Goal: Task Accomplishment & Management: Manage account settings

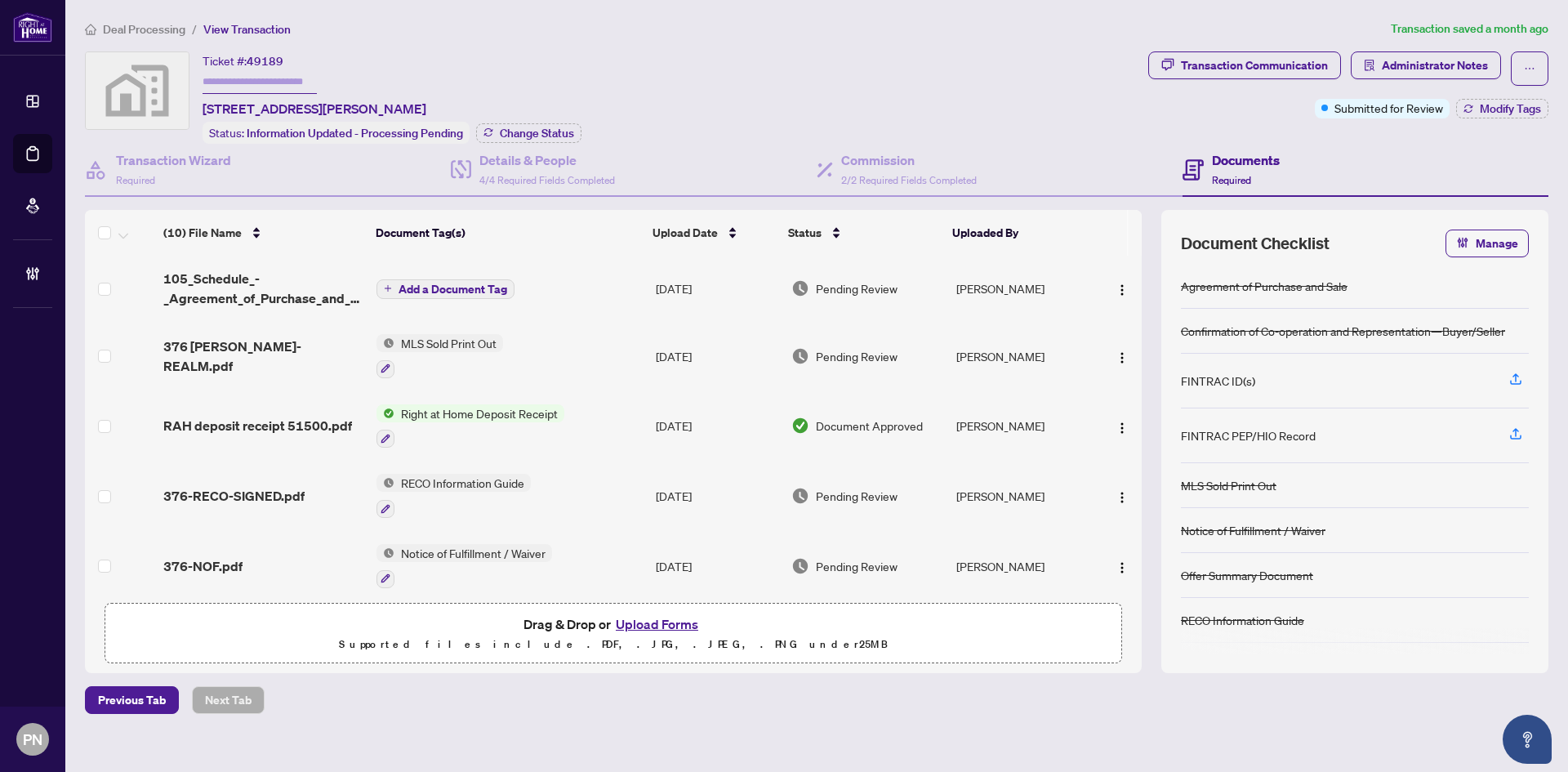
click at [171, 36] on li "Deal Processing" at bounding box center [134, 29] width 101 height 19
click at [168, 23] on span "Deal Processing" at bounding box center [145, 29] width 83 height 15
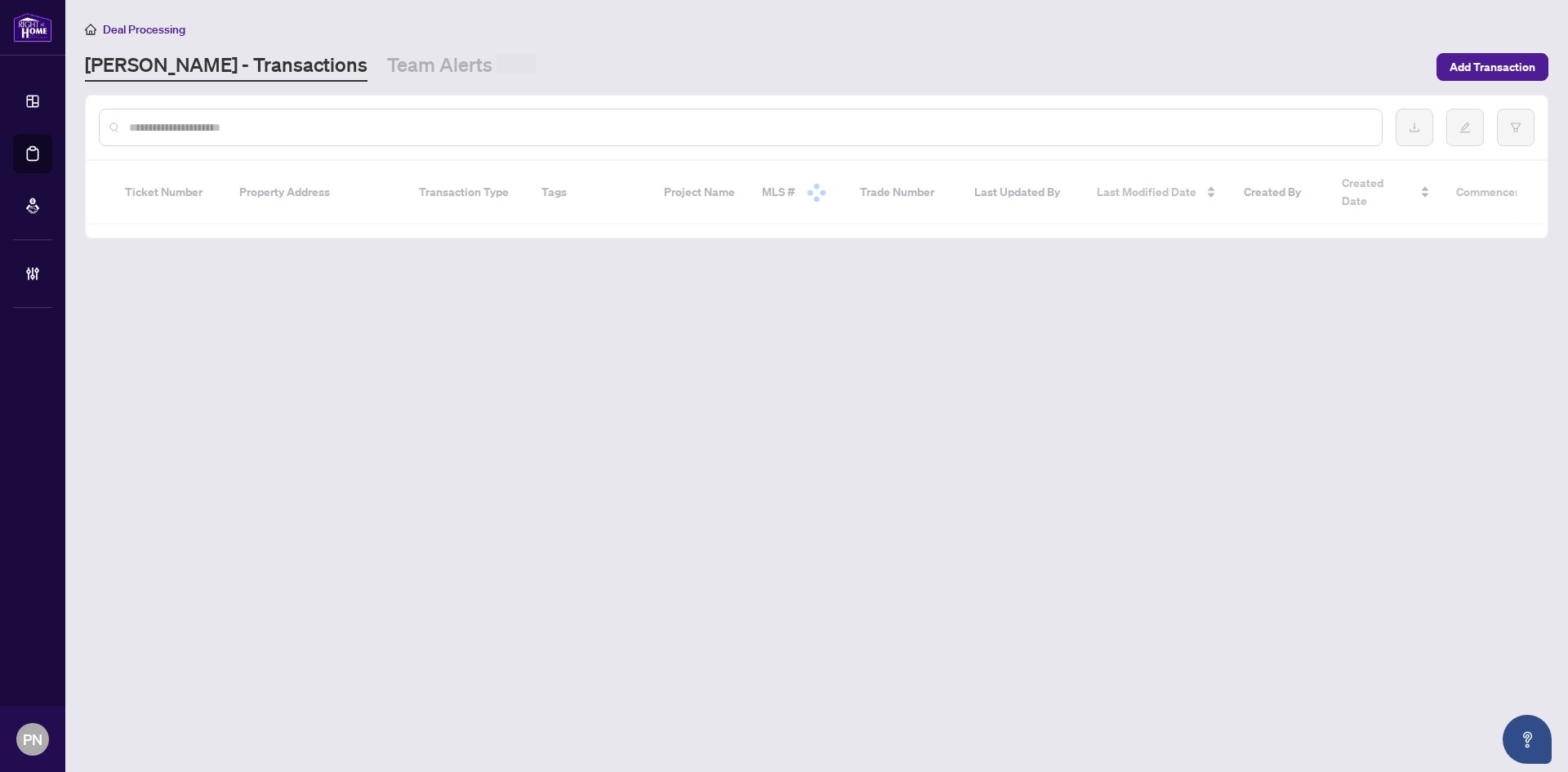
click at [371, 126] on input "text" at bounding box center [749, 127] width 1240 height 18
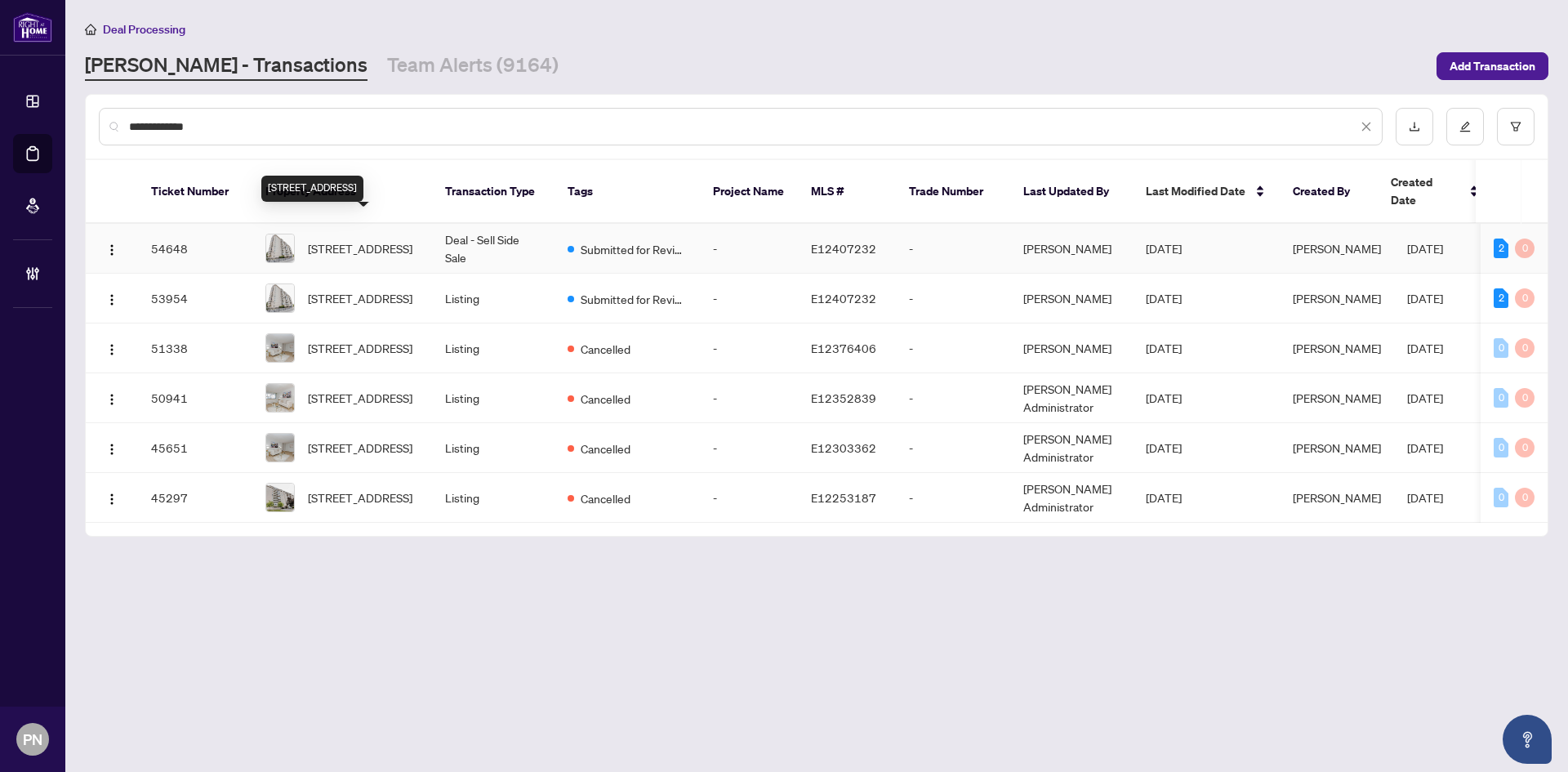
type input "**********"
click at [402, 239] on span "707-3311 Kingston Rd, Toronto, Ontario M1M 1R1, Canada" at bounding box center [360, 248] width 104 height 18
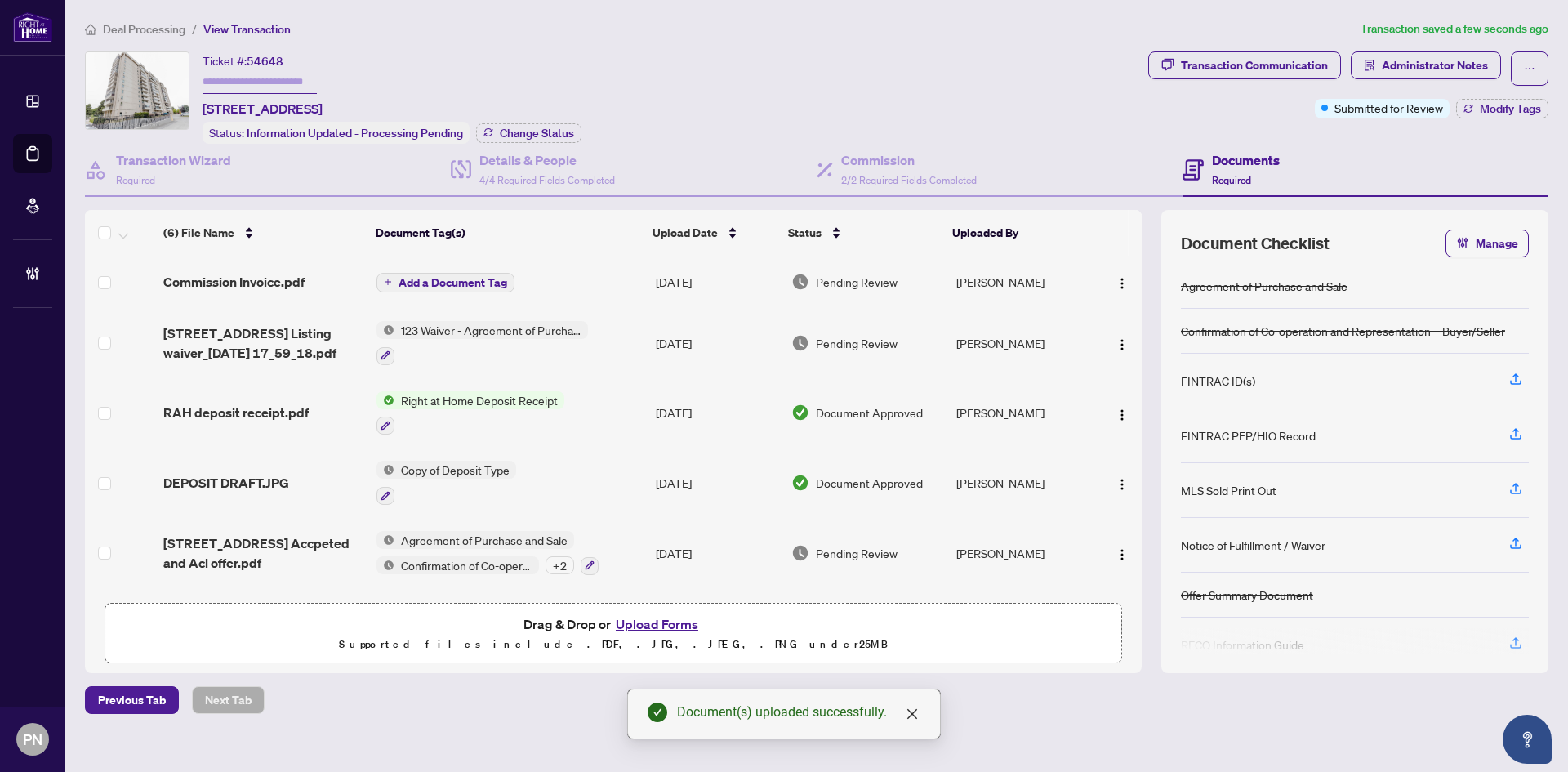
click at [456, 278] on span "Add a Document Tag" at bounding box center [453, 283] width 109 height 11
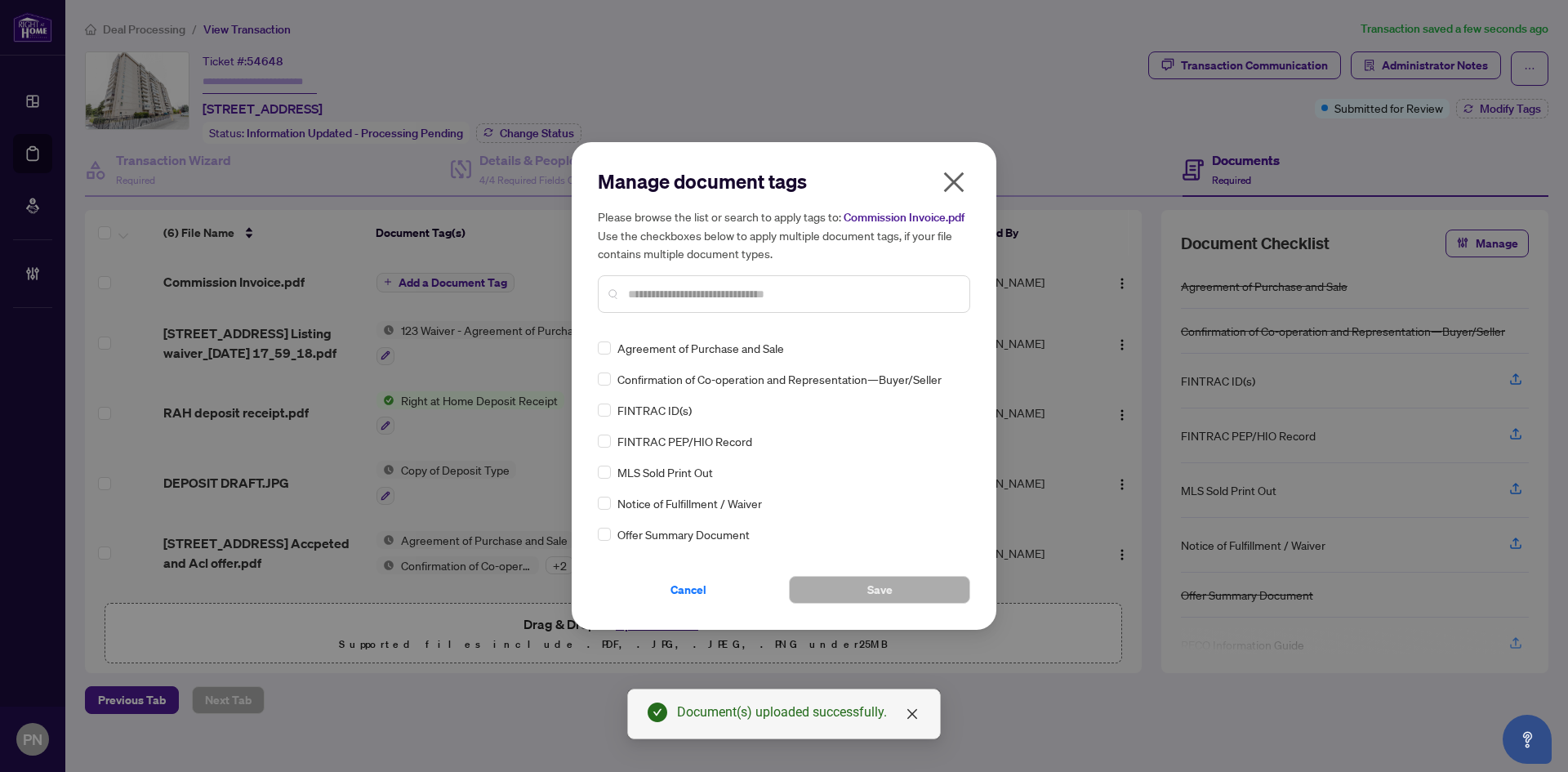
click at [950, 193] on icon "close" at bounding box center [955, 182] width 26 height 26
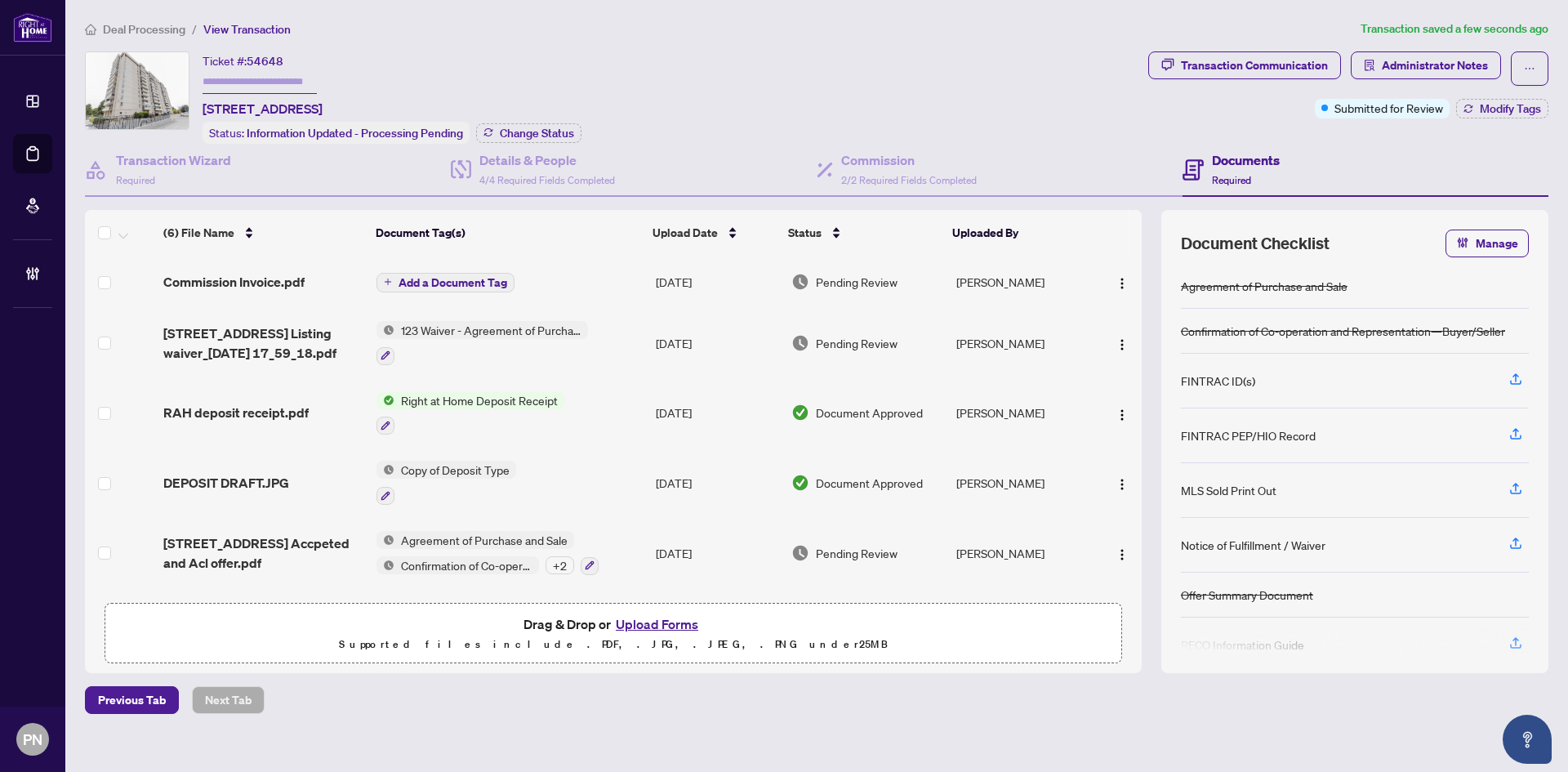
click at [171, 30] on span "Deal Processing" at bounding box center [145, 29] width 83 height 15
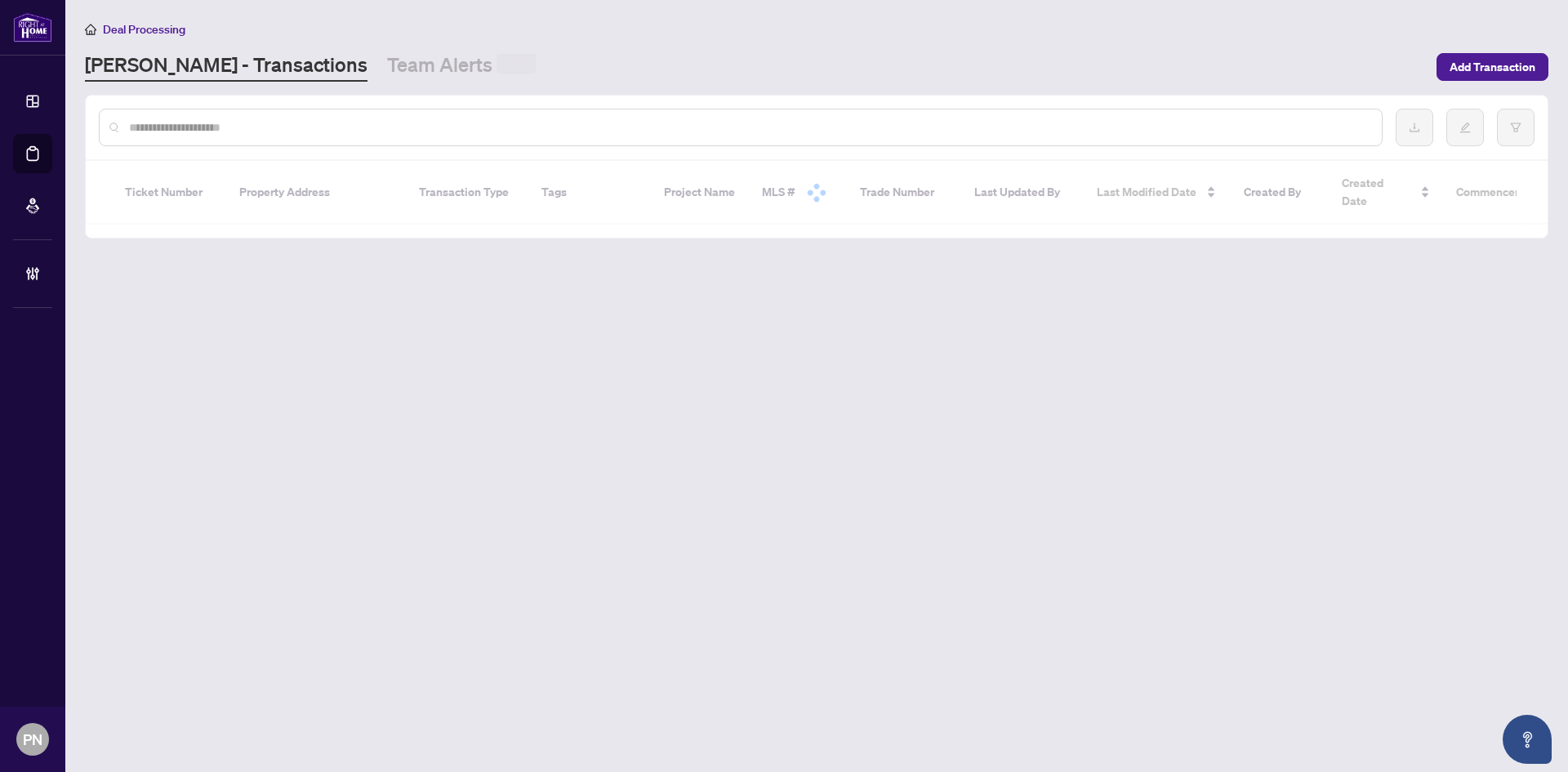
click at [273, 119] on input "text" at bounding box center [749, 127] width 1240 height 18
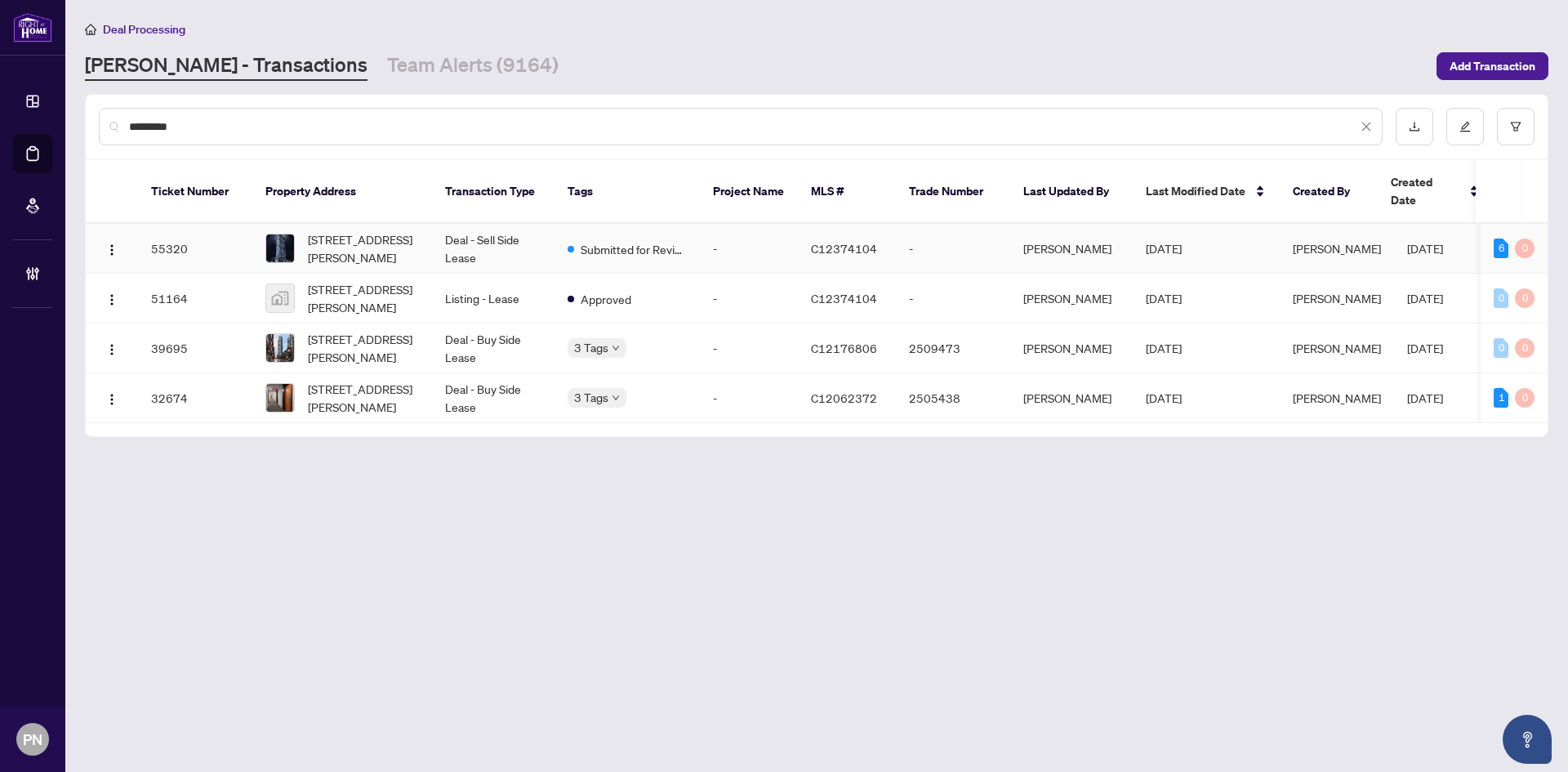
type input "*********"
click at [450, 224] on td "Deal - Sell Side Lease" at bounding box center [493, 248] width 122 height 50
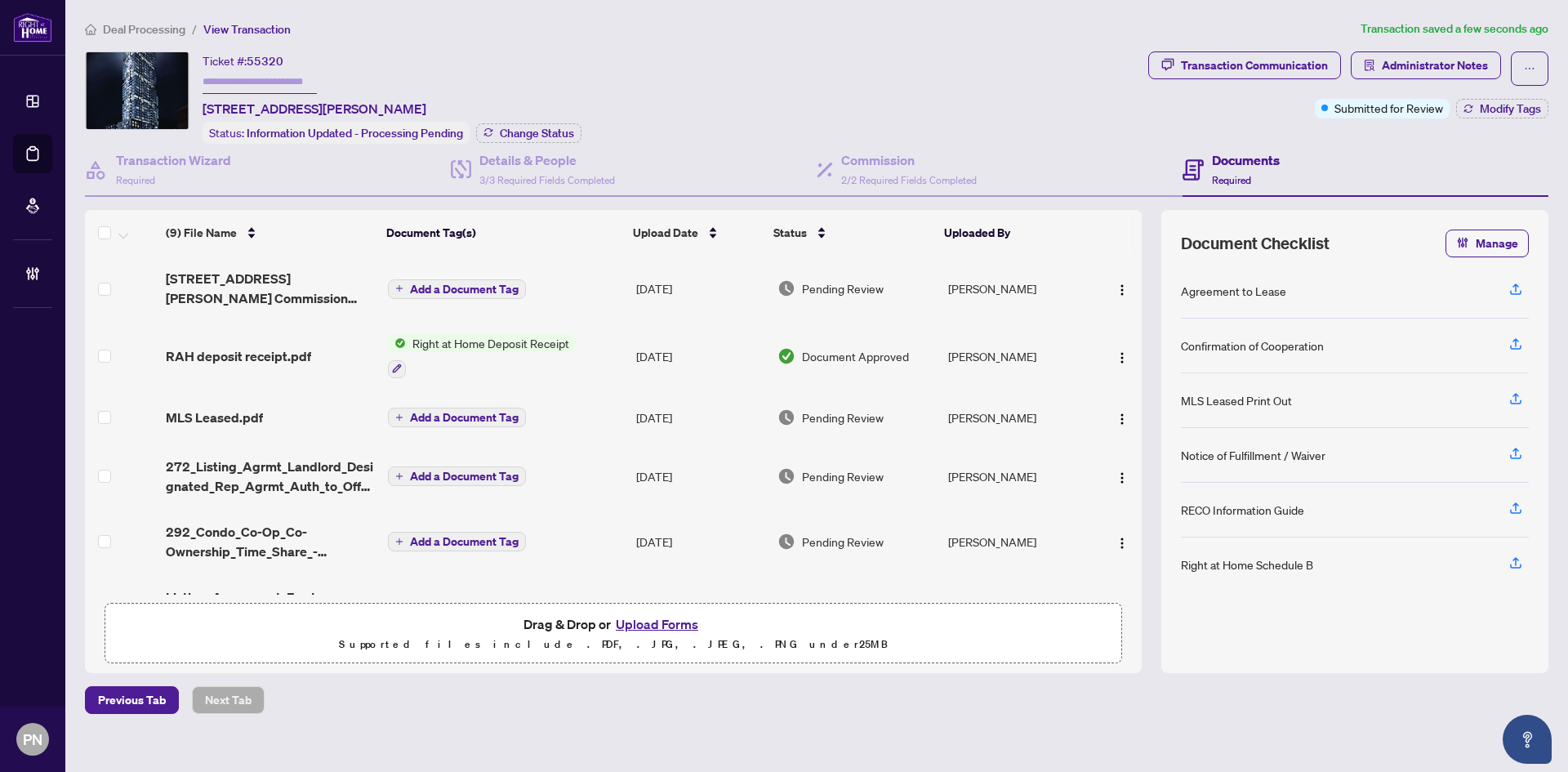
click at [142, 25] on span "Deal Processing" at bounding box center [145, 29] width 83 height 15
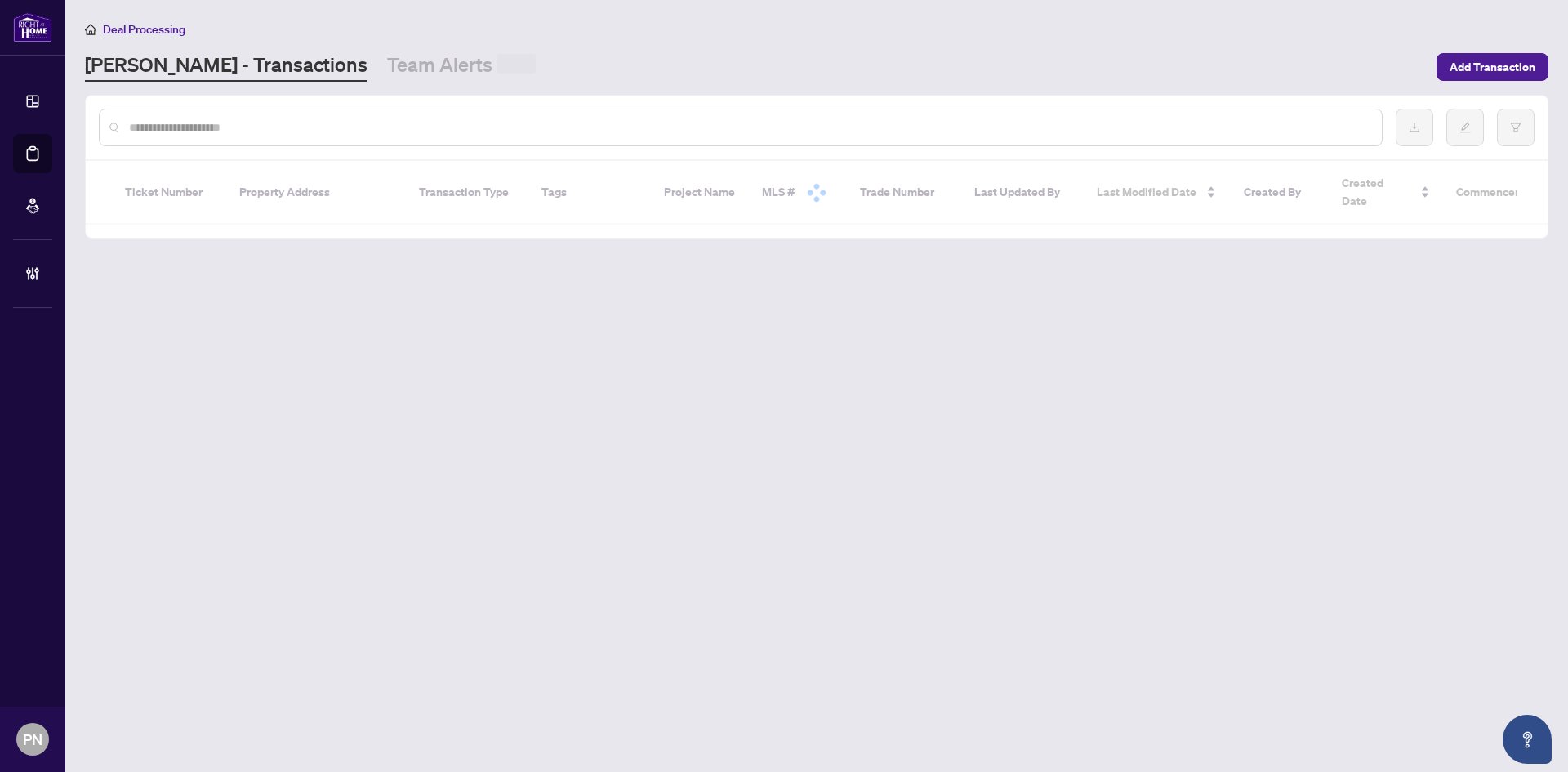
click at [273, 126] on input "text" at bounding box center [749, 127] width 1240 height 18
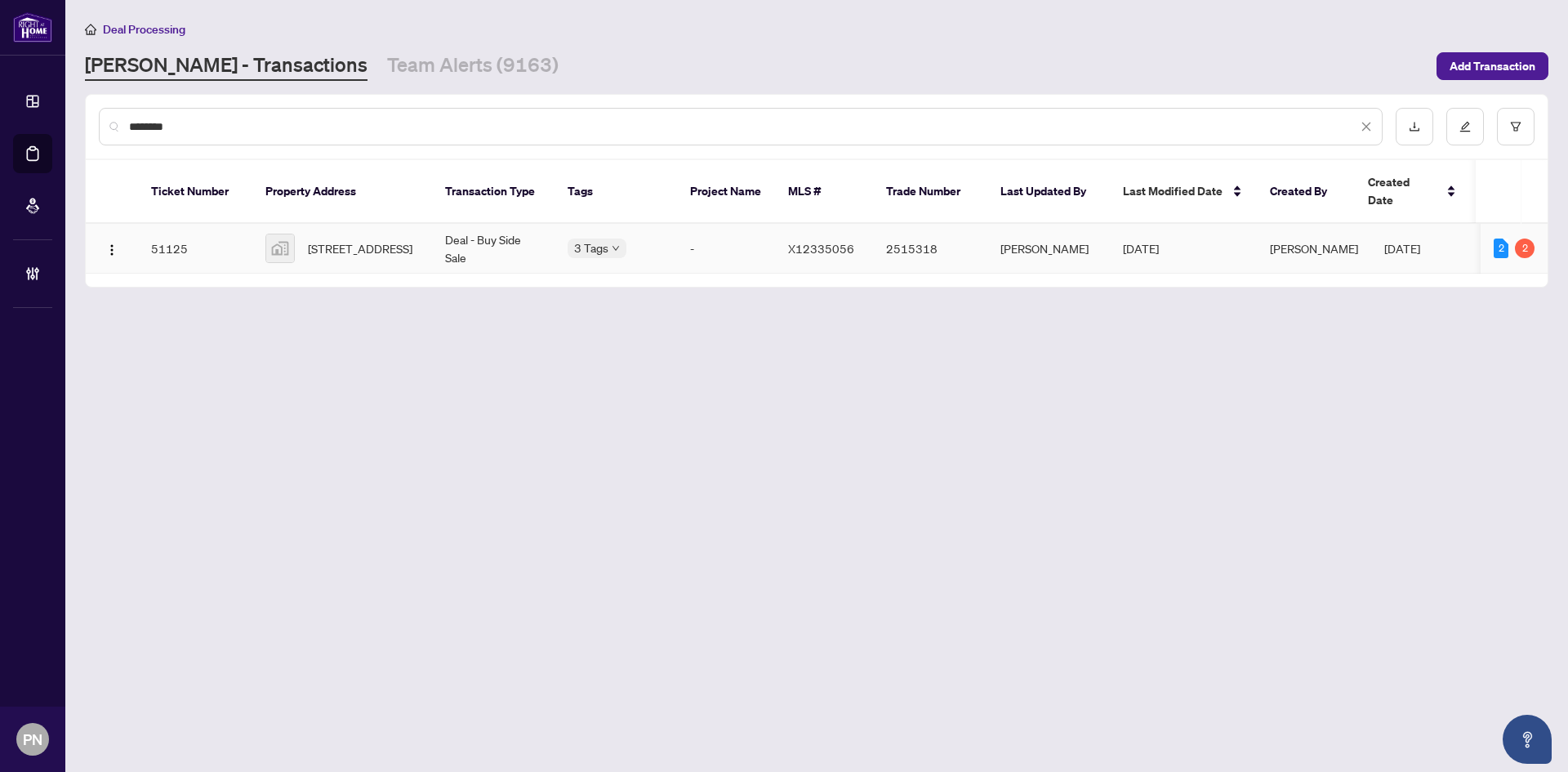
type input "********"
click at [447, 247] on td "Deal - Buy Side Sale" at bounding box center [493, 248] width 122 height 50
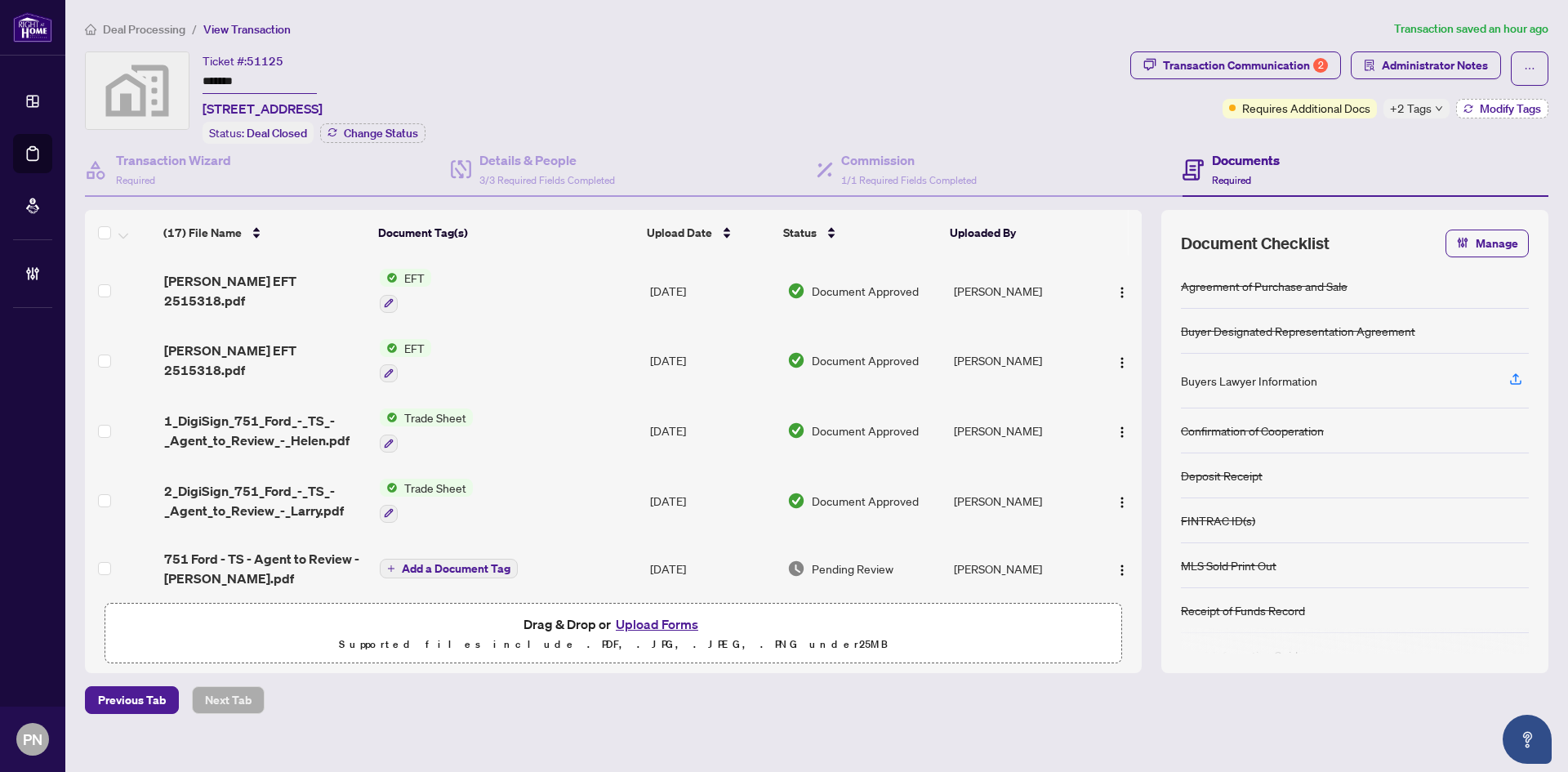
click at [1479, 114] on button "Modify Tags" at bounding box center [1502, 108] width 92 height 20
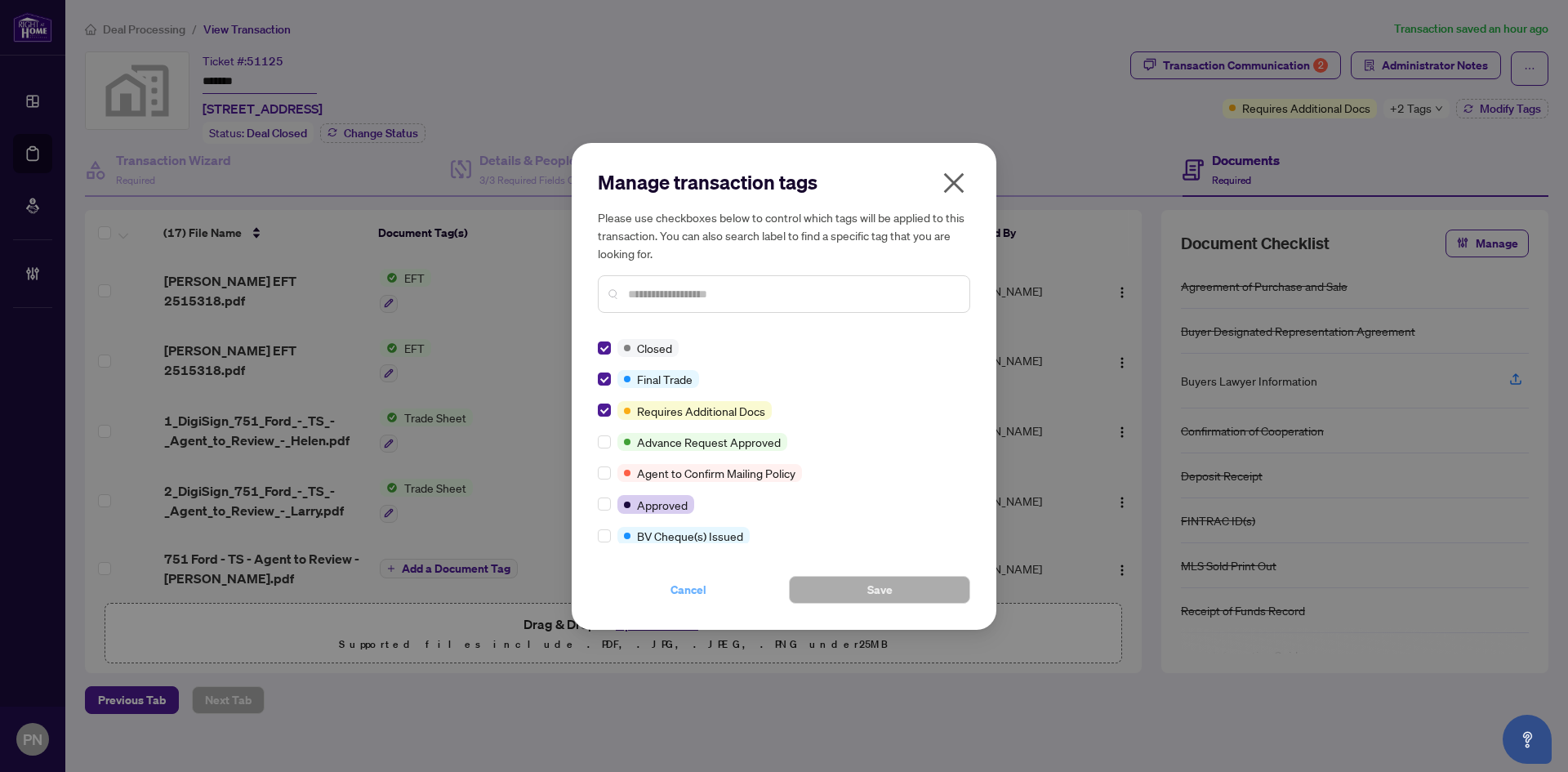
click at [685, 599] on span "Cancel" at bounding box center [689, 590] width 36 height 26
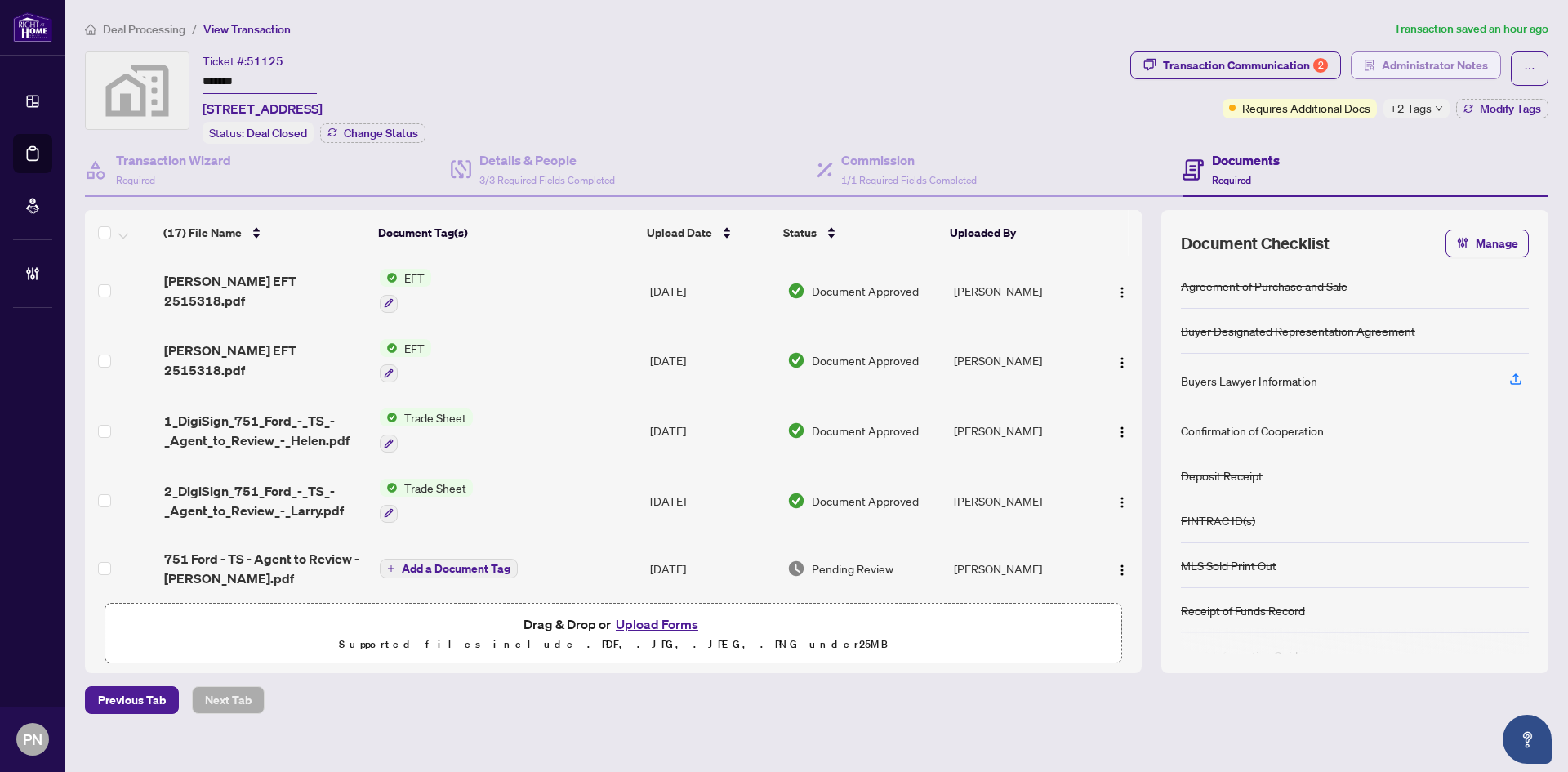
click at [1477, 60] on span "Administrator Notes" at bounding box center [1435, 66] width 106 height 26
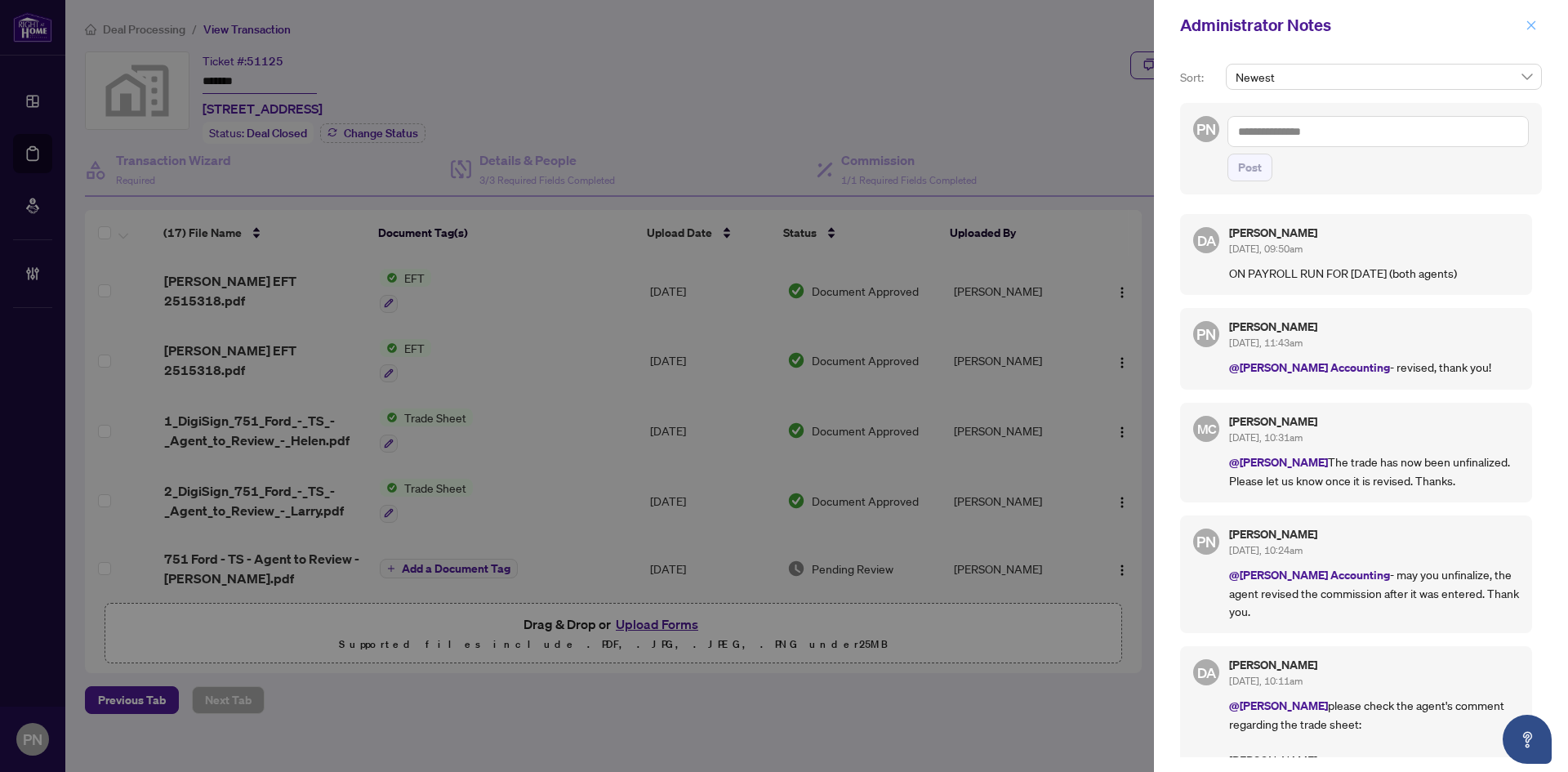
click at [1534, 23] on icon "close" at bounding box center [1532, 25] width 9 height 9
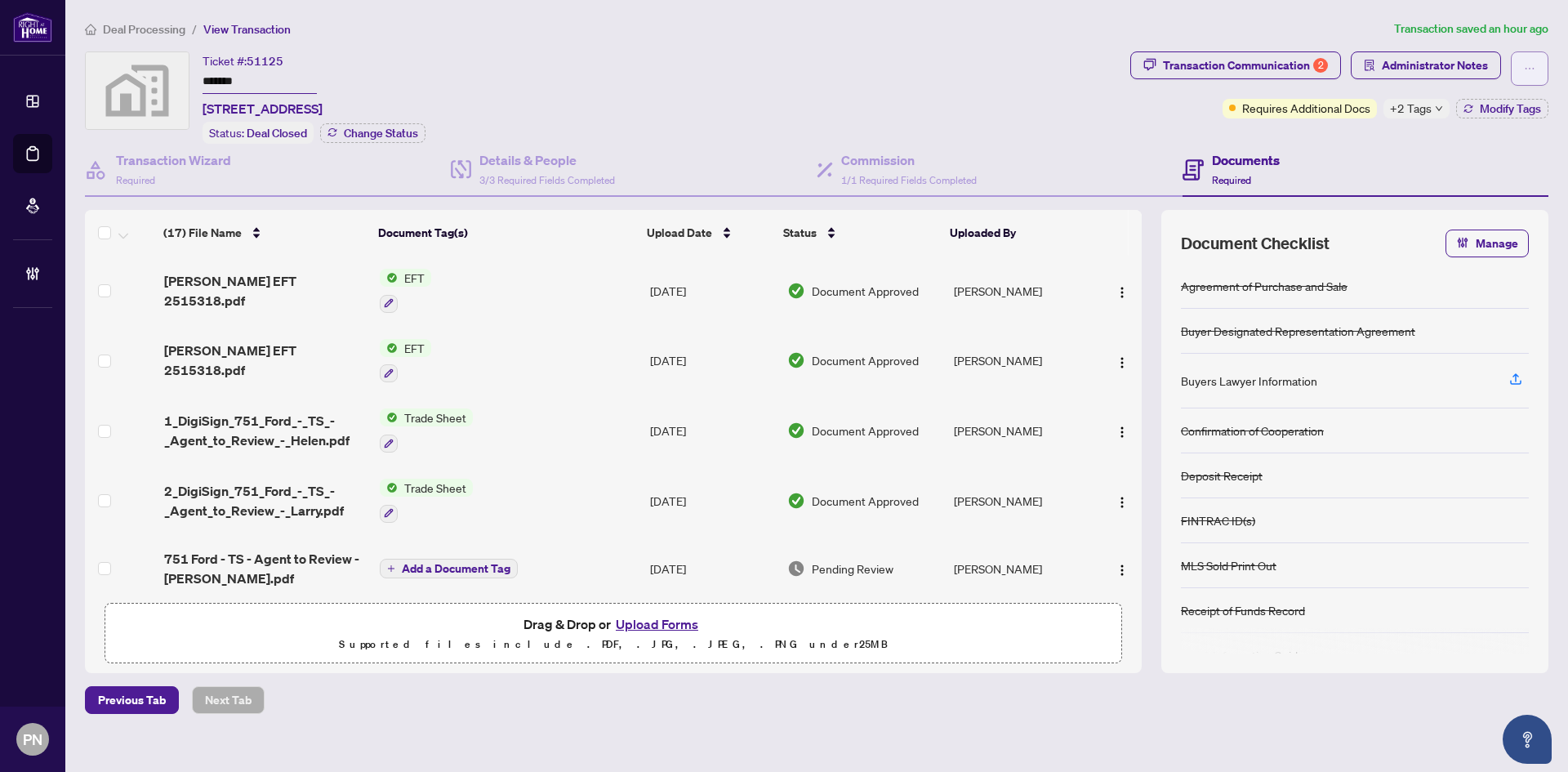
click at [1535, 66] on icon "ellipsis" at bounding box center [1529, 69] width 11 height 11
click at [1480, 109] on span "Transaction Permissions" at bounding box center [1472, 104] width 125 height 18
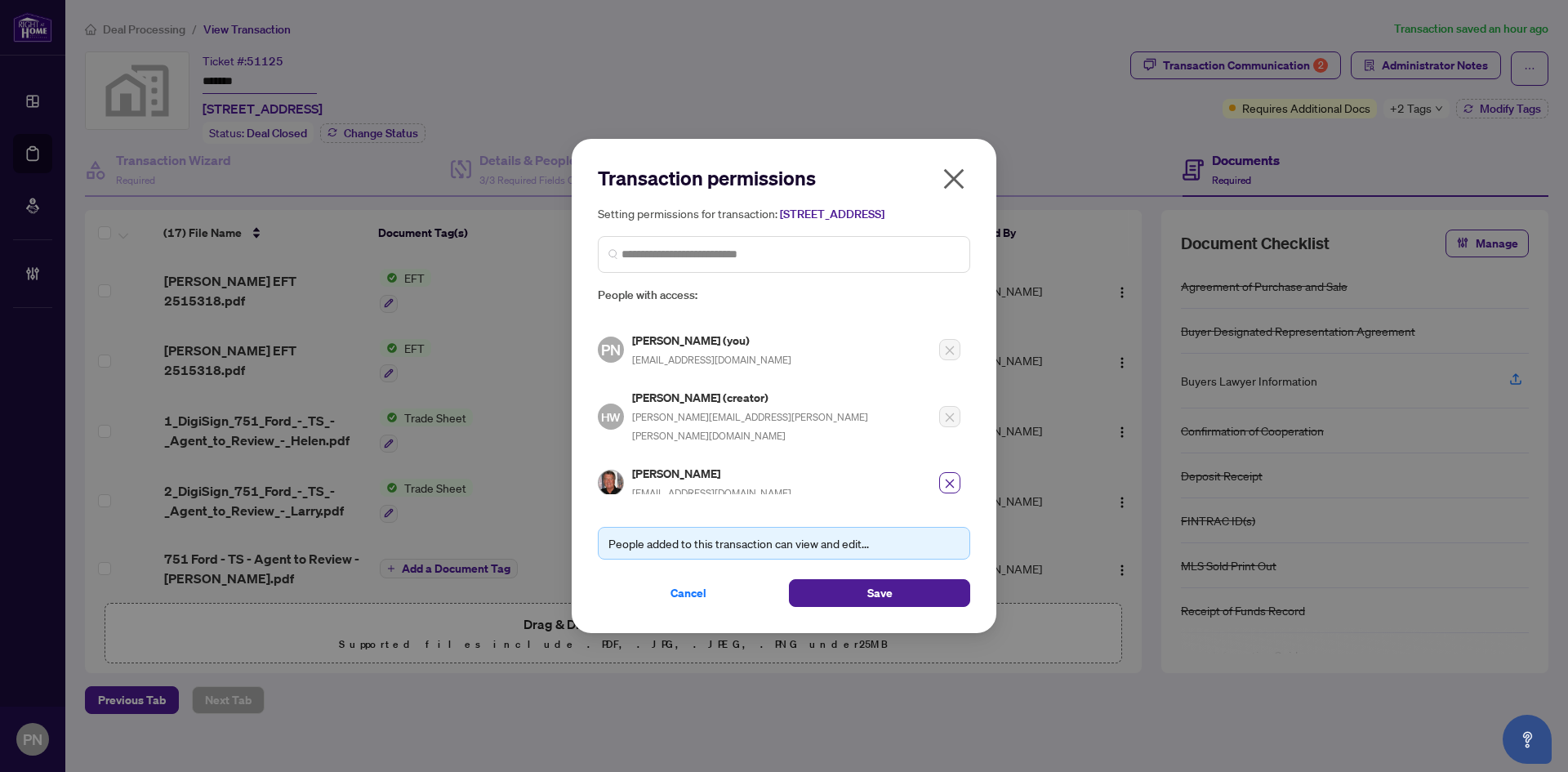
drag, startPoint x: 965, startPoint y: 172, endPoint x: 965, endPoint y: 162, distance: 10.0
click at [965, 172] on icon "close" at bounding box center [955, 178] width 26 height 26
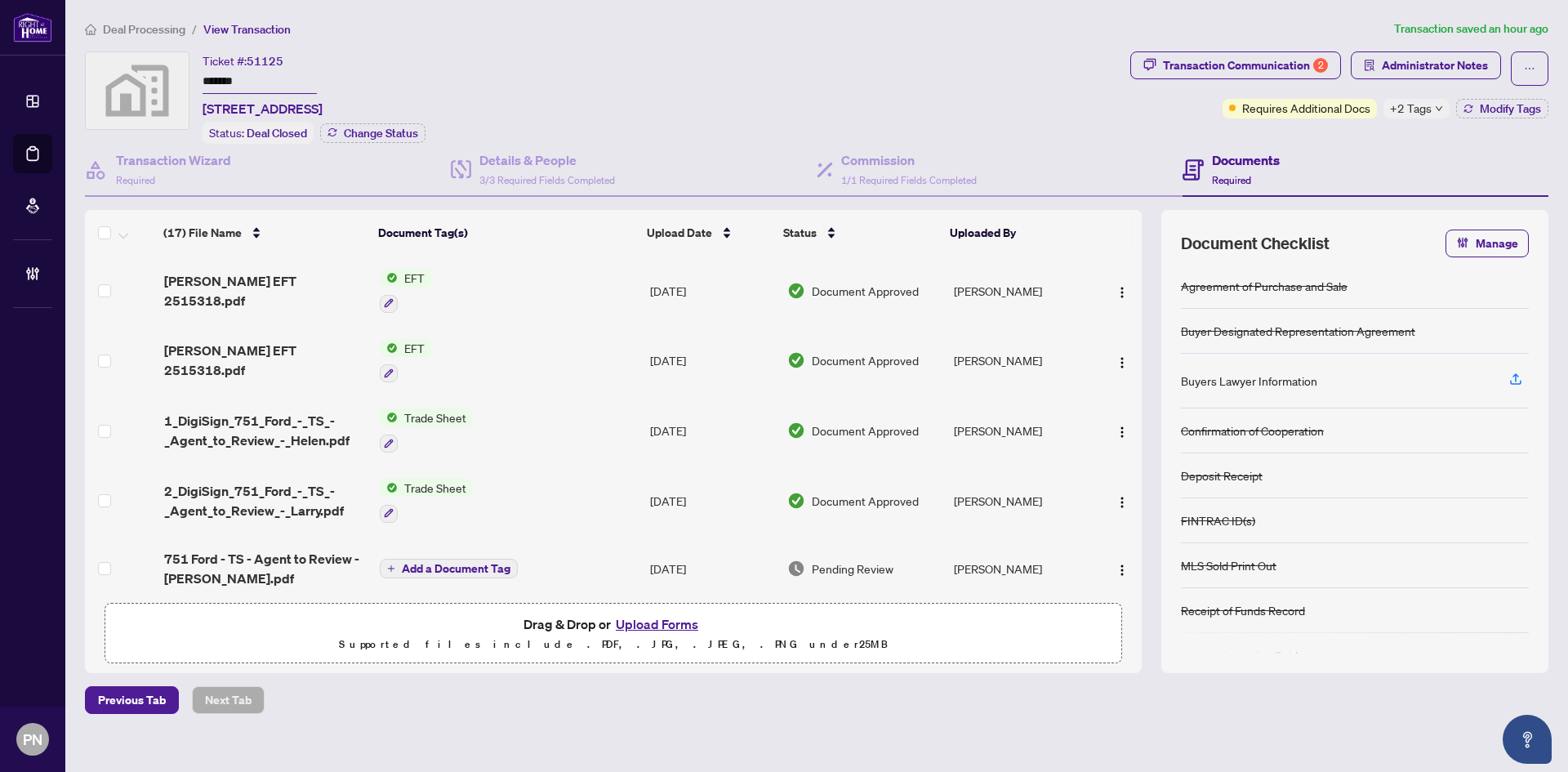
click at [152, 21] on li "Deal Processing" at bounding box center [134, 29] width 101 height 19
click at [171, 28] on span "Deal Processing" at bounding box center [145, 29] width 83 height 15
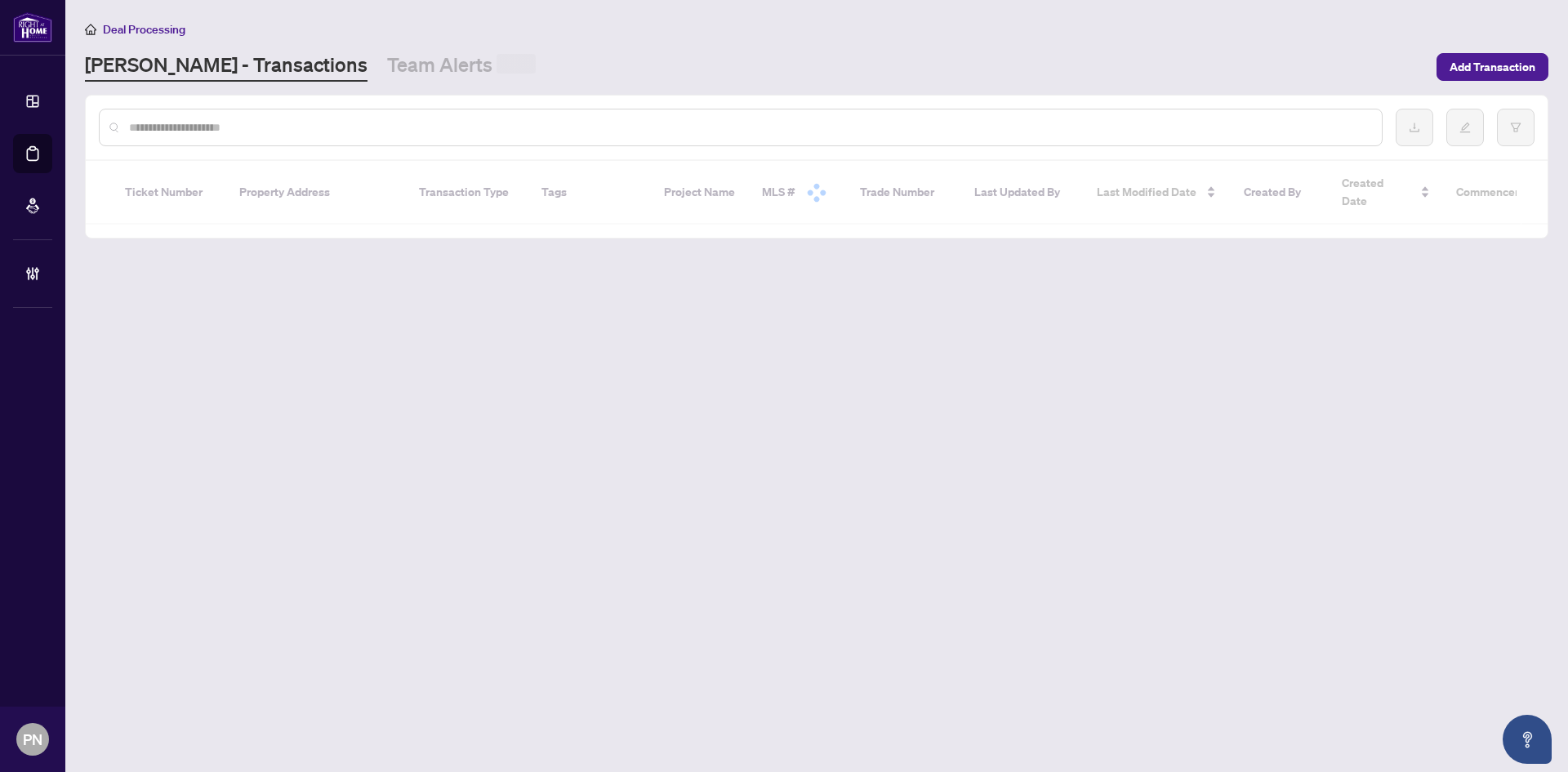
click at [348, 131] on input "text" at bounding box center [749, 127] width 1240 height 18
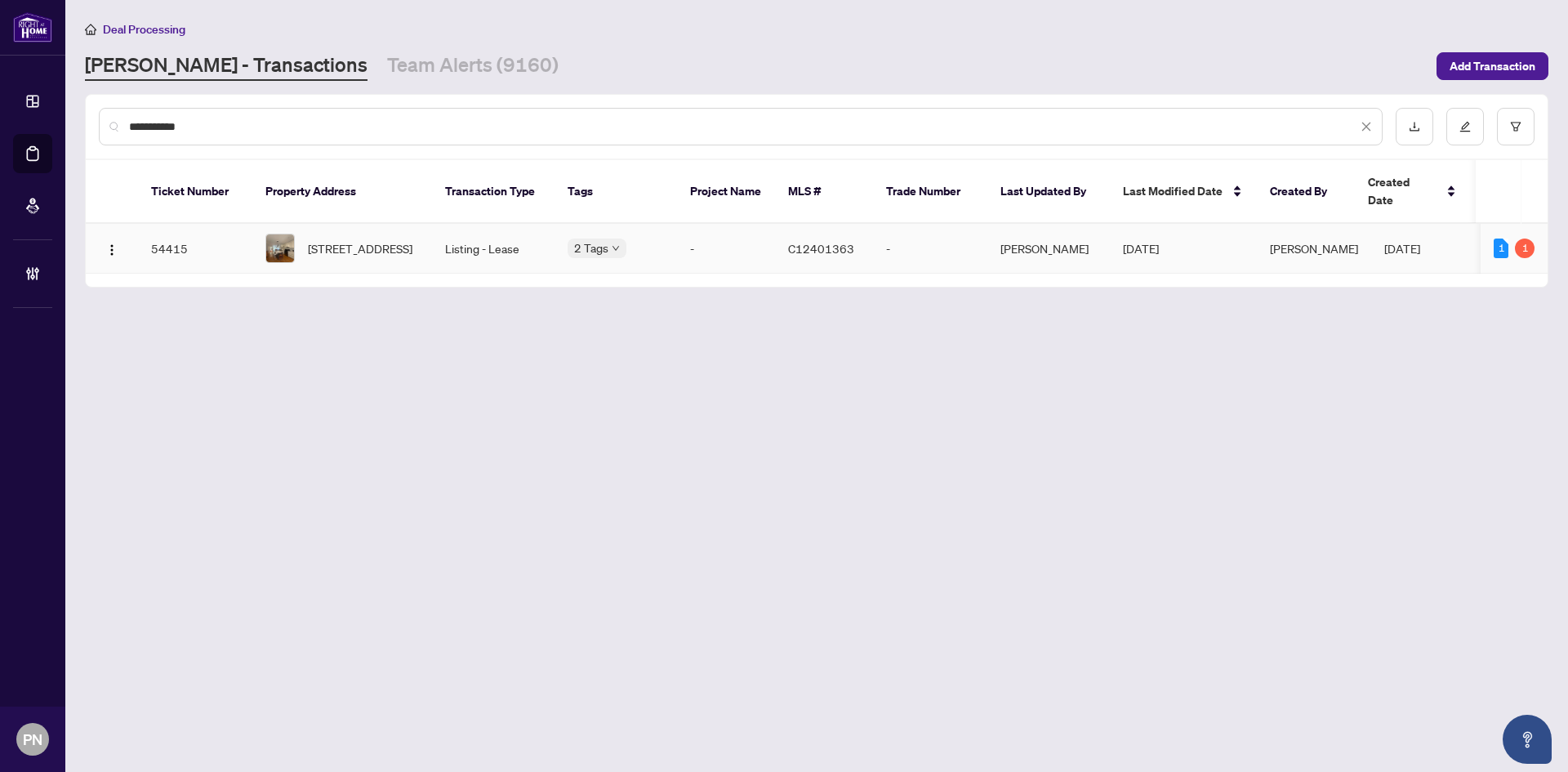
type input "**********"
click at [432, 225] on td "Listing - Lease" at bounding box center [493, 248] width 122 height 50
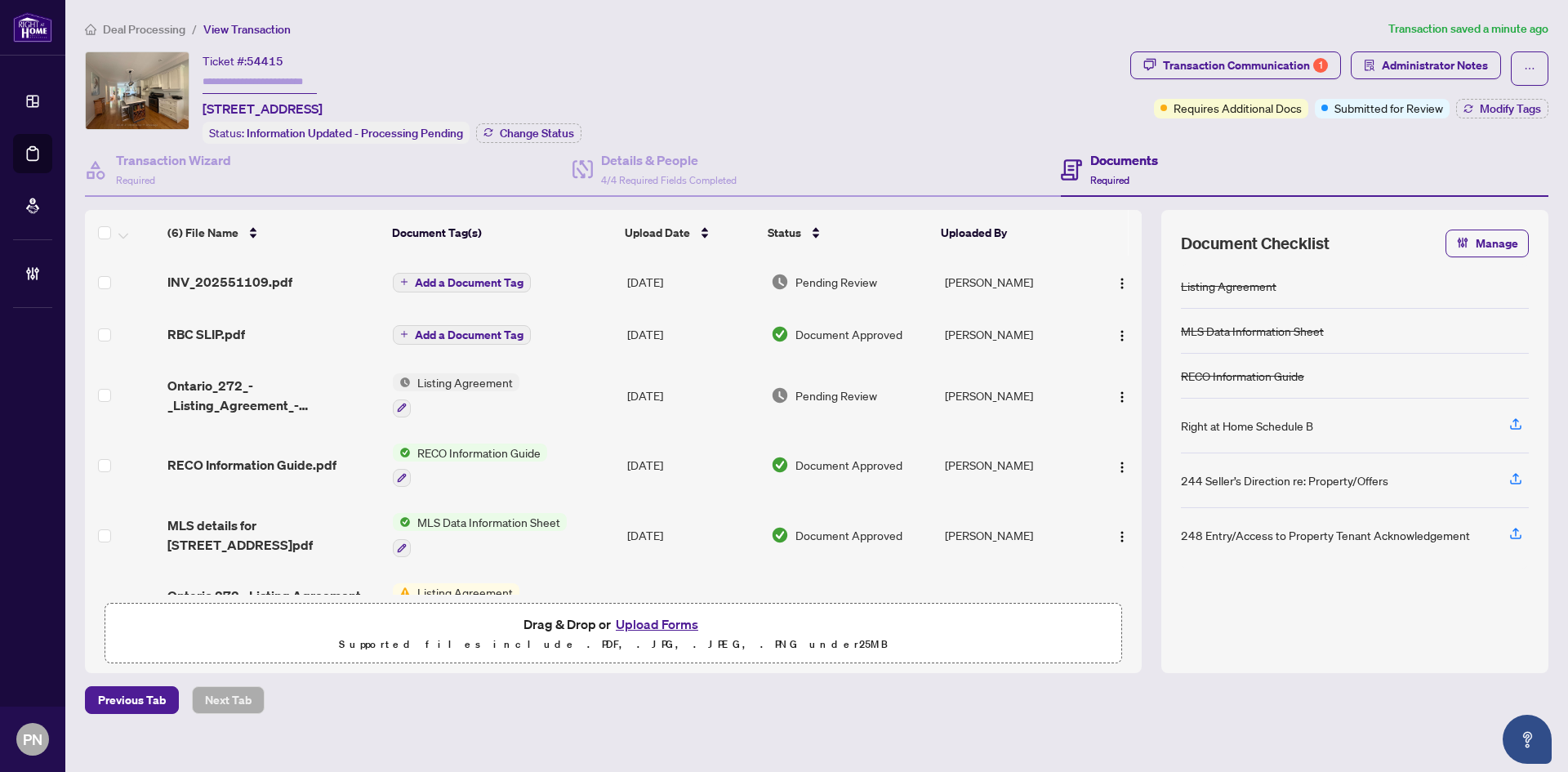
click at [171, 29] on span "Deal Processing" at bounding box center [145, 29] width 83 height 15
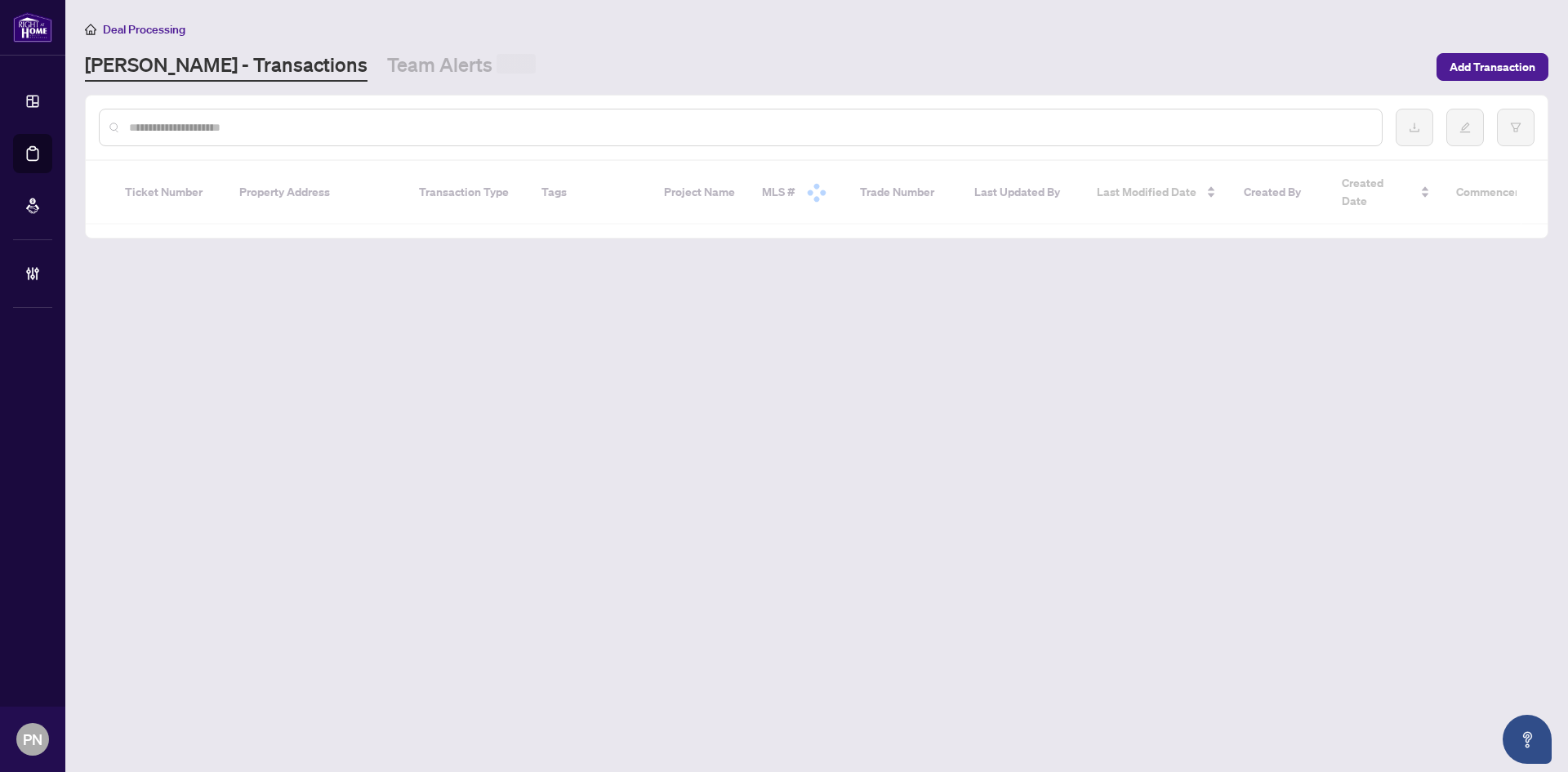
click at [341, 134] on input "text" at bounding box center [749, 127] width 1240 height 18
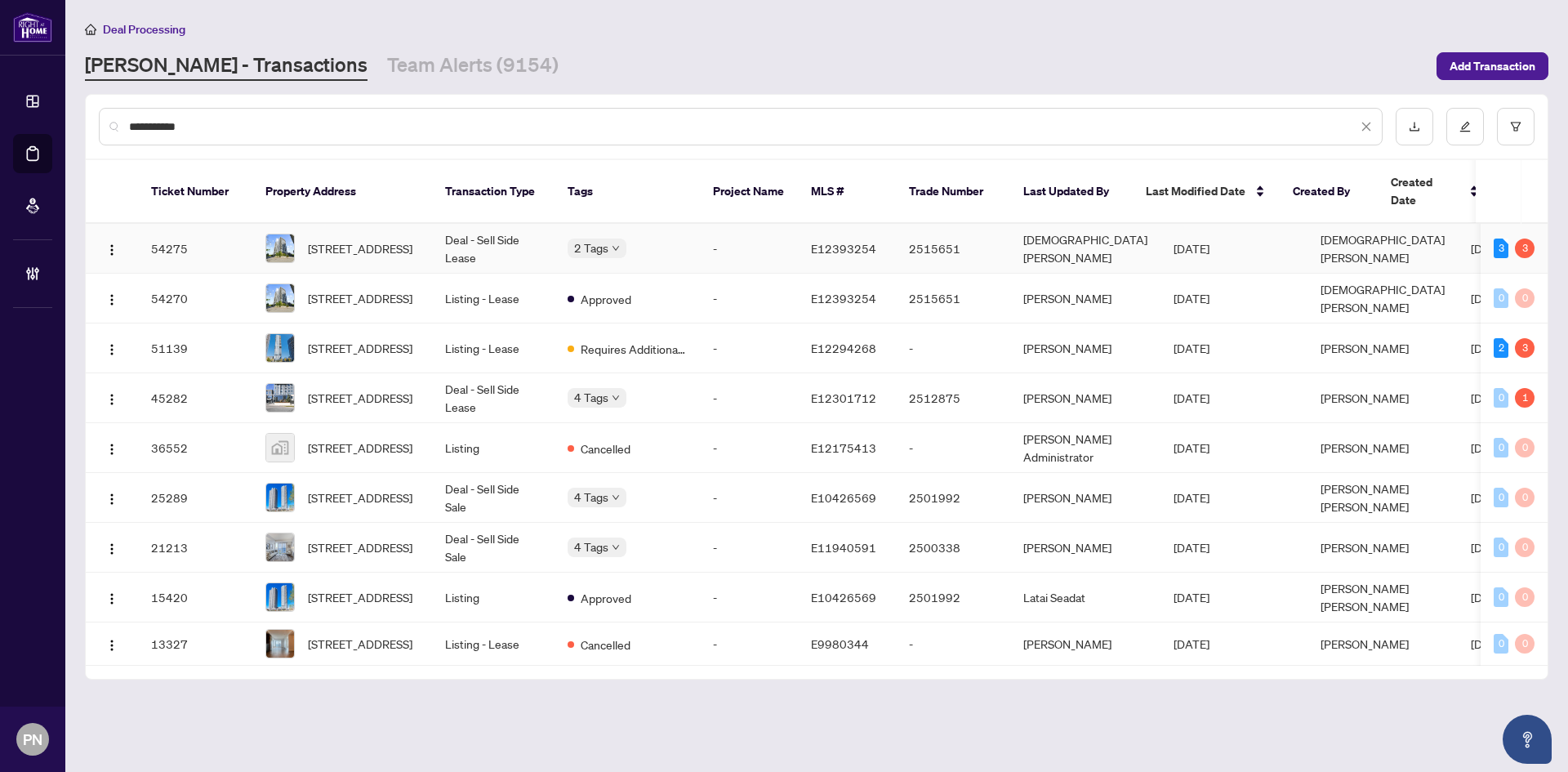
type input "**********"
click at [426, 224] on td "1501-255 Village Green Sq, Toronto, Ontario M1S 0L7, Canada" at bounding box center [342, 248] width 179 height 50
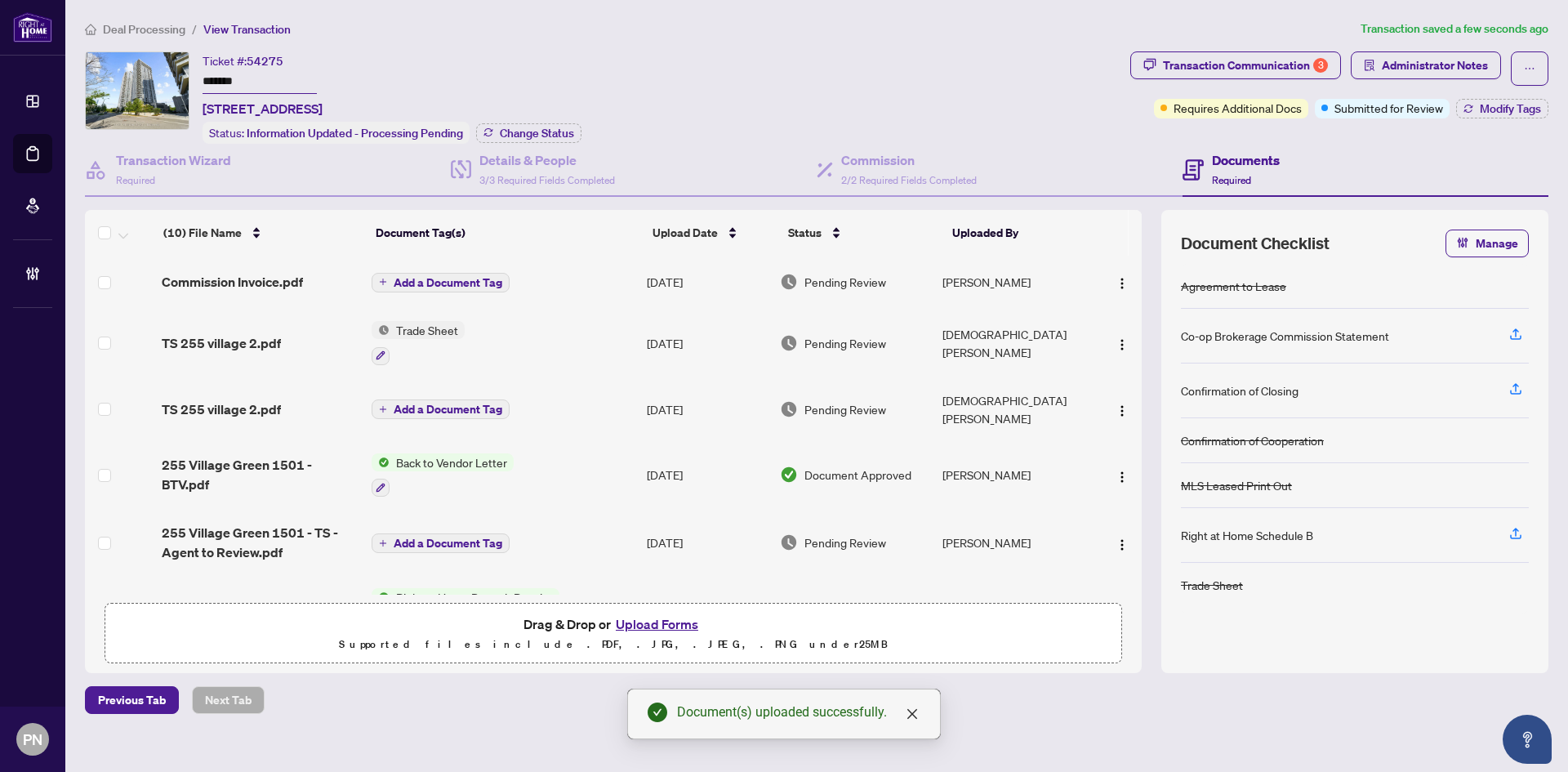
click at [436, 277] on span "Add a Document Tag" at bounding box center [448, 283] width 109 height 11
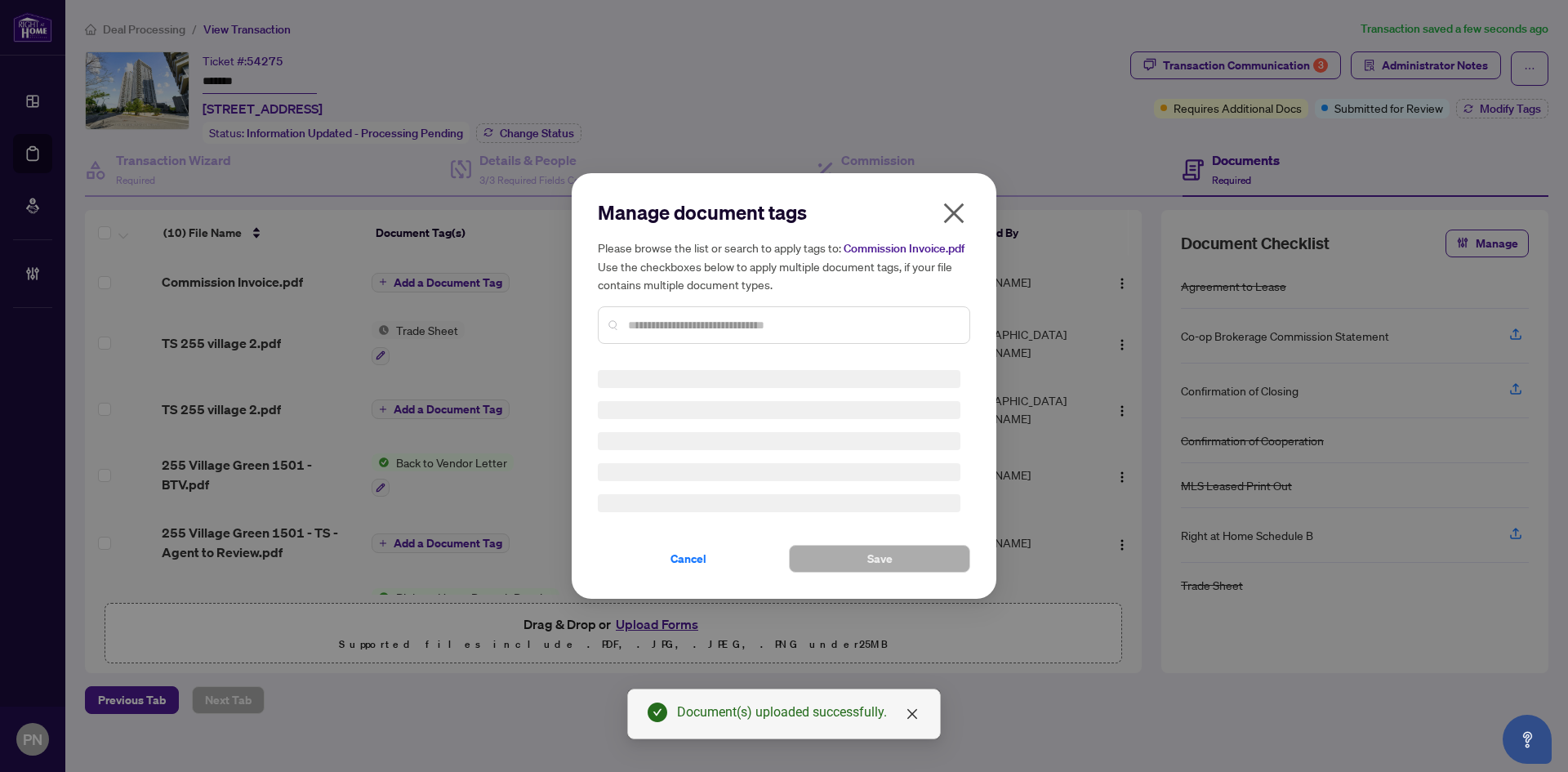
click at [722, 325] on div "Manage document tags Please browse the list or search to apply tags to: Commiss…" at bounding box center [784, 278] width 372 height 158
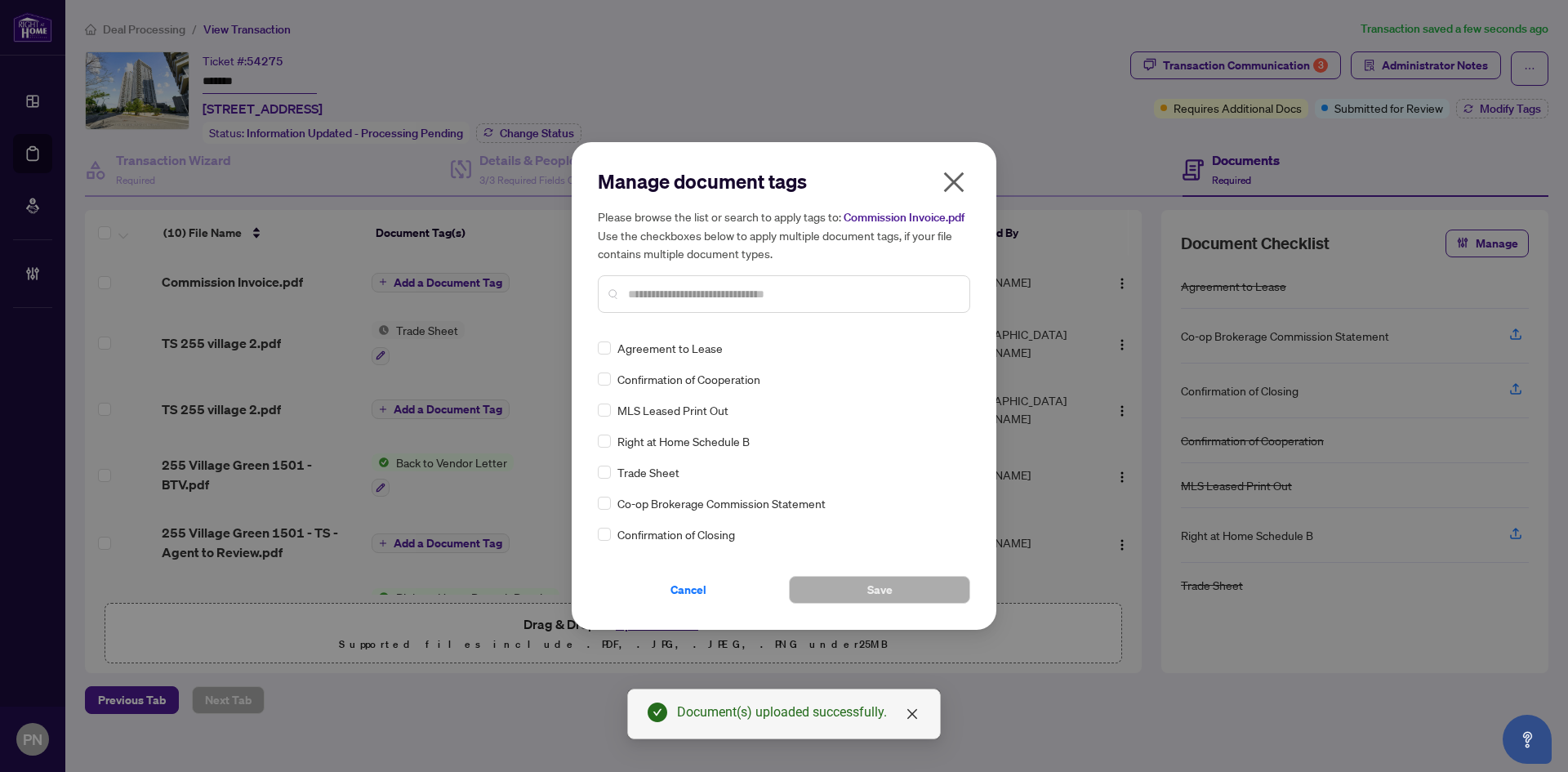
click at [748, 294] on input "text" at bounding box center [793, 293] width 329 height 18
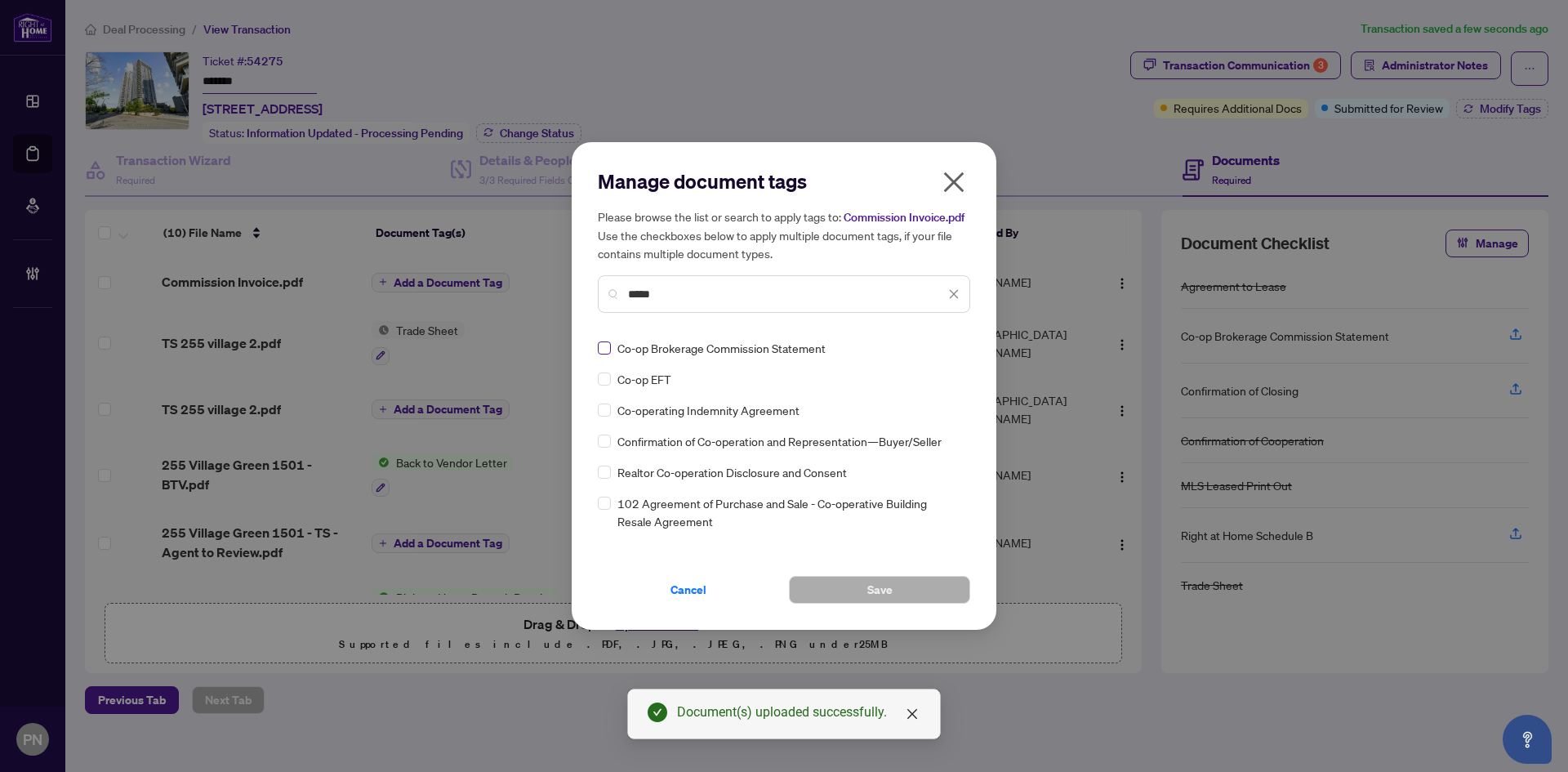
type input "*****"
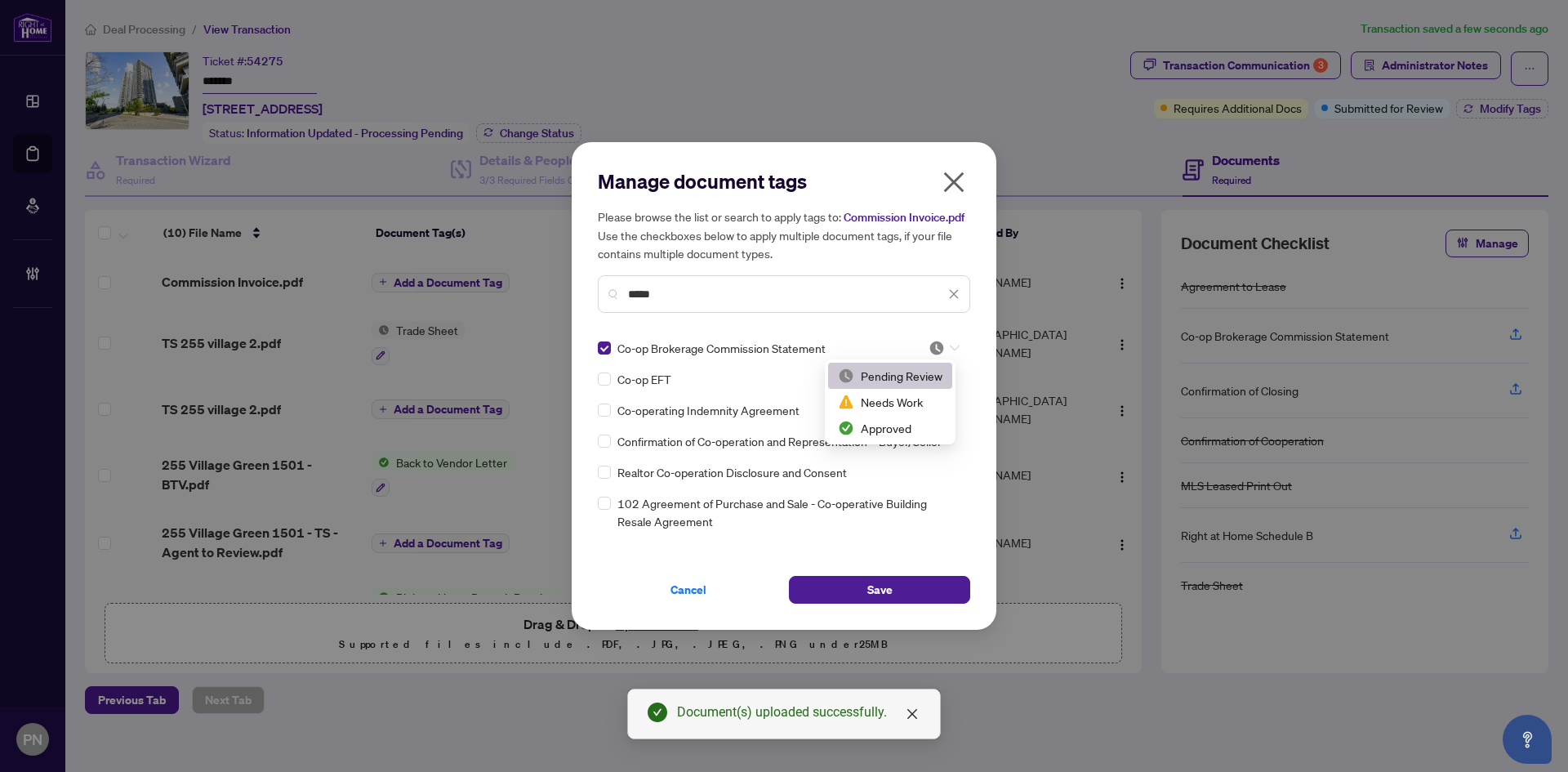
click at [954, 351] on div at bounding box center [944, 347] width 31 height 16
click at [893, 433] on div "Approved" at bounding box center [890, 427] width 104 height 18
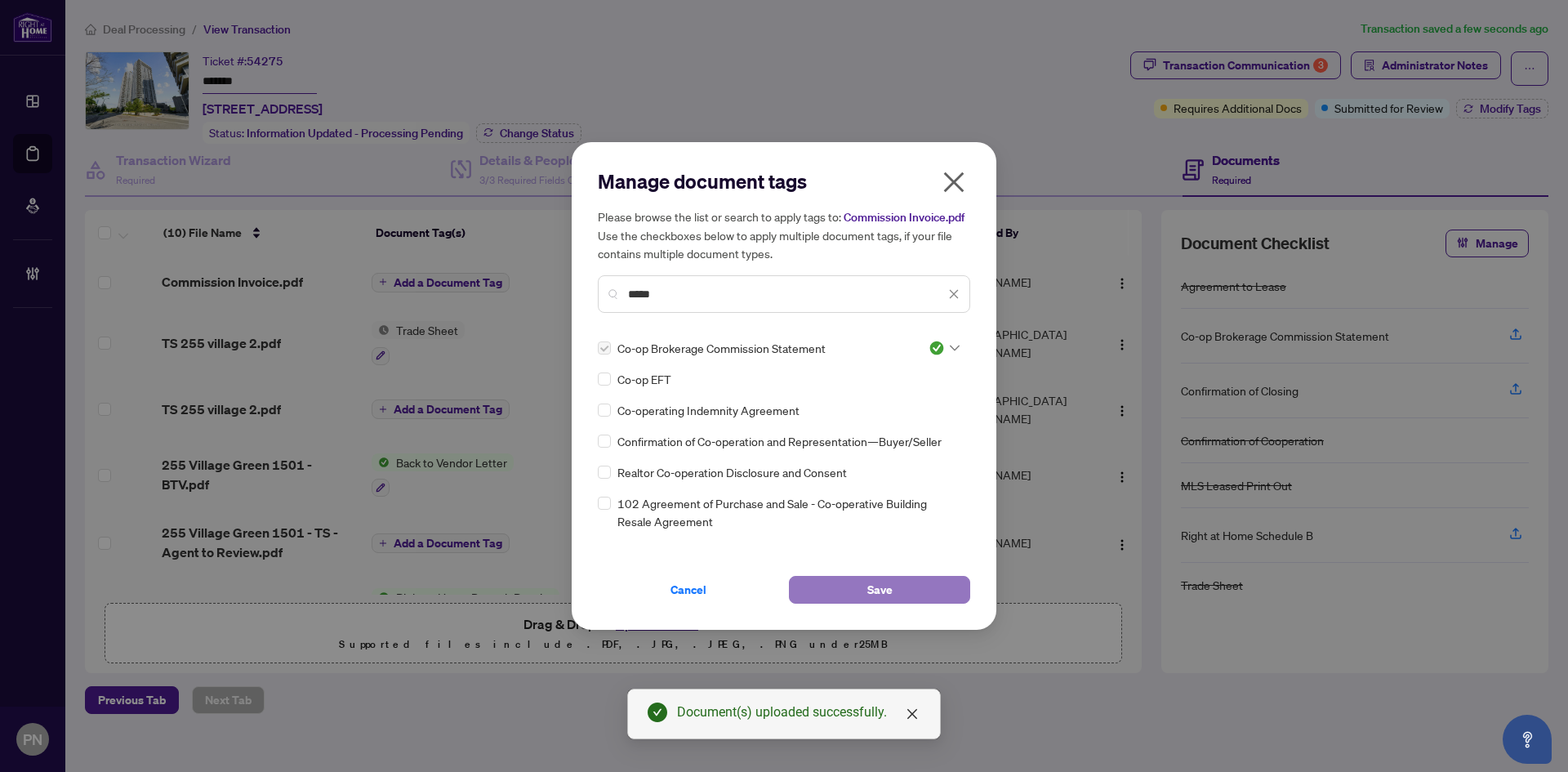
click at [877, 586] on span "Save" at bounding box center [879, 590] width 25 height 26
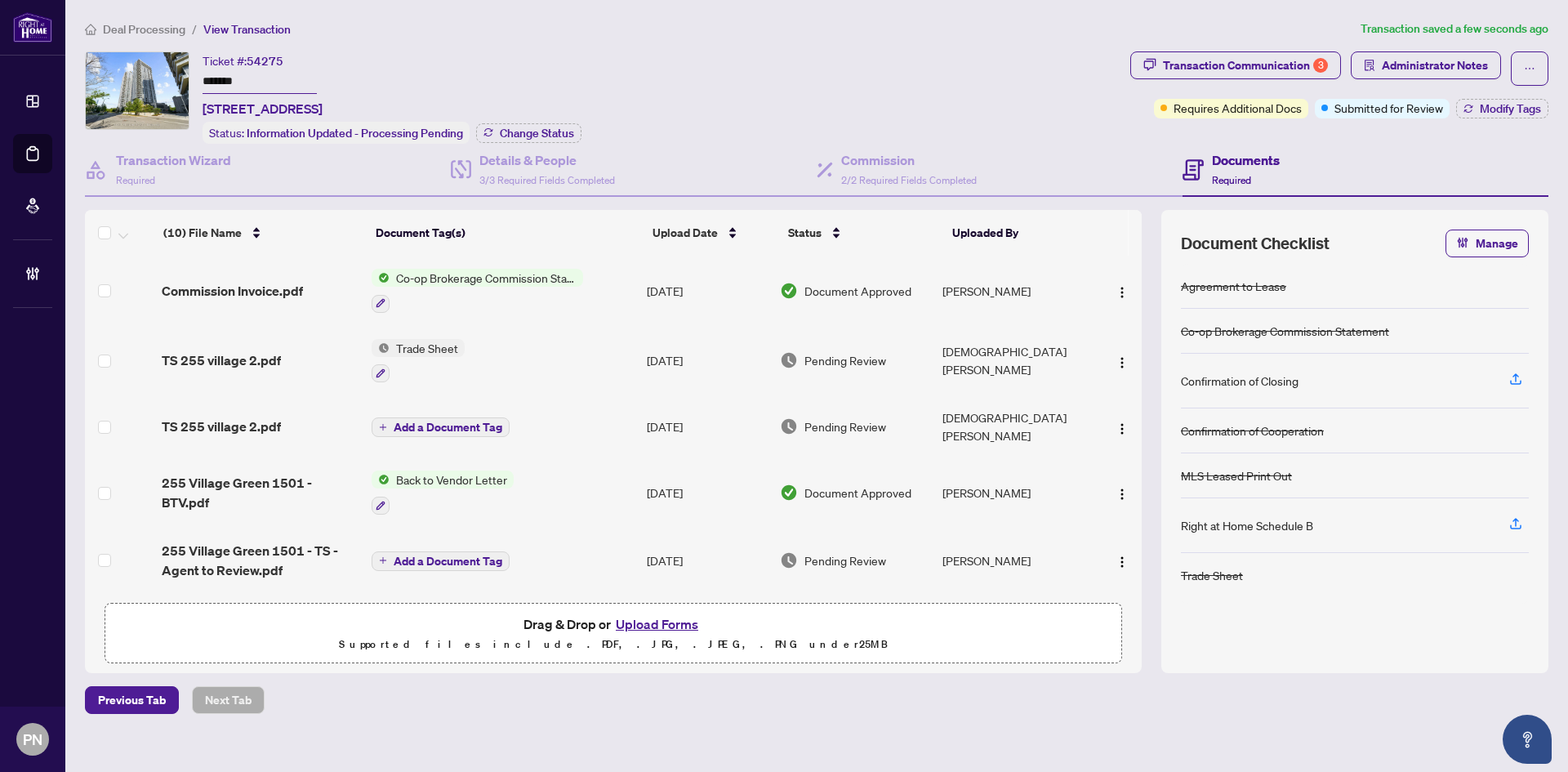
click at [143, 28] on span "Deal Processing" at bounding box center [145, 29] width 83 height 15
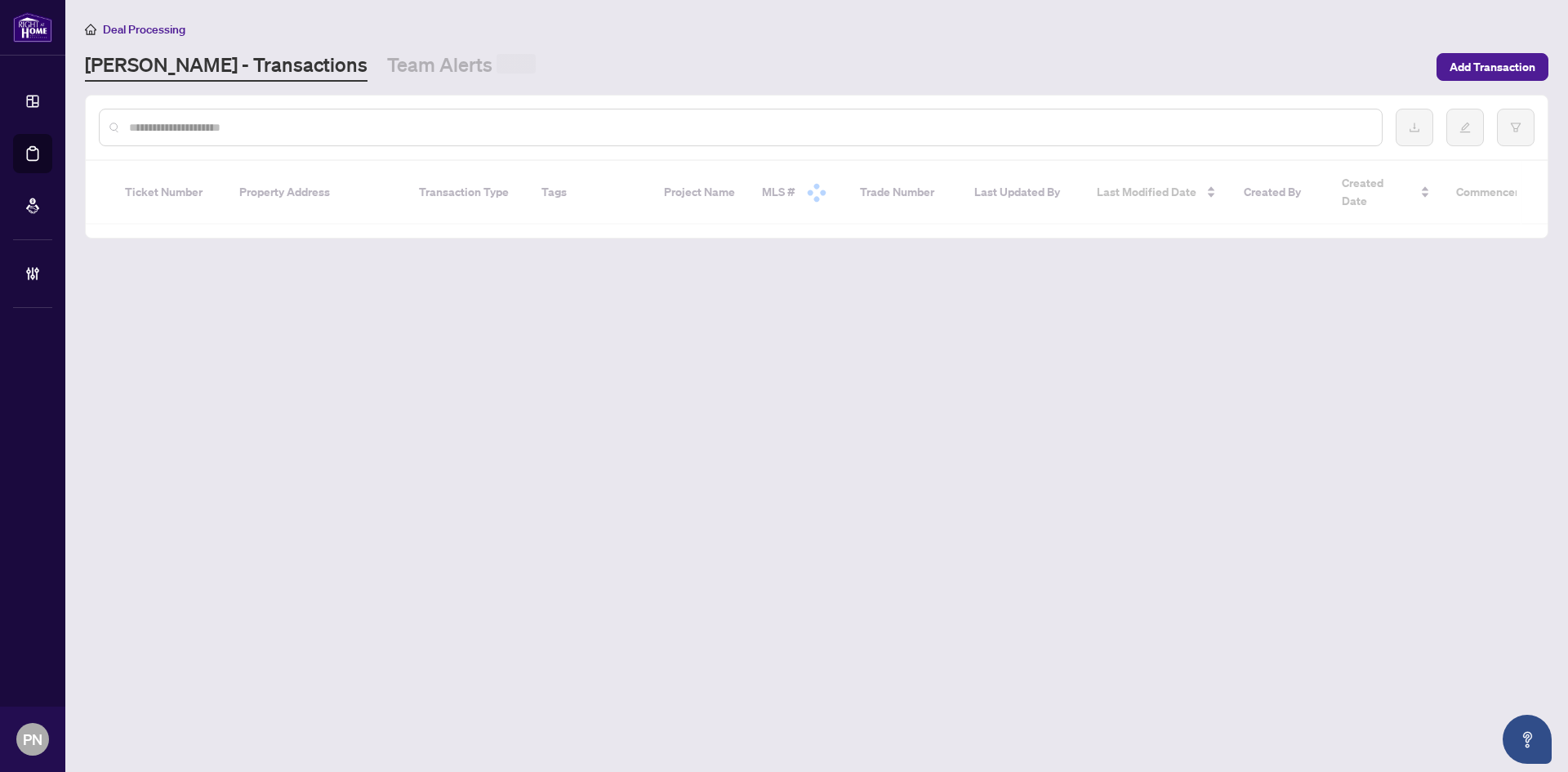
click at [298, 122] on input "text" at bounding box center [749, 127] width 1240 height 18
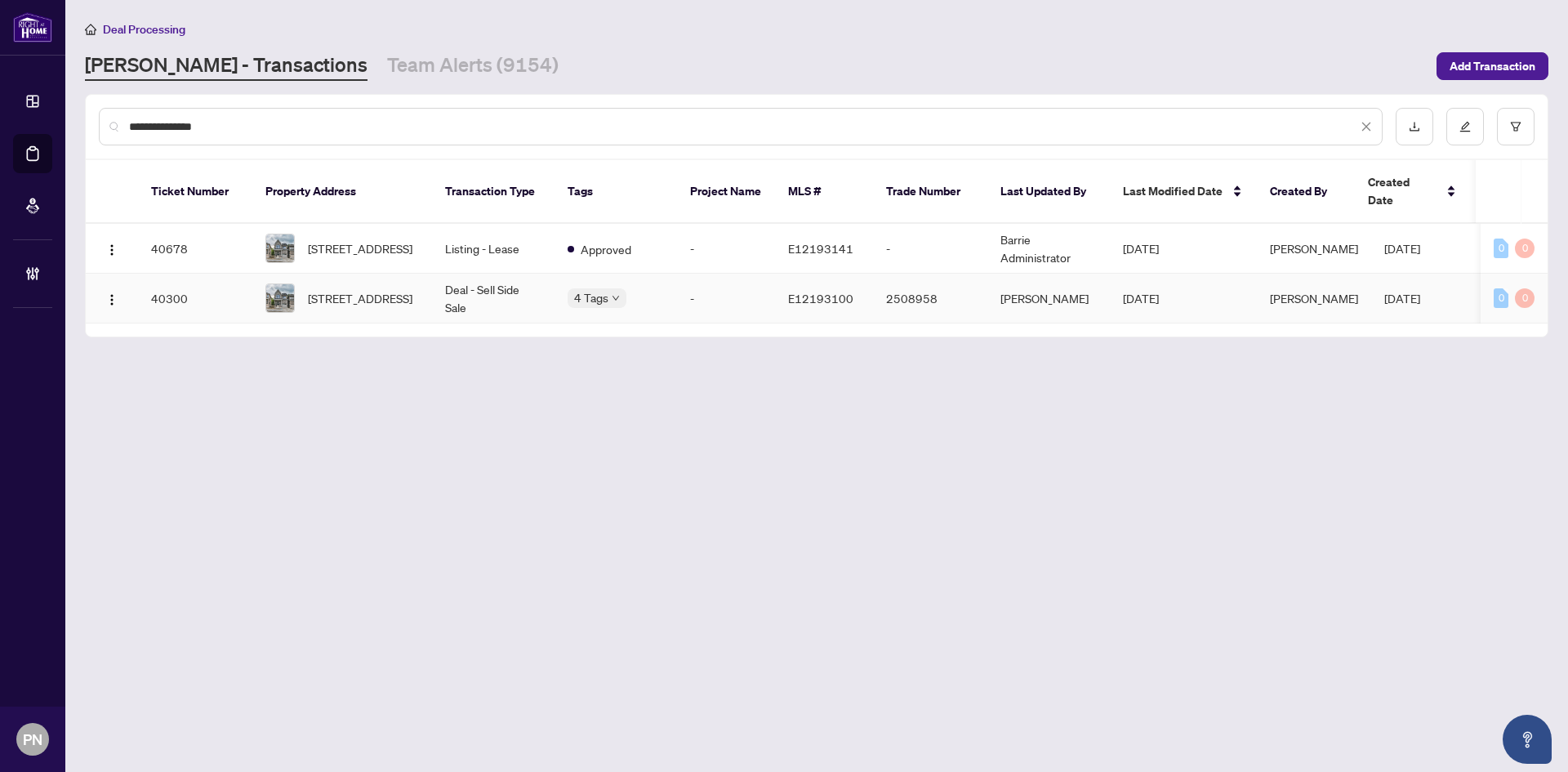
type input "**********"
click at [454, 285] on td "Deal - Sell Side Sale" at bounding box center [493, 298] width 122 height 50
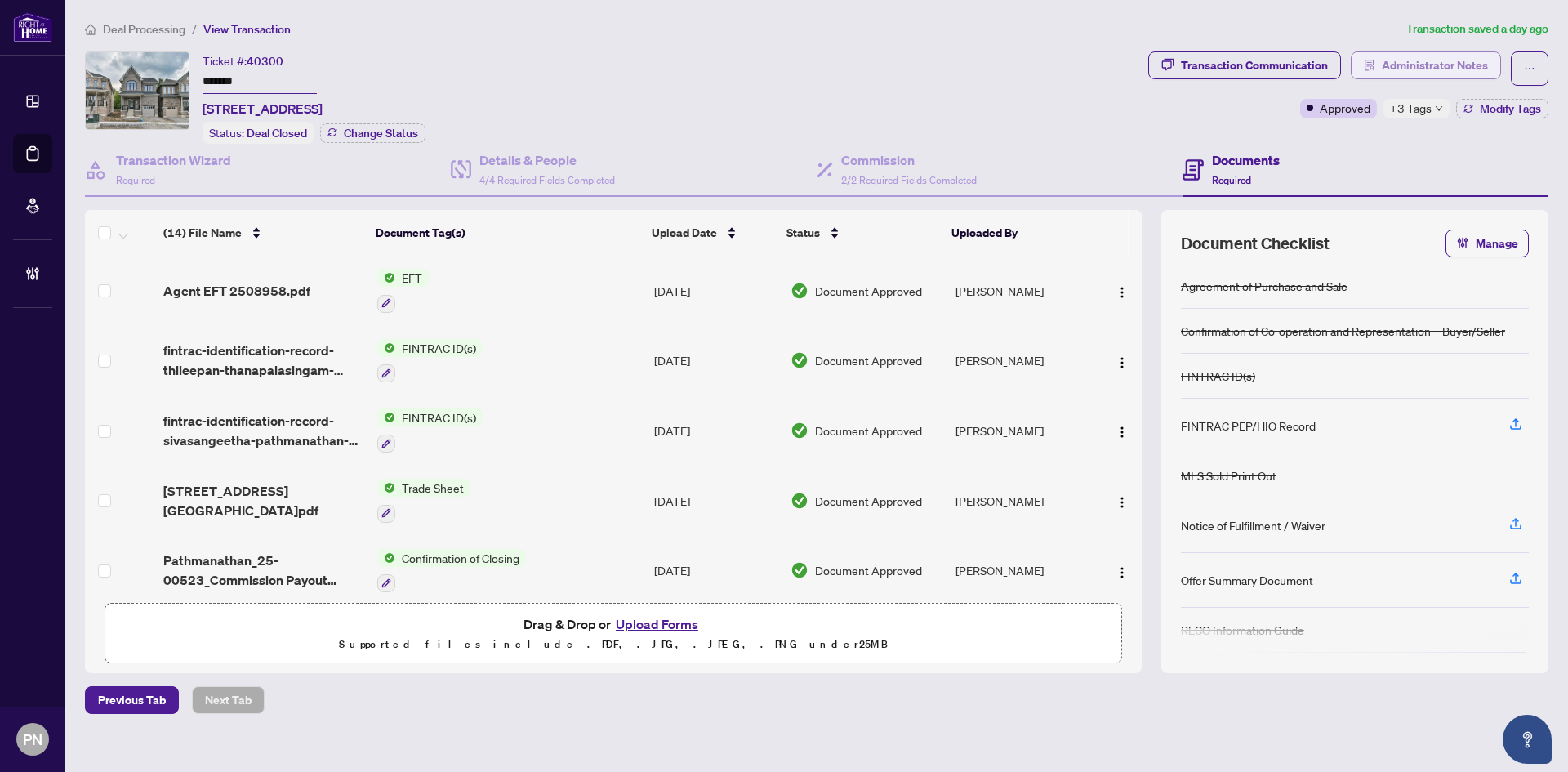
click at [1410, 67] on span "Administrator Notes" at bounding box center [1435, 66] width 106 height 26
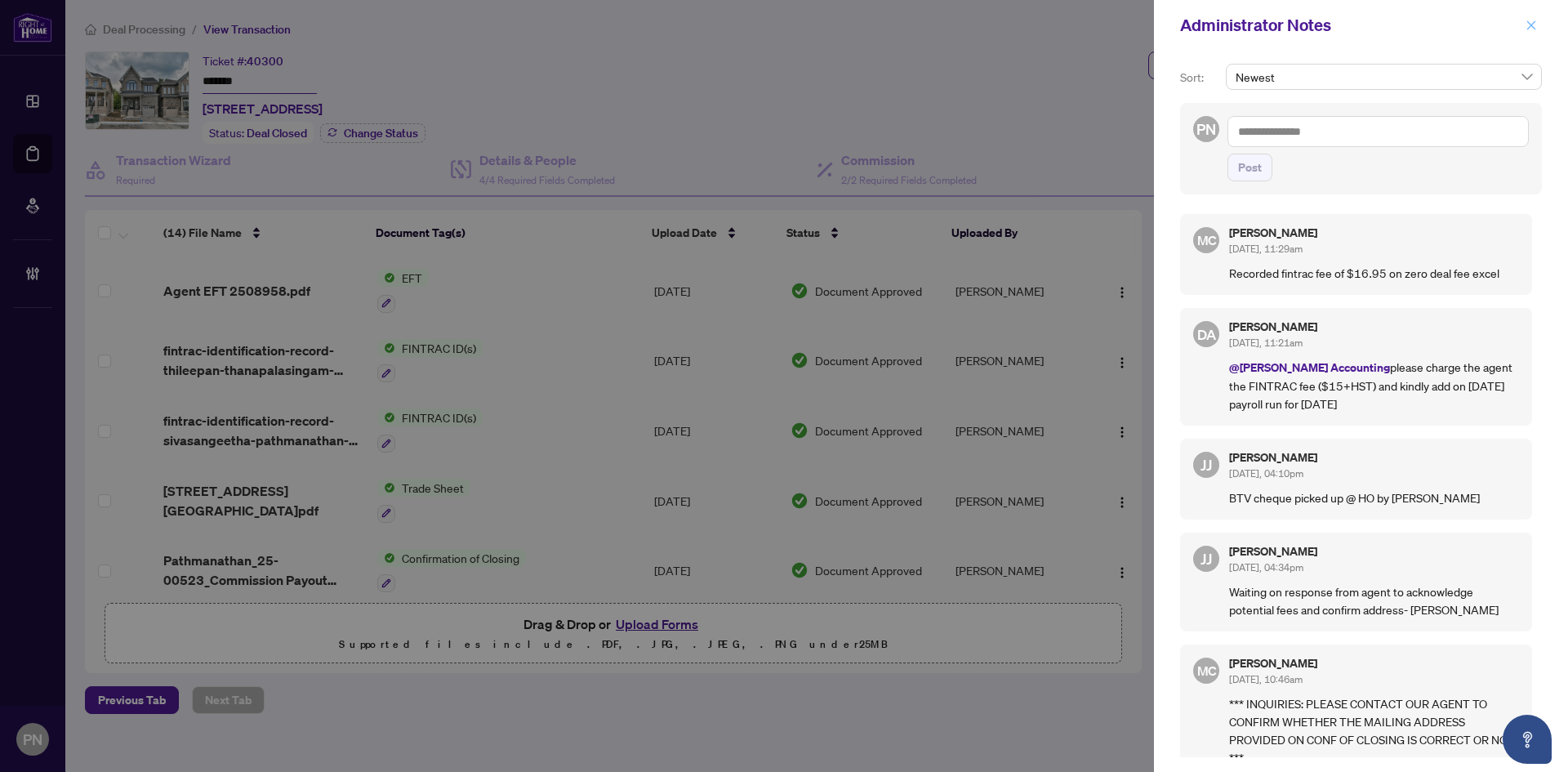
click at [1529, 35] on span "button" at bounding box center [1531, 25] width 11 height 26
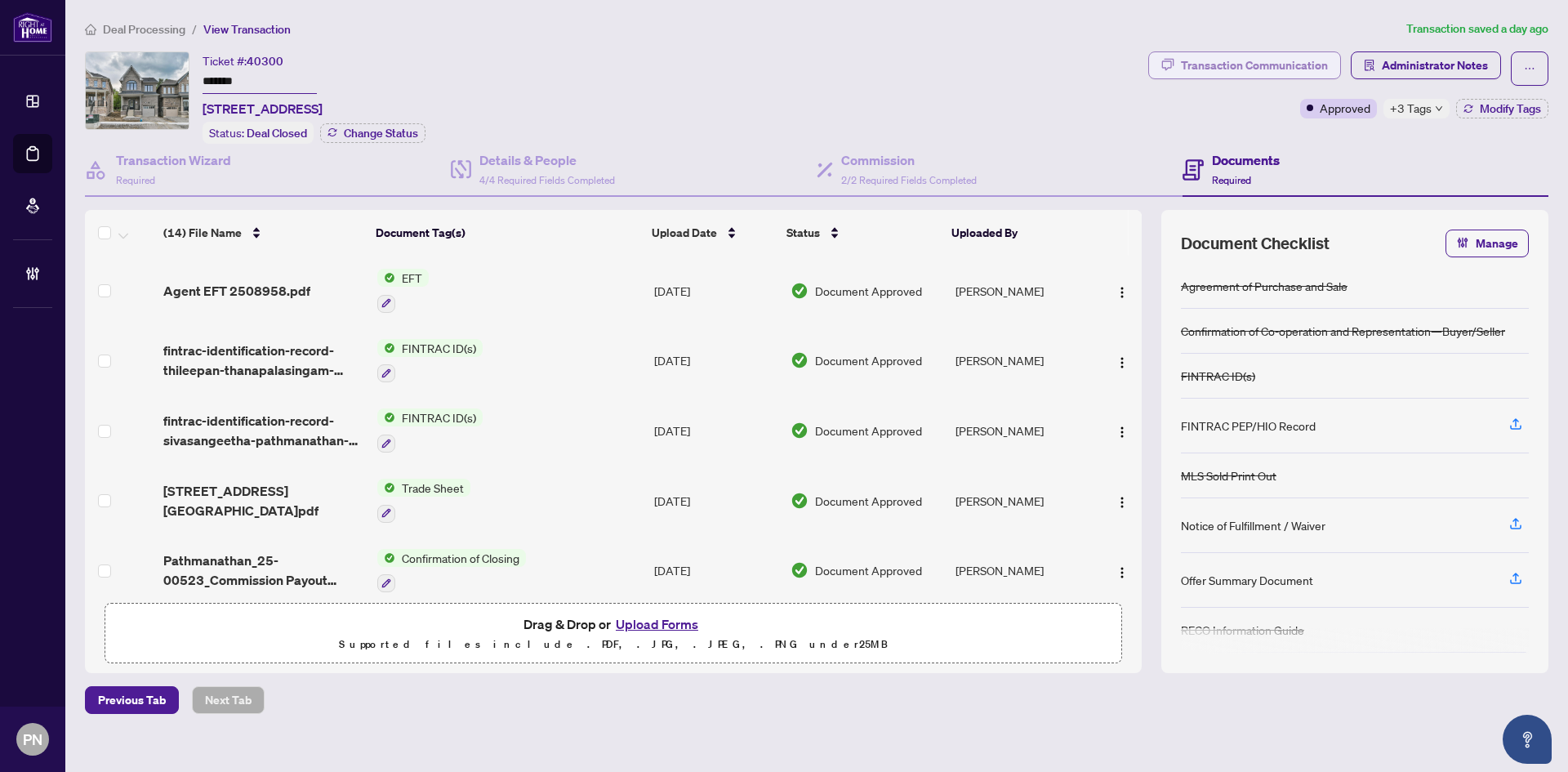
click at [1304, 66] on div "Transaction Communication" at bounding box center [1254, 66] width 147 height 26
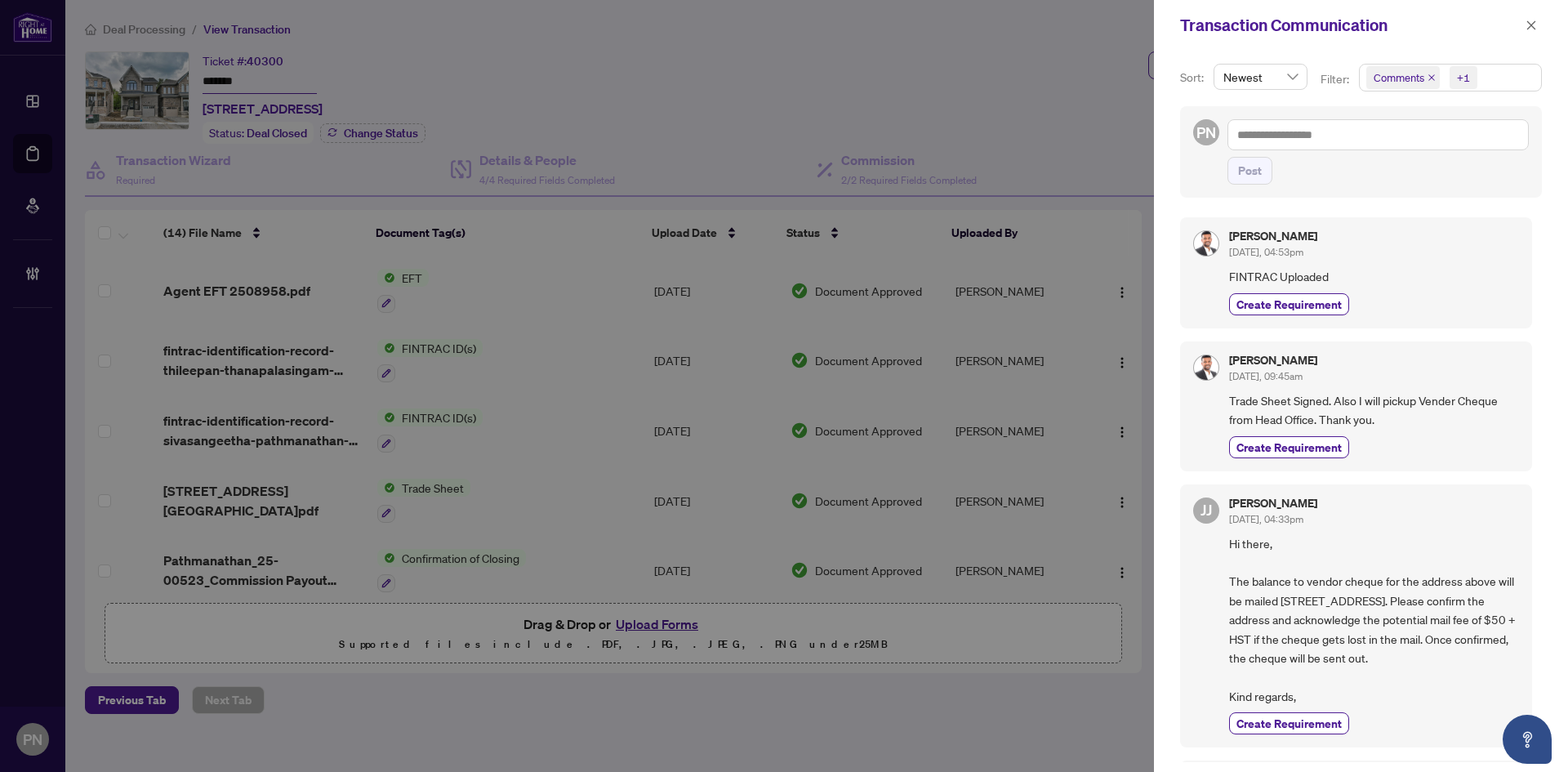
click at [1428, 77] on icon "close" at bounding box center [1432, 77] width 8 height 8
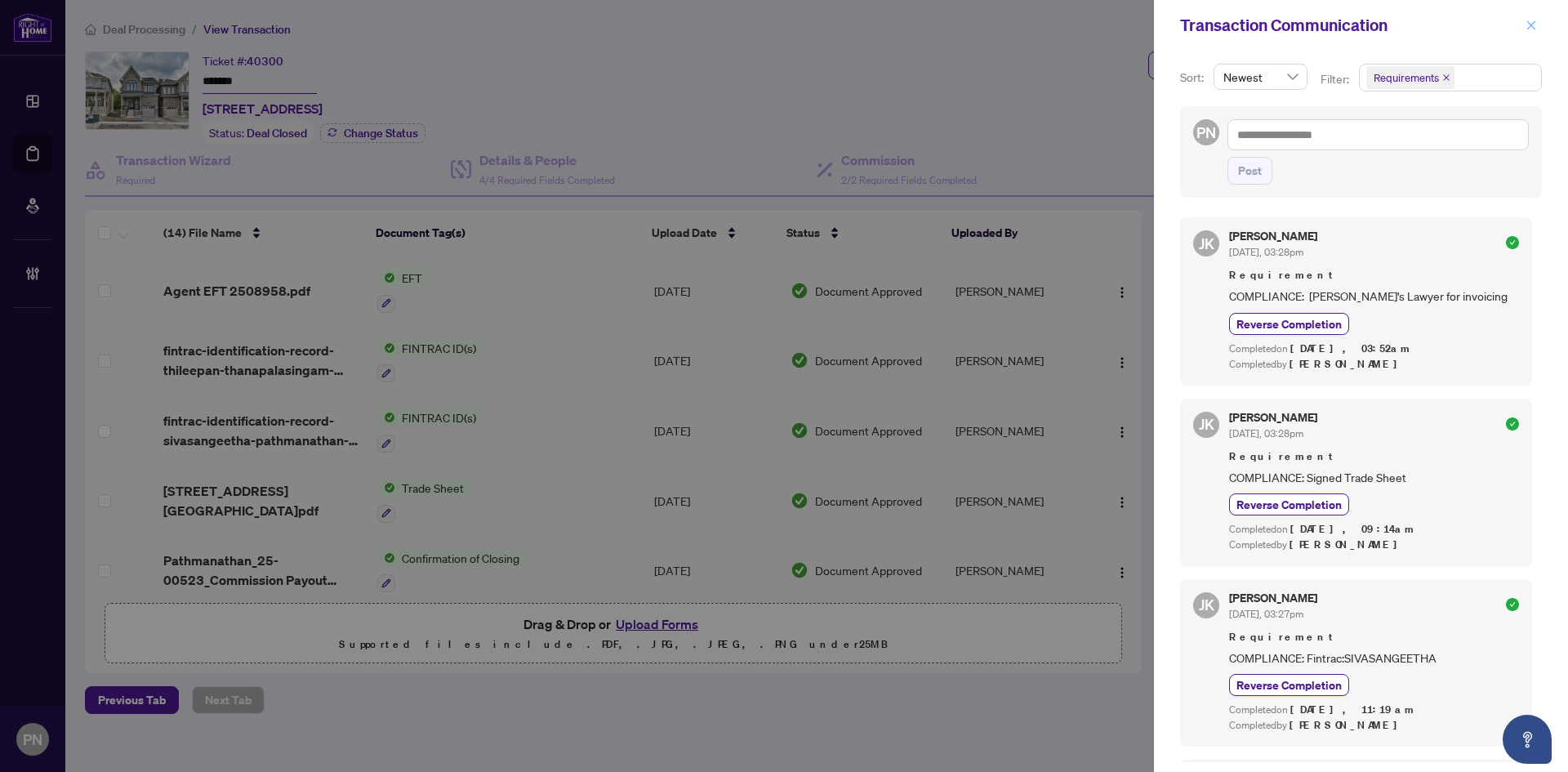
click at [1532, 27] on icon "close" at bounding box center [1532, 25] width 9 height 9
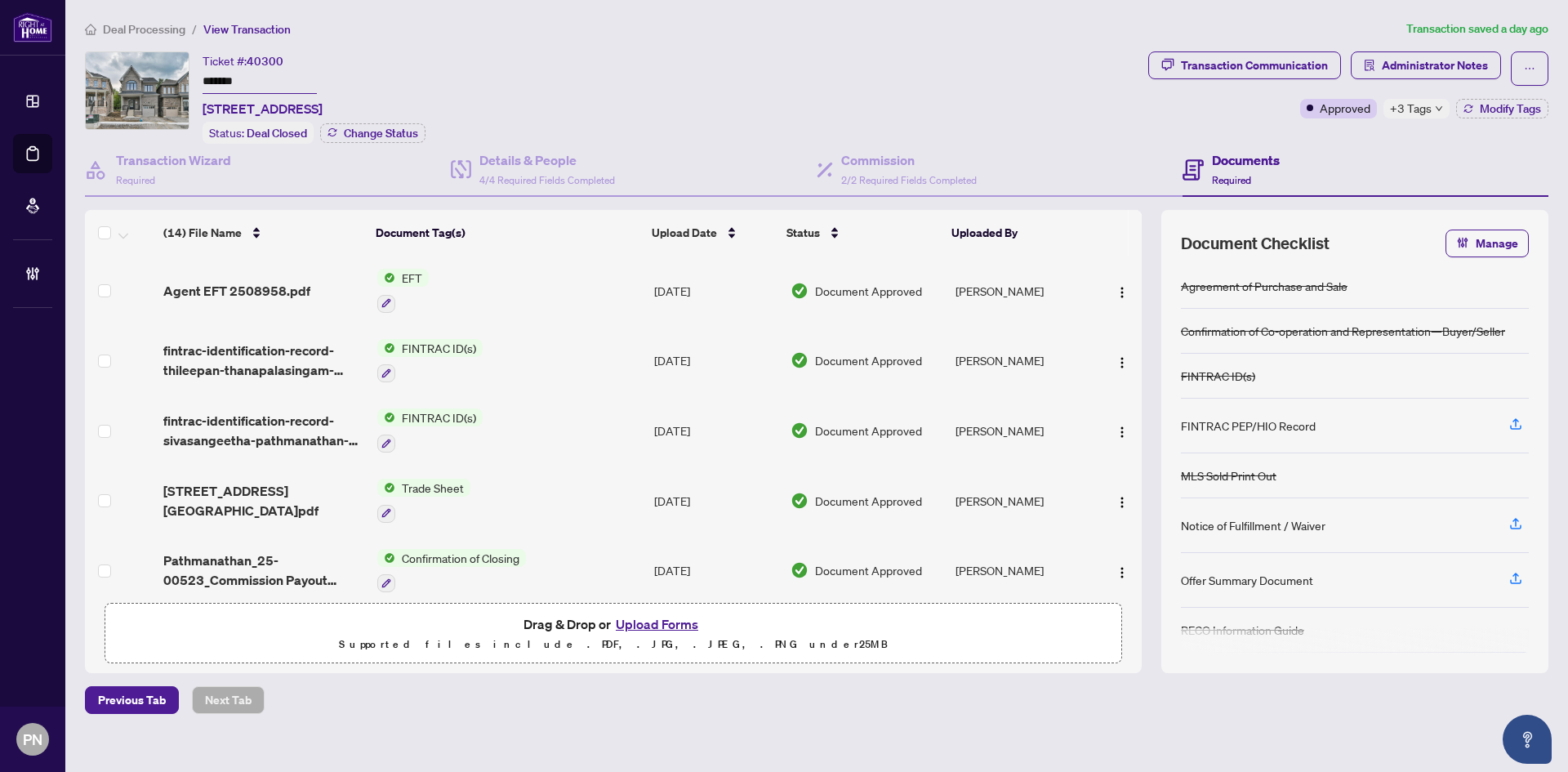
click at [176, 30] on span "Deal Processing" at bounding box center [145, 29] width 83 height 15
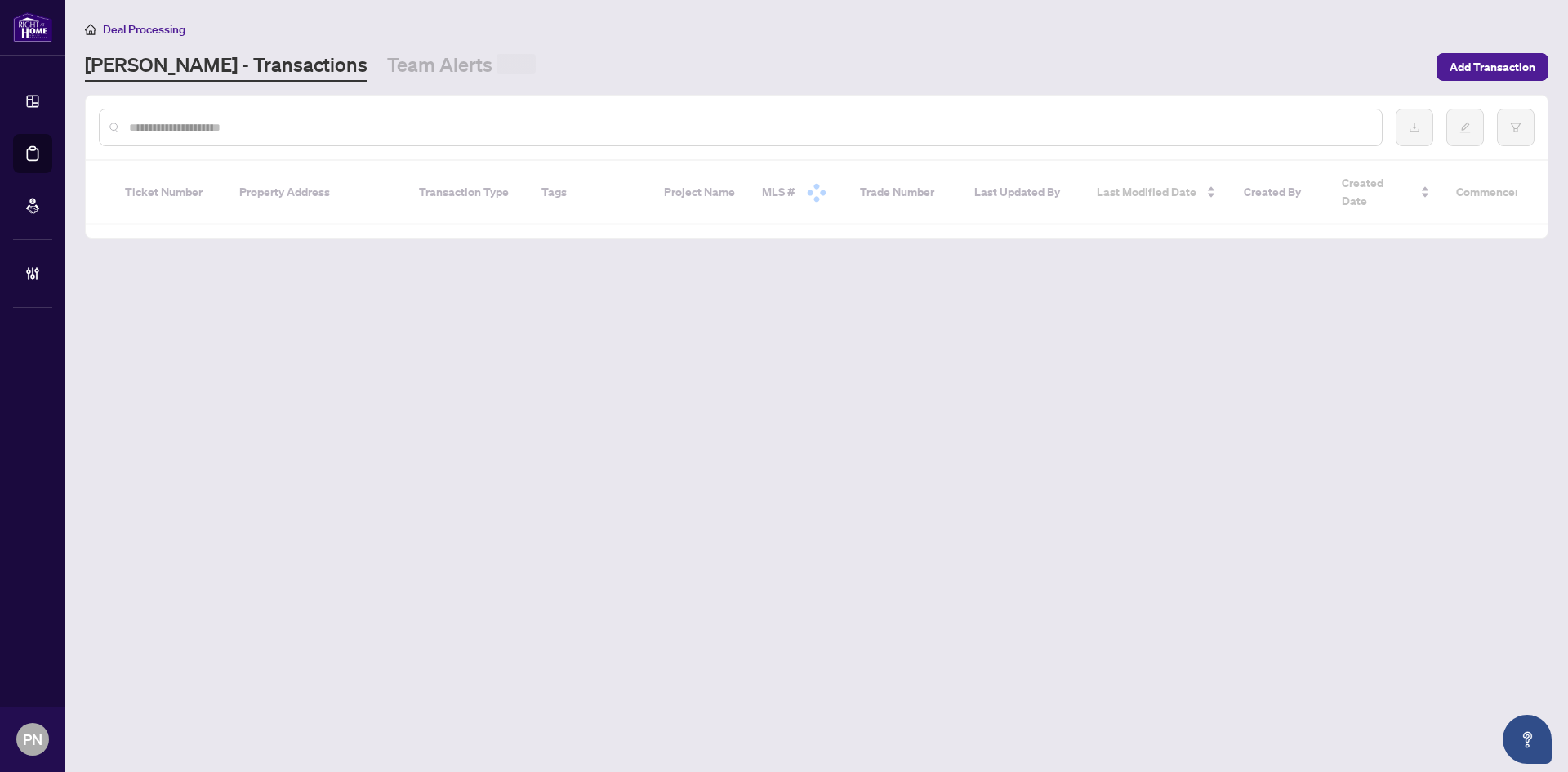
click at [324, 125] on input "text" at bounding box center [749, 127] width 1240 height 18
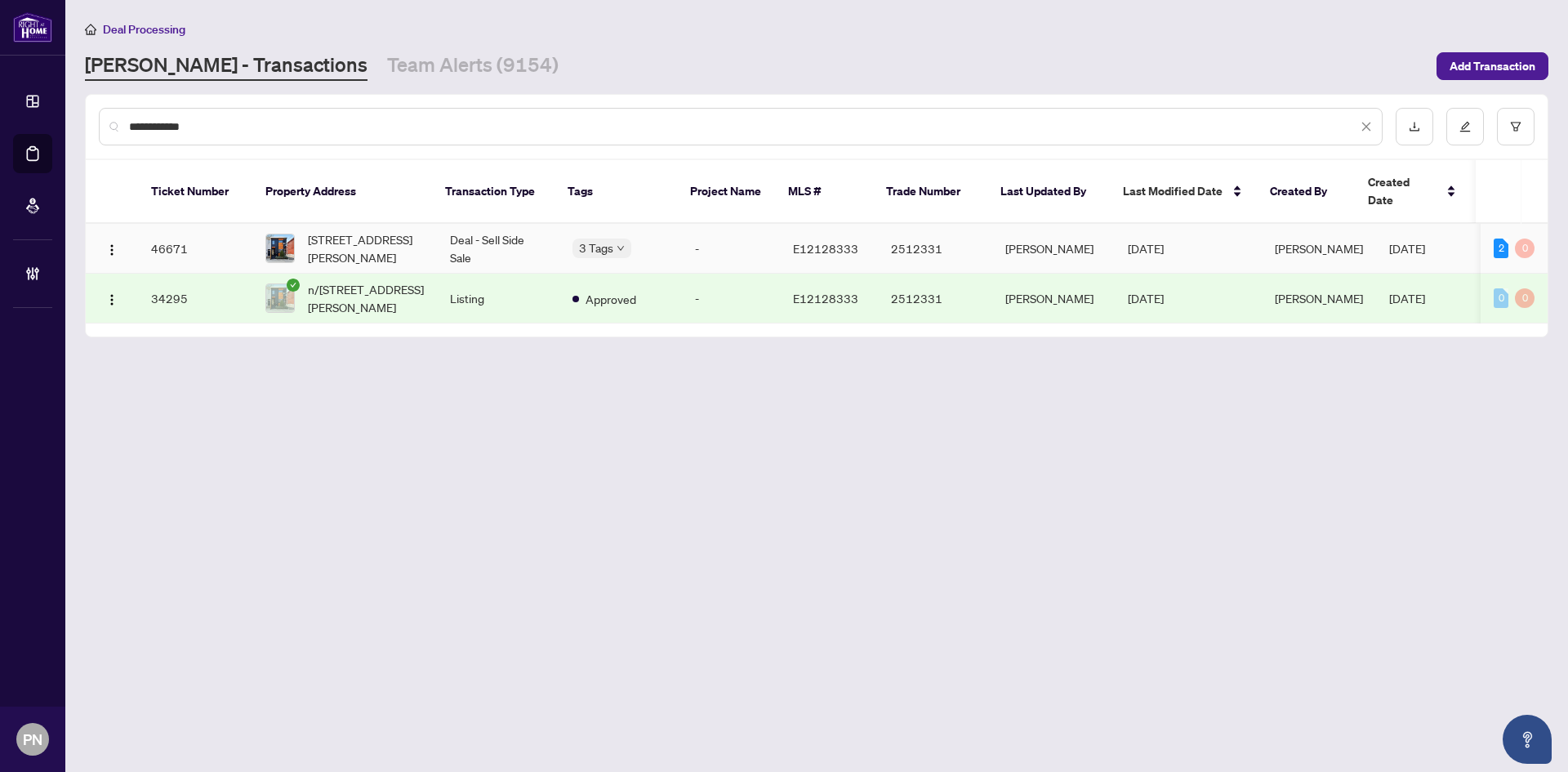
type input "**********"
click at [504, 229] on td "Deal - Sell Side Sale" at bounding box center [498, 248] width 122 height 50
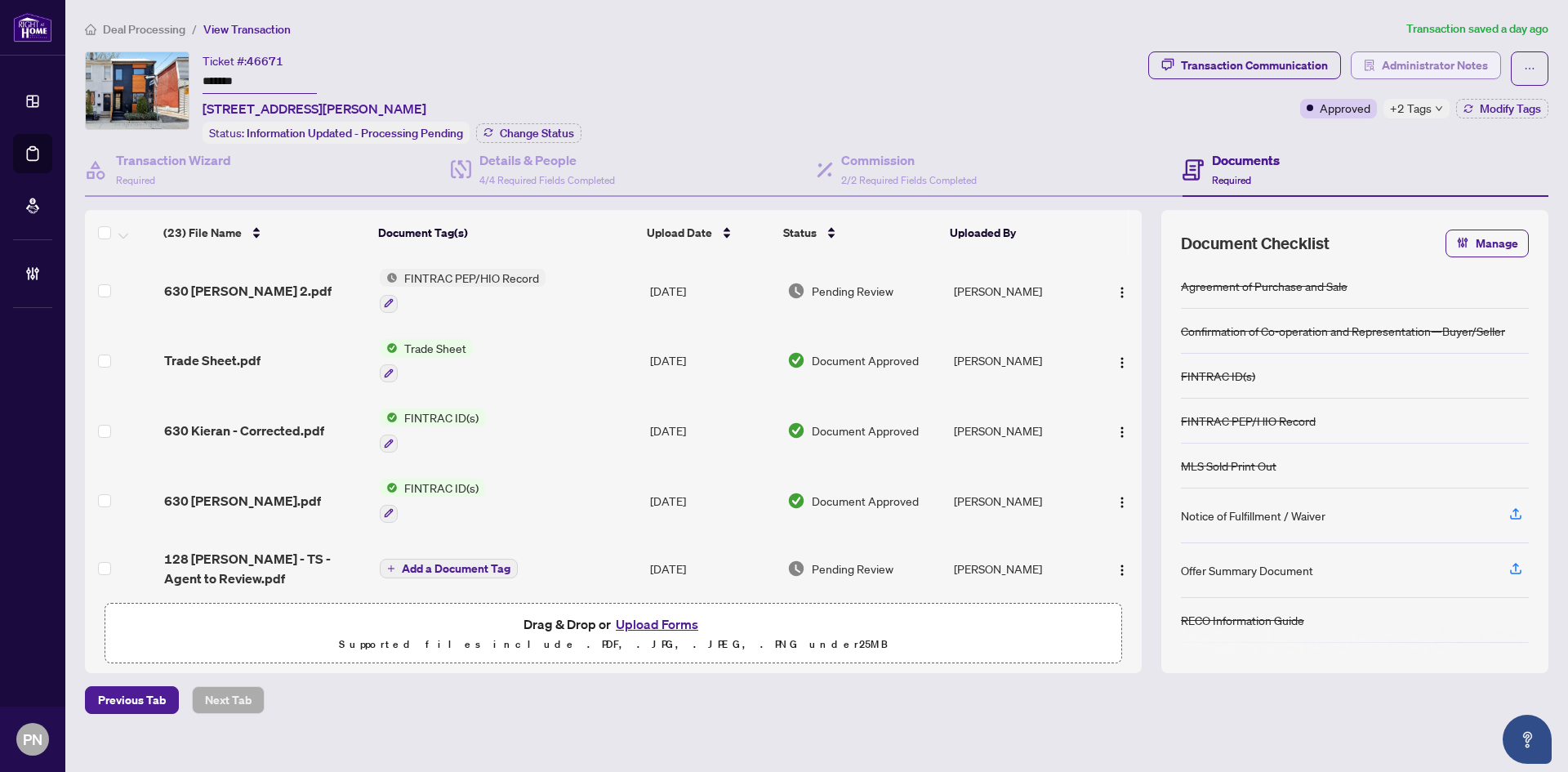
click at [1438, 60] on span "Administrator Notes" at bounding box center [1435, 66] width 106 height 26
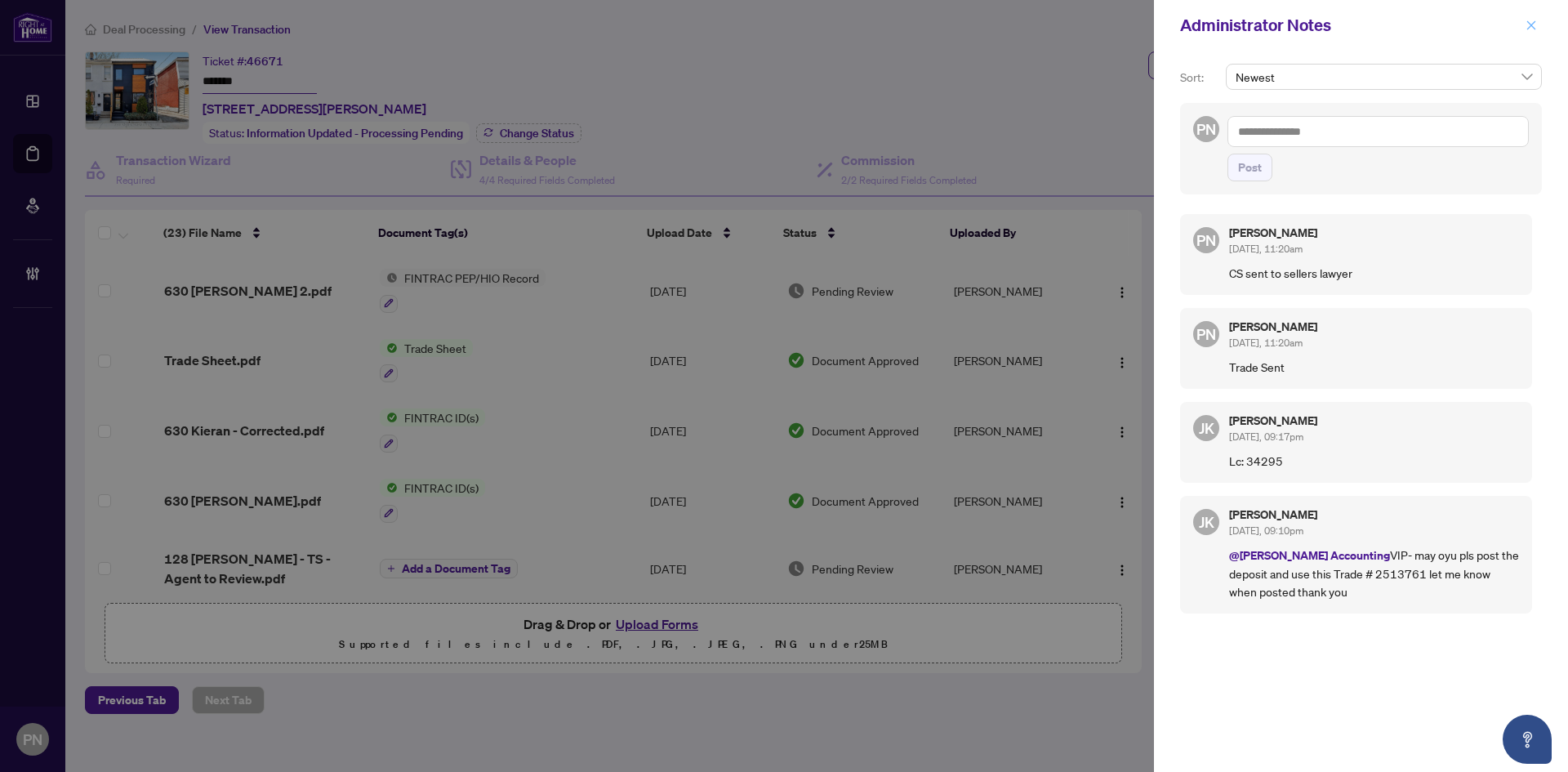
click at [1531, 23] on icon "close" at bounding box center [1531, 25] width 11 height 11
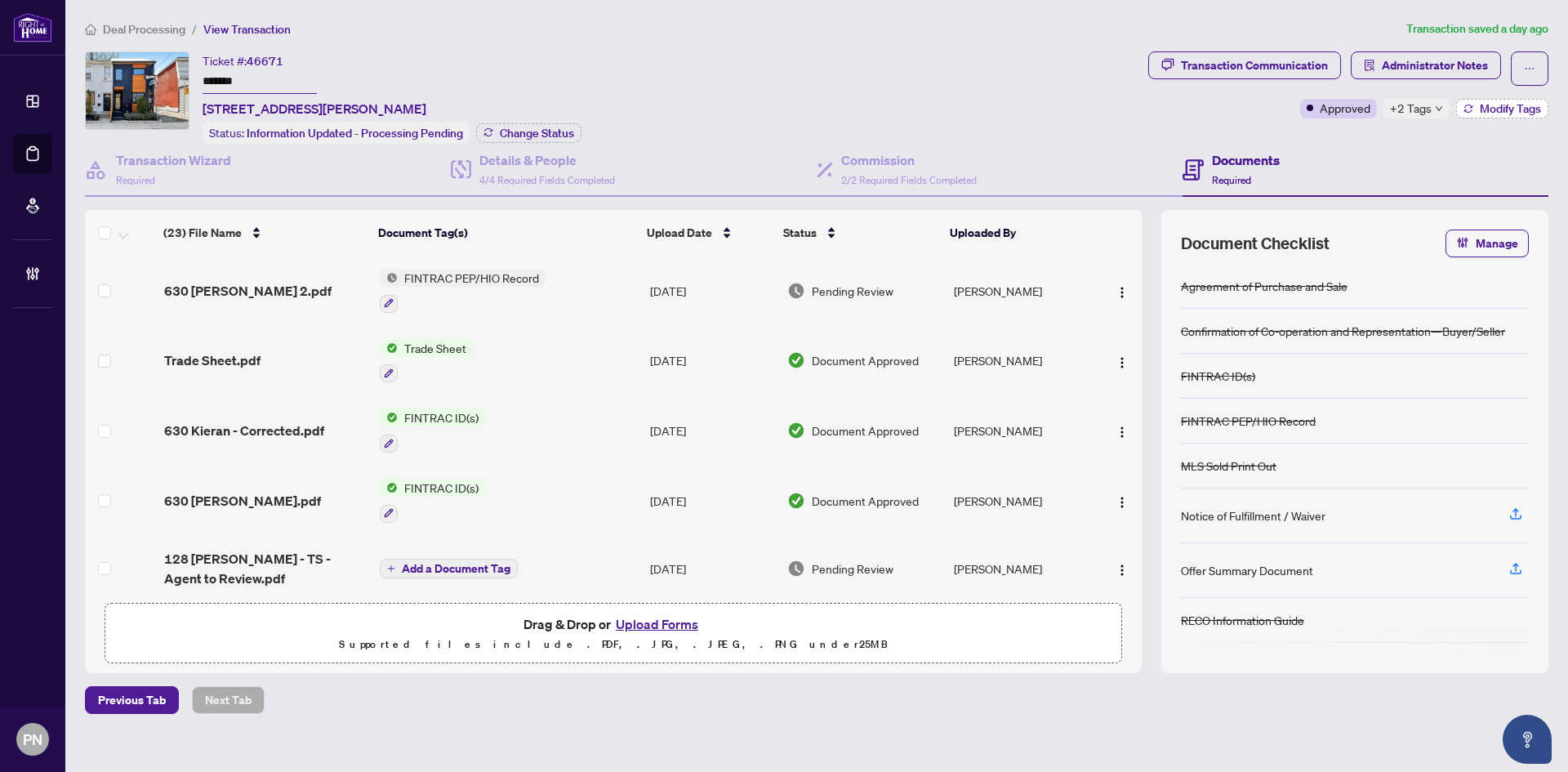
click at [1503, 103] on span "Modify Tags" at bounding box center [1510, 109] width 61 height 11
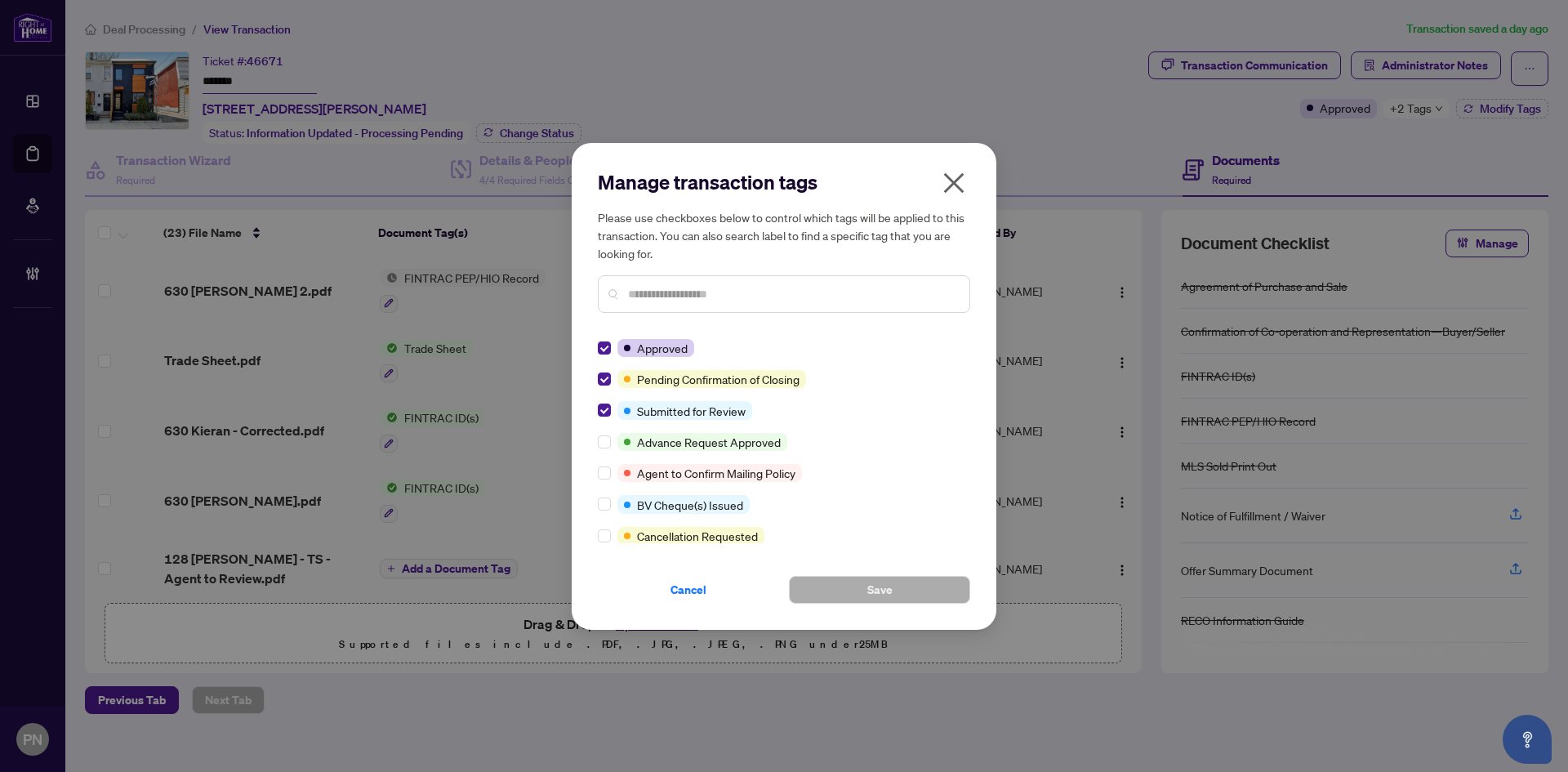
click at [684, 591] on span "Cancel" at bounding box center [689, 590] width 36 height 26
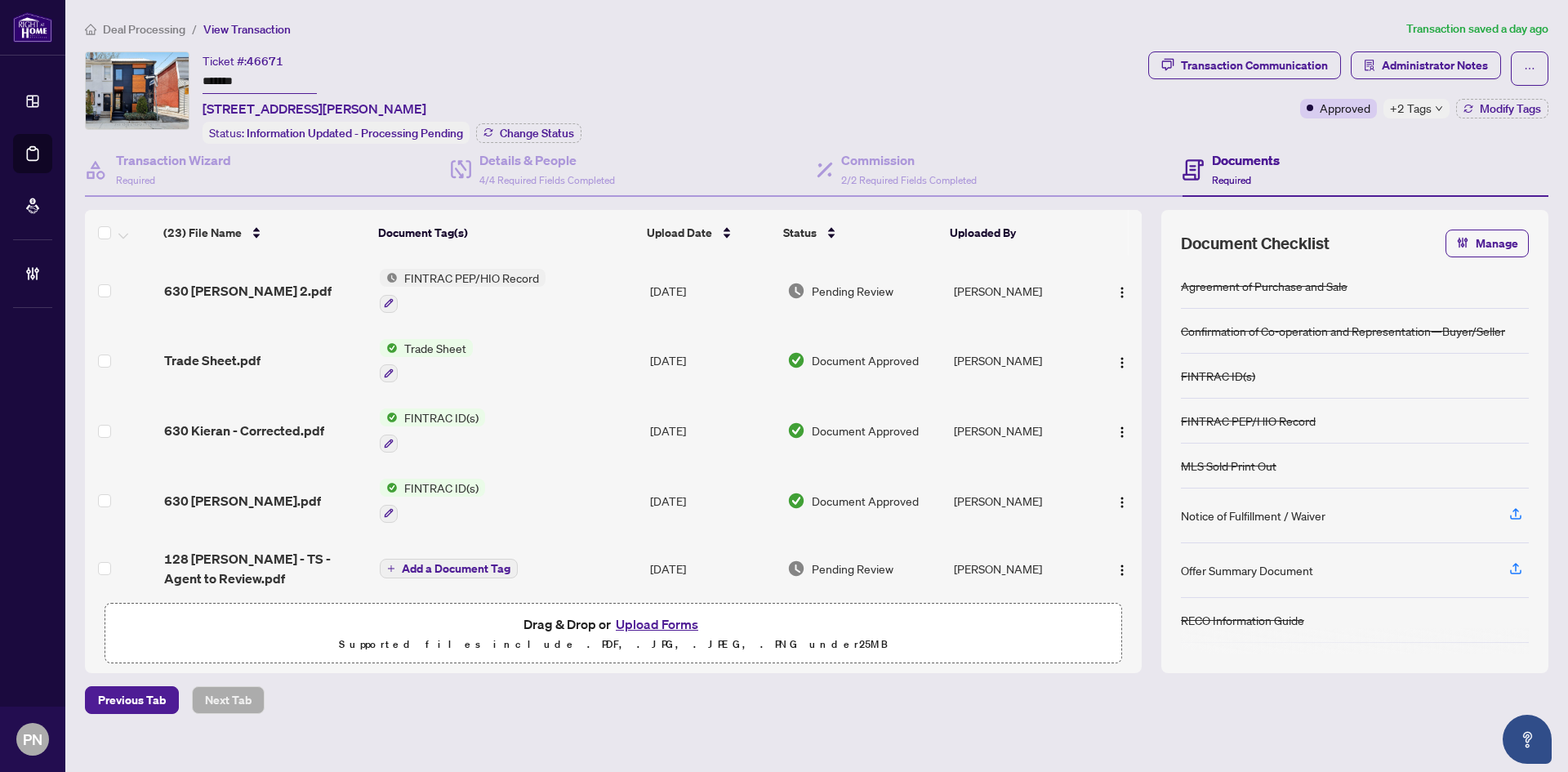
click at [1248, 97] on div "Transaction Communication Administrator Notes Approved +2 Tags Modify Tags" at bounding box center [1348, 85] width 400 height 67
click at [1259, 44] on div "Deal Processing / View Transaction Transaction saved a day ago Ticket #: 46671 …" at bounding box center [816, 366] width 1477 height 694
click at [1265, 62] on div "Transaction Communication" at bounding box center [1254, 66] width 147 height 26
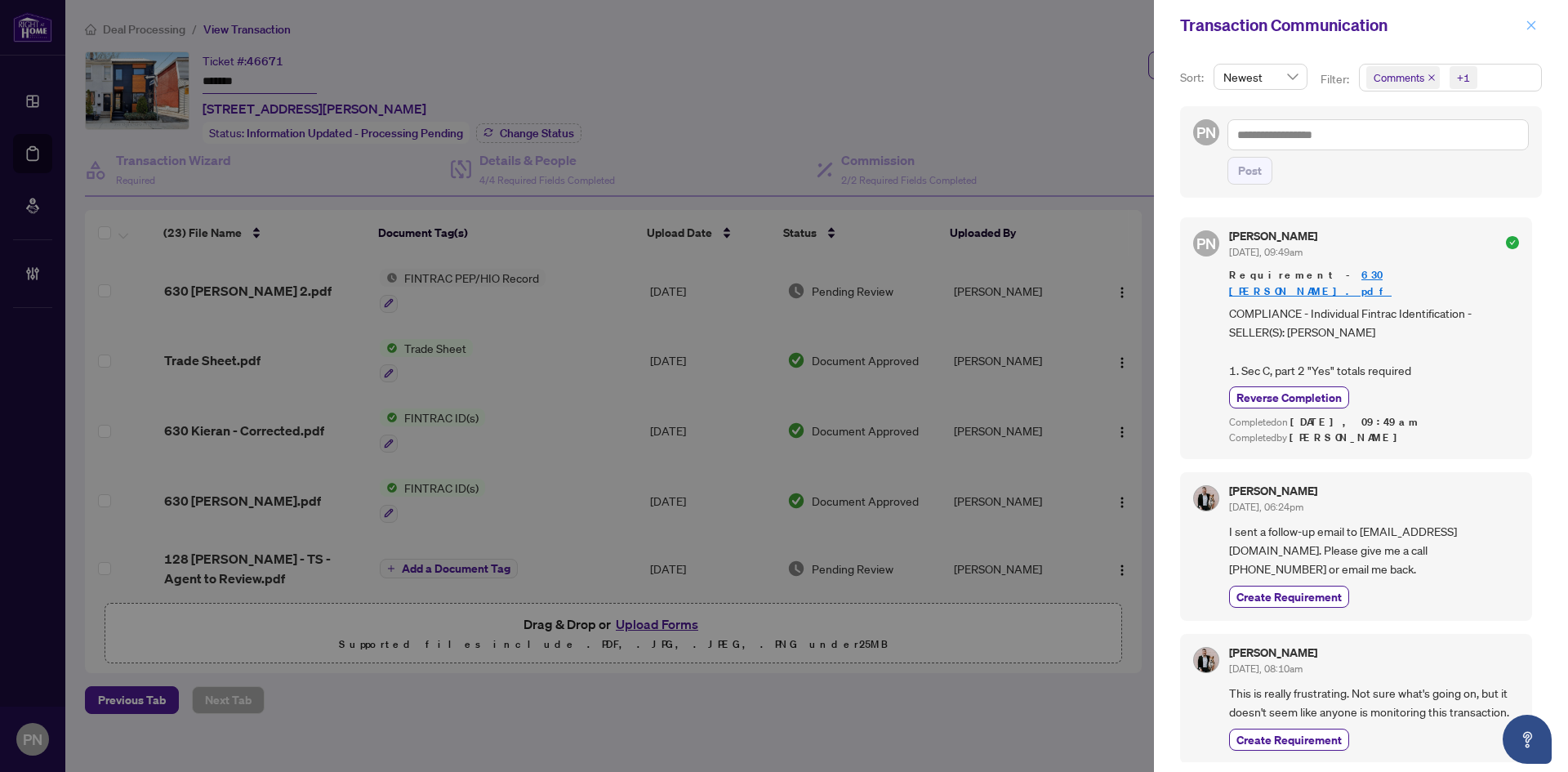
click at [1532, 21] on icon "close" at bounding box center [1531, 25] width 11 height 11
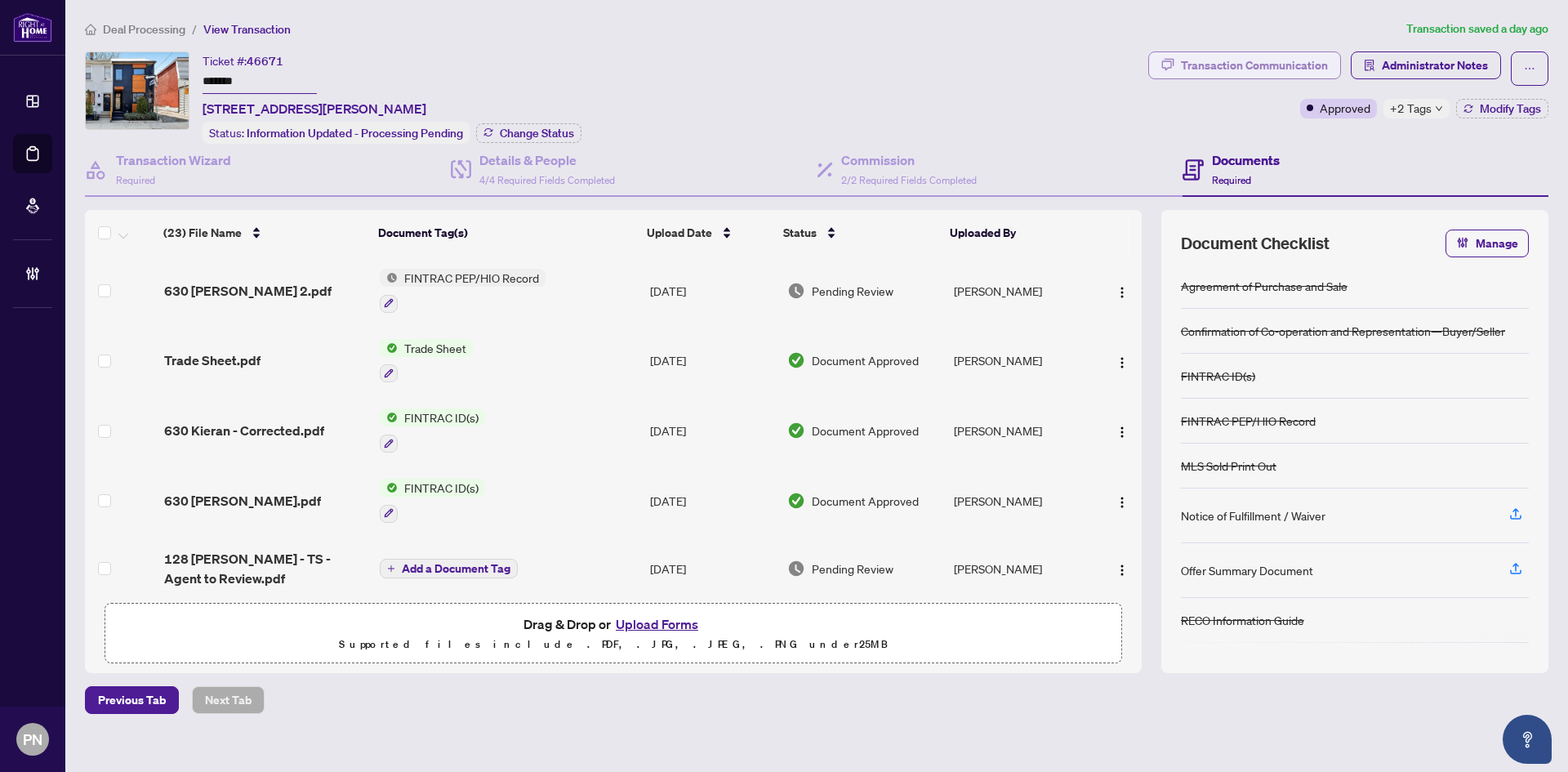
click at [1273, 60] on div "Transaction Communication" at bounding box center [1254, 66] width 147 height 26
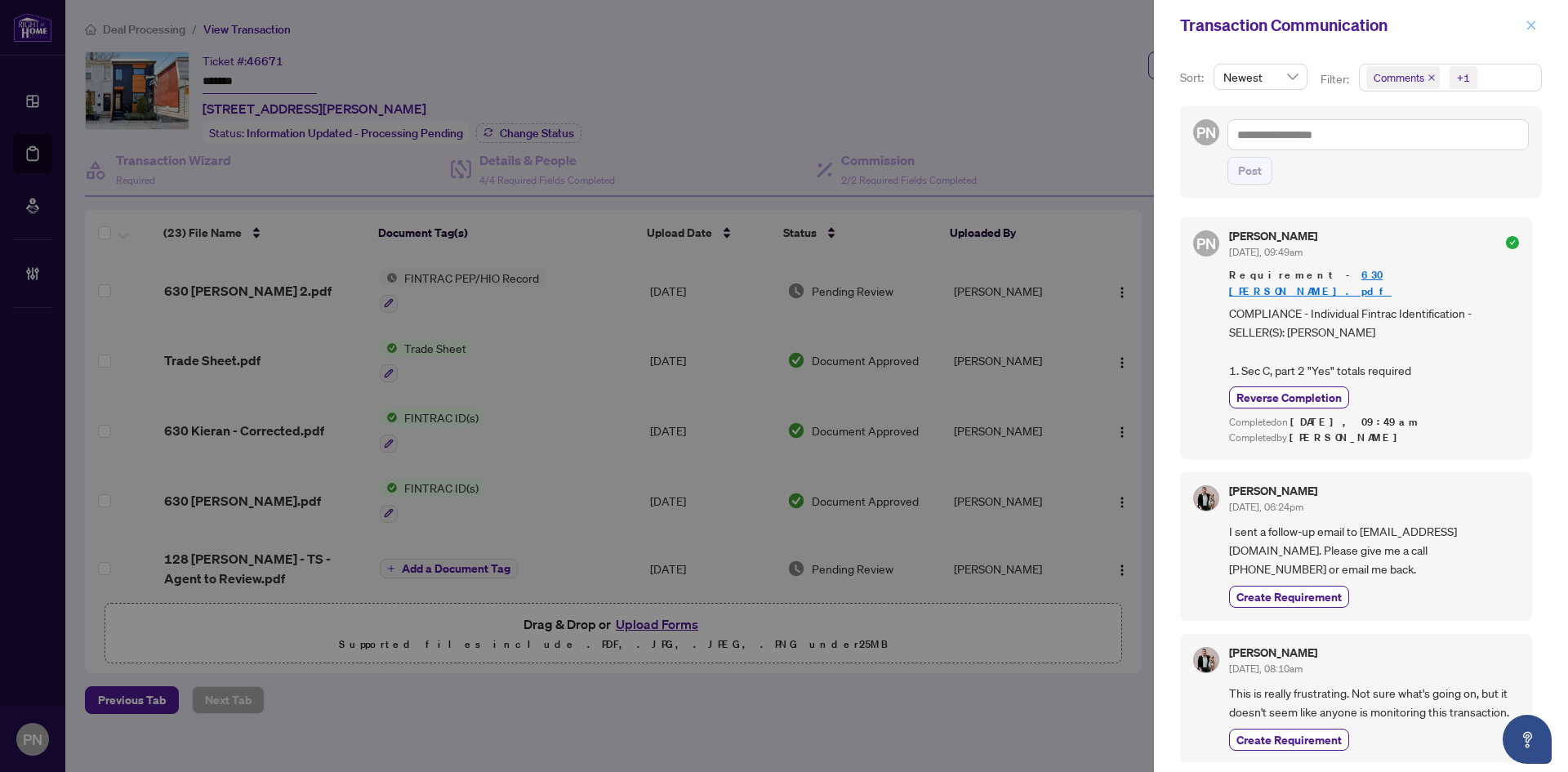
click at [1530, 27] on icon "close" at bounding box center [1532, 25] width 9 height 9
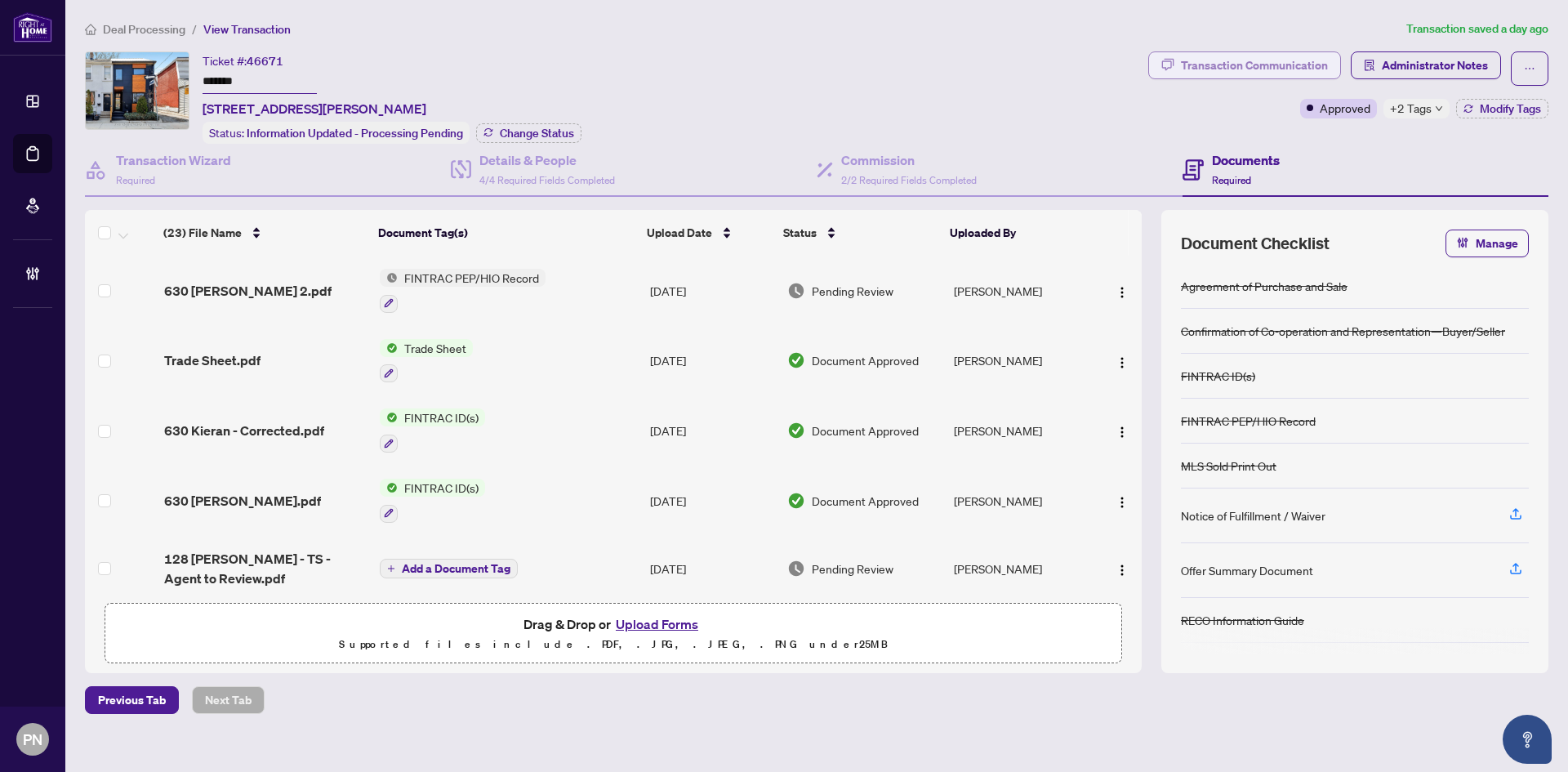
click at [1296, 69] on div "Transaction Communication" at bounding box center [1254, 66] width 147 height 26
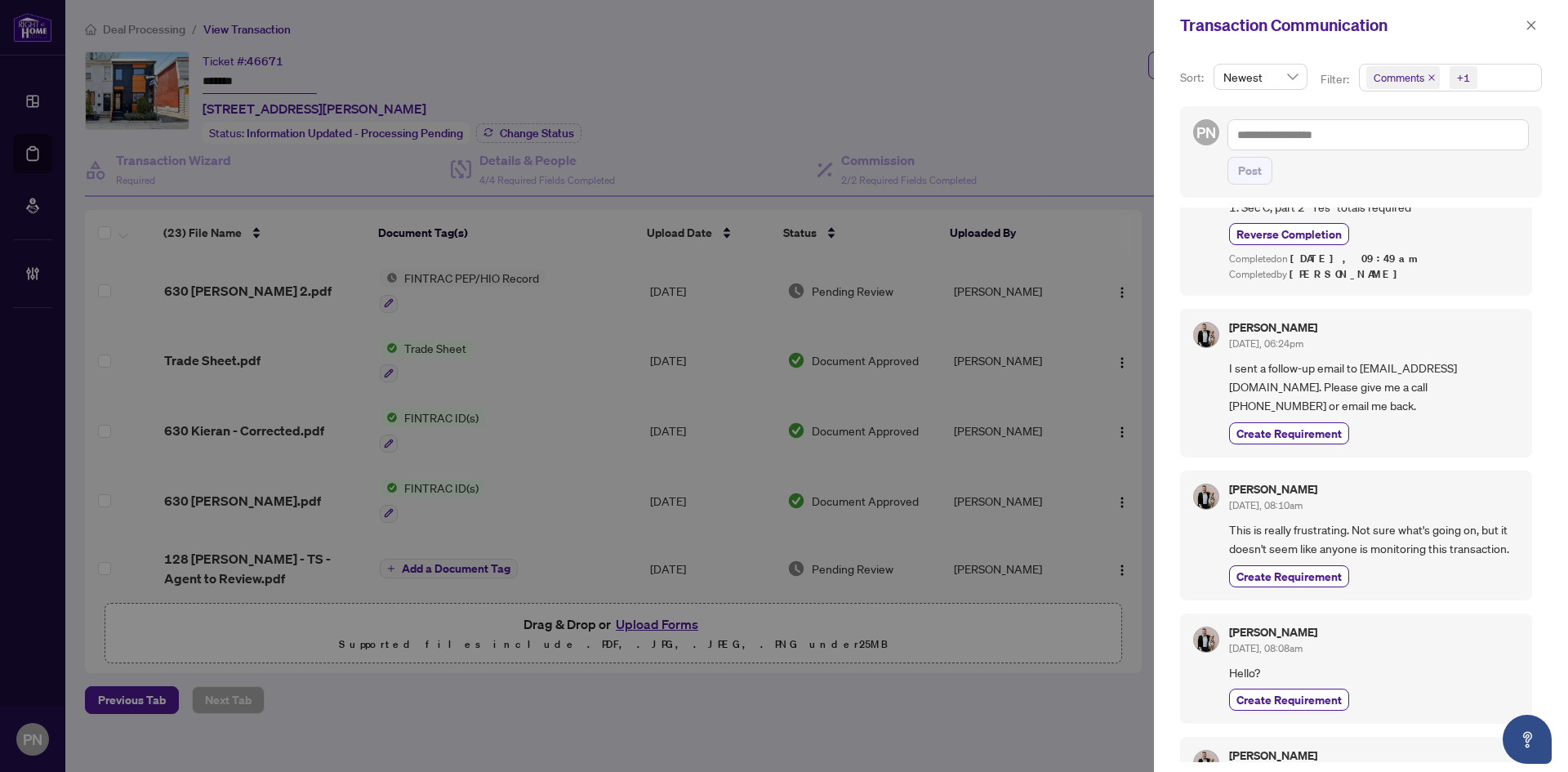
scroll to position [327, 0]
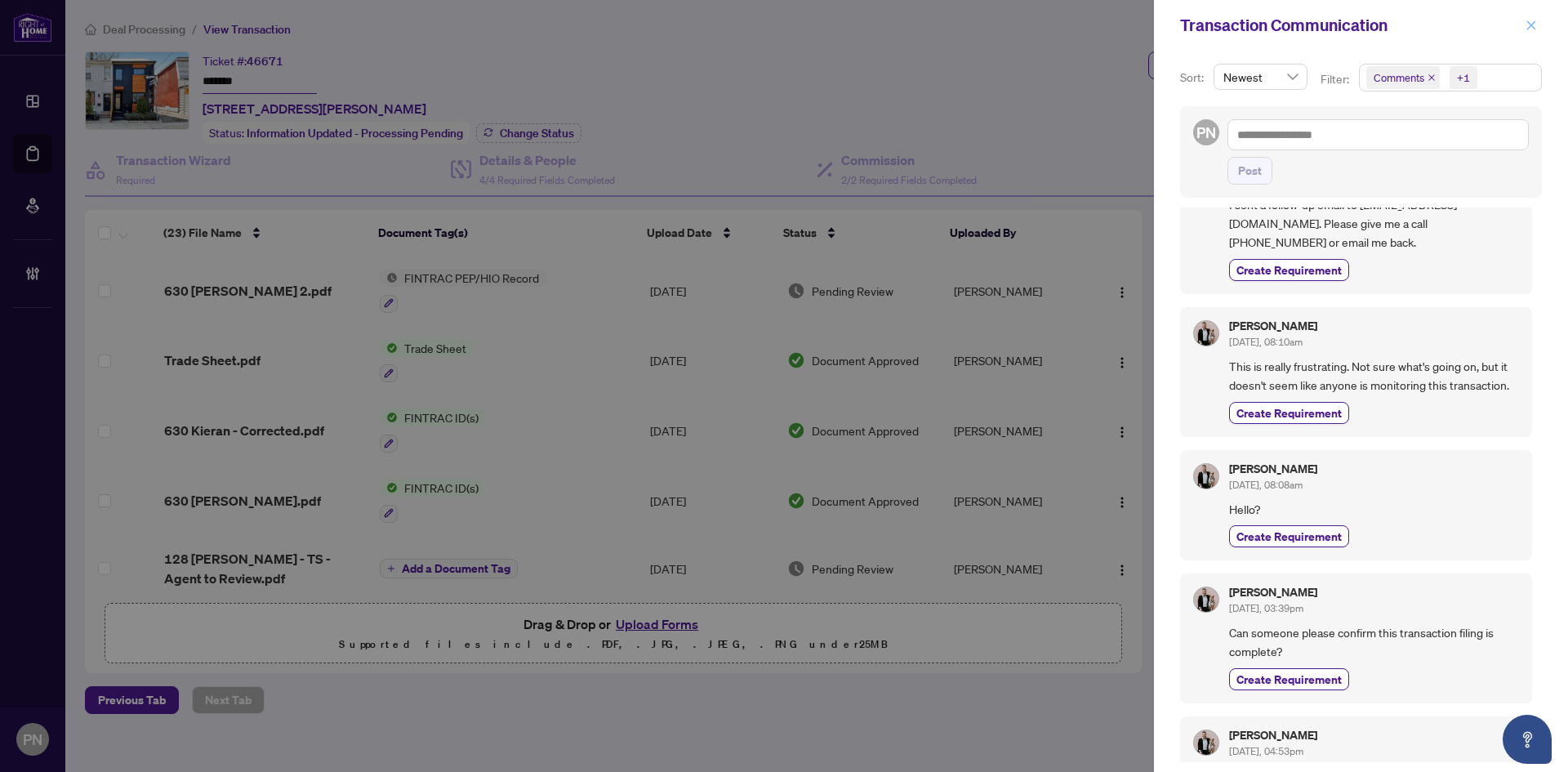
click at [1532, 23] on icon "close" at bounding box center [1531, 25] width 11 height 11
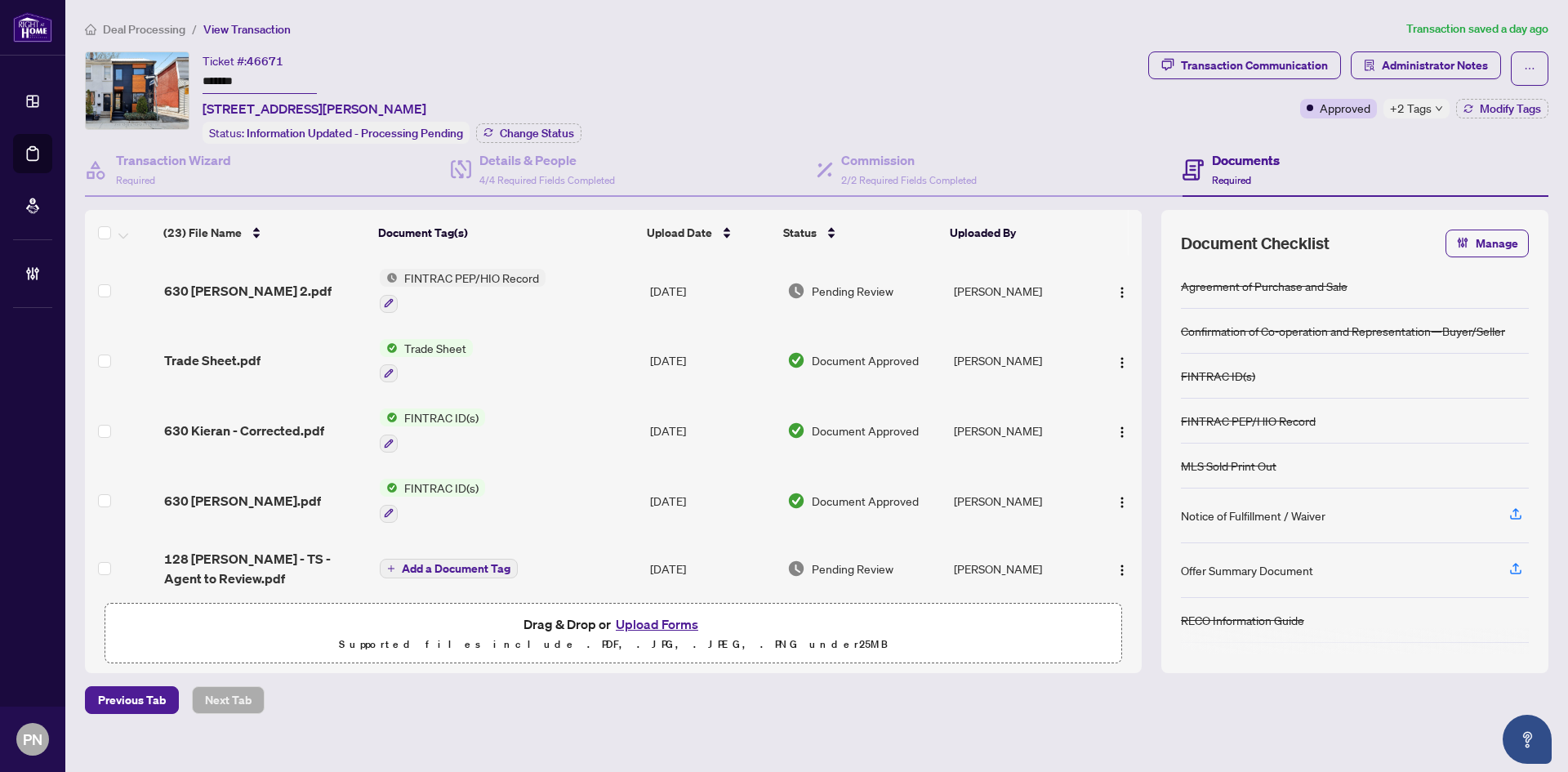
drag, startPoint x: 151, startPoint y: 30, endPoint x: 416, endPoint y: 86, distance: 270.9
click at [151, 30] on span "Deal Processing" at bounding box center [145, 29] width 83 height 15
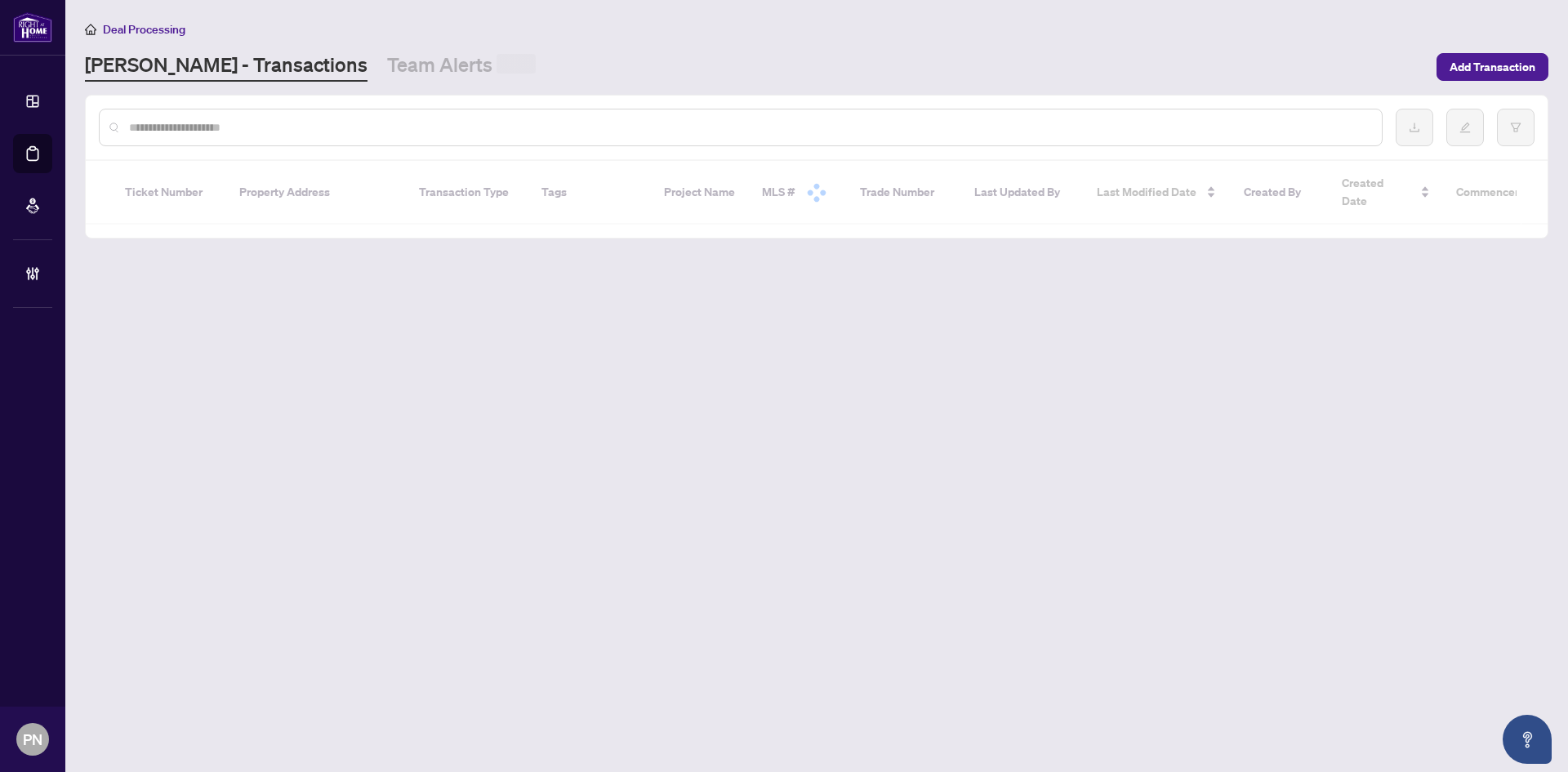
click at [384, 134] on input "text" at bounding box center [749, 127] width 1240 height 18
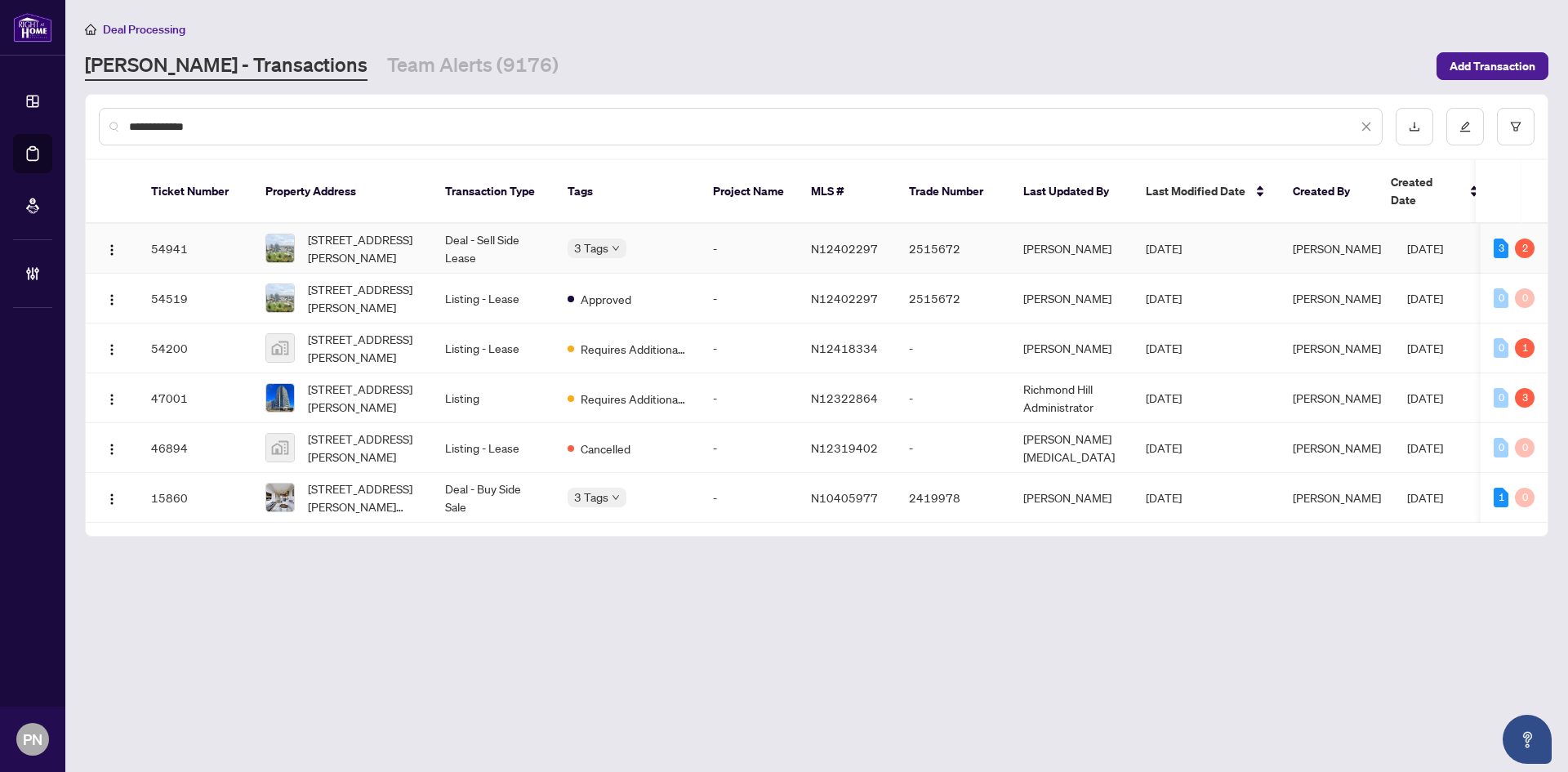
type input "**********"
click at [442, 235] on td "Deal - Sell Side Lease" at bounding box center [493, 248] width 122 height 50
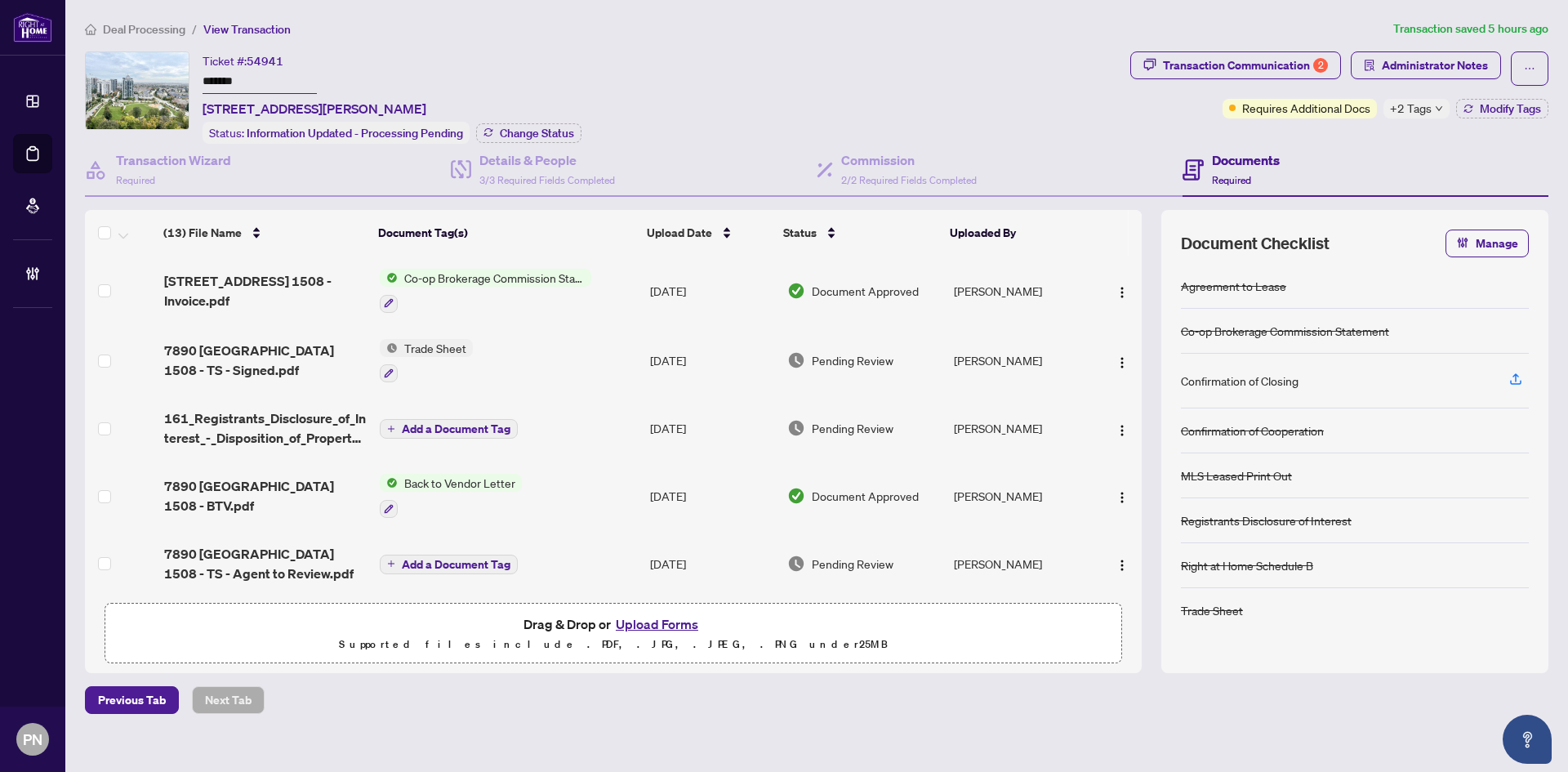
click at [163, 27] on span "Deal Processing" at bounding box center [145, 29] width 83 height 15
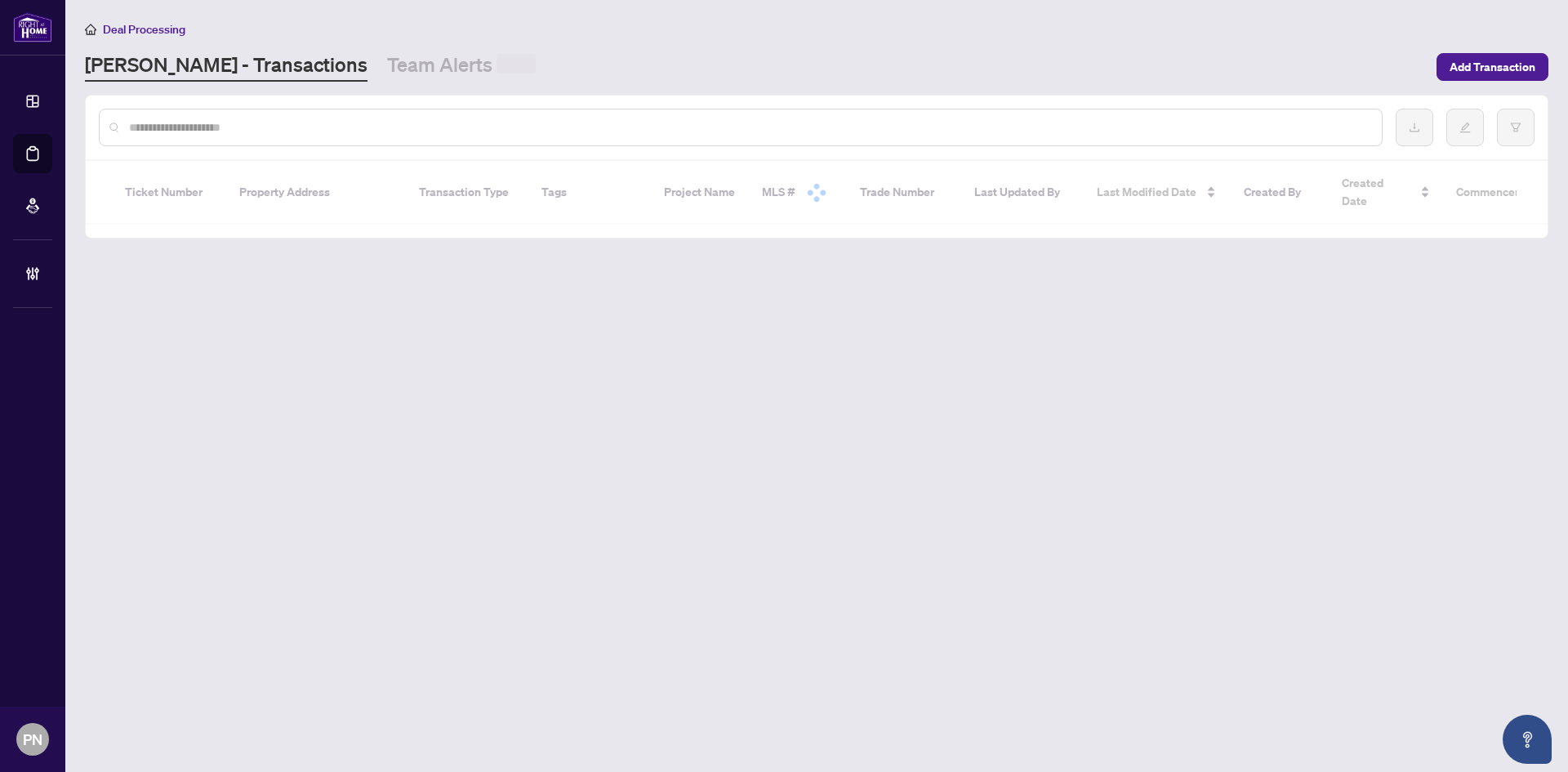
click at [261, 119] on input "text" at bounding box center [749, 127] width 1240 height 18
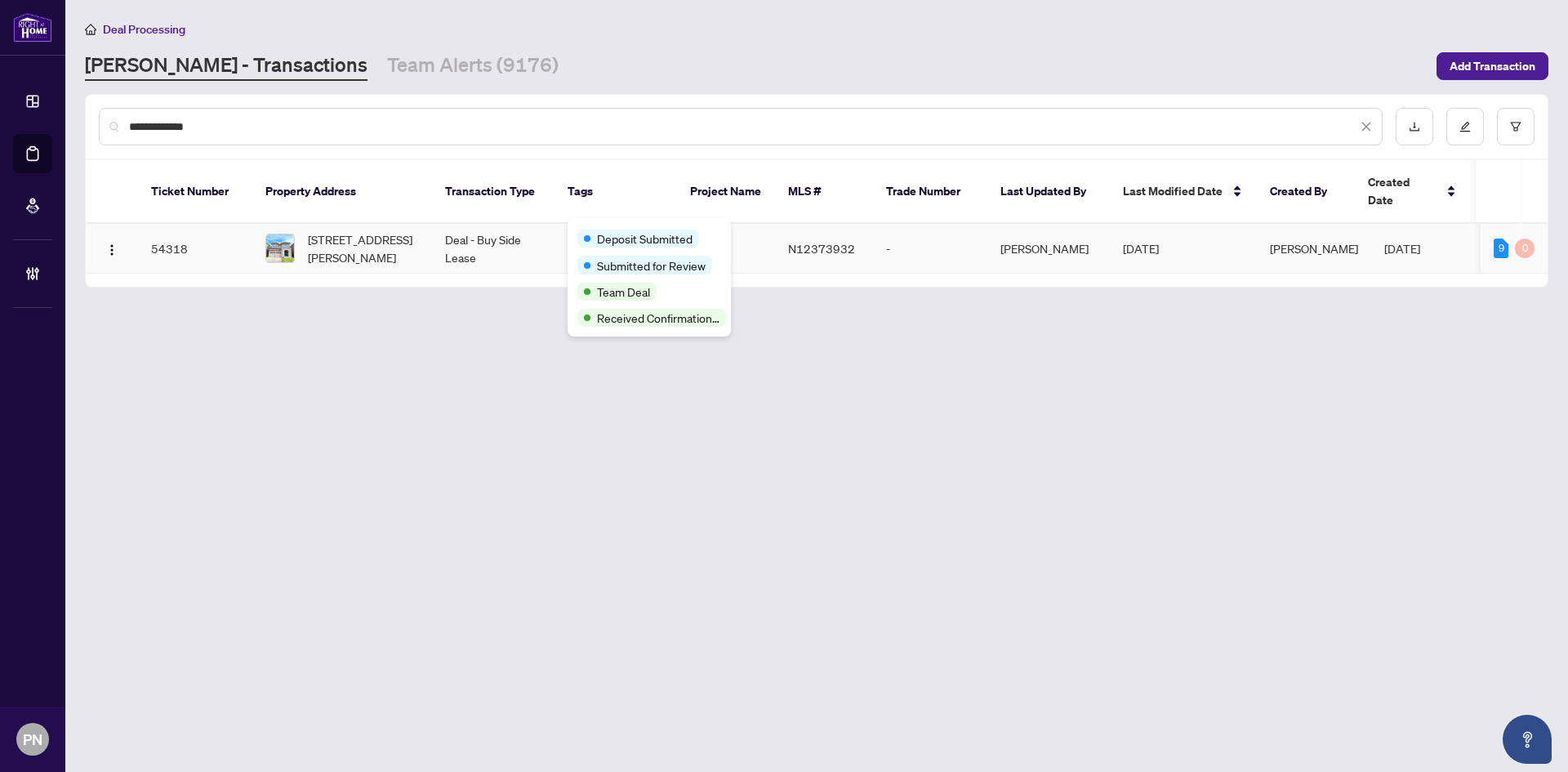
type input "**********"
click at [435, 228] on td "Deal - Buy Side Lease" at bounding box center [493, 248] width 122 height 50
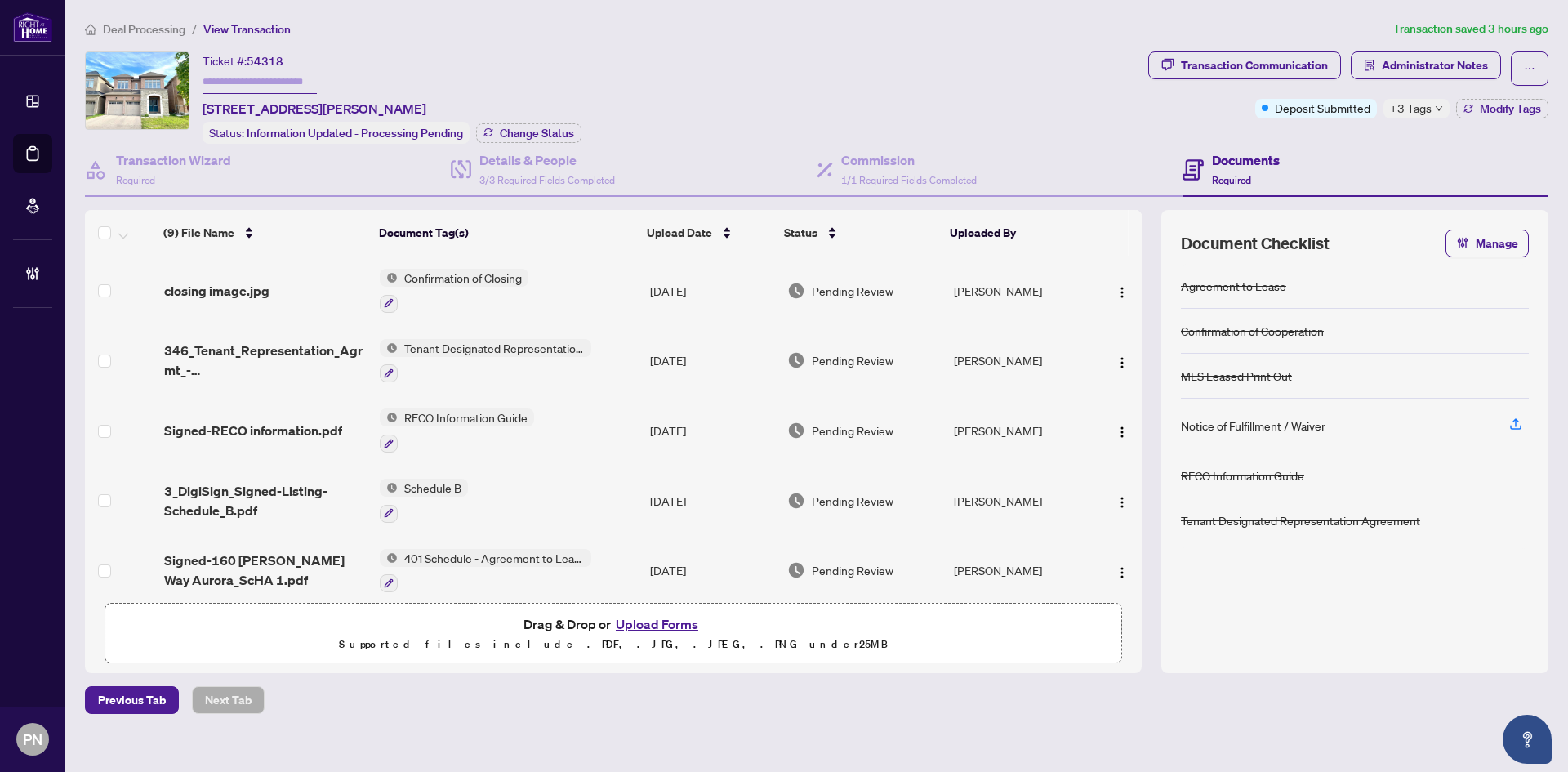
click at [148, 31] on span "Deal Processing" at bounding box center [145, 29] width 83 height 15
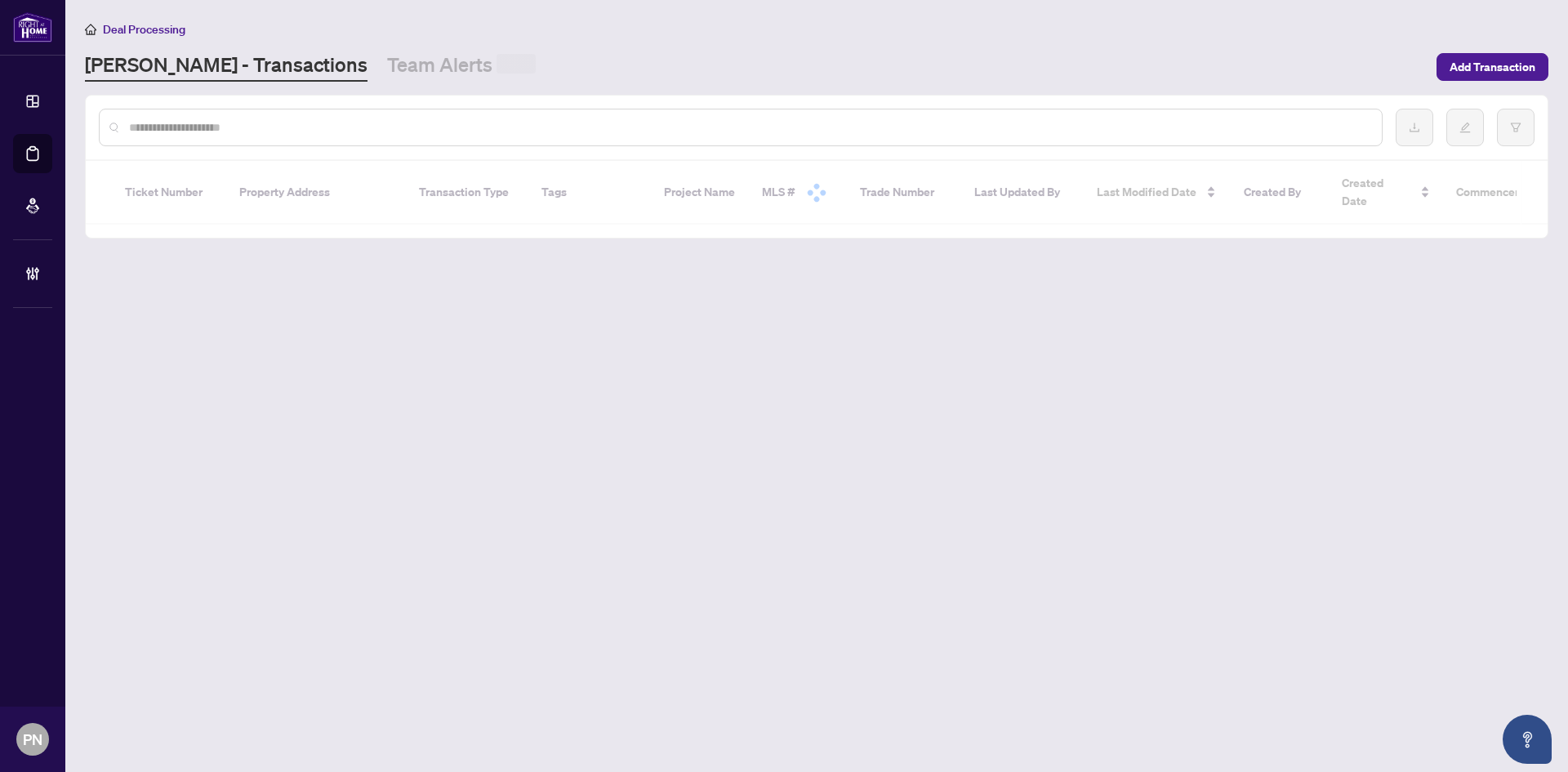
click at [429, 122] on input "text" at bounding box center [749, 127] width 1240 height 18
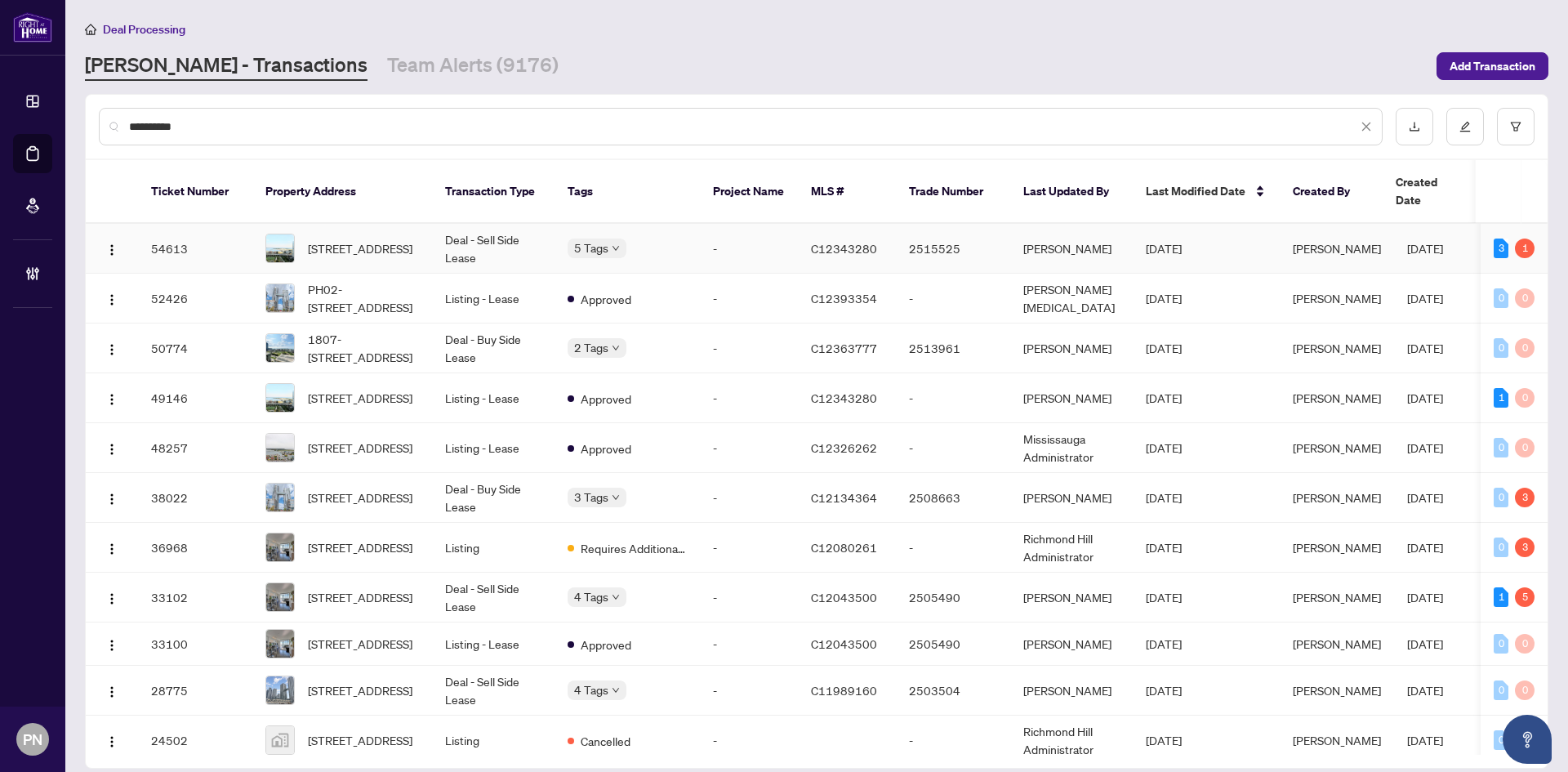
type input "**********"
click at [438, 224] on td "Deal - Sell Side Lease" at bounding box center [493, 248] width 122 height 50
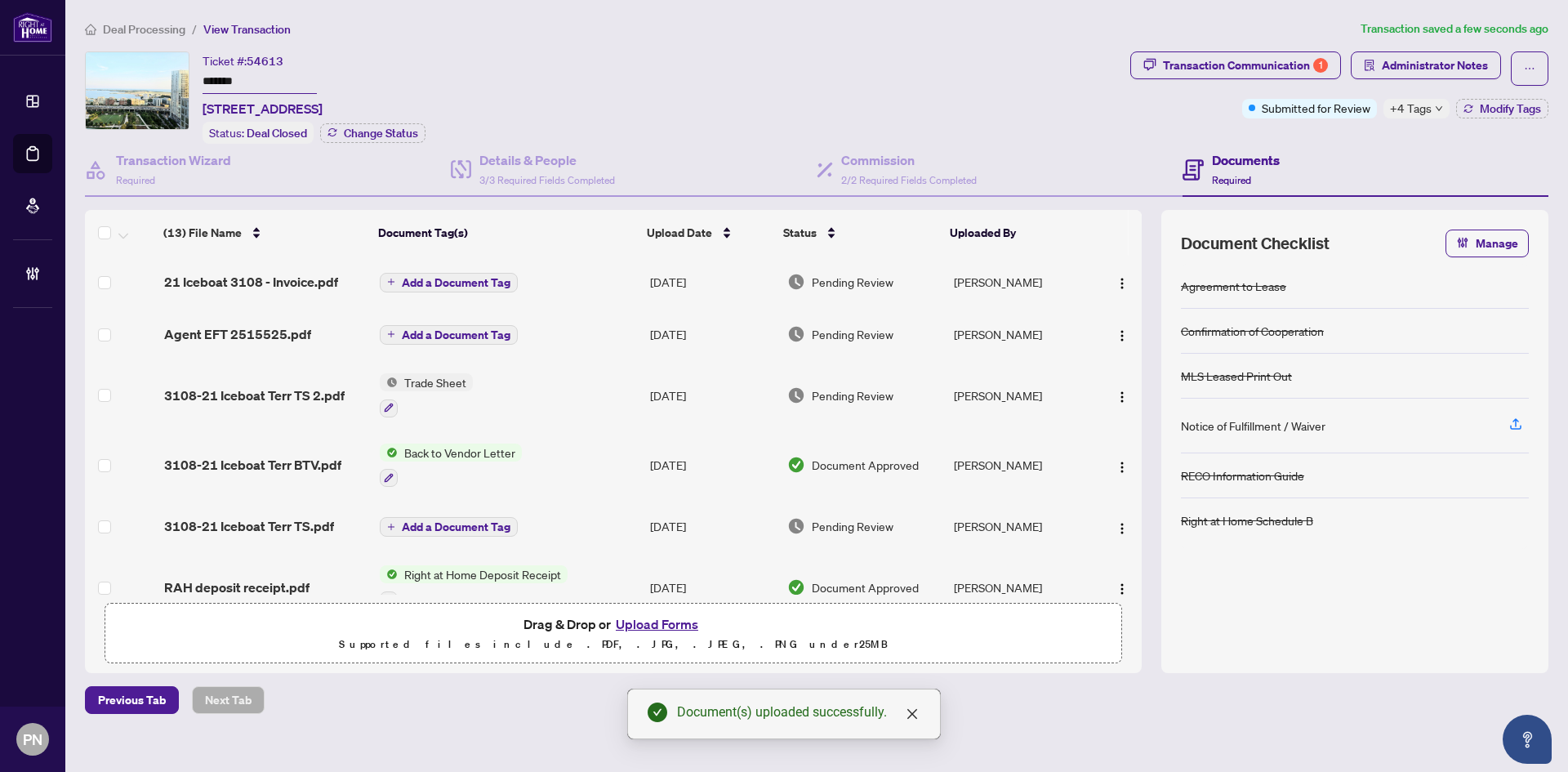
click at [478, 277] on span "Add a Document Tag" at bounding box center [457, 283] width 109 height 11
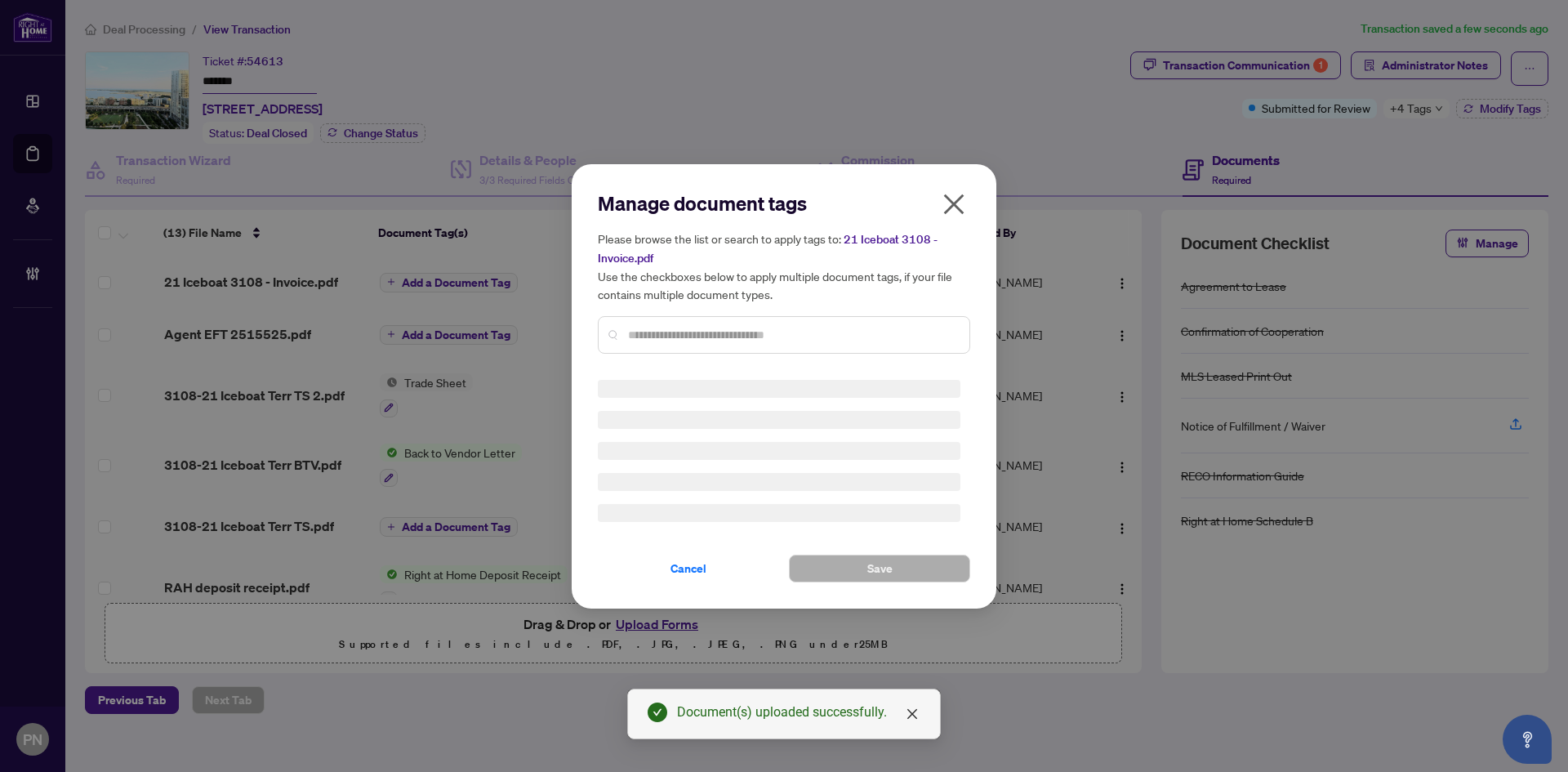
click at [858, 327] on div "Manage document tags Please browse the list or search to apply tags to: 21 Iceb…" at bounding box center [784, 279] width 372 height 177
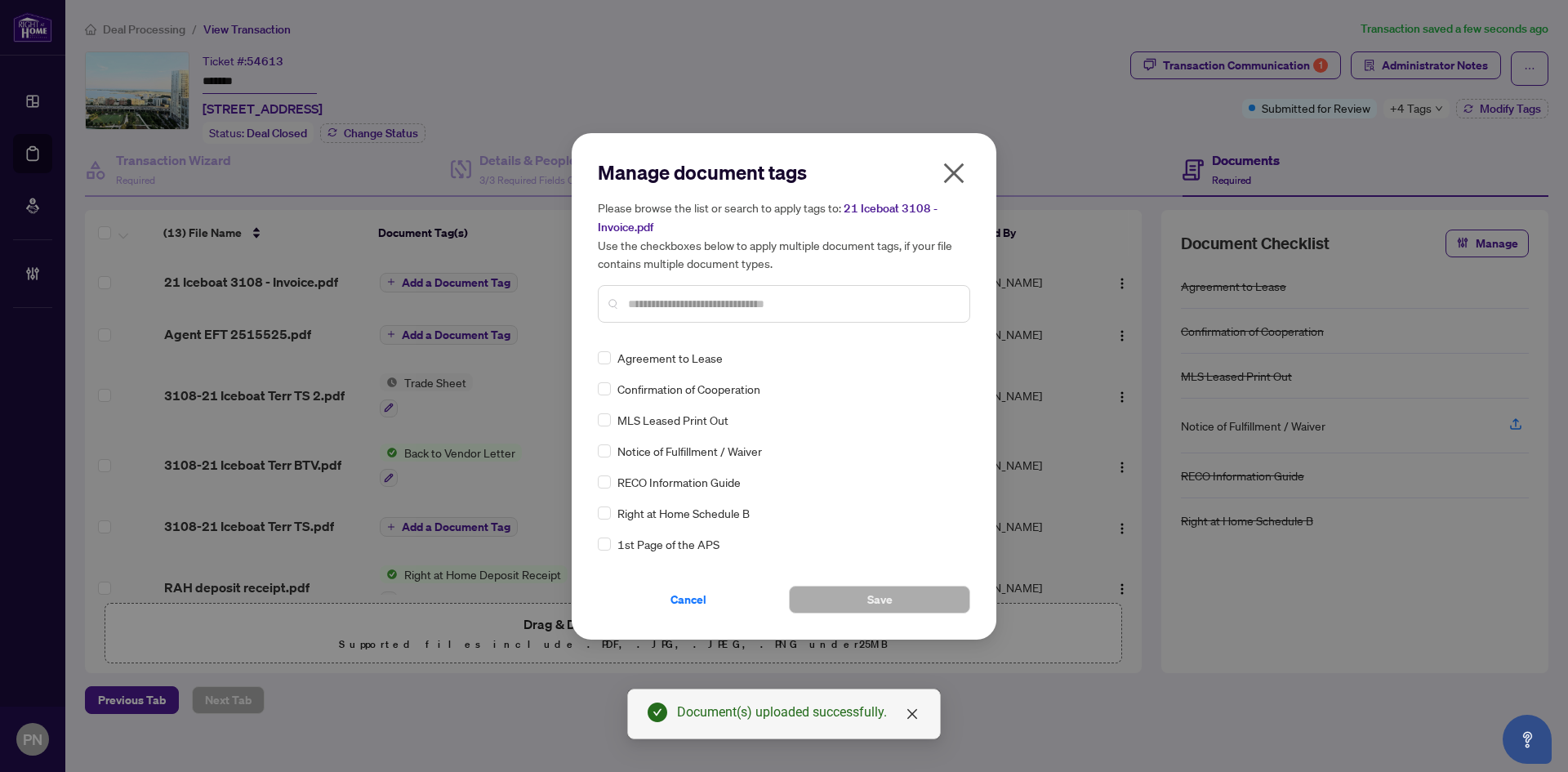
click at [870, 303] on input "text" at bounding box center [793, 303] width 329 height 18
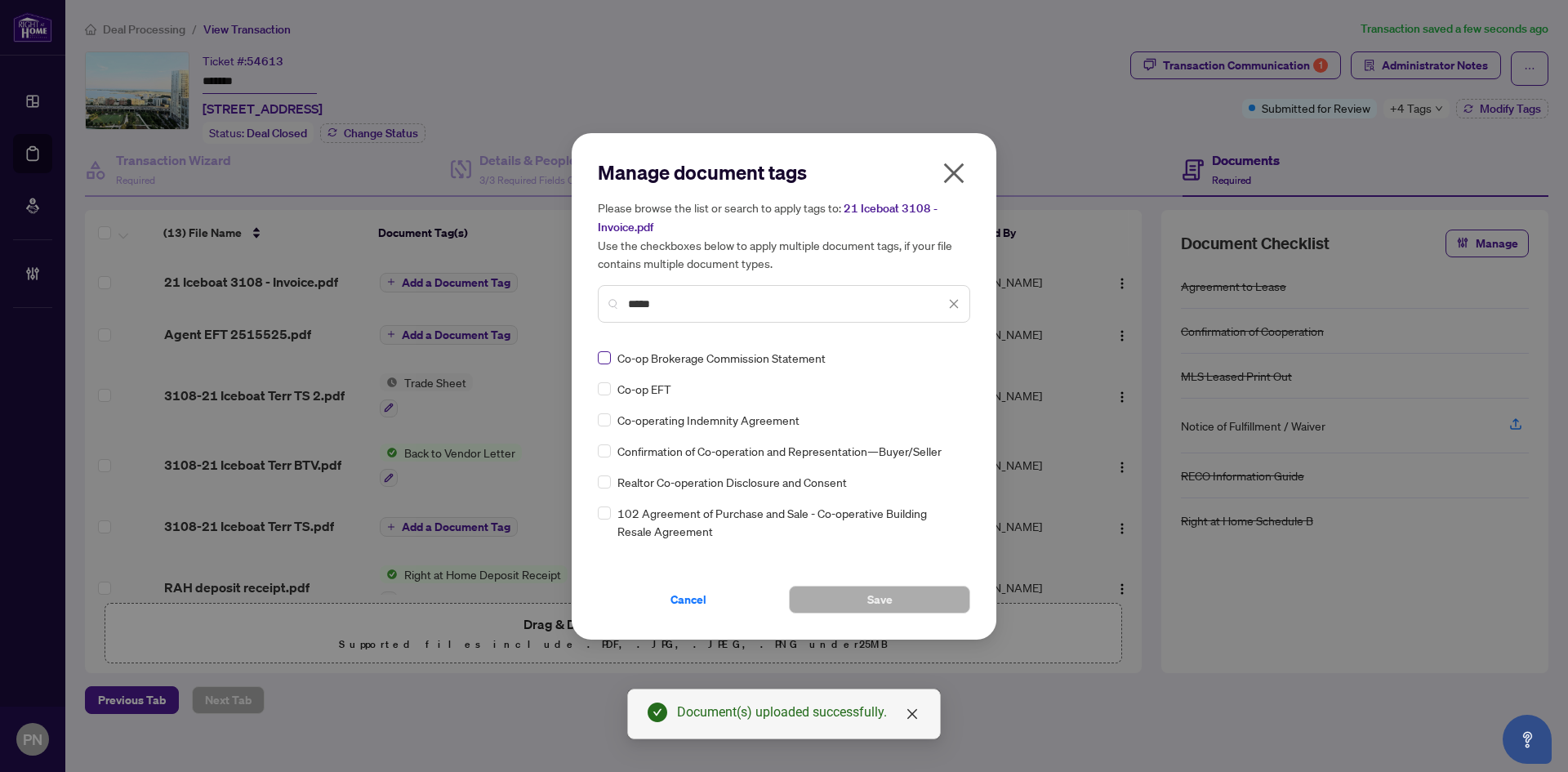
type input "*****"
click at [942, 358] on div at bounding box center [944, 357] width 31 height 16
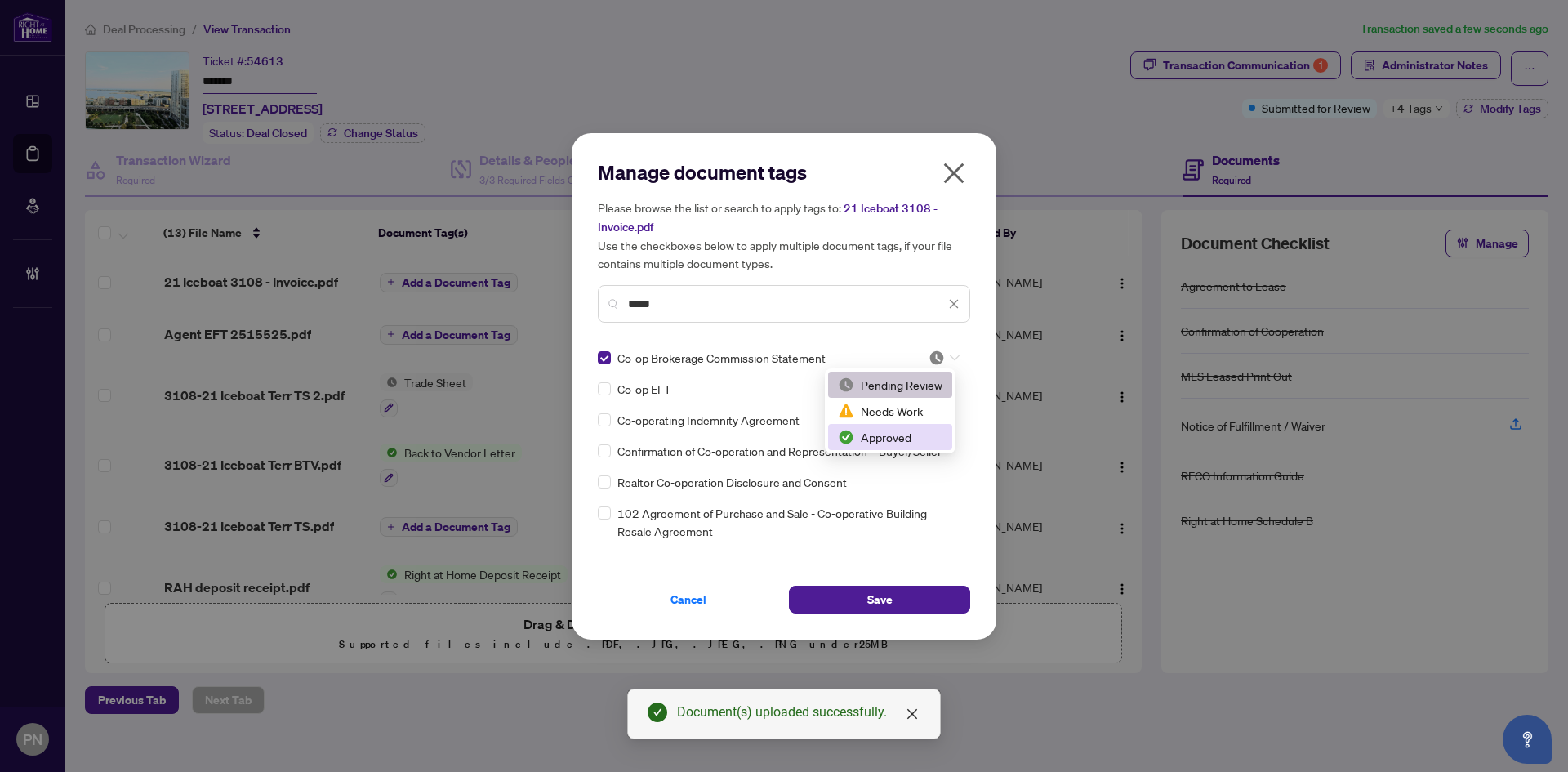
click at [897, 442] on div "Approved" at bounding box center [890, 437] width 104 height 18
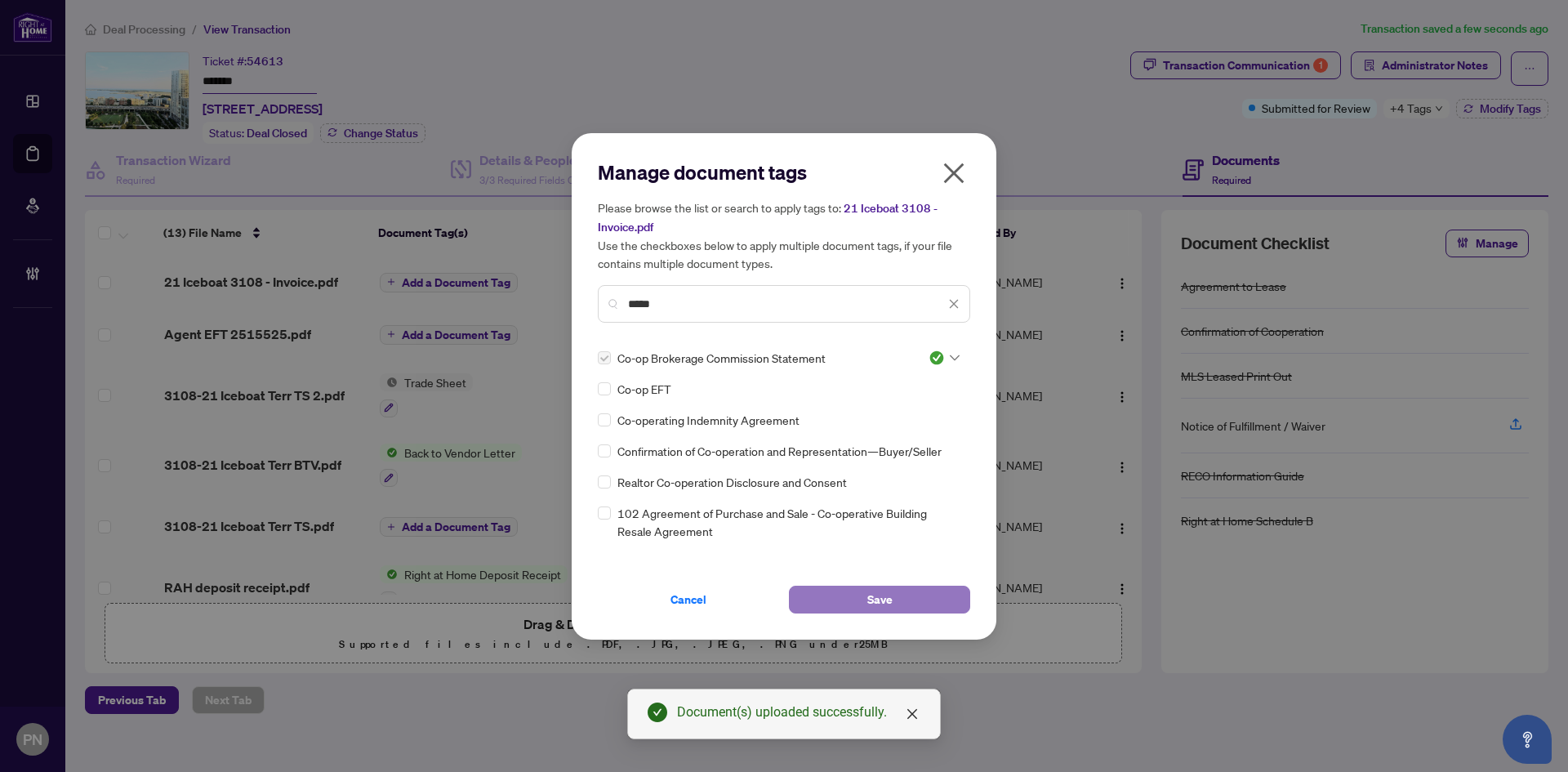
click at [878, 597] on span "Save" at bounding box center [879, 599] width 25 height 26
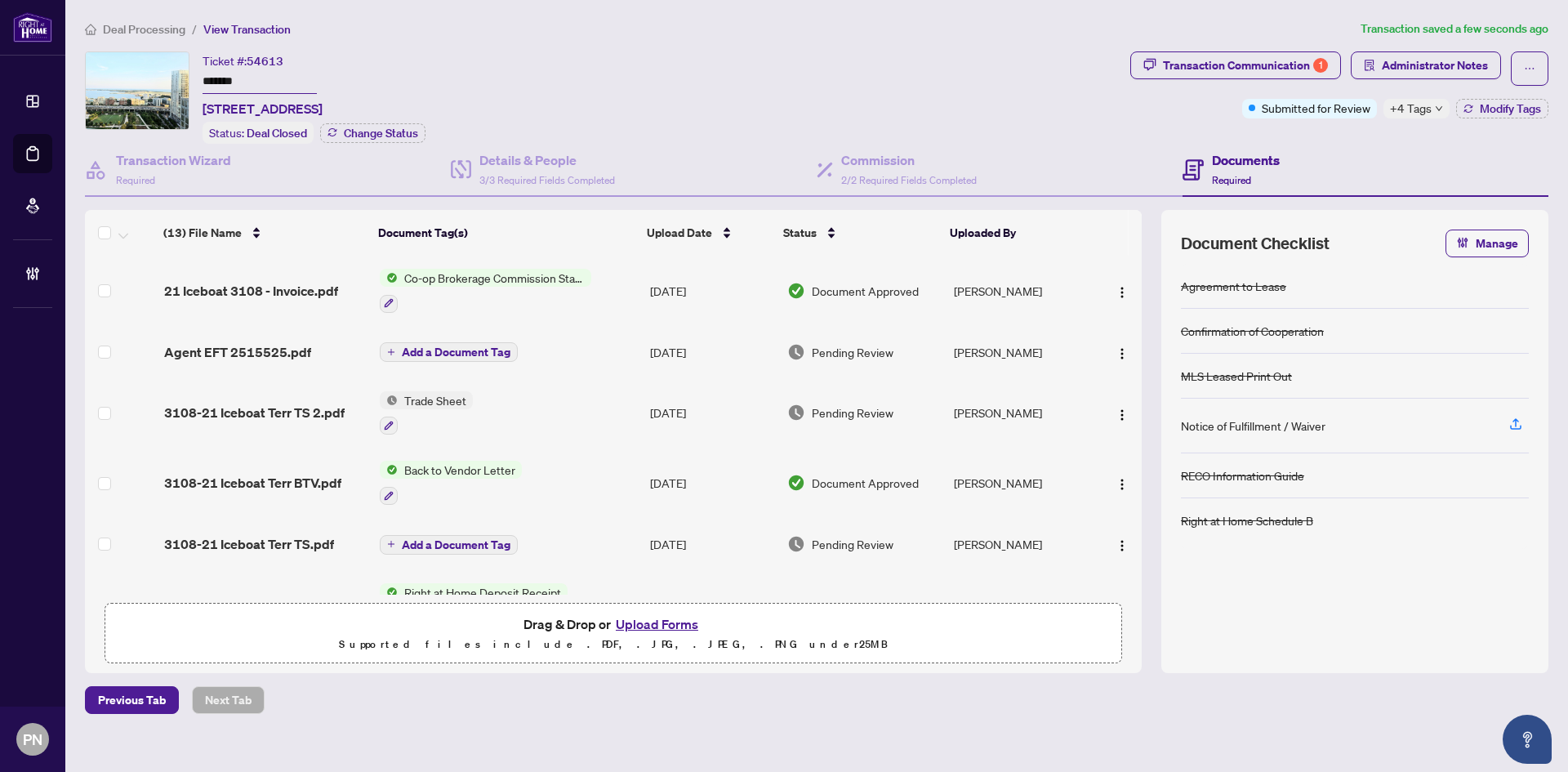
click at [159, 32] on span "Deal Processing" at bounding box center [145, 29] width 83 height 15
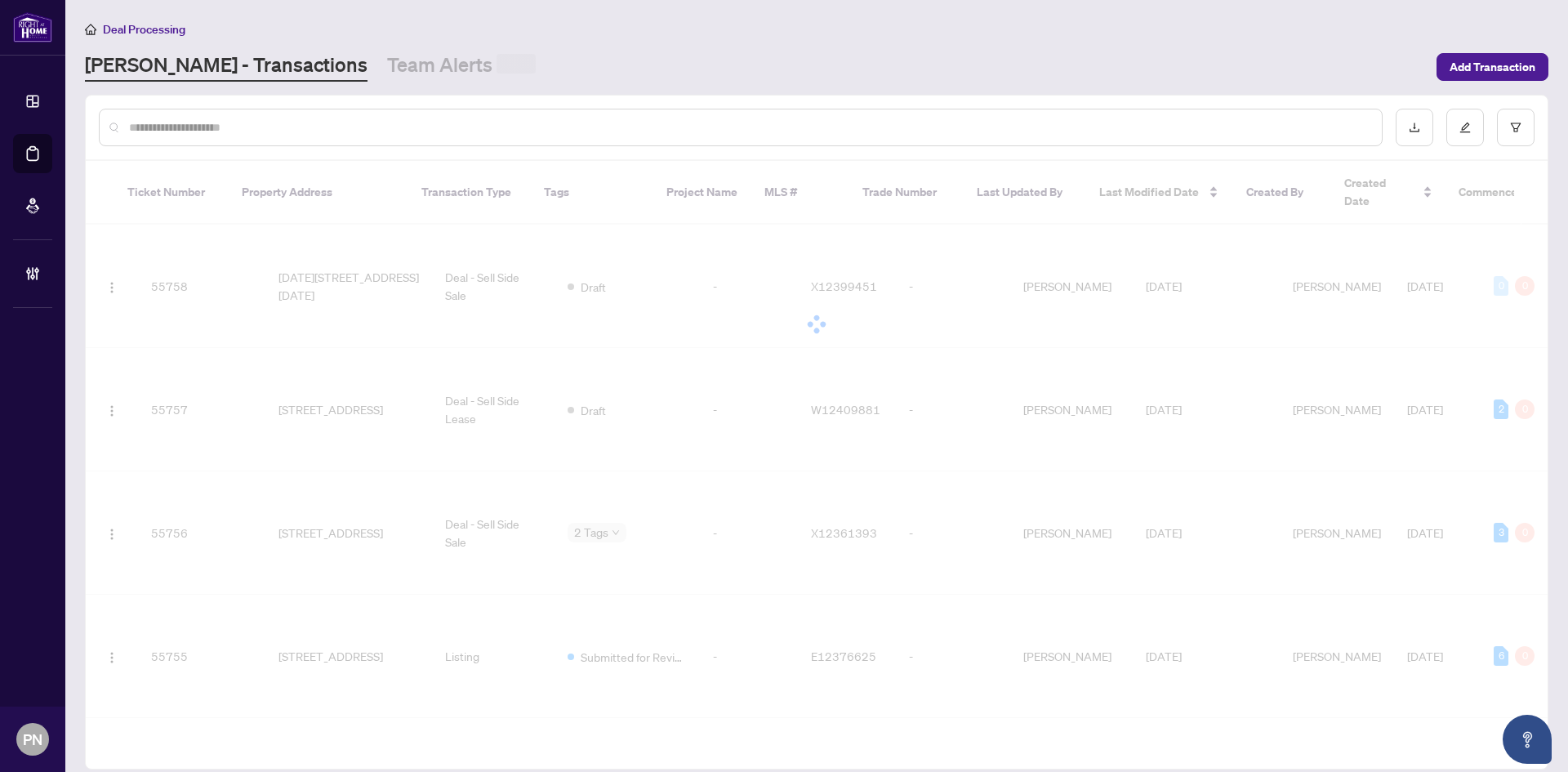
click at [364, 119] on input "text" at bounding box center [749, 127] width 1240 height 18
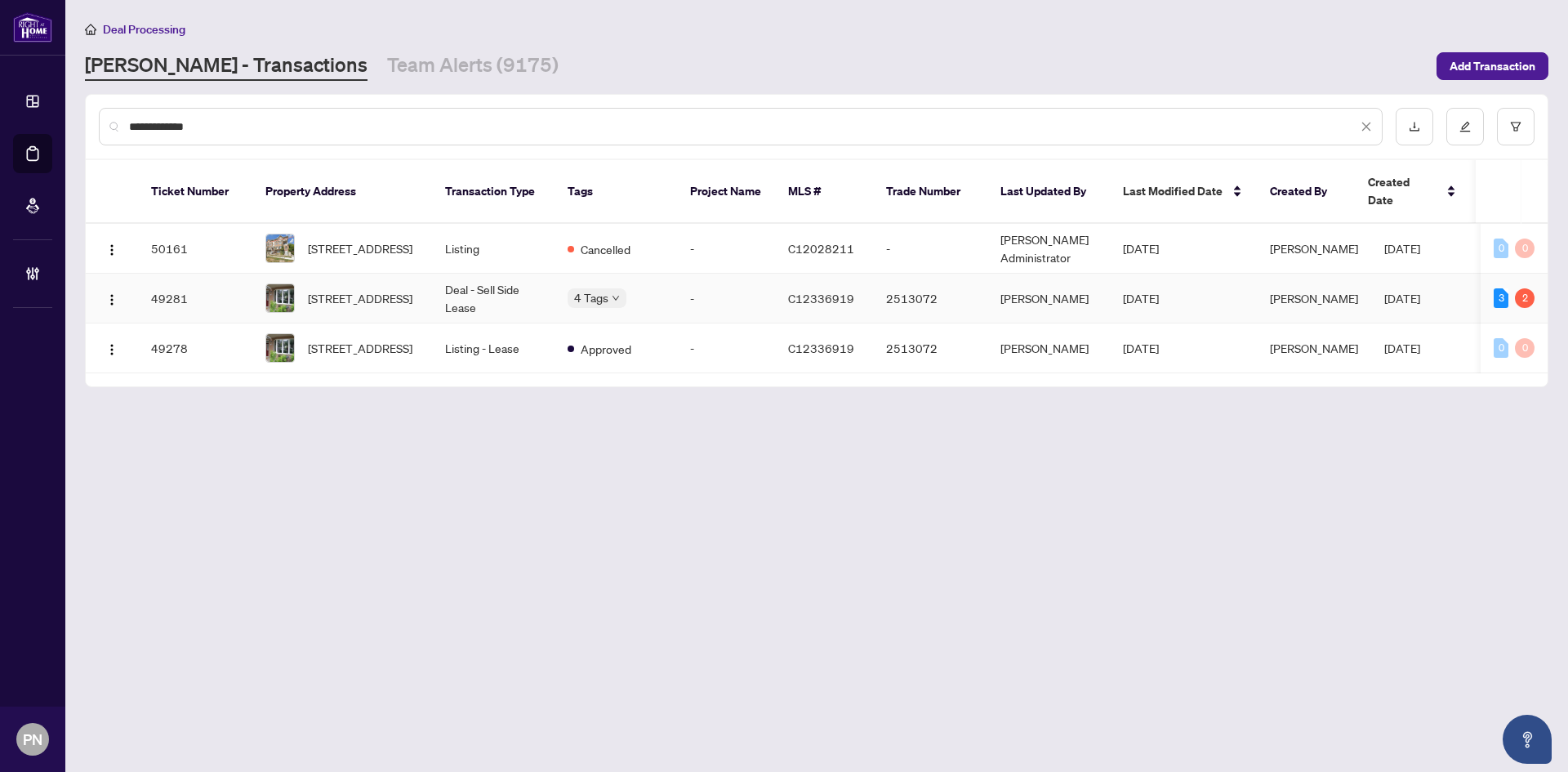
type input "**********"
click at [459, 275] on td "Deal - Sell Side Lease" at bounding box center [493, 298] width 122 height 50
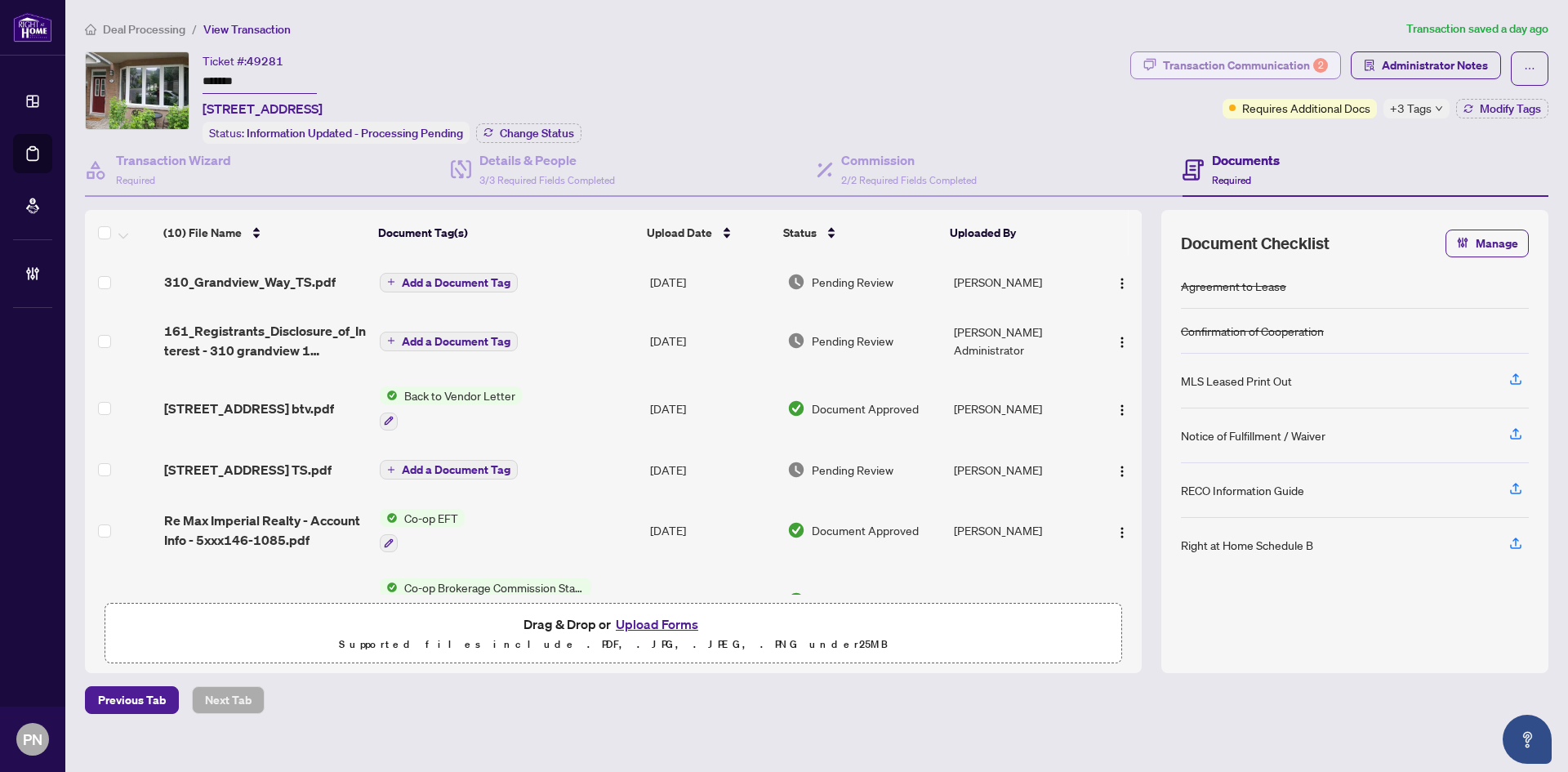
click at [1297, 60] on div "Transaction Communication 2" at bounding box center [1246, 66] width 165 height 26
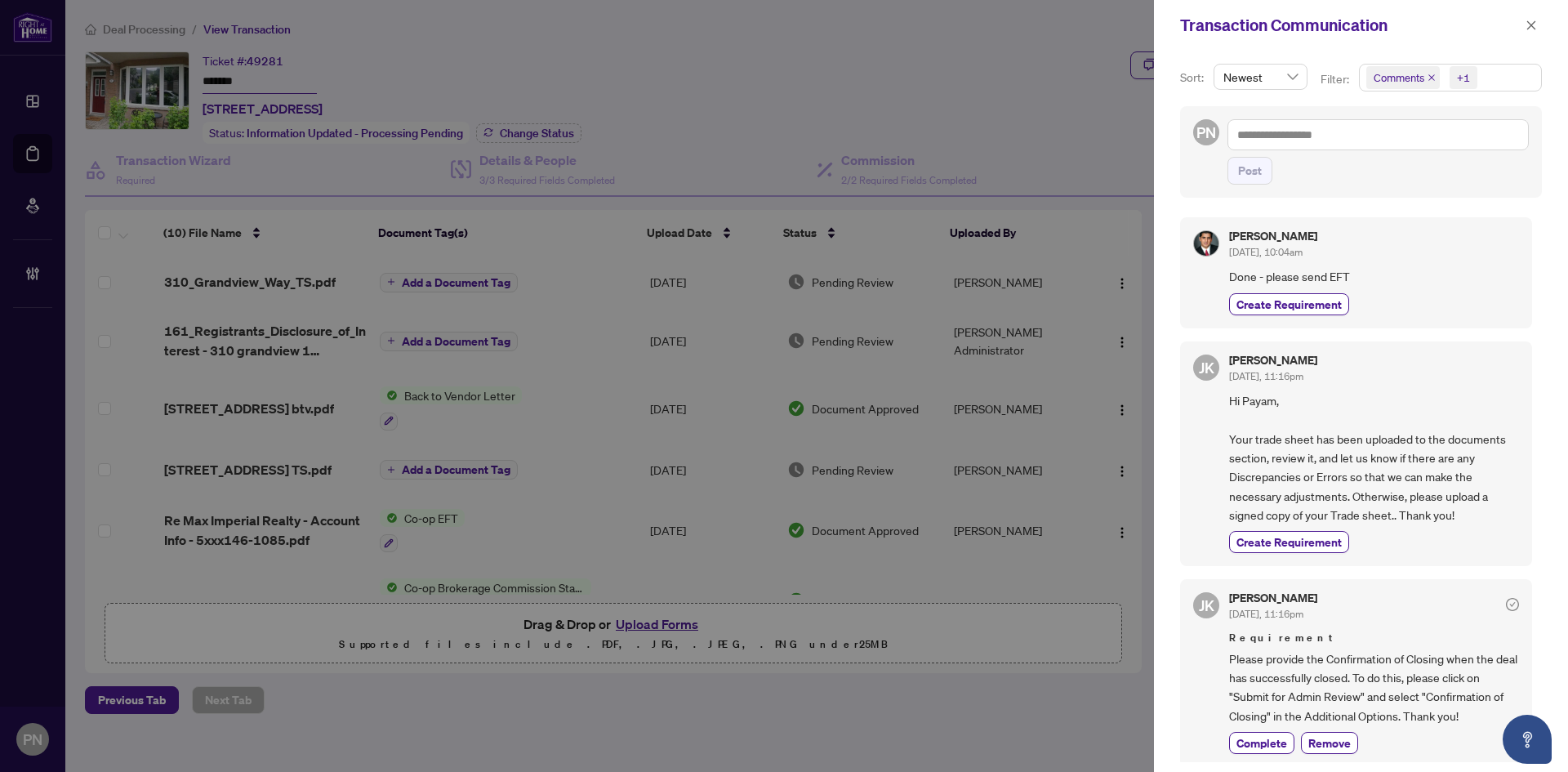
click at [1425, 82] on span "Comments" at bounding box center [1404, 77] width 73 height 23
click at [1529, 28] on icon "close" at bounding box center [1532, 25] width 9 height 9
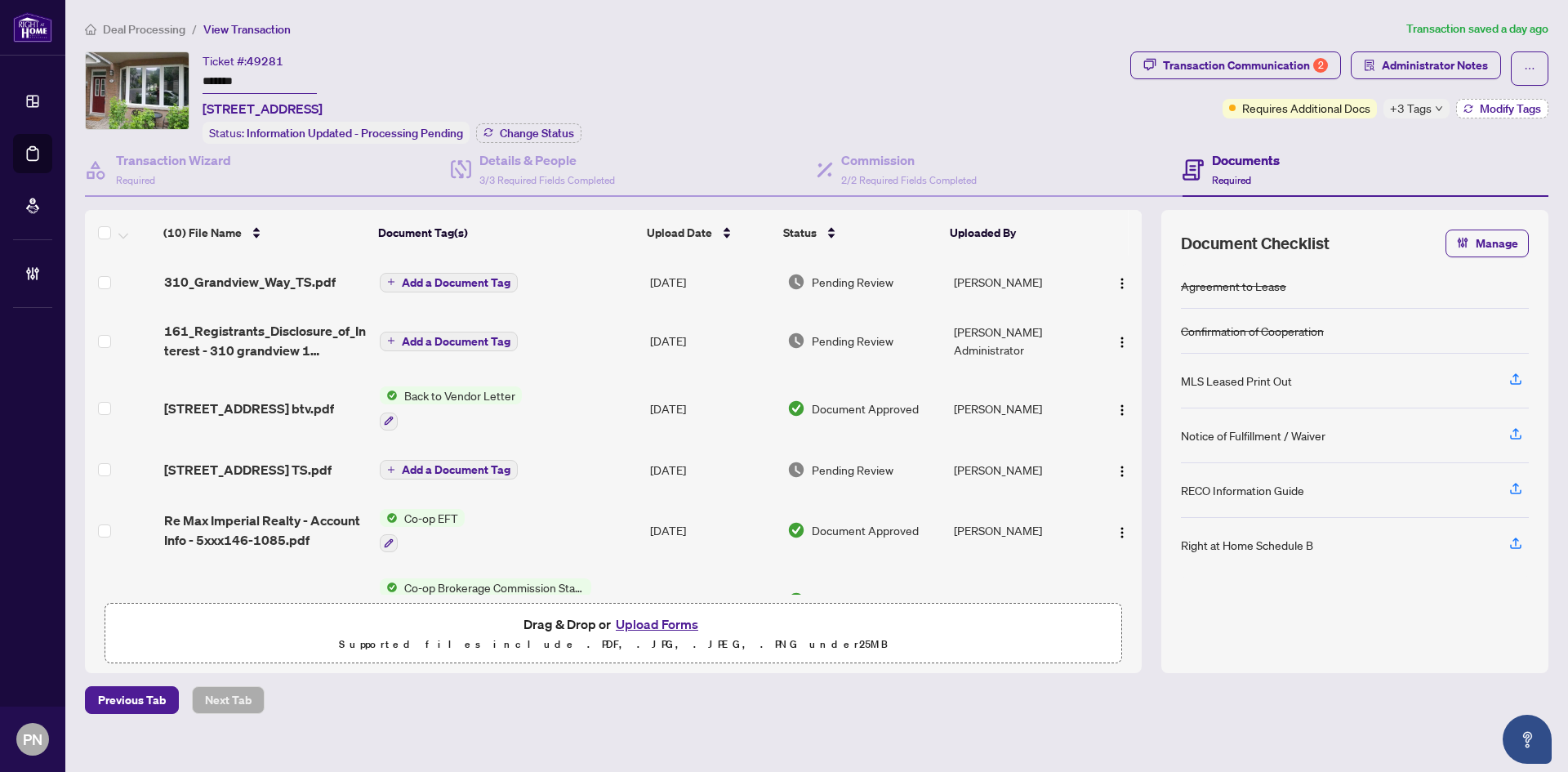
click at [1516, 108] on span "Modify Tags" at bounding box center [1510, 109] width 61 height 11
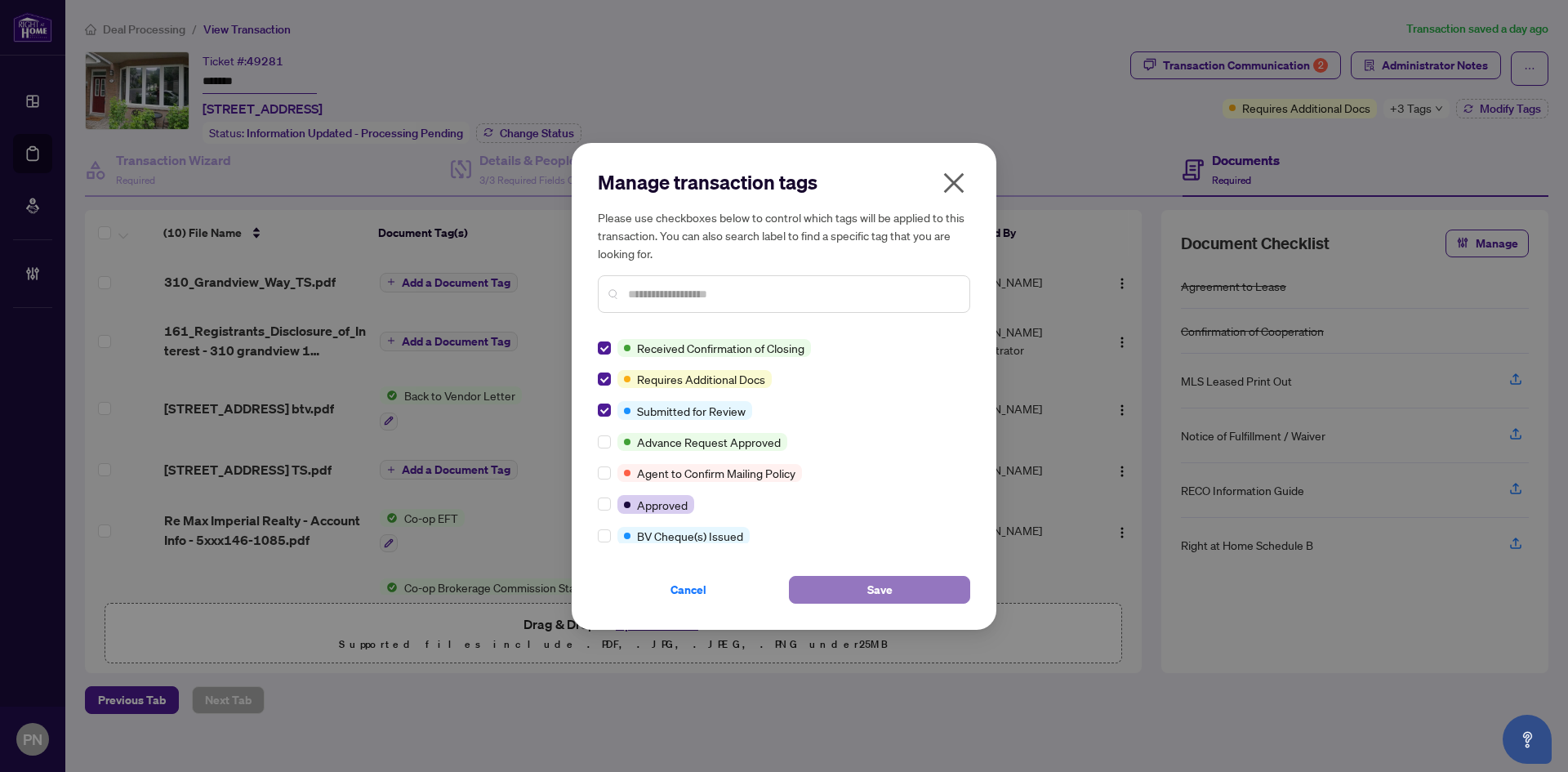
click at [879, 589] on span "Save" at bounding box center [879, 590] width 25 height 26
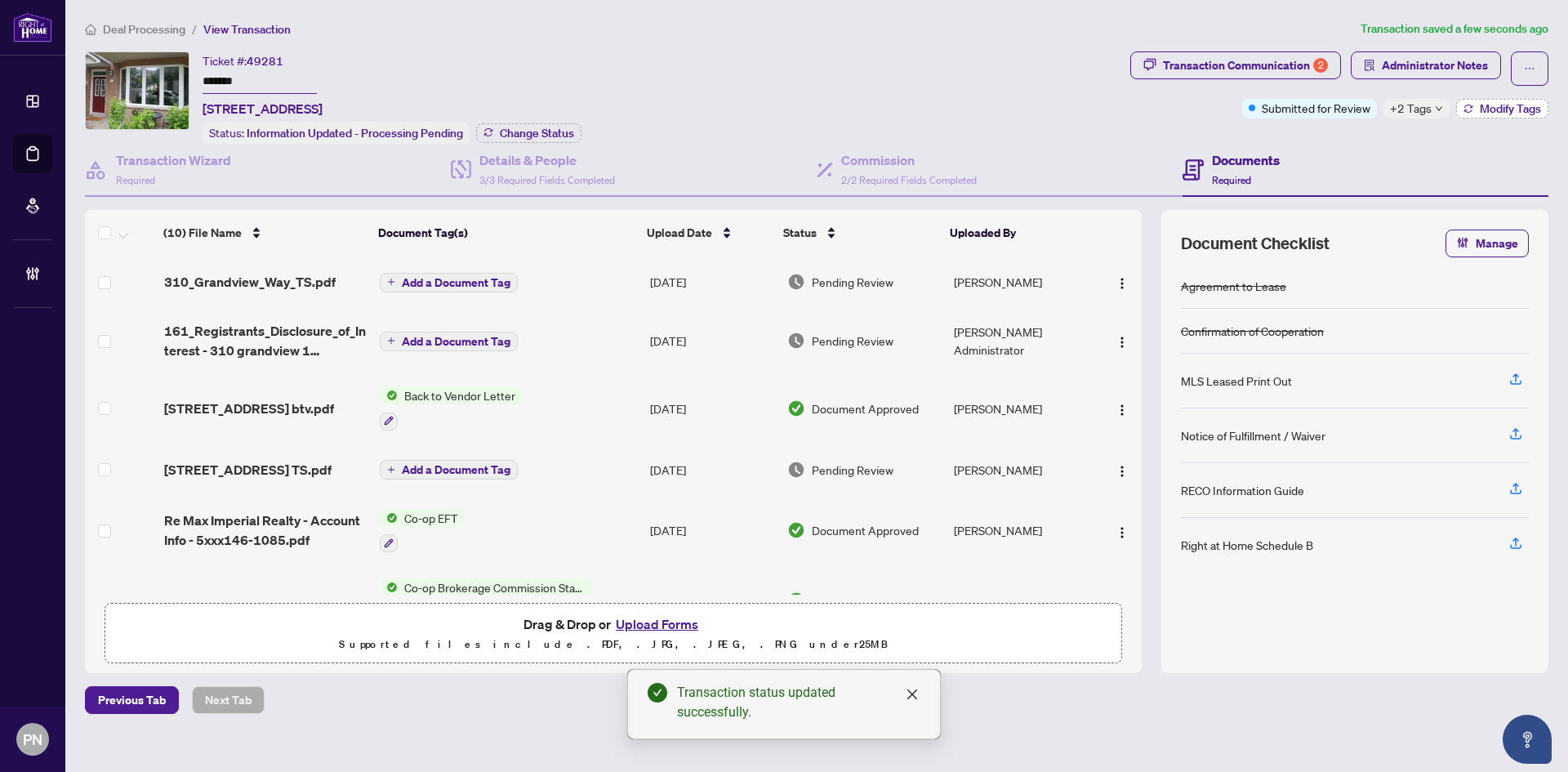
click at [1480, 103] on span "Modify Tags" at bounding box center [1510, 109] width 61 height 11
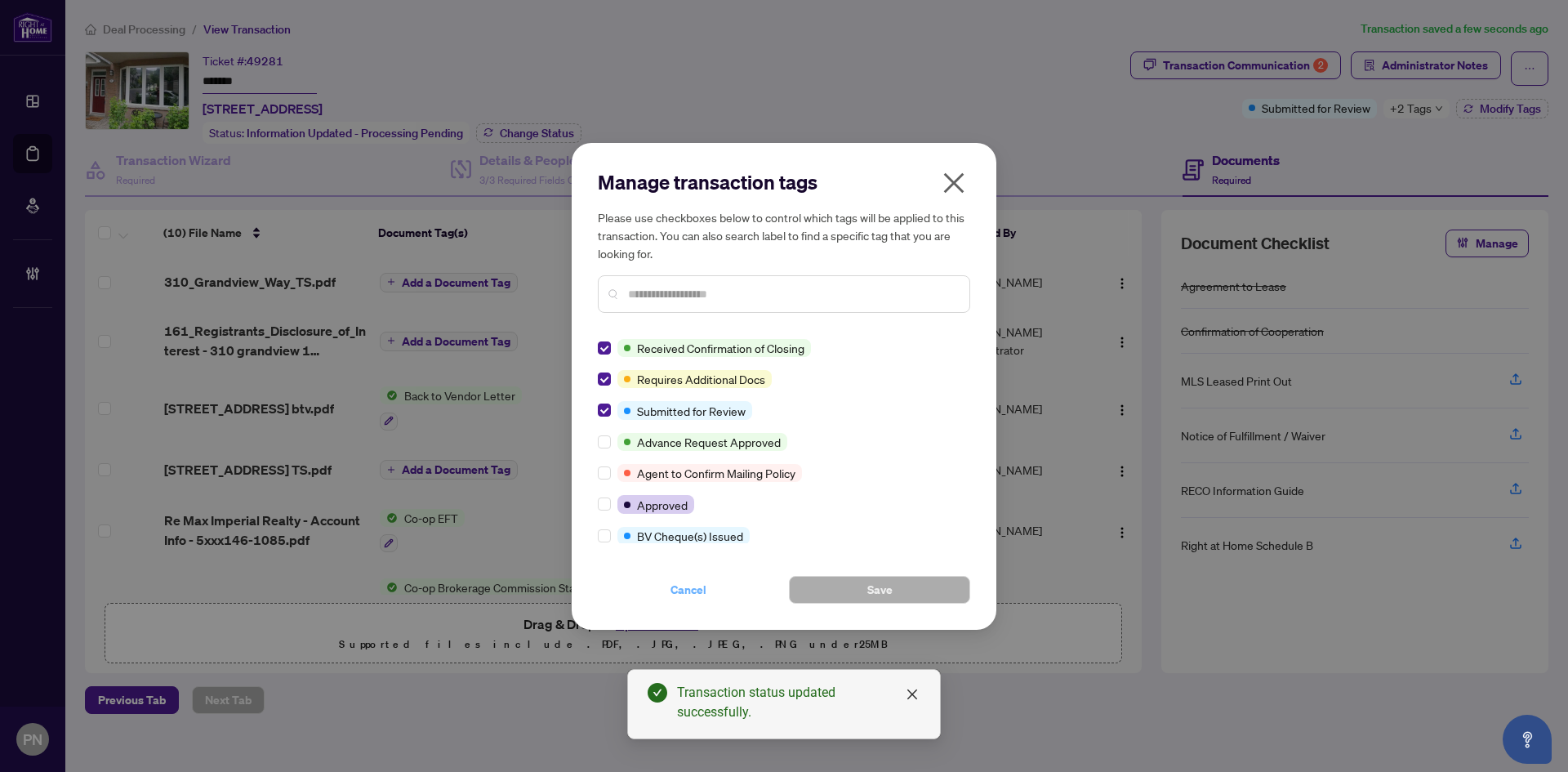
click at [687, 595] on span "Cancel" at bounding box center [689, 590] width 36 height 26
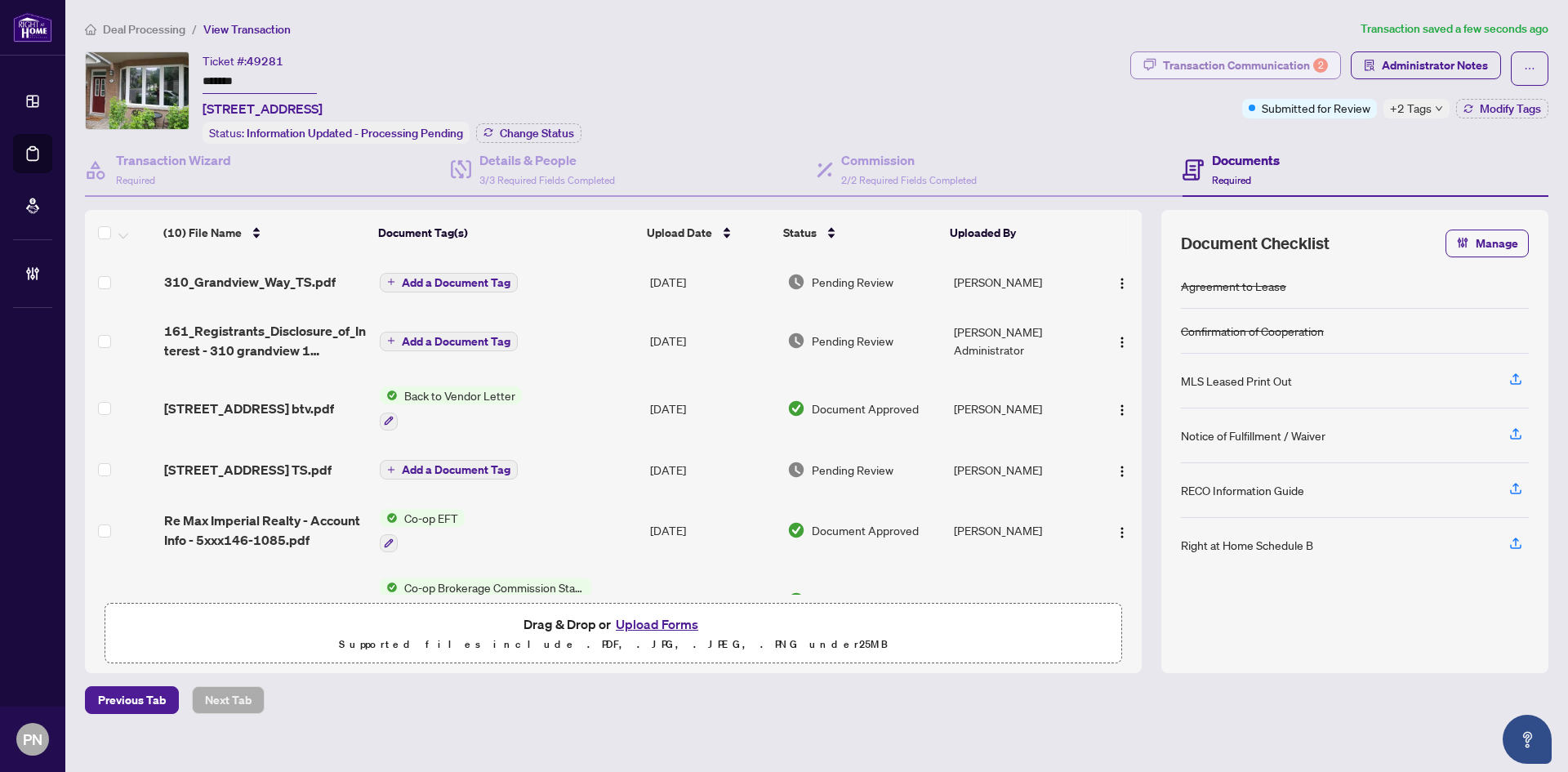
click at [1250, 59] on div "Transaction Communication 2" at bounding box center [1246, 66] width 165 height 26
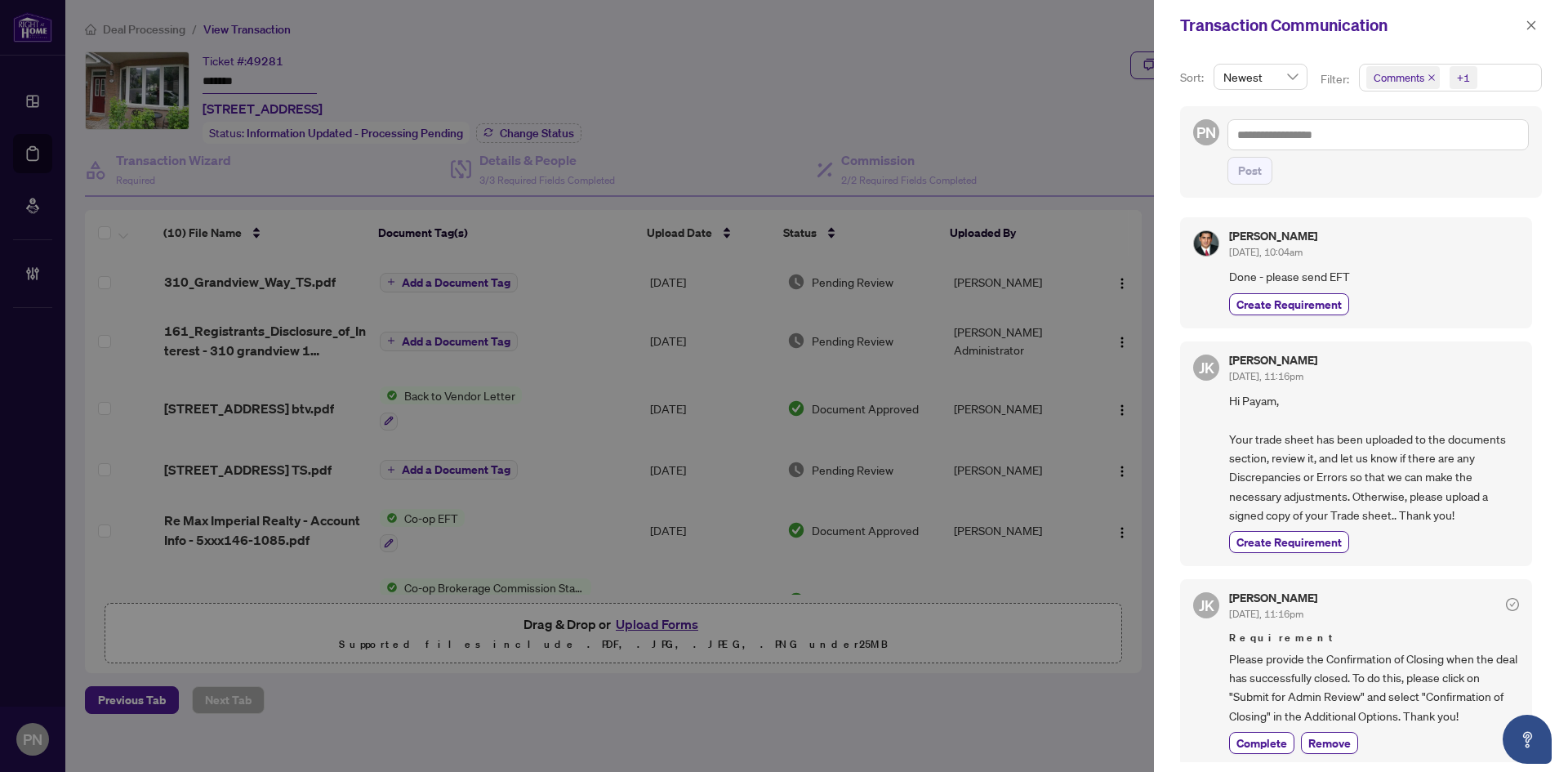
click at [1511, 79] on span "Comments +1" at bounding box center [1451, 78] width 181 height 26
click at [1434, 188] on span "Activity History" at bounding box center [1430, 192] width 78 height 15
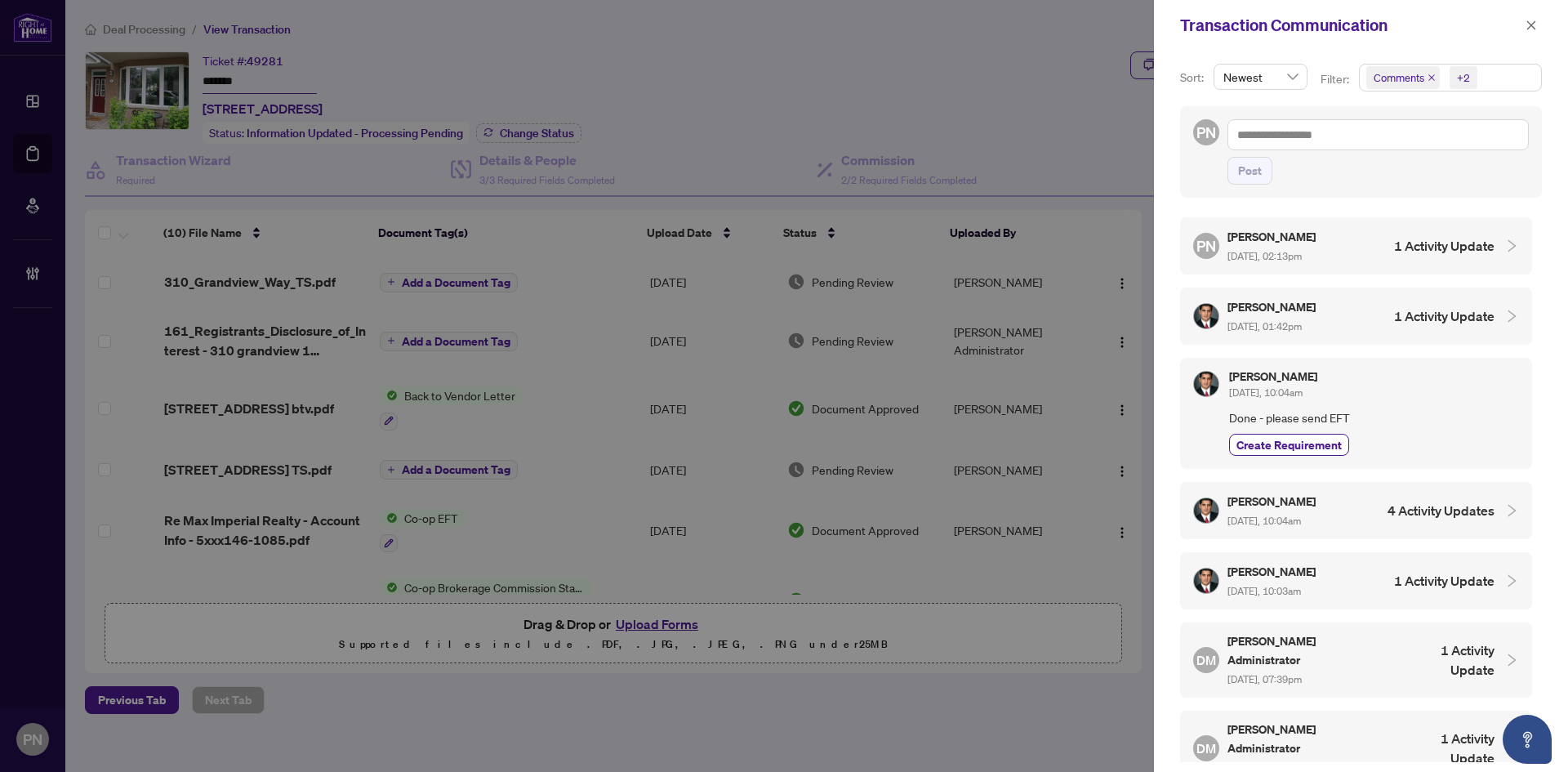
click at [1316, 503] on h5 "Payam Ghaeinizadeh" at bounding box center [1273, 501] width 91 height 19
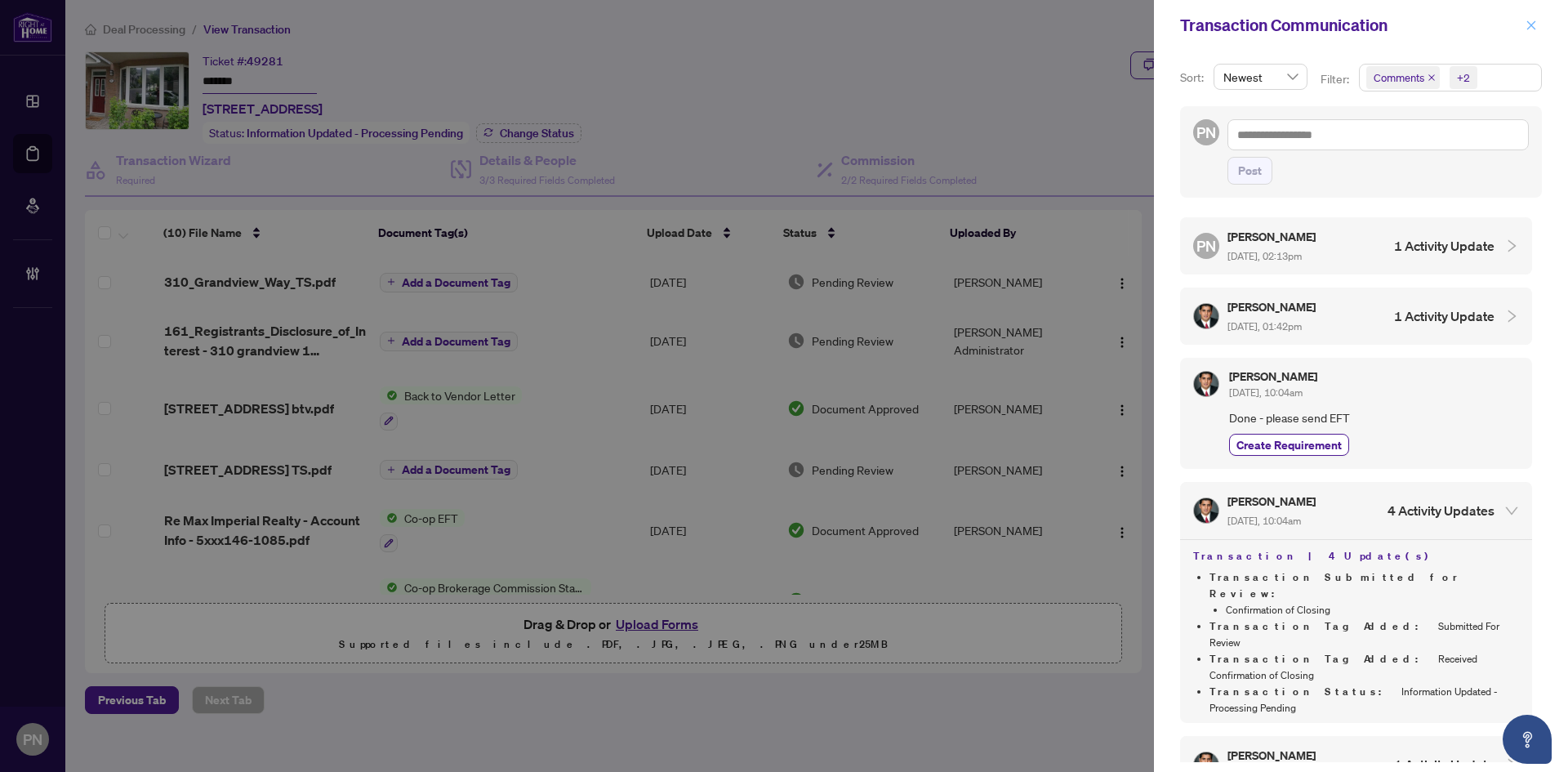
click at [1538, 23] on button "button" at bounding box center [1531, 25] width 22 height 20
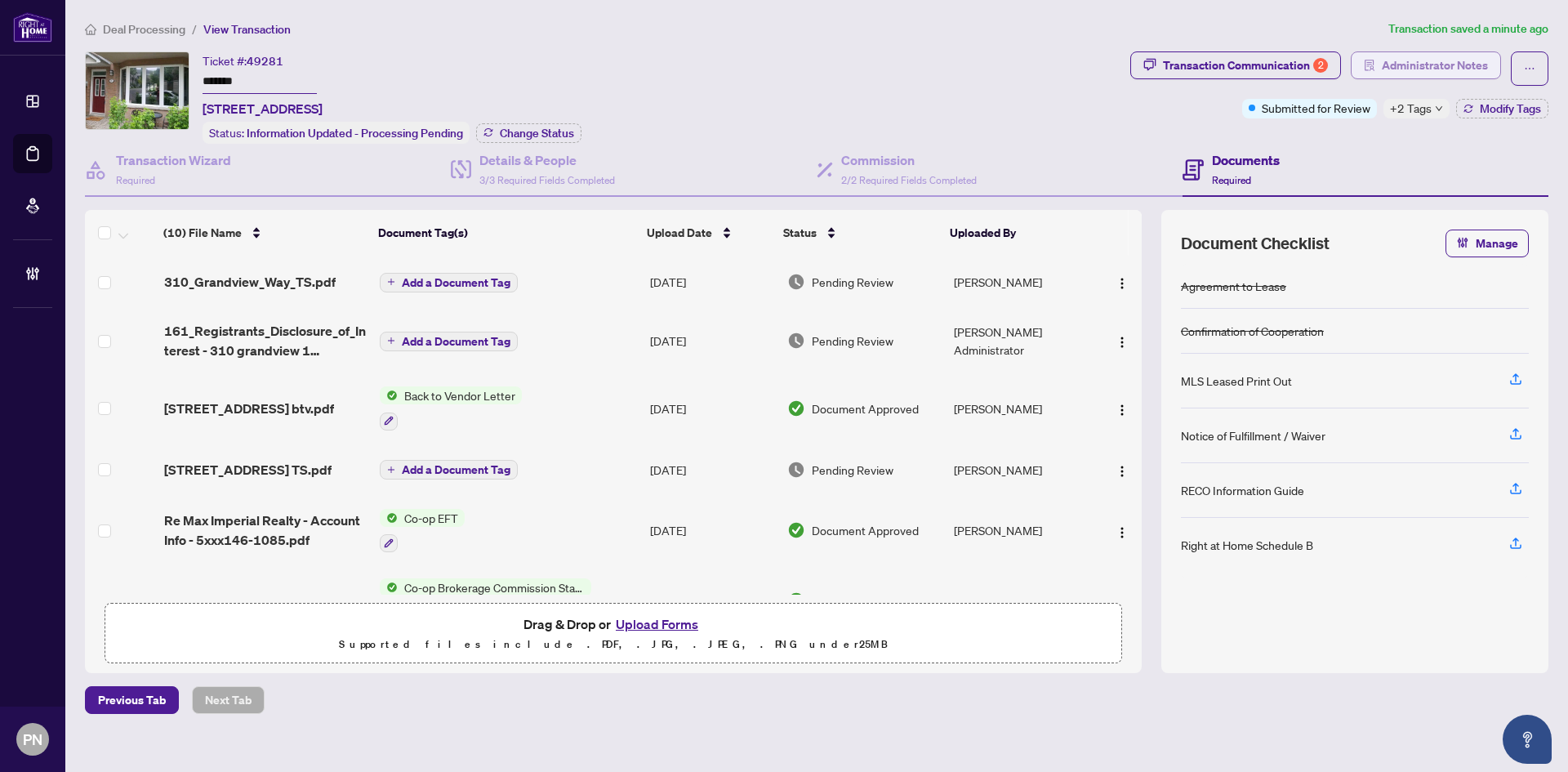
click at [1457, 59] on span "Administrator Notes" at bounding box center [1435, 66] width 106 height 26
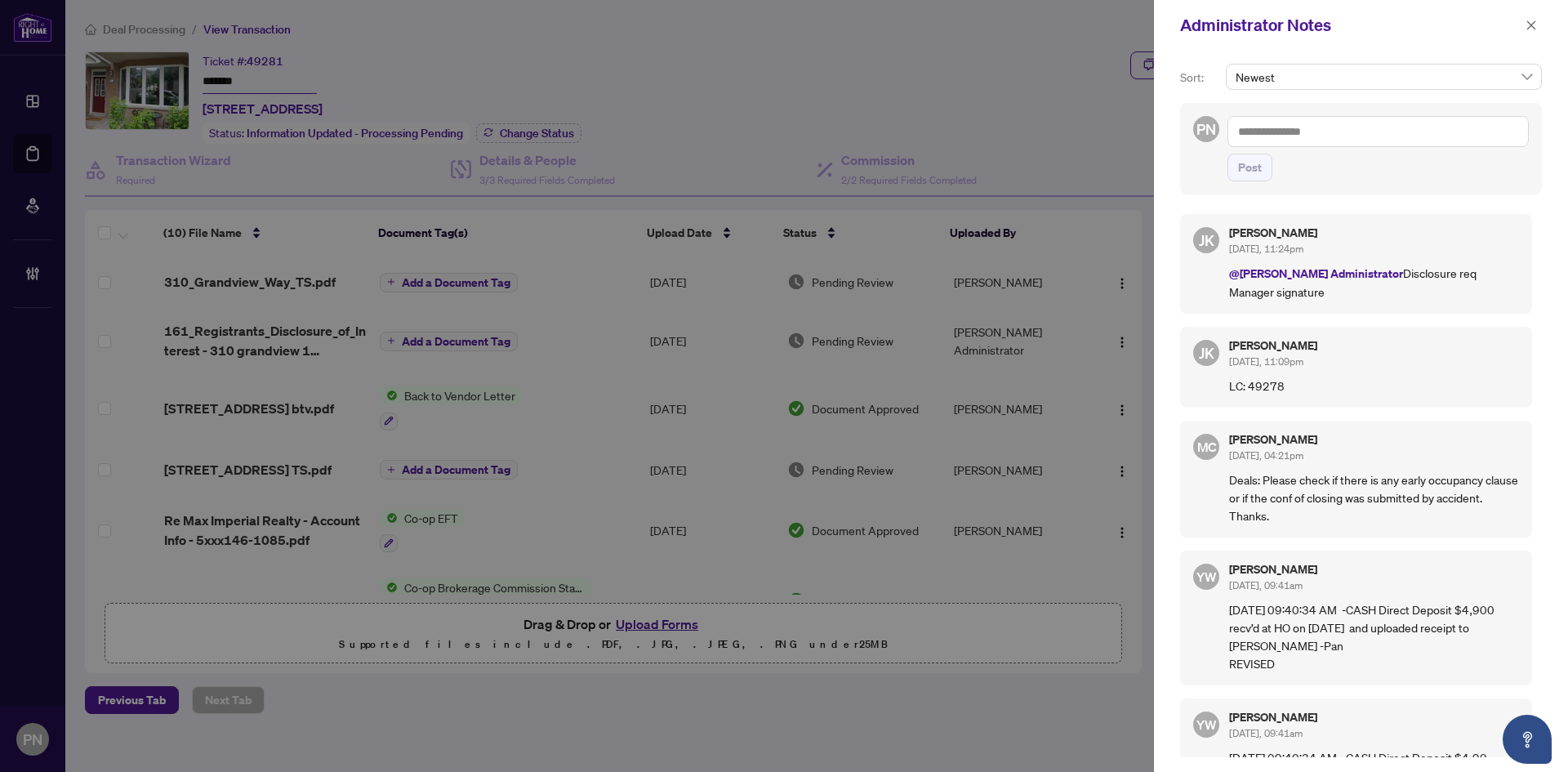
click at [1418, 138] on textarea at bounding box center [1378, 131] width 302 height 31
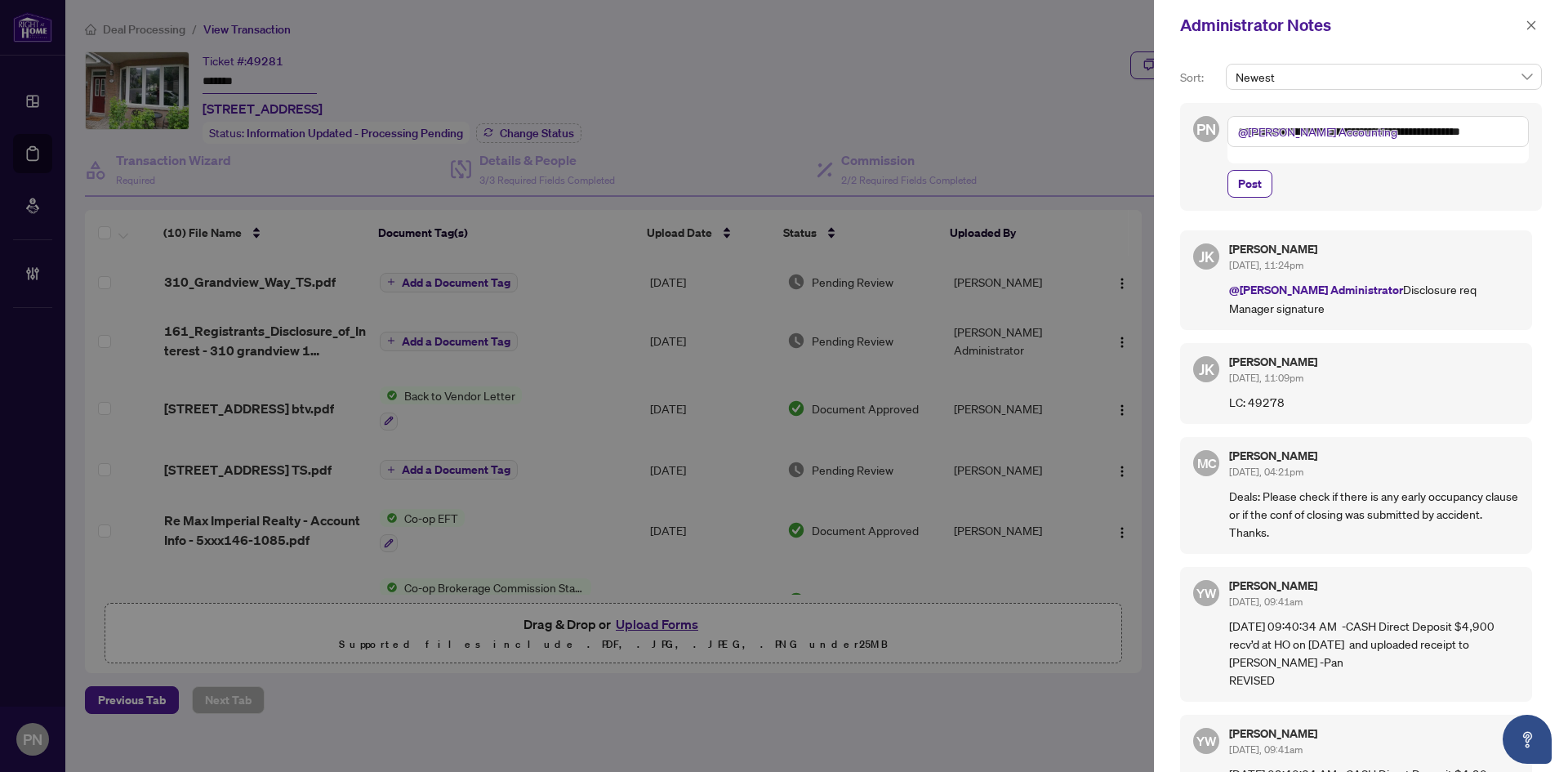
type textarea "**********"
click at [1208, 172] on div "**********" at bounding box center [1360, 157] width 362 height 108
click at [1261, 171] on span "Post" at bounding box center [1250, 184] width 23 height 26
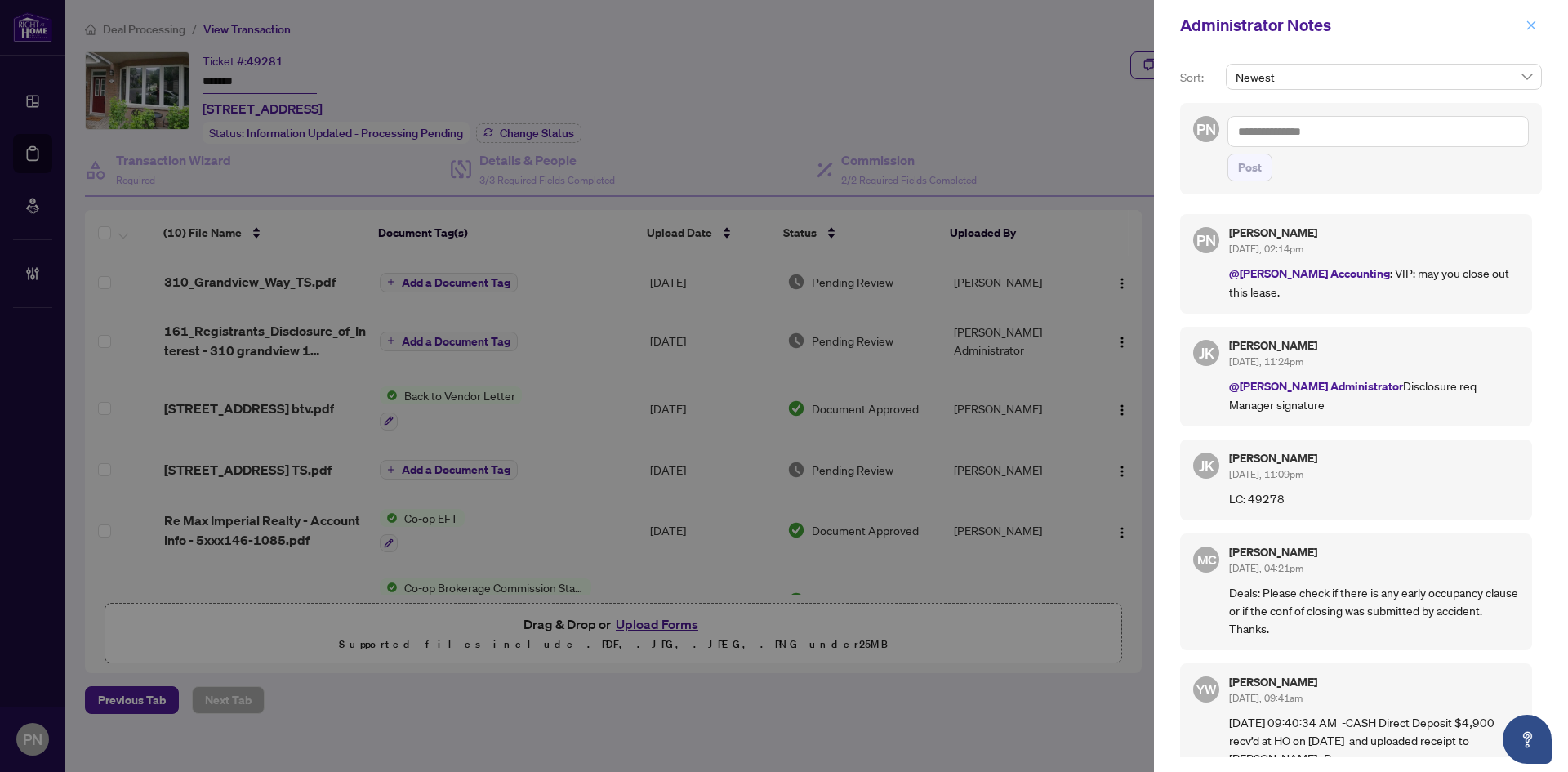
click at [1532, 23] on icon "close" at bounding box center [1531, 25] width 11 height 11
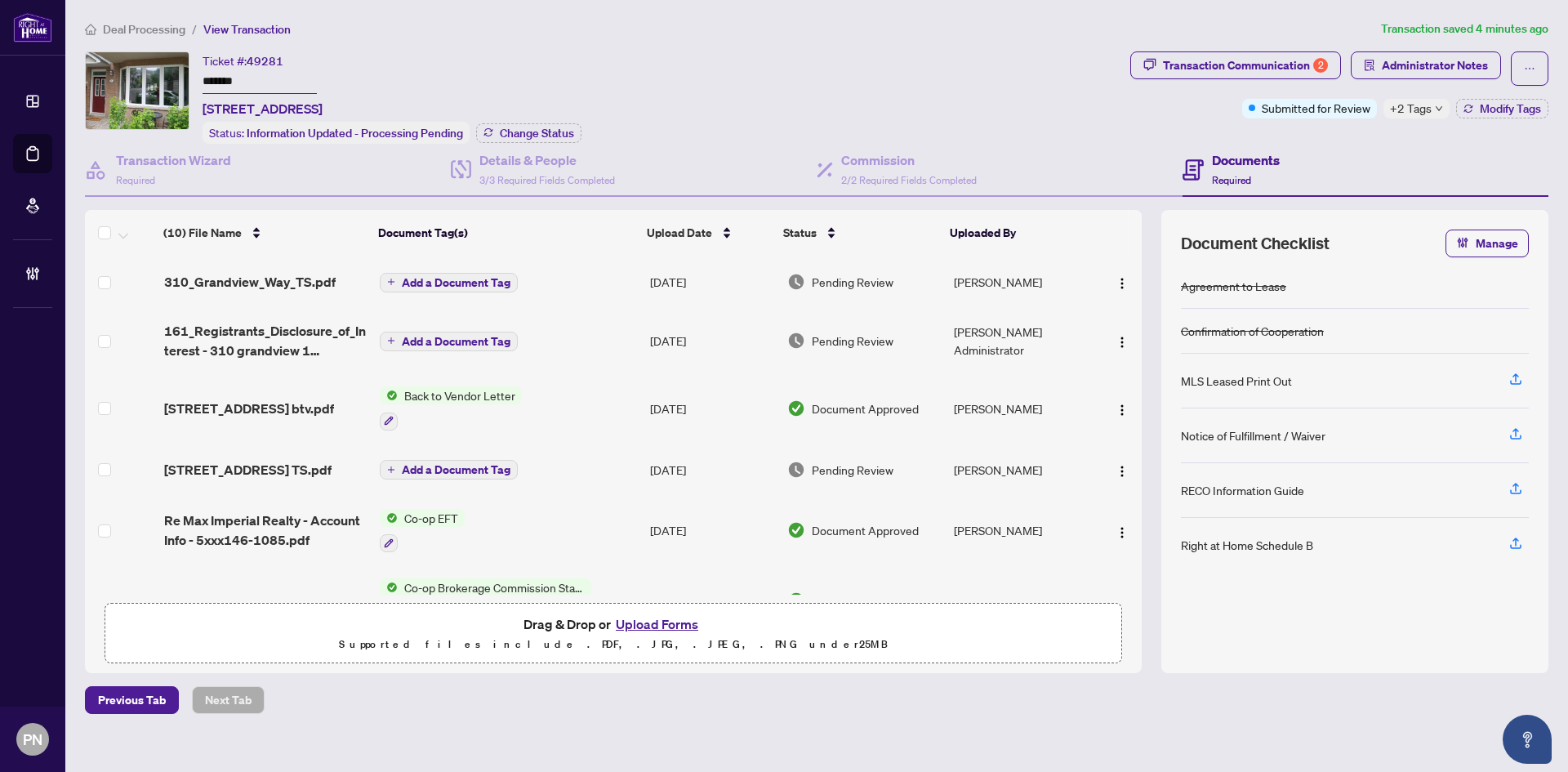
click at [153, 23] on span "Deal Processing" at bounding box center [145, 29] width 83 height 15
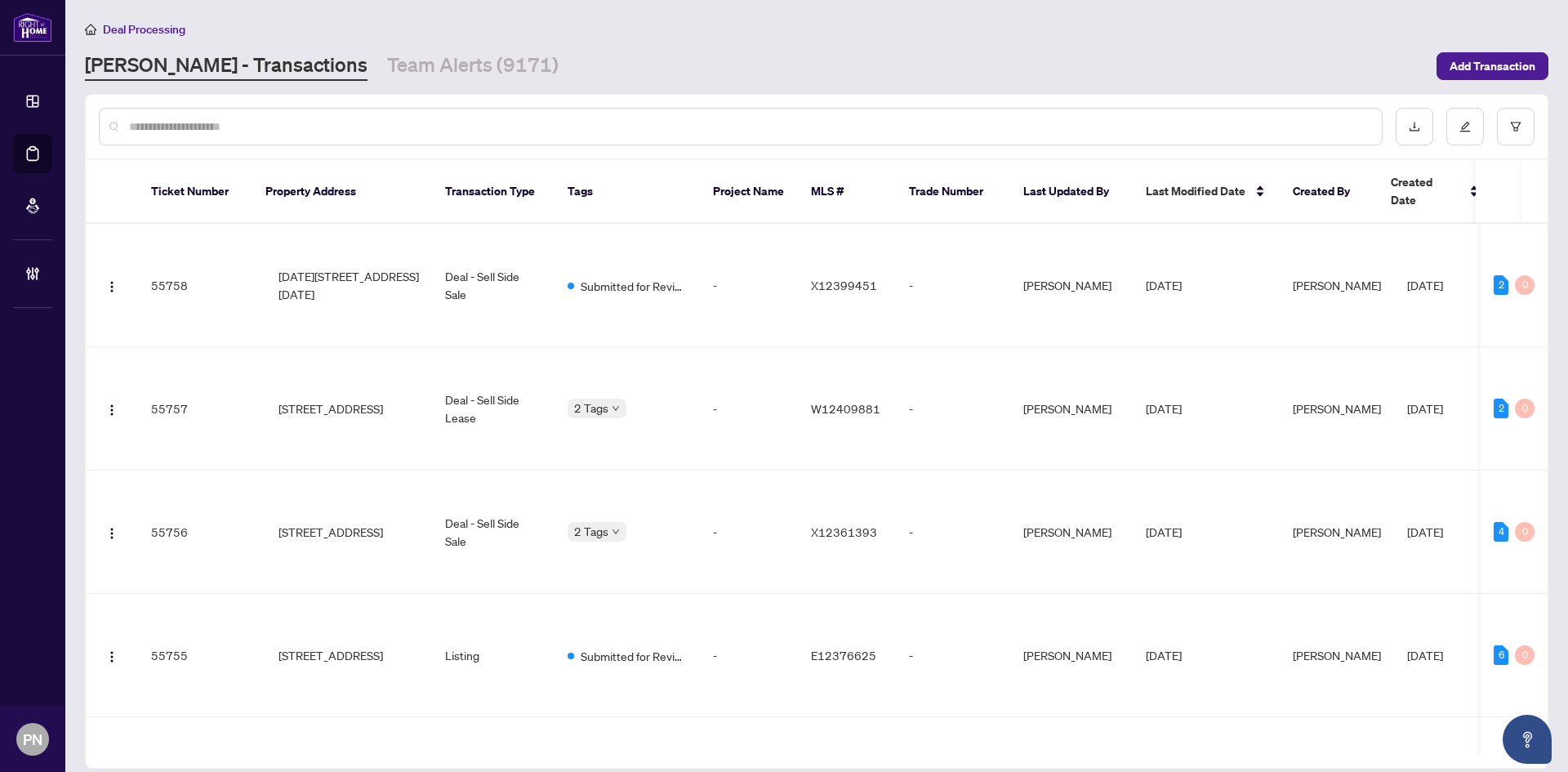
click at [495, 108] on div at bounding box center [740, 127] width 1284 height 38
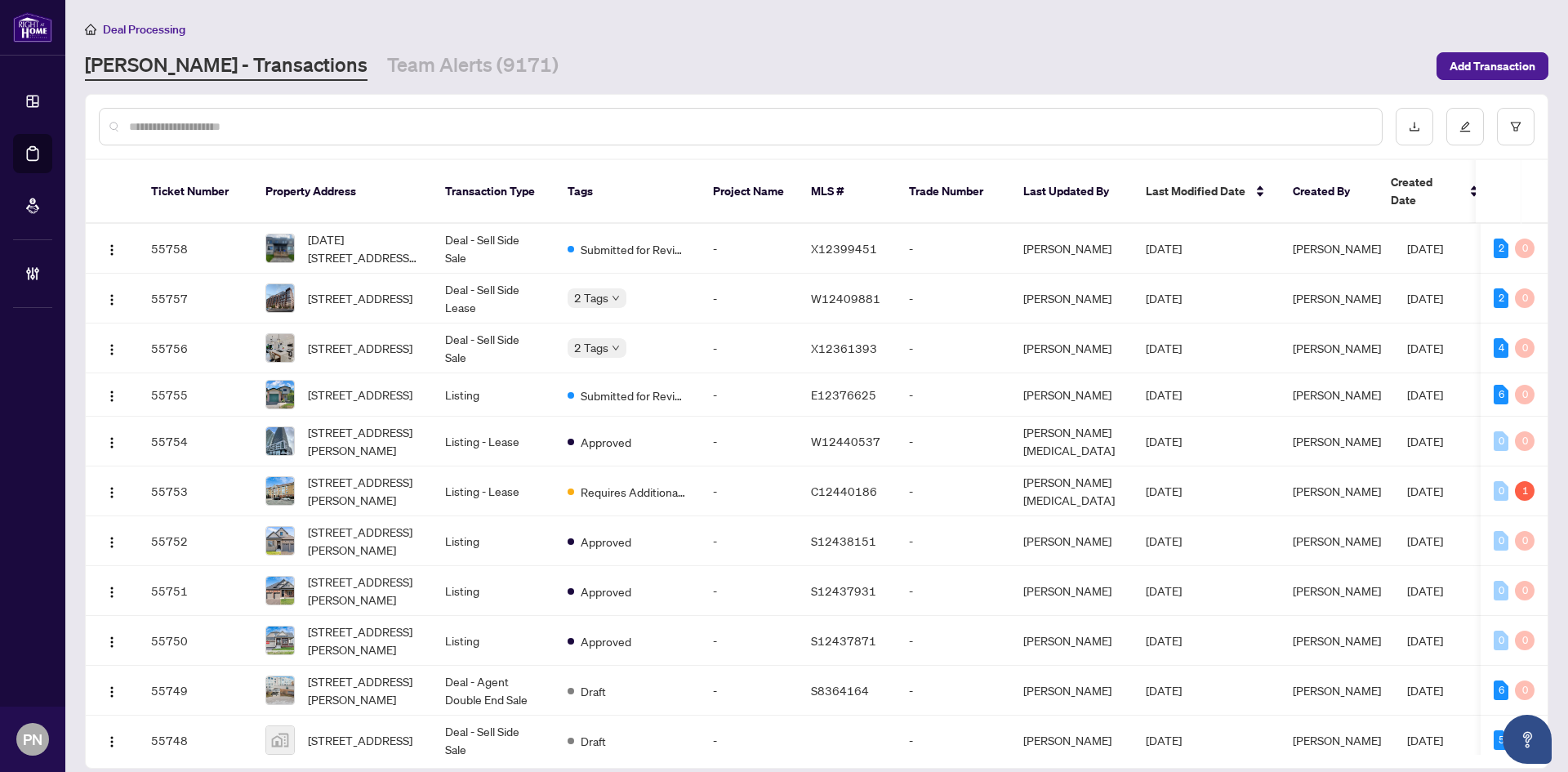
click at [478, 122] on input "text" at bounding box center [749, 126] width 1240 height 18
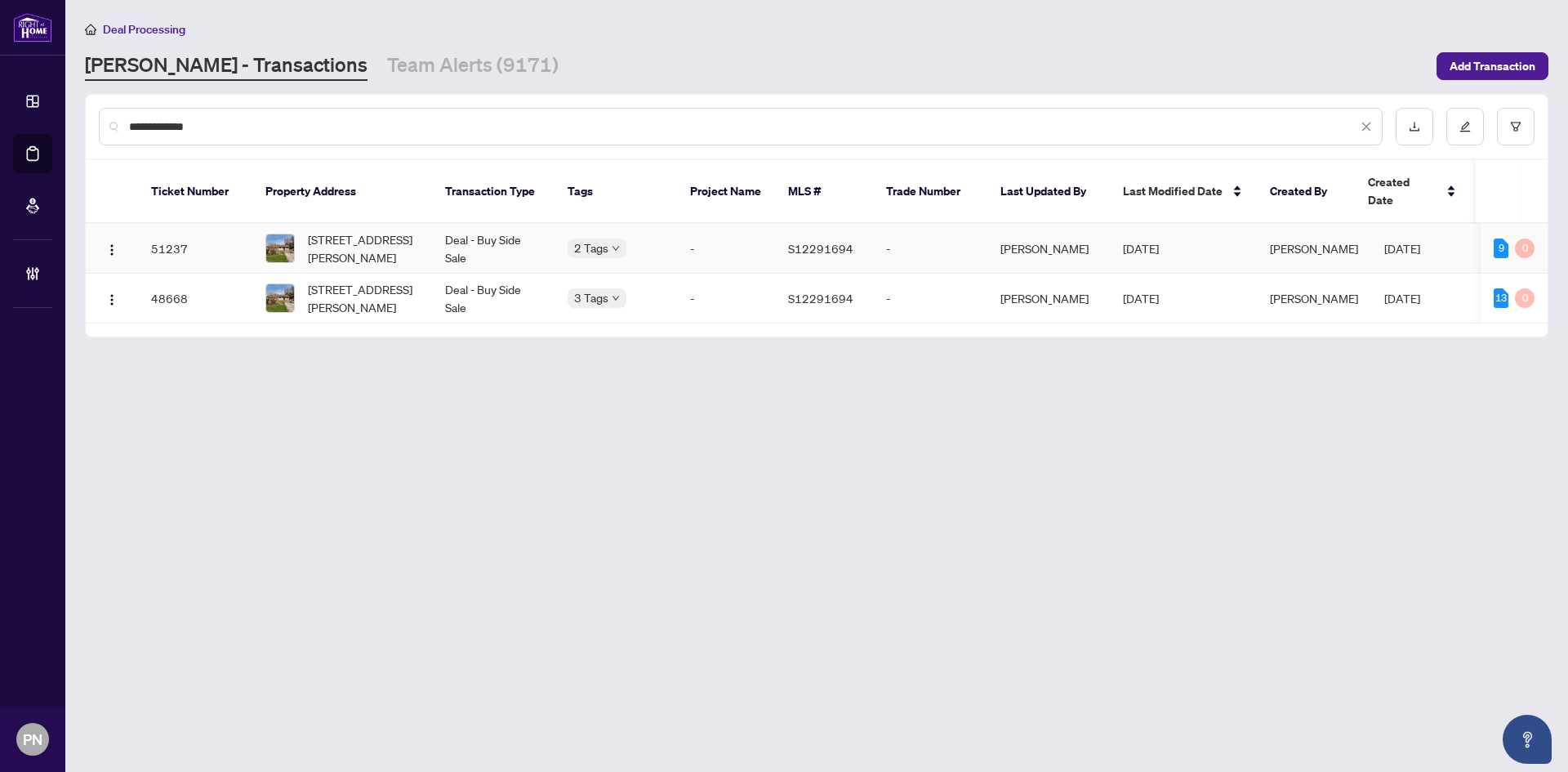
type input "**********"
click at [511, 235] on td "Deal - Buy Side Sale" at bounding box center [493, 248] width 122 height 50
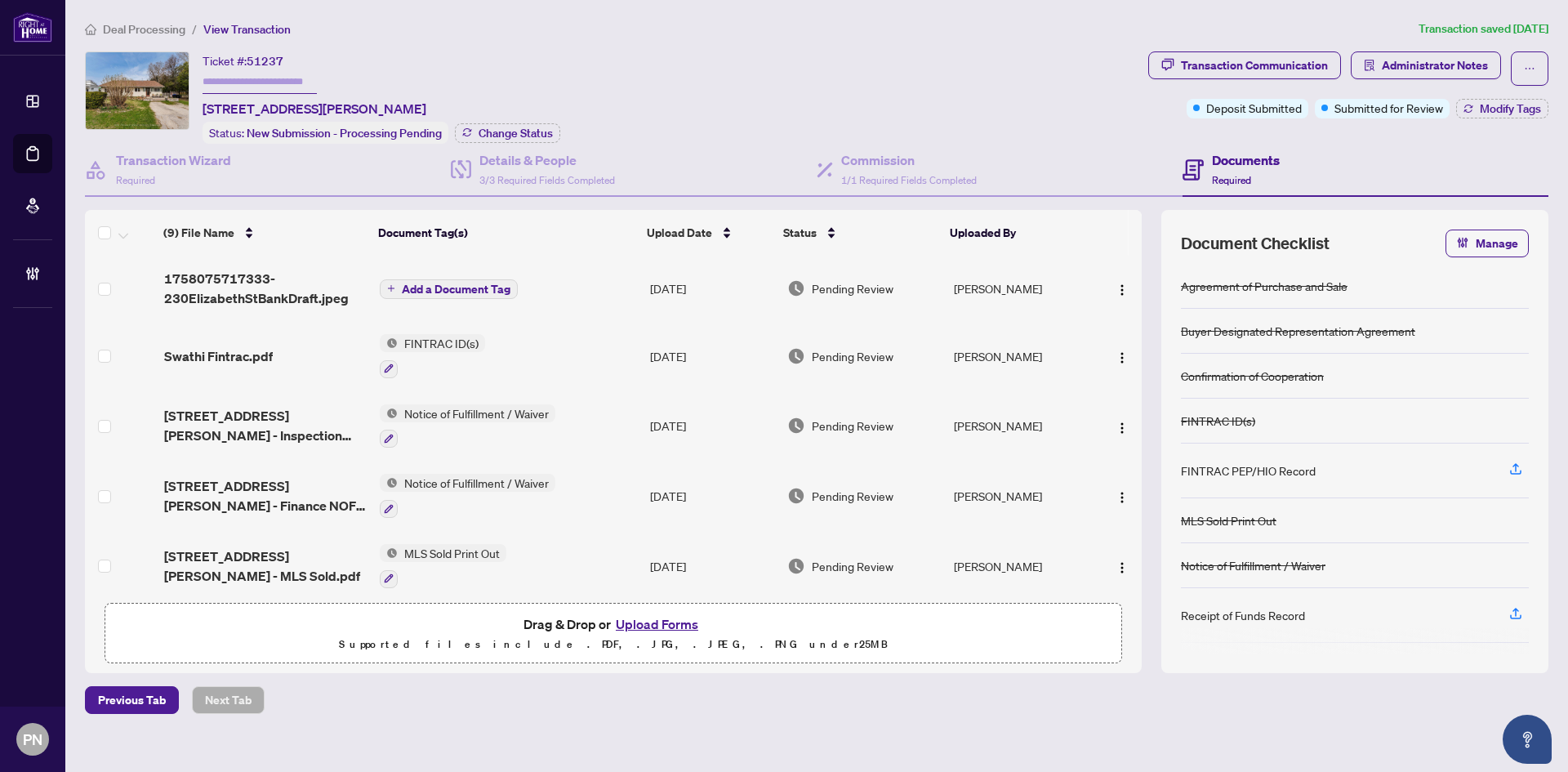
click at [144, 29] on span "Deal Processing" at bounding box center [145, 29] width 83 height 15
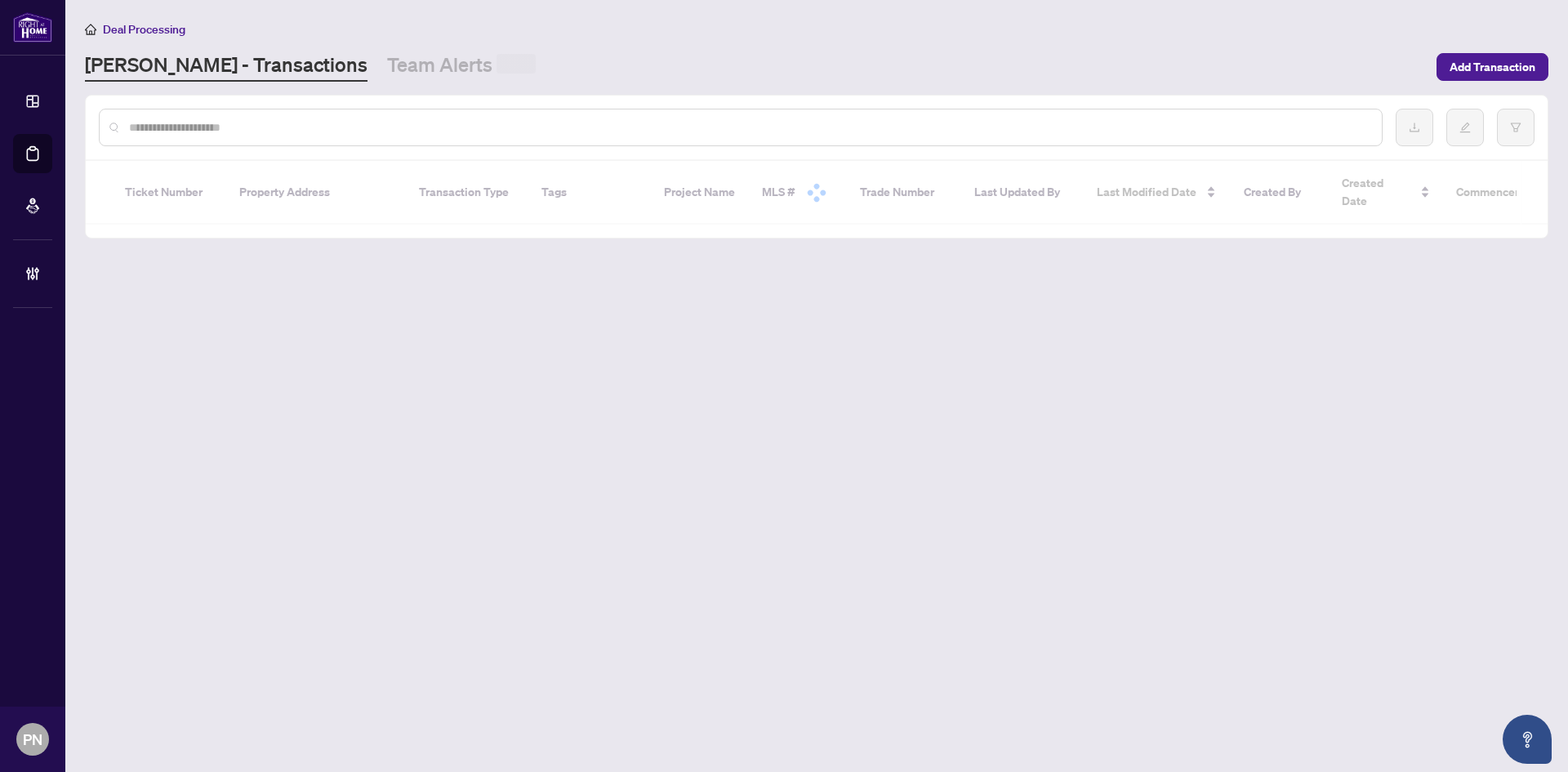
click at [339, 129] on input "text" at bounding box center [749, 127] width 1240 height 18
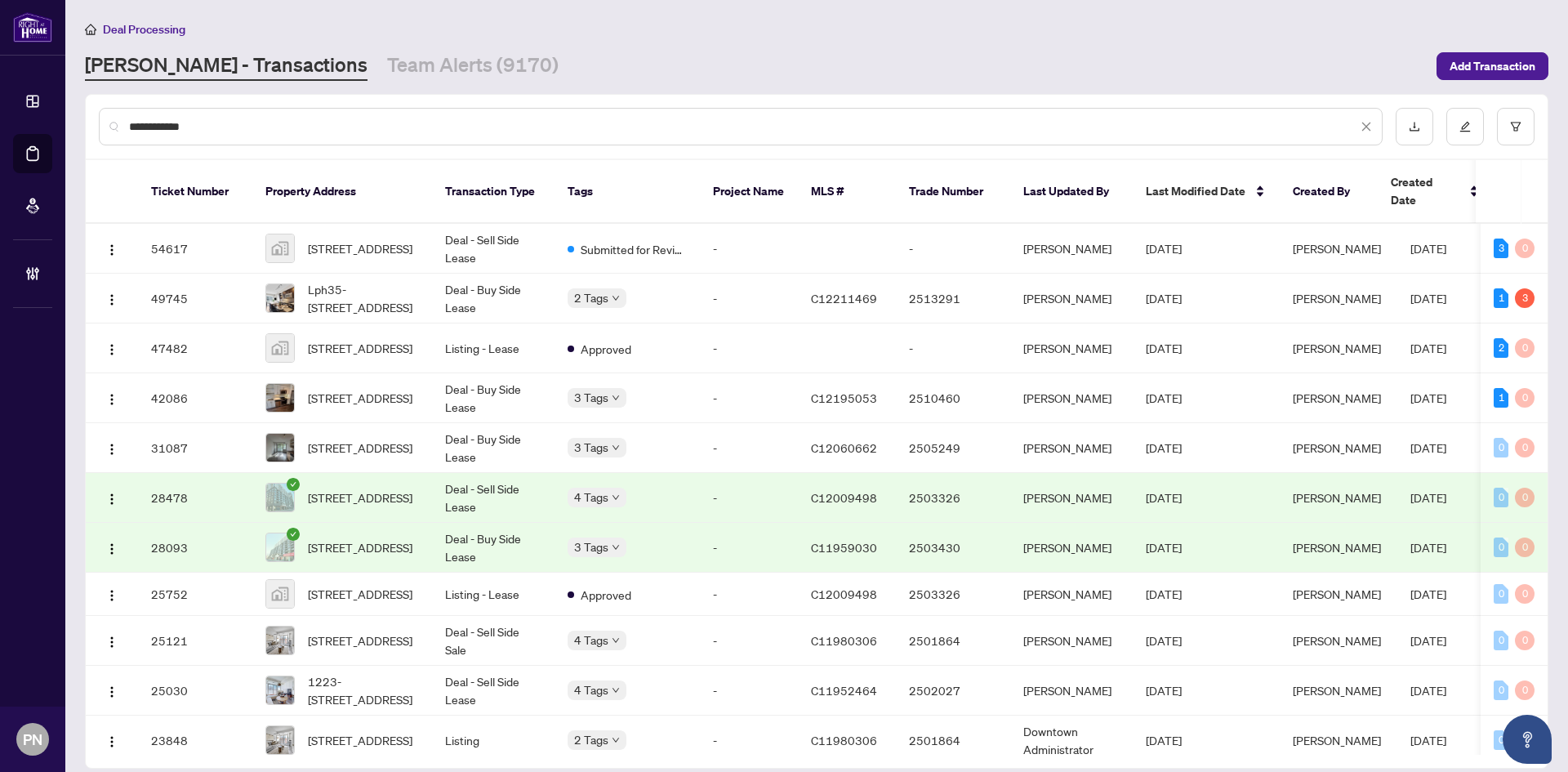
click at [224, 134] on div "**********" at bounding box center [740, 127] width 1284 height 38
click at [224, 134] on input "**********" at bounding box center [743, 126] width 1229 height 18
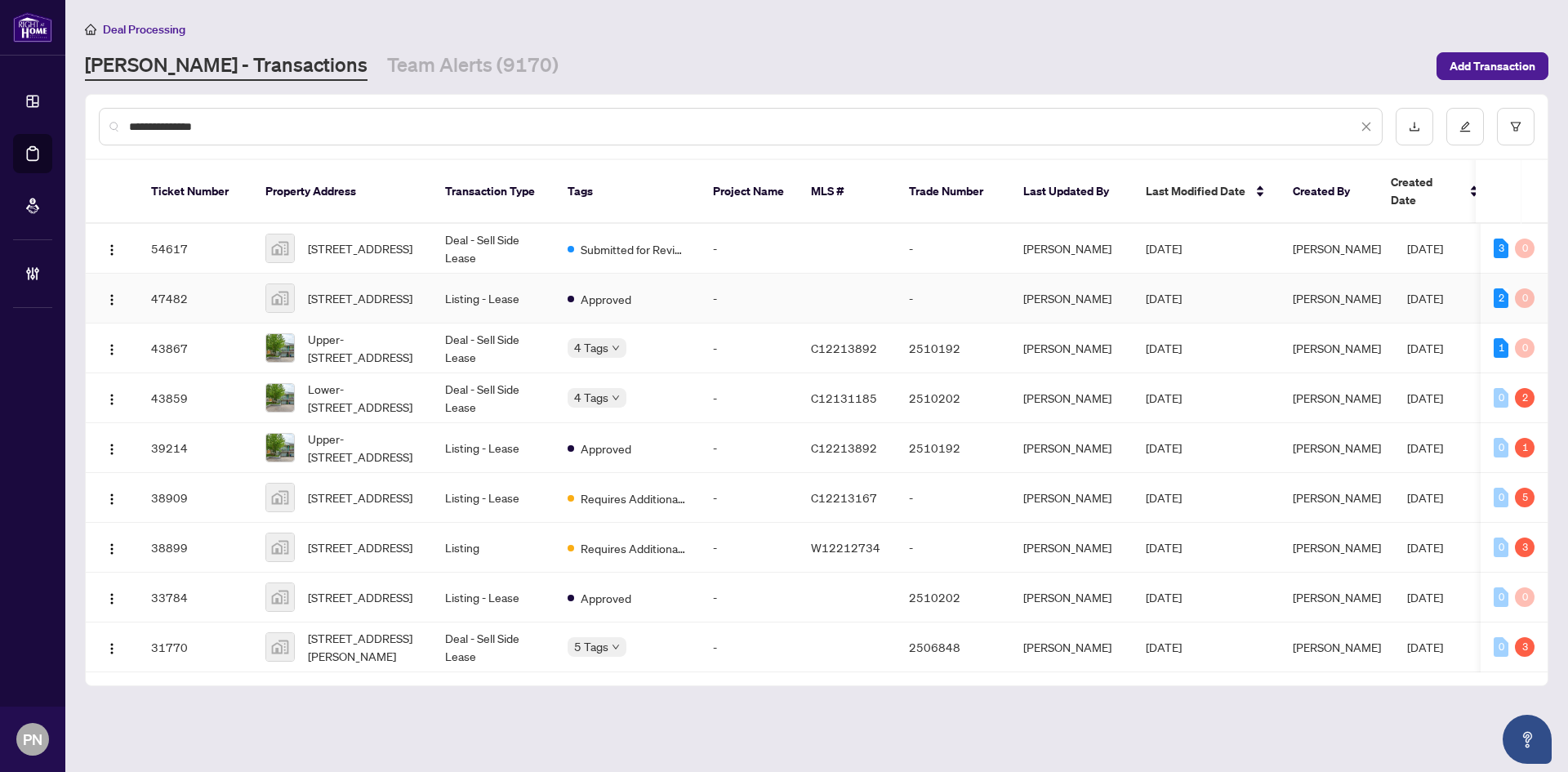
type input "**********"
click at [497, 278] on td "Listing - Lease" at bounding box center [493, 298] width 122 height 50
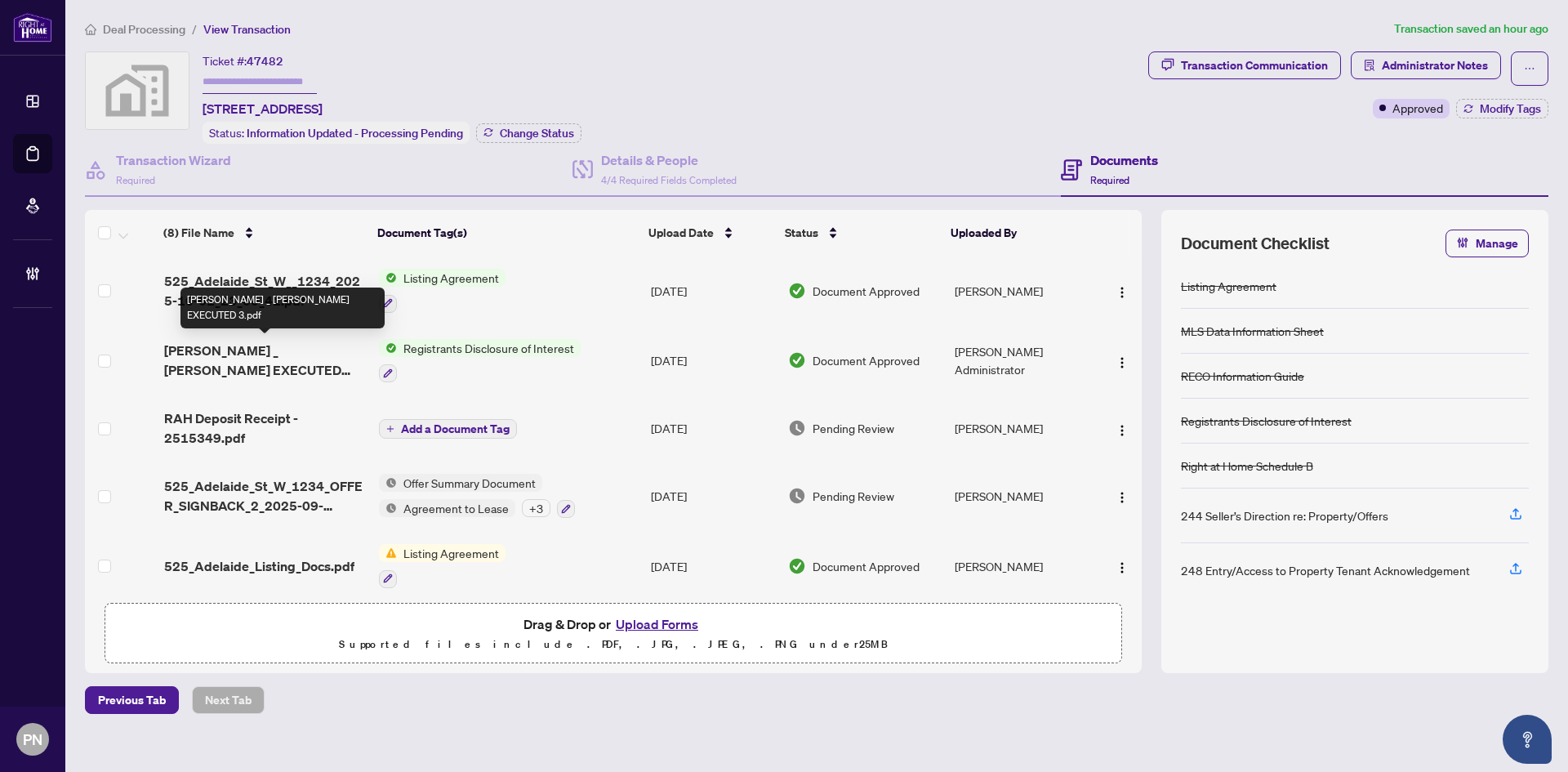
click at [332, 364] on span "RAHR _ myAbode EXECUTED 3.pdf" at bounding box center [266, 361] width 203 height 39
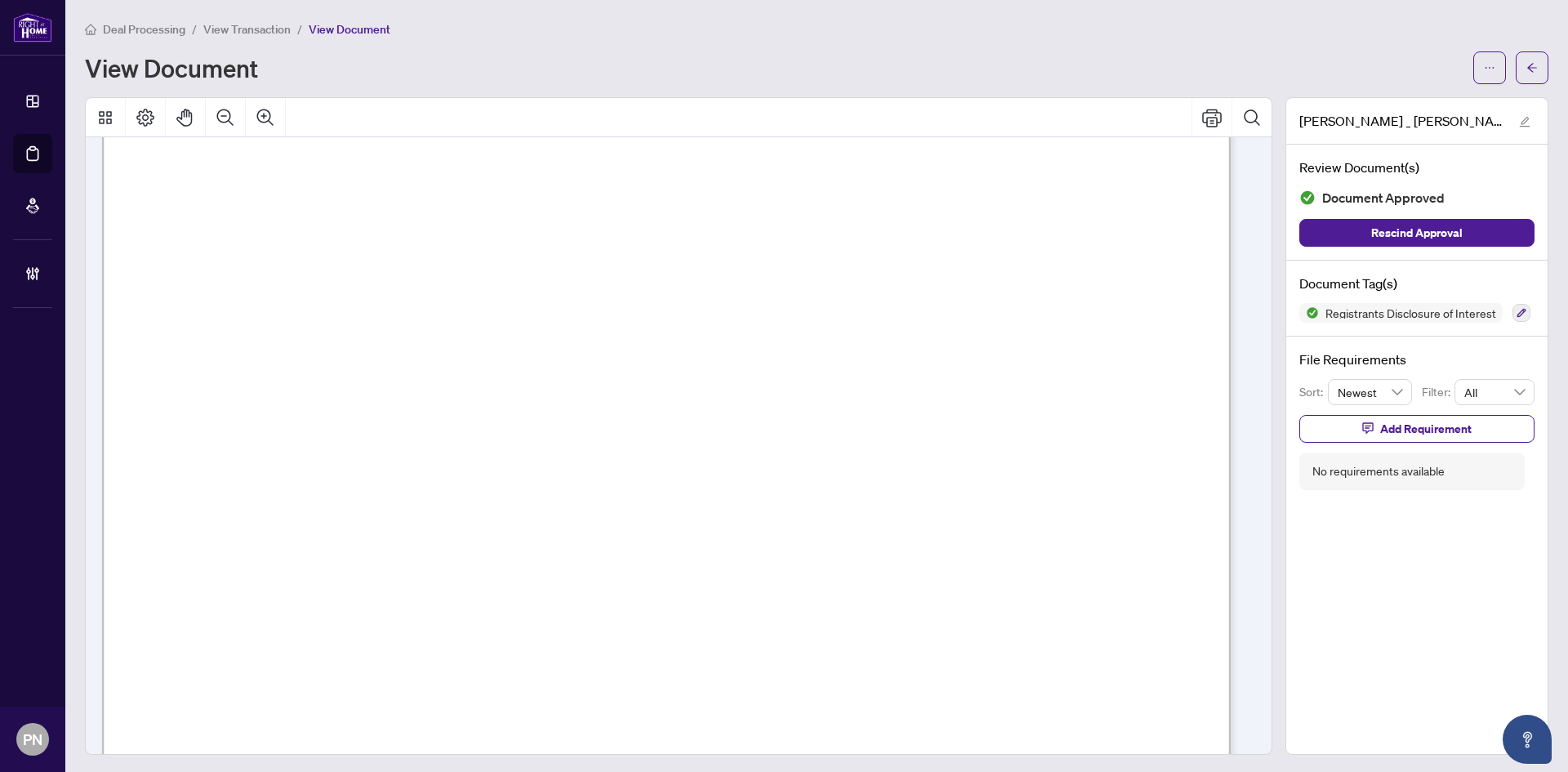
scroll to position [654, 0]
click at [228, 122] on icon "Zoom Out" at bounding box center [225, 117] width 20 height 20
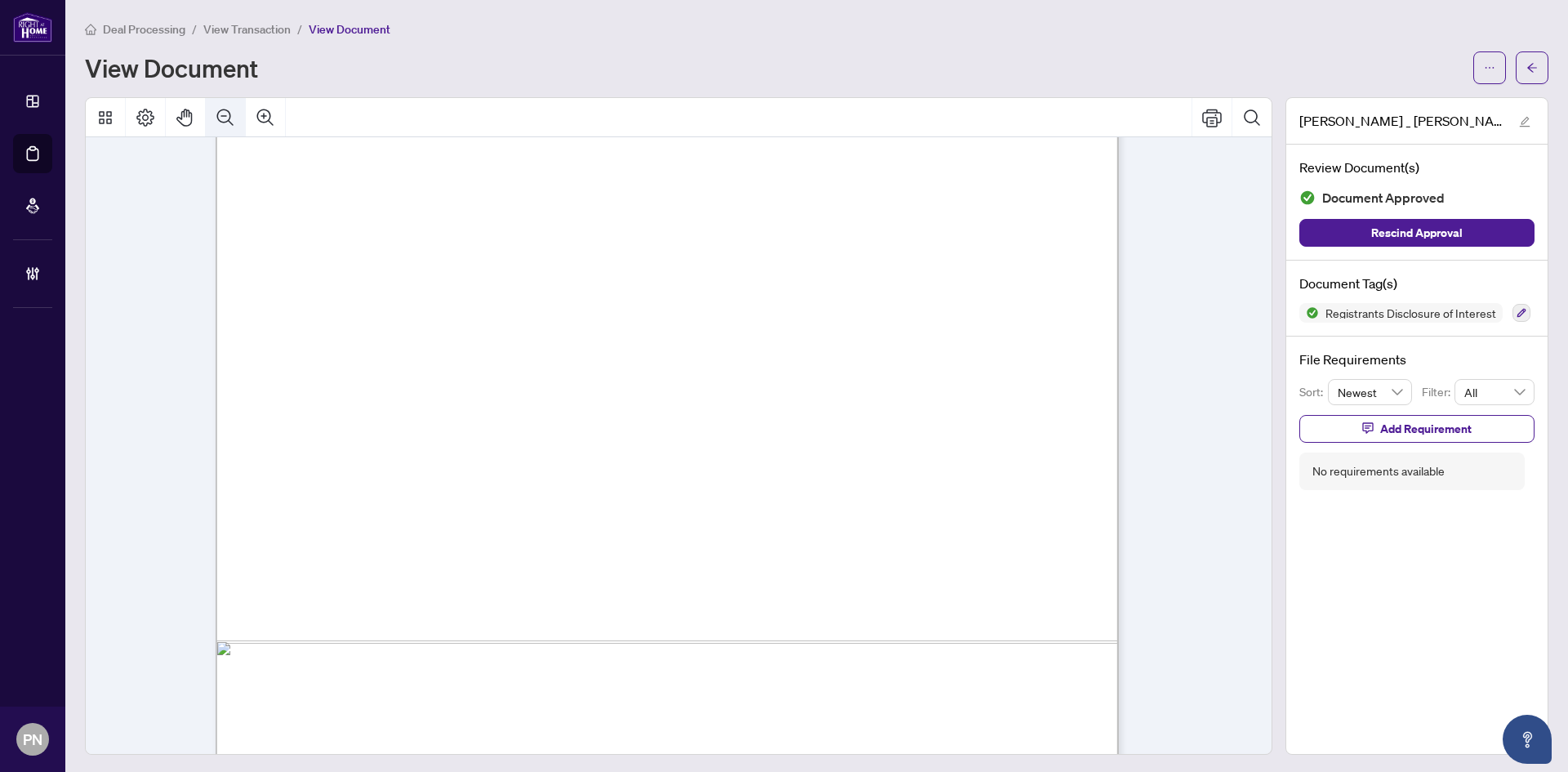
click at [228, 122] on icon "Zoom Out" at bounding box center [225, 117] width 20 height 20
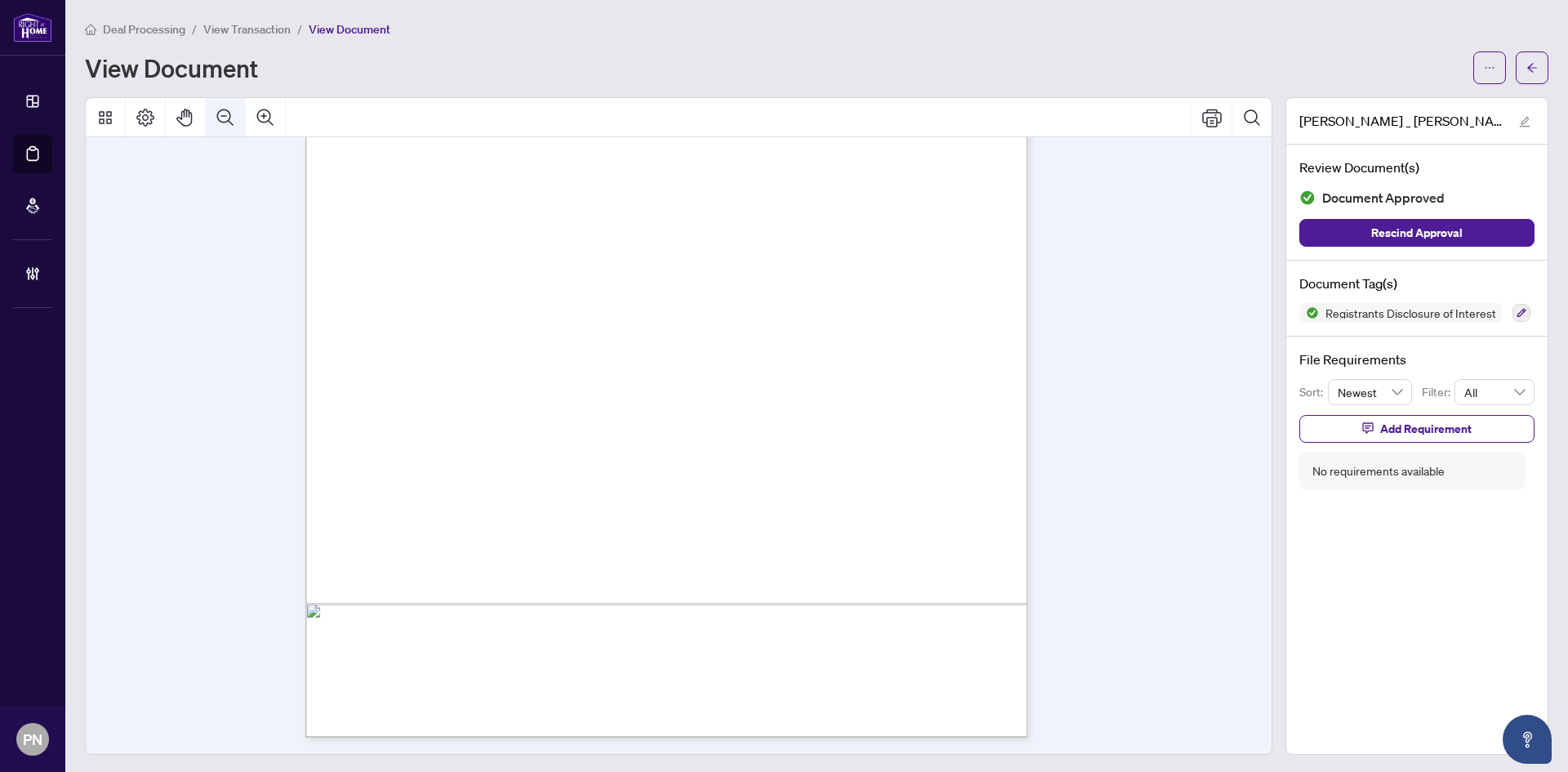
click at [228, 122] on icon "Zoom Out" at bounding box center [225, 117] width 20 height 20
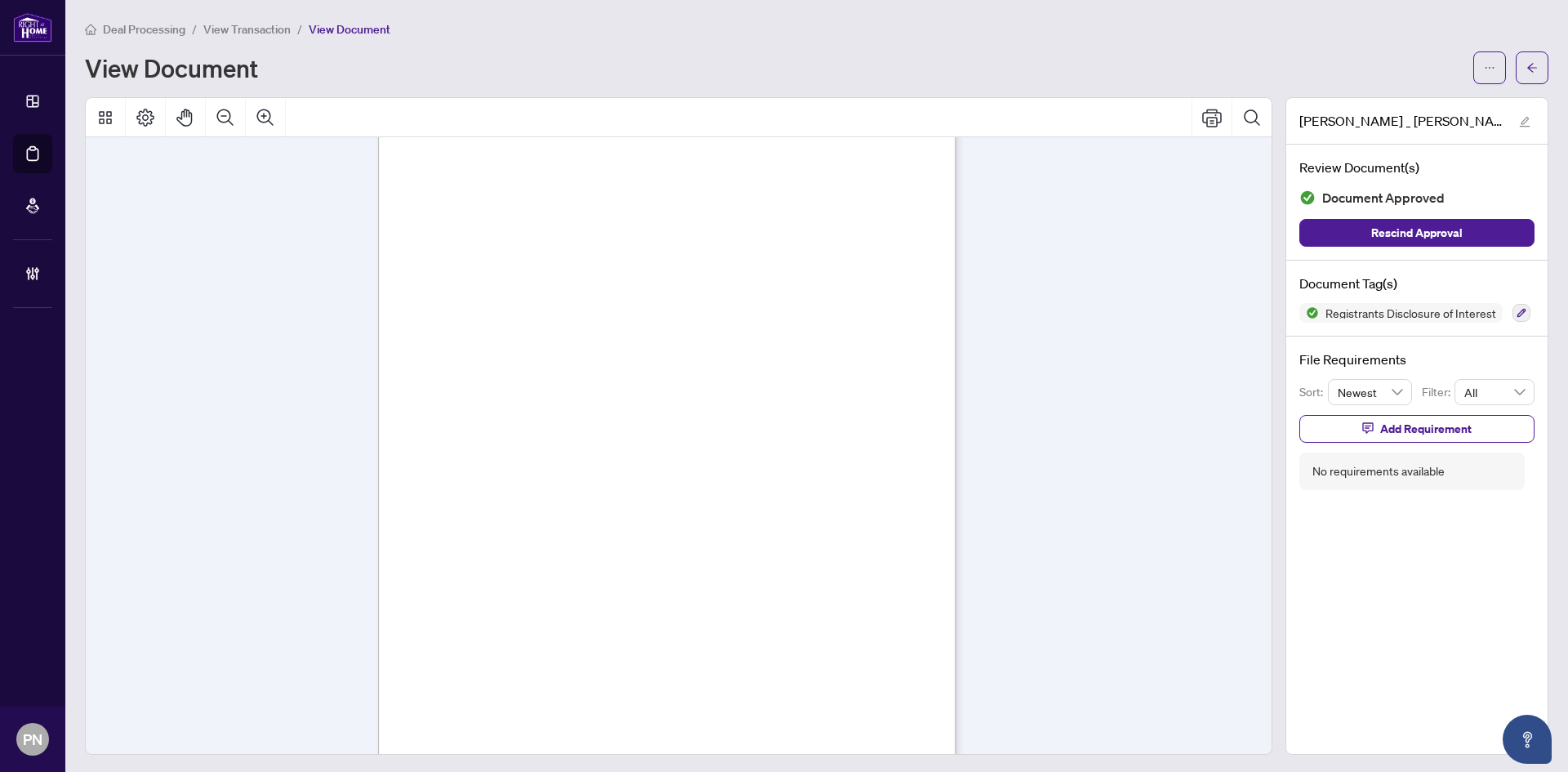
scroll to position [0, 0]
click at [272, 18] on main "Deal Processing / View Transaction / View Document View Document RAHR _ myAbode…" at bounding box center [817, 386] width 1503 height 772
click at [266, 40] on div "Deal Processing / View Transaction / View Document View Document" at bounding box center [816, 52] width 1464 height 65
click at [266, 35] on span "View Transaction" at bounding box center [246, 29] width 87 height 15
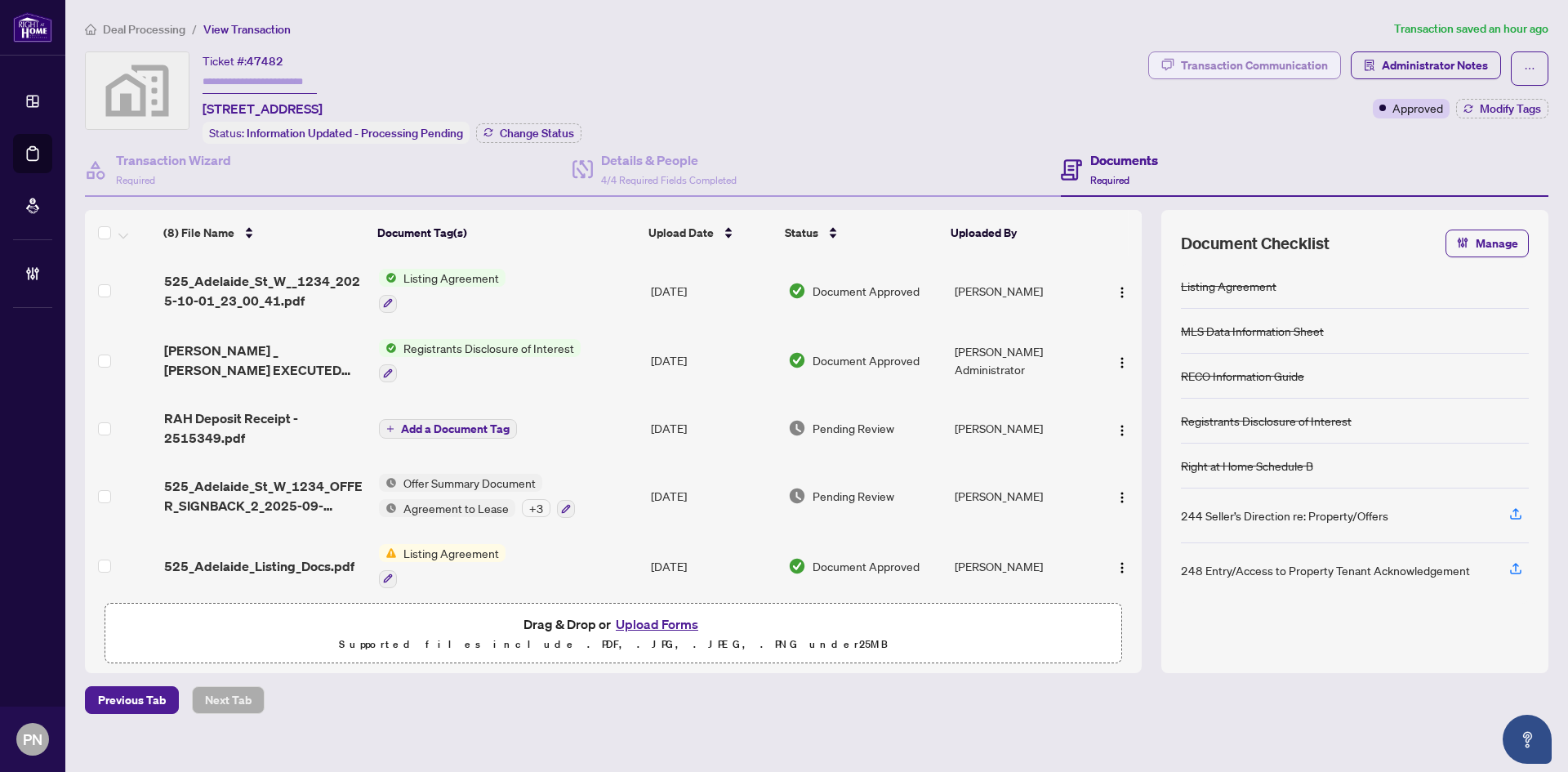
click at [1195, 66] on div "Transaction Communication" at bounding box center [1254, 66] width 147 height 26
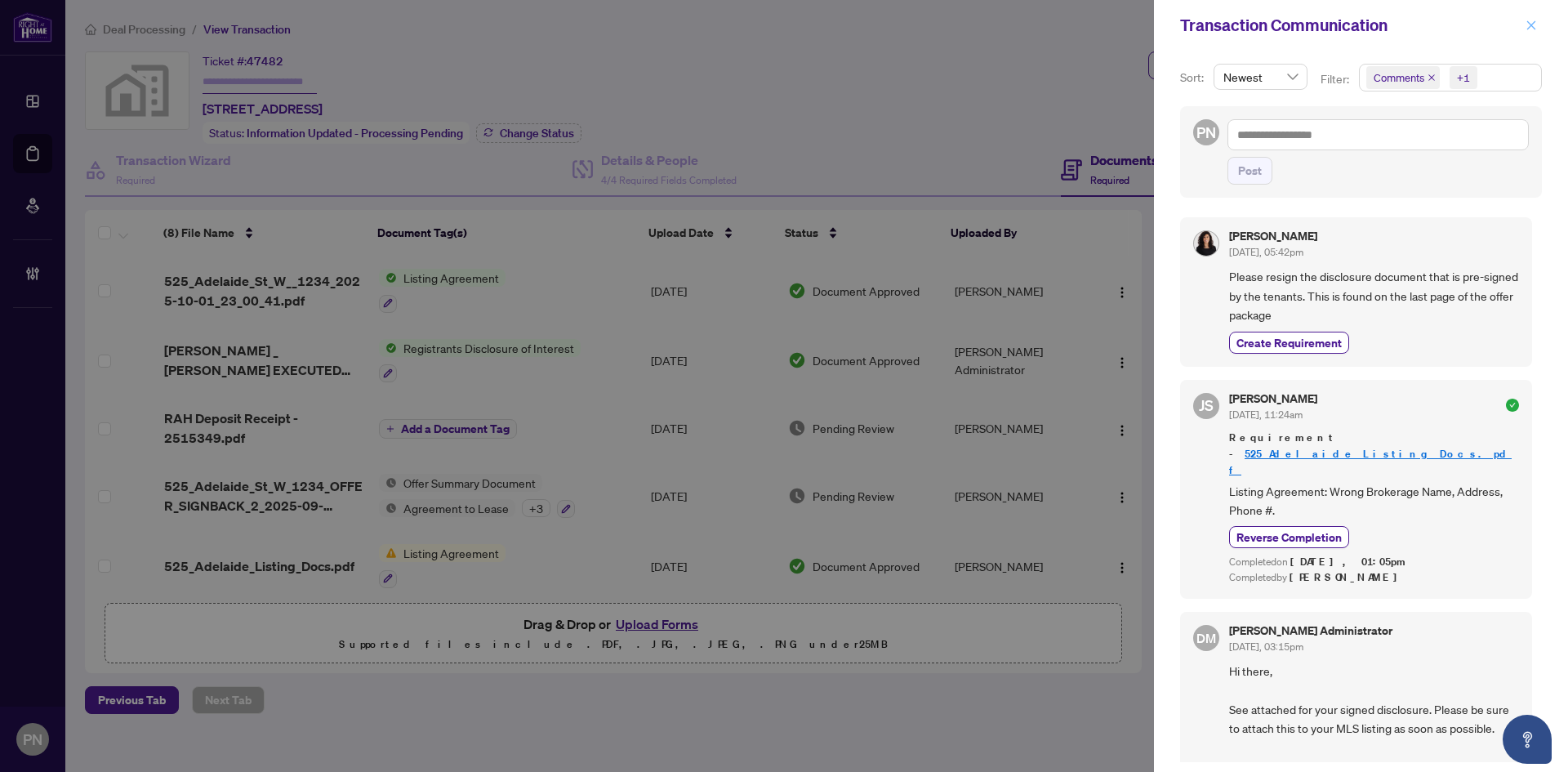
click at [1527, 19] on span "button" at bounding box center [1531, 25] width 11 height 26
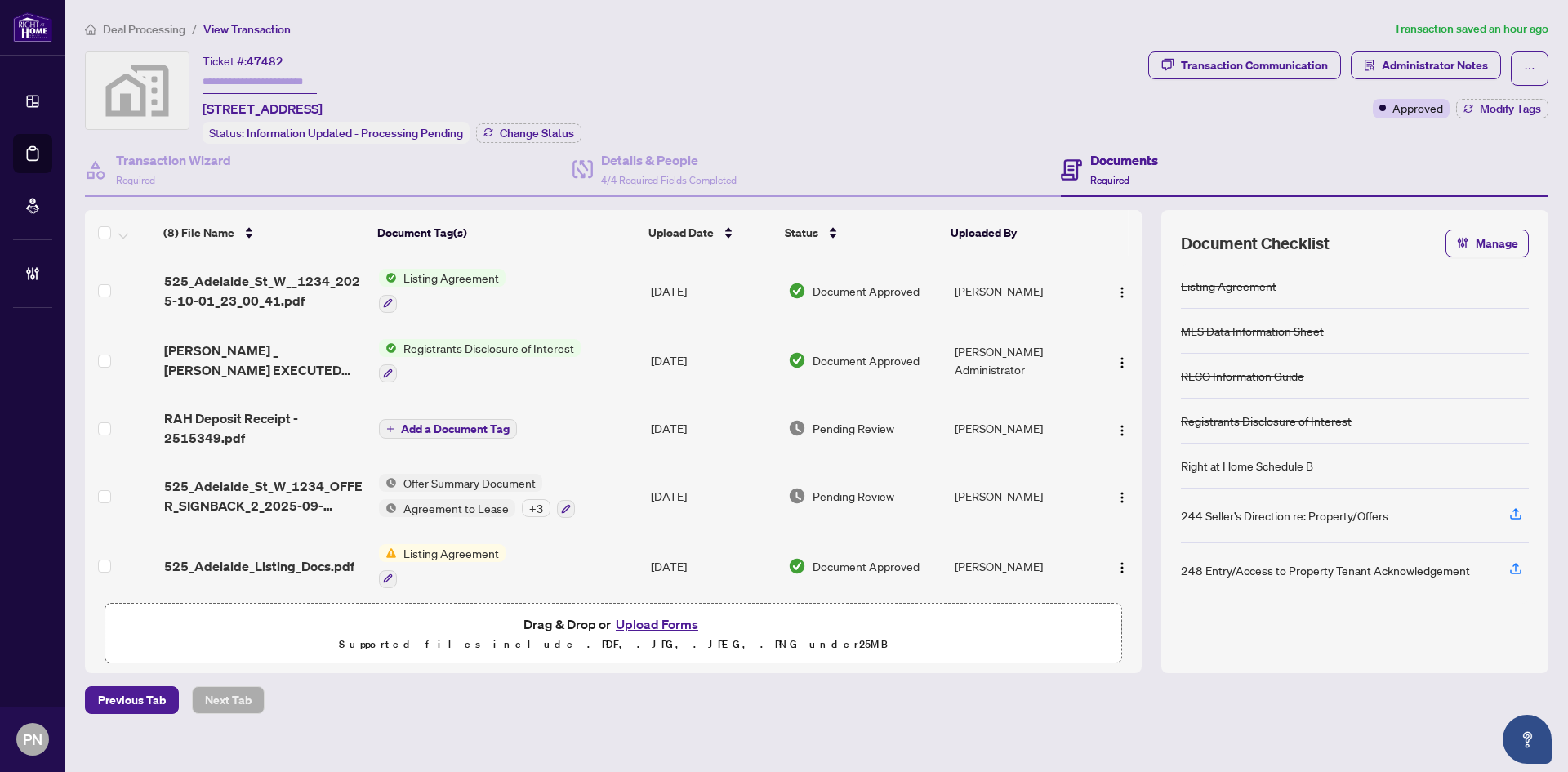
click at [157, 30] on span "Deal Processing" at bounding box center [145, 29] width 83 height 15
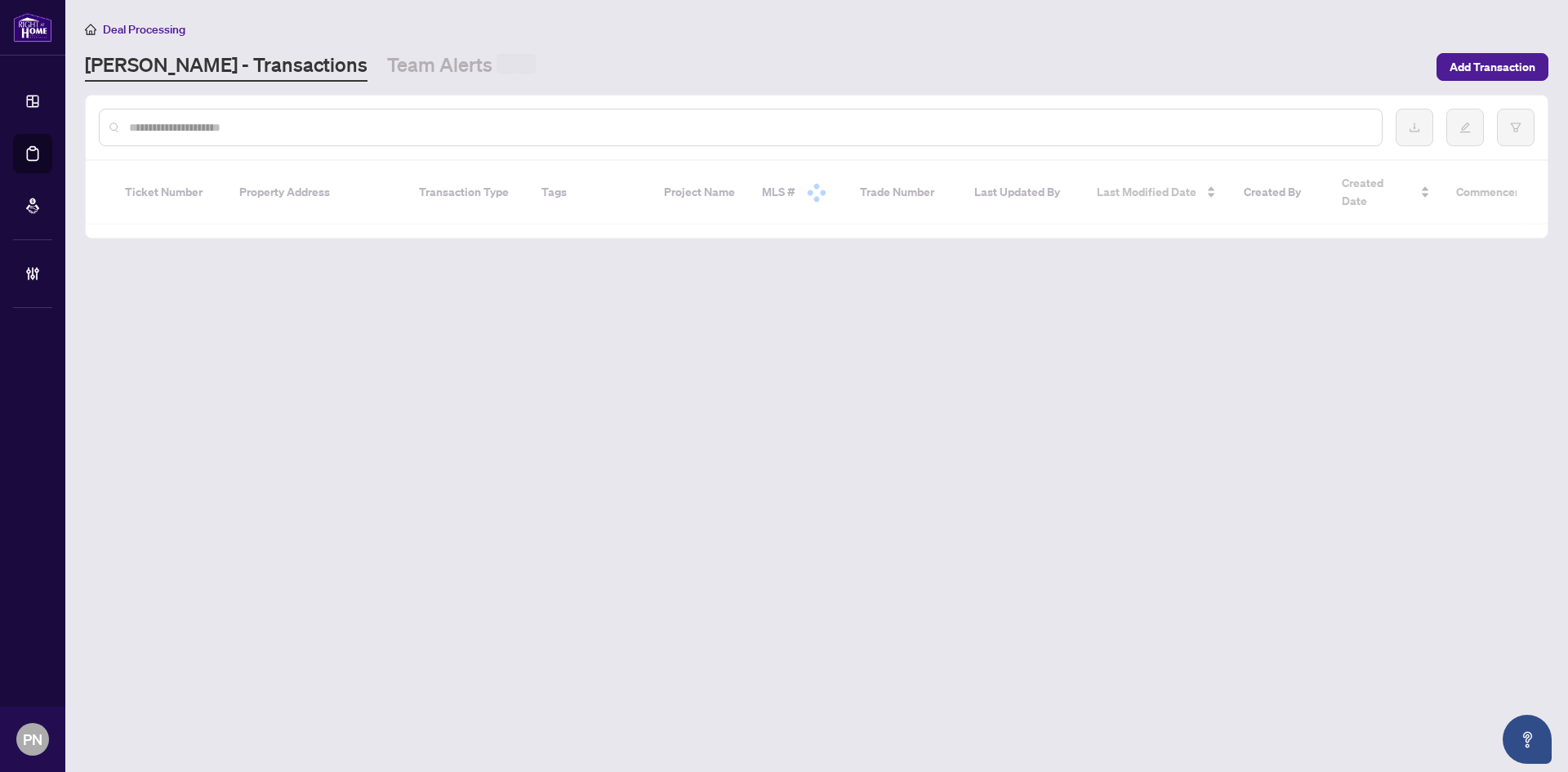
click at [407, 130] on input "text" at bounding box center [749, 127] width 1240 height 18
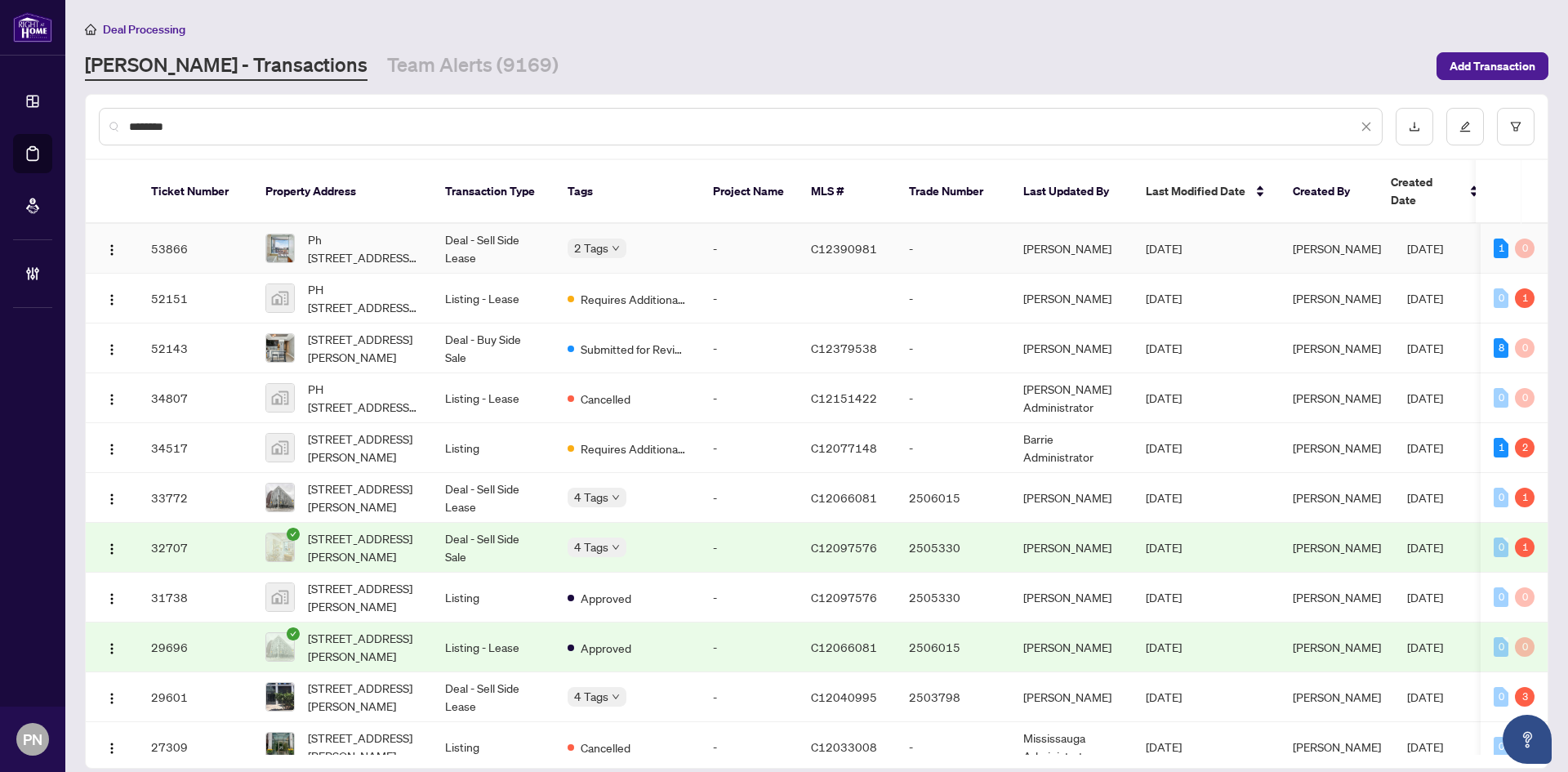
type input "********"
click at [487, 229] on td "Deal - Sell Side Lease" at bounding box center [493, 248] width 122 height 50
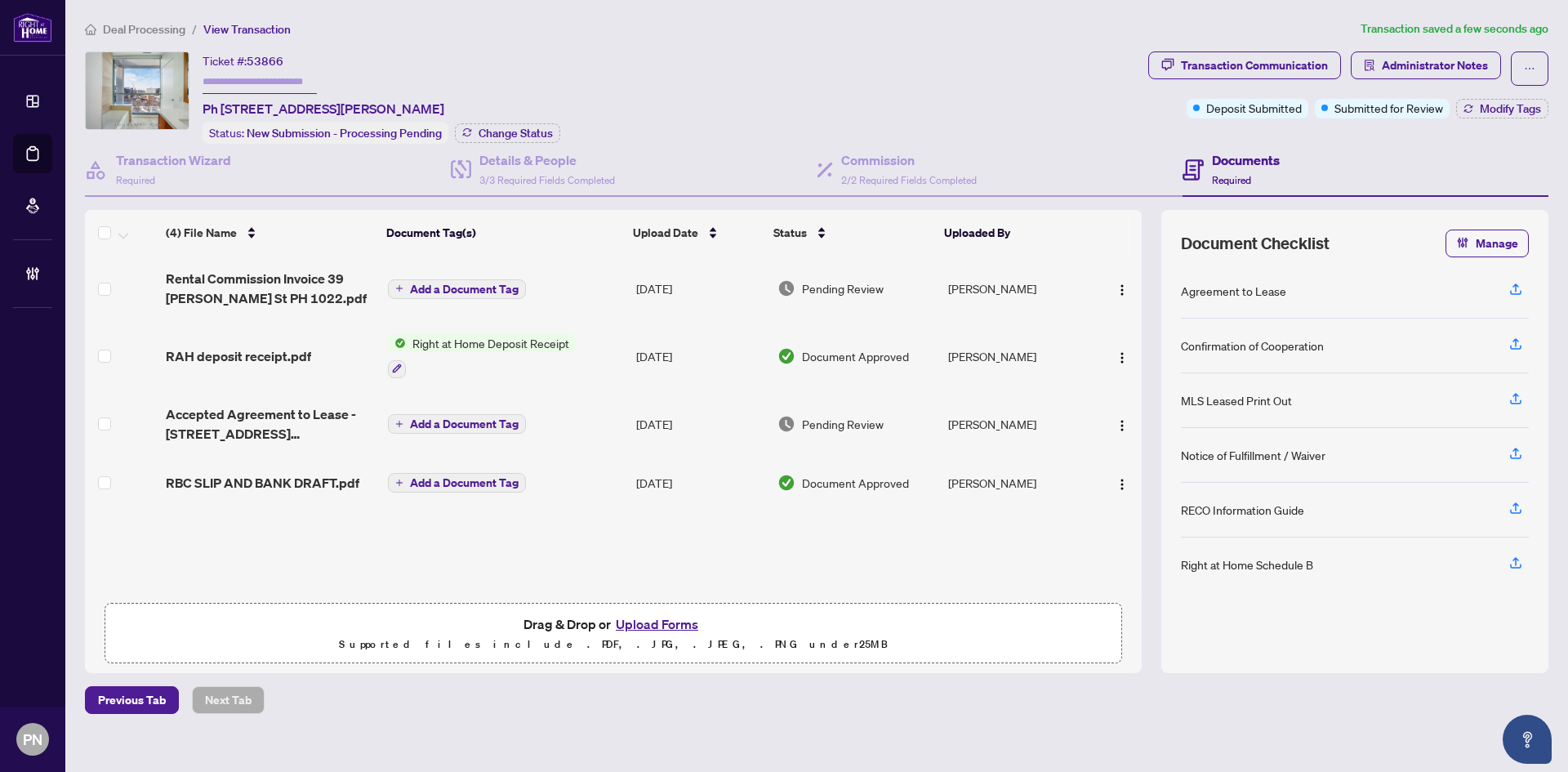
click at [141, 28] on span "Deal Processing" at bounding box center [145, 29] width 83 height 15
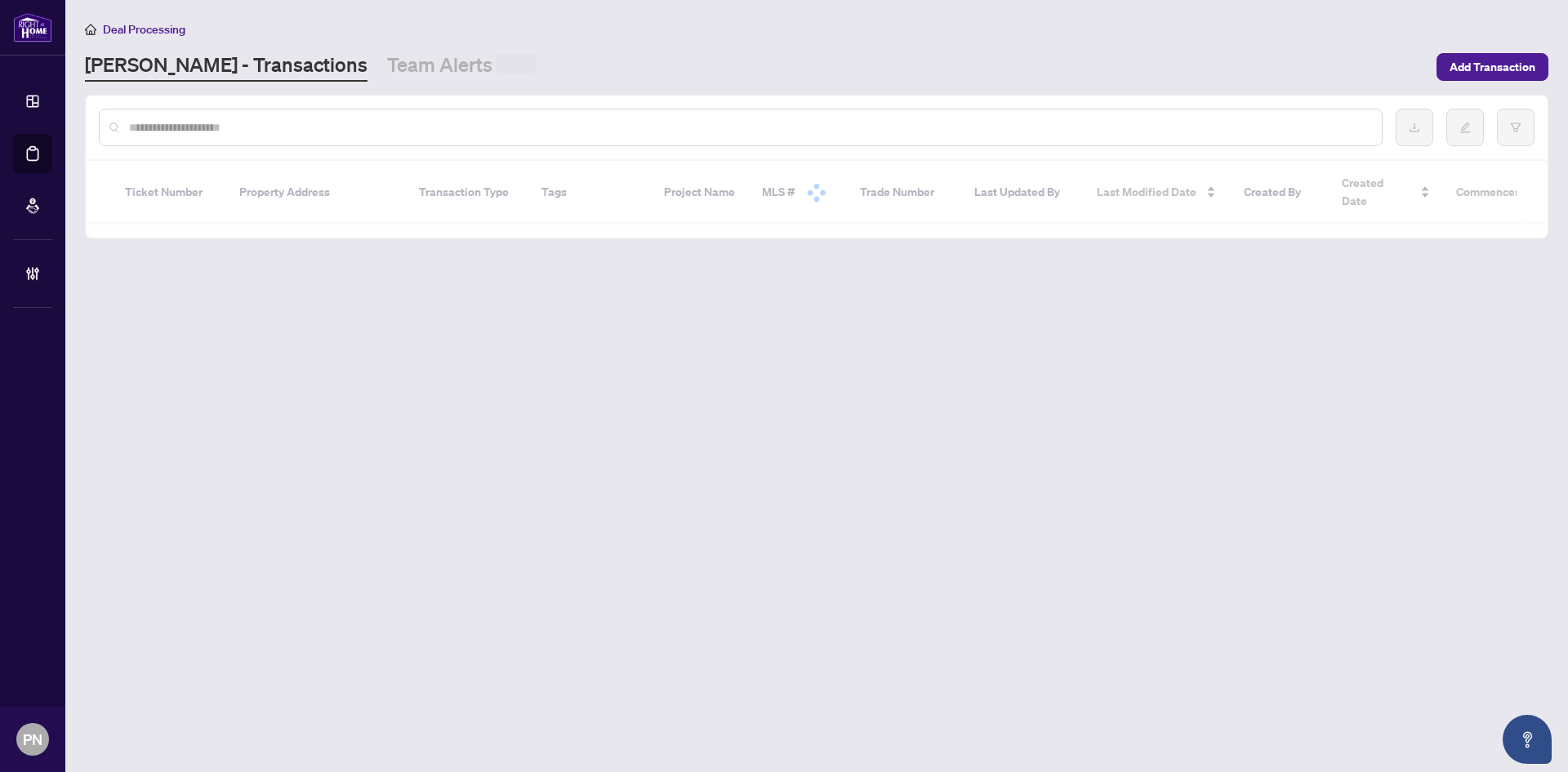
click at [228, 131] on input "text" at bounding box center [749, 127] width 1240 height 18
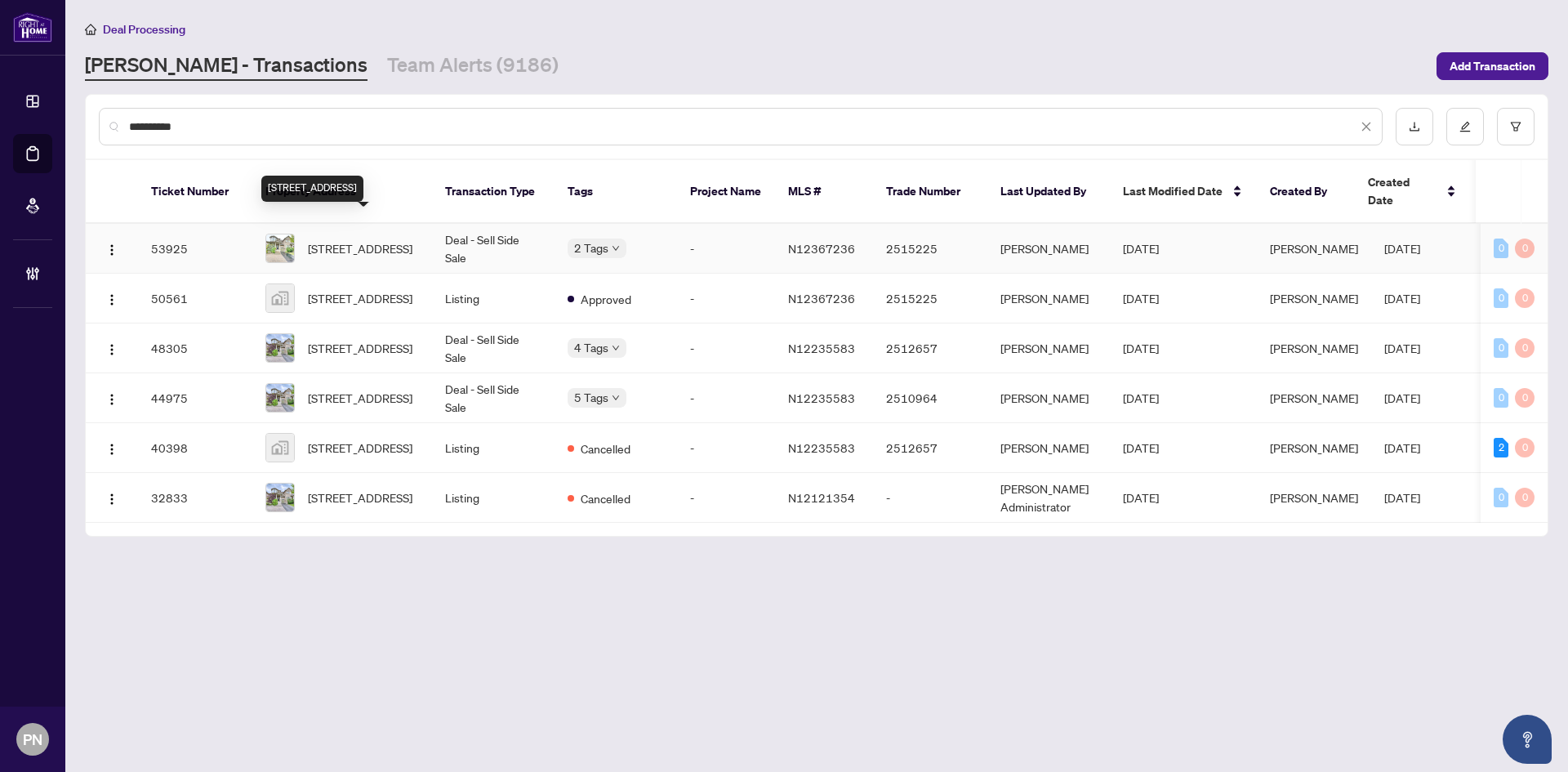
type input "**********"
click at [382, 239] on span "20 Seiffer Cres, Richmond Hill, Ontario L4E 0J1, Canada" at bounding box center [360, 248] width 104 height 18
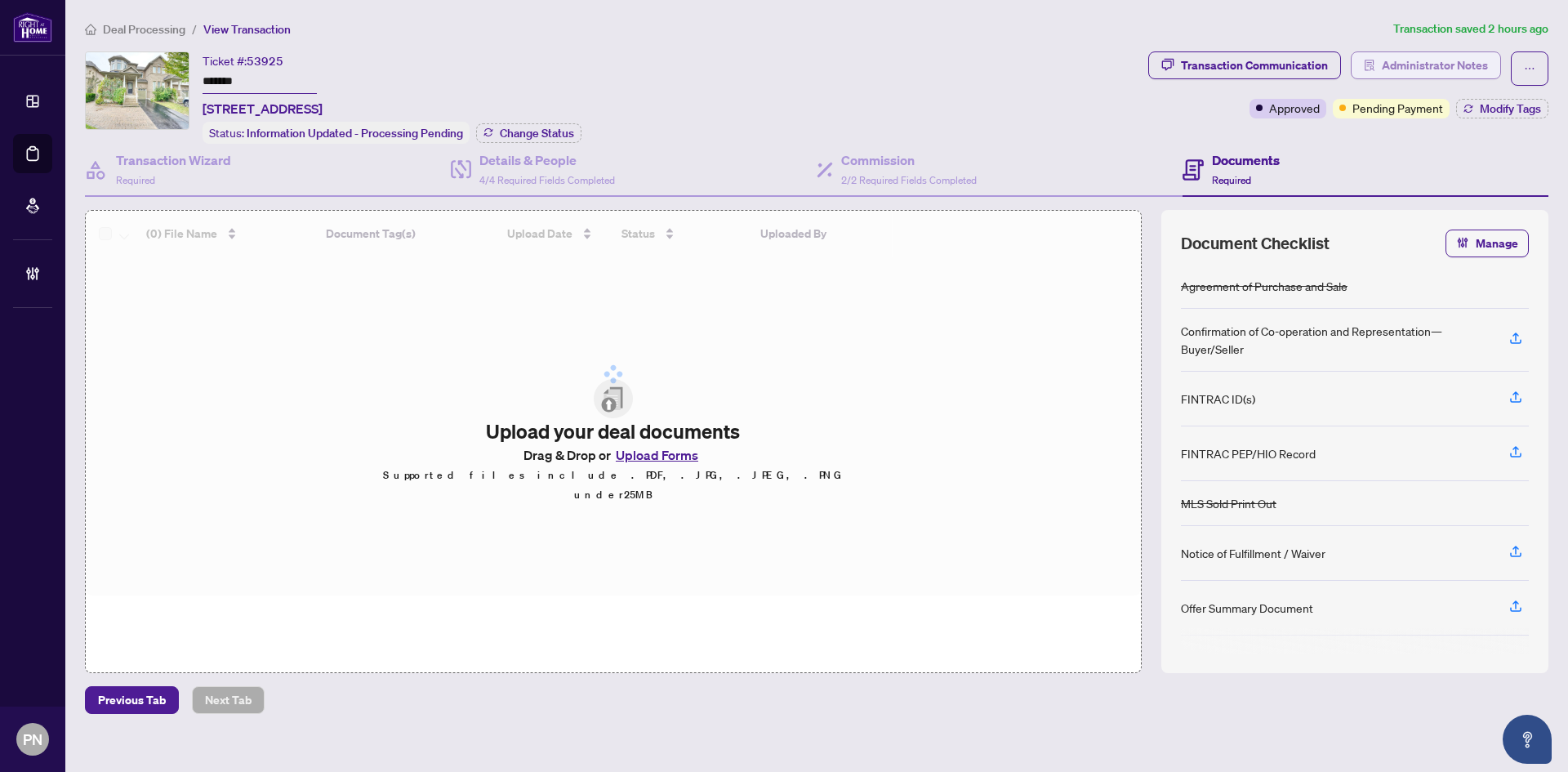
click at [1451, 75] on span "Administrator Notes" at bounding box center [1435, 66] width 106 height 26
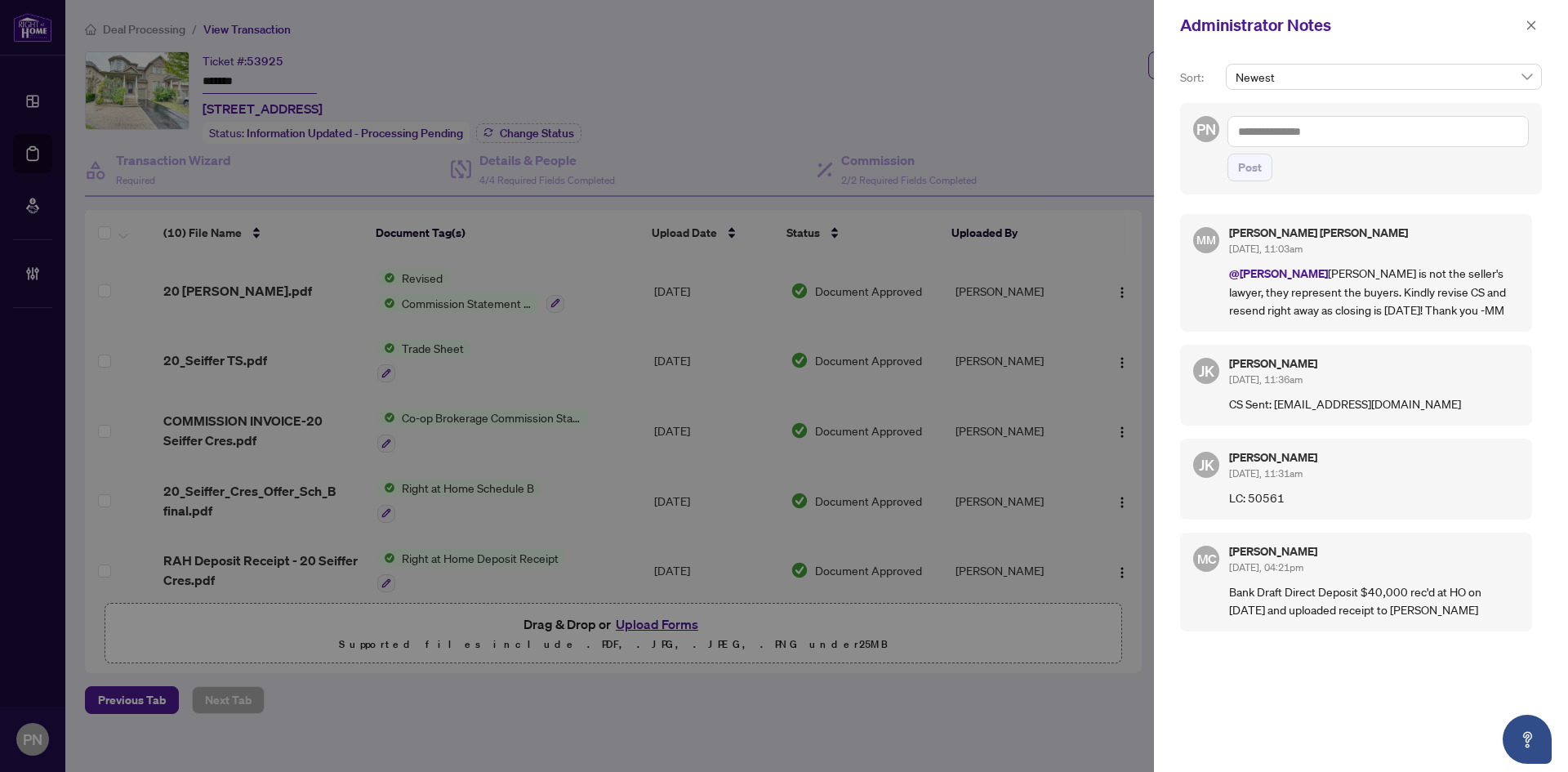
drag, startPoint x: 259, startPoint y: 79, endPoint x: 897, endPoint y: 54, distance: 638.5
click at [262, 80] on div at bounding box center [784, 386] width 1568 height 772
click at [1525, 29] on button "button" at bounding box center [1531, 25] width 22 height 20
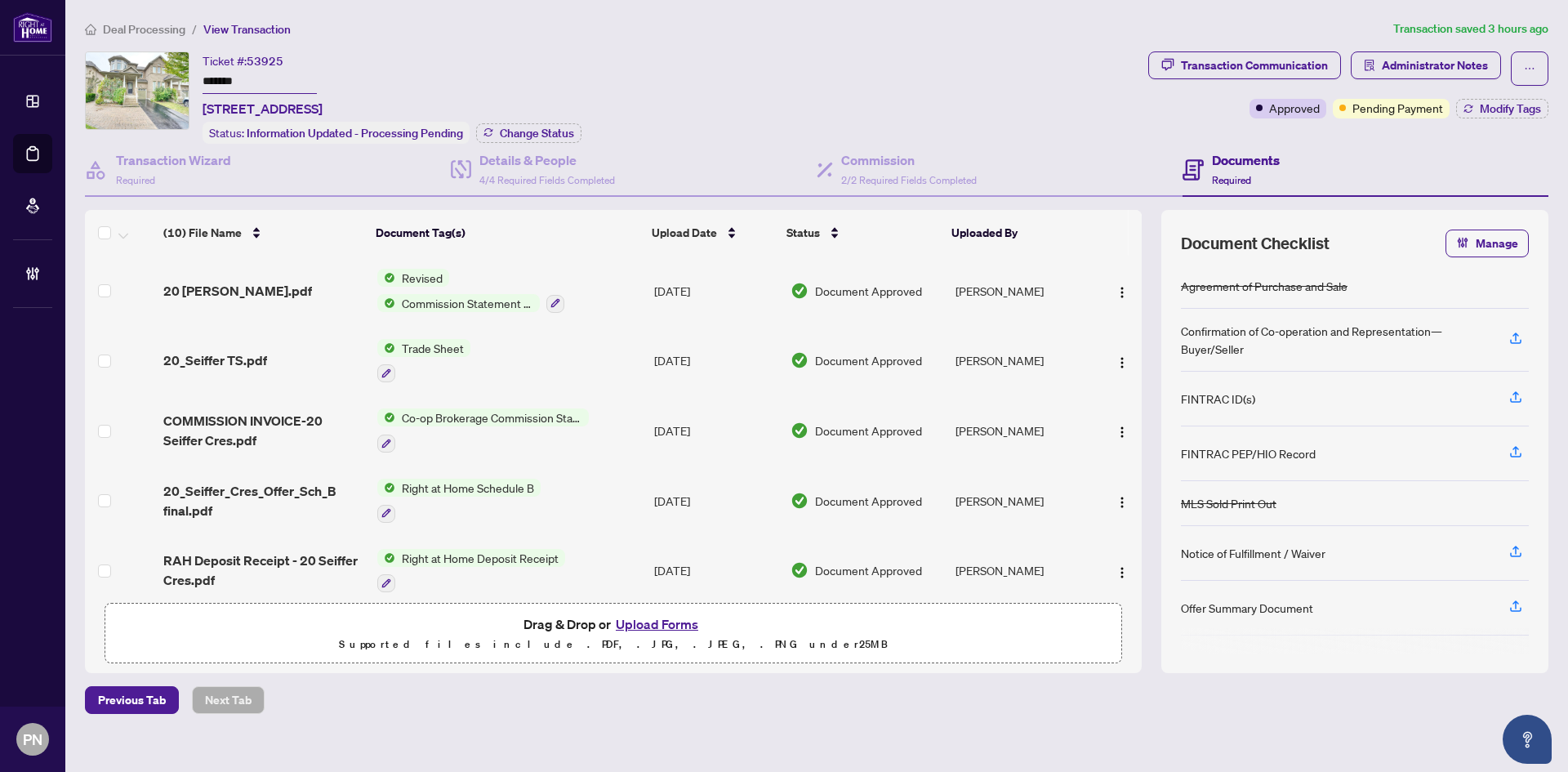
click at [130, 29] on span "Deal Processing" at bounding box center [145, 29] width 83 height 15
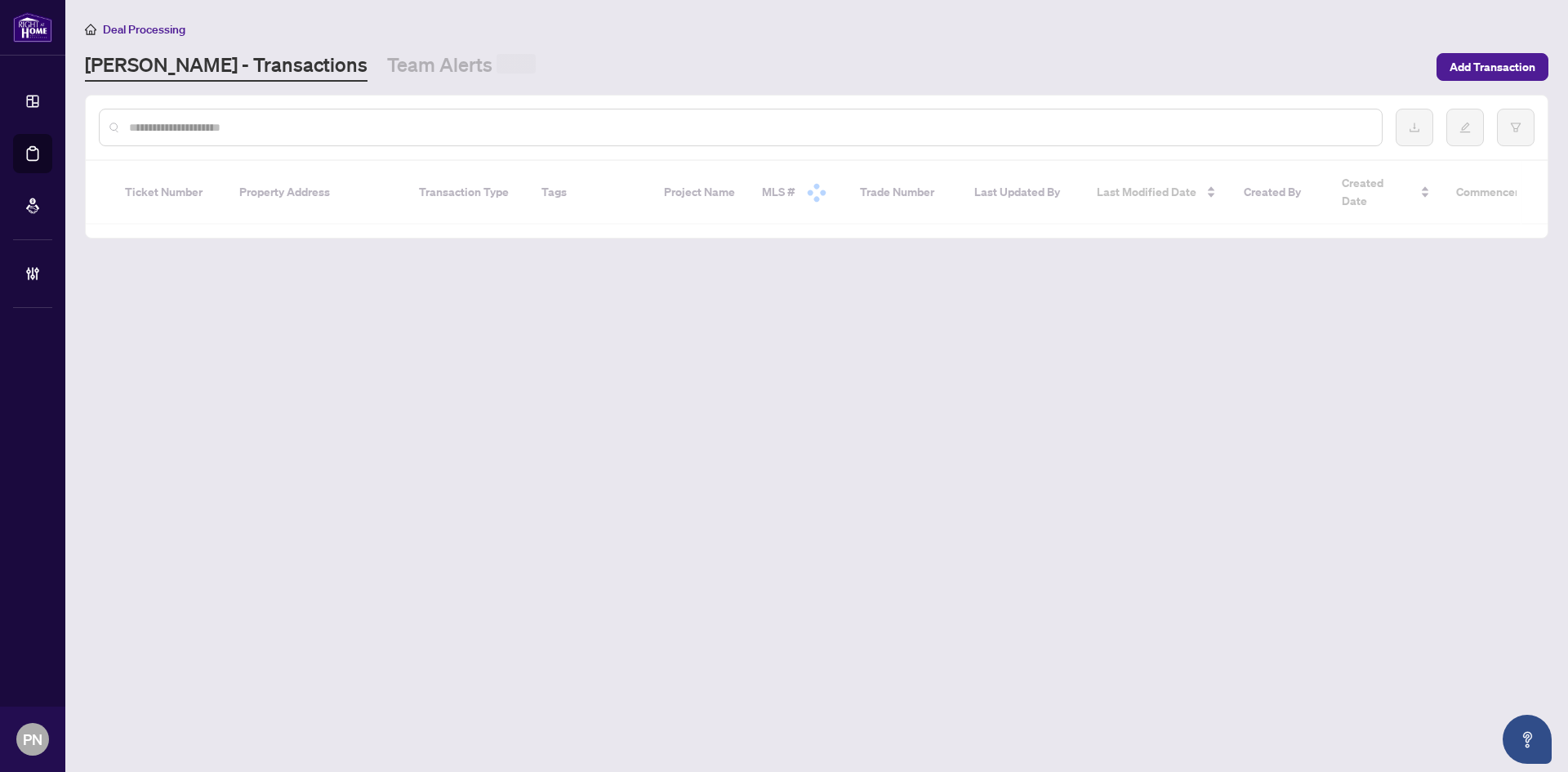
click at [442, 130] on input "text" at bounding box center [749, 127] width 1240 height 18
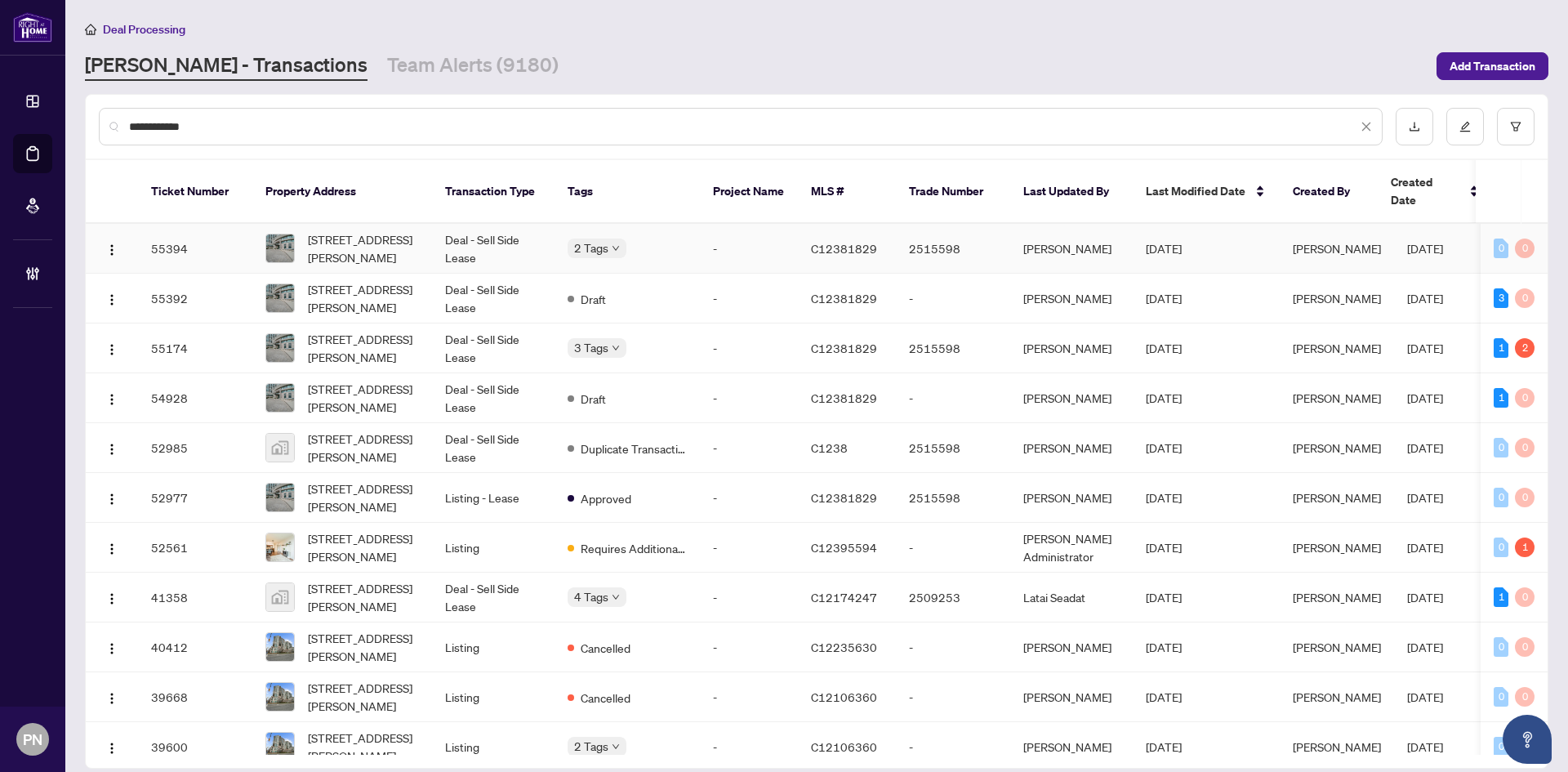
type input "**********"
click at [456, 224] on td "Deal - Sell Side Lease" at bounding box center [493, 248] width 122 height 50
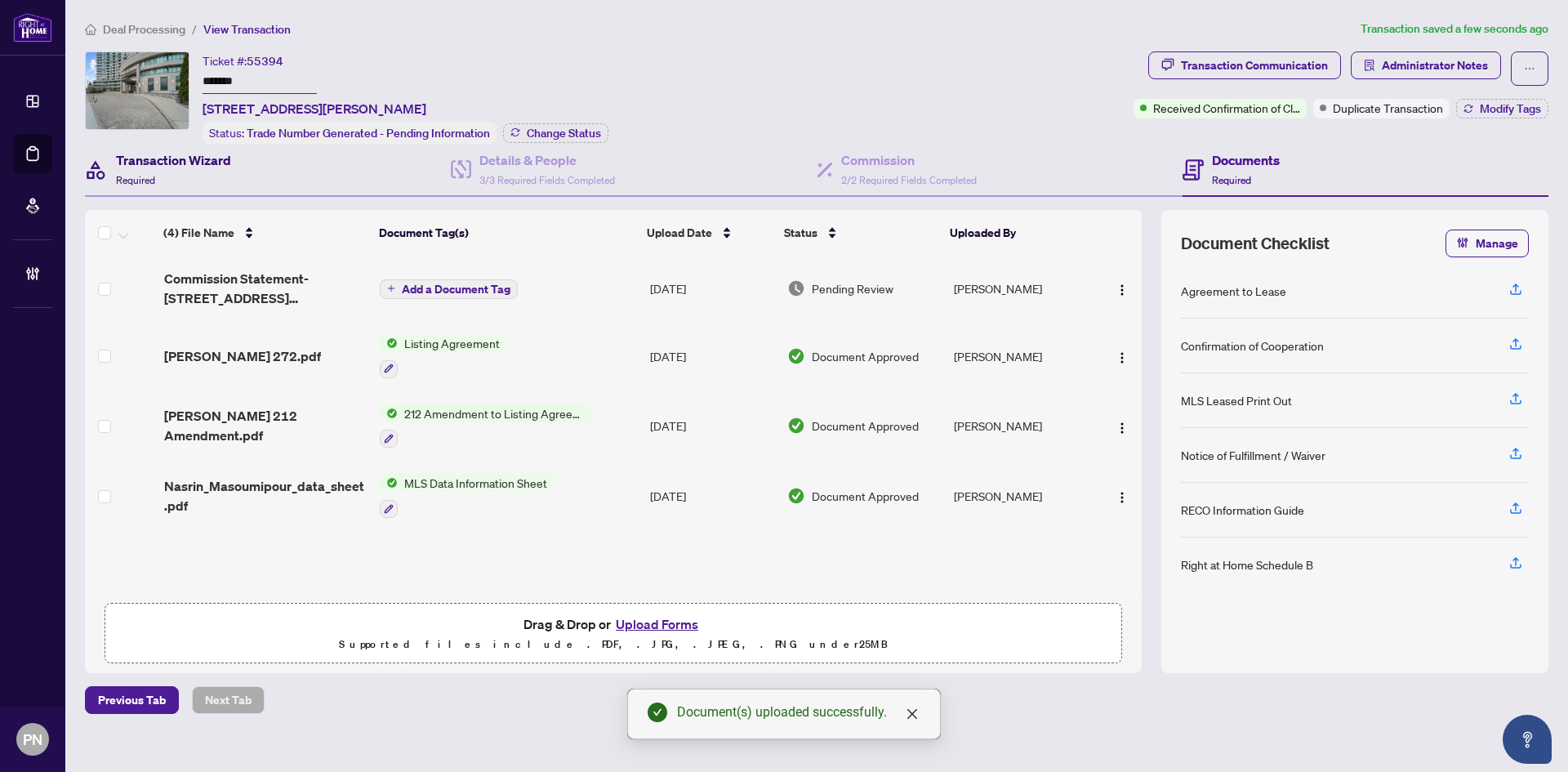
drag, startPoint x: 207, startPoint y: 169, endPoint x: 235, endPoint y: 166, distance: 28.2
click at [208, 171] on div "Transaction Wizard Required" at bounding box center [173, 169] width 116 height 39
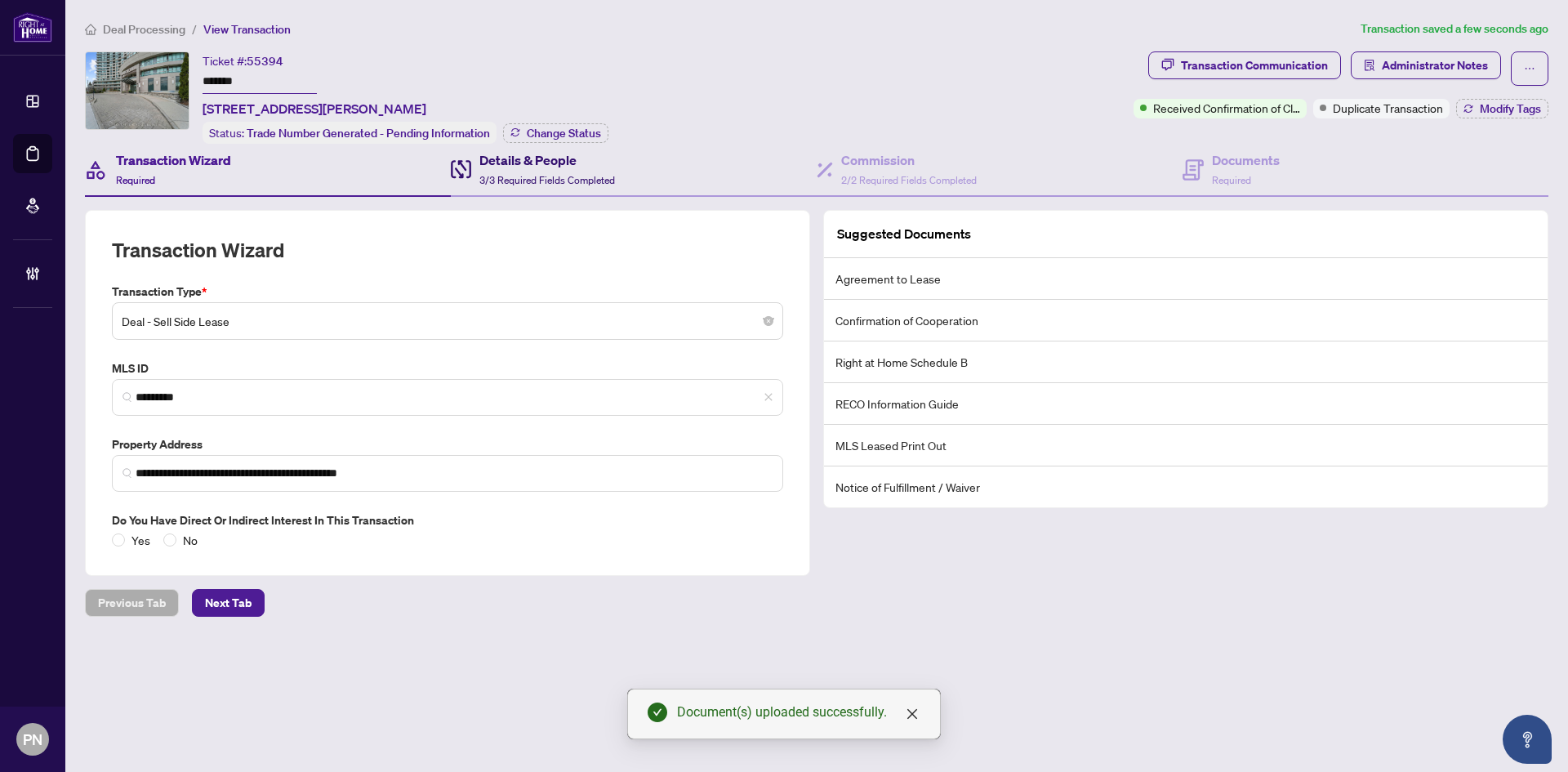
click at [496, 166] on h4 "Details & People" at bounding box center [547, 160] width 135 height 20
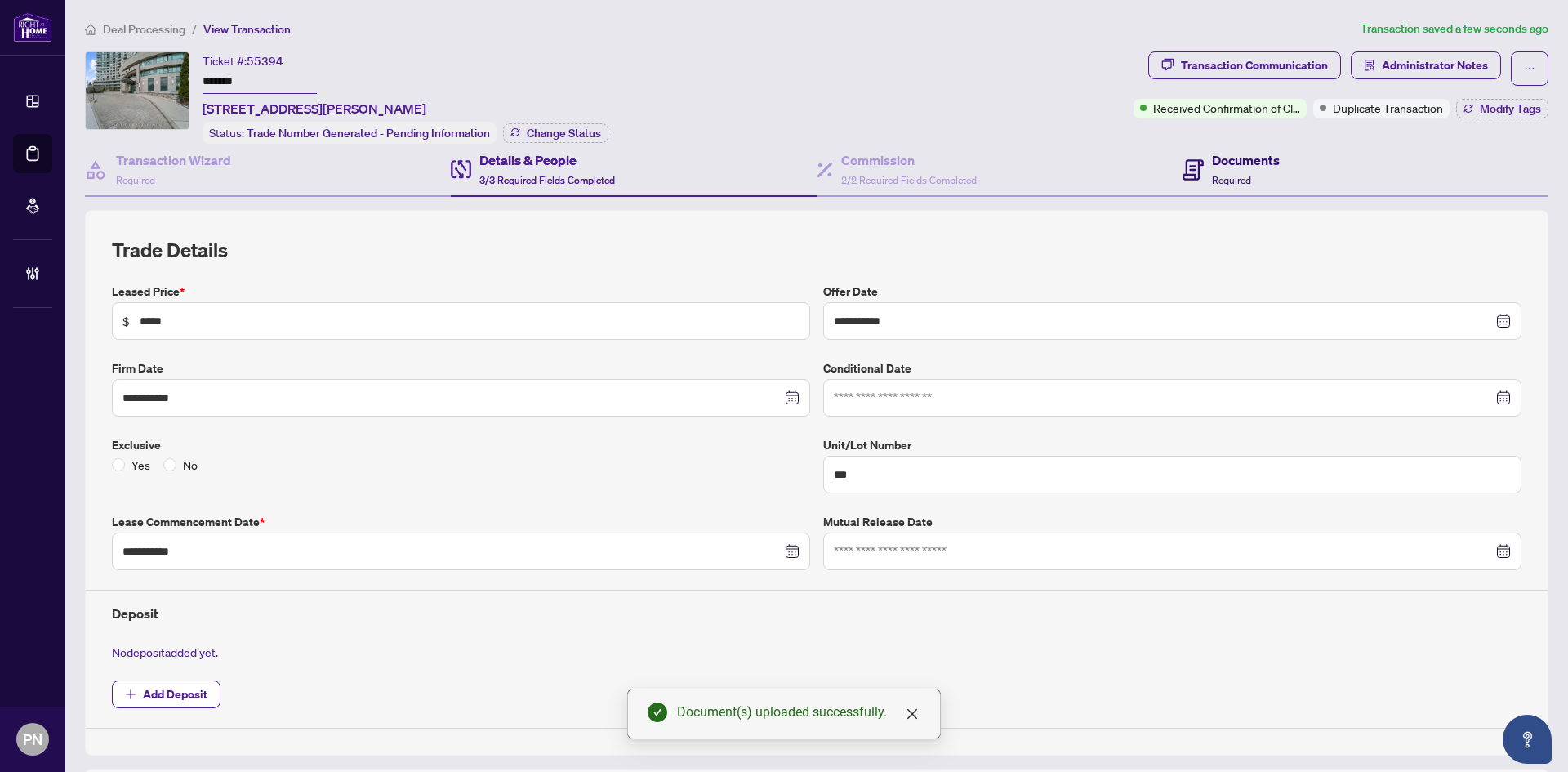
click at [1224, 159] on h4 "Documents" at bounding box center [1246, 160] width 68 height 20
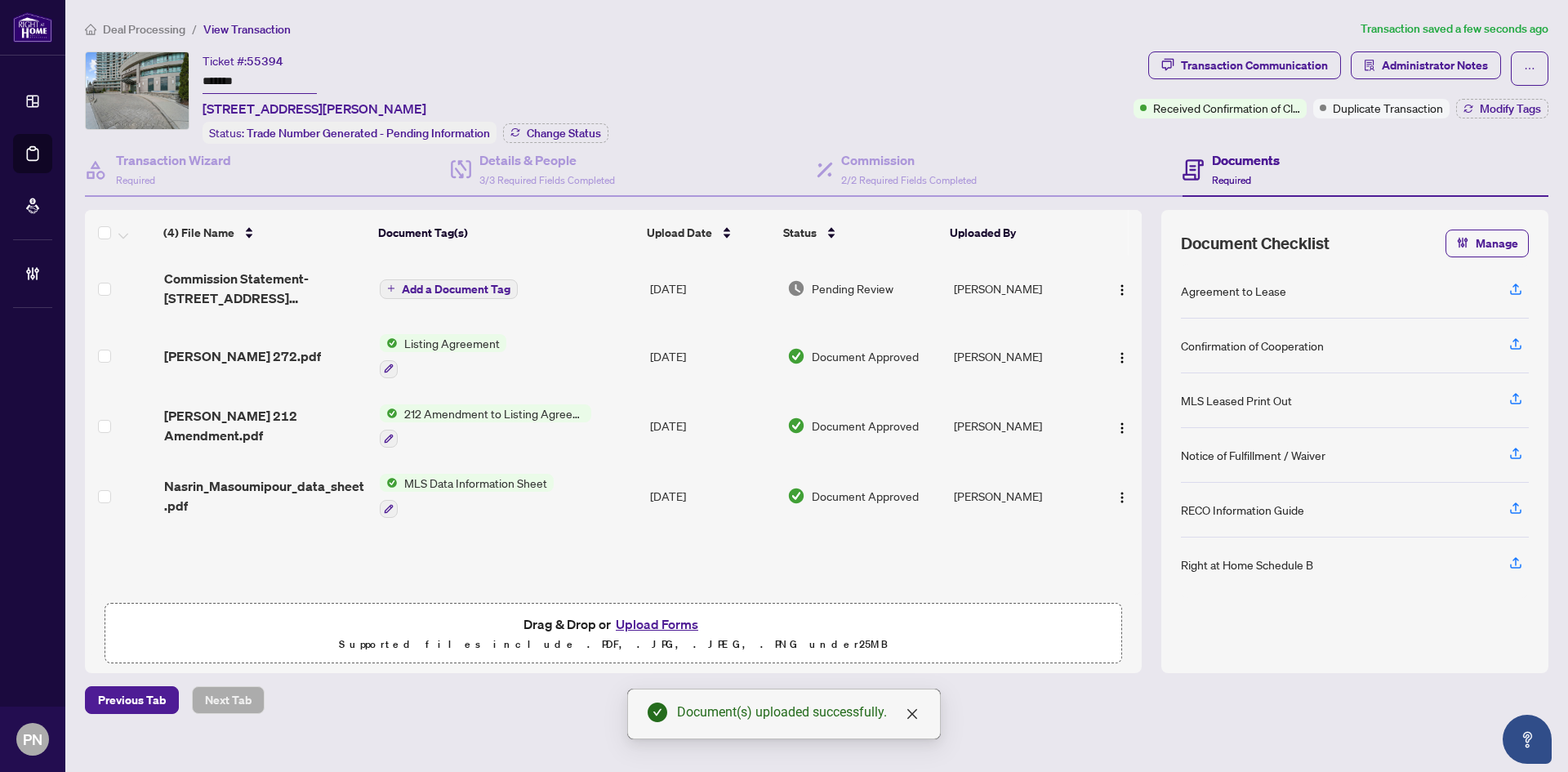
click at [410, 284] on span "Add a Document Tag" at bounding box center [457, 289] width 109 height 11
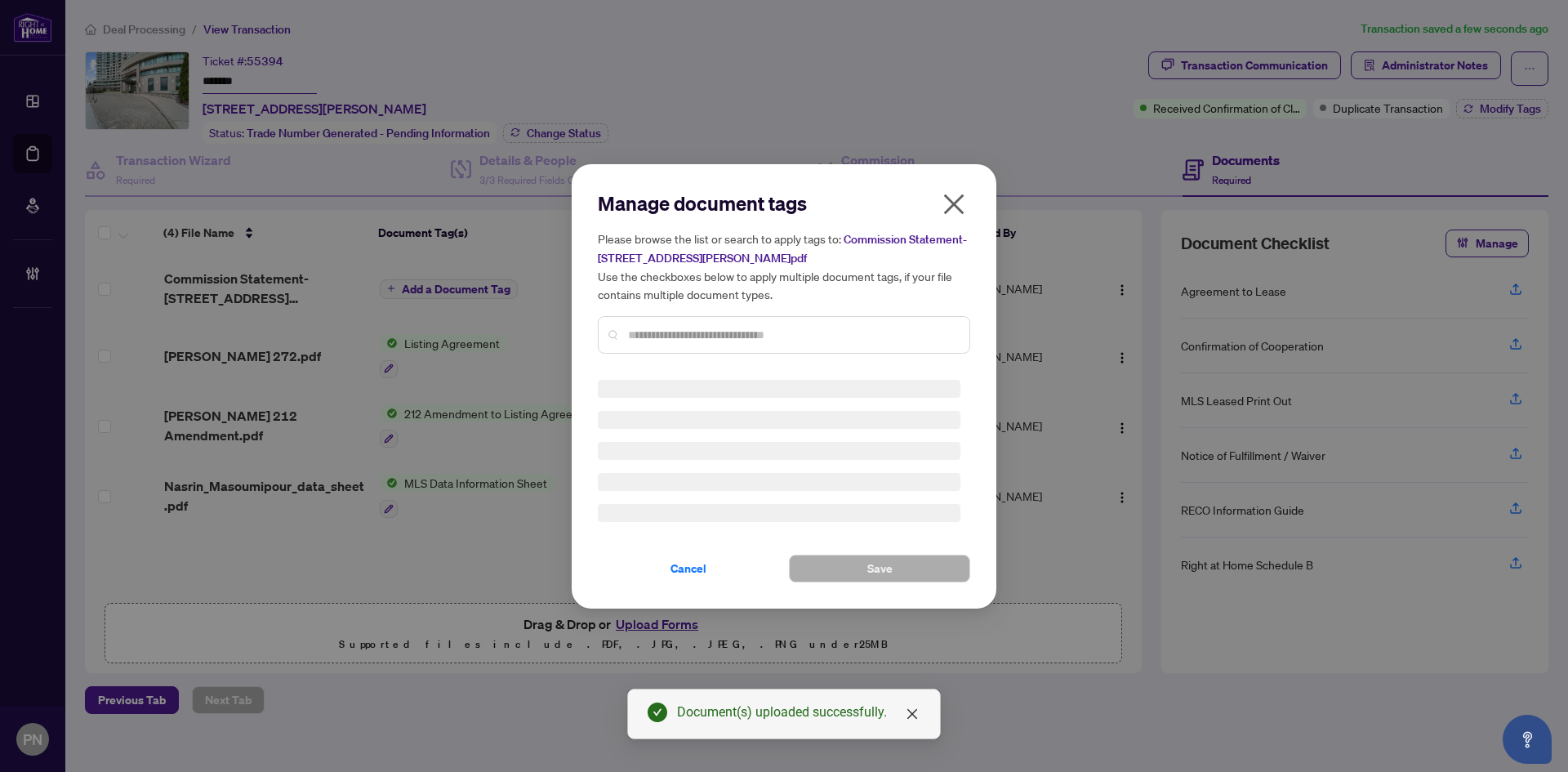
click at [724, 335] on div "Manage document tags Please browse the list or search to apply tags to: Commiss…" at bounding box center [784, 386] width 372 height 392
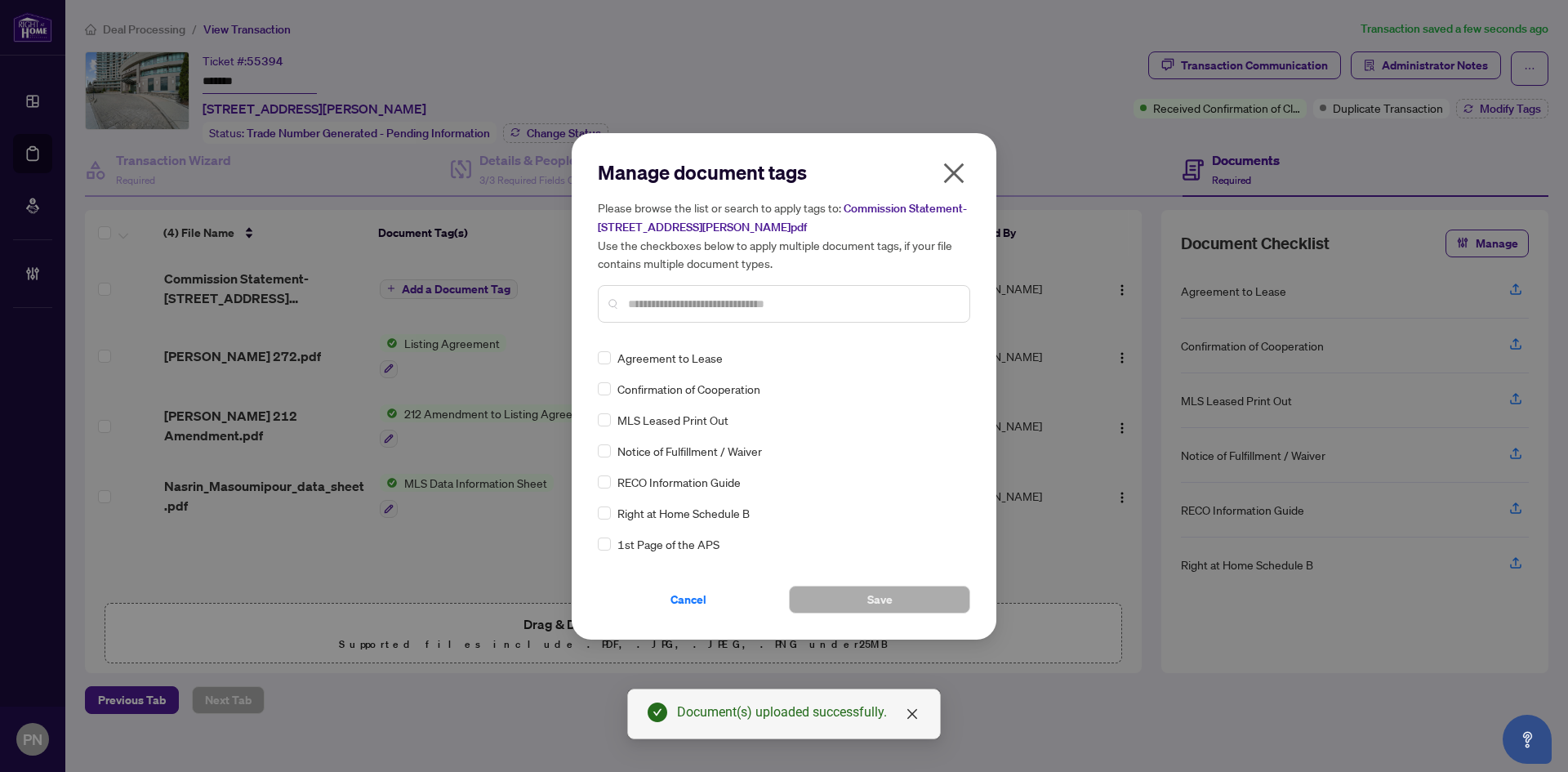
click at [764, 304] on input "text" at bounding box center [793, 303] width 329 height 18
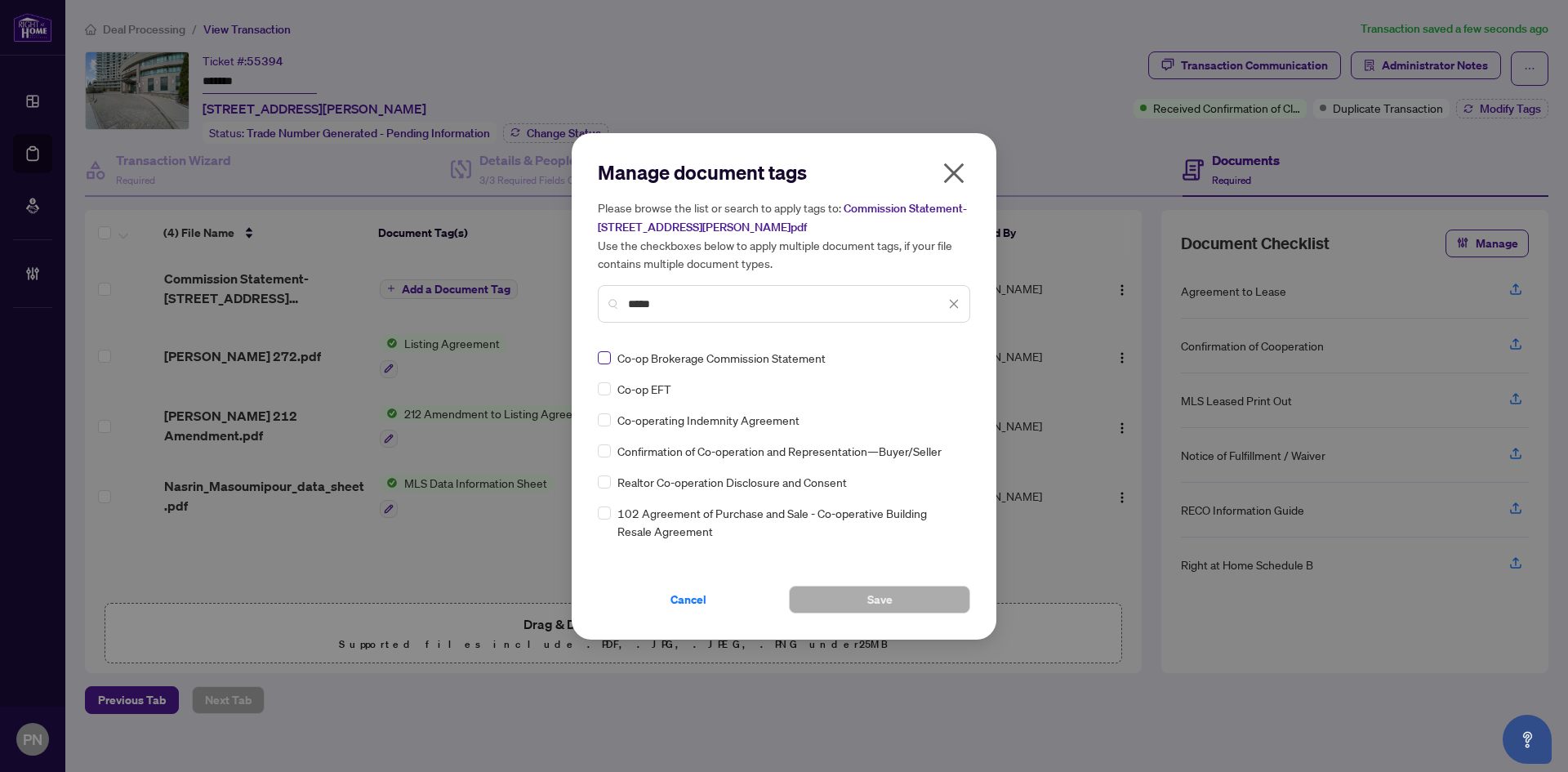
type input "*****"
click at [950, 360] on icon at bounding box center [955, 357] width 9 height 7
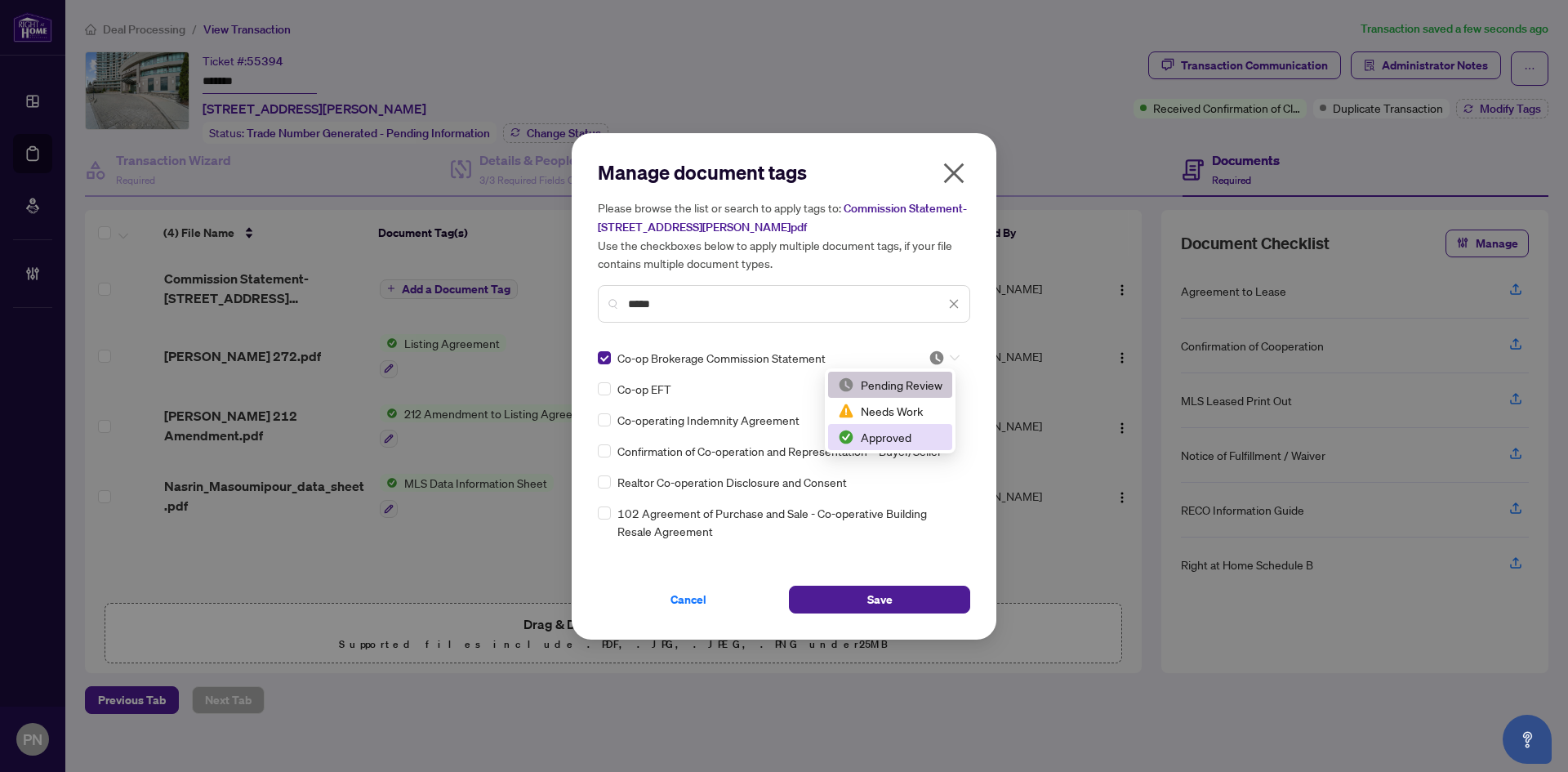
click at [901, 439] on div "Approved" at bounding box center [890, 437] width 104 height 18
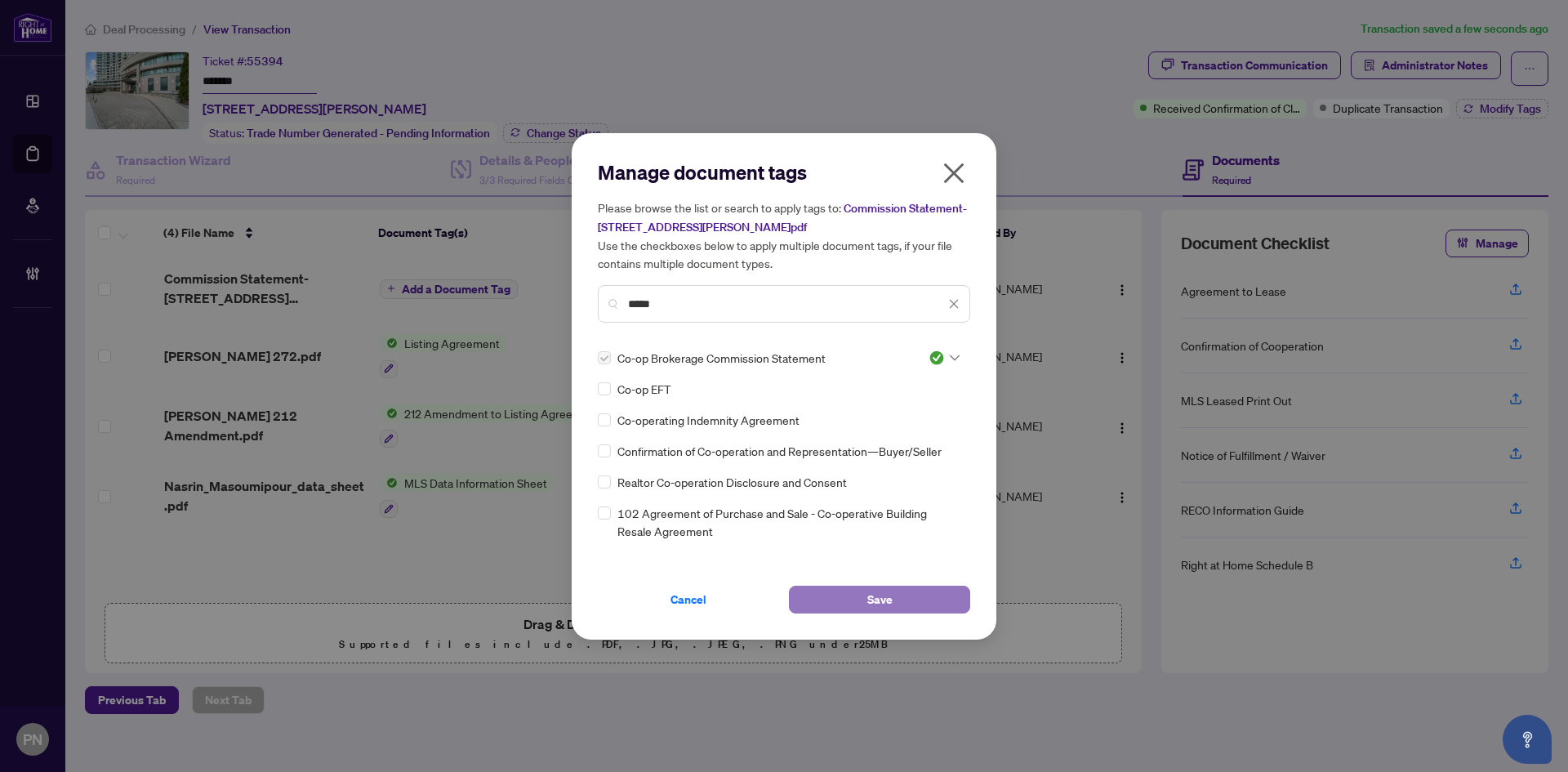
click at [916, 604] on button "Save" at bounding box center [879, 599] width 181 height 28
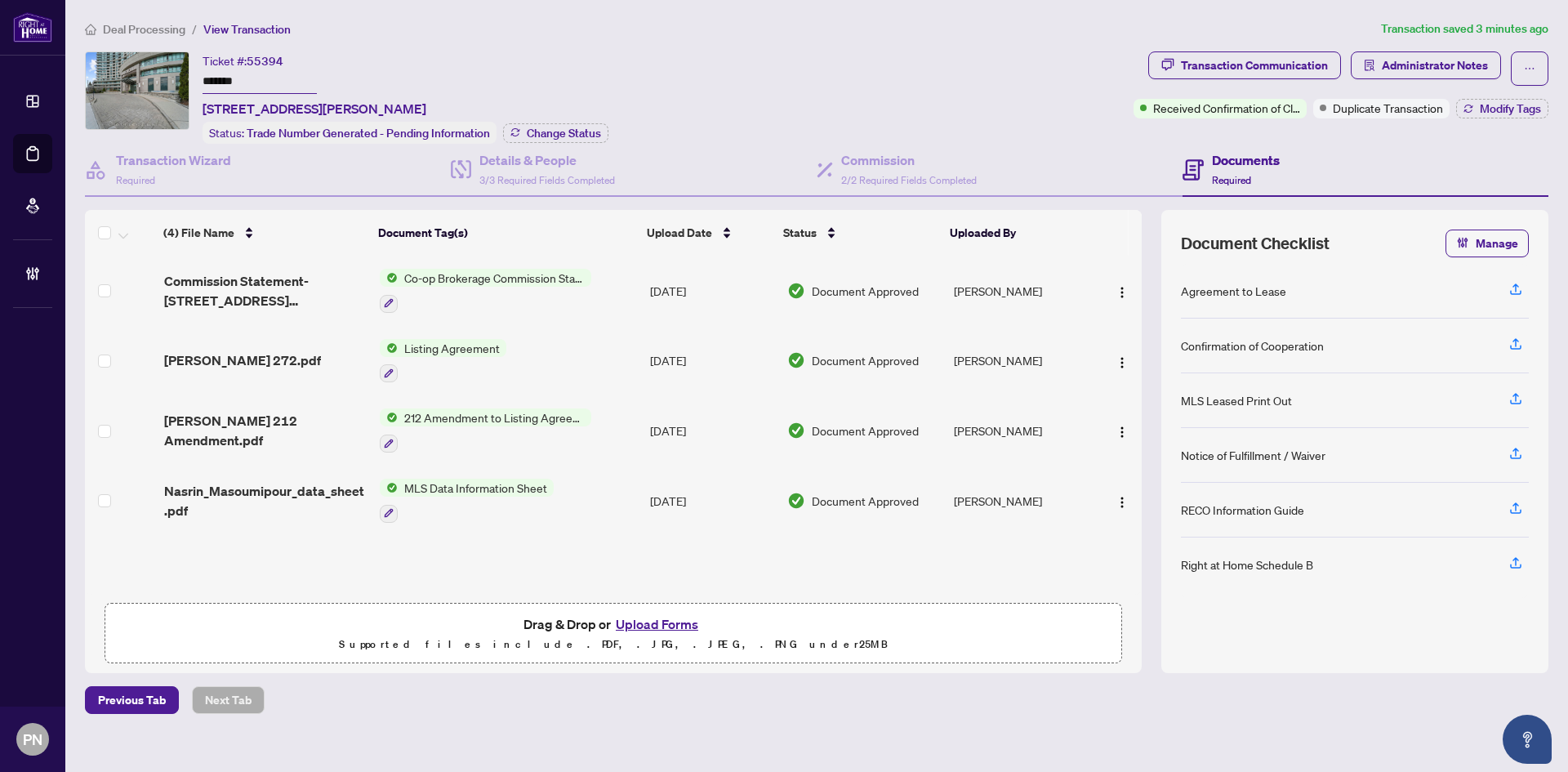
click at [160, 23] on span "Deal Processing" at bounding box center [145, 29] width 83 height 15
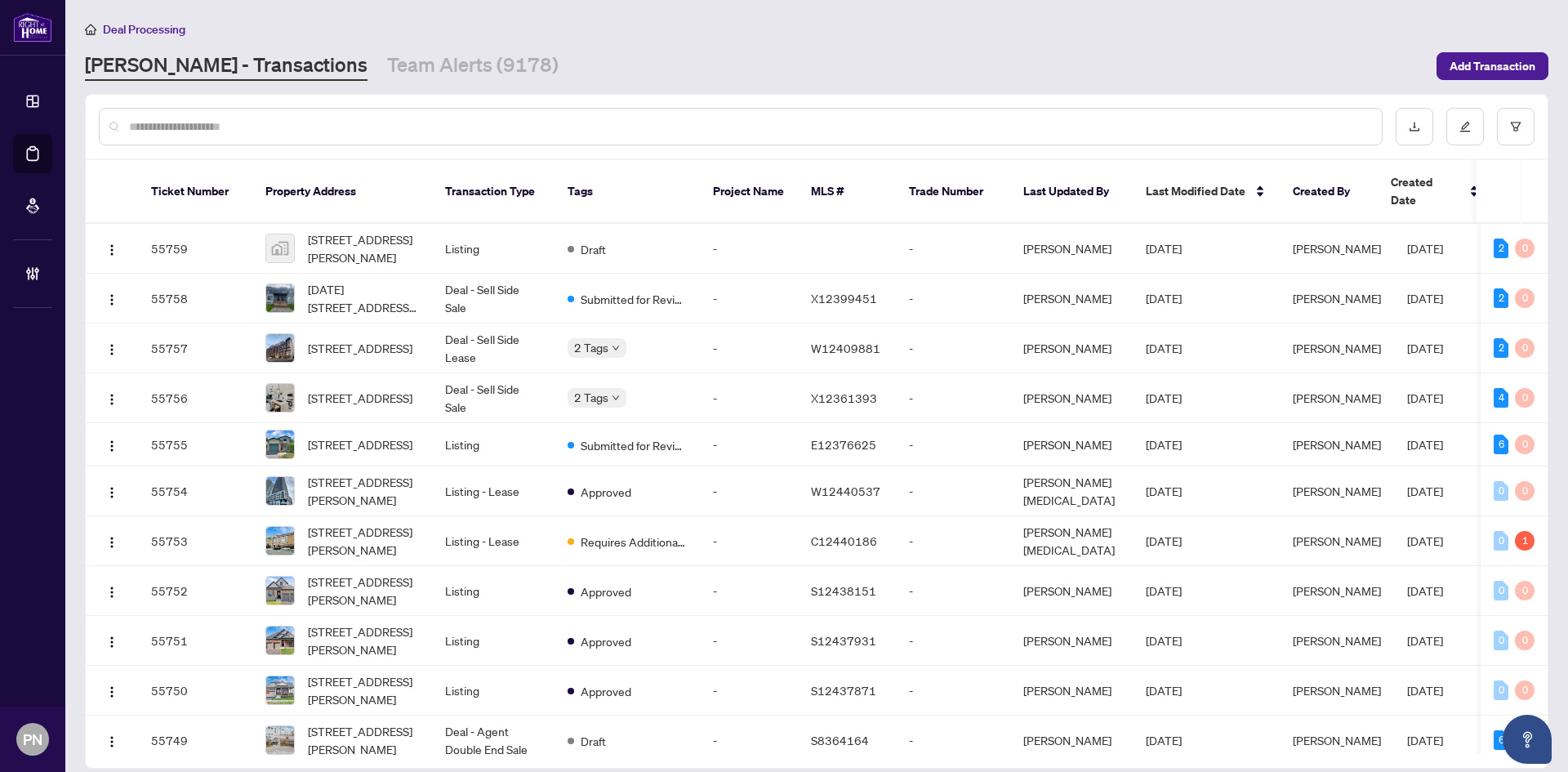
click at [341, 129] on input "text" at bounding box center [749, 126] width 1240 height 18
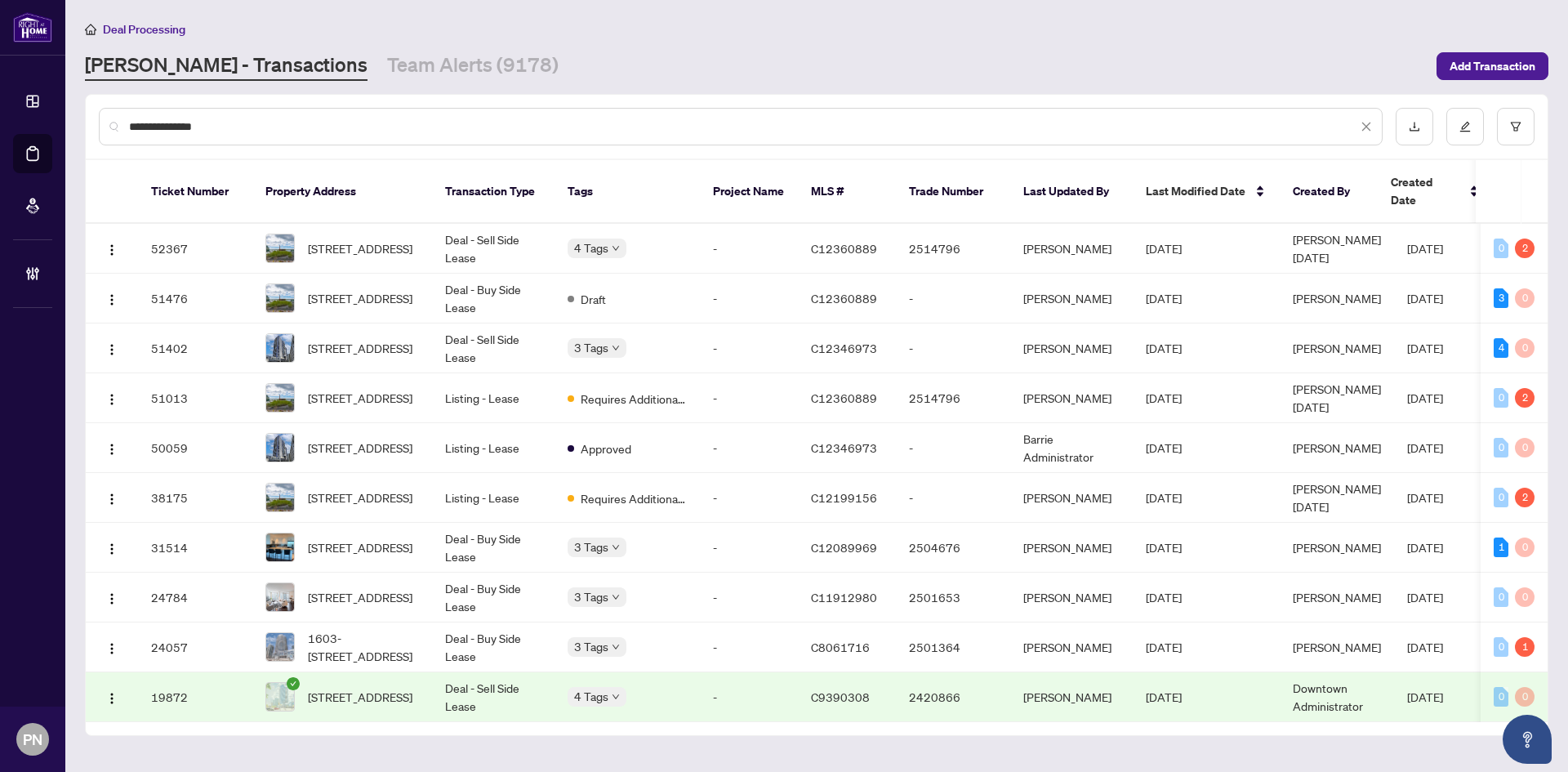
type input "**********"
click at [431, 329] on td "1006-218 Queens Quay, Toronto, Ontario M5J 2Y6, Canada" at bounding box center [342, 347] width 179 height 50
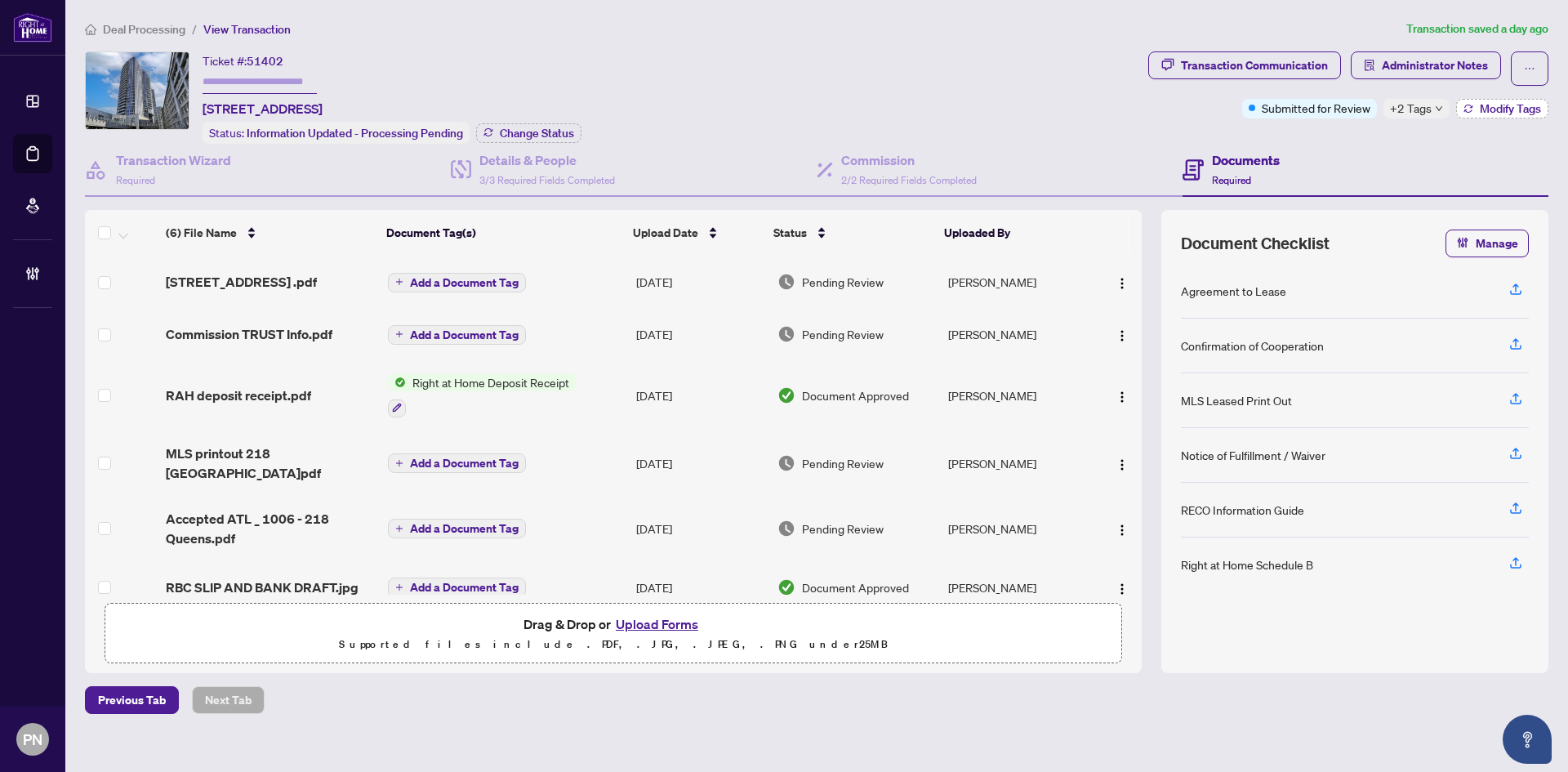
click at [1473, 114] on button "Modify Tags" at bounding box center [1502, 108] width 92 height 20
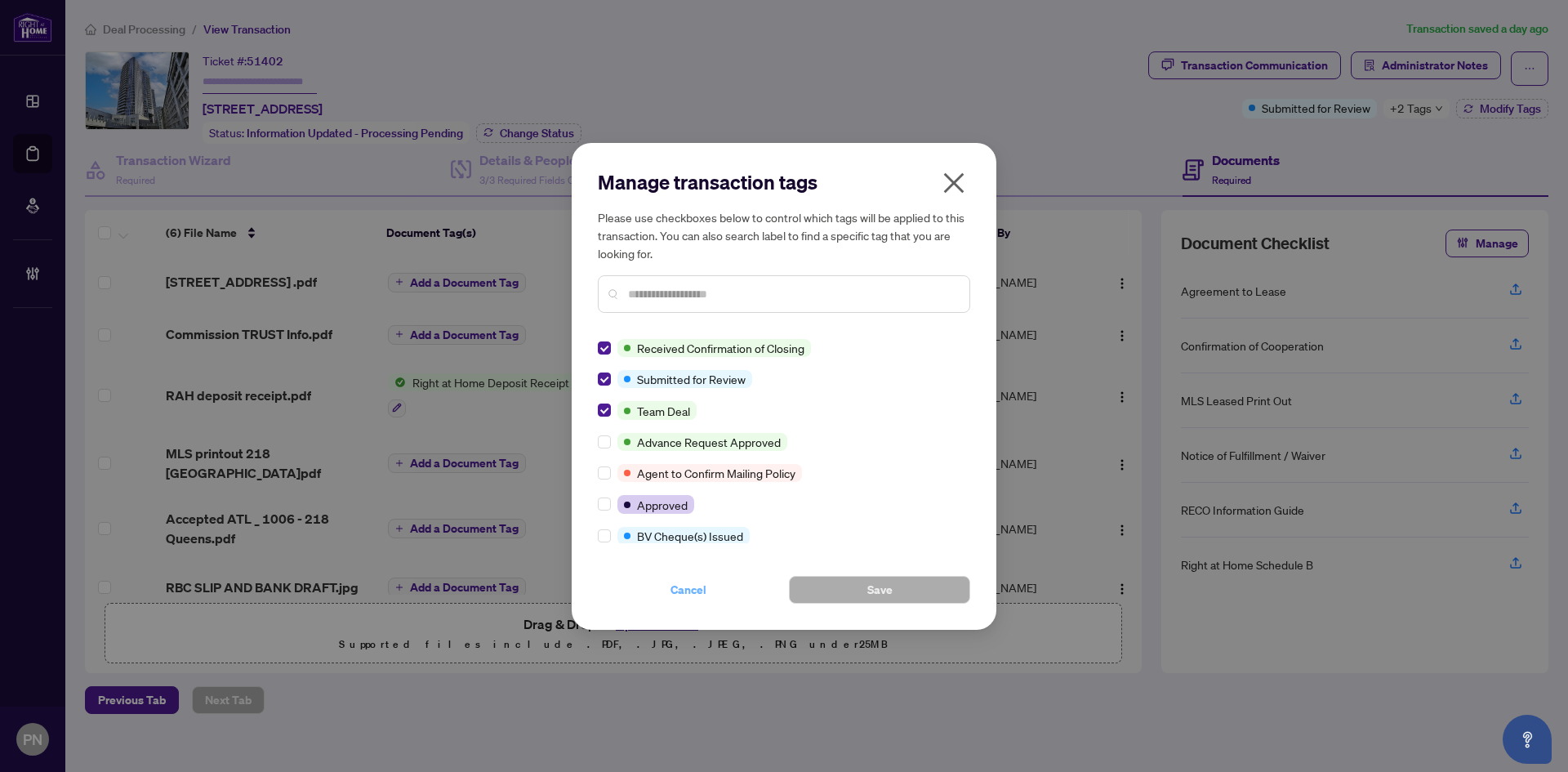
click at [668, 591] on button "Cancel" at bounding box center [688, 590] width 181 height 28
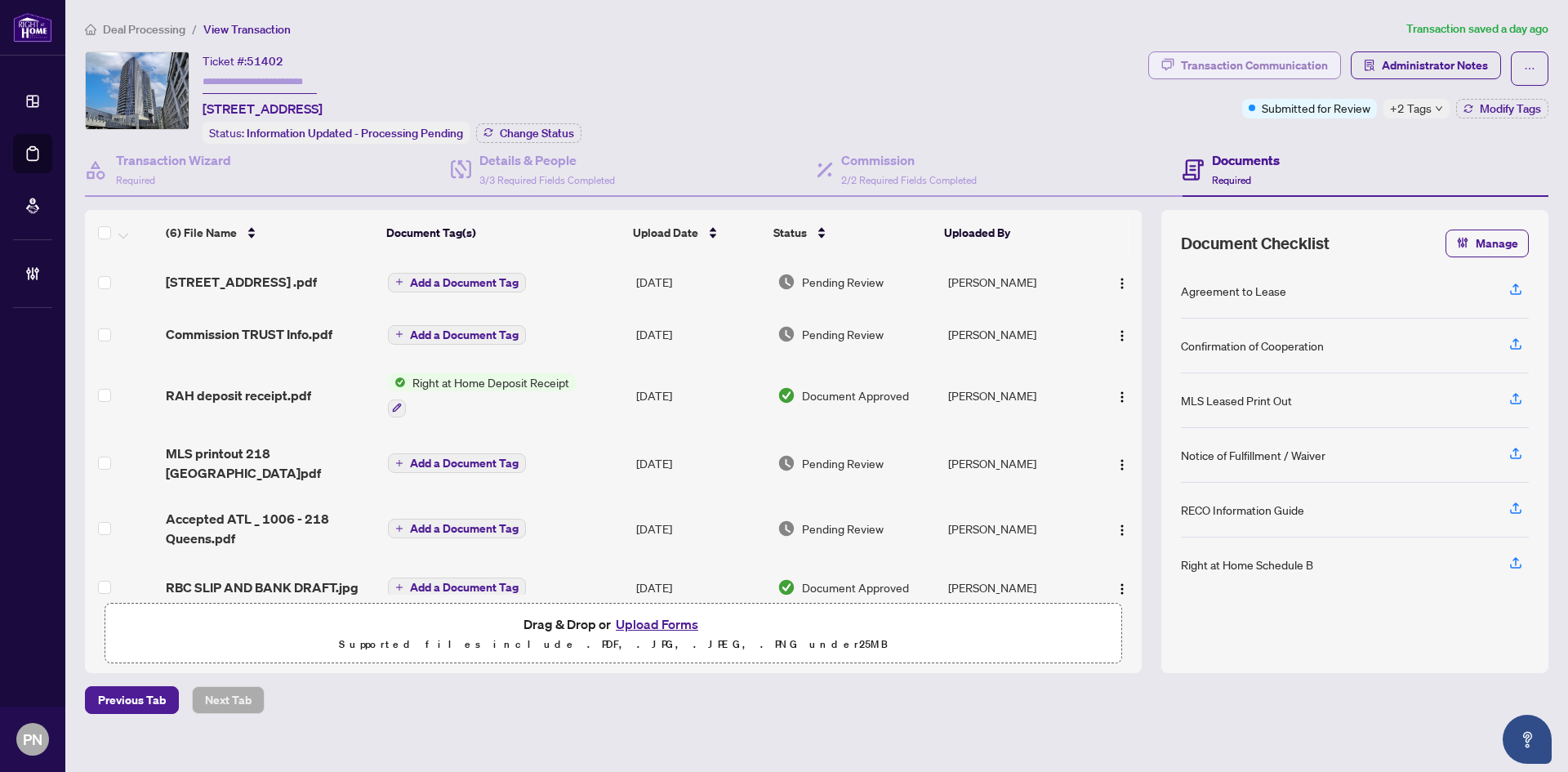
click at [1282, 54] on div "Transaction Communication" at bounding box center [1254, 66] width 147 height 26
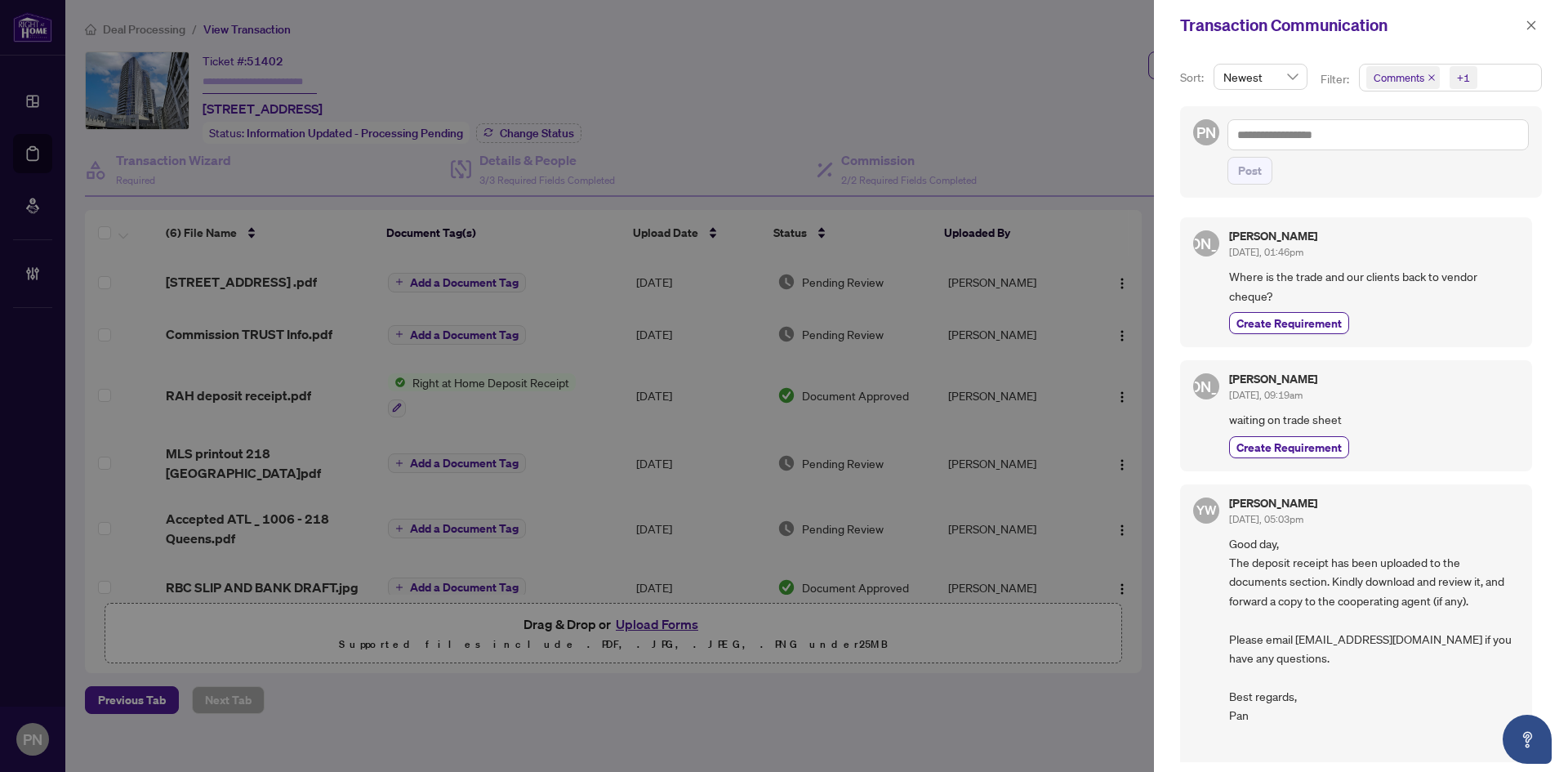
click at [1504, 79] on span "Comments +1" at bounding box center [1451, 78] width 181 height 26
click at [1428, 193] on span "Activity History" at bounding box center [1430, 192] width 78 height 15
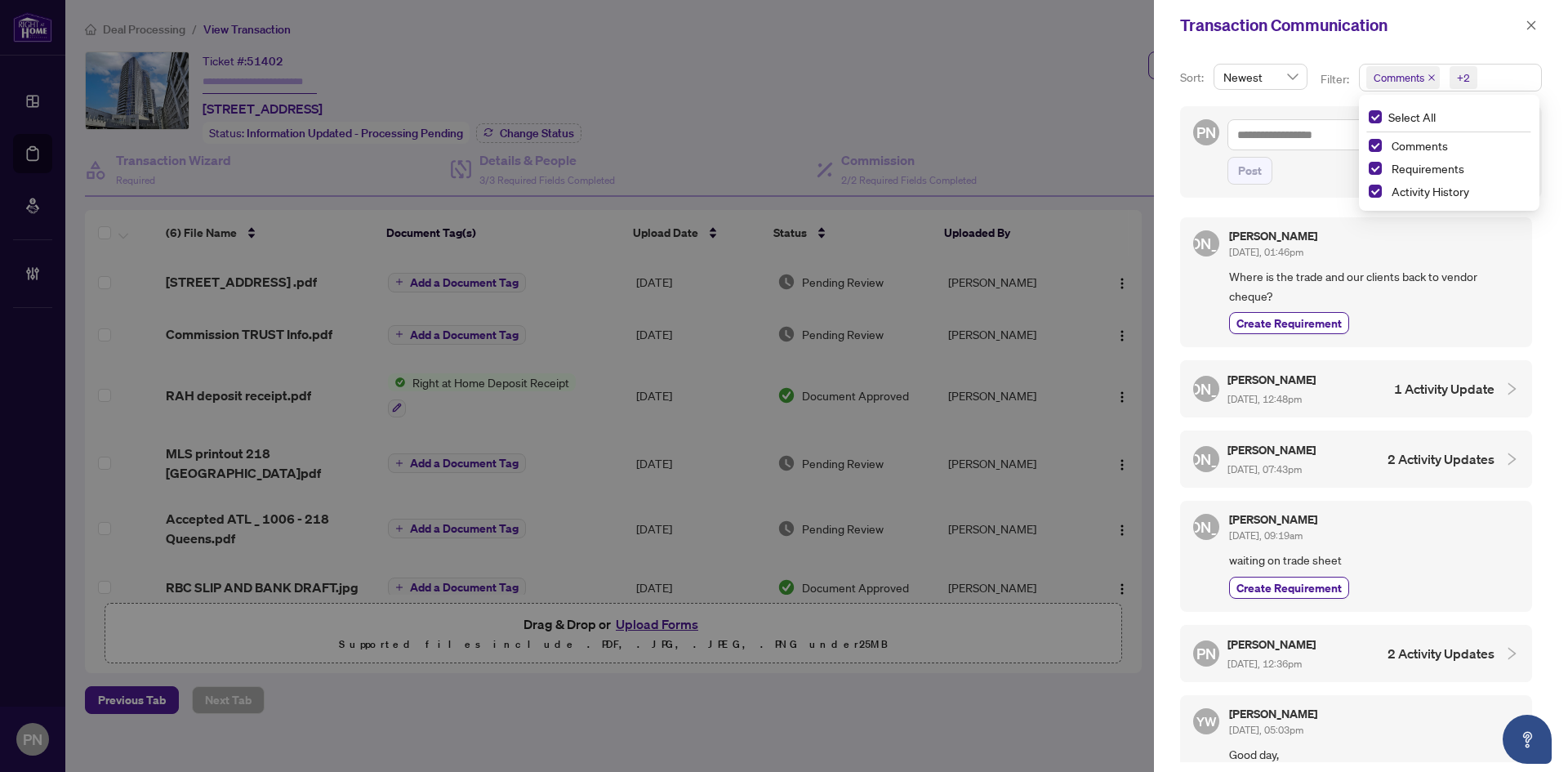
click at [1452, 652] on h4 "2 Activity Updates" at bounding box center [1441, 653] width 107 height 20
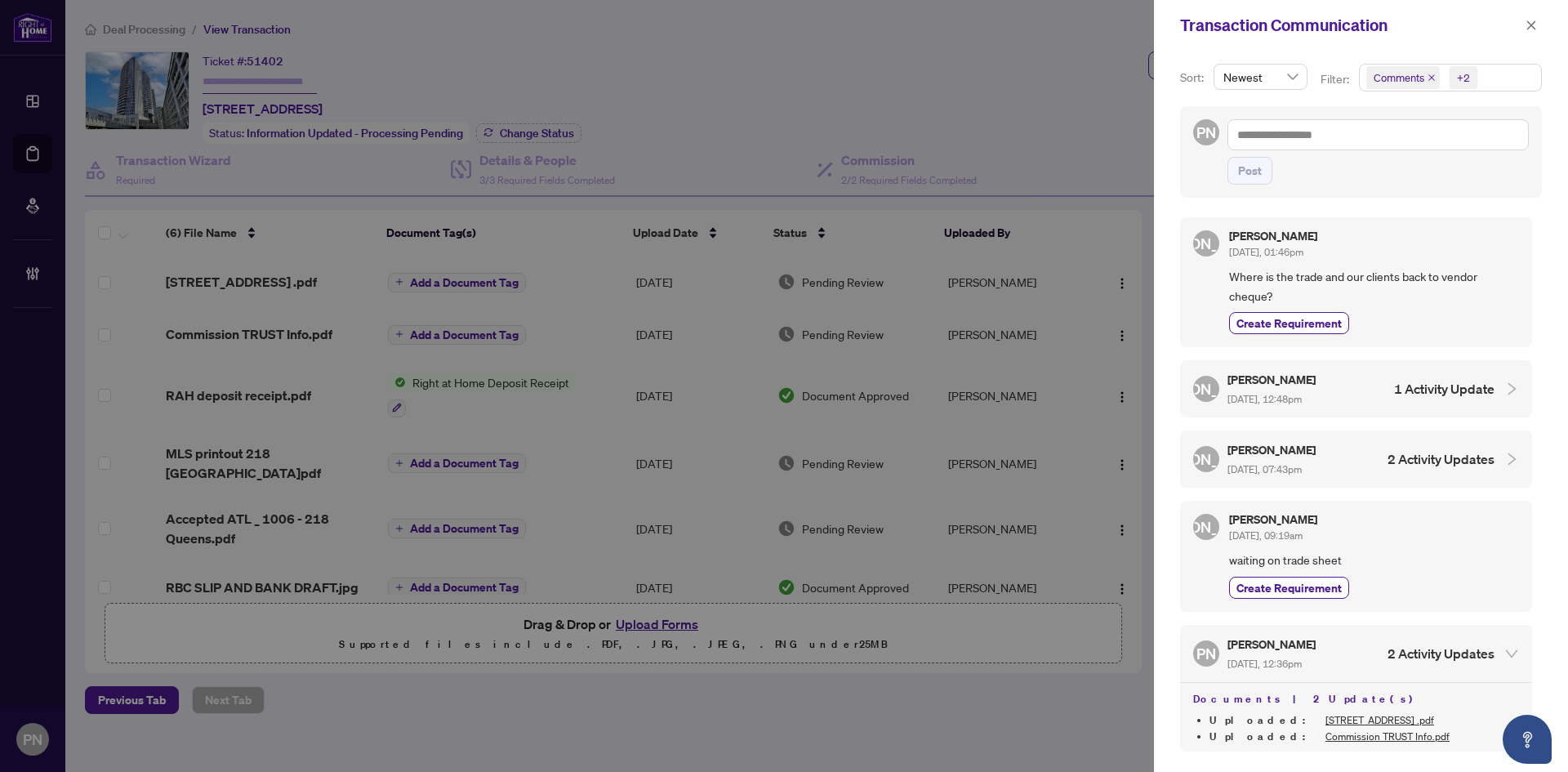
click at [1452, 652] on h4 "2 Activity Updates" at bounding box center [1441, 653] width 107 height 20
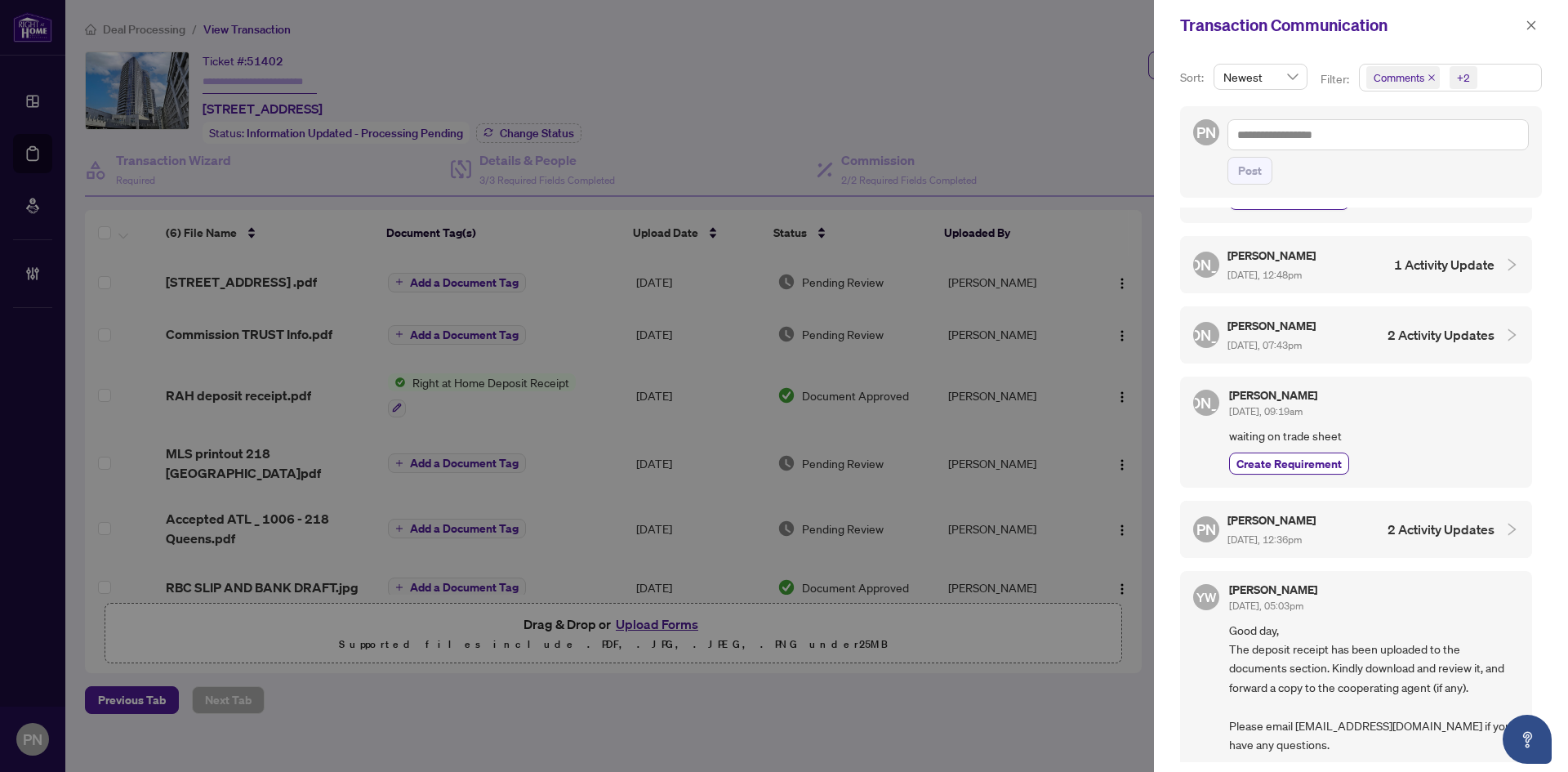
scroll to position [163, 0]
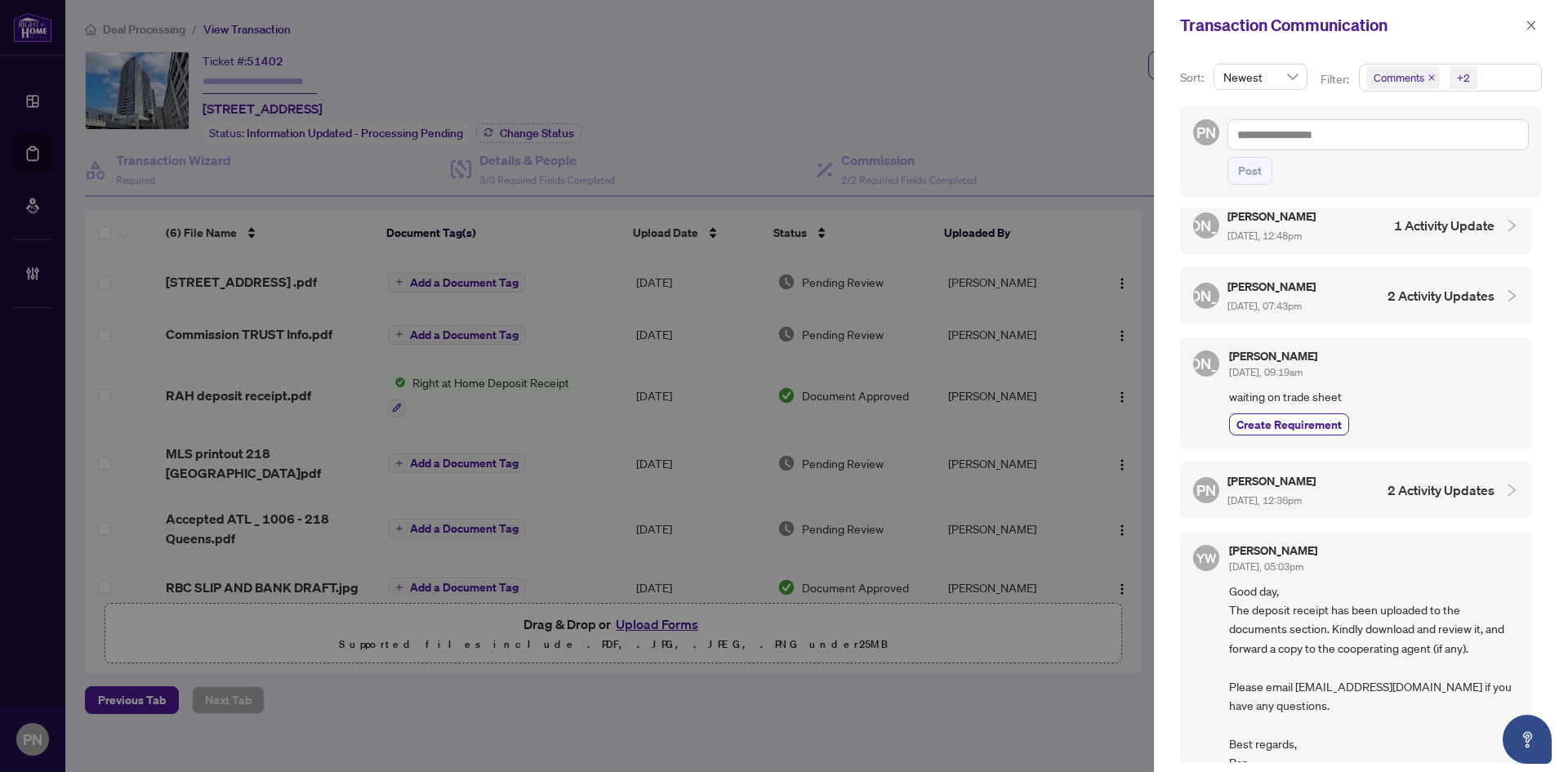
click at [1411, 293] on h4 "2 Activity Updates" at bounding box center [1441, 295] width 107 height 20
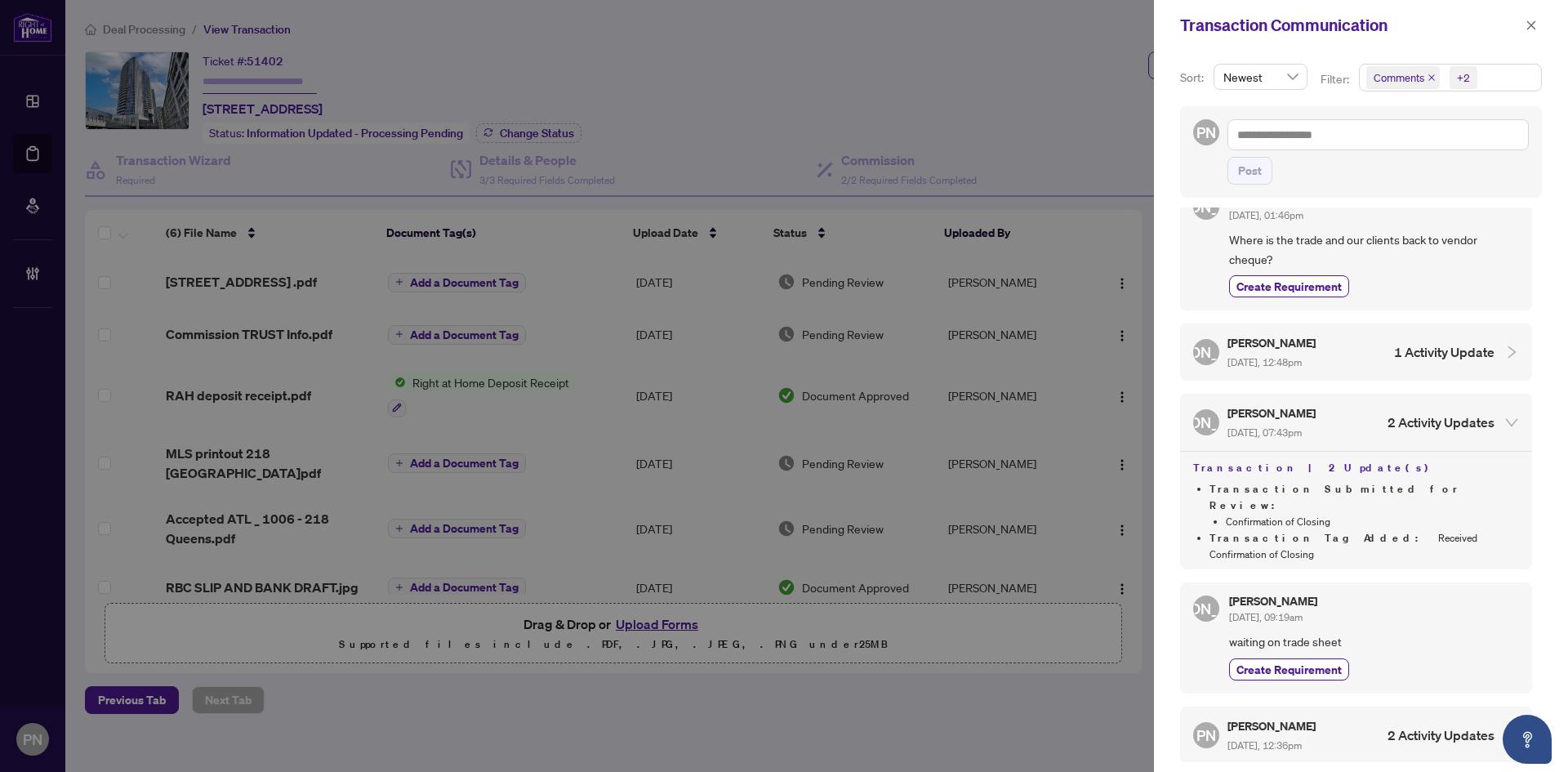
scroll to position [0, 0]
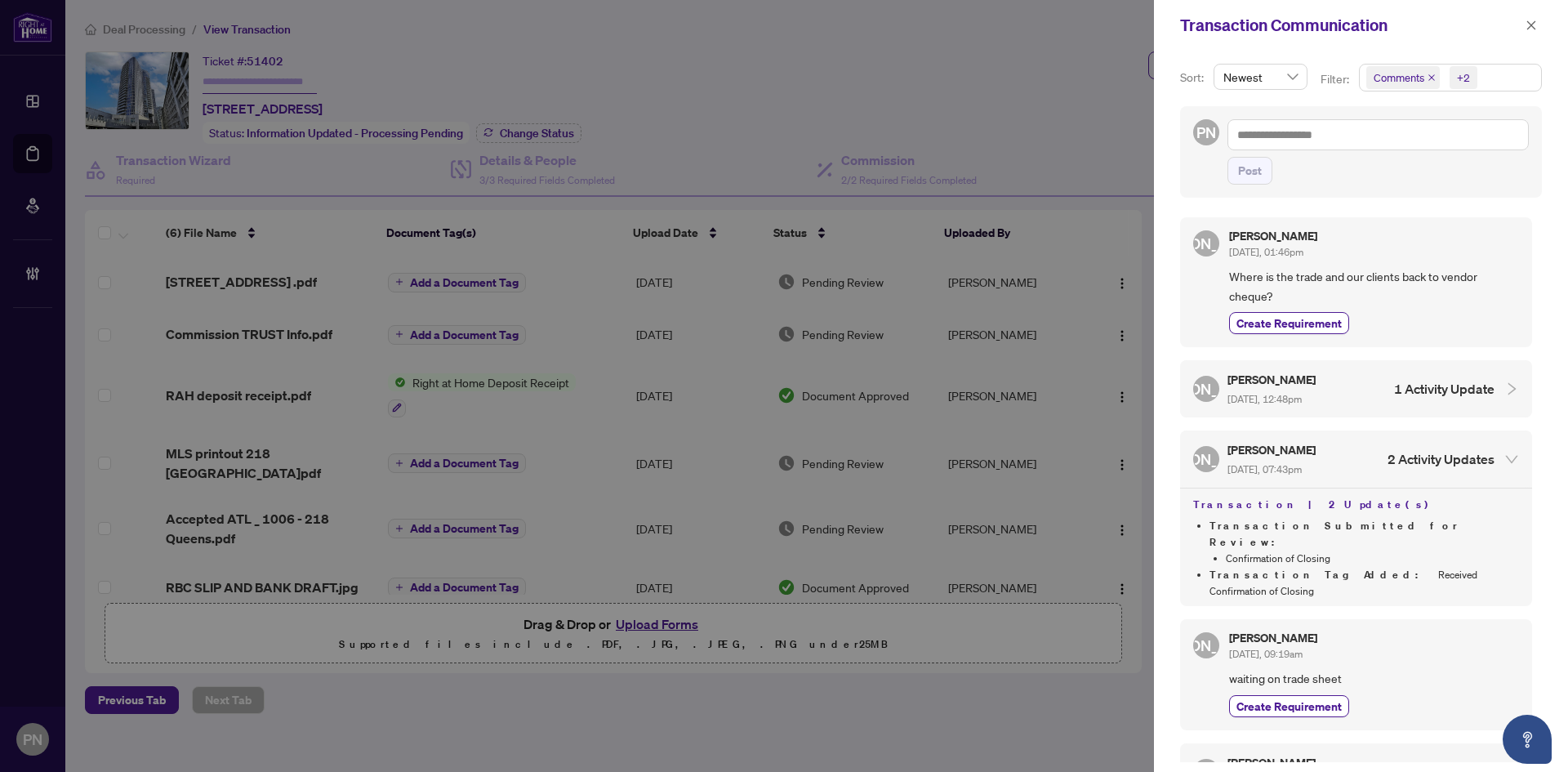
click at [1425, 397] on h4 "1 Activity Update" at bounding box center [1444, 388] width 101 height 20
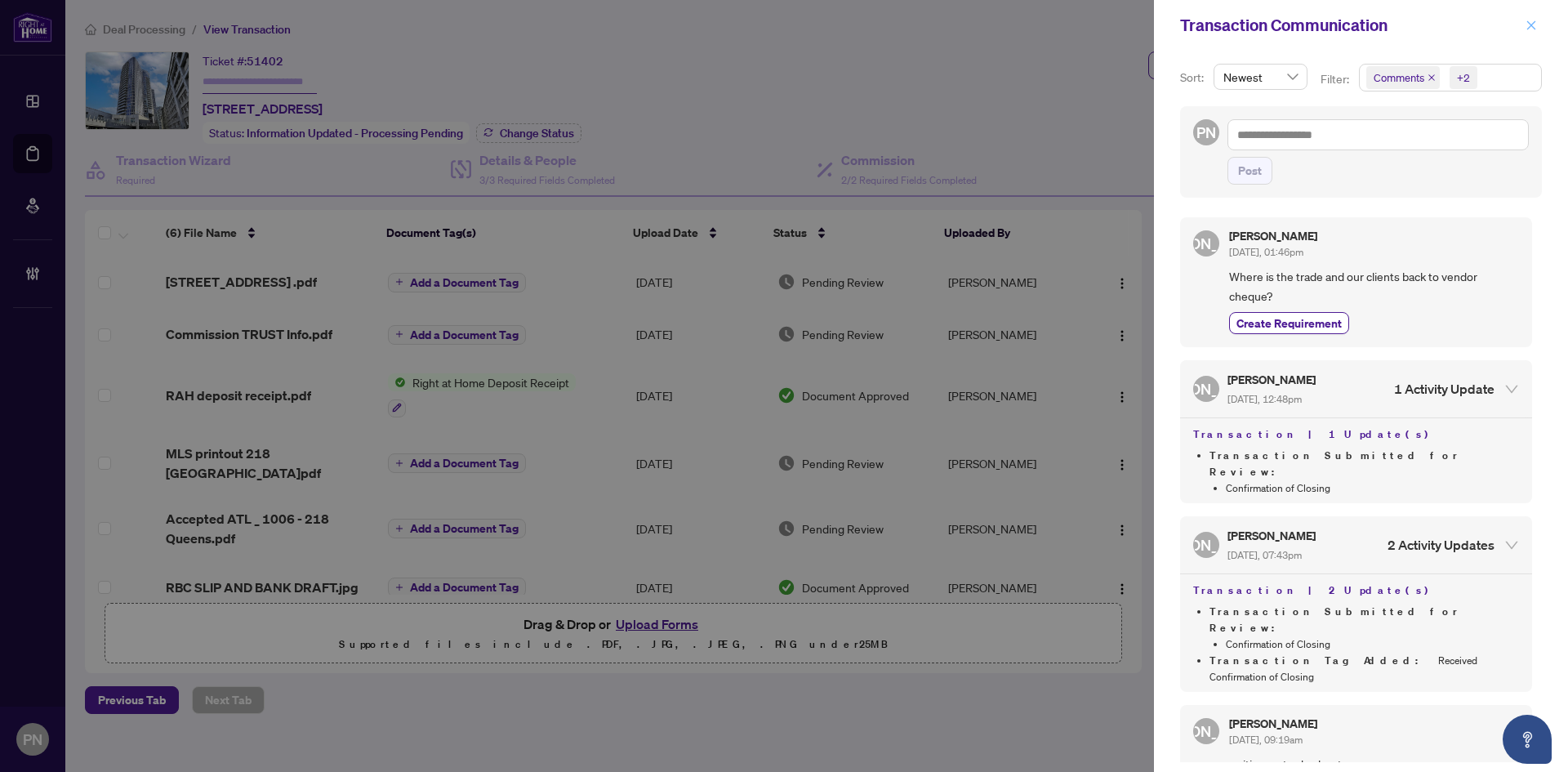
click at [1533, 25] on icon "close" at bounding box center [1531, 25] width 11 height 11
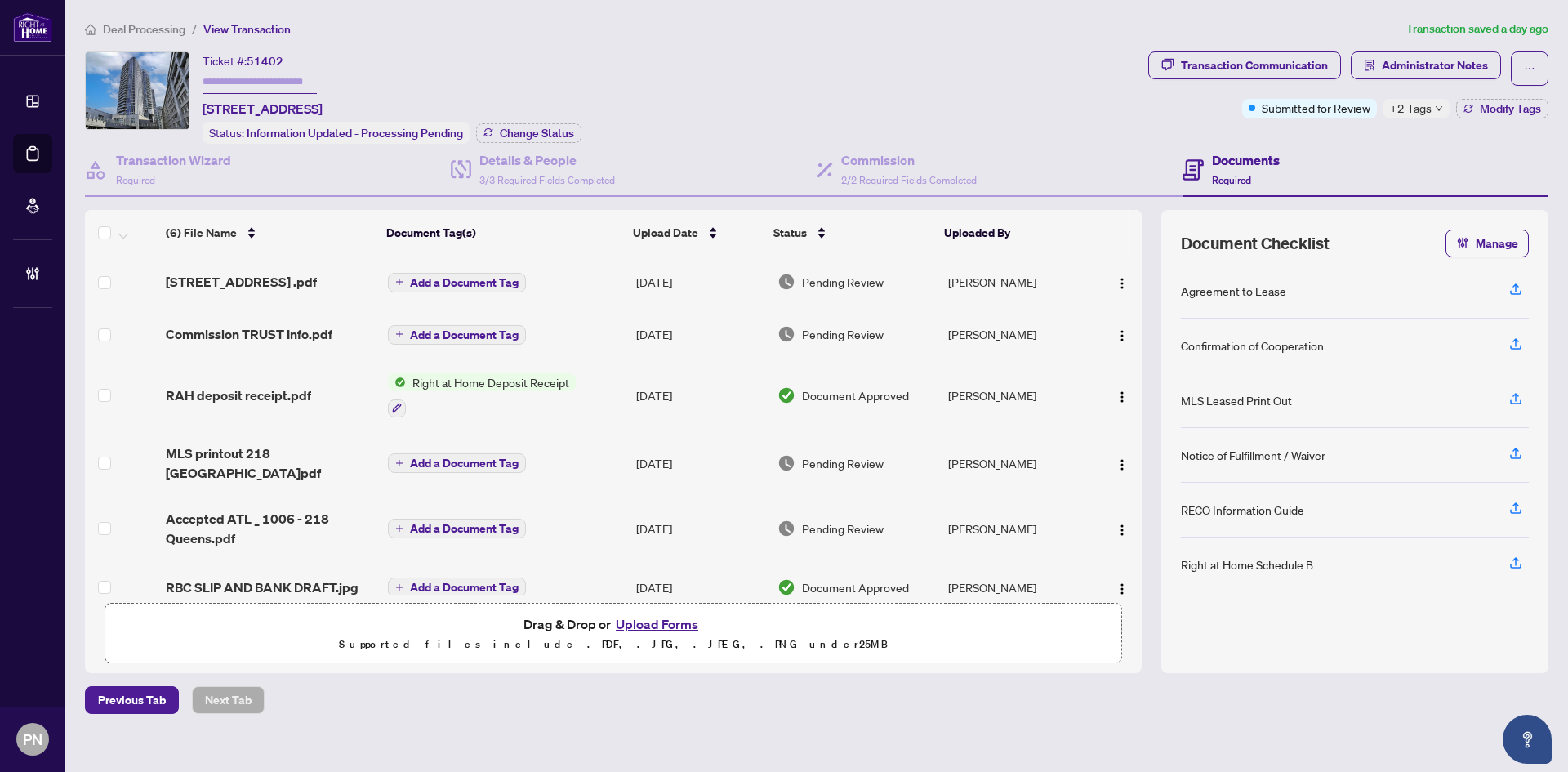
click at [167, 33] on span "Deal Processing" at bounding box center [145, 29] width 83 height 15
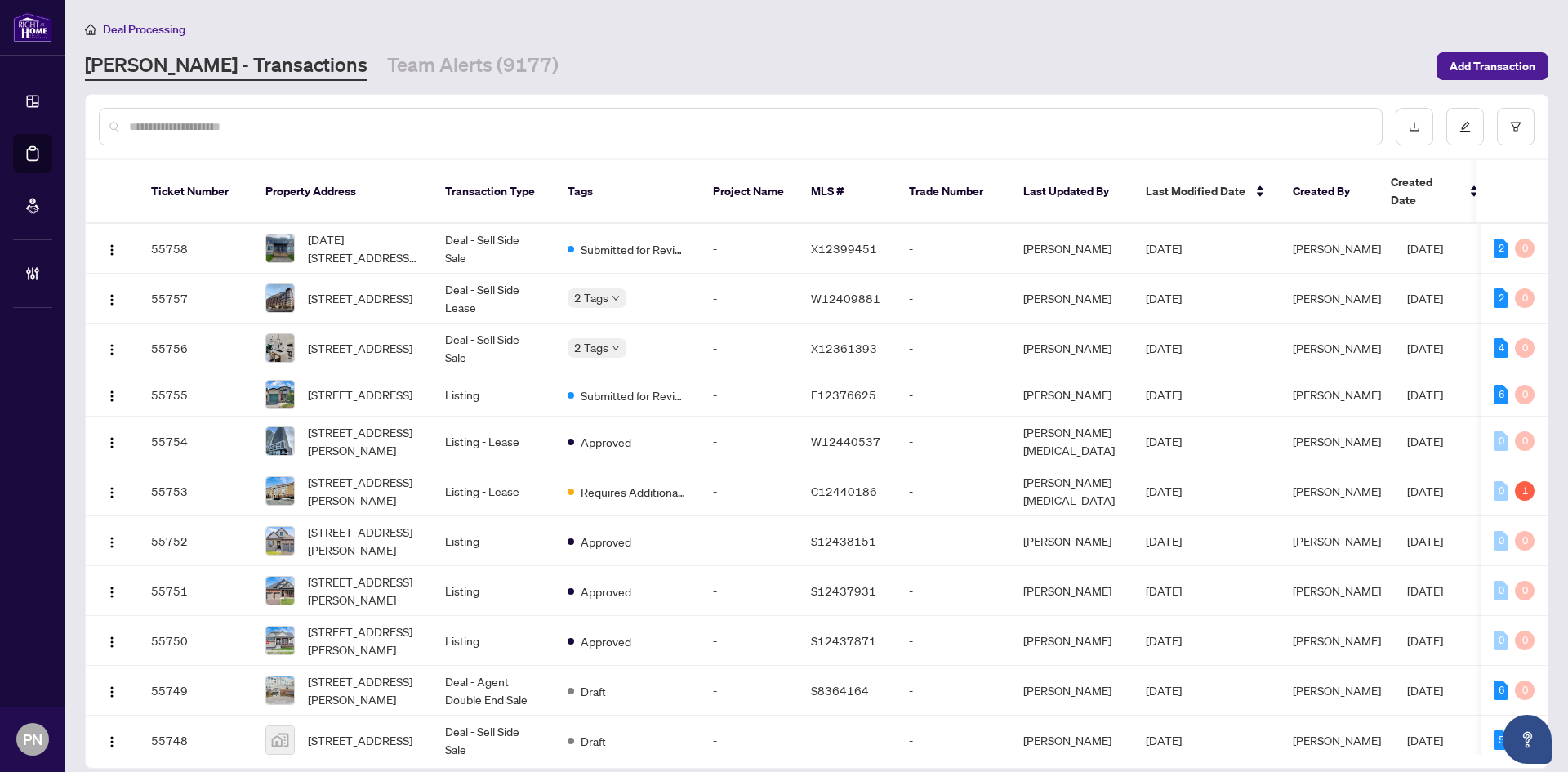
click at [569, 134] on input "text" at bounding box center [749, 126] width 1240 height 18
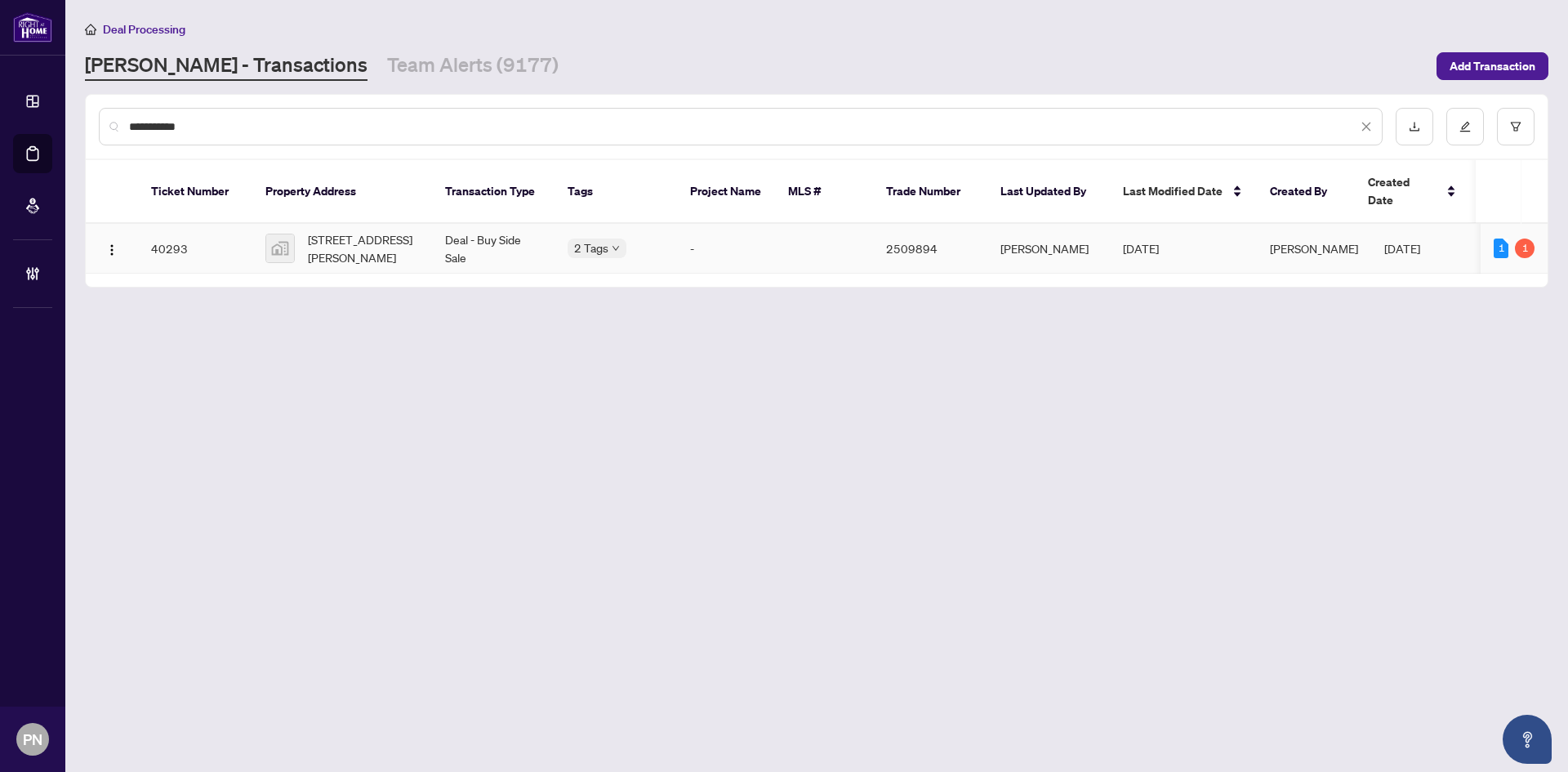
type input "**********"
click at [474, 204] on th "Transaction Type" at bounding box center [493, 192] width 122 height 64
click at [469, 224] on td "Deal - Buy Side Sale" at bounding box center [493, 248] width 122 height 50
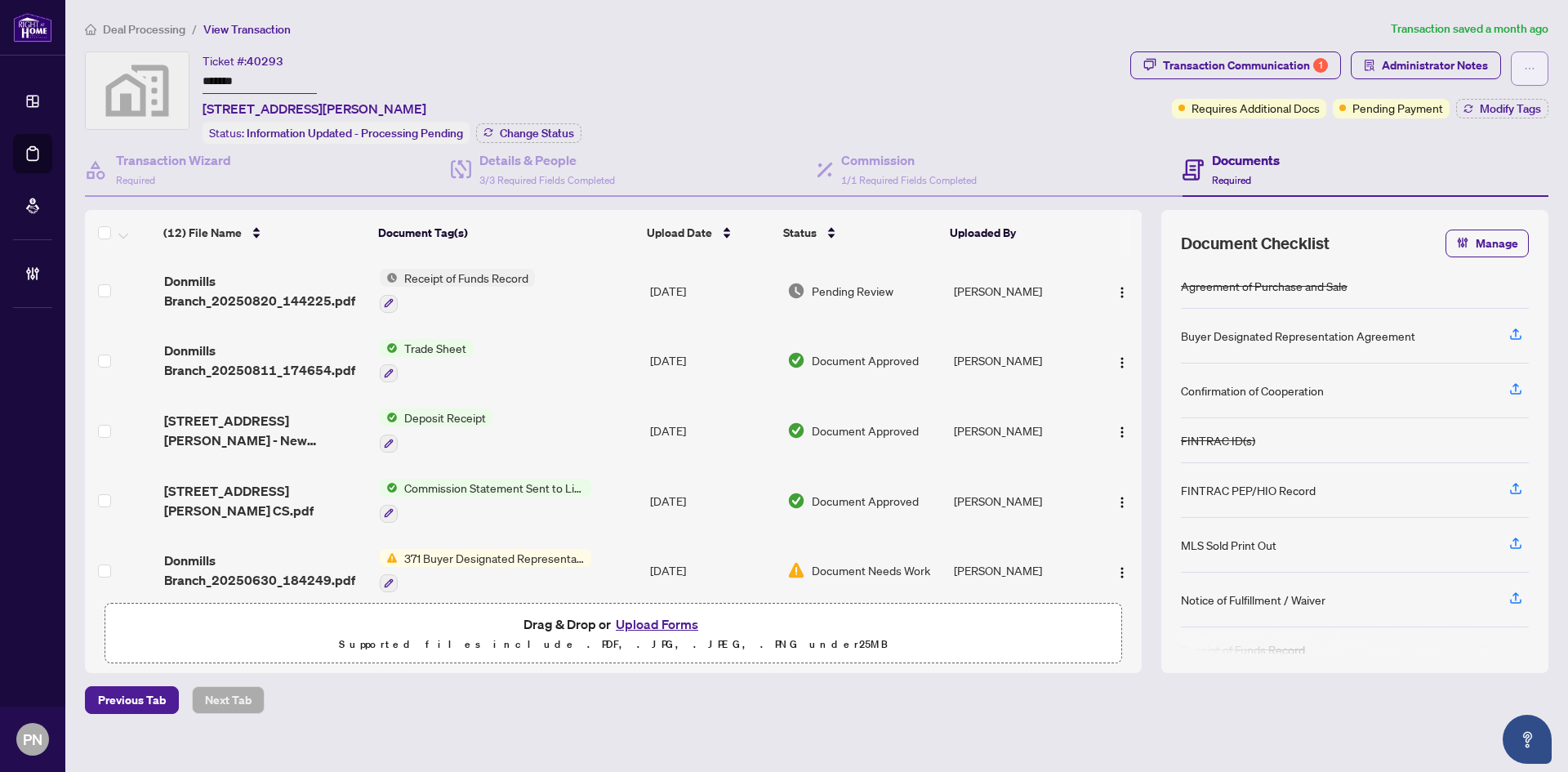
click at [1536, 59] on button "button" at bounding box center [1529, 69] width 38 height 35
click at [1523, 94] on li "Transaction Permissions" at bounding box center [1473, 104] width 145 height 26
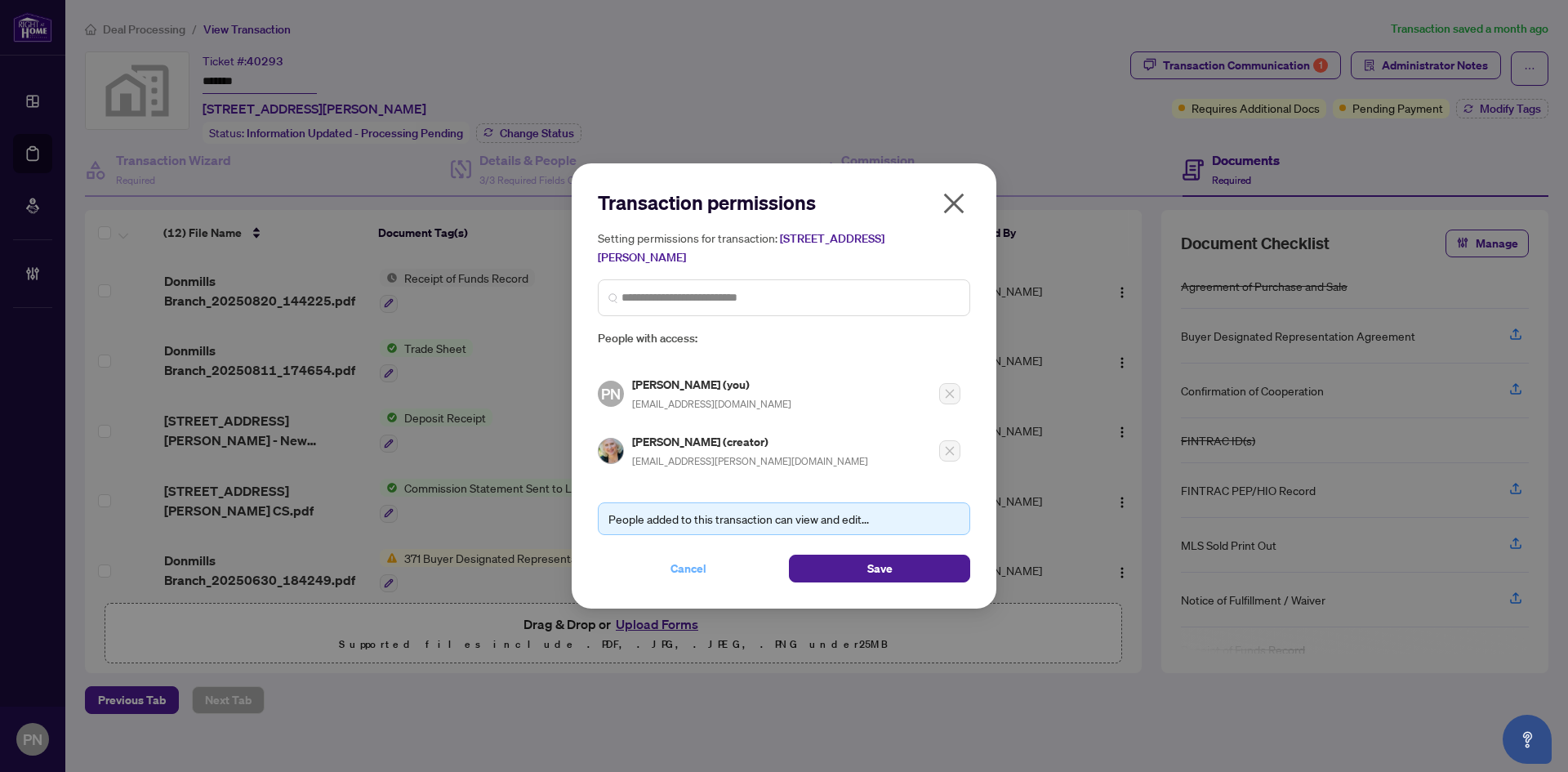
click at [677, 567] on span "Cancel" at bounding box center [689, 568] width 36 height 26
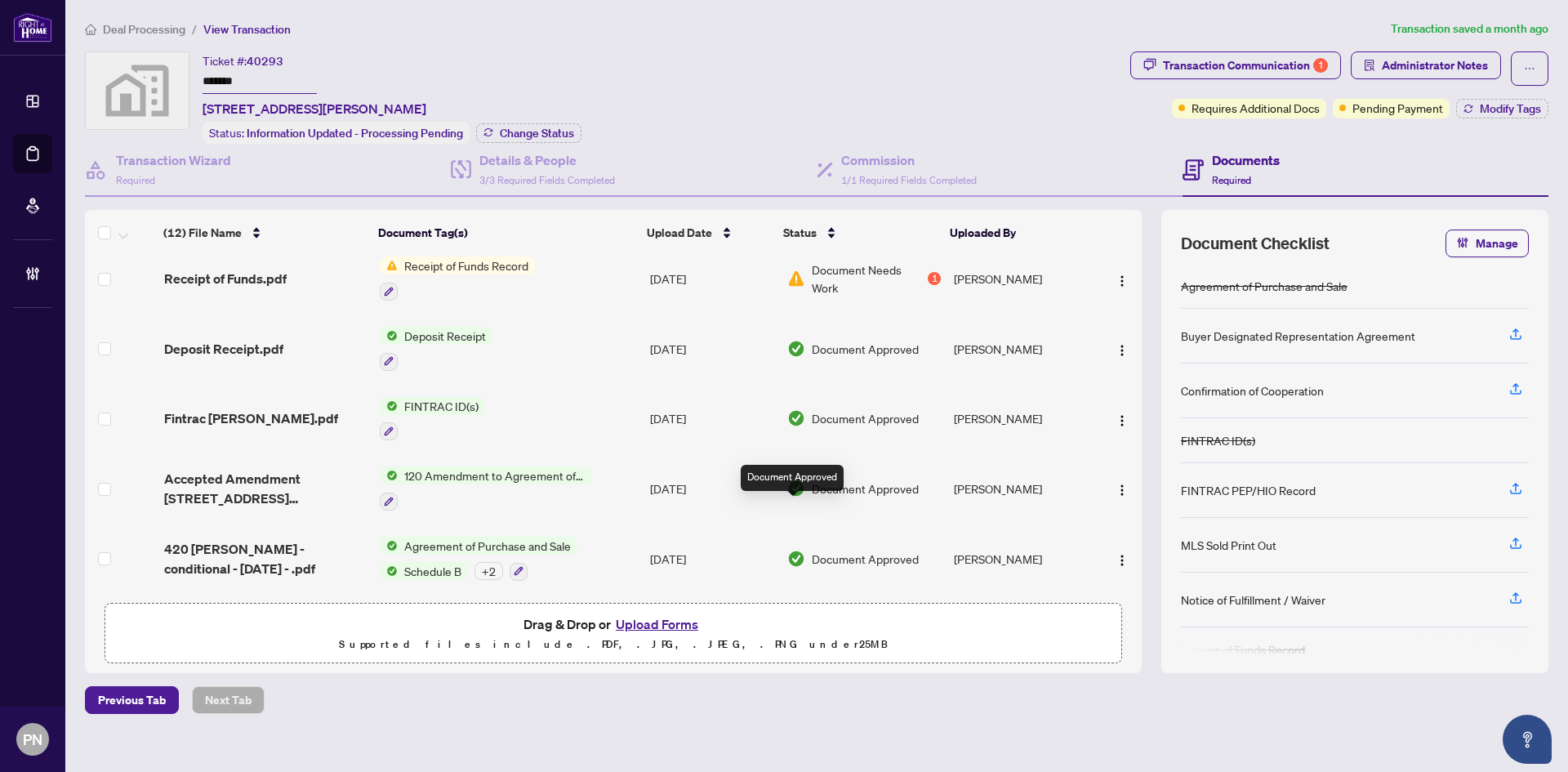
scroll to position [12, 0]
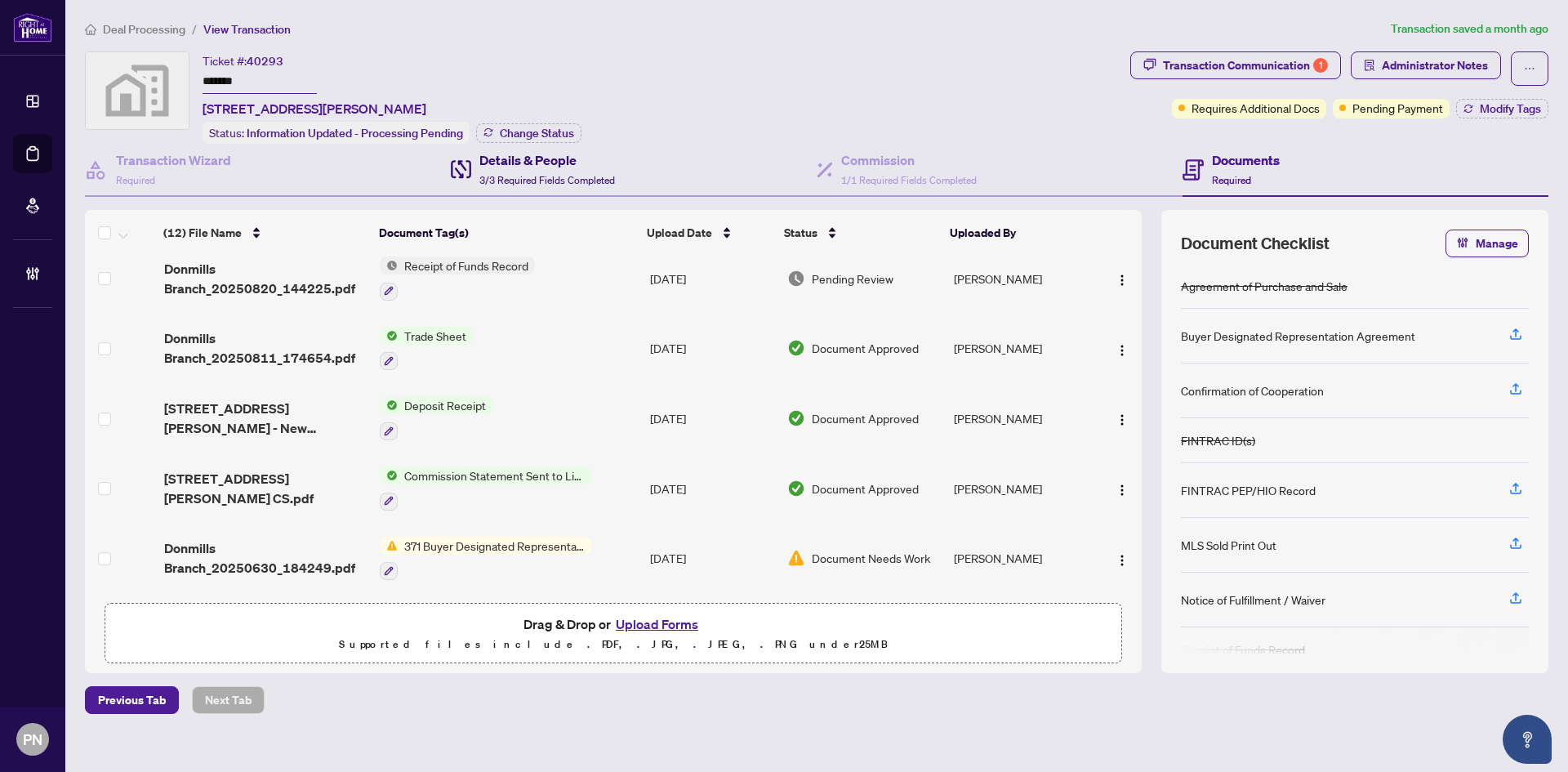
click at [582, 168] on div "Details & People 3/3 Required Fields Completed" at bounding box center [547, 169] width 135 height 39
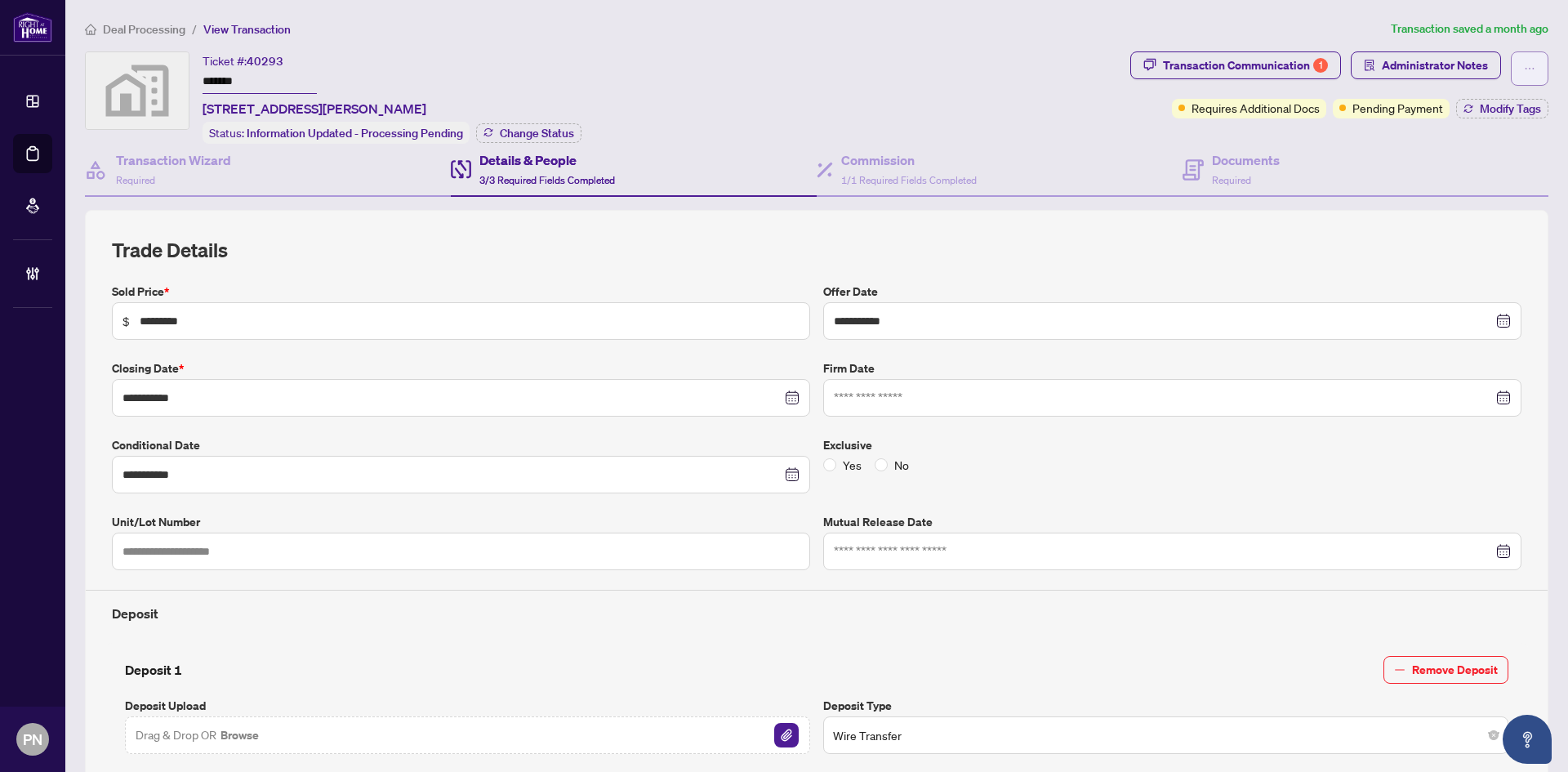
click at [1524, 63] on icon "ellipsis" at bounding box center [1529, 69] width 11 height 11
click at [1476, 106] on span "Transaction Permissions" at bounding box center [1460, 104] width 125 height 18
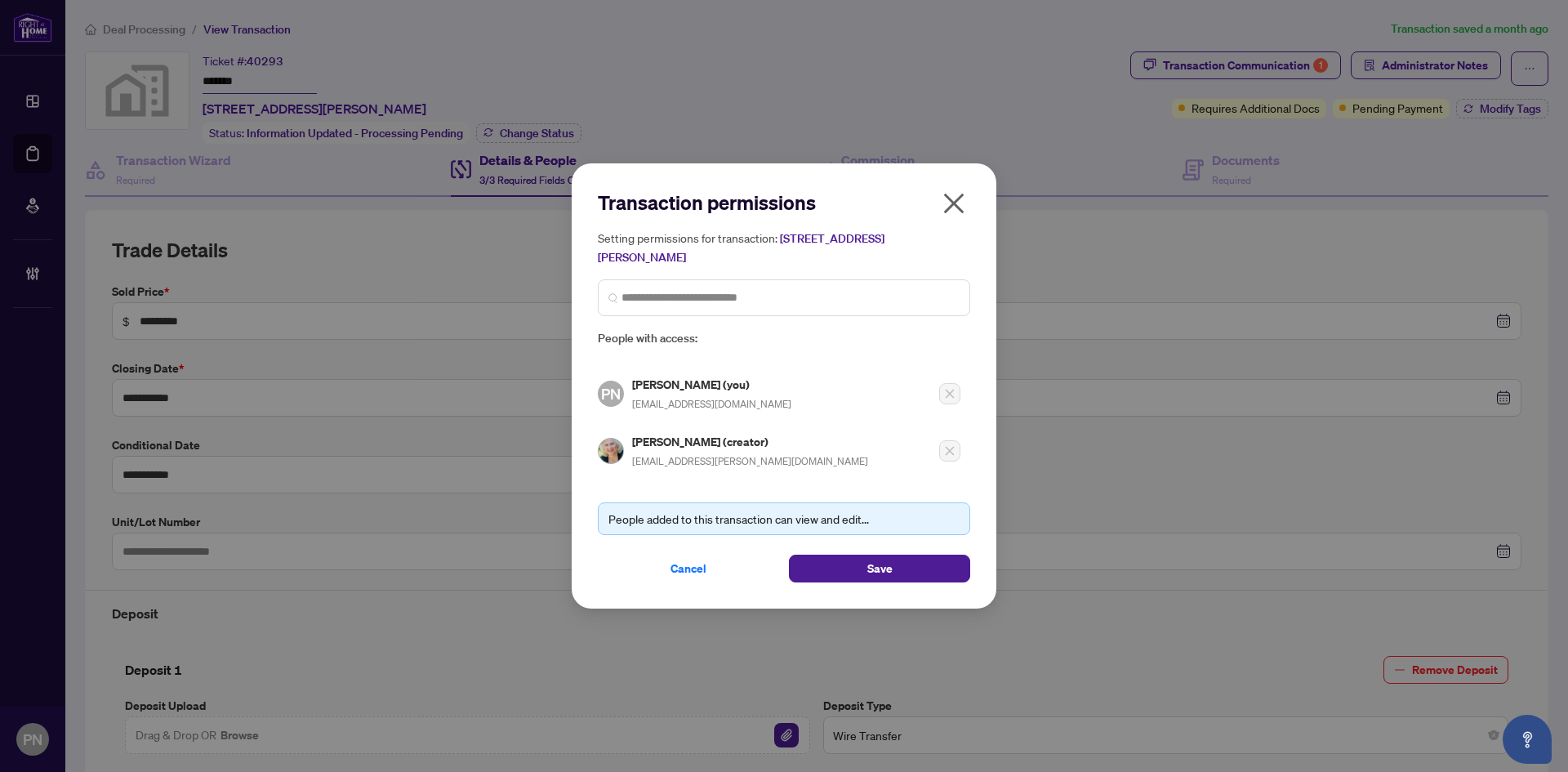
click at [654, 465] on span "evakirsh@rogers.com" at bounding box center [750, 460] width 236 height 12
click at [654, 463] on span "evakirsh@rogers.com" at bounding box center [750, 460] width 236 height 12
copy div "evakirsh@rogers.com"
click at [716, 559] on button "Cancel" at bounding box center [688, 568] width 181 height 28
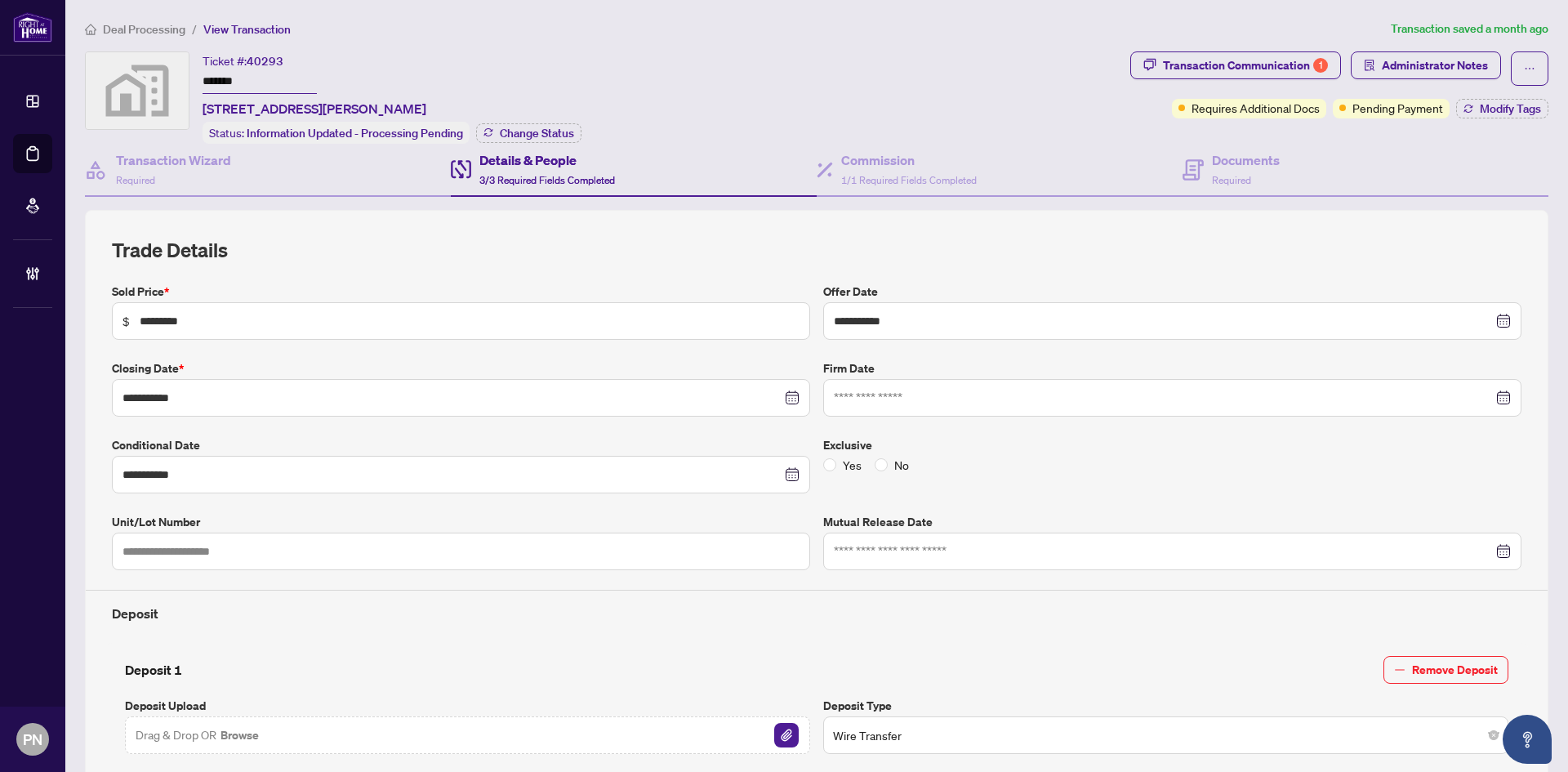
click at [184, 35] on span "Deal Processing" at bounding box center [145, 29] width 83 height 15
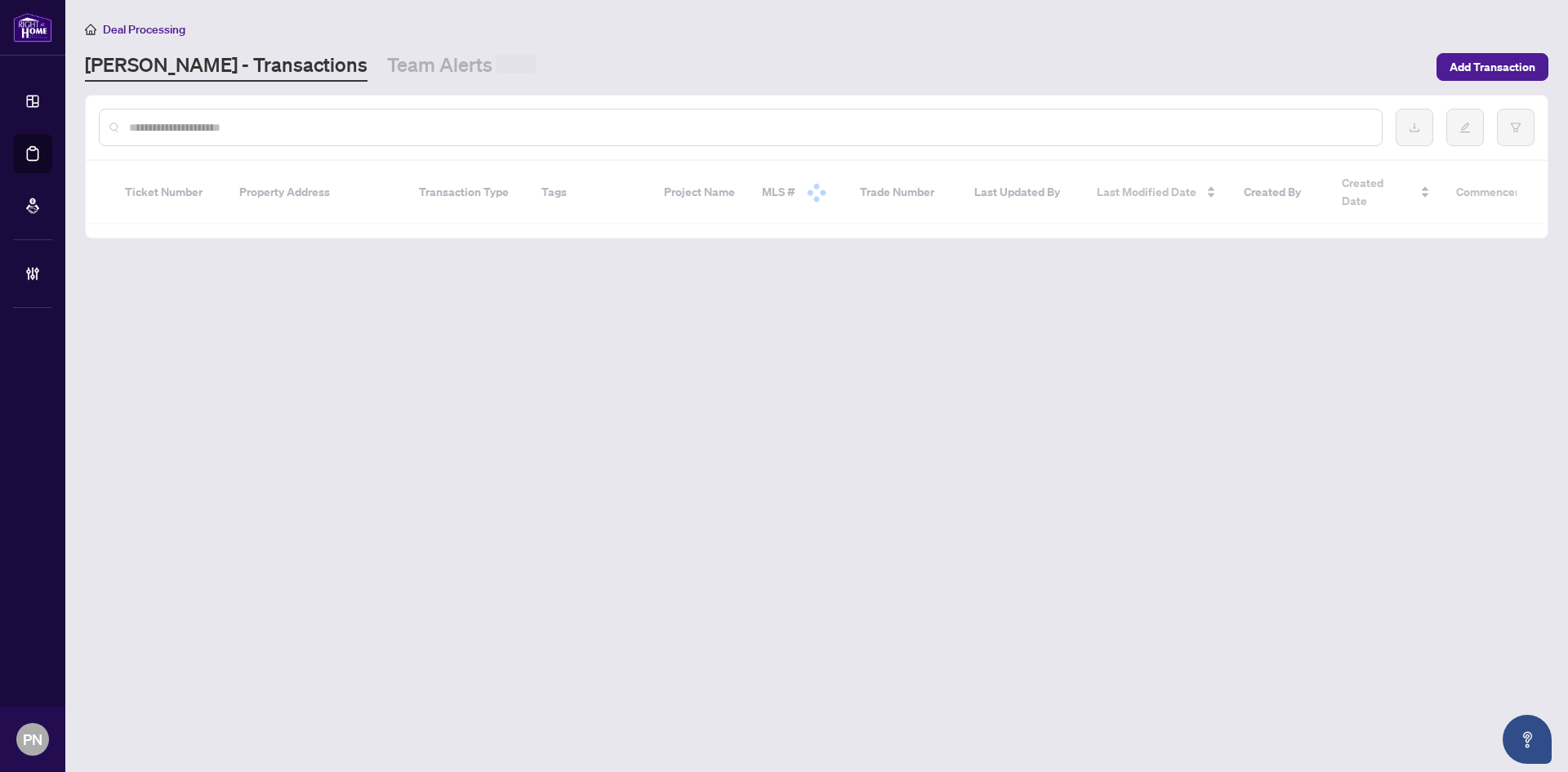
click at [349, 134] on div at bounding box center [740, 128] width 1284 height 38
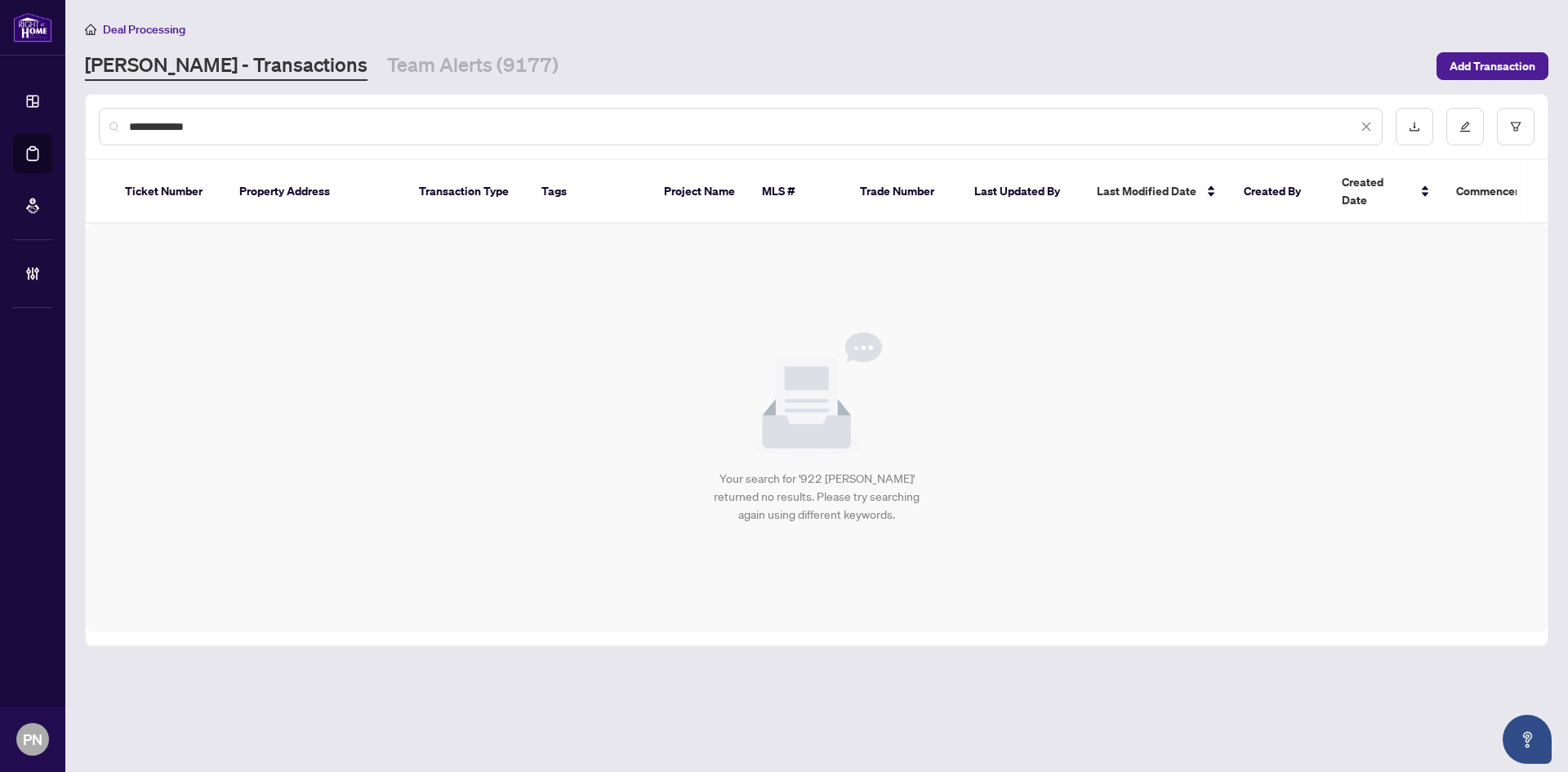
click at [253, 125] on input "**********" at bounding box center [743, 126] width 1229 height 18
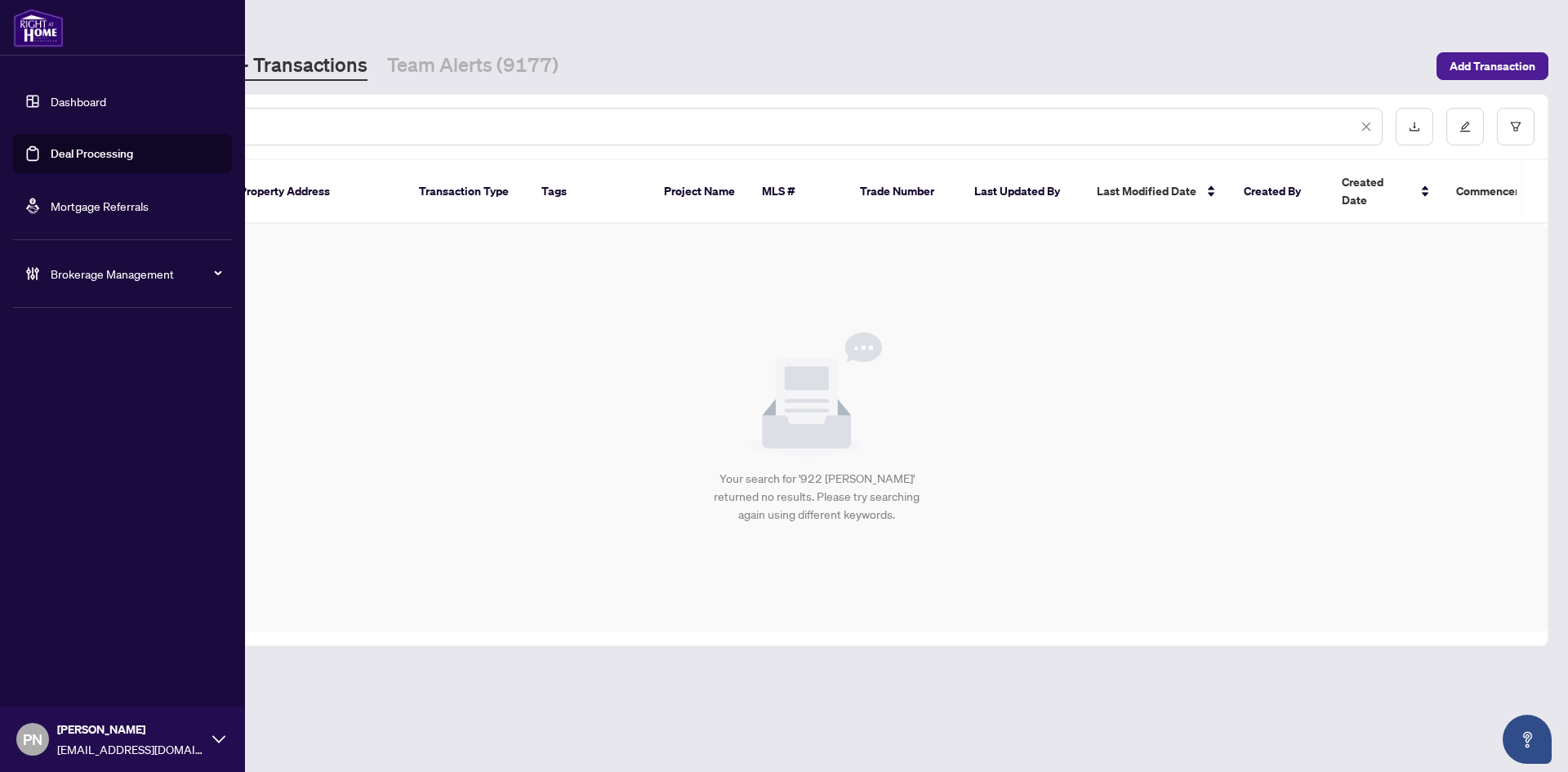
drag, startPoint x: 279, startPoint y: 129, endPoint x: 0, endPoint y: 111, distance: 279.6
click at [0, 111] on div "**********" at bounding box center [784, 386] width 1568 height 772
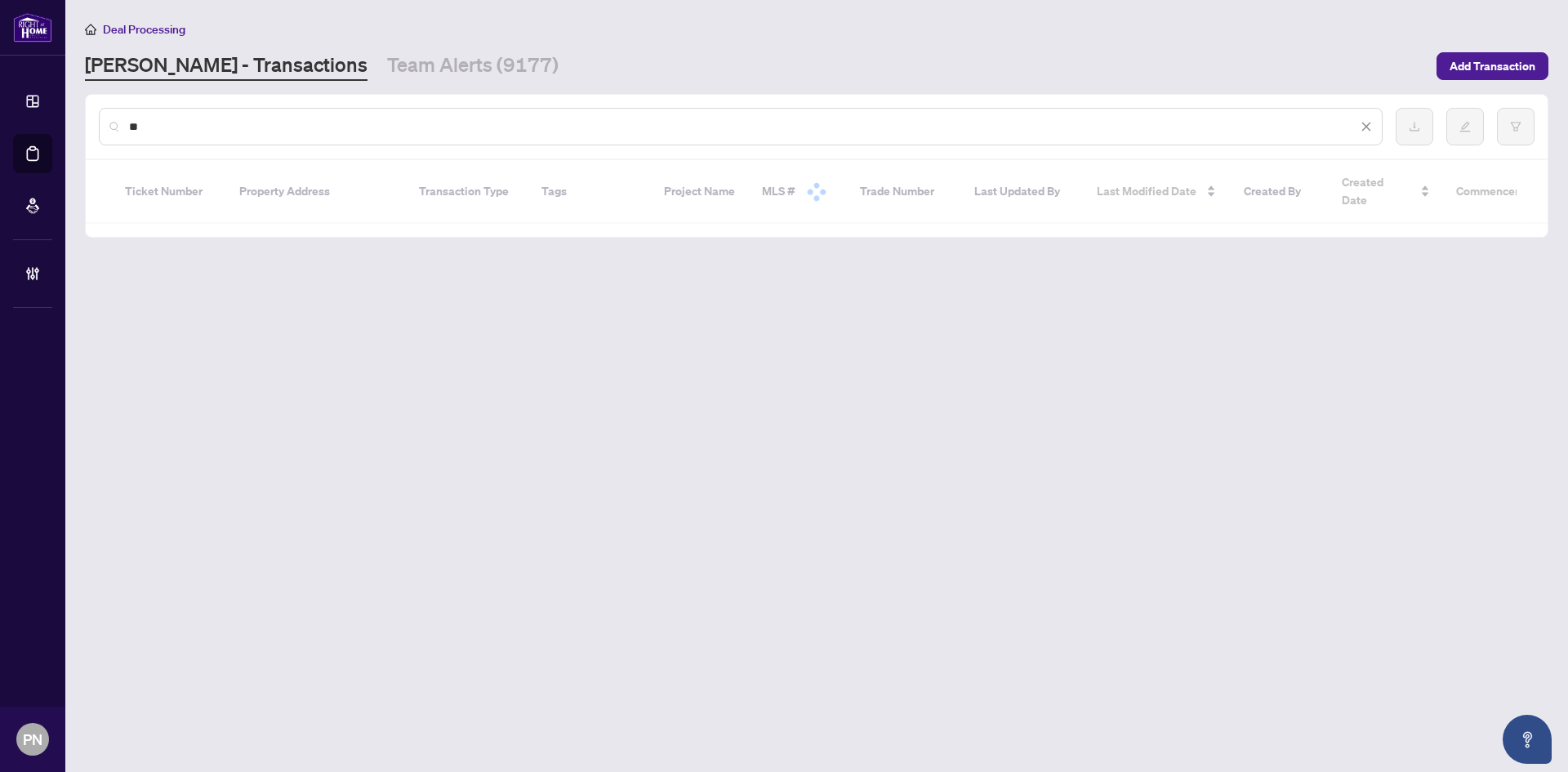
type input "*"
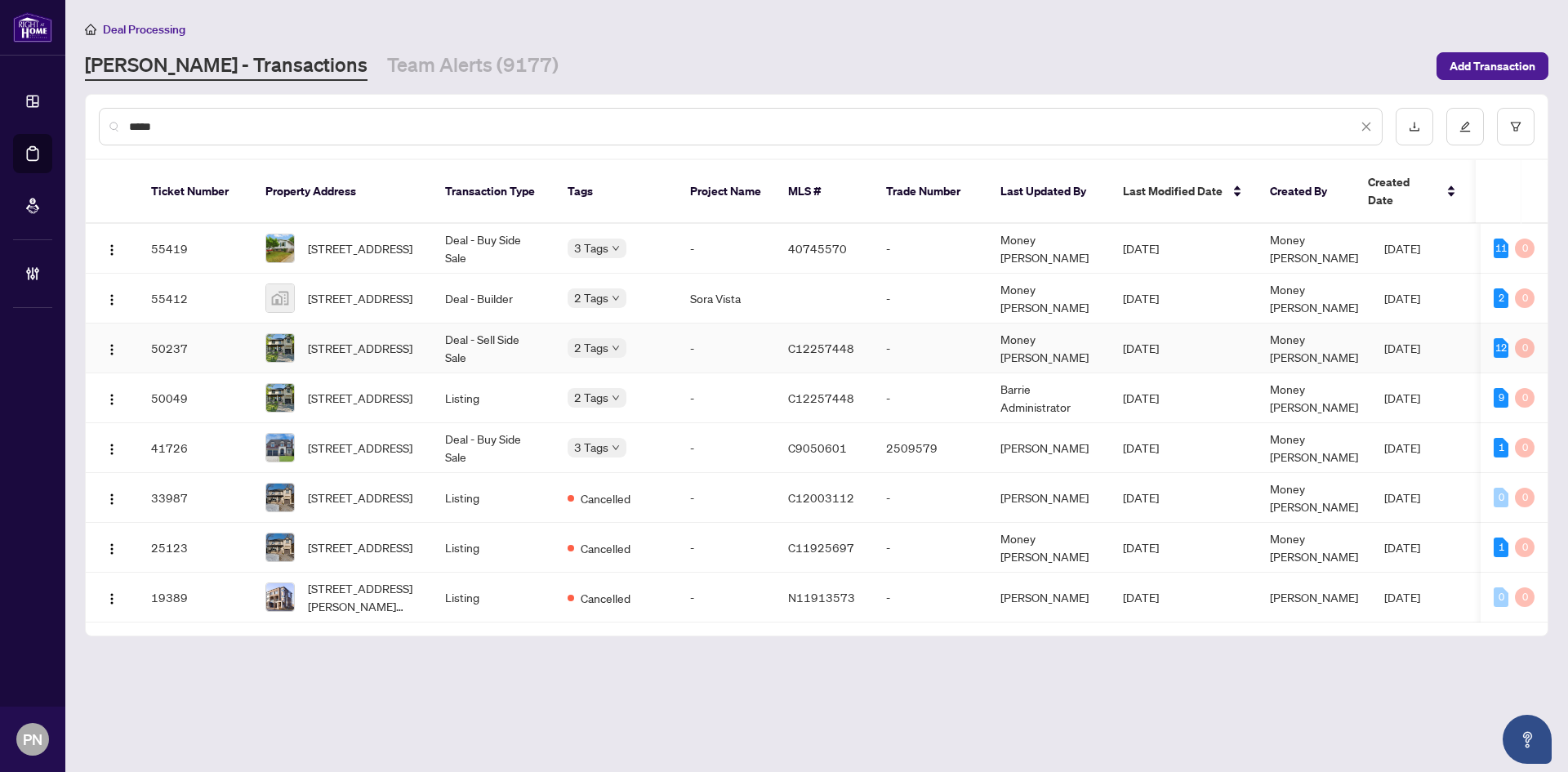
type input "*****"
click at [531, 330] on td "Deal - Sell Side Sale" at bounding box center [493, 347] width 122 height 50
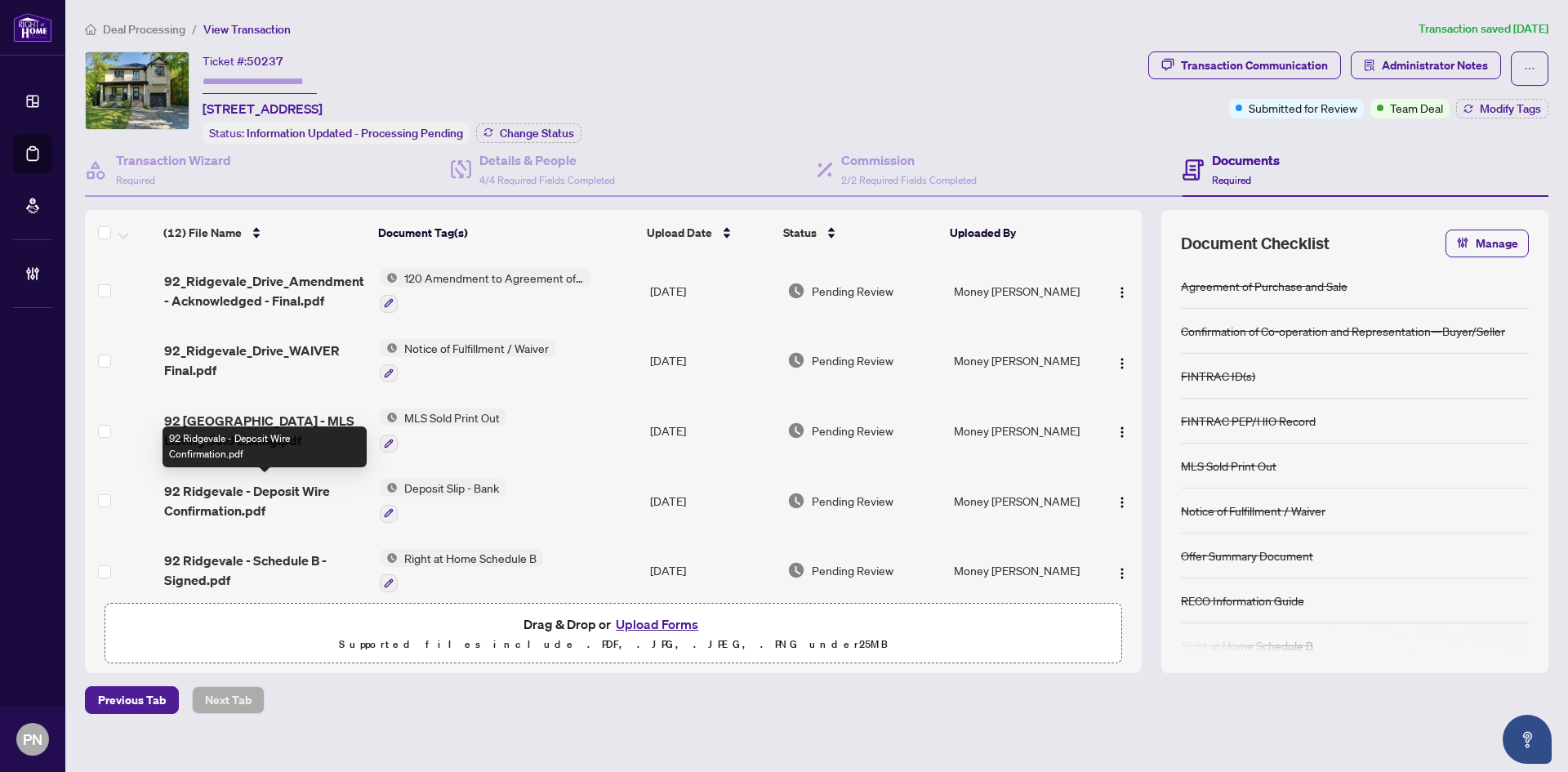
click at [250, 491] on span "92 Ridgevale - Deposit Wire Confirmation.pdf" at bounding box center [266, 501] width 203 height 39
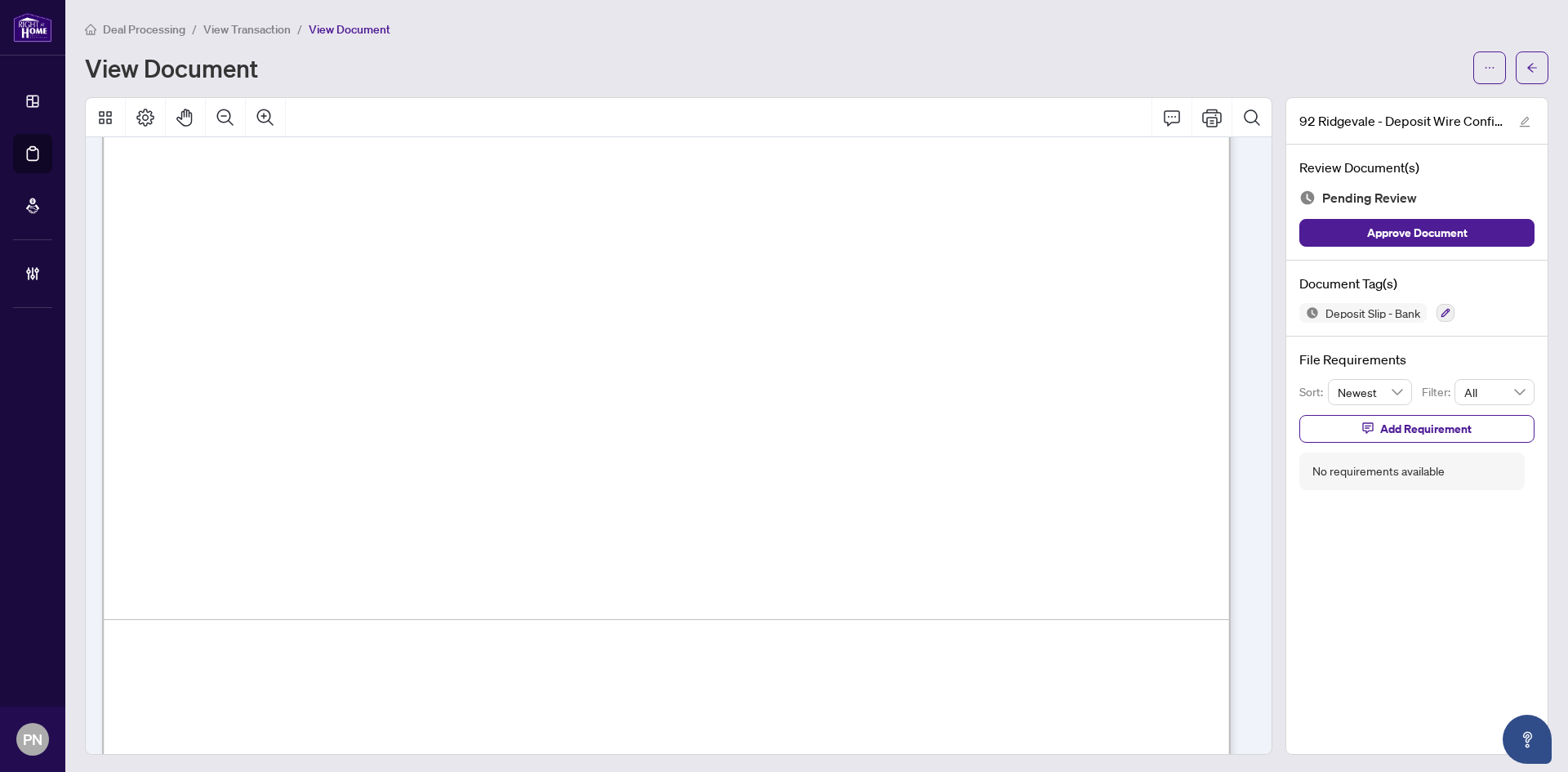
scroll to position [2373, 0]
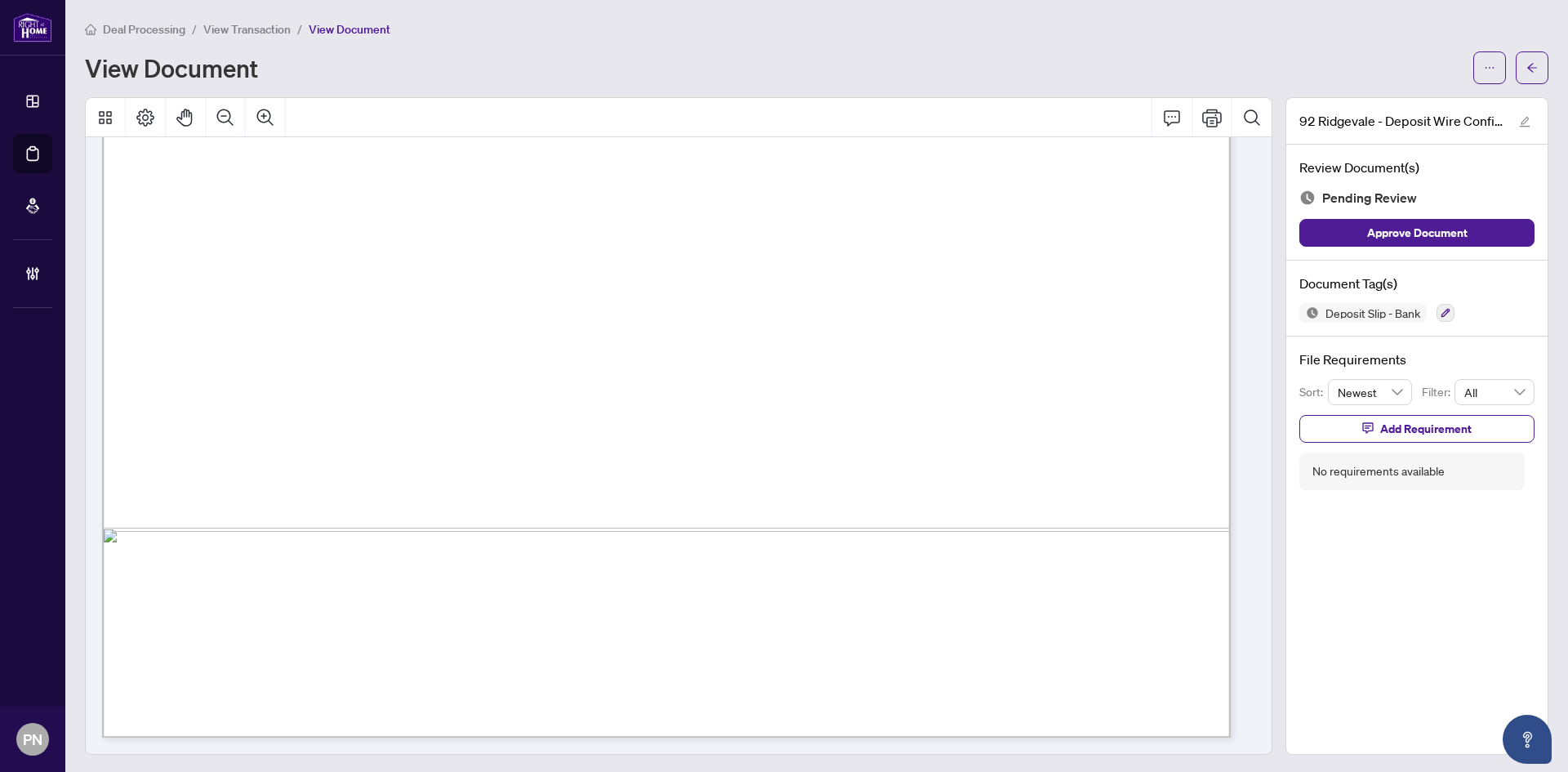
click at [253, 28] on span "View Transaction" at bounding box center [246, 29] width 87 height 15
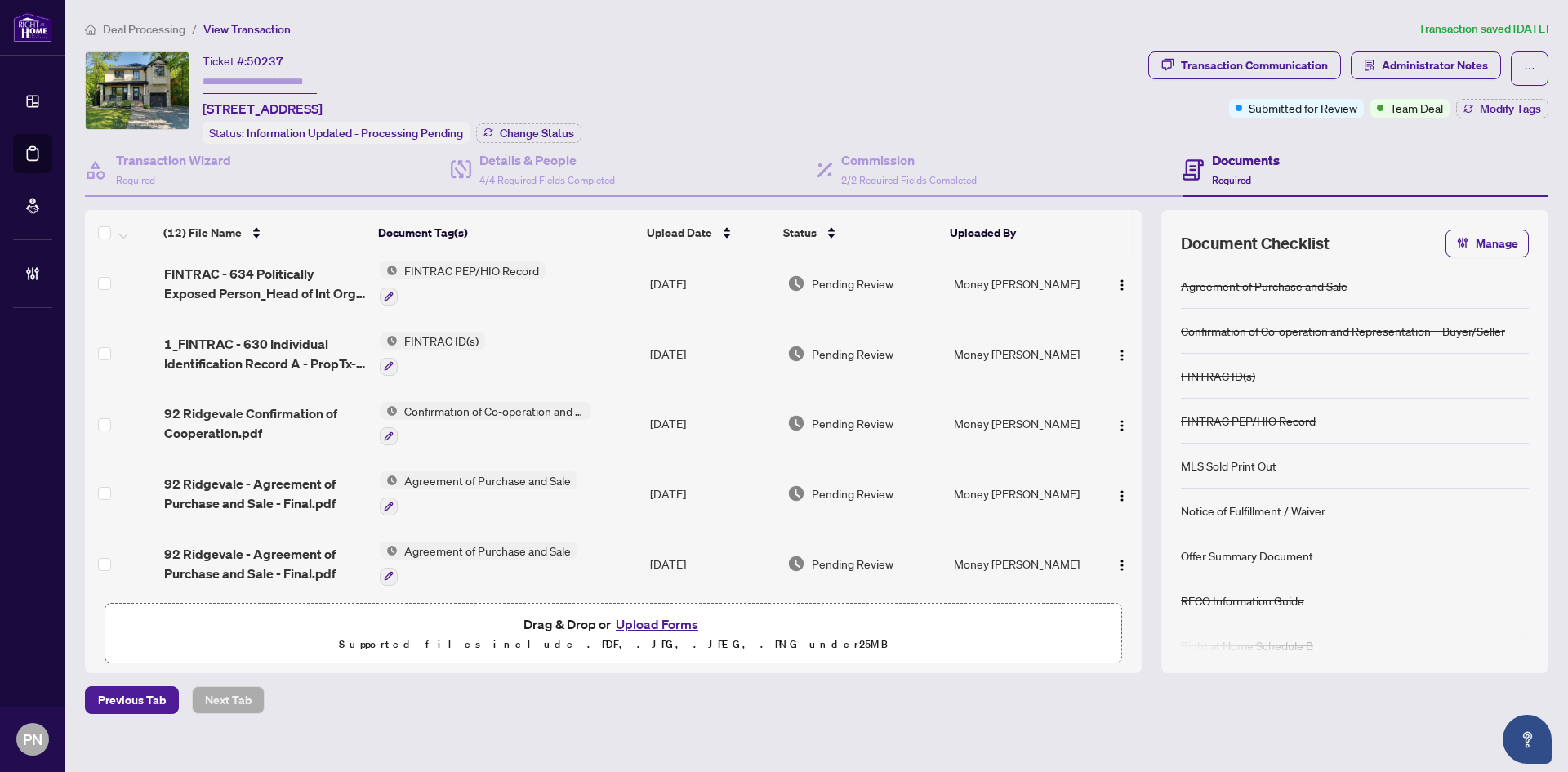
scroll to position [502, 0]
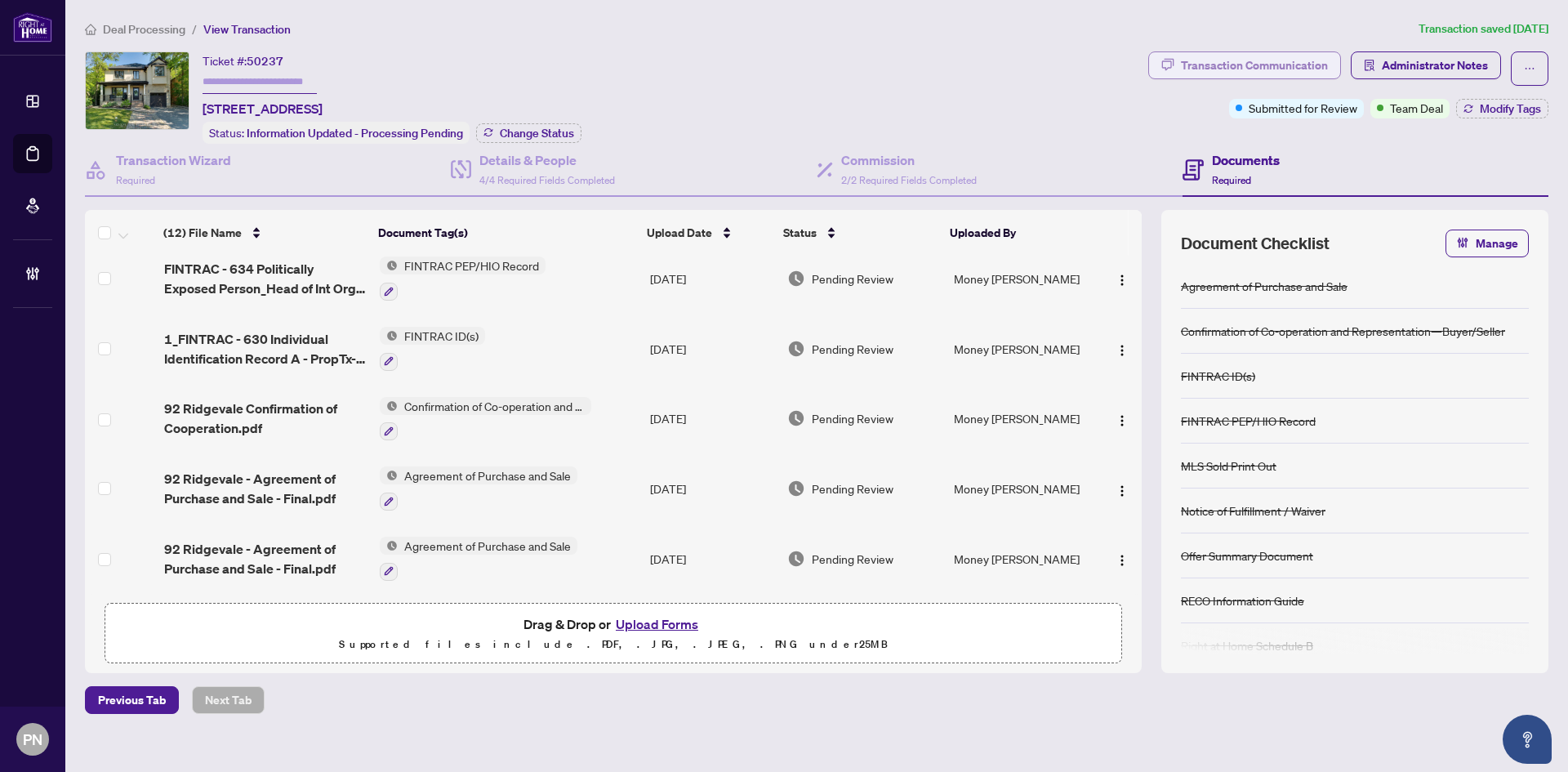
click at [1297, 63] on div "Transaction Communication" at bounding box center [1254, 66] width 147 height 26
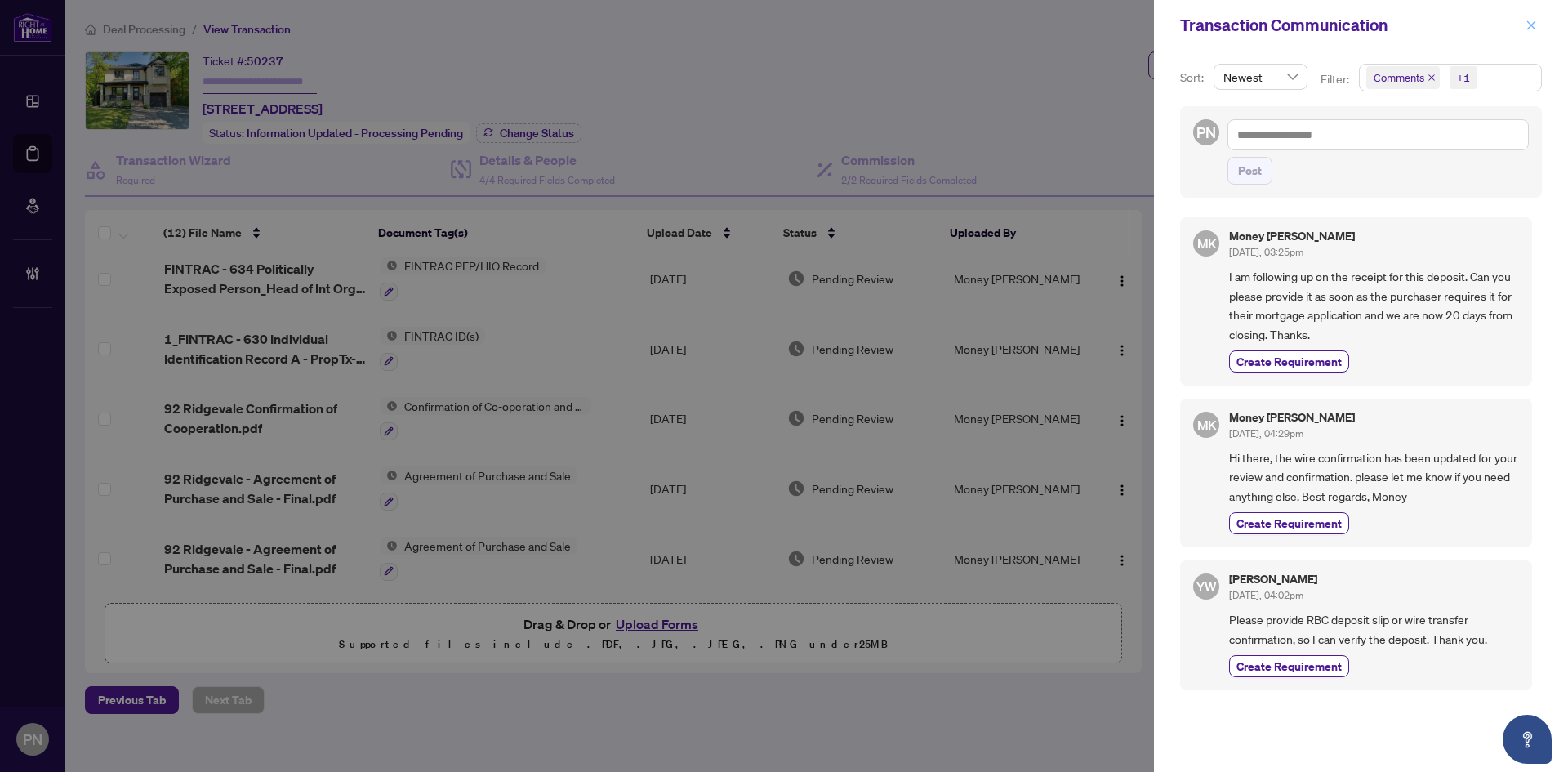
click at [1524, 28] on button "button" at bounding box center [1531, 25] width 22 height 20
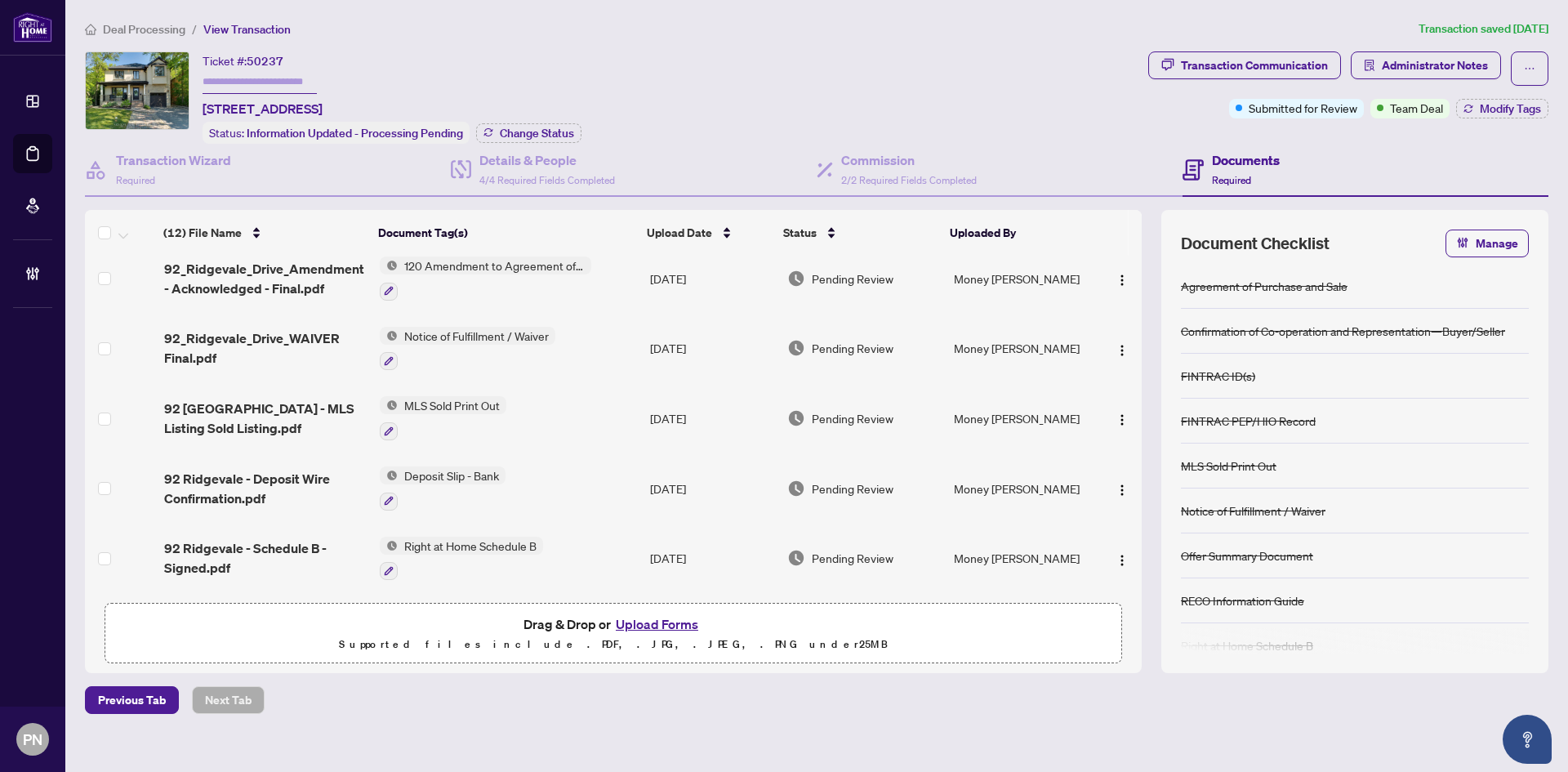
scroll to position [0, 0]
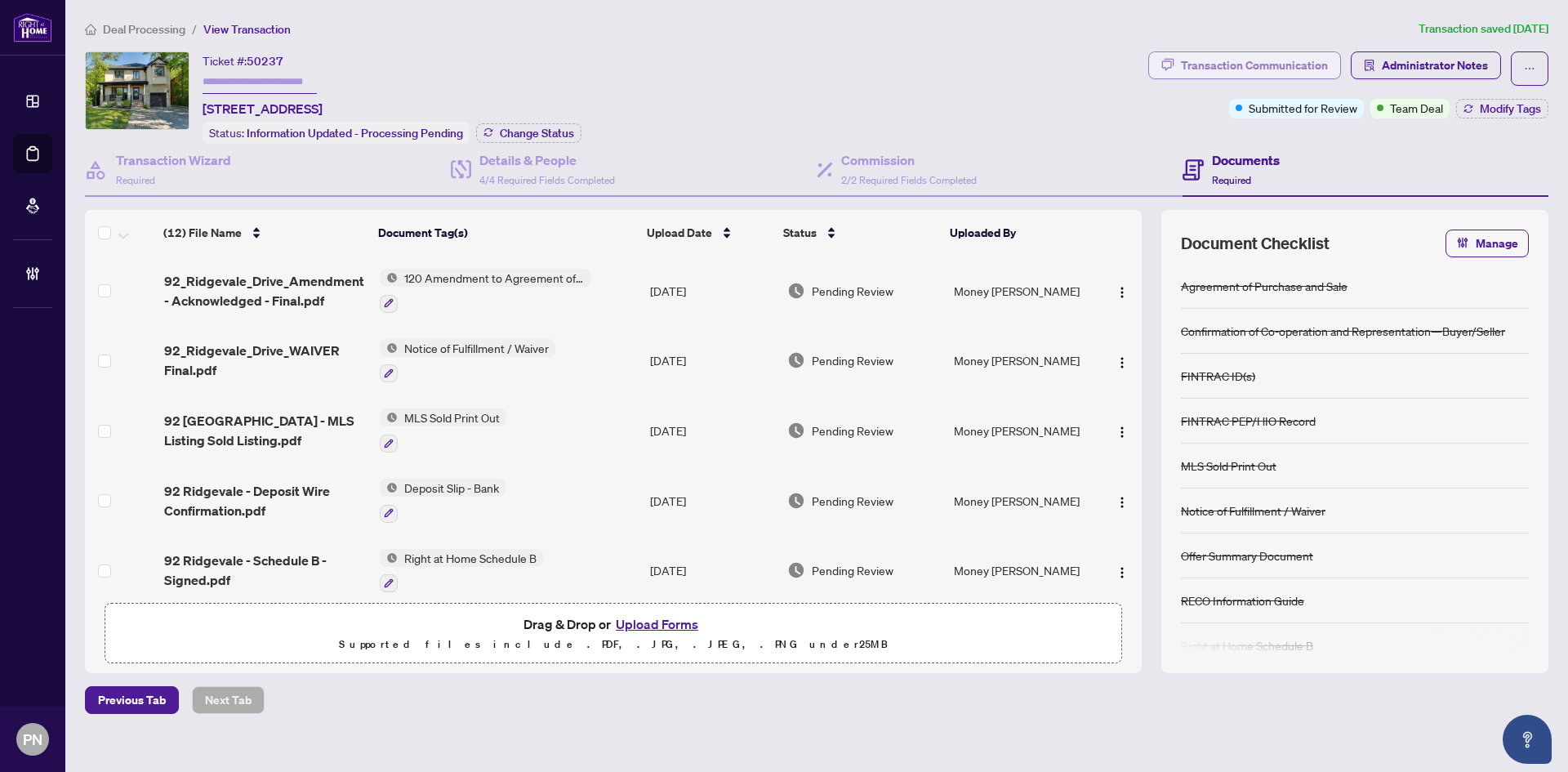
click at [1292, 59] on div "Transaction Communication" at bounding box center [1254, 66] width 147 height 26
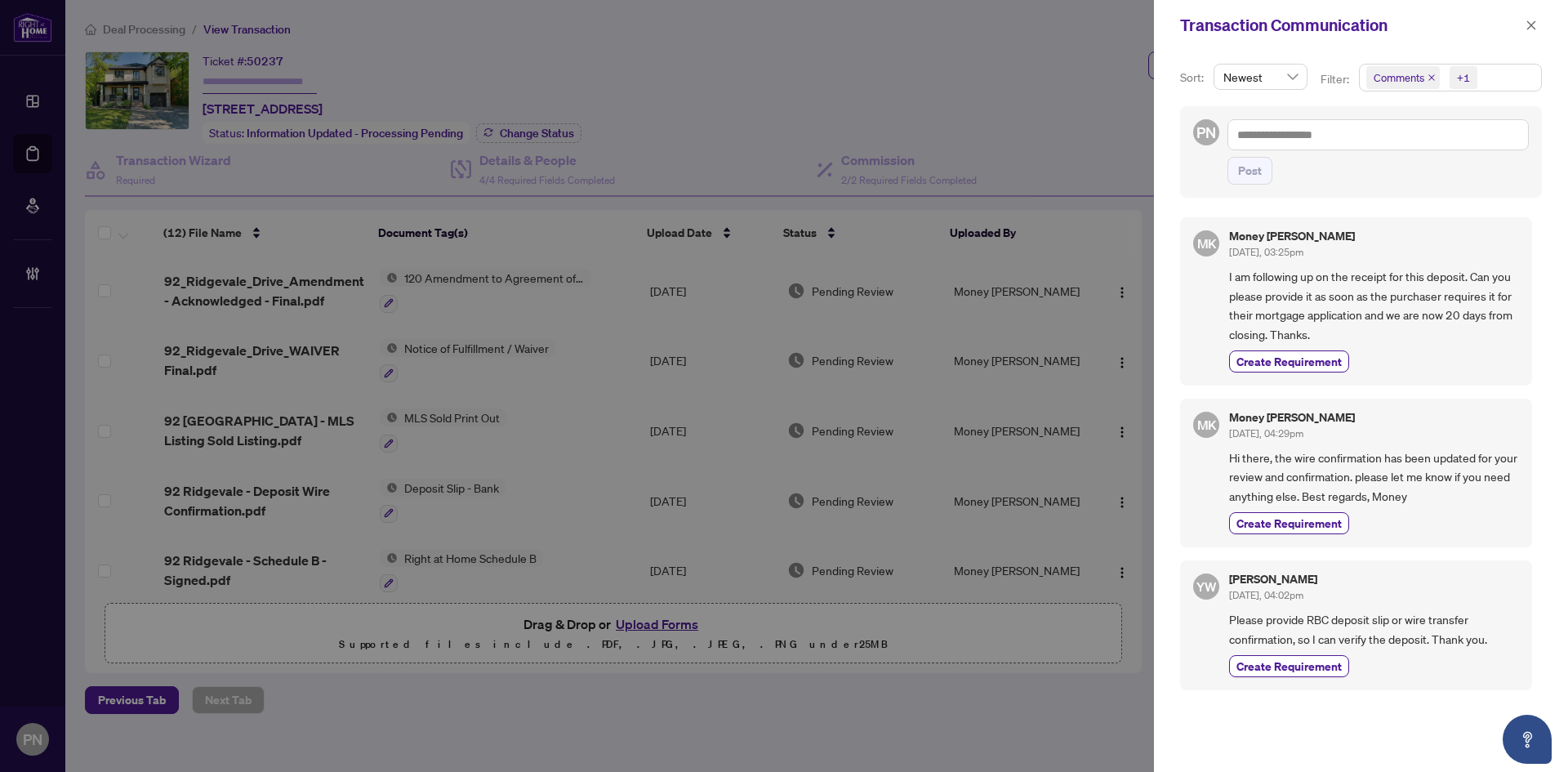
scroll to position [3, 0]
click at [1525, 14] on div "Transaction Communication" at bounding box center [1360, 25] width 414 height 51
click at [1530, 26] on icon "close" at bounding box center [1532, 25] width 9 height 9
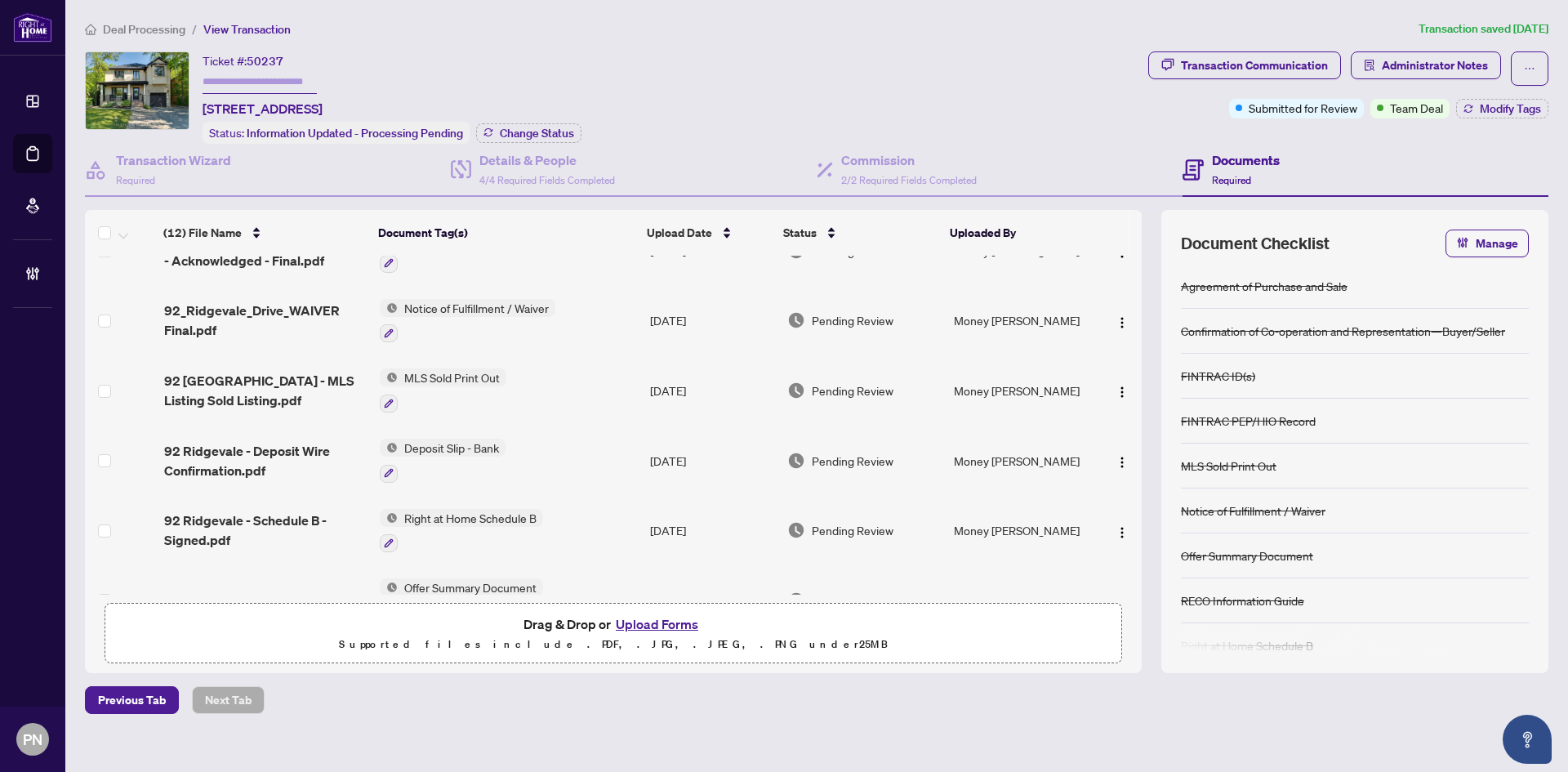
scroll to position [0, 0]
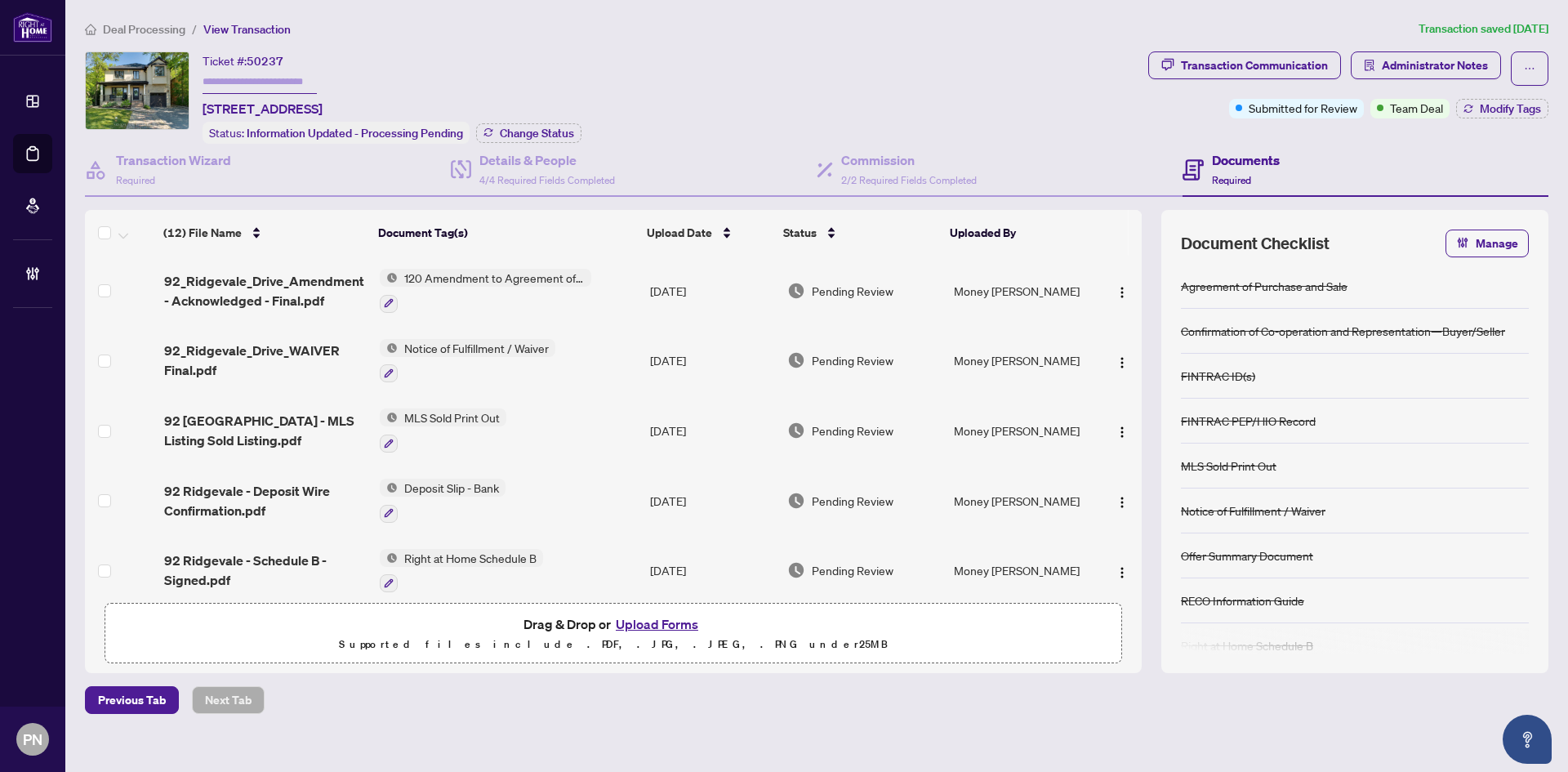
click at [277, 489] on span "92 Ridgevale - Deposit Wire Confirmation.pdf" at bounding box center [266, 501] width 203 height 39
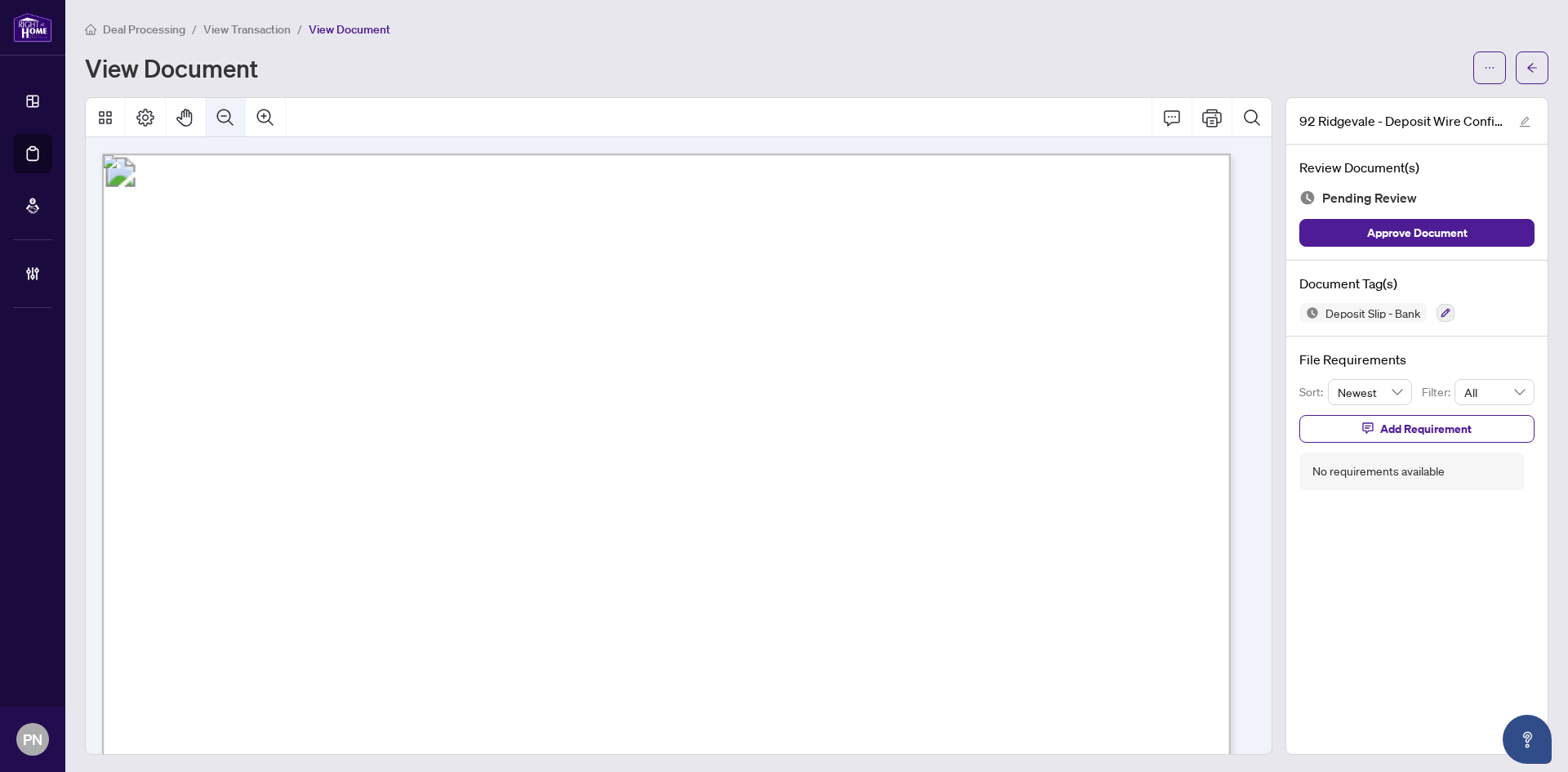
click at [214, 105] on button "Zoom Out" at bounding box center [225, 117] width 39 height 39
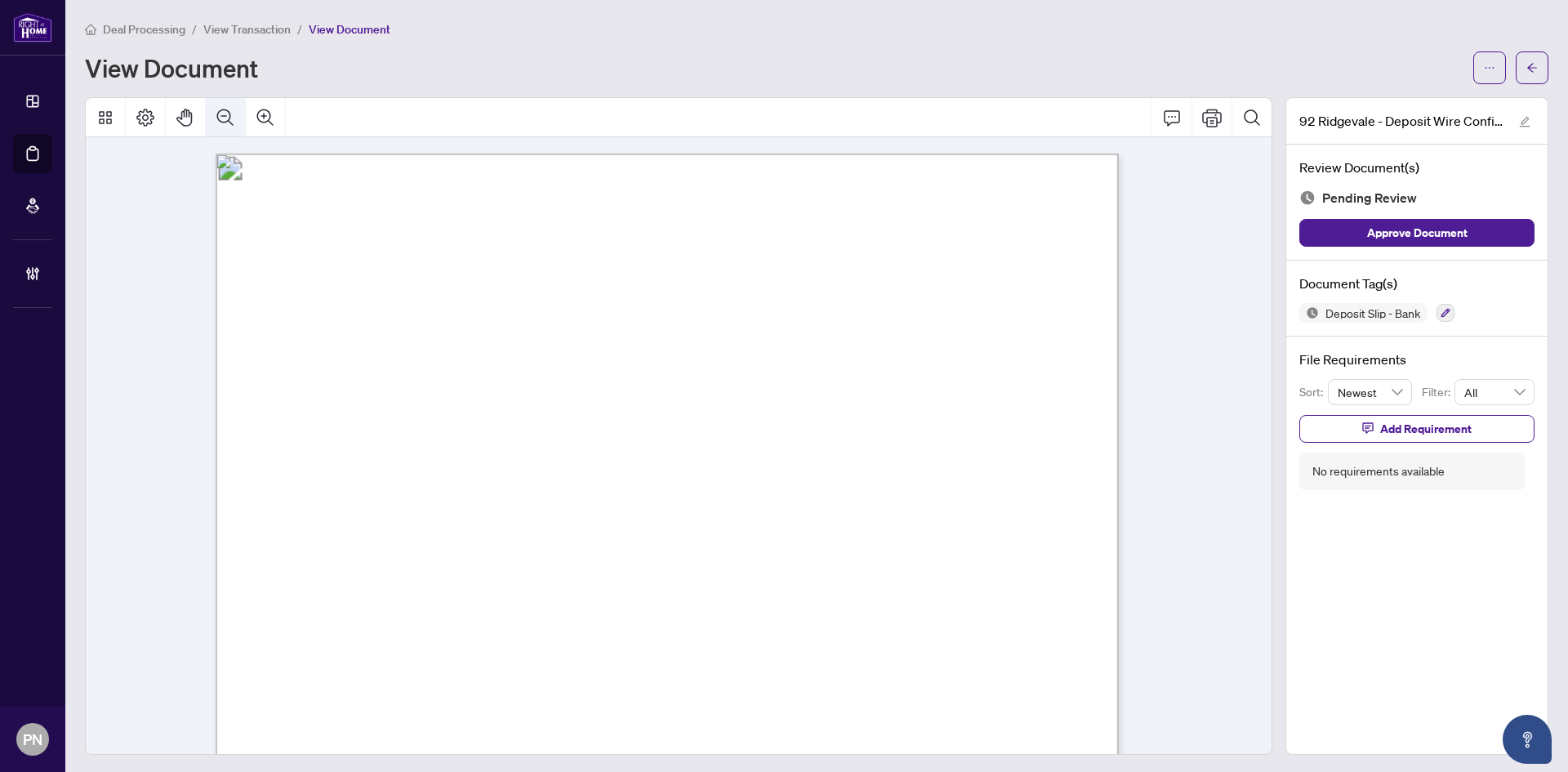
click at [214, 105] on button "Zoom Out" at bounding box center [225, 117] width 39 height 39
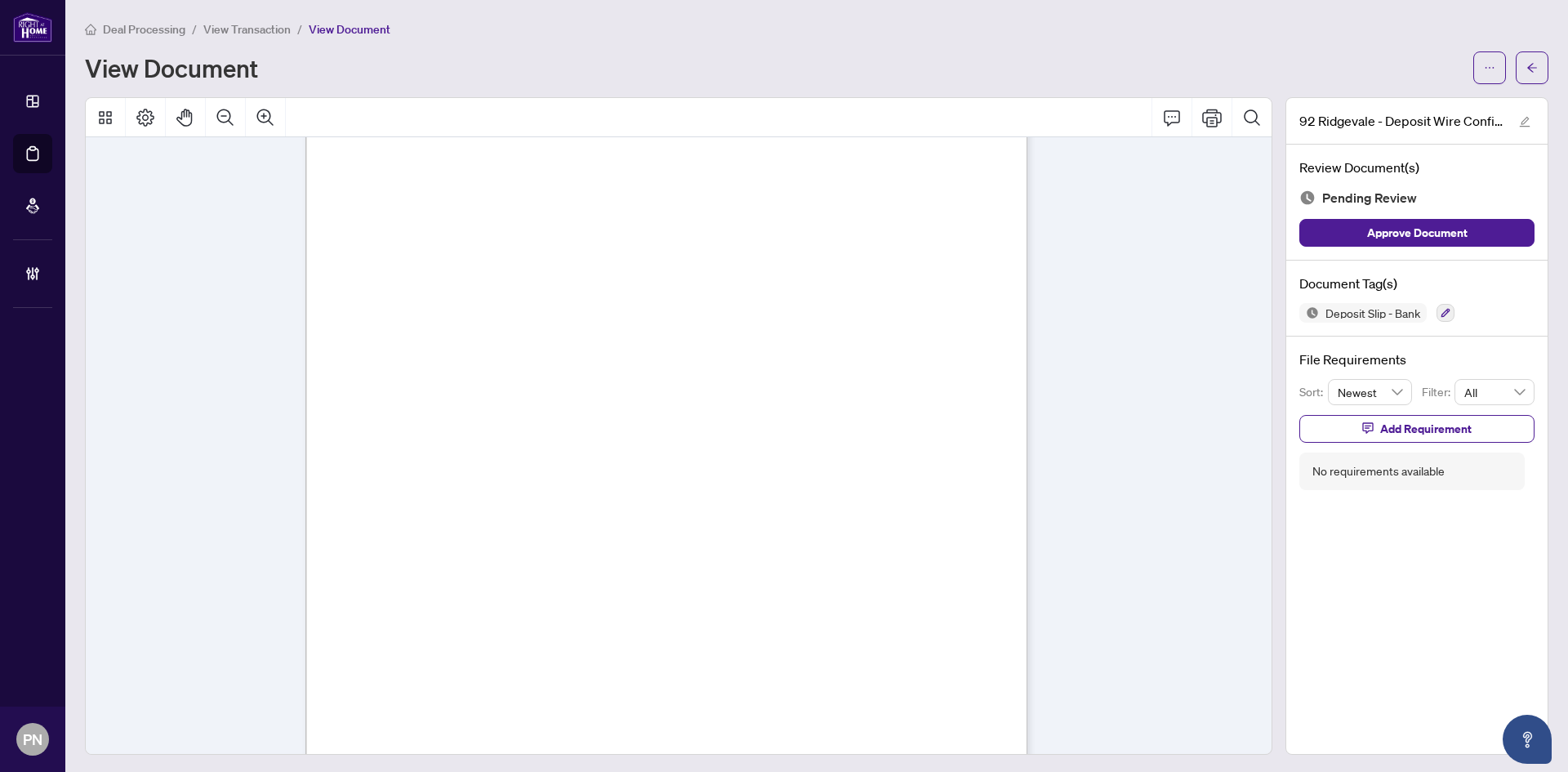
scroll to position [1309, 0]
click at [237, 36] on li "View Transaction" at bounding box center [246, 29] width 87 height 19
click at [242, 28] on span "View Transaction" at bounding box center [246, 29] width 87 height 15
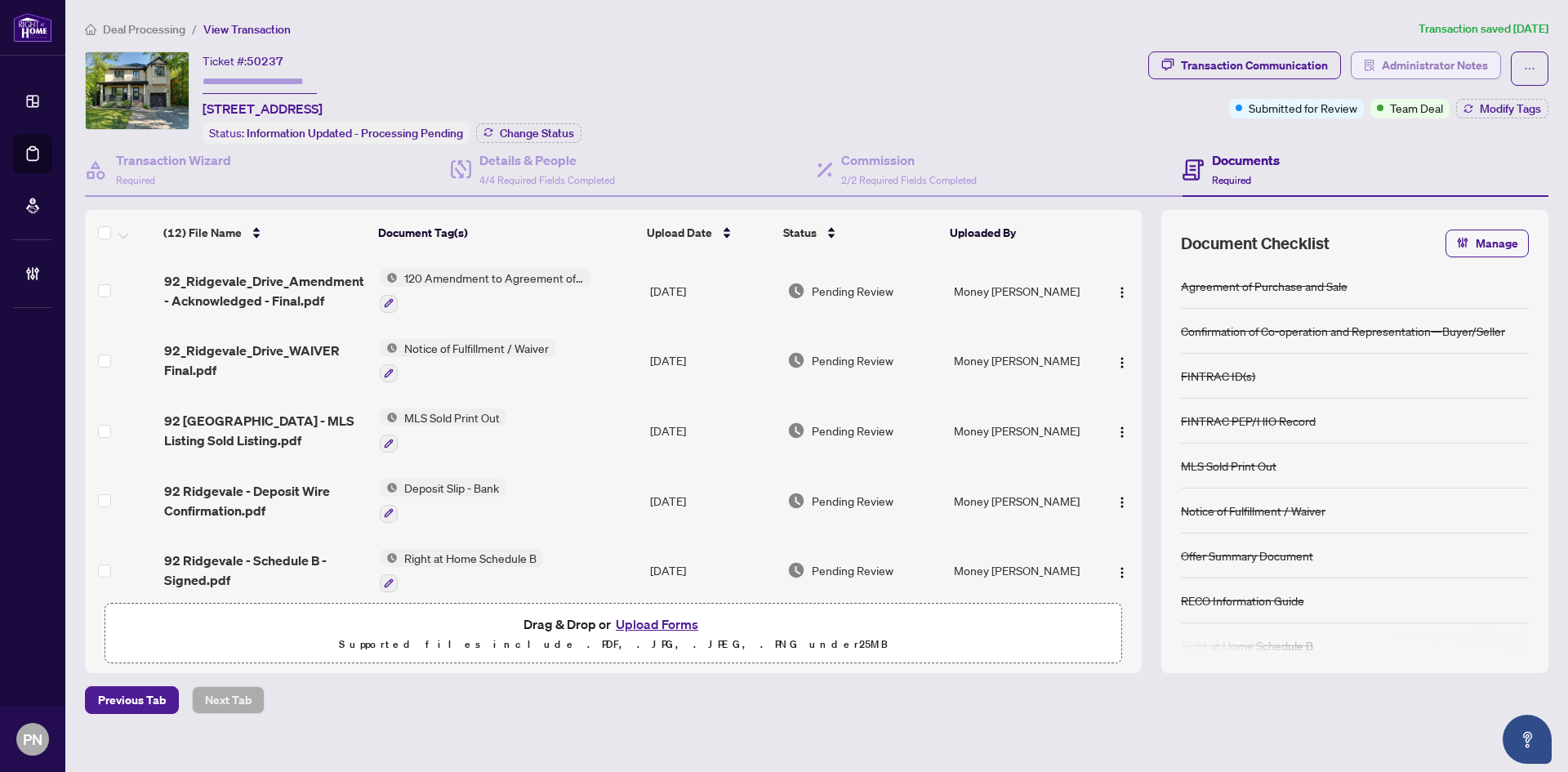
click at [1473, 68] on span "Administrator Notes" at bounding box center [1435, 66] width 106 height 26
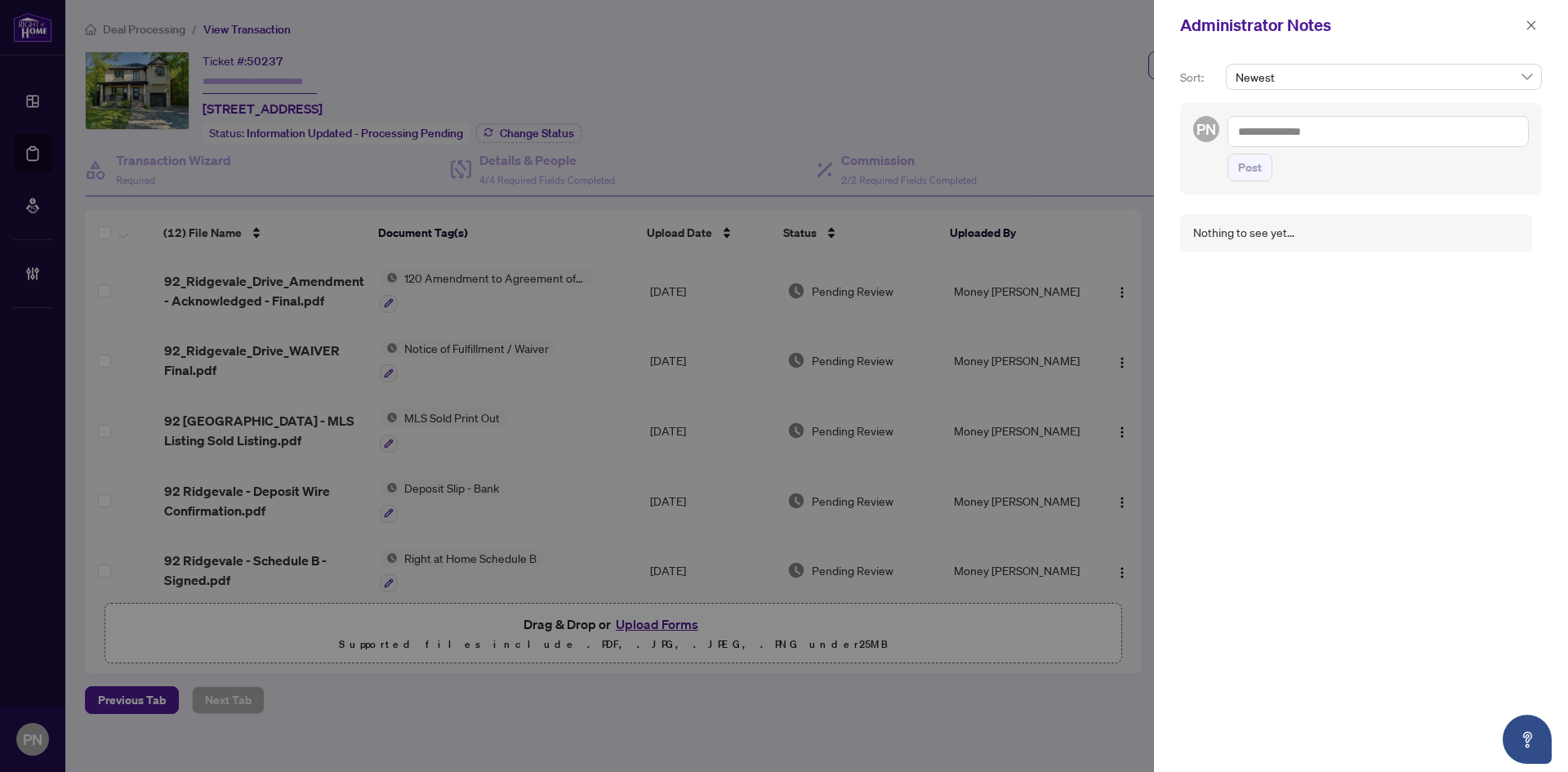
click at [1366, 129] on textarea at bounding box center [1378, 131] width 302 height 31
type textarea "**********"
click at [1271, 184] on button "Post" at bounding box center [1250, 184] width 45 height 28
drag, startPoint x: 1525, startPoint y: 26, endPoint x: 1150, endPoint y: 26, distance: 375.0
click at [1525, 26] on button "button" at bounding box center [1531, 25] width 22 height 20
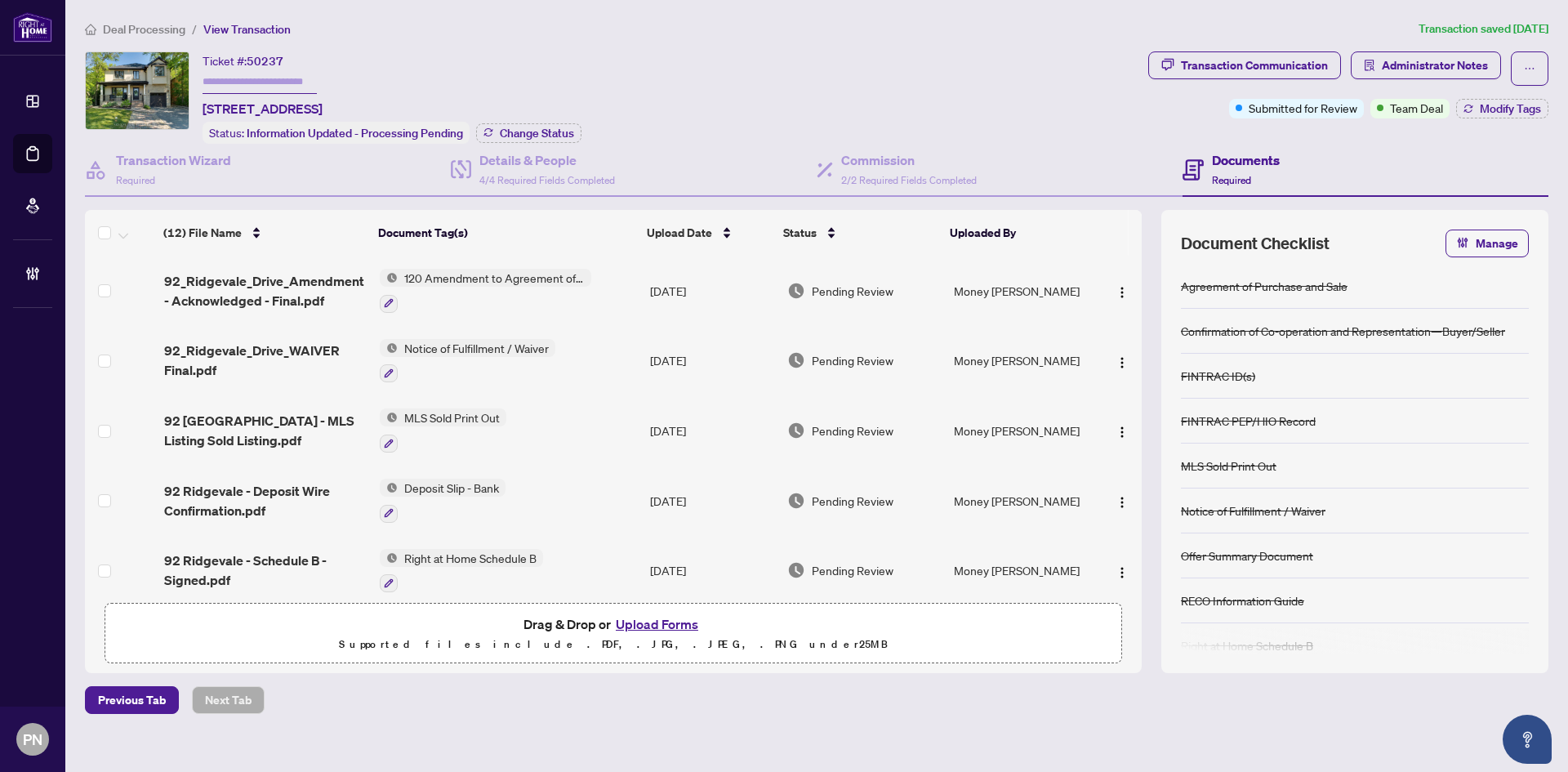
click at [182, 29] on span "Deal Processing" at bounding box center [145, 29] width 83 height 15
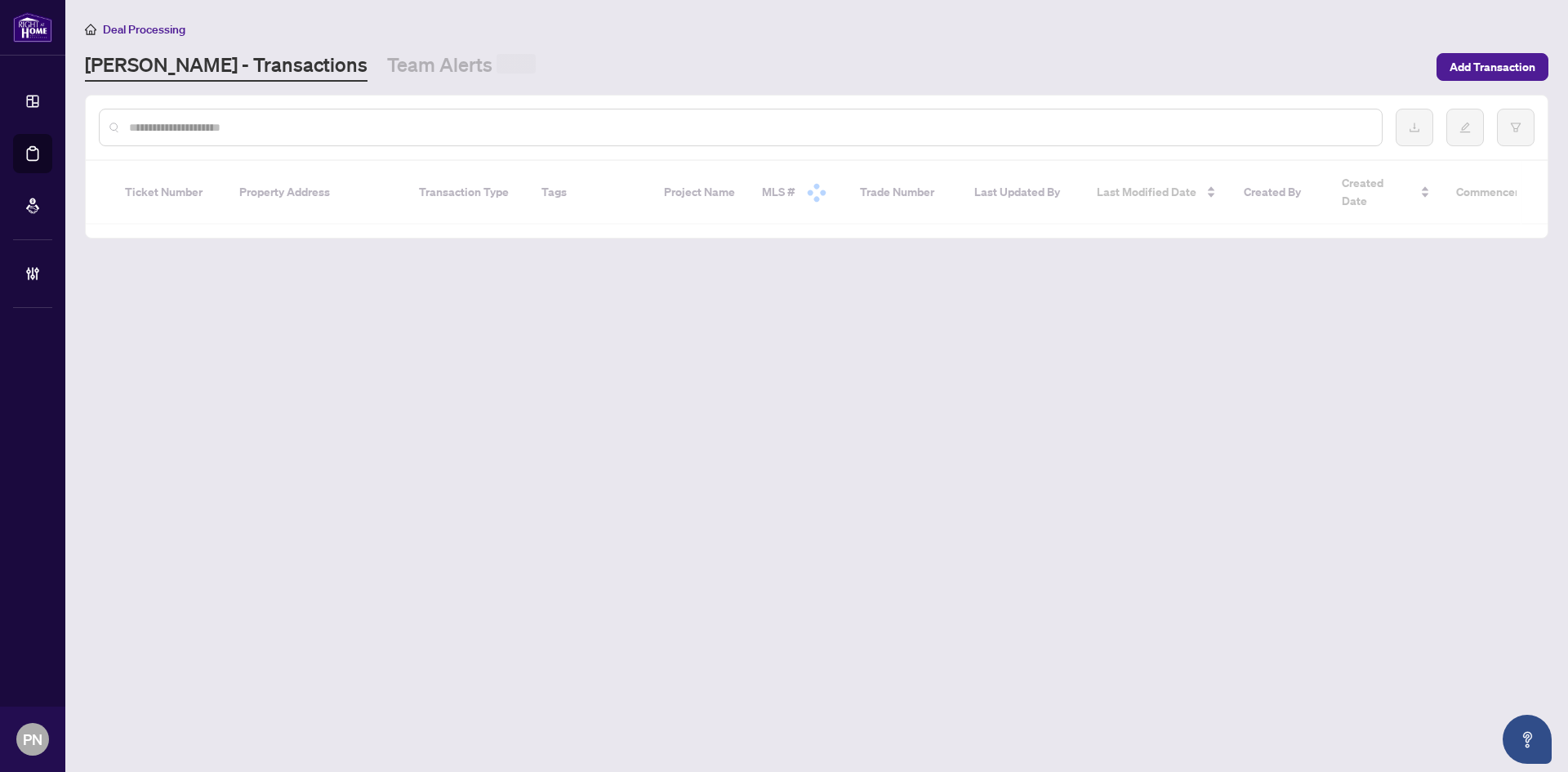
click at [389, 131] on input "text" at bounding box center [749, 127] width 1240 height 18
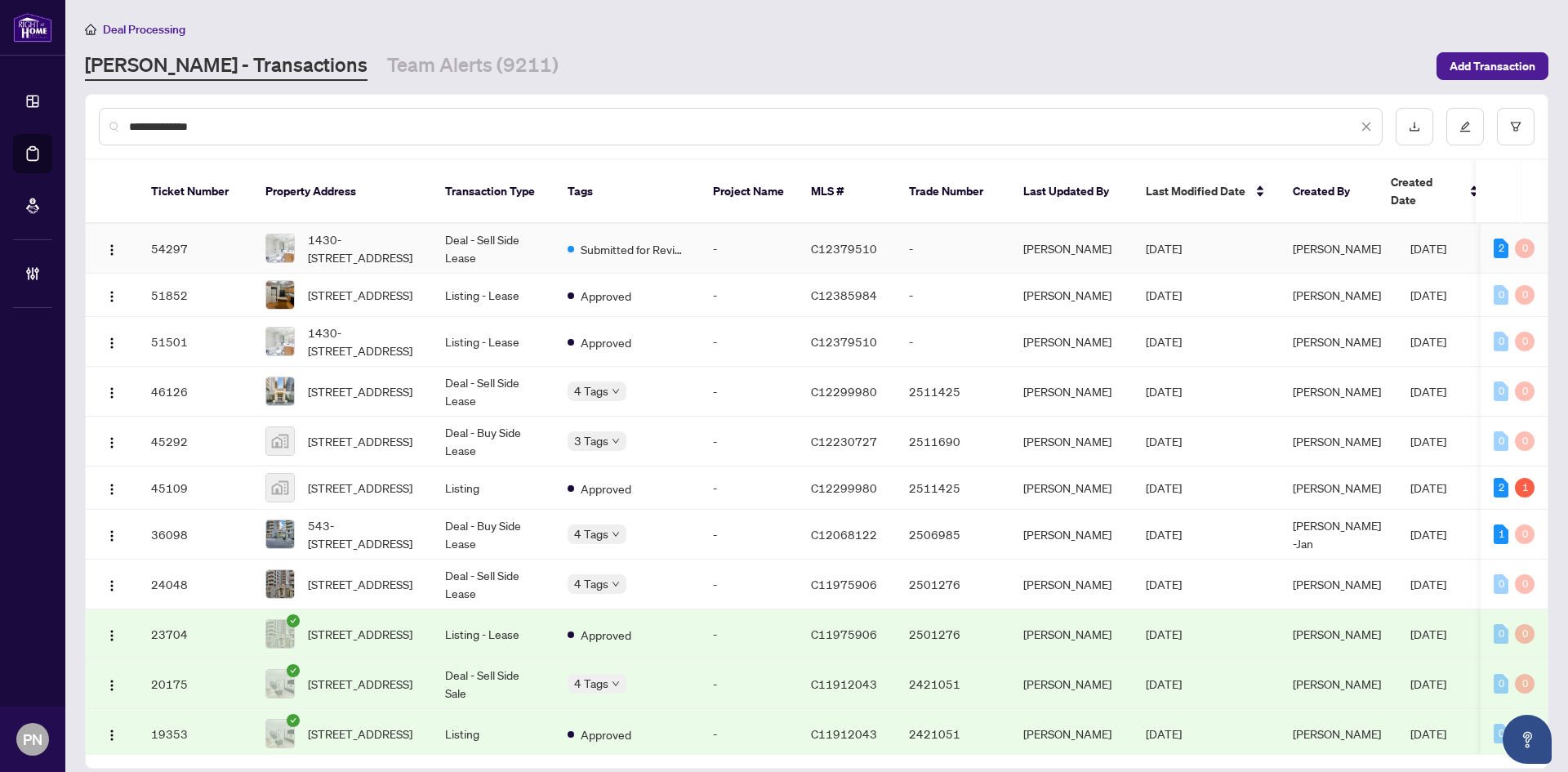
type input "**********"
click at [491, 235] on td "Deal - Sell Side Lease" at bounding box center [493, 248] width 122 height 50
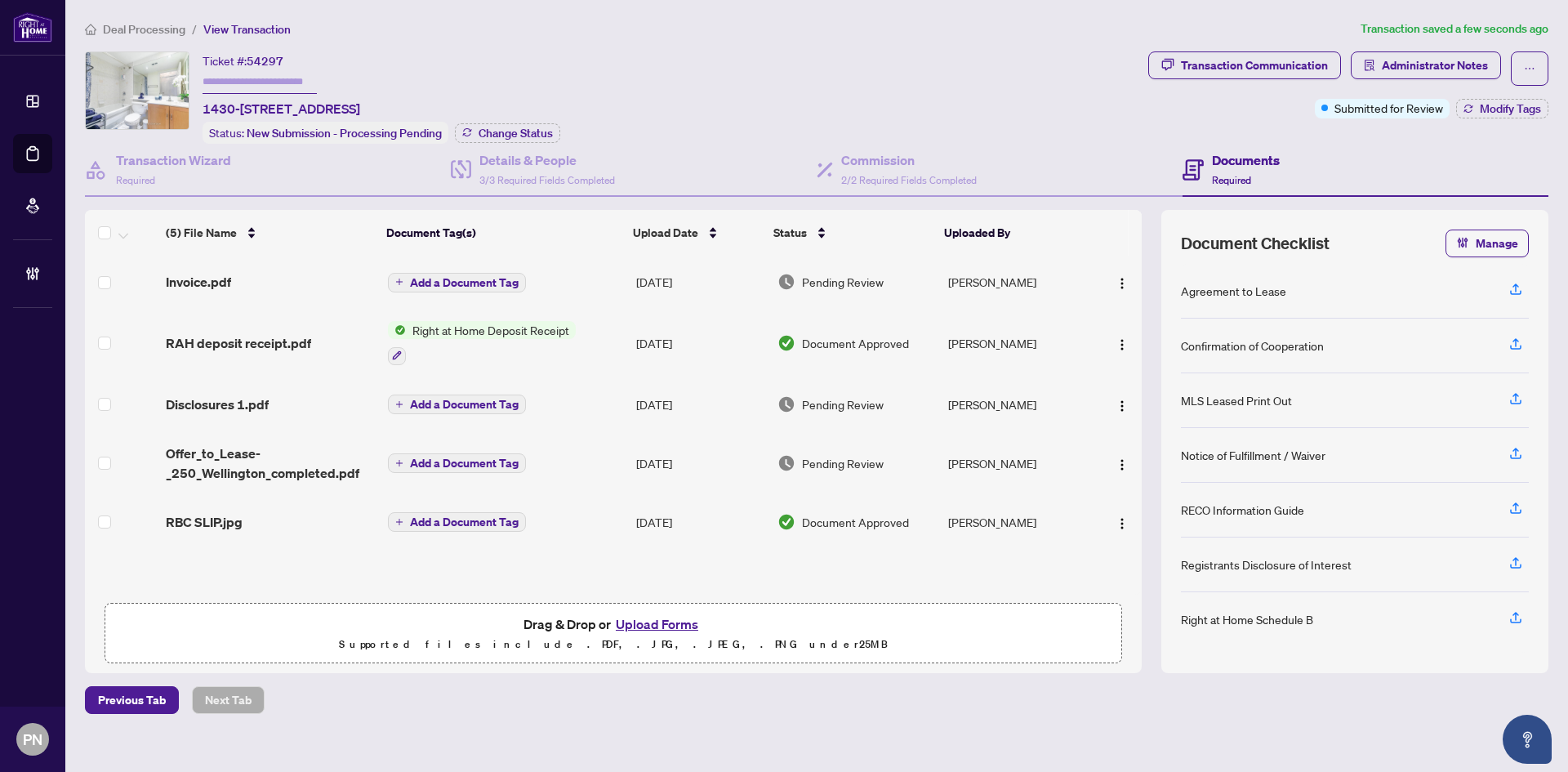
click at [134, 28] on span "Deal Processing" at bounding box center [145, 29] width 83 height 15
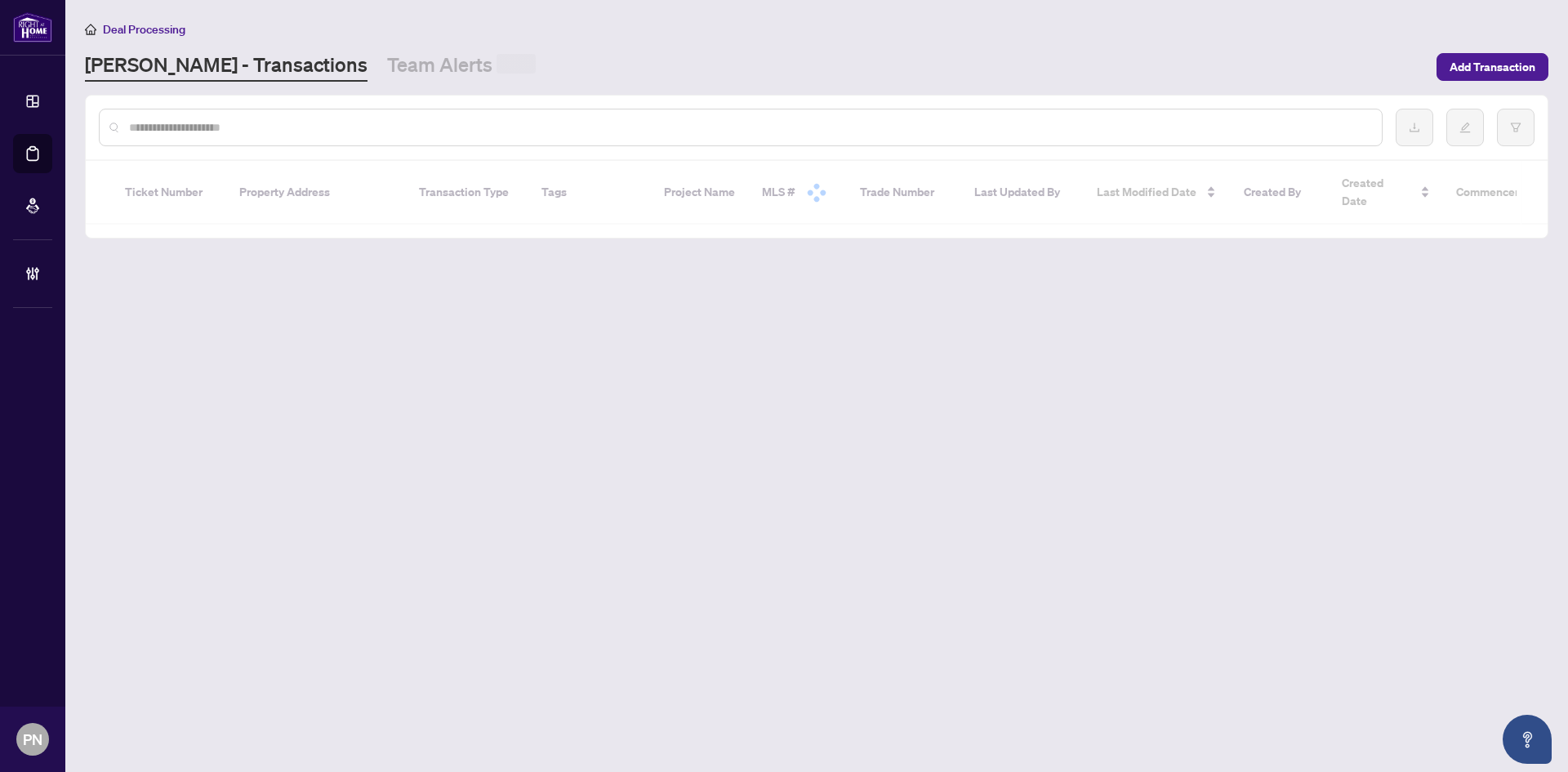
click at [263, 130] on input "text" at bounding box center [749, 127] width 1240 height 18
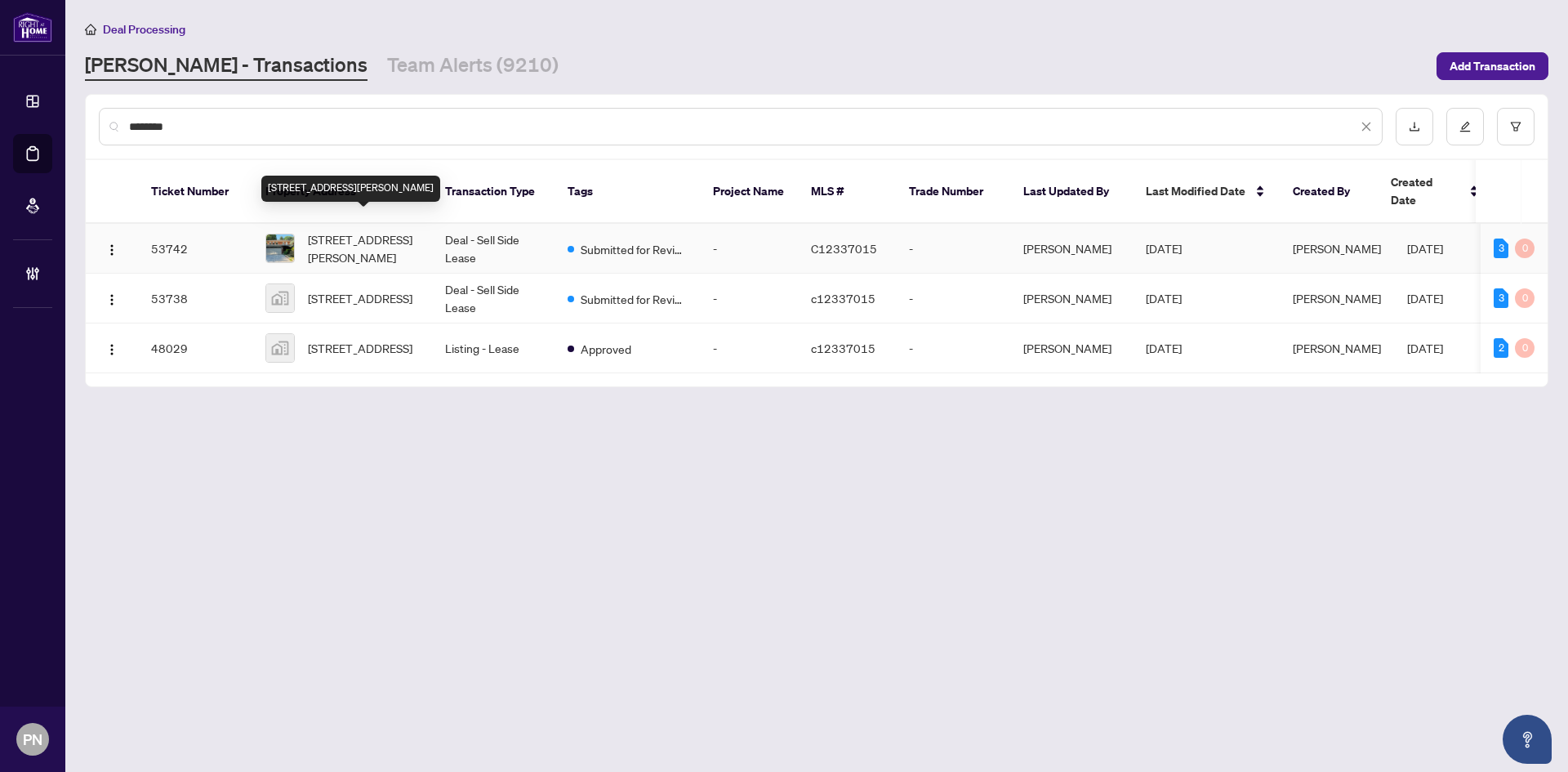
type input "********"
click at [407, 230] on span "22 Janus Crt, Toronto, Ontario M2H 1S4, Canada" at bounding box center [364, 248] width 111 height 36
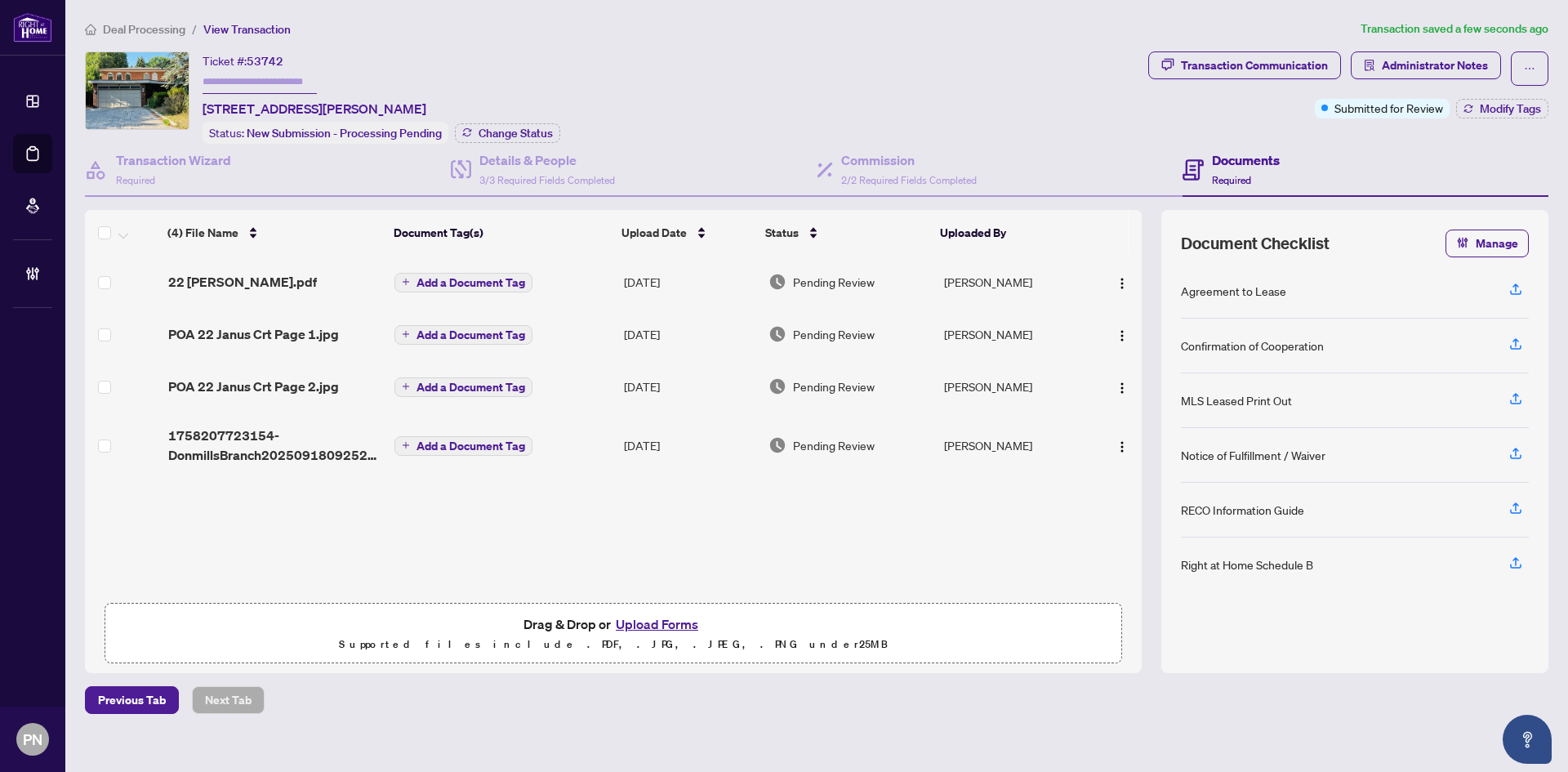
click at [156, 23] on span "Deal Processing" at bounding box center [145, 29] width 83 height 15
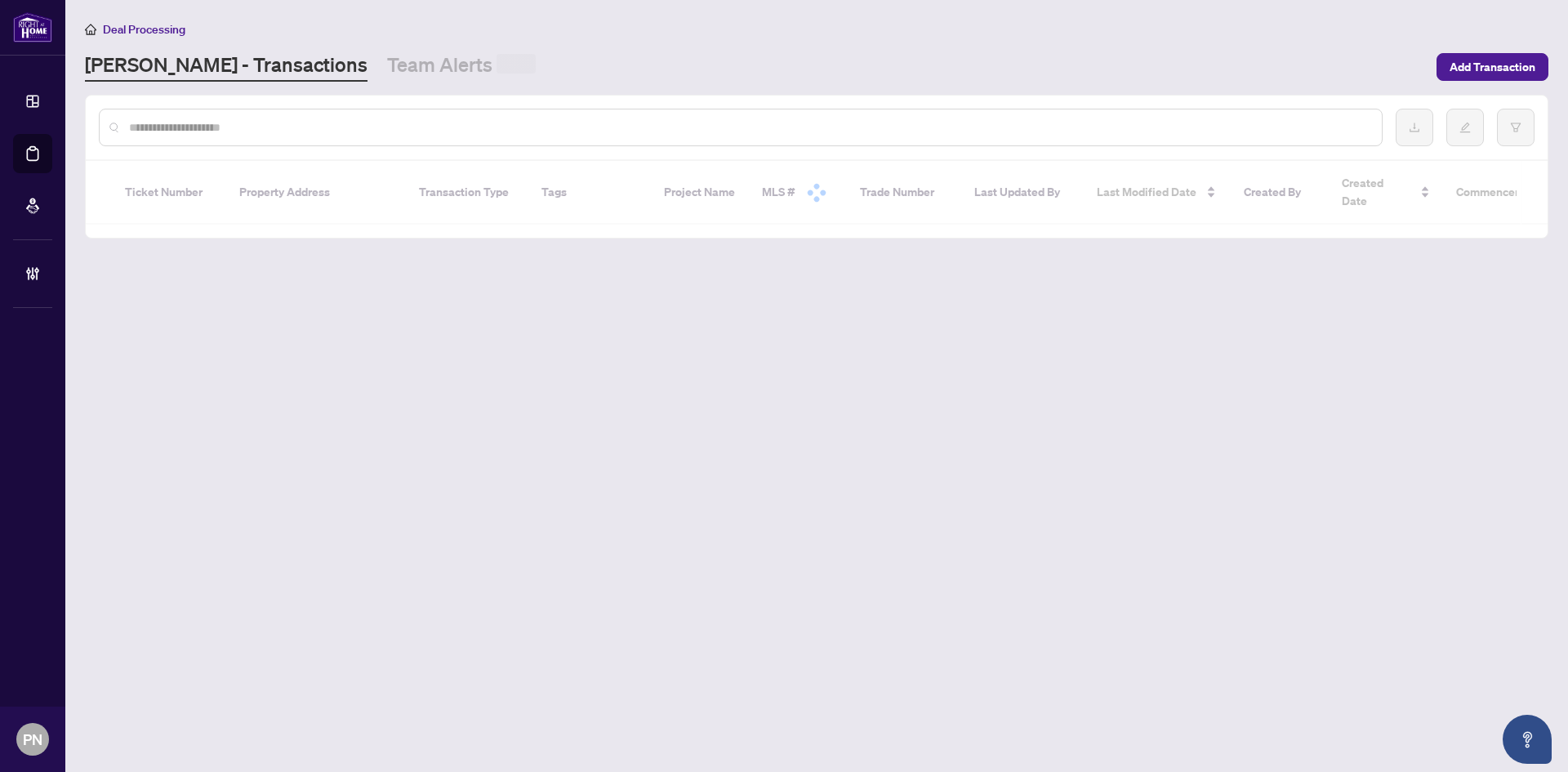
click at [442, 116] on div at bounding box center [740, 128] width 1284 height 38
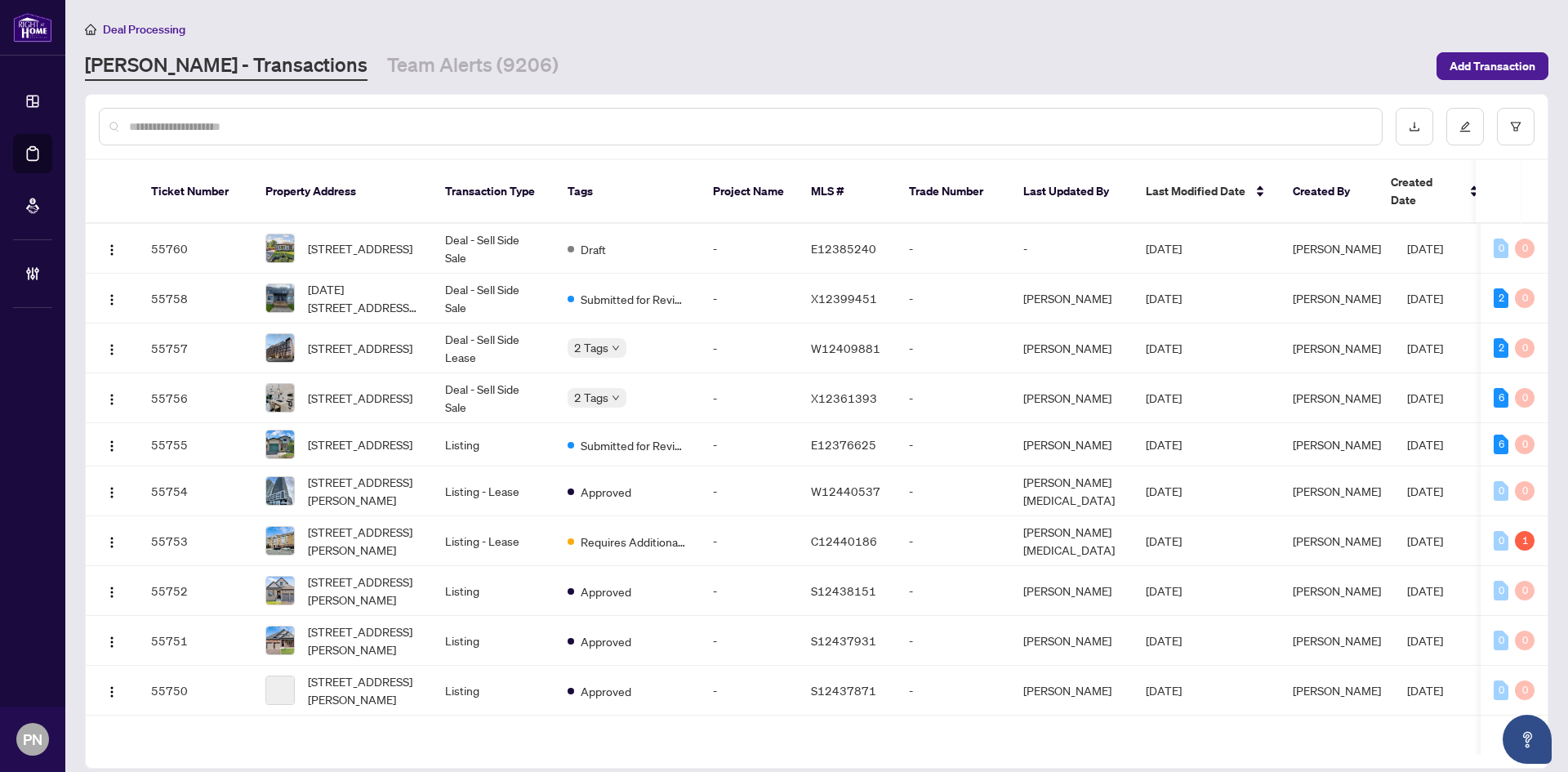
click at [441, 116] on div at bounding box center [740, 127] width 1284 height 38
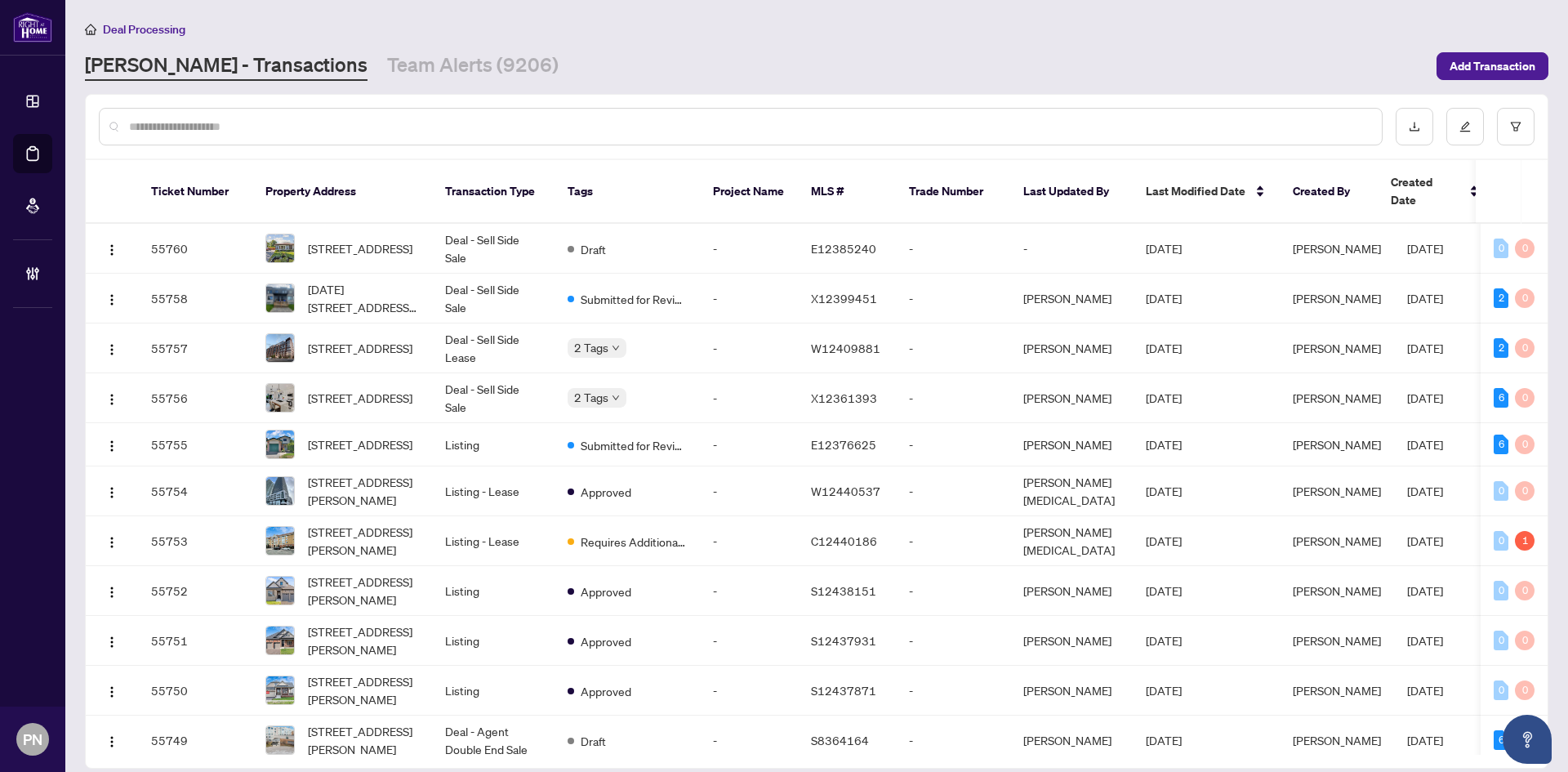
click at [440, 122] on input "text" at bounding box center [749, 126] width 1240 height 18
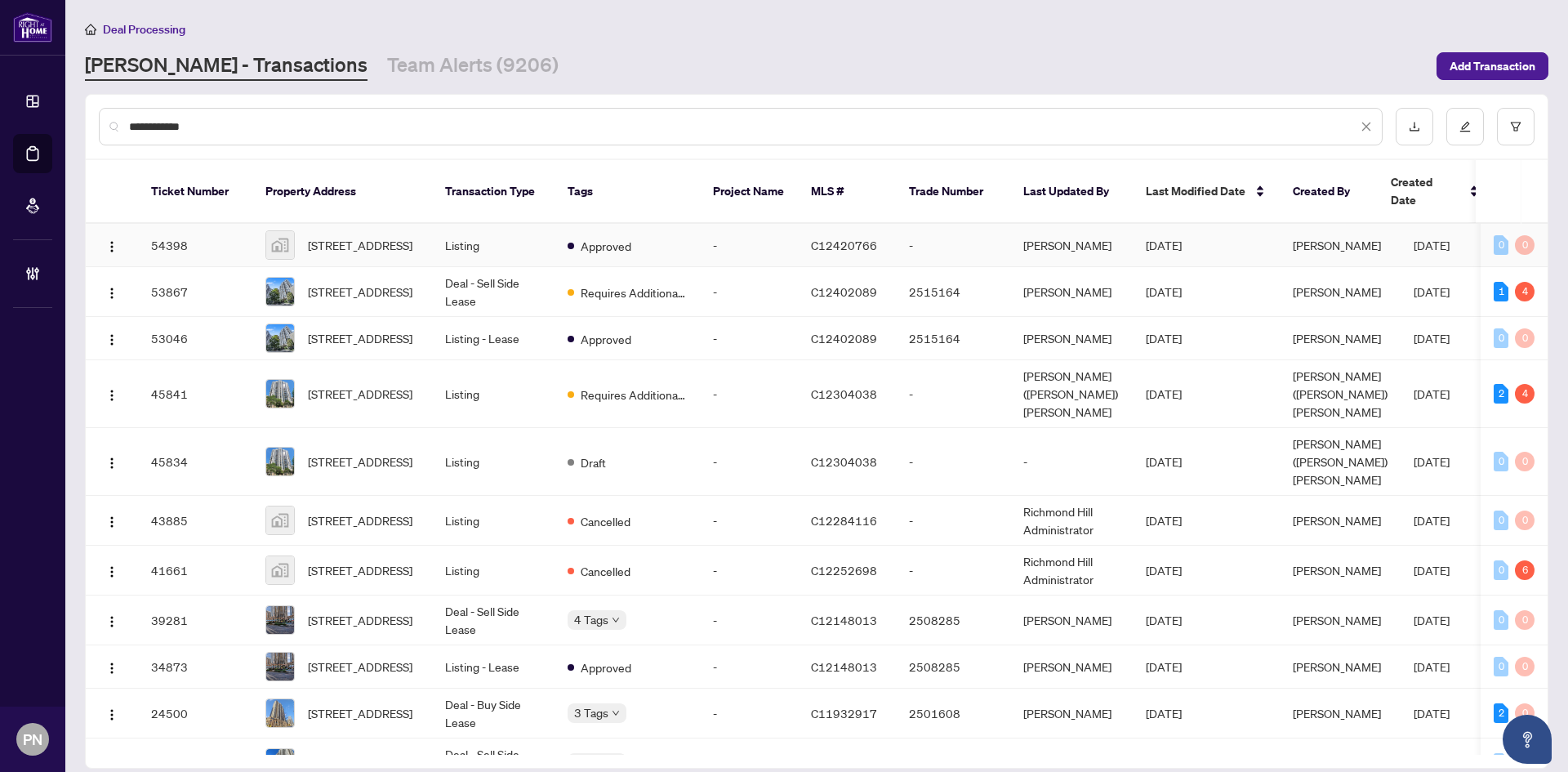
type input "**********"
click at [491, 272] on td "Deal - Sell Side Lease" at bounding box center [493, 291] width 122 height 50
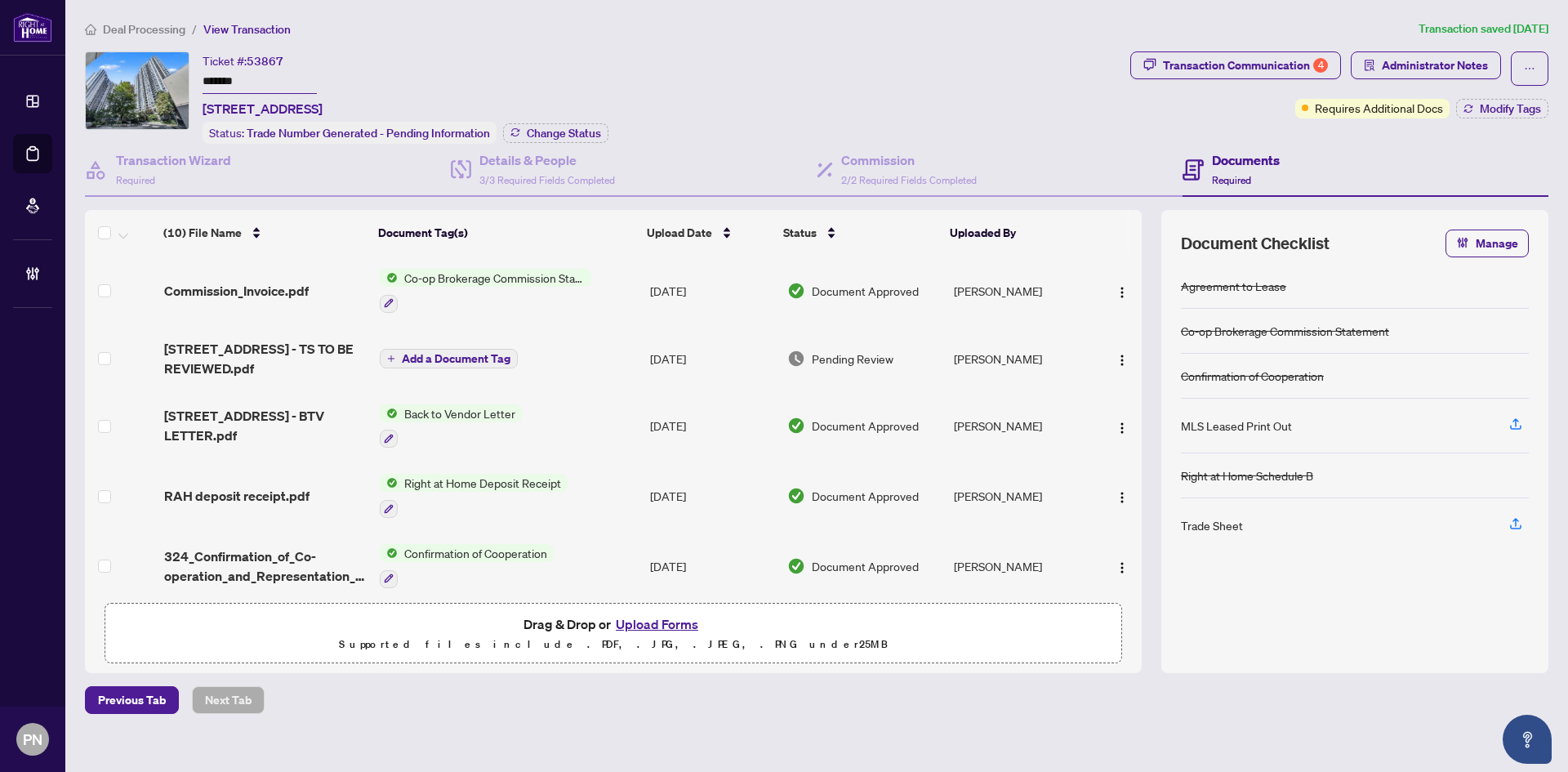
click at [1116, 491] on img "button" at bounding box center [1123, 498] width 13 height 13
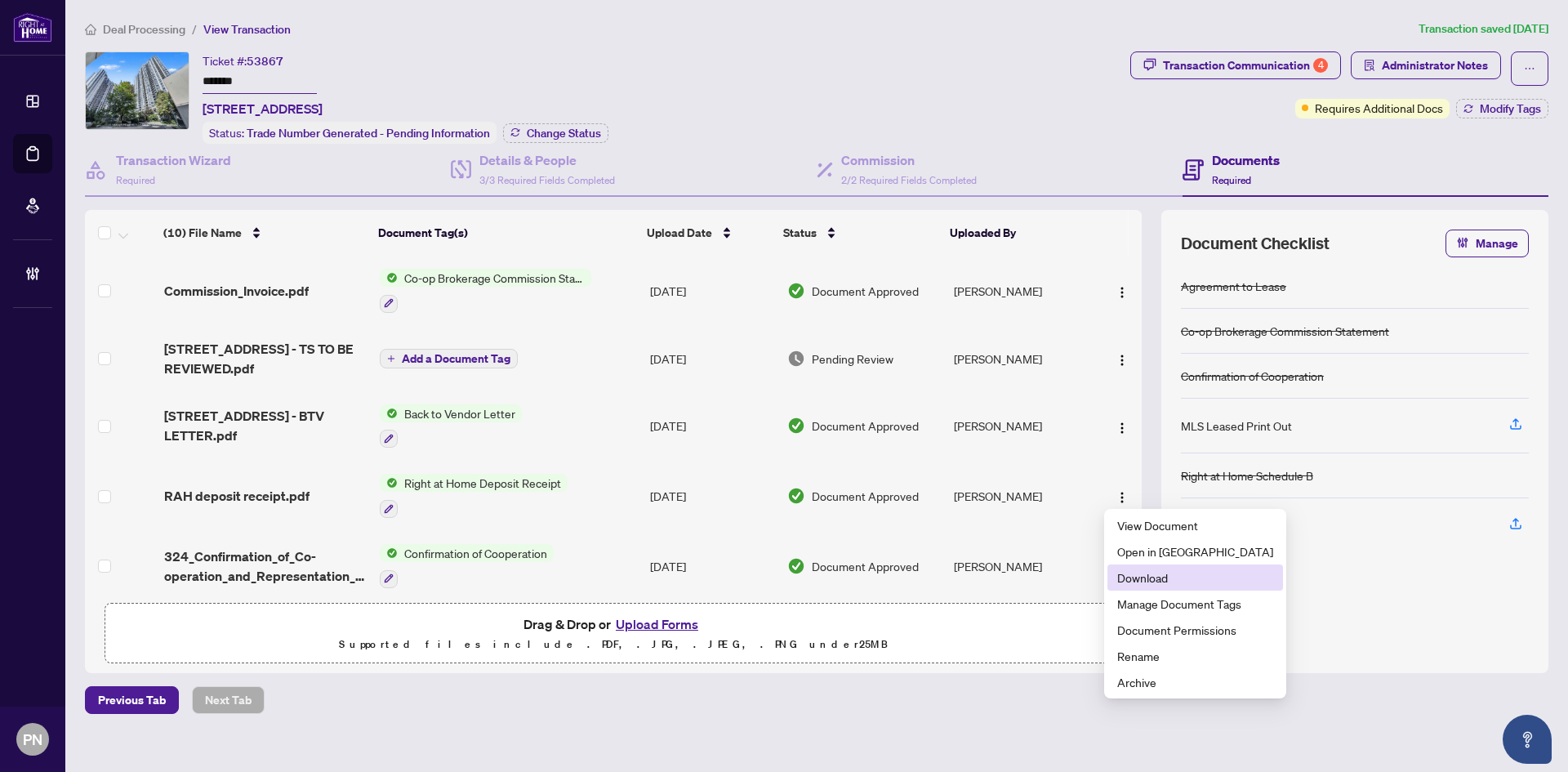
click at [1171, 579] on span "Download" at bounding box center [1195, 577] width 156 height 18
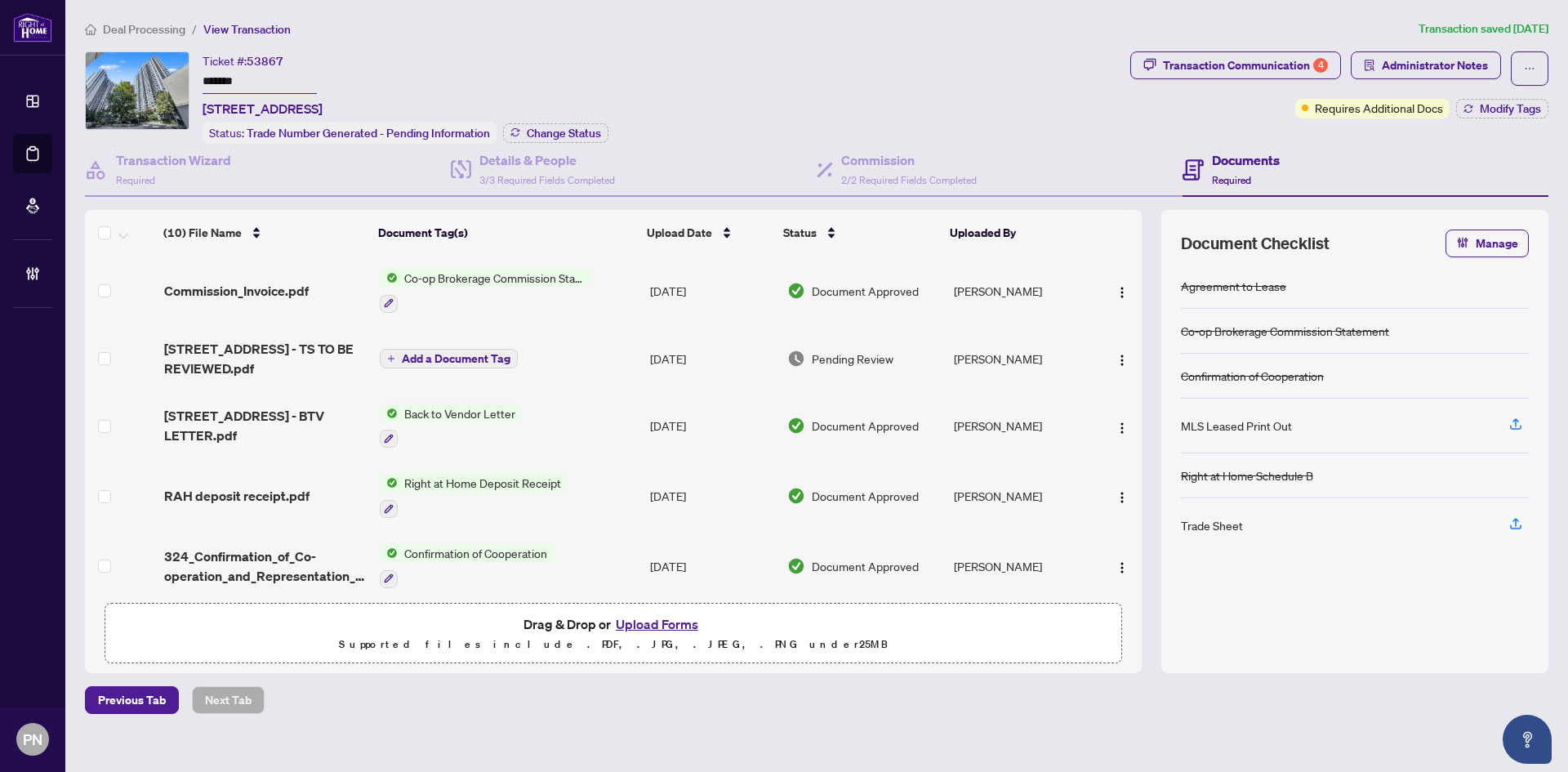
click at [116, 32] on span "Deal Processing" at bounding box center [145, 29] width 83 height 15
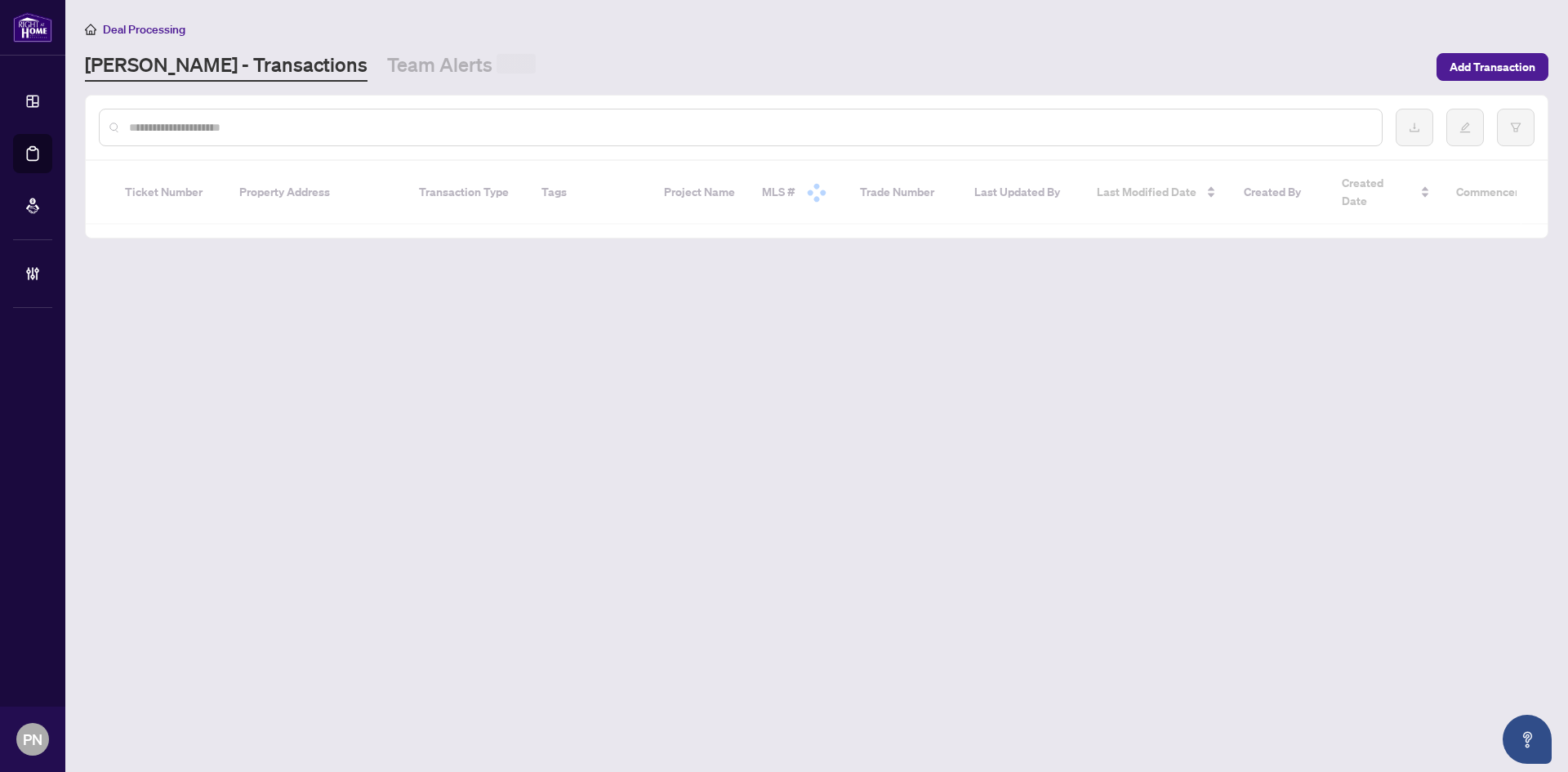
click at [347, 128] on input "text" at bounding box center [749, 127] width 1240 height 18
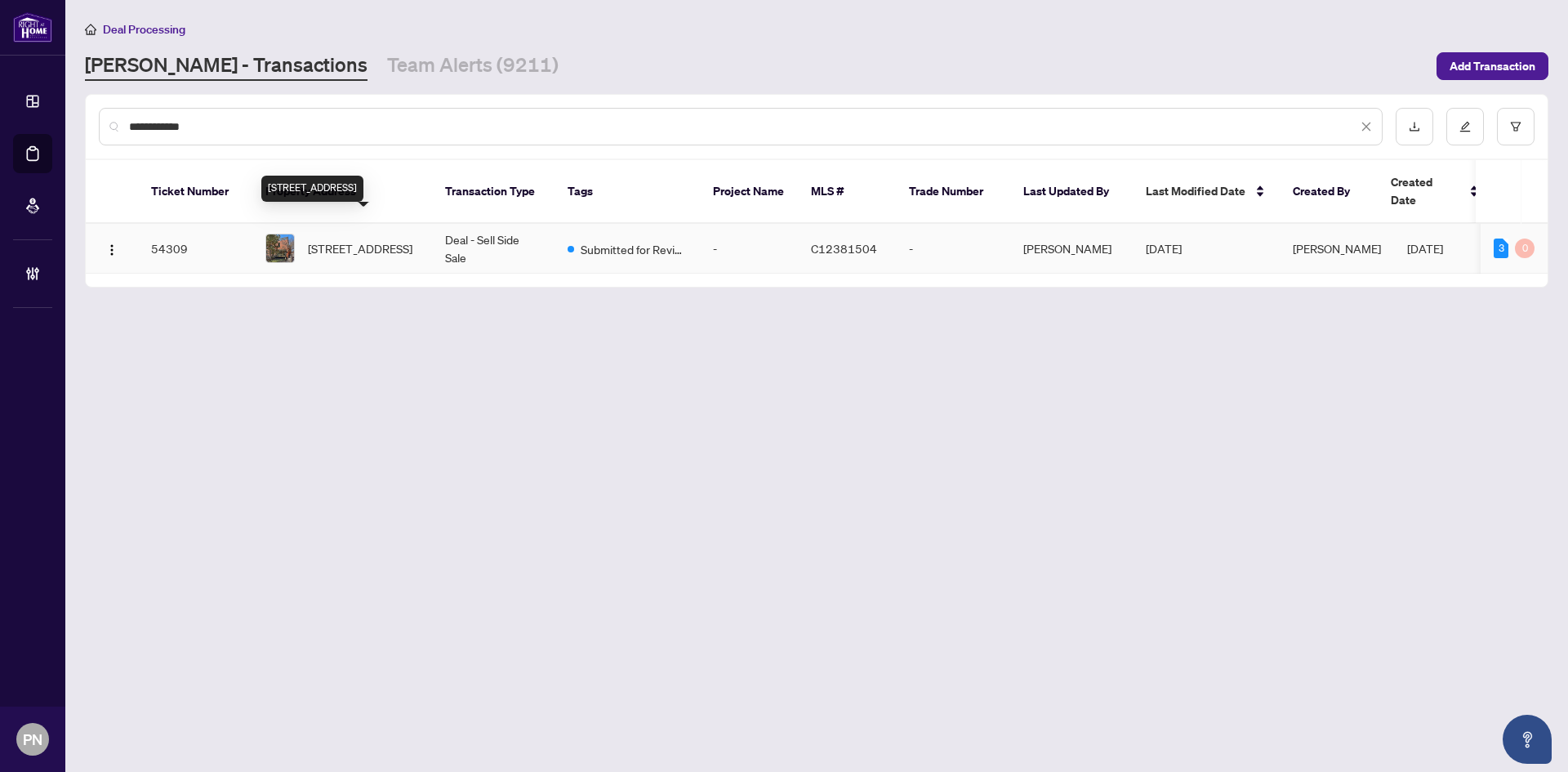
type input "**********"
click at [400, 239] on span "694 Richmond St, Toronto, Ontario M6J 1C5, Canada" at bounding box center [360, 248] width 104 height 18
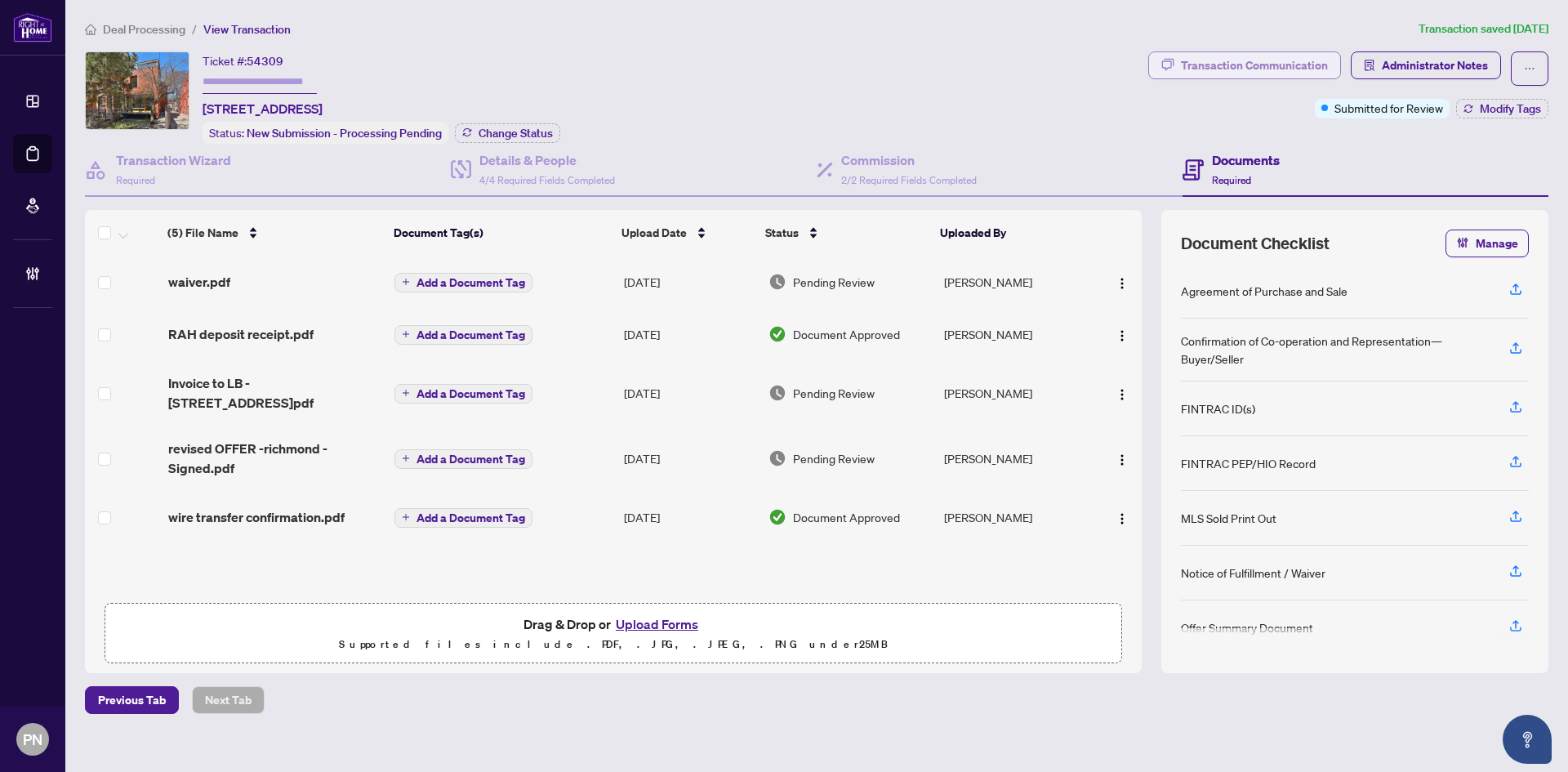
click at [1254, 65] on div "Transaction Communication" at bounding box center [1254, 66] width 147 height 26
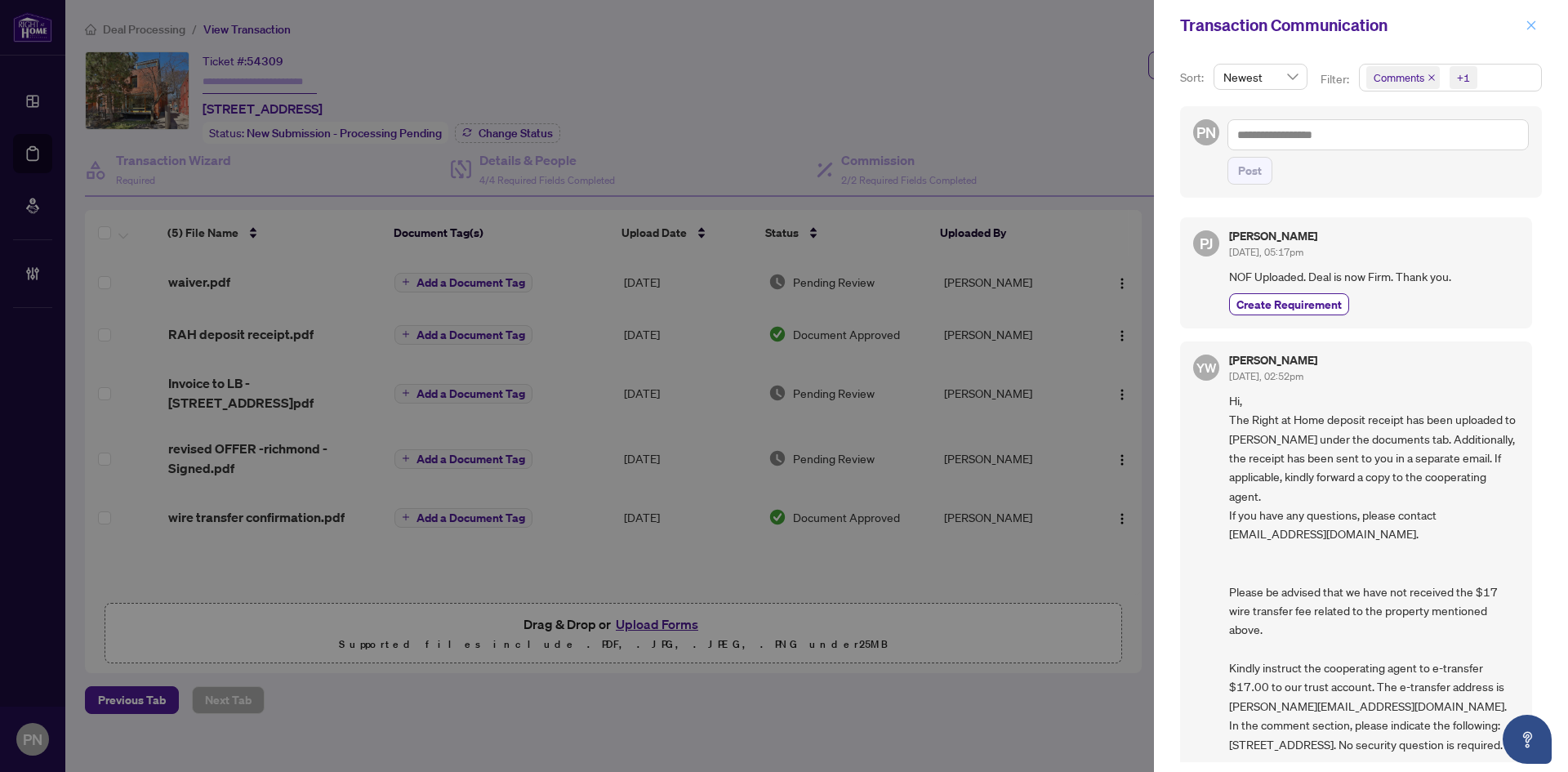
click at [1529, 32] on span "button" at bounding box center [1531, 25] width 11 height 26
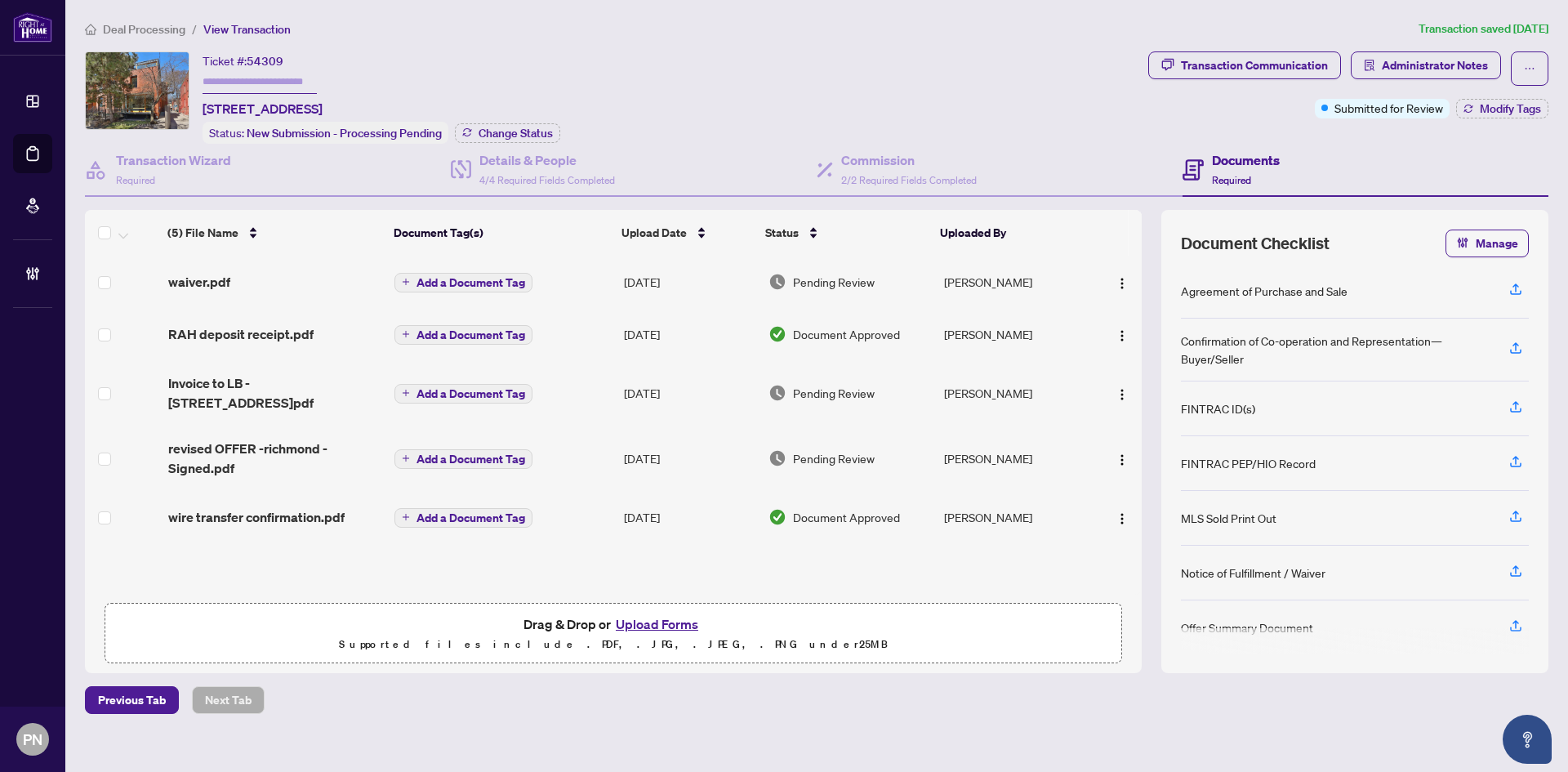
click at [146, 25] on span "Deal Processing" at bounding box center [145, 29] width 83 height 15
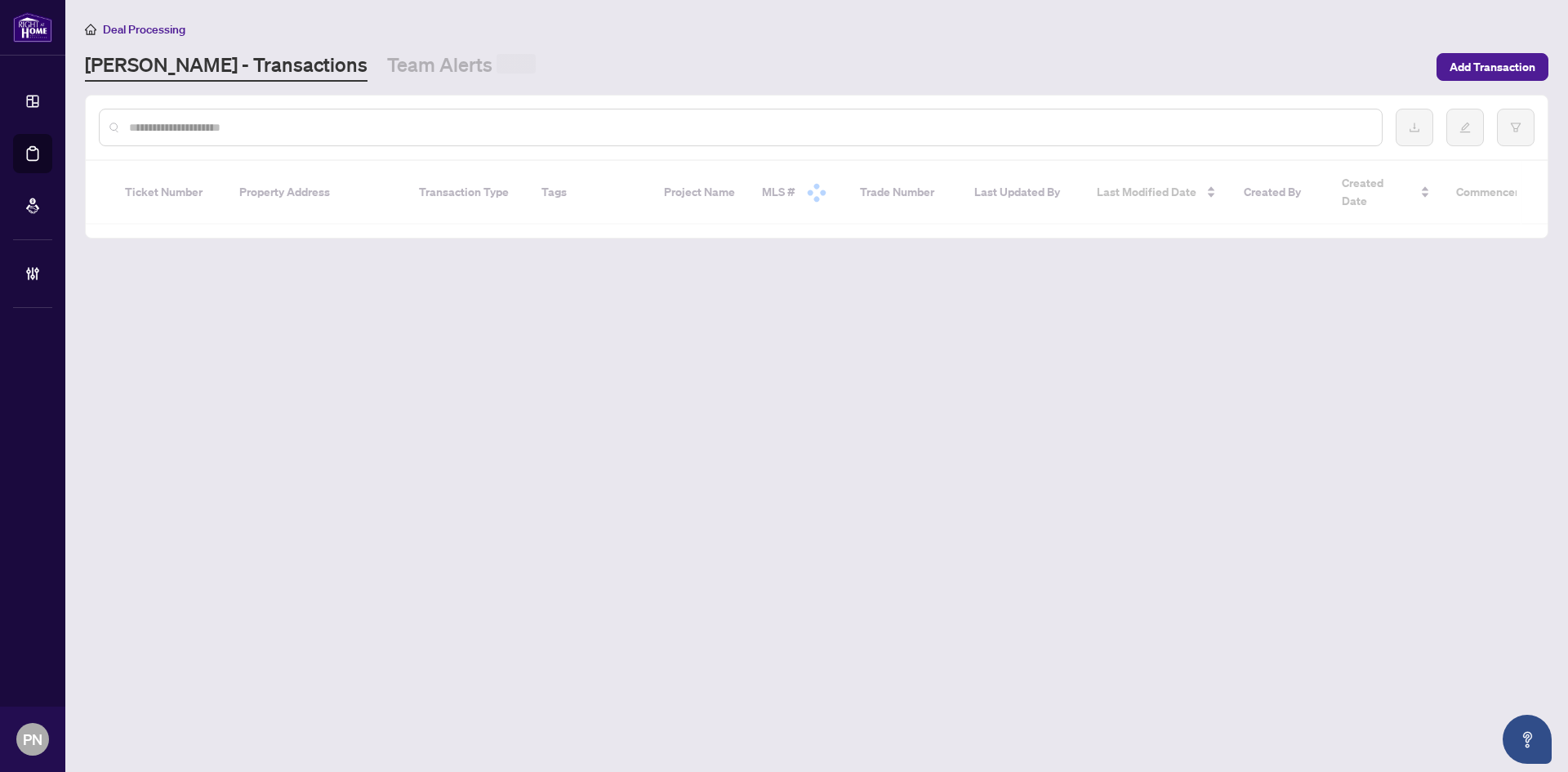
click at [428, 122] on input "text" at bounding box center [749, 127] width 1240 height 18
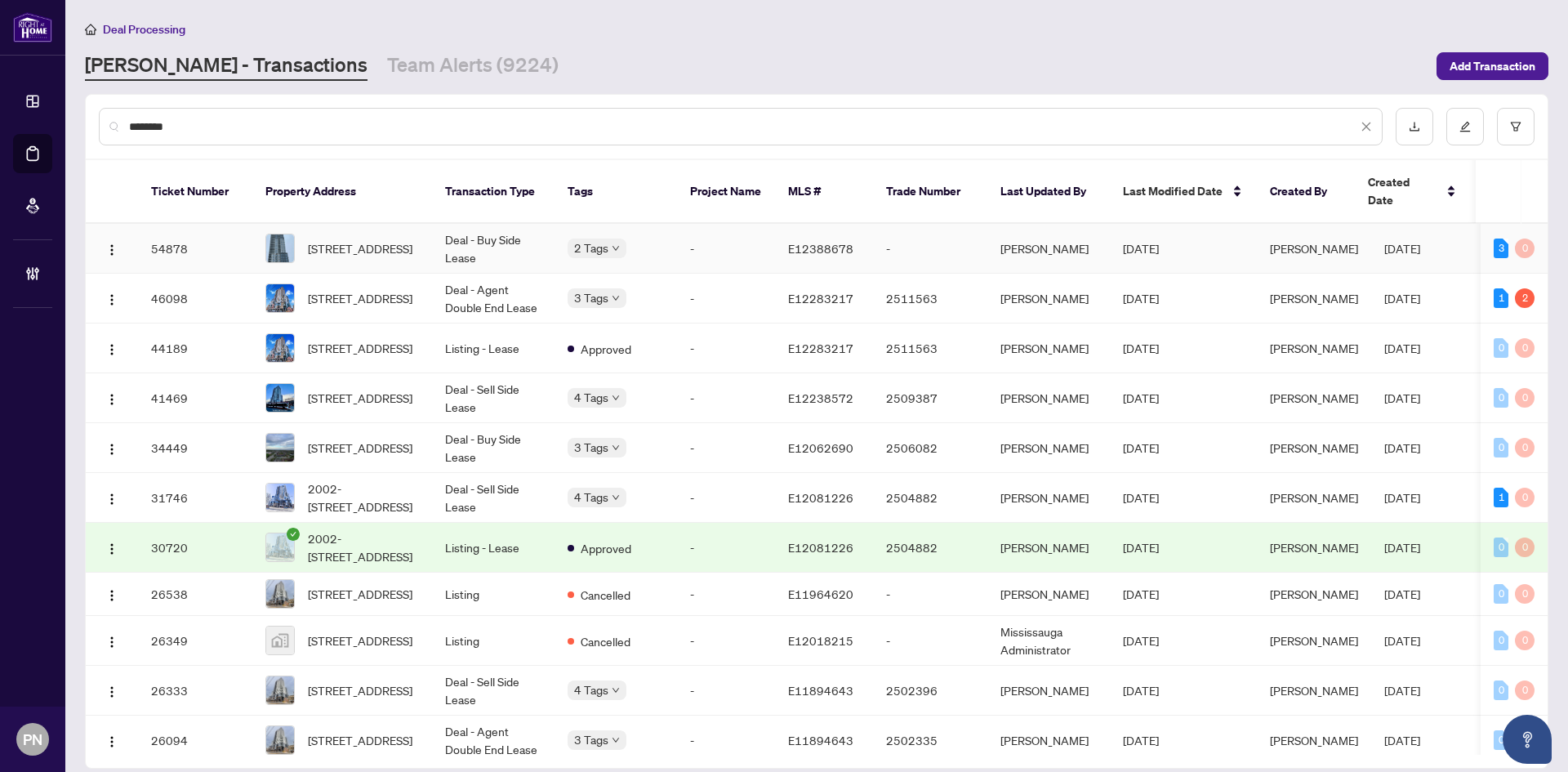
type input "********"
click at [505, 228] on td "Deal - Buy Side Lease" at bounding box center [493, 248] width 122 height 50
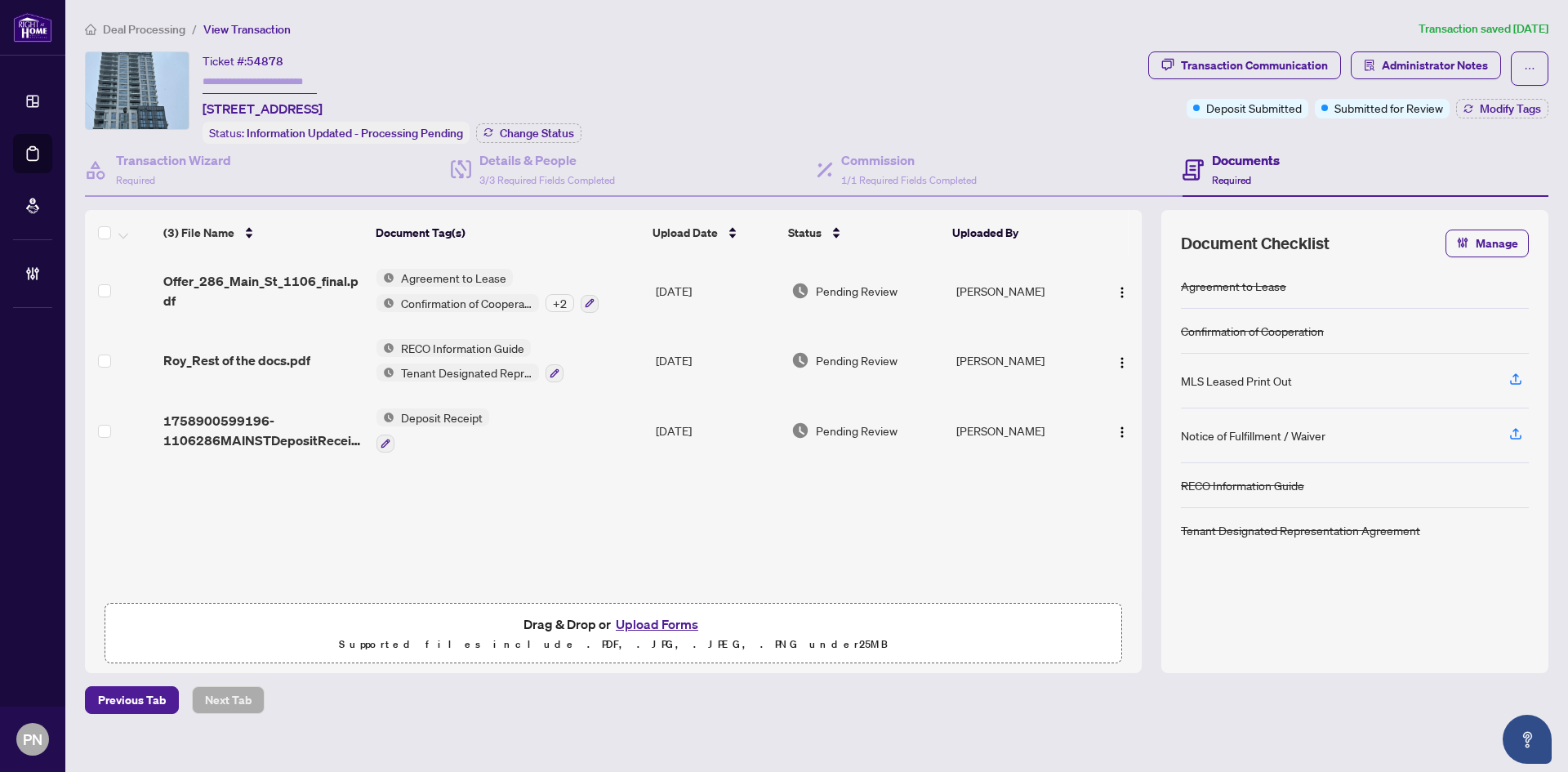
click at [135, 27] on span "Deal Processing" at bounding box center [145, 29] width 83 height 15
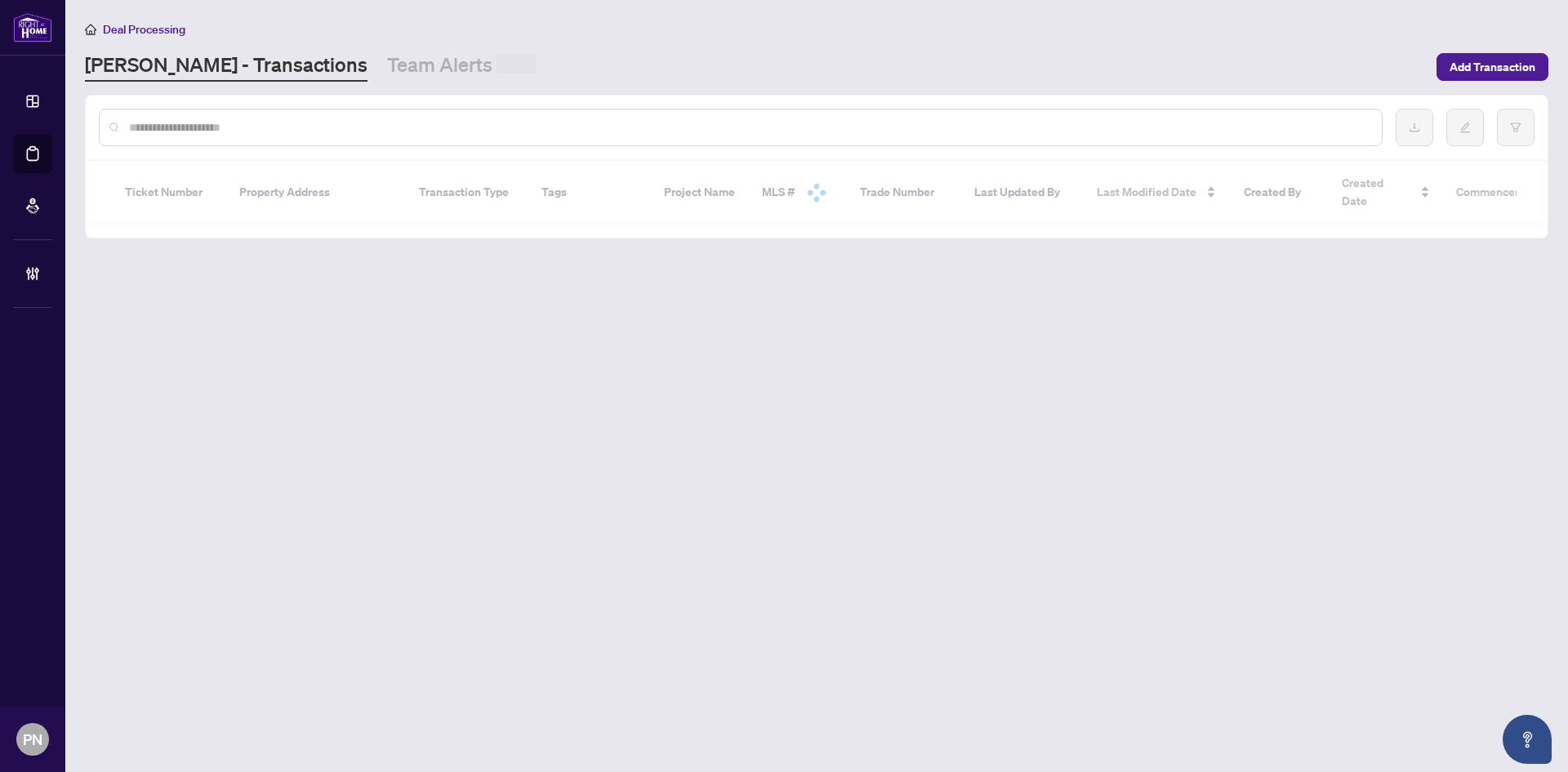
click at [334, 118] on input "text" at bounding box center [749, 127] width 1240 height 18
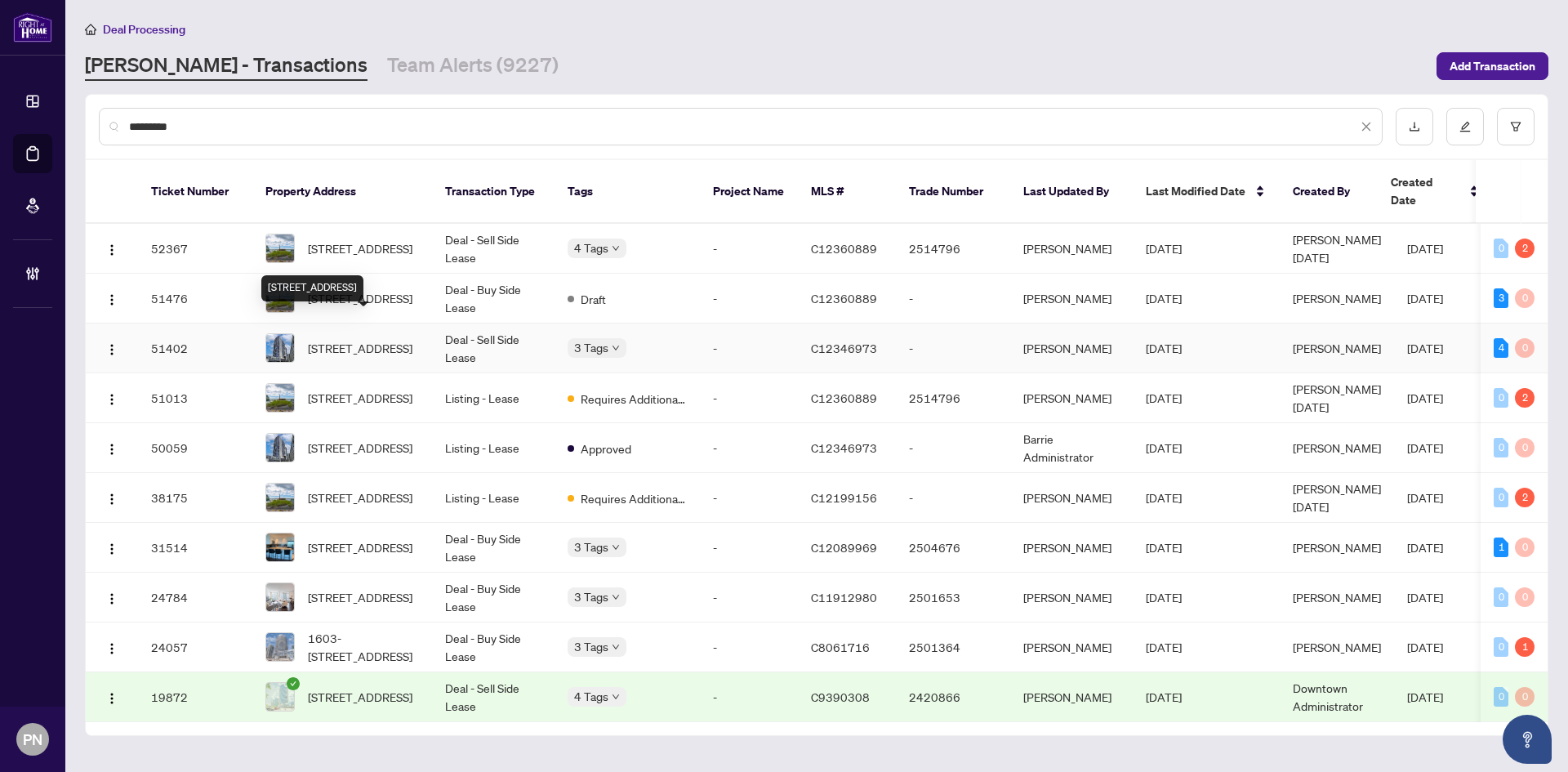
type input "*********"
click at [391, 339] on span "1006-218 Queens Quay, Toronto, Ontario M5J 2Y6, Canada" at bounding box center [360, 347] width 104 height 18
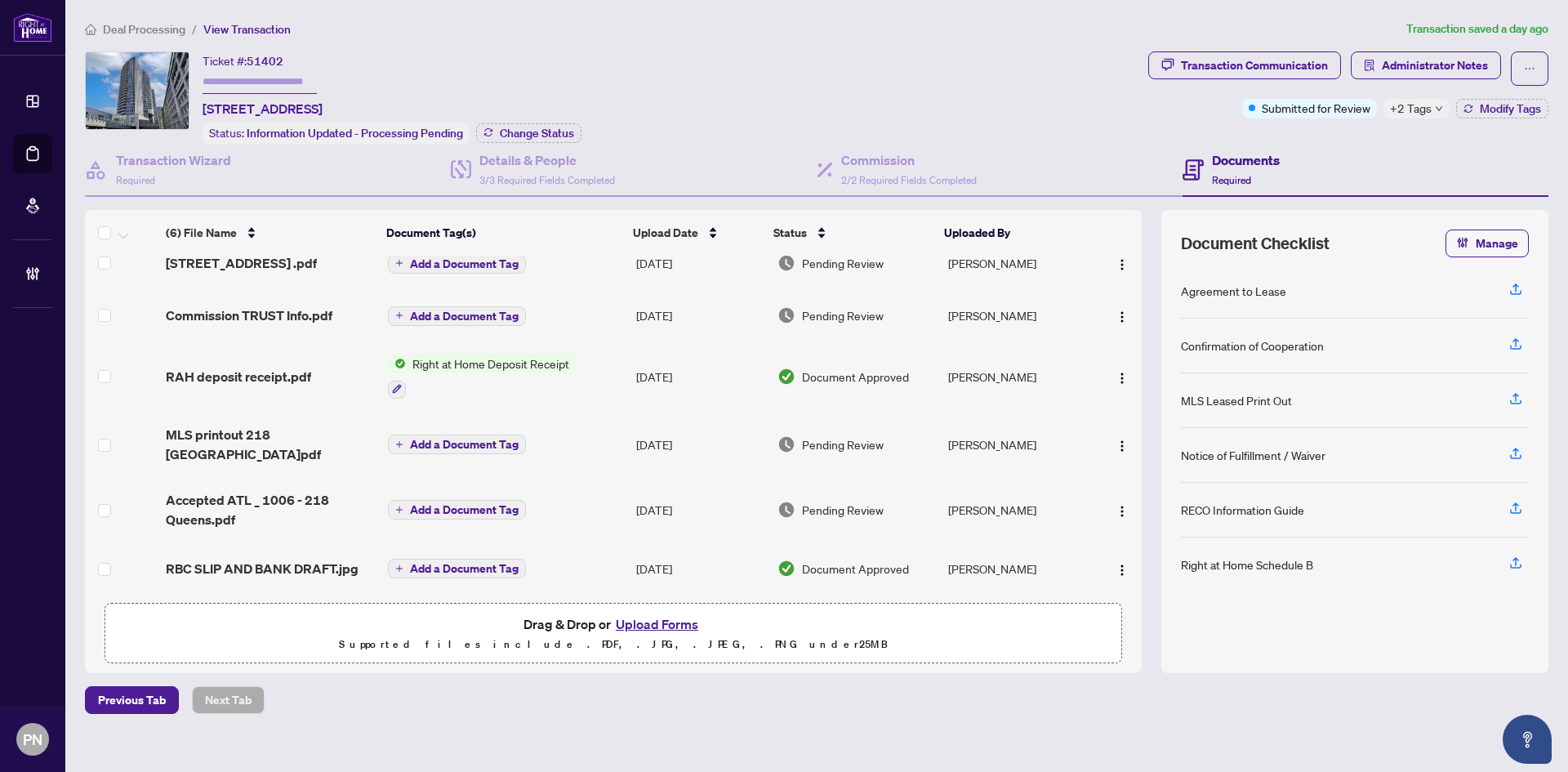
scroll to position [23, 0]
click at [276, 503] on span "Accepted ATL _ 1006 - 218 Queens.pdf" at bounding box center [270, 509] width 210 height 39
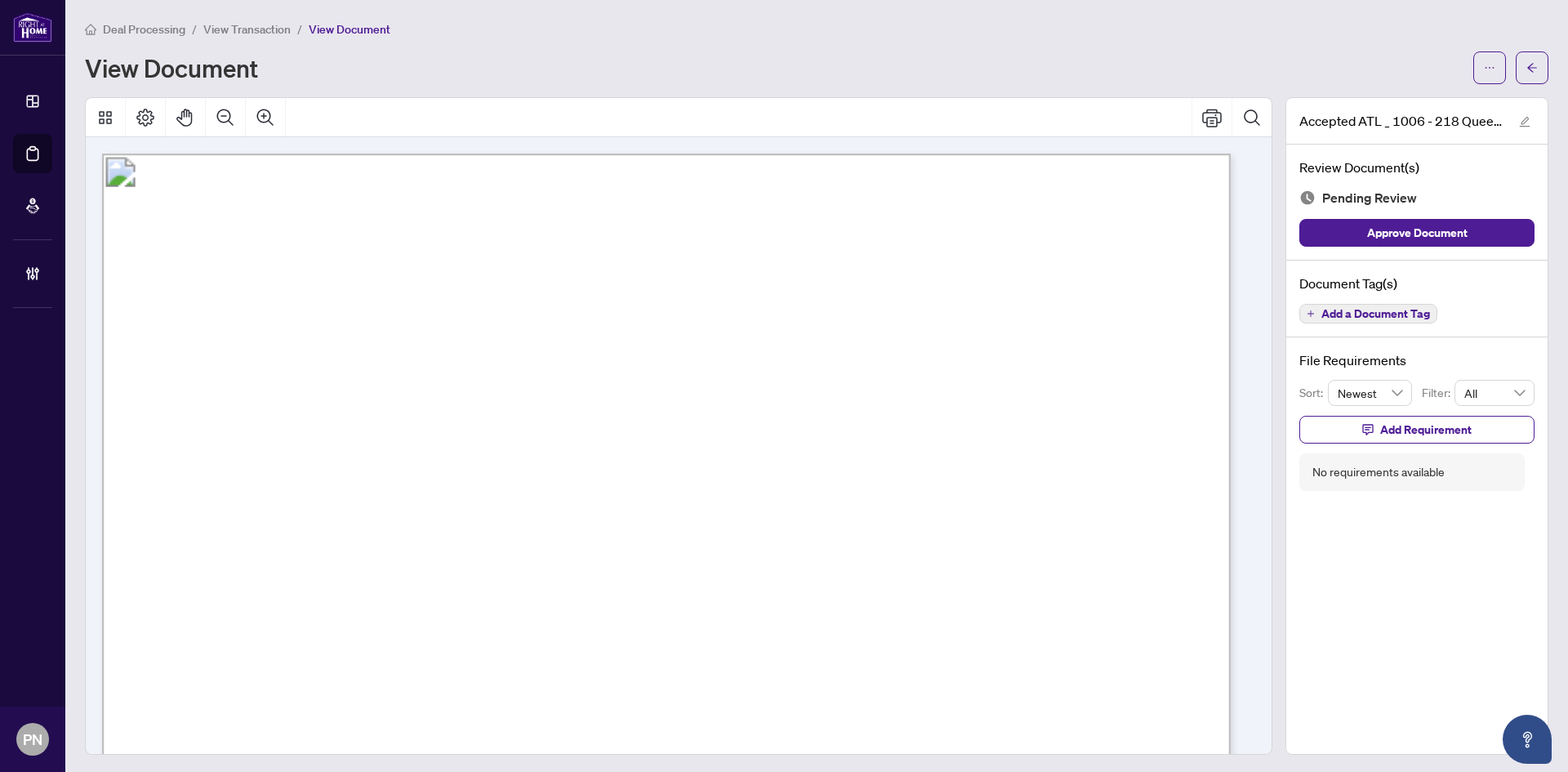
drag, startPoint x: 879, startPoint y: 471, endPoint x: 888, endPoint y: 43, distance: 428.1
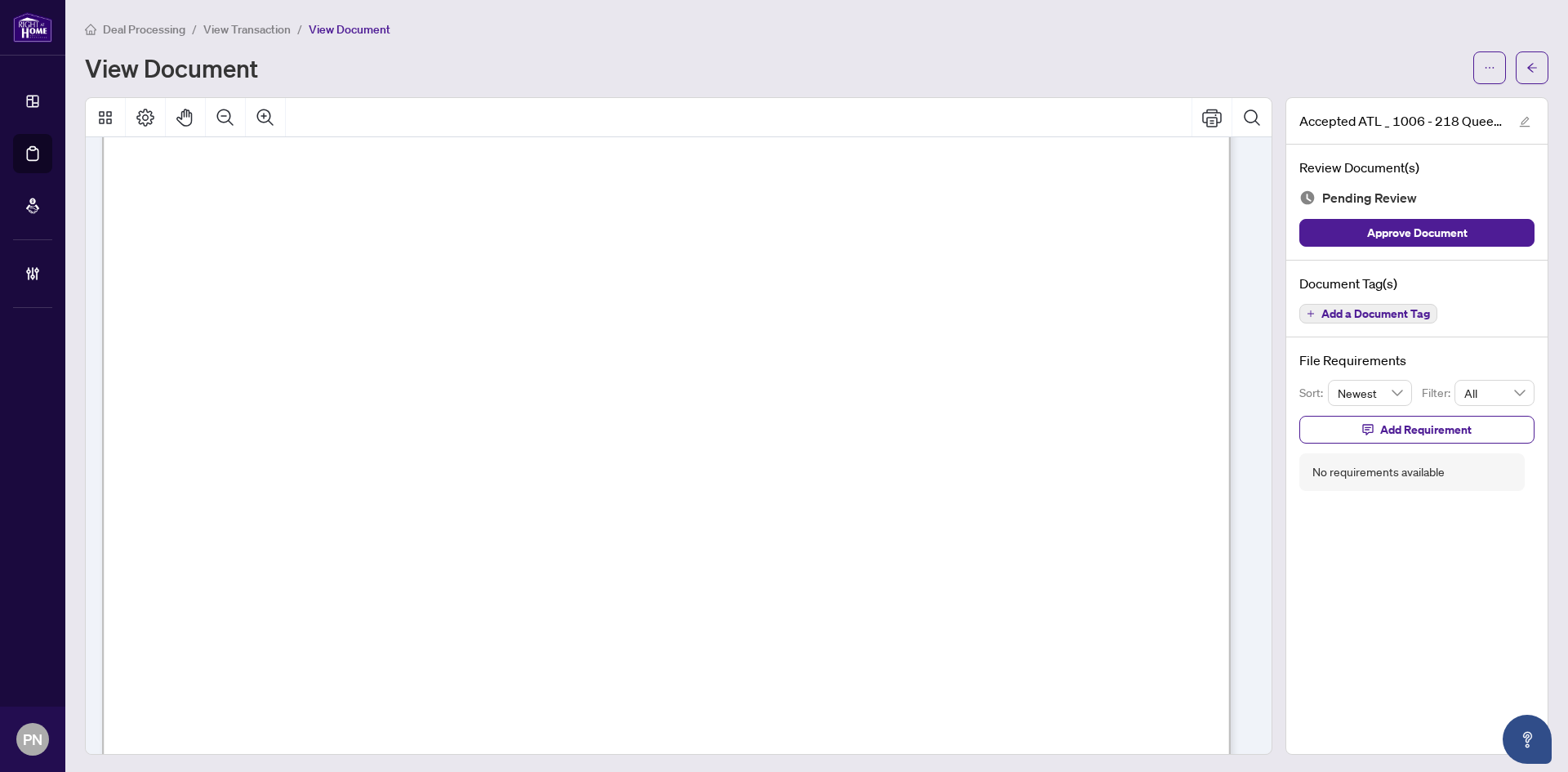
scroll to position [327, 0]
drag, startPoint x: 820, startPoint y: 409, endPoint x: 843, endPoint y: 261, distance: 149.8
drag, startPoint x: 850, startPoint y: 337, endPoint x: 868, endPoint y: 338, distance: 18.0
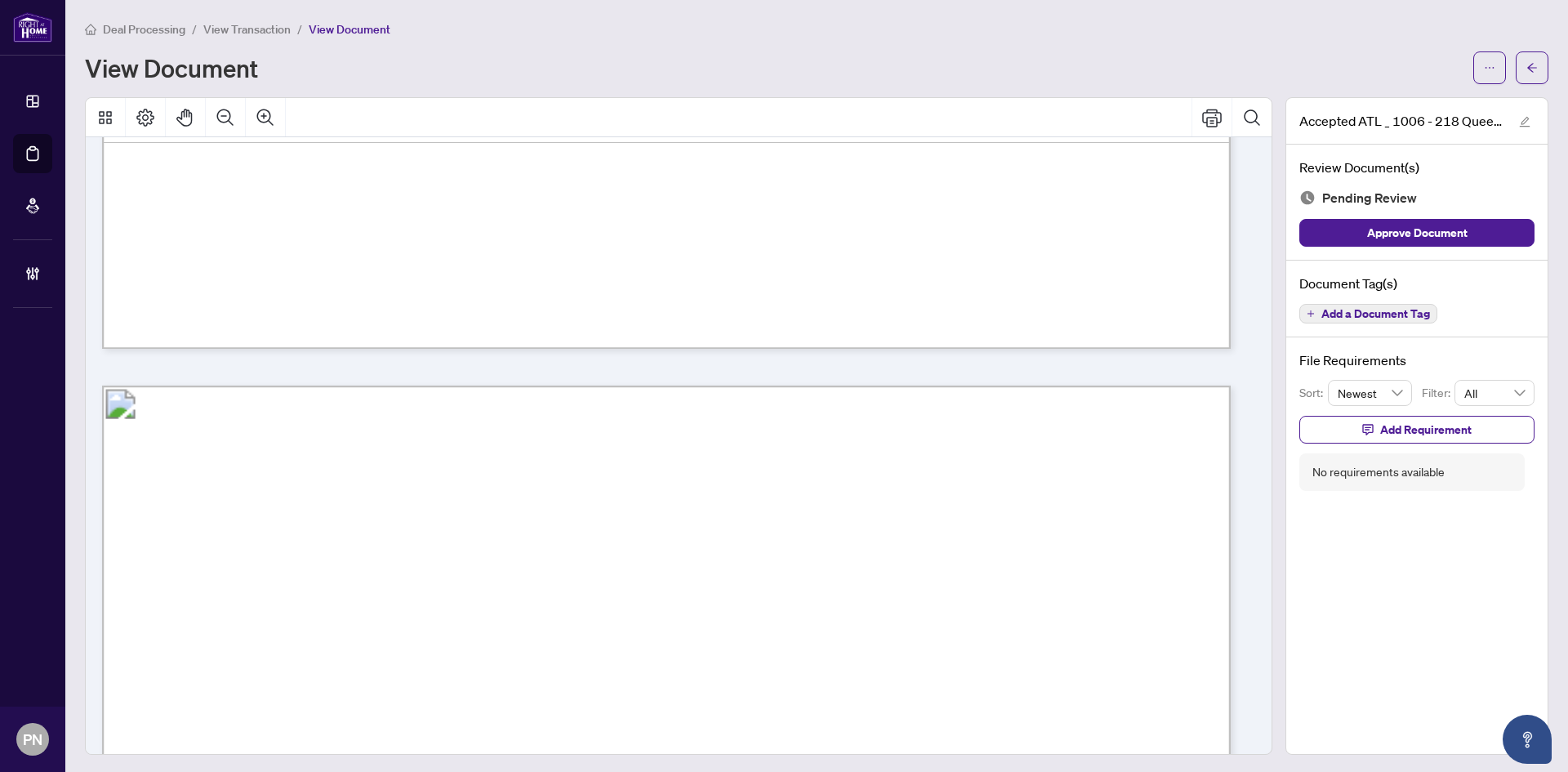
scroll to position [3296, 0]
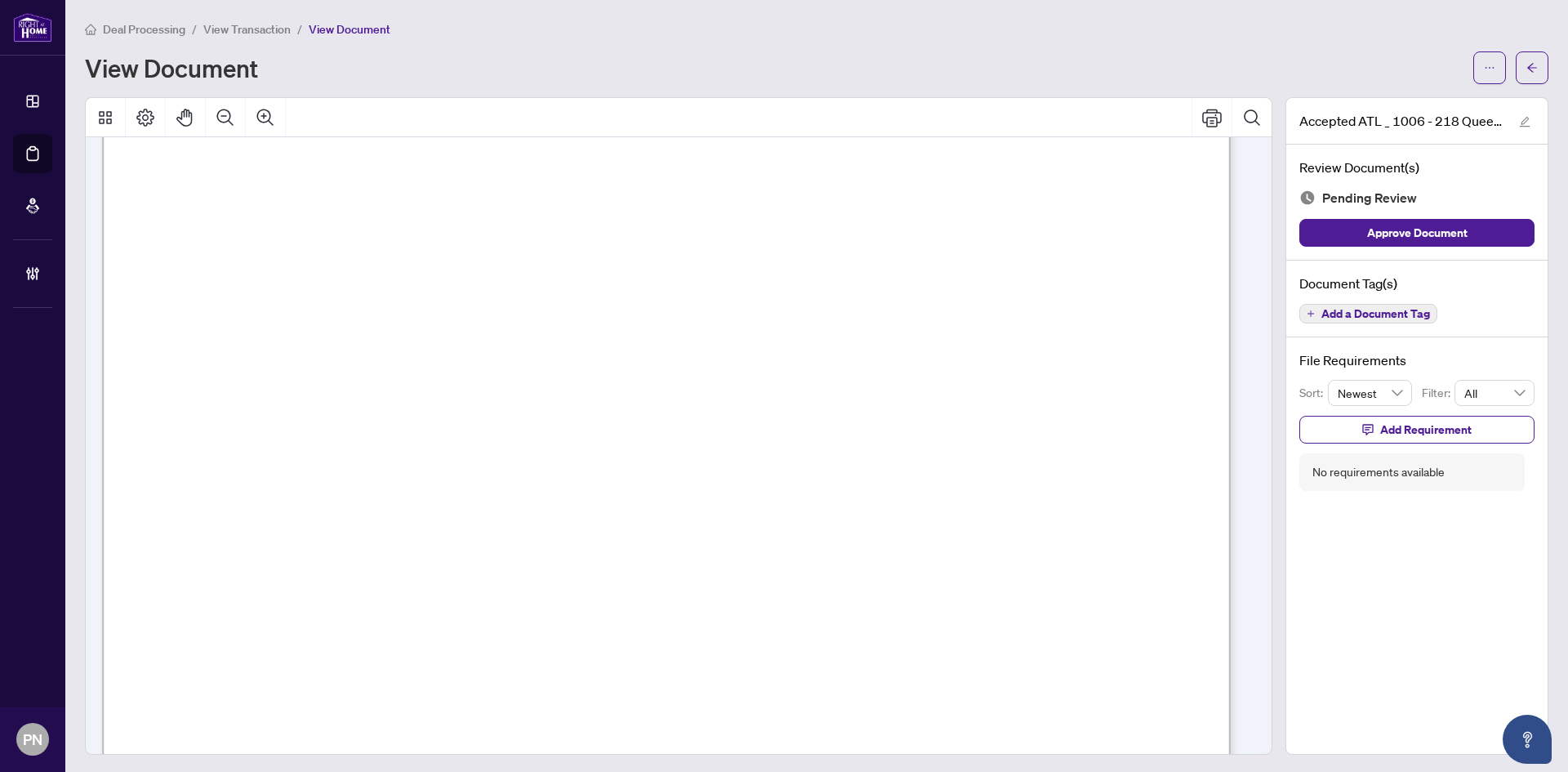
click at [265, 34] on span "View Transaction" at bounding box center [246, 29] width 87 height 15
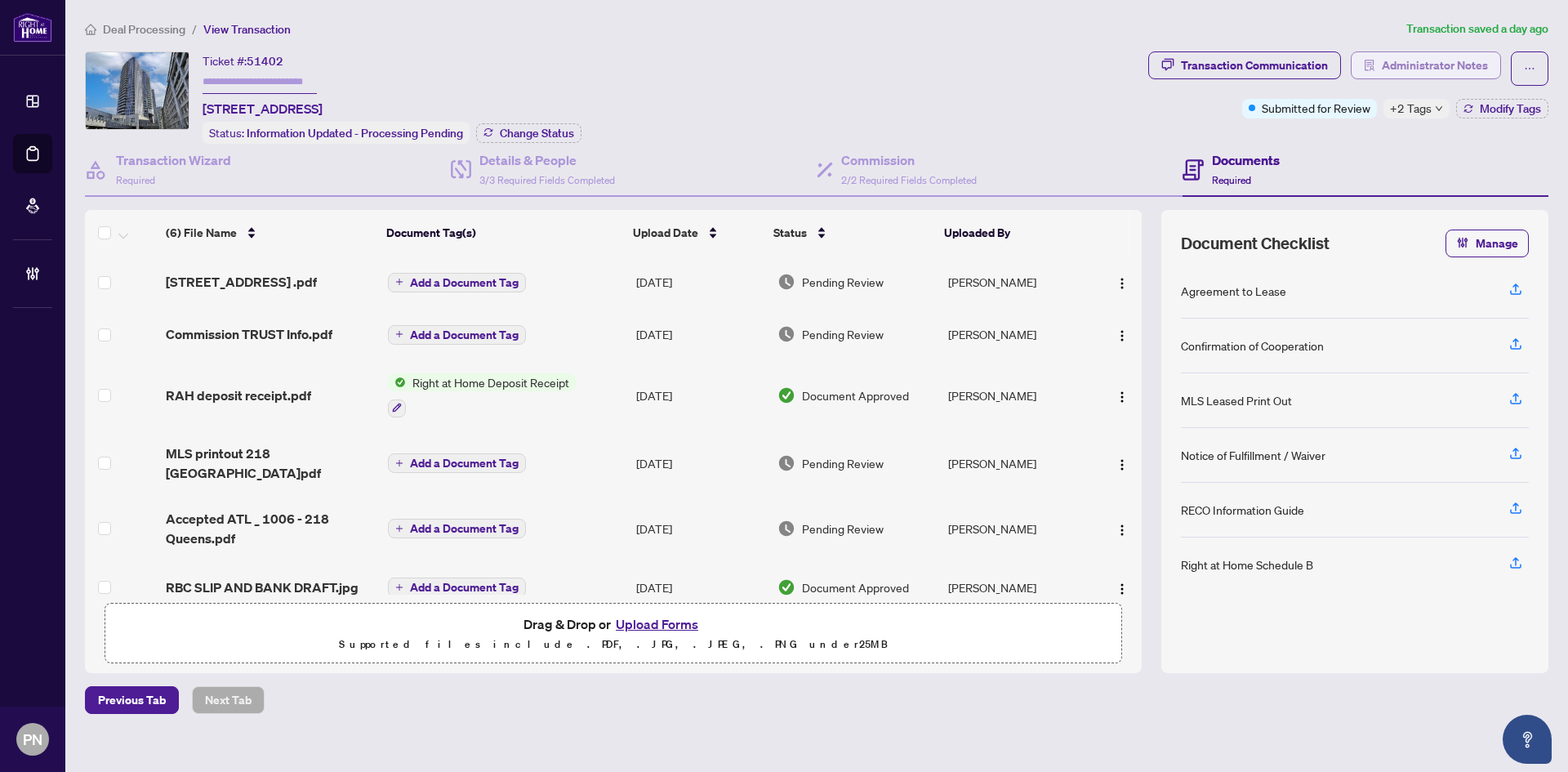
click at [1422, 72] on span "Administrator Notes" at bounding box center [1435, 66] width 106 height 26
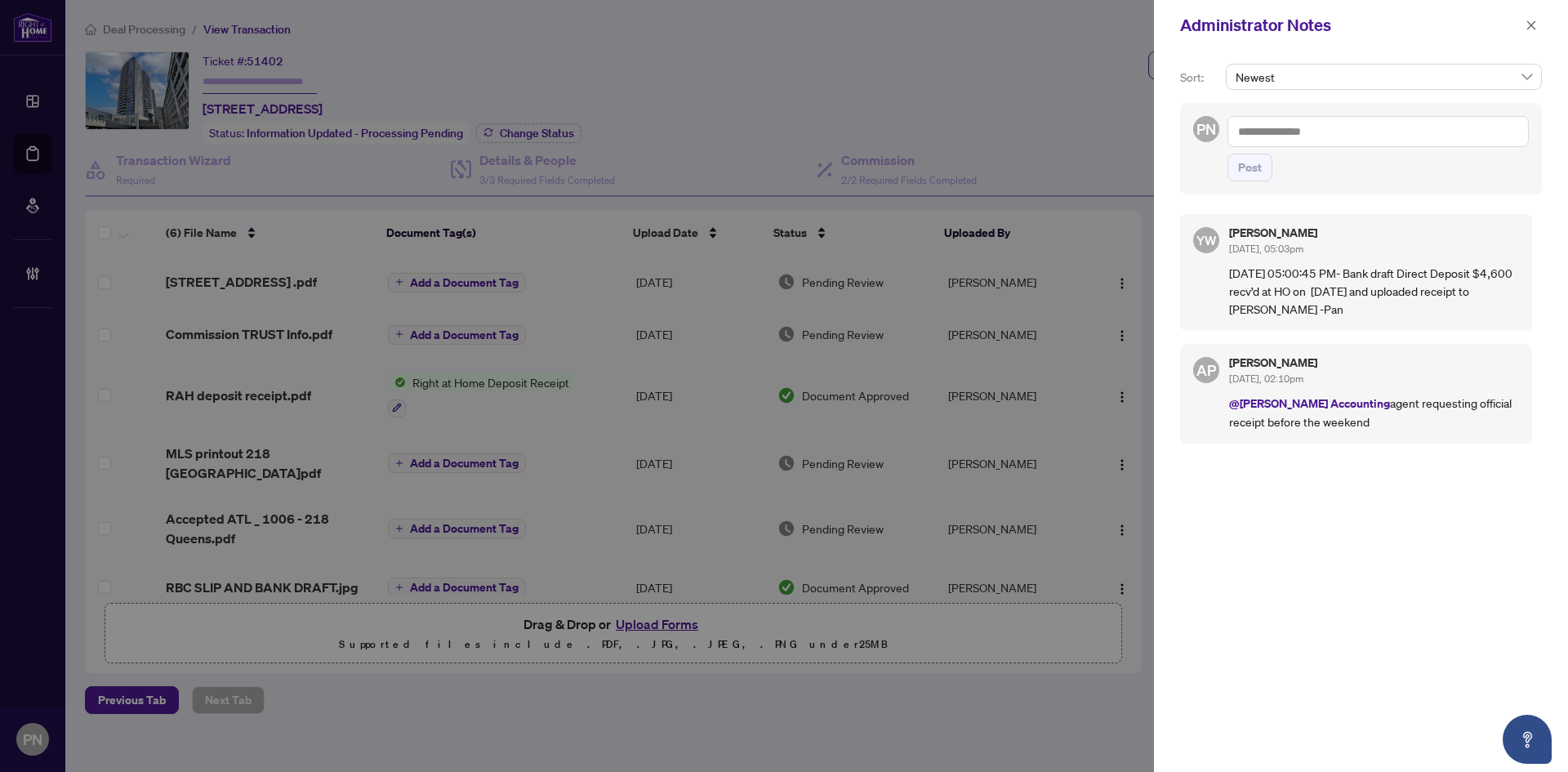
click at [1436, 119] on textarea at bounding box center [1378, 131] width 302 height 31
paste textarea "**********"
type textarea "**********"
click at [1253, 157] on span "Post" at bounding box center [1250, 167] width 23 height 26
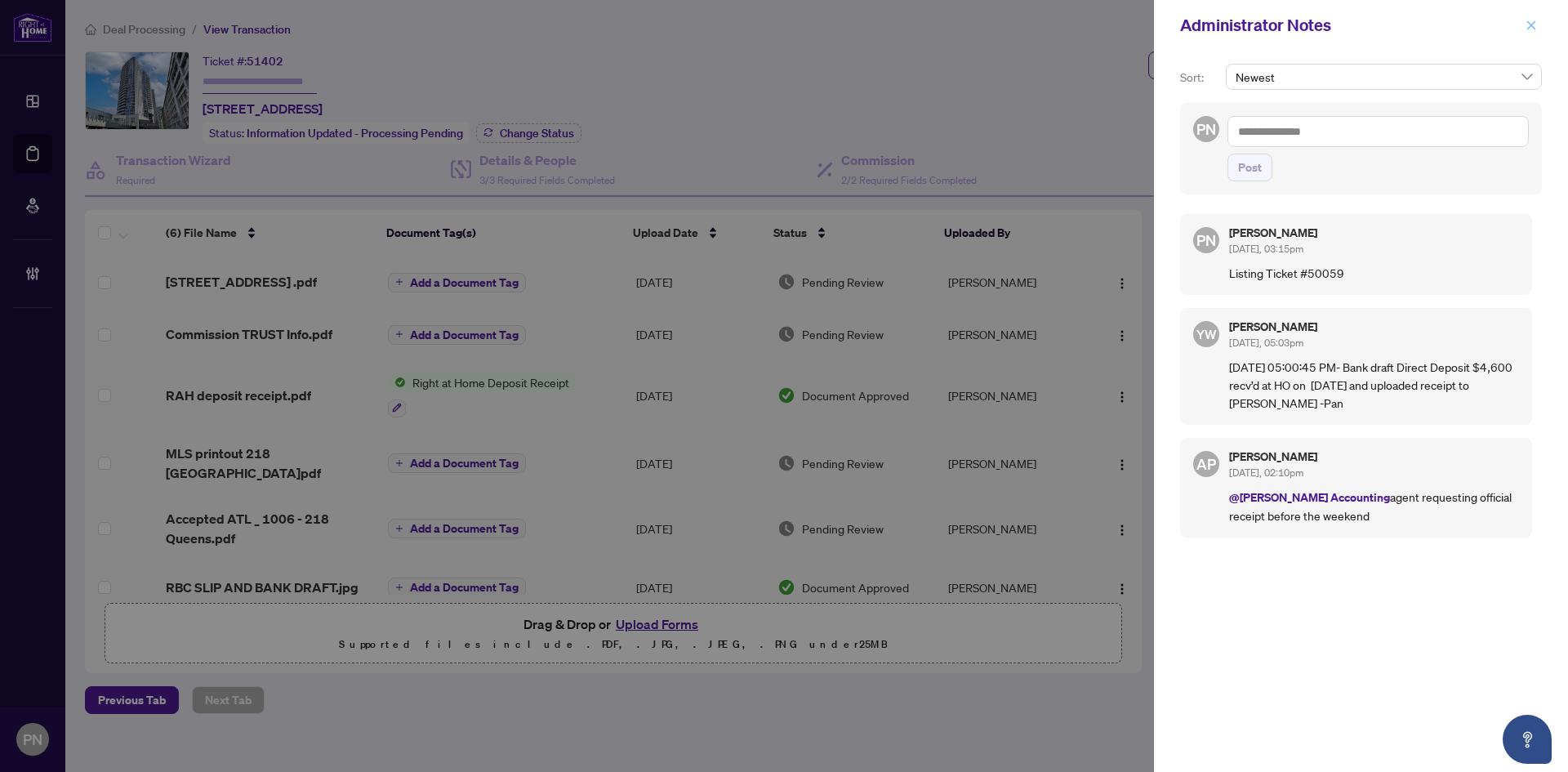
click at [1532, 25] on icon "close" at bounding box center [1532, 25] width 9 height 9
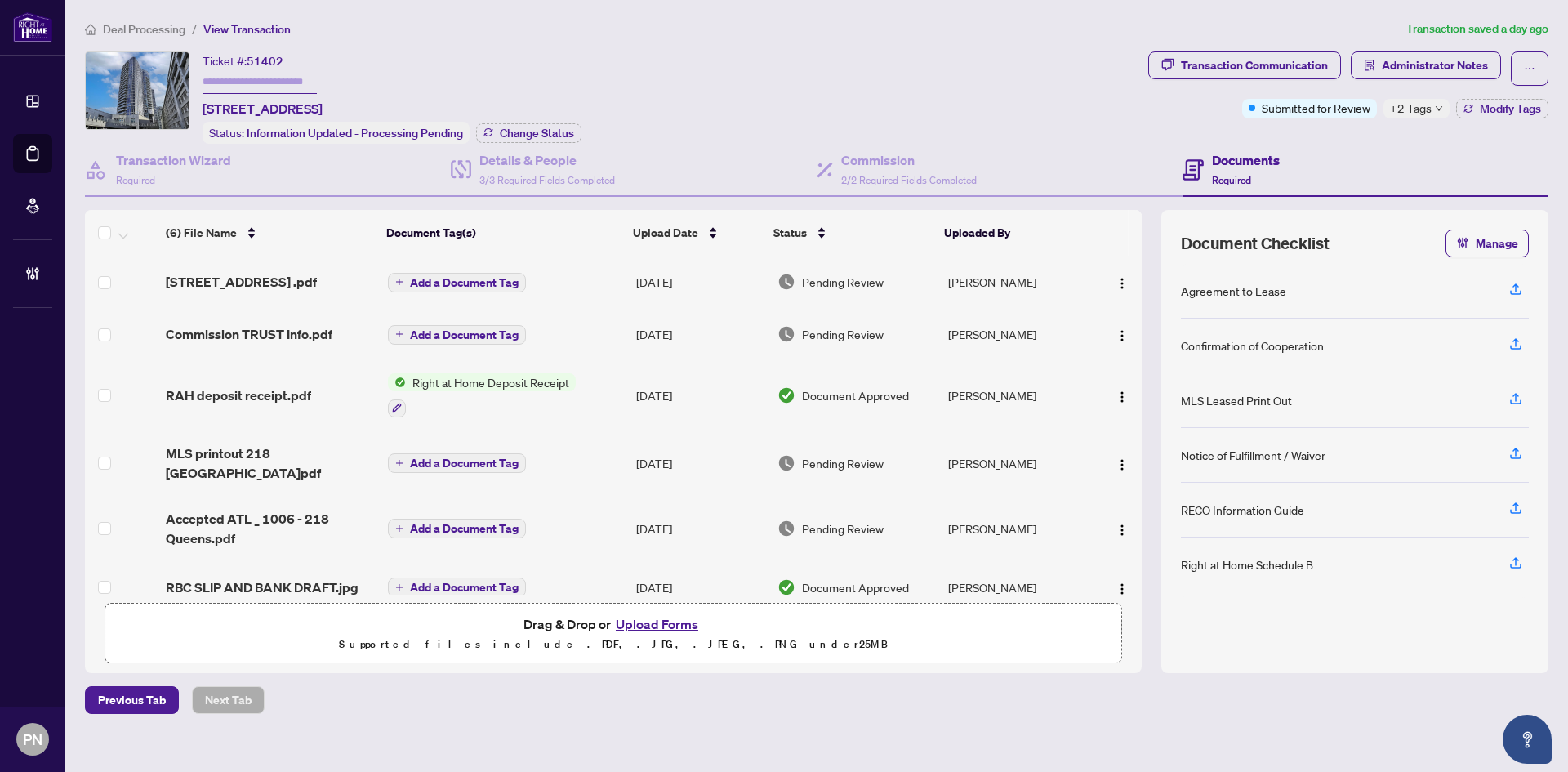
click at [254, 80] on input "text" at bounding box center [260, 82] width 115 height 23
type input "*******"
click at [222, 178] on div "Transaction Wizard Required" at bounding box center [173, 169] width 116 height 39
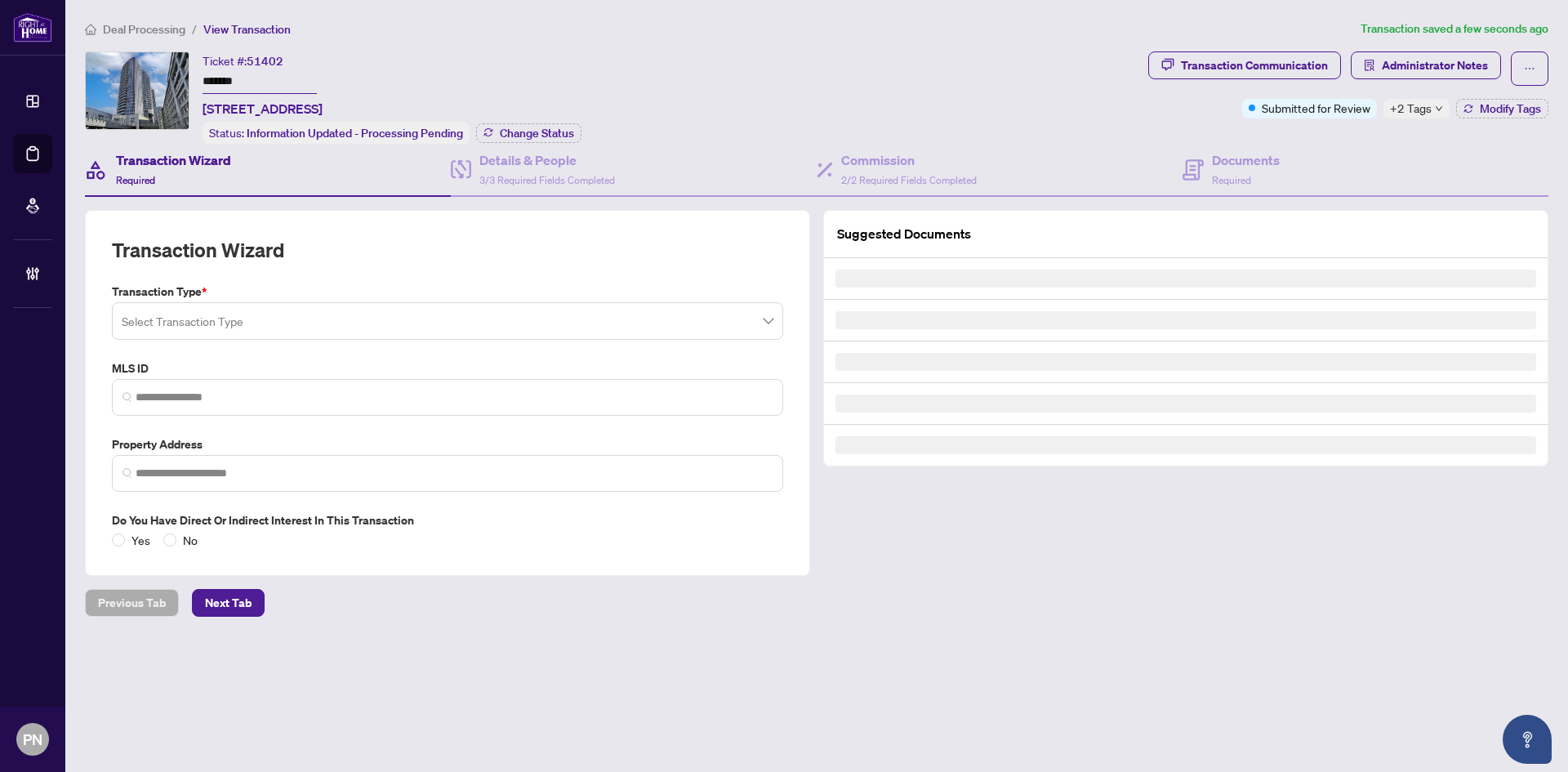
type input "*********"
type input "**********"
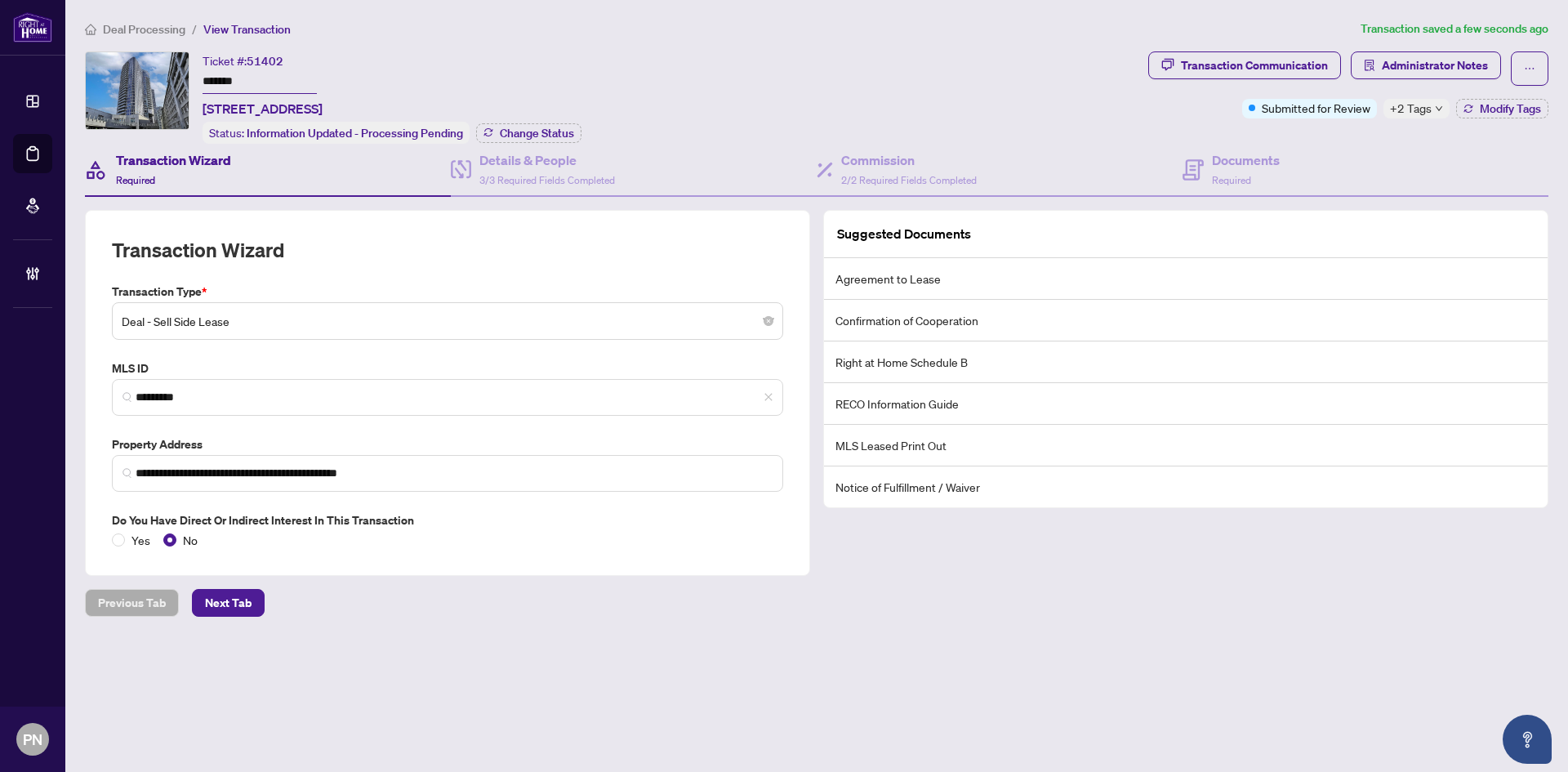
click at [228, 154] on h4 "Transaction Wizard" at bounding box center [173, 160] width 116 height 20
click at [229, 175] on div "Transaction Wizard Required" at bounding box center [173, 169] width 116 height 39
click at [489, 165] on h4 "Details & People" at bounding box center [547, 160] width 135 height 20
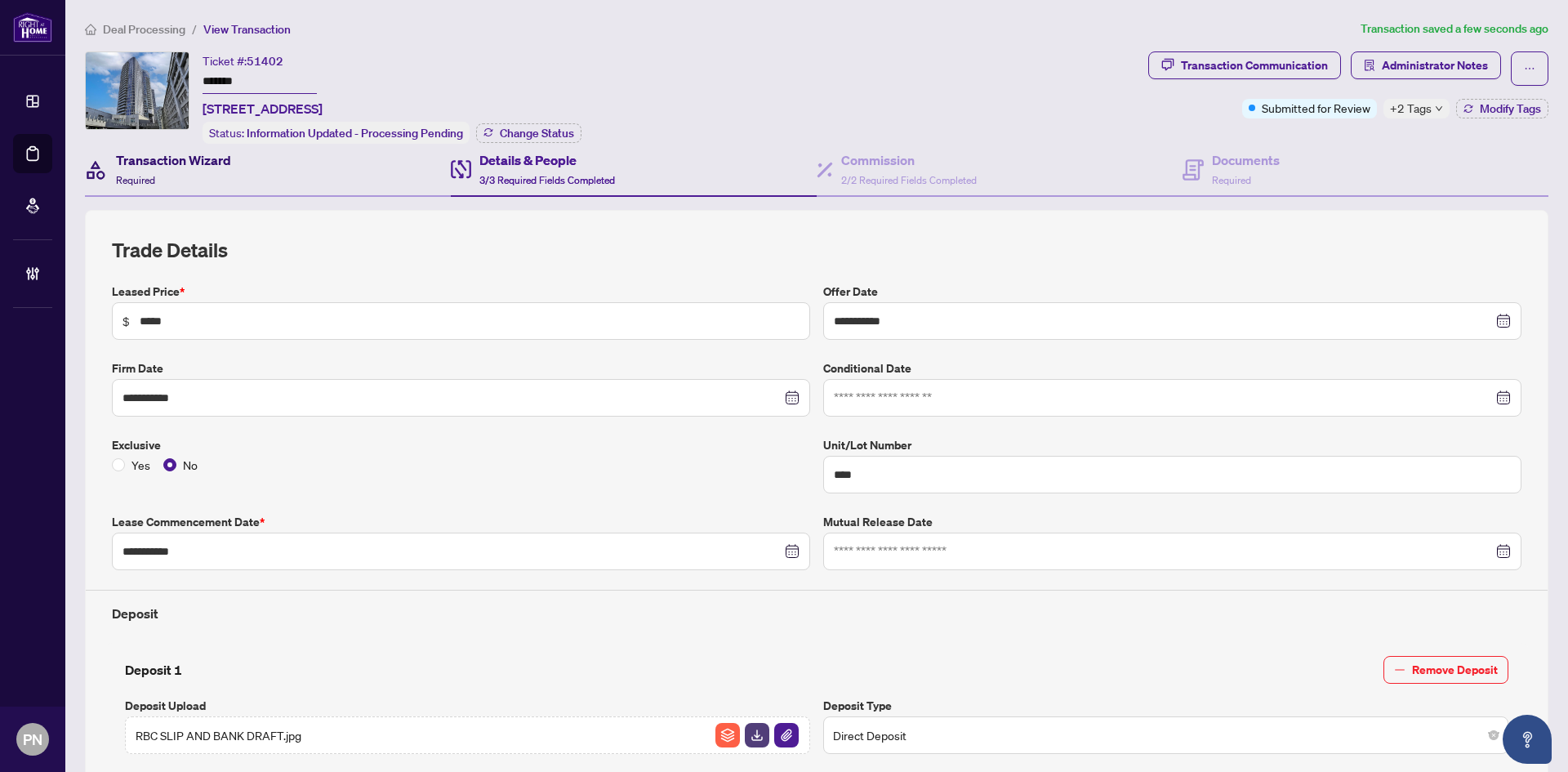
click at [205, 175] on div "Transaction Wizard Required" at bounding box center [173, 169] width 116 height 39
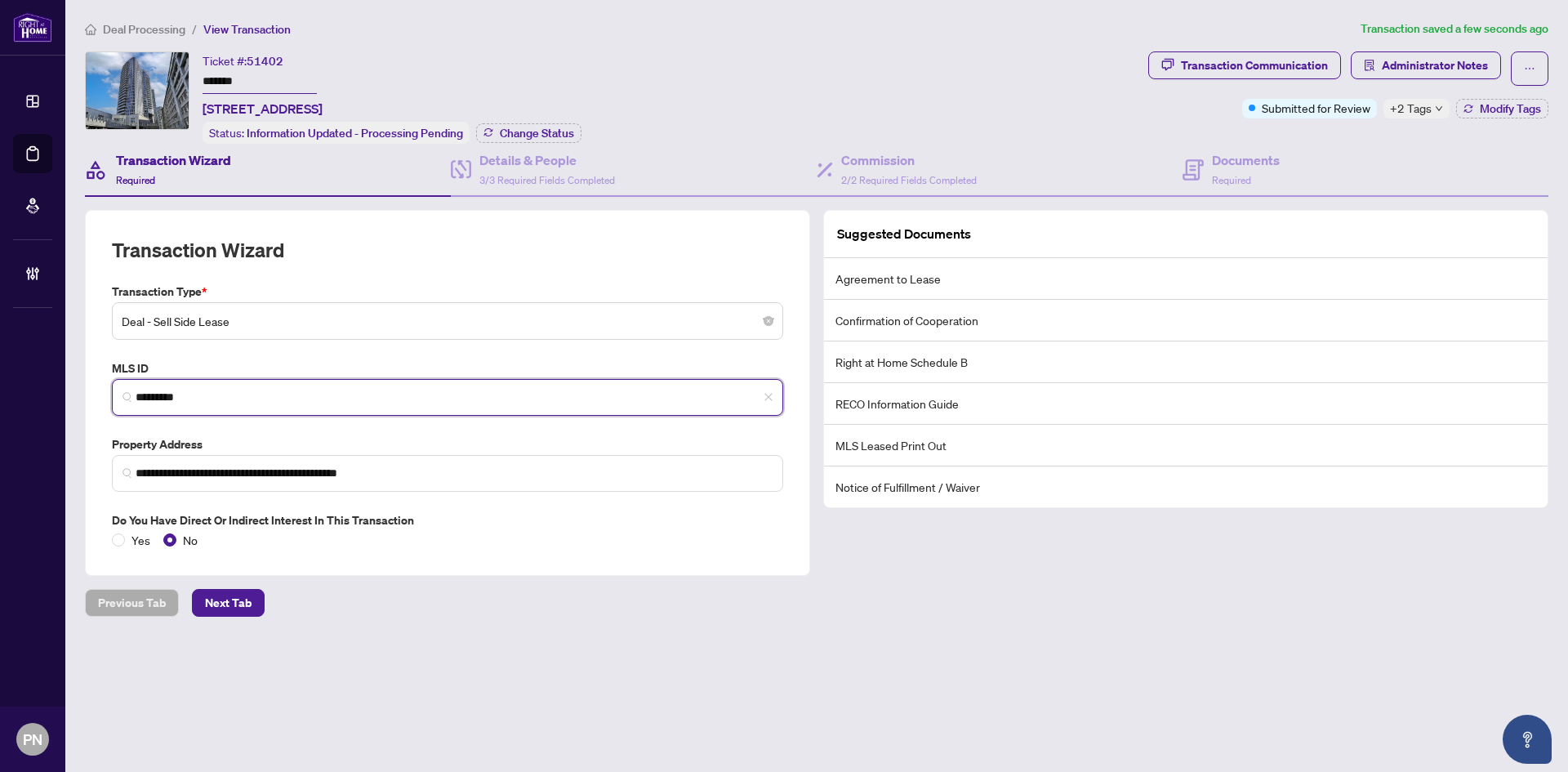
drag, startPoint x: 132, startPoint y: 386, endPoint x: 315, endPoint y: 293, distance: 205.3
click at [19, 384] on div "**********" at bounding box center [784, 386] width 1568 height 772
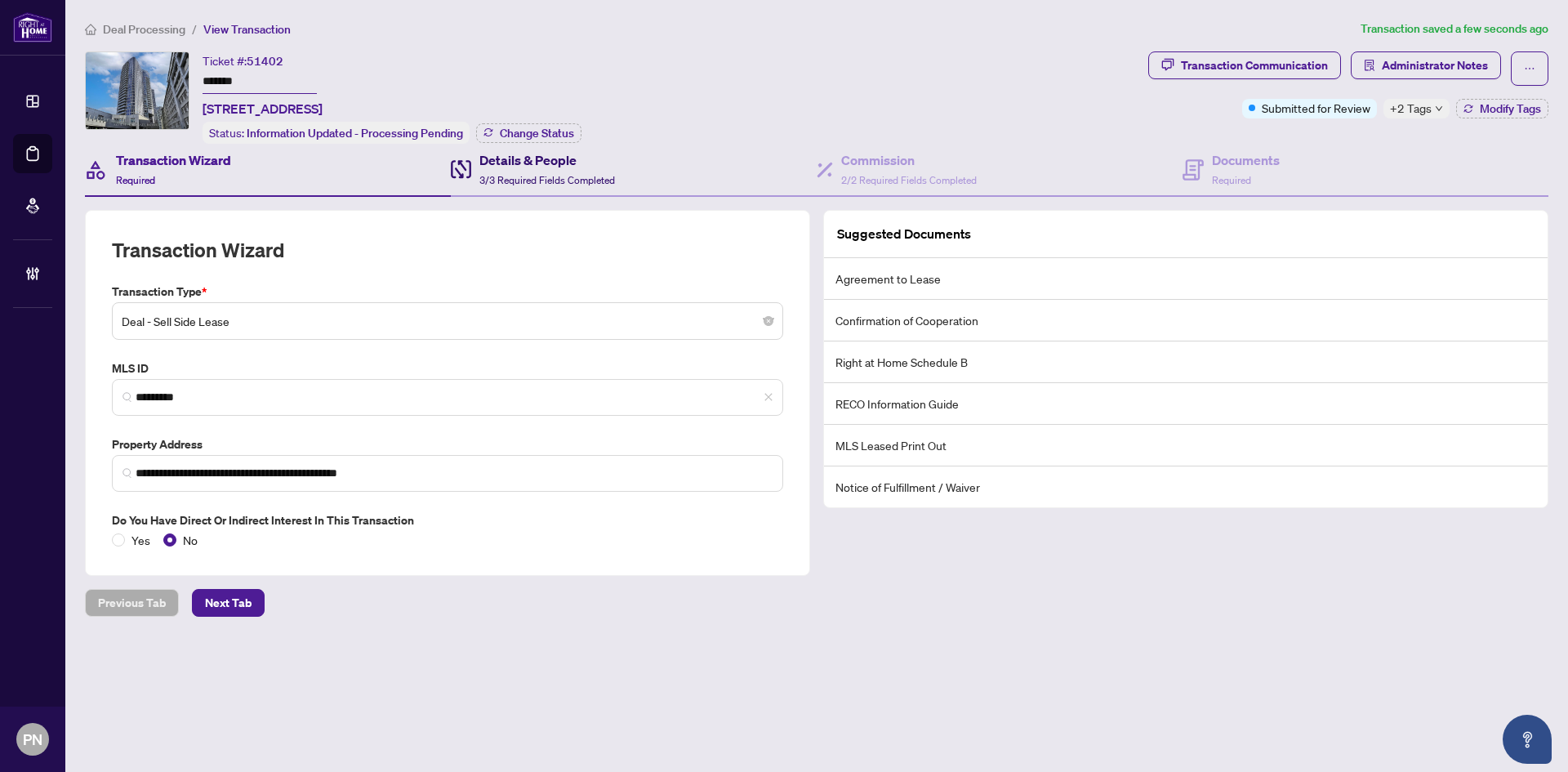
click at [588, 161] on h4 "Details & People" at bounding box center [547, 160] width 135 height 20
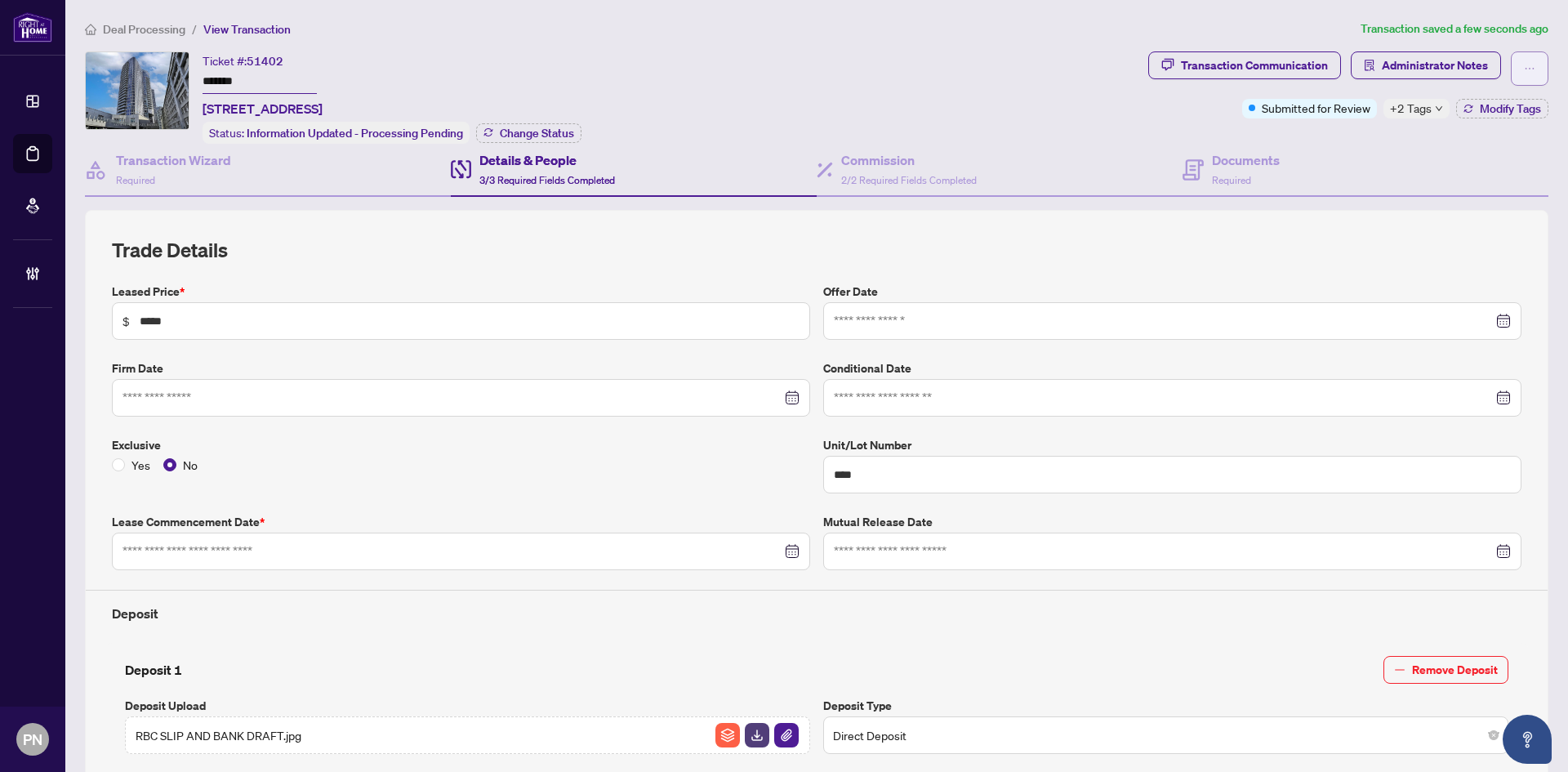
type input "**********"
click at [569, 167] on div "Details & People 3/3 Required Fields Completed" at bounding box center [547, 169] width 135 height 39
click at [906, 168] on div "Commission 2/2 Required Fields Completed" at bounding box center [909, 169] width 135 height 39
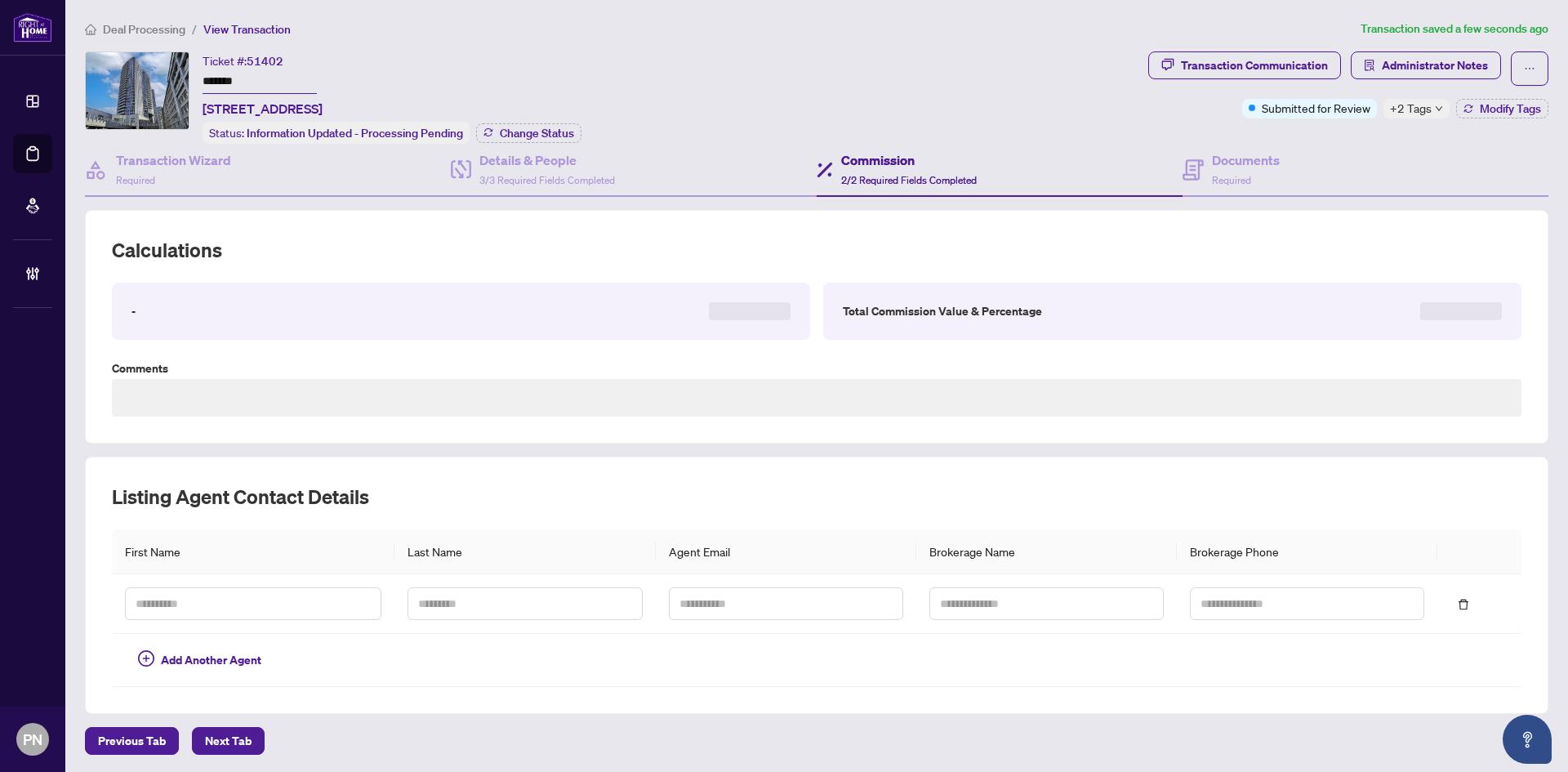
type textarea "**********"
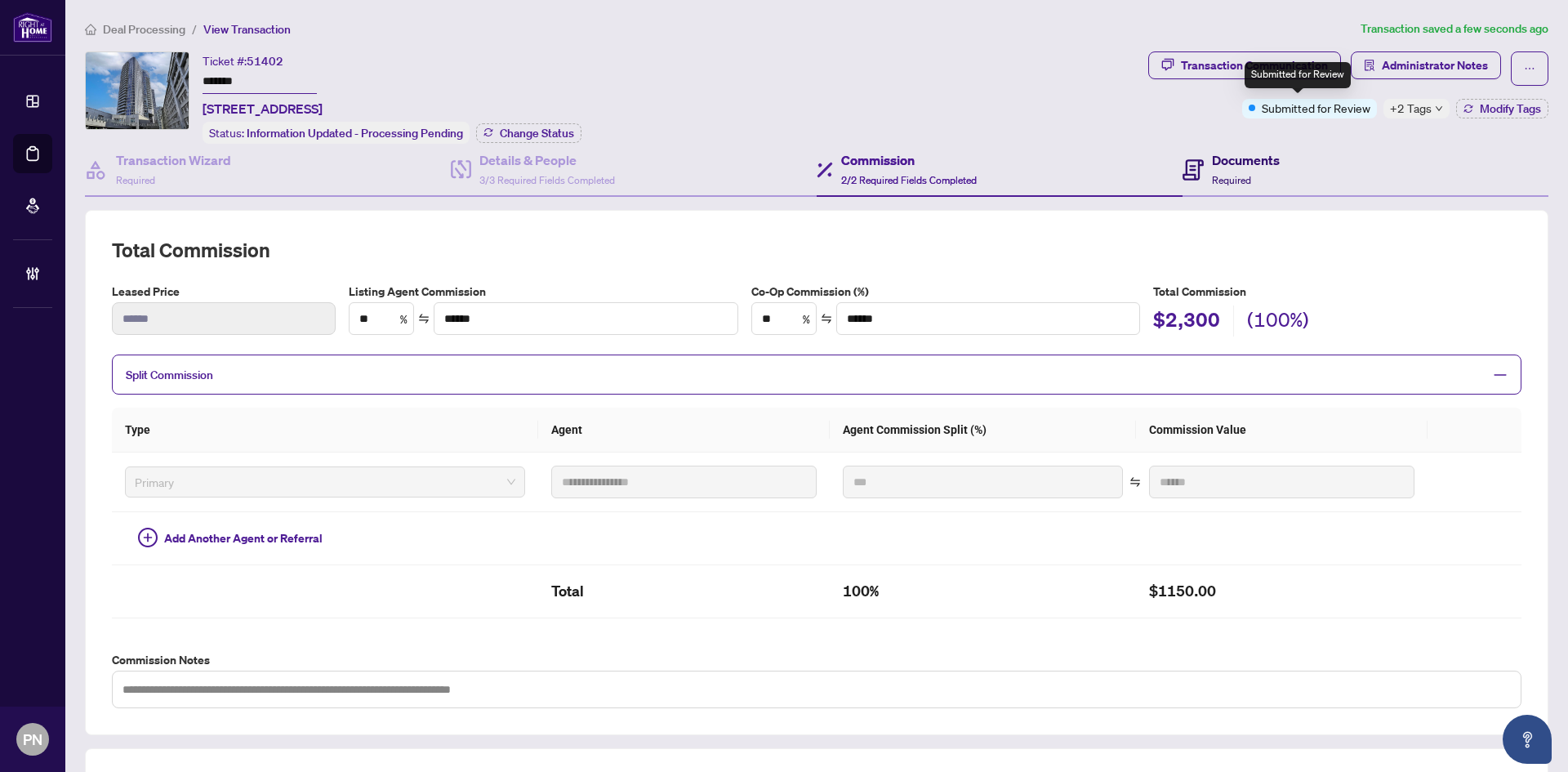
click at [1233, 155] on h4 "Documents" at bounding box center [1246, 160] width 68 height 20
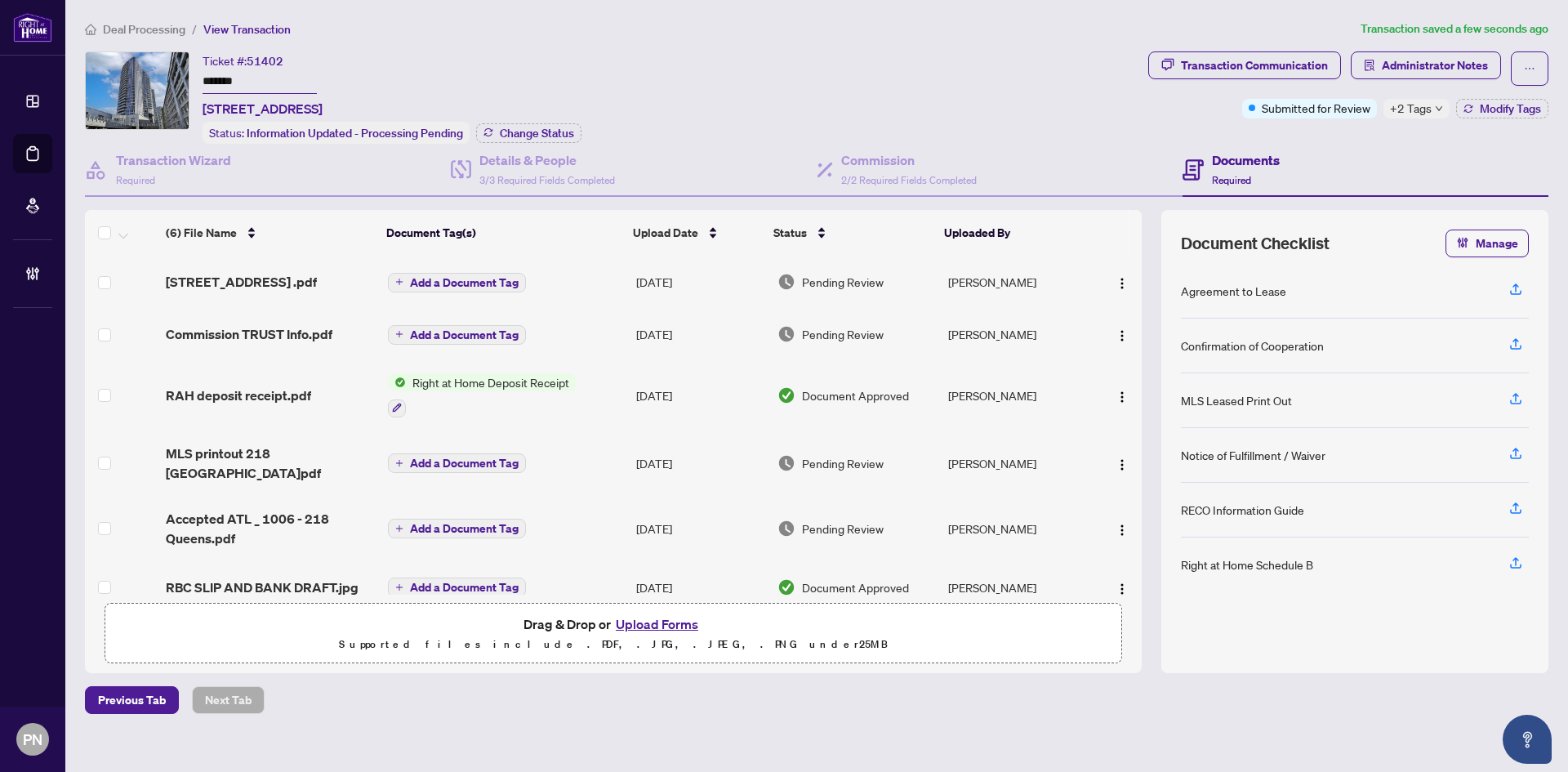
click at [92, 234] on th at bounding box center [121, 232] width 74 height 46
click at [97, 232] on th at bounding box center [121, 232] width 74 height 46
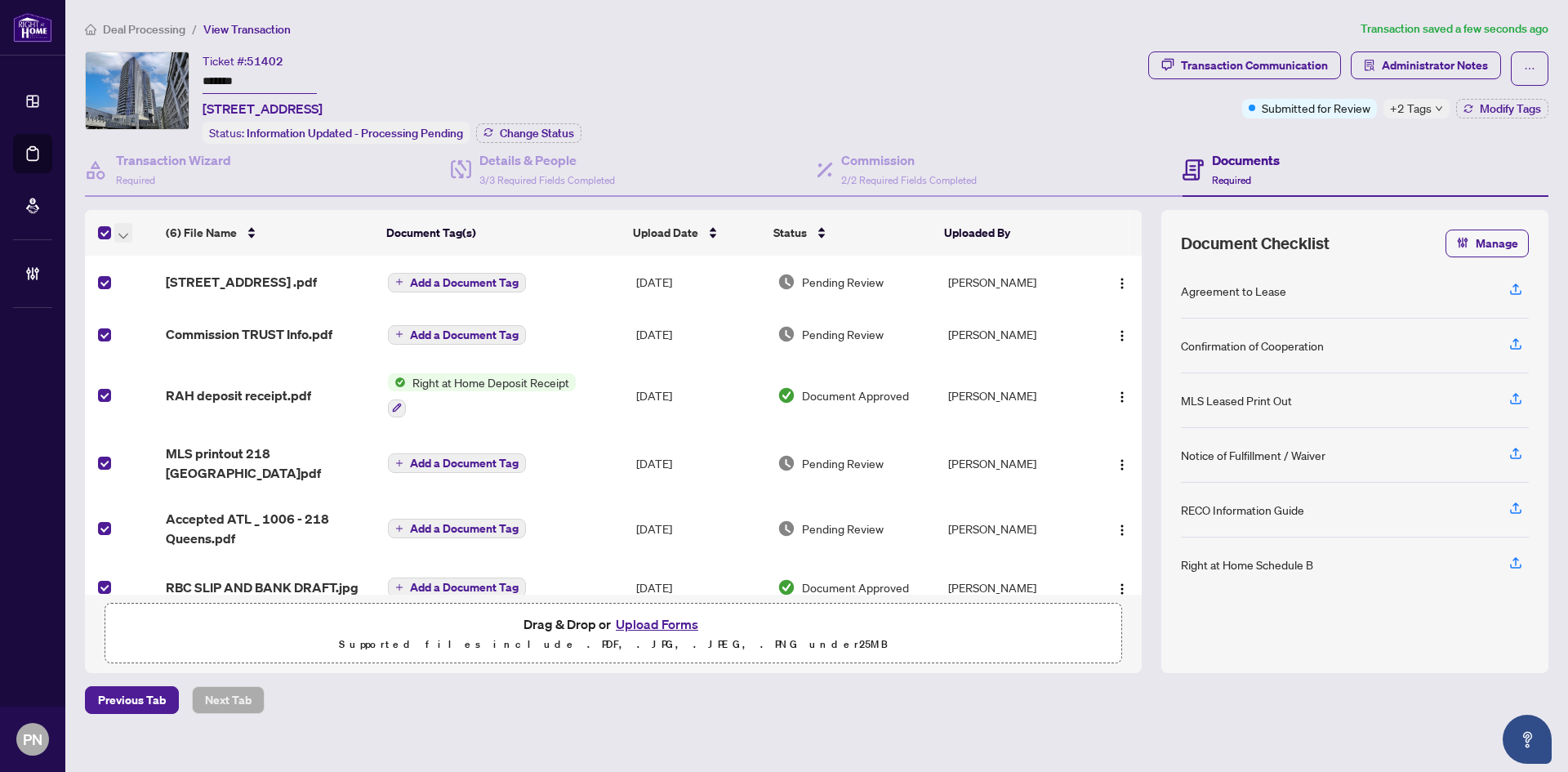
click at [126, 235] on icon "button" at bounding box center [123, 236] width 9 height 7
click at [147, 266] on span "Open Selected in New Tab(s)" at bounding box center [200, 259] width 146 height 18
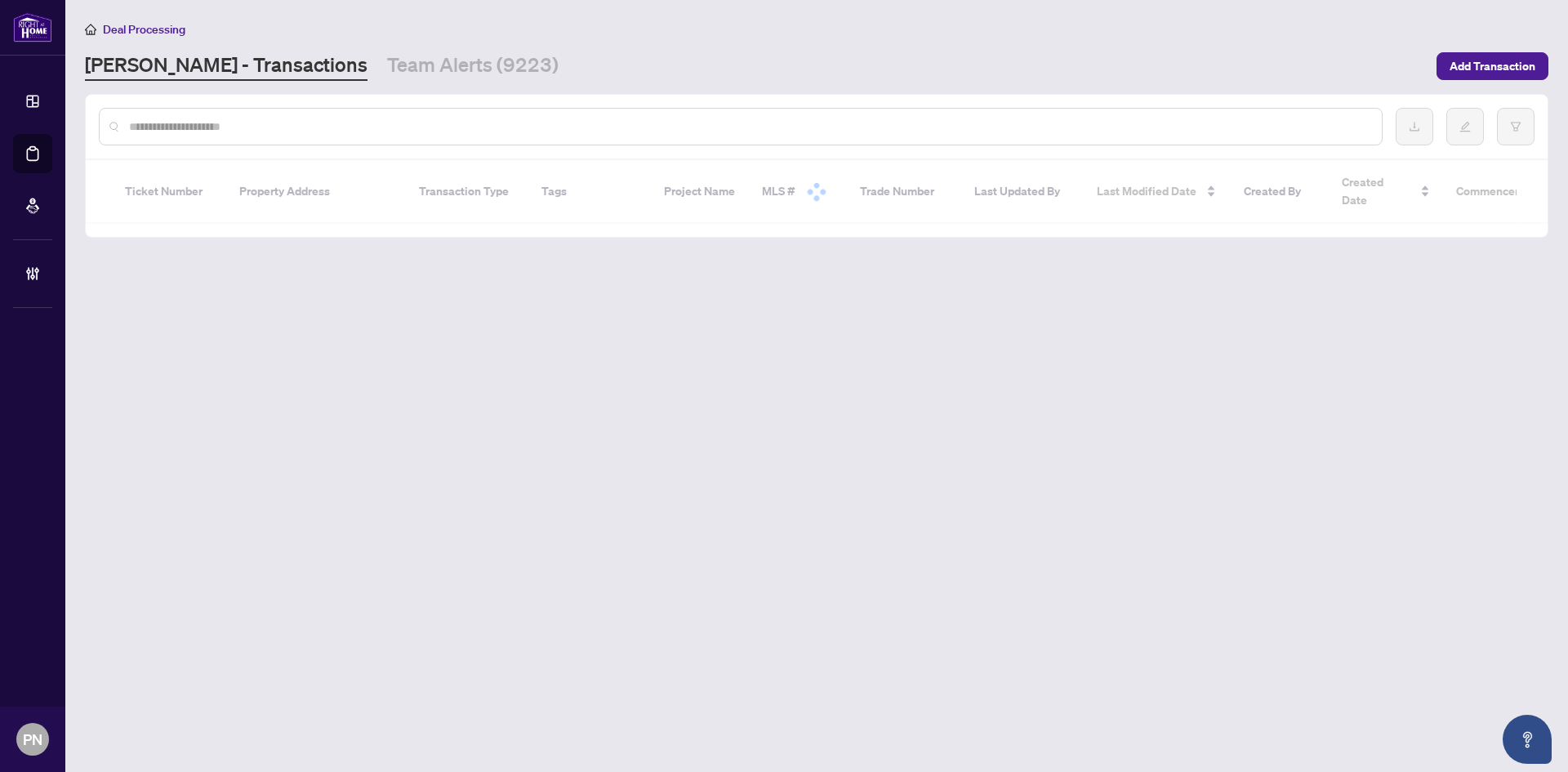
click at [428, 126] on input "text" at bounding box center [749, 126] width 1240 height 18
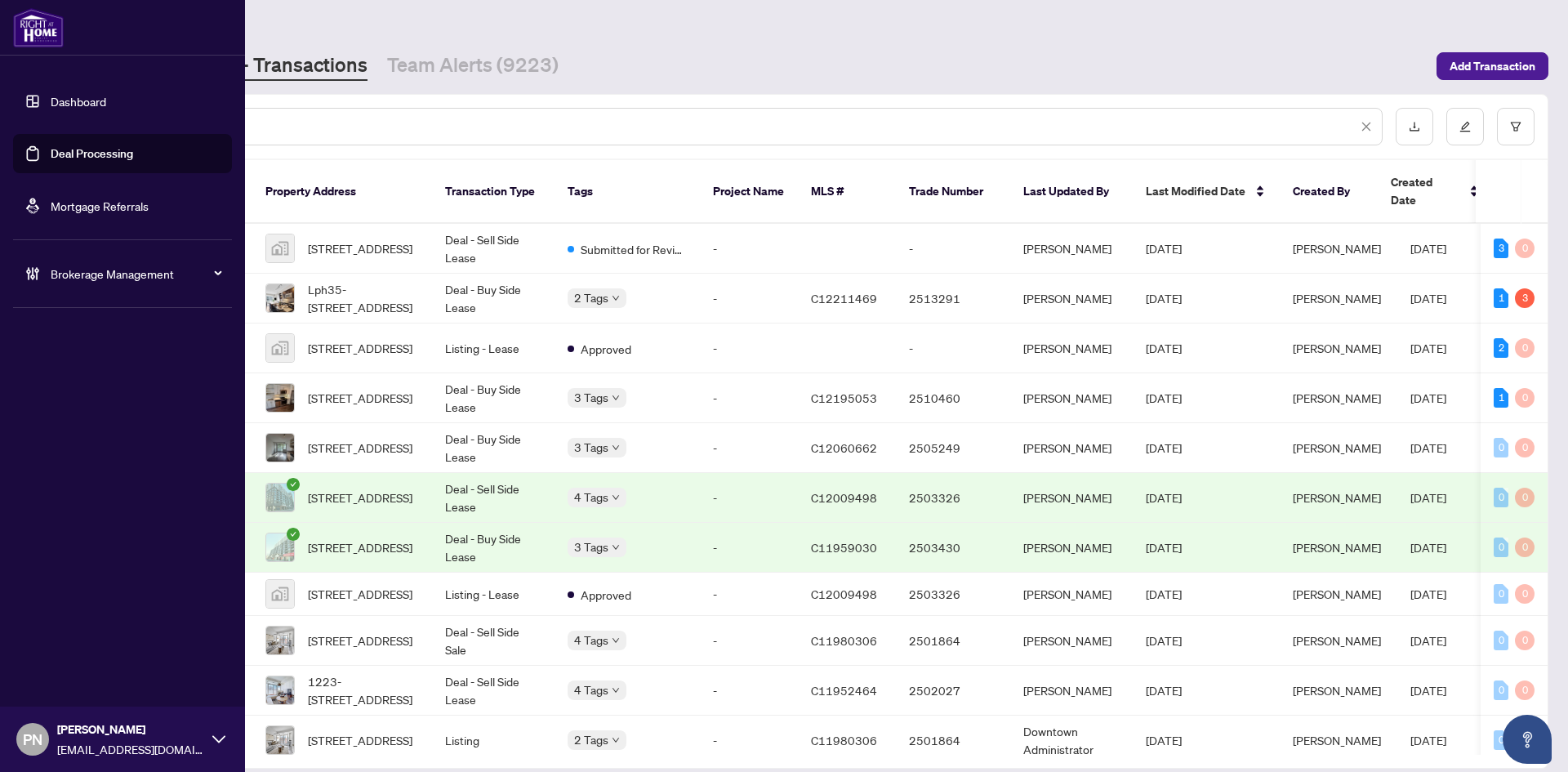
drag, startPoint x: 78, startPoint y: 123, endPoint x: 23, endPoint y: 123, distance: 55.0
click at [33, 120] on div "**********" at bounding box center [784, 386] width 1568 height 772
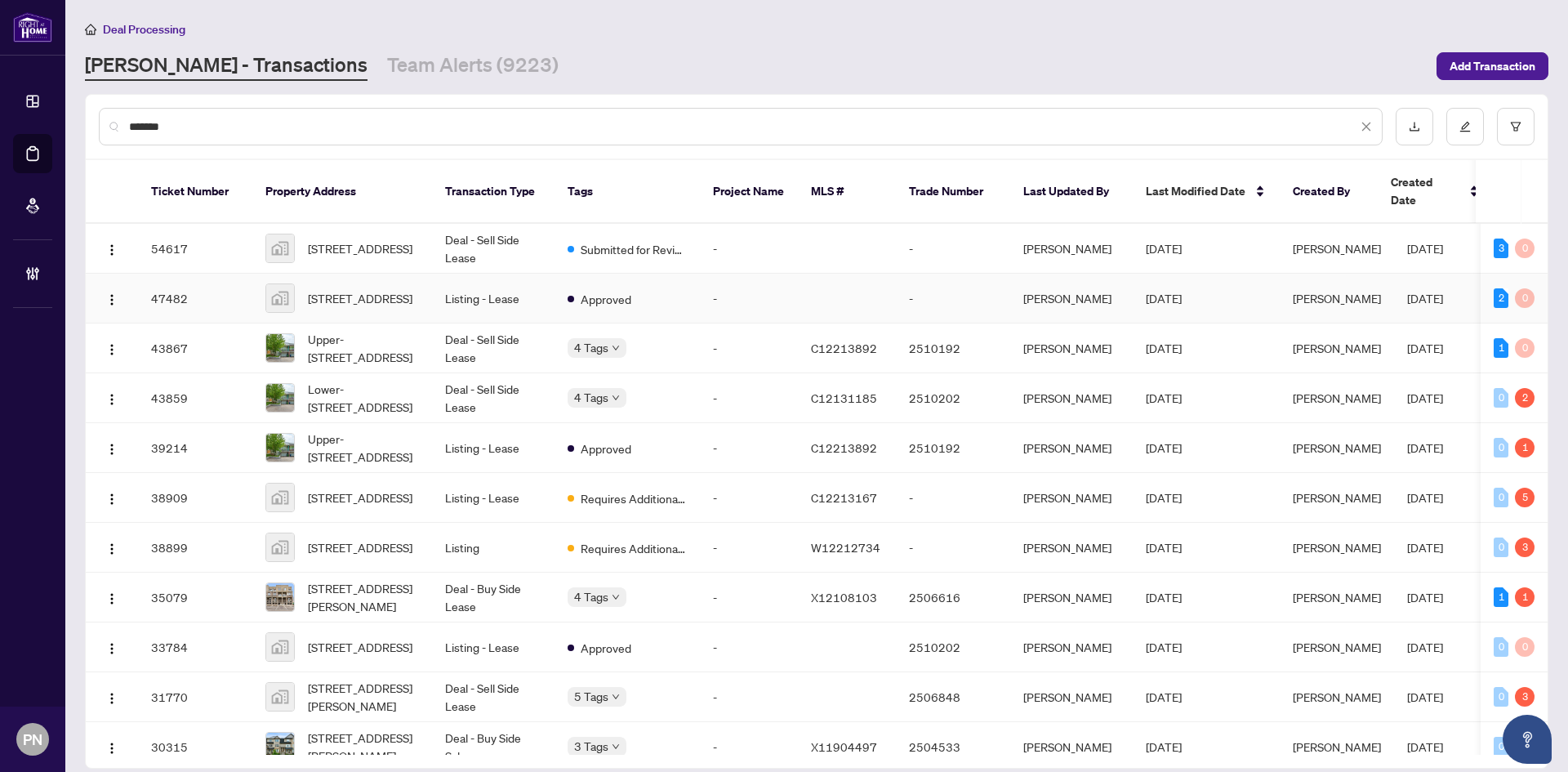
type input "******"
click at [447, 289] on td "Listing - Lease" at bounding box center [493, 298] width 122 height 50
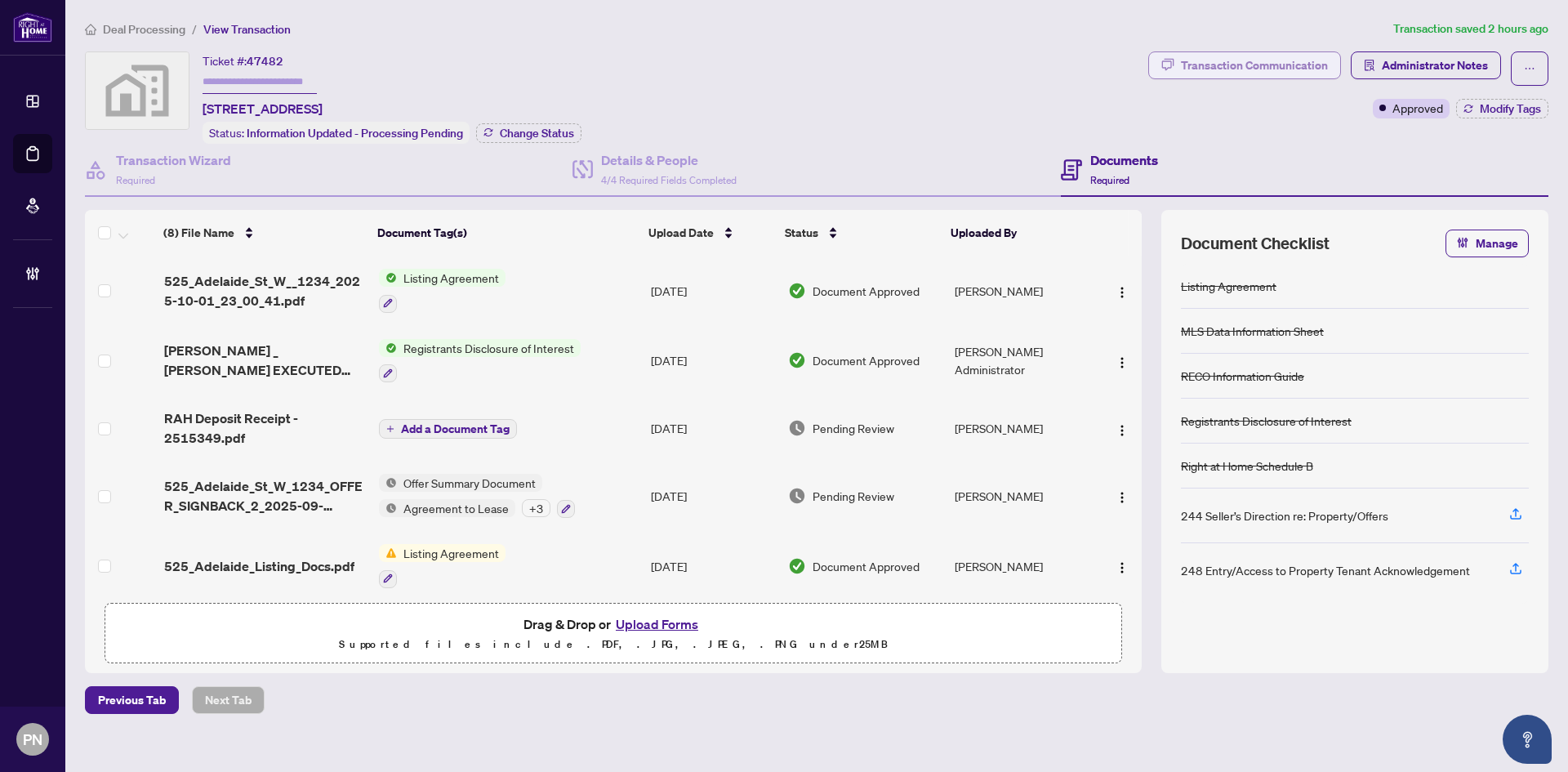
click at [1214, 72] on div "Transaction Communication" at bounding box center [1254, 66] width 147 height 26
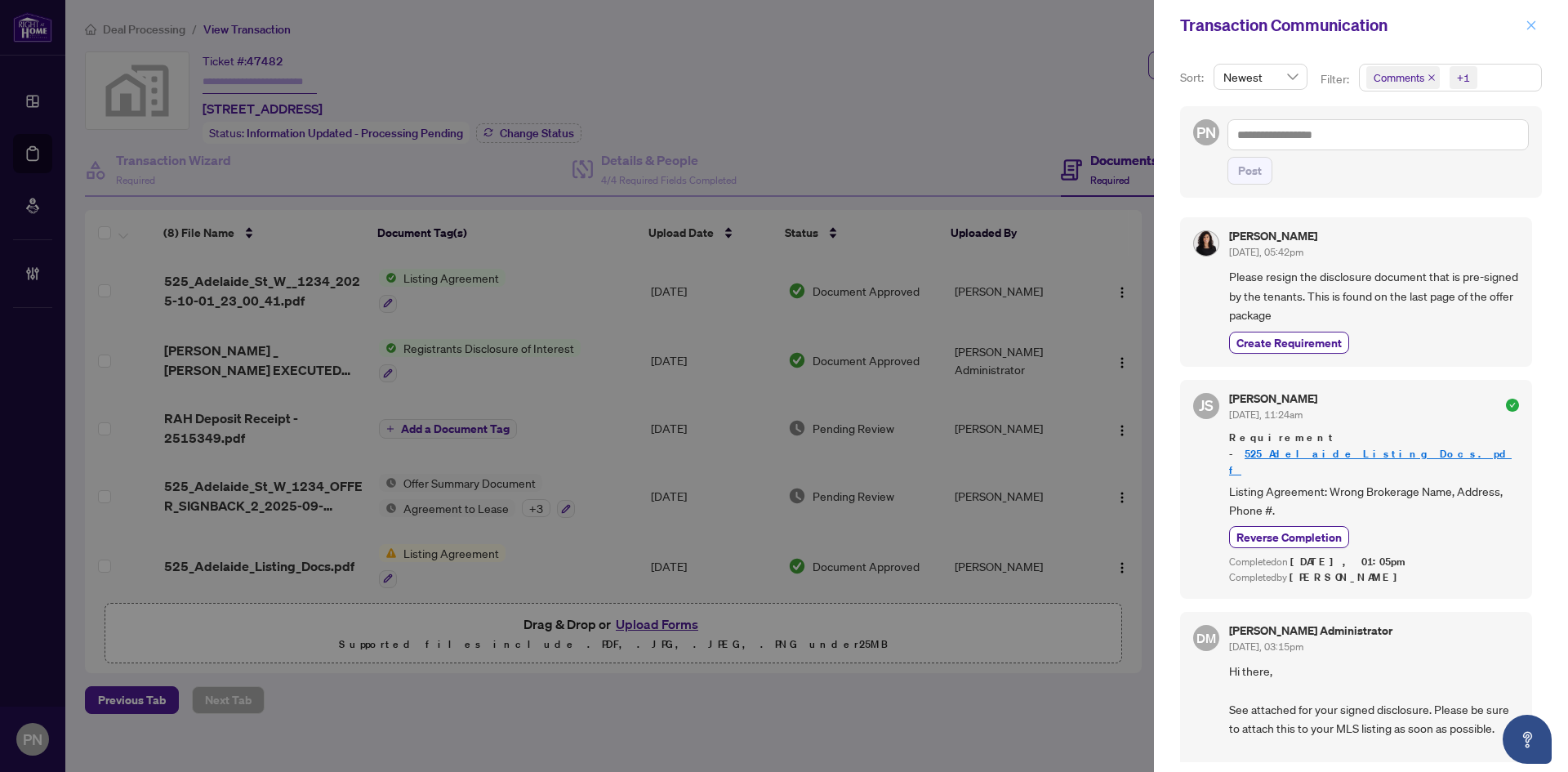
click at [1526, 24] on icon "close" at bounding box center [1531, 25] width 11 height 11
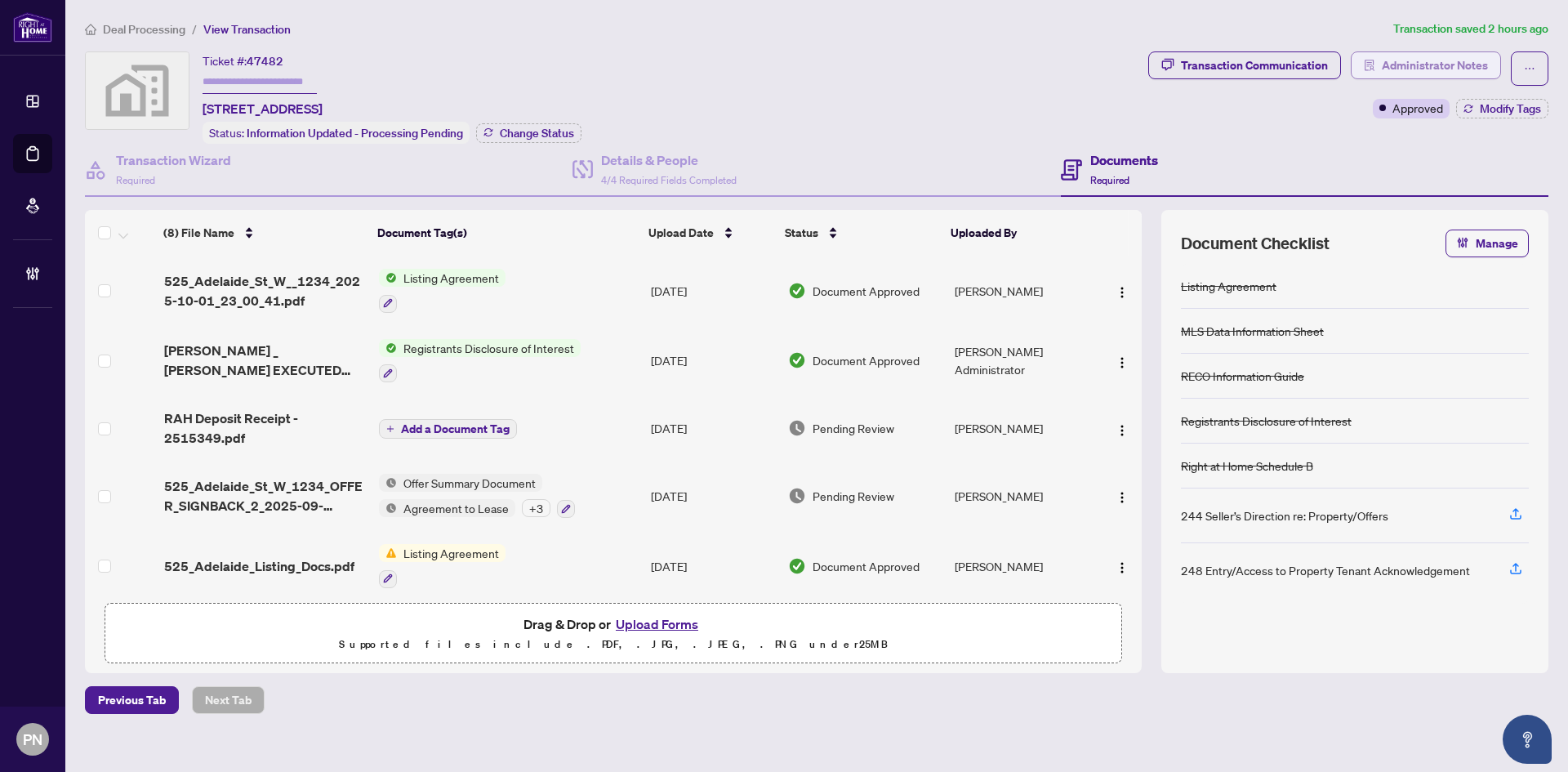
click at [1436, 71] on span "Administrator Notes" at bounding box center [1435, 66] width 106 height 26
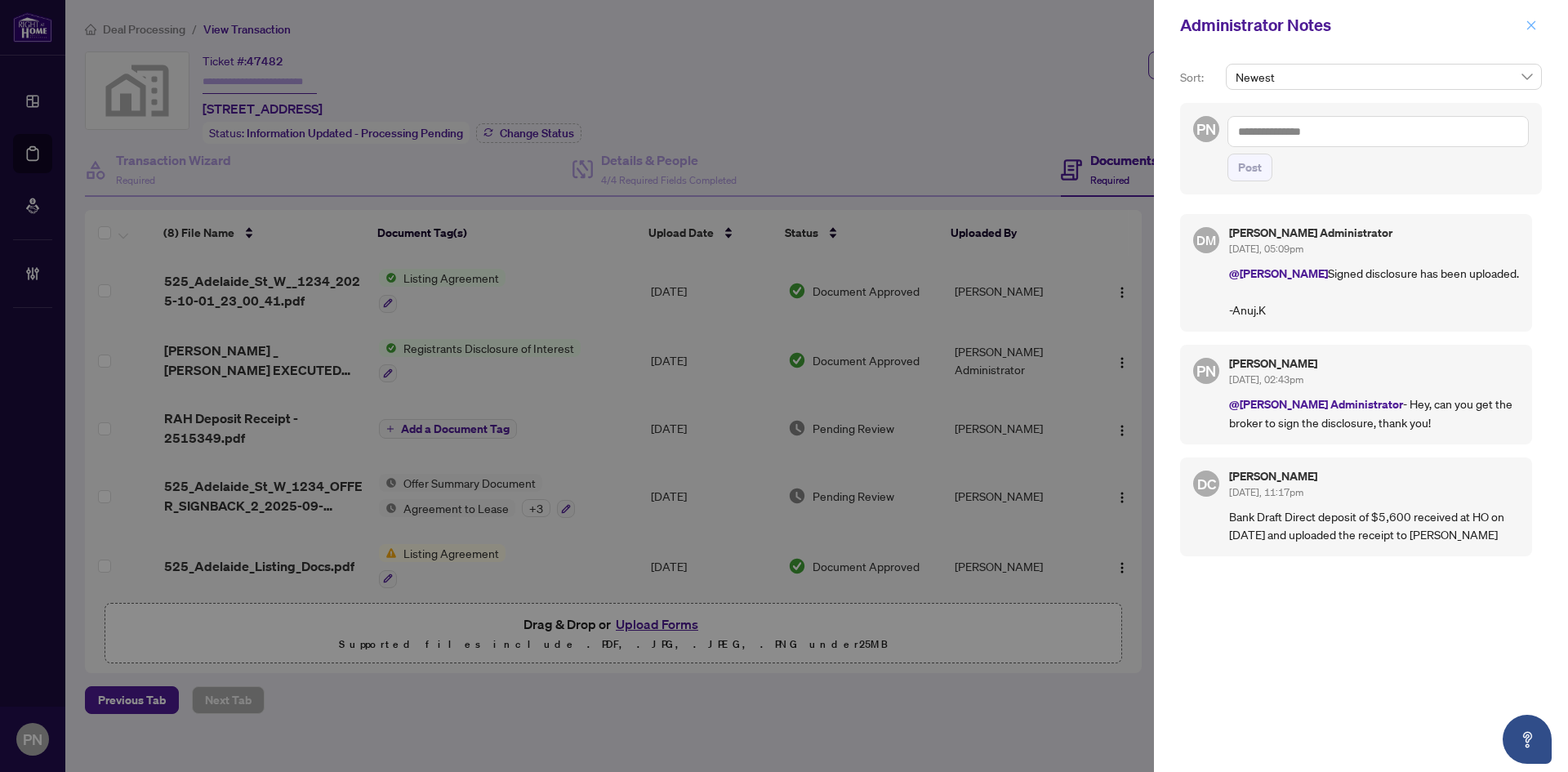
click at [1538, 35] on button "button" at bounding box center [1531, 25] width 22 height 20
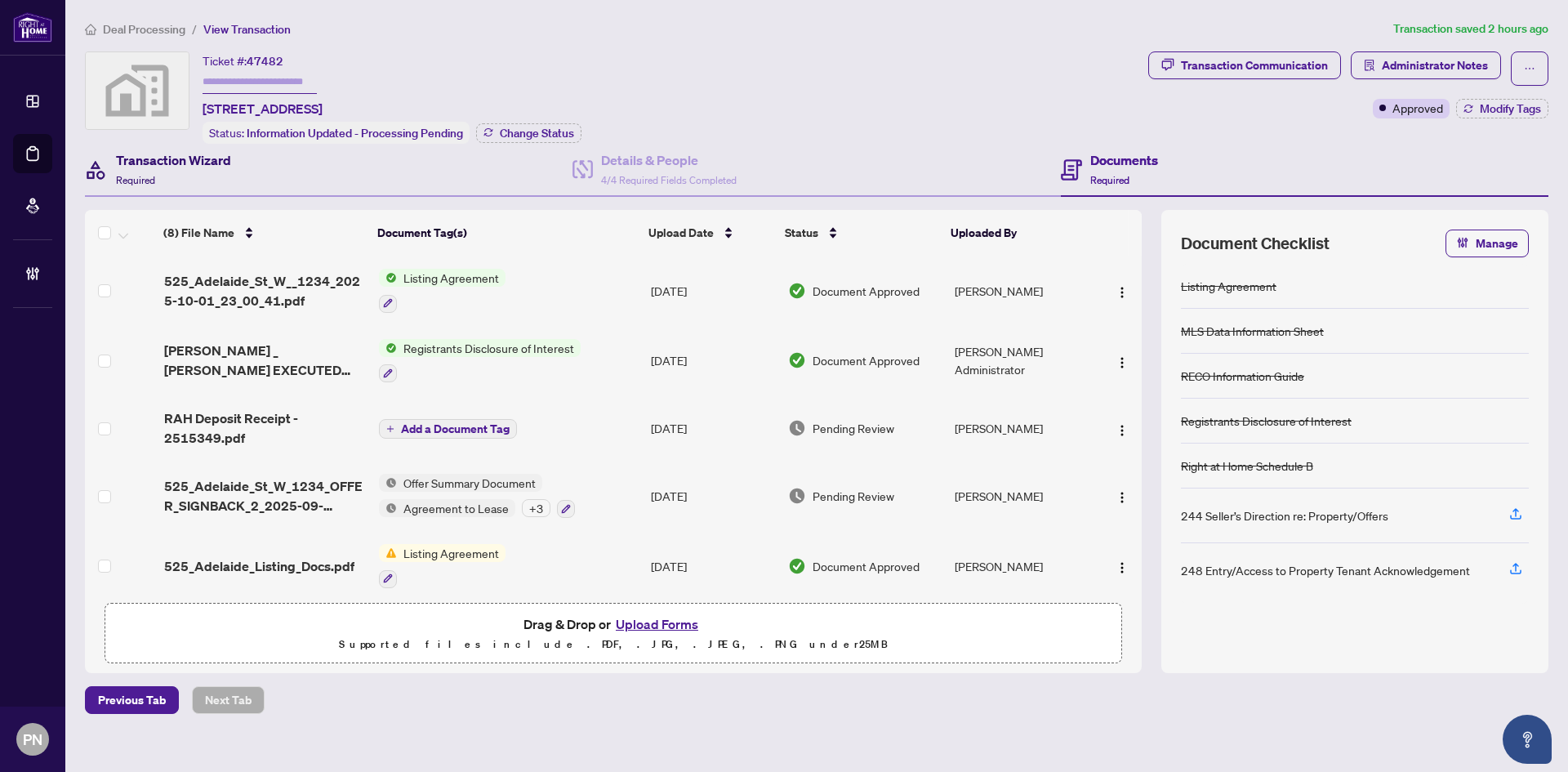
click at [179, 175] on div "Transaction Wizard Required" at bounding box center [173, 169] width 116 height 39
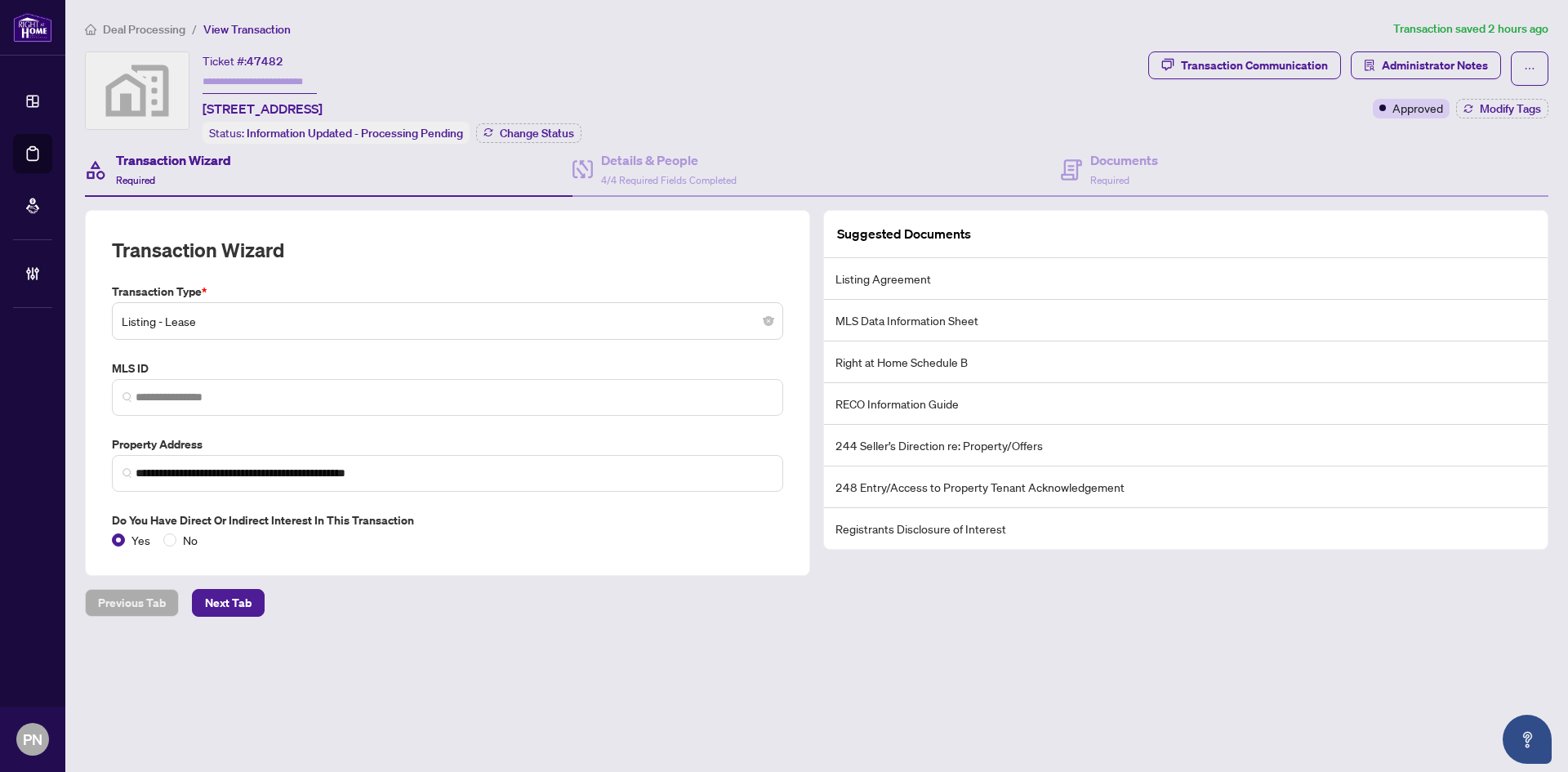
click at [161, 34] on span "Deal Processing" at bounding box center [145, 29] width 83 height 15
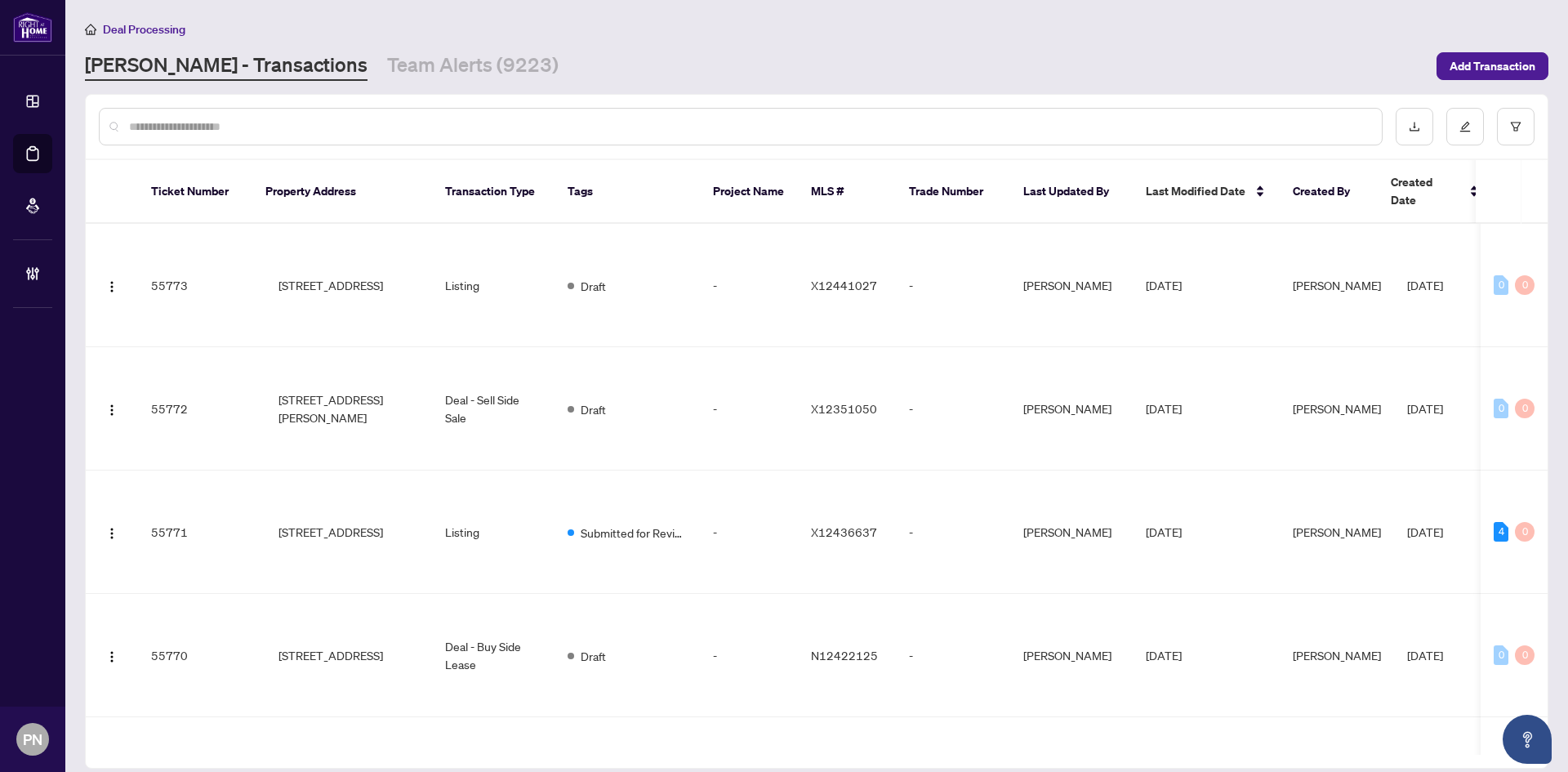
click at [358, 122] on input "text" at bounding box center [749, 126] width 1240 height 18
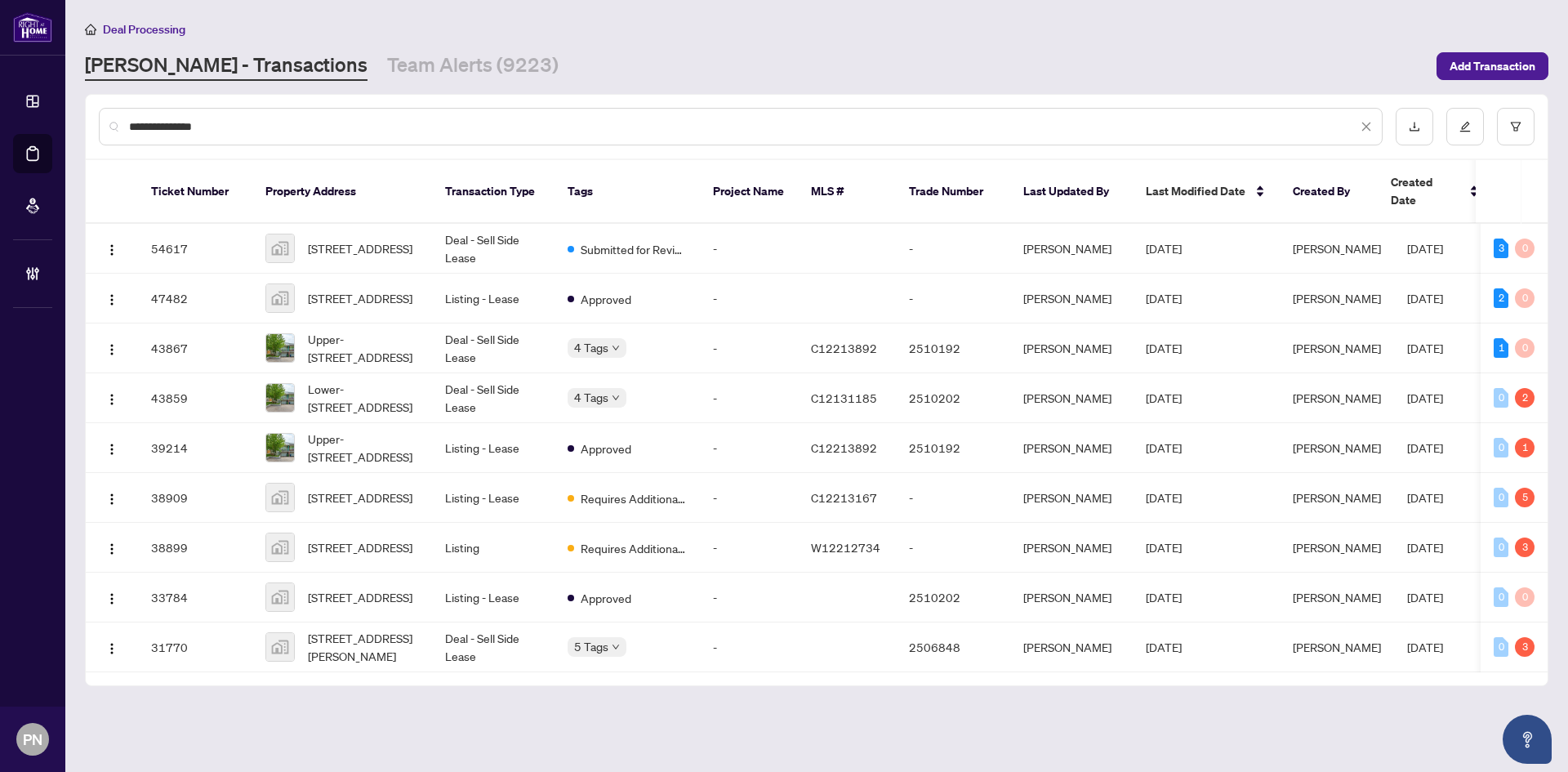
type input "**********"
click at [505, 230] on td "Deal - Sell Side Lease" at bounding box center [493, 248] width 122 height 50
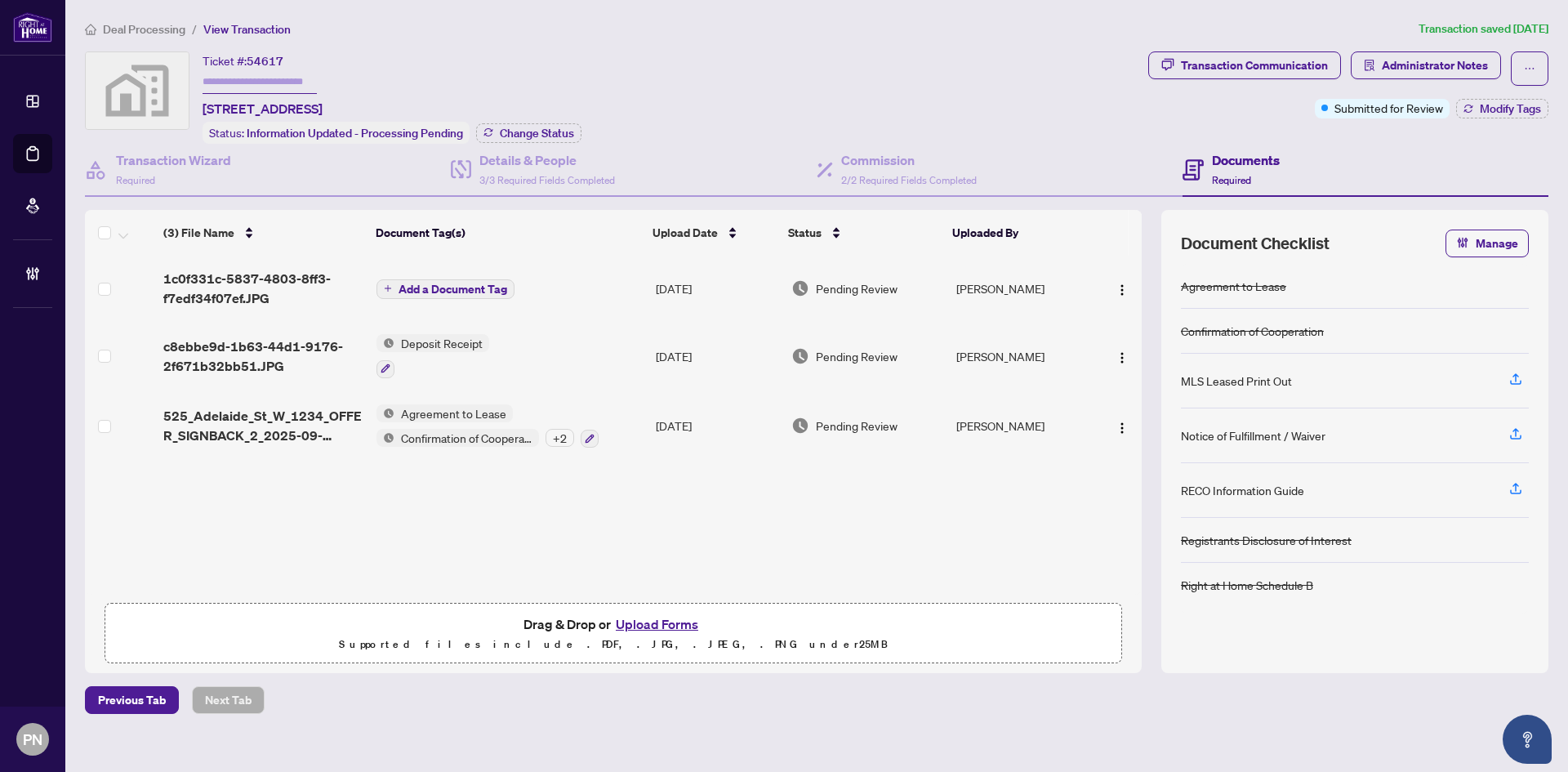
click at [291, 422] on span "525_Adelaide_St_W_1234_OFFER_SIGNBACK_2_2025-09-15_19.pdf" at bounding box center [263, 425] width 200 height 39
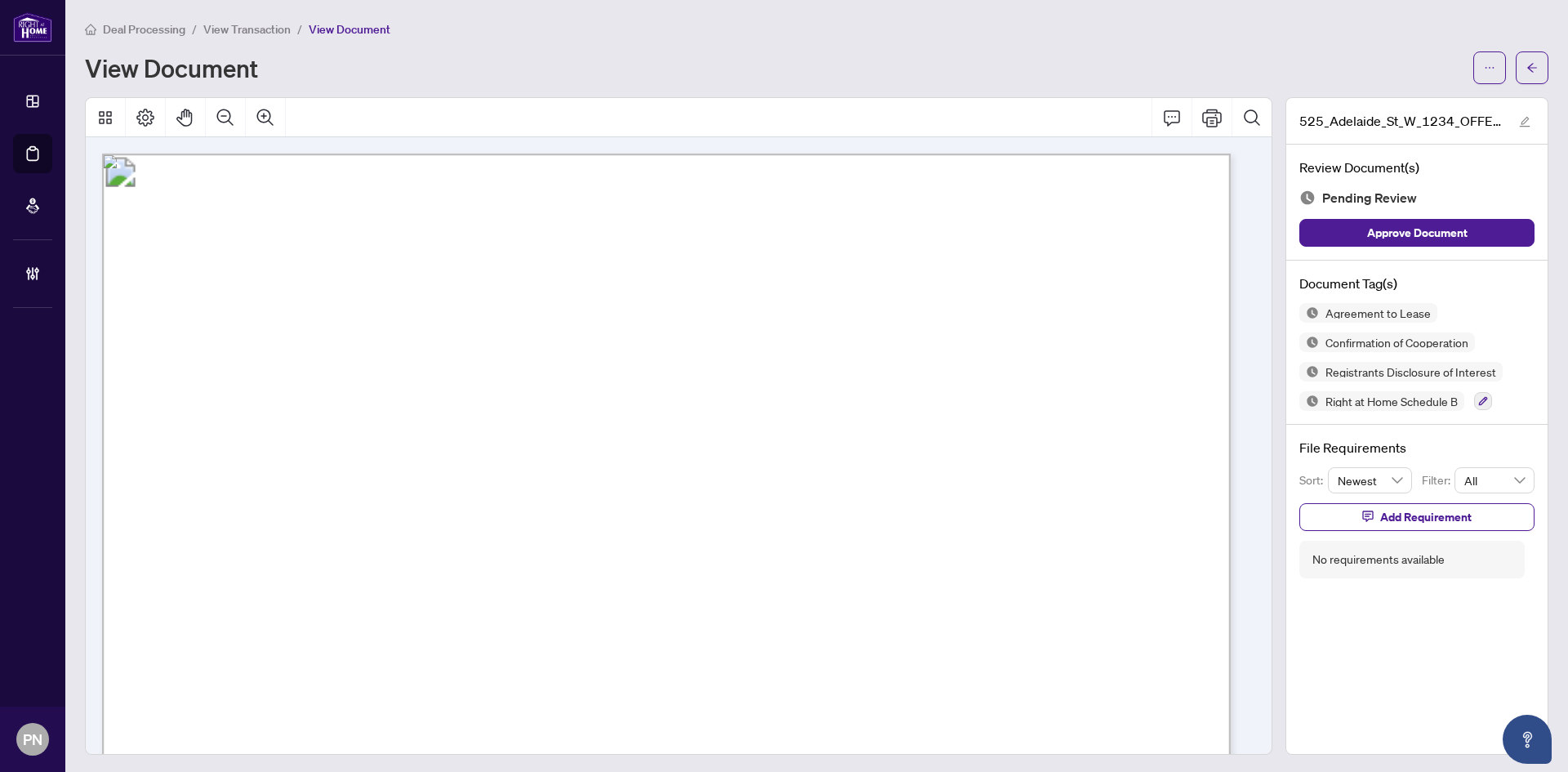
click at [241, 28] on span "View Transaction" at bounding box center [246, 29] width 87 height 15
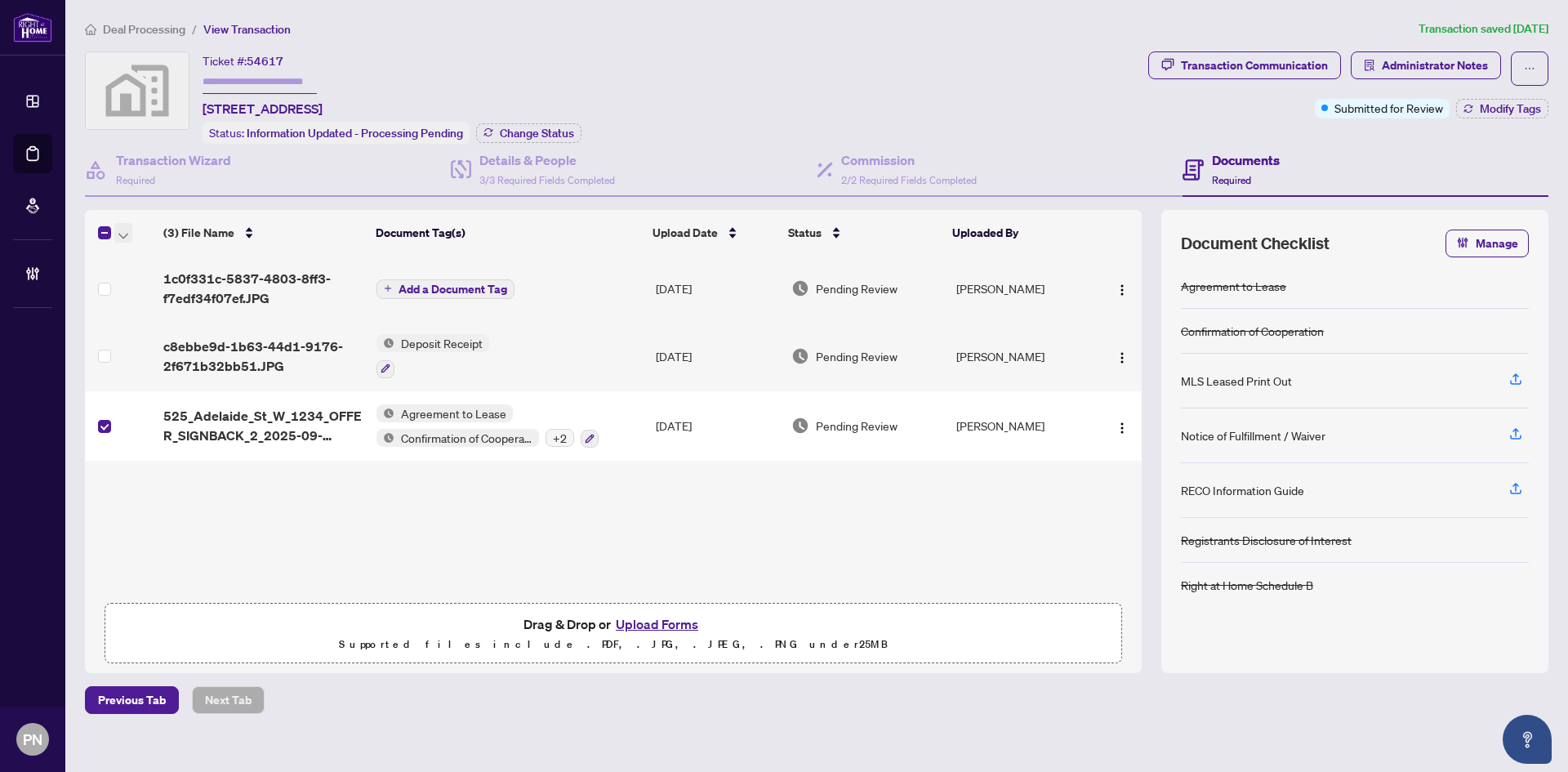
click at [115, 234] on button "button" at bounding box center [123, 232] width 18 height 20
click at [127, 260] on li "Open Selected in New Tab(s)" at bounding box center [200, 260] width 165 height 26
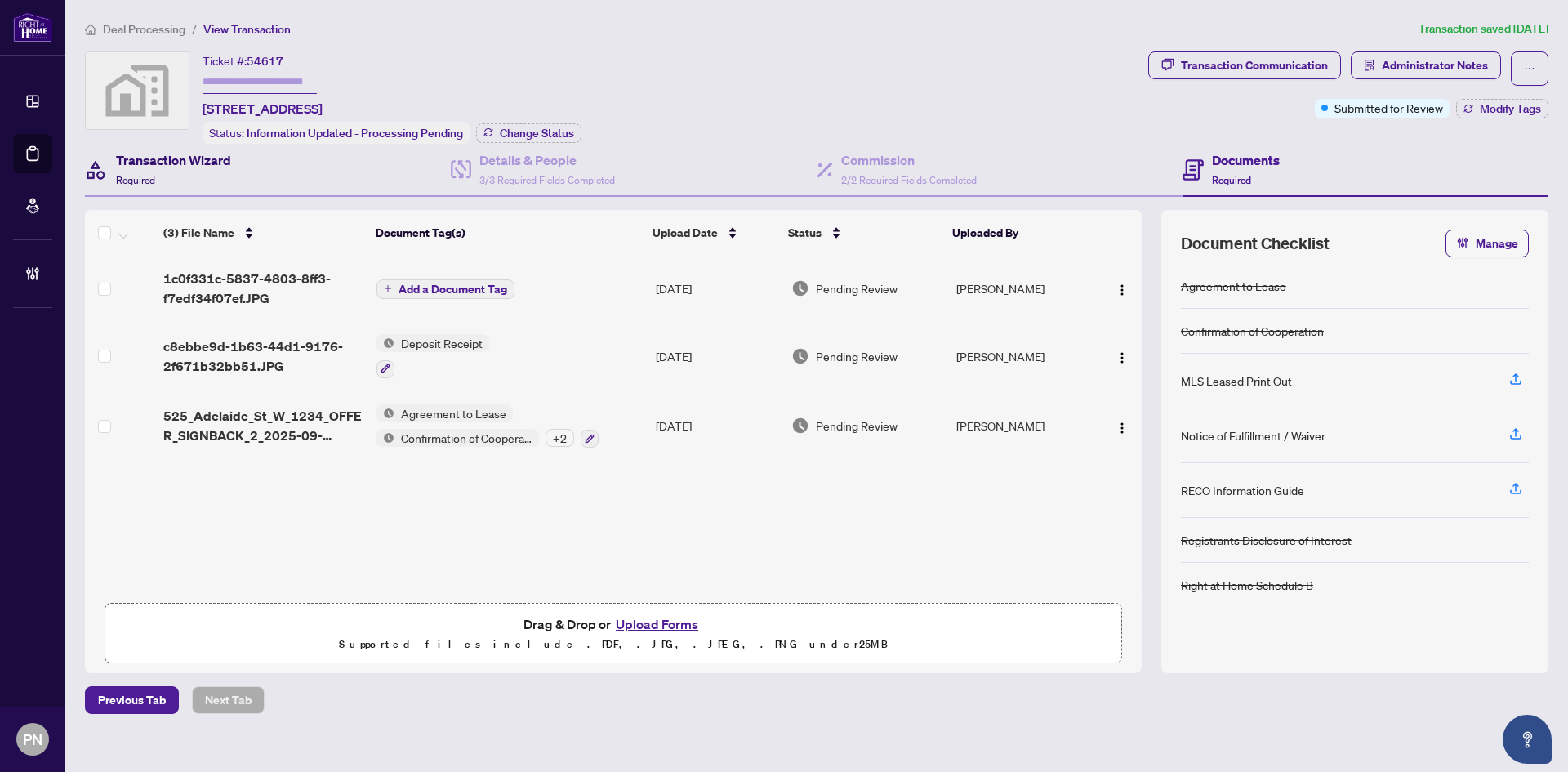
click at [142, 170] on div "Transaction Wizard Required" at bounding box center [173, 169] width 116 height 39
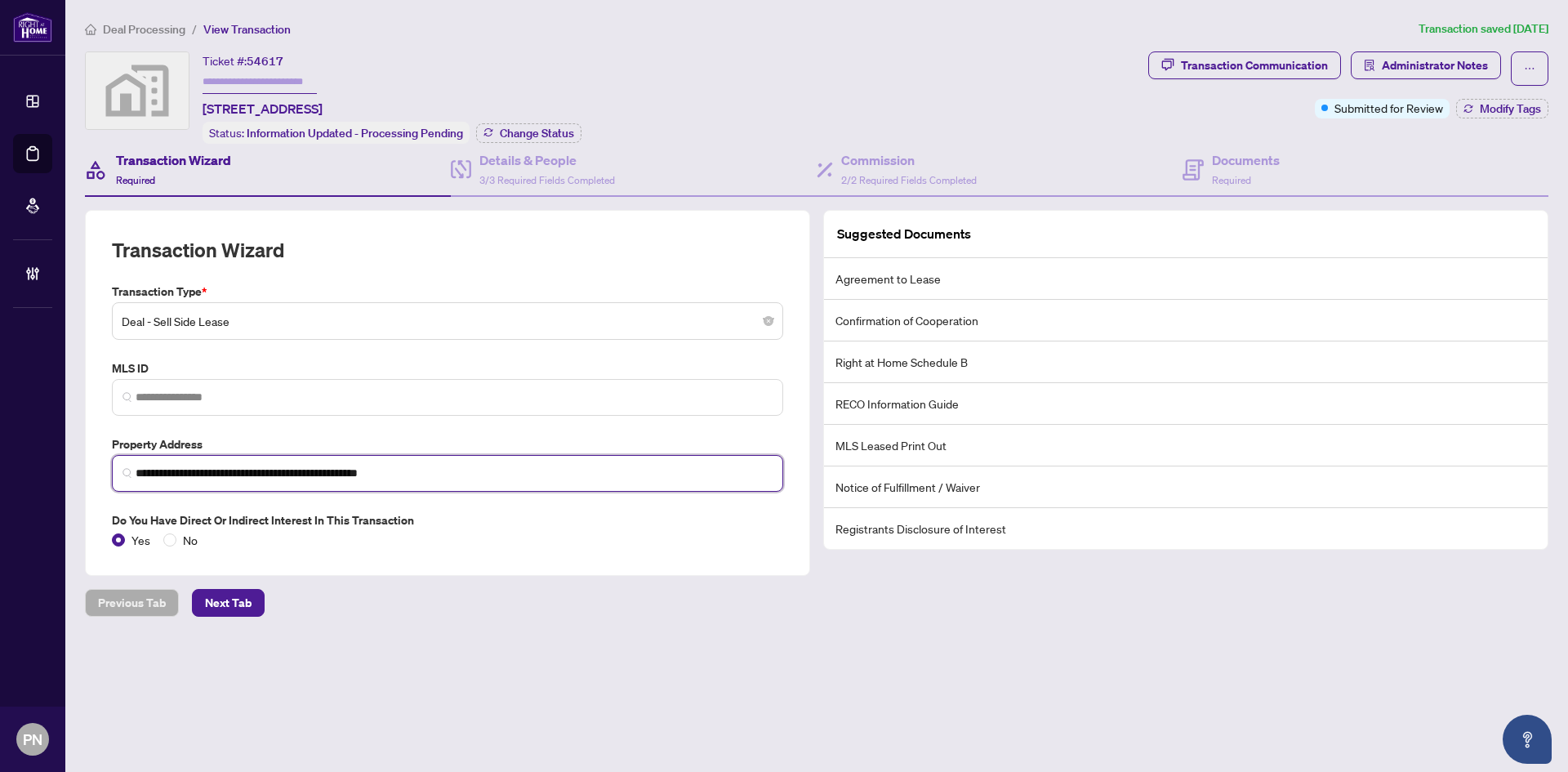
click at [304, 471] on input "**********" at bounding box center [454, 473] width 637 height 17
type input "**********"
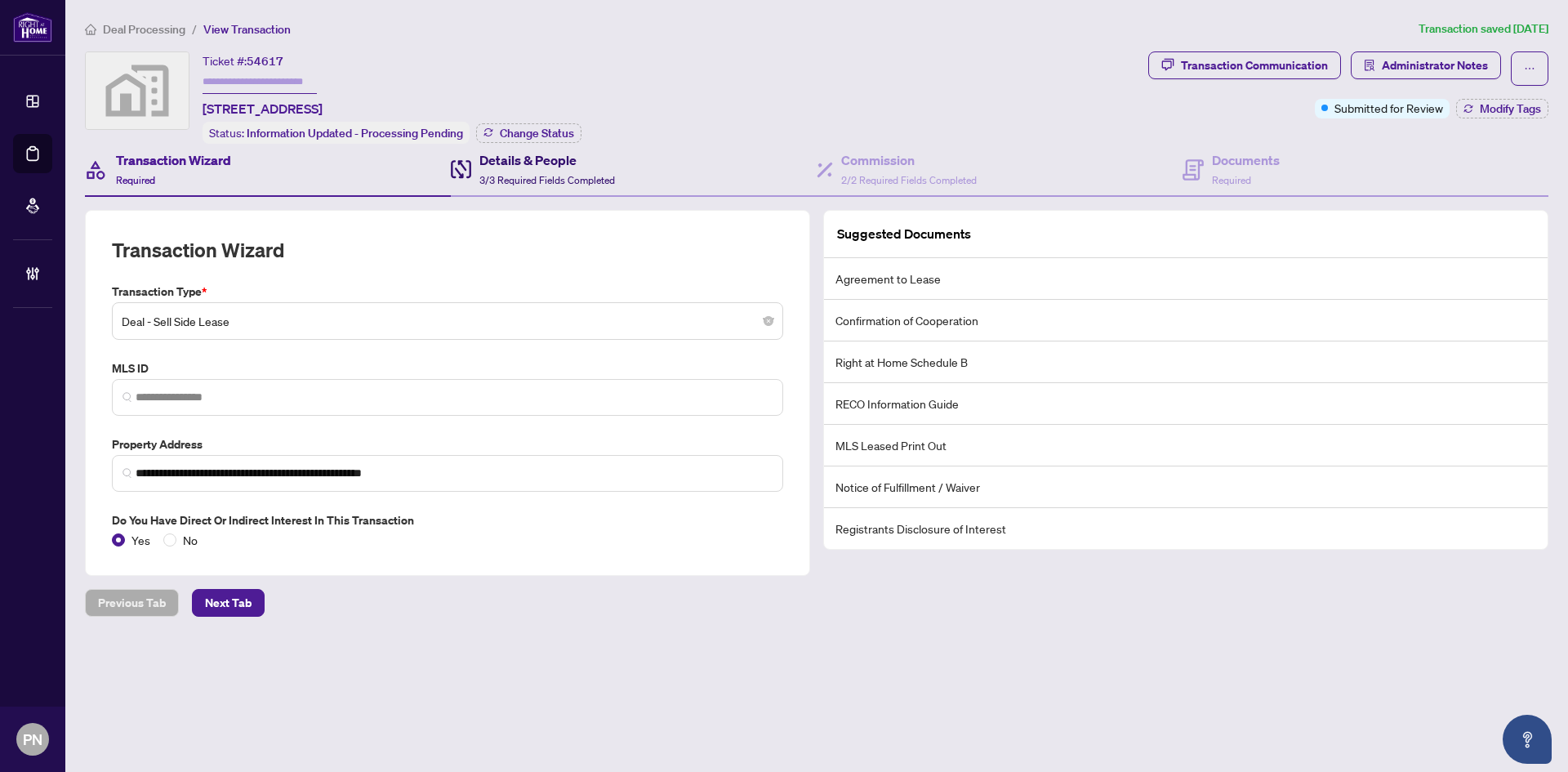
click at [551, 176] on span "3/3 Required Fields Completed" at bounding box center [547, 179] width 135 height 12
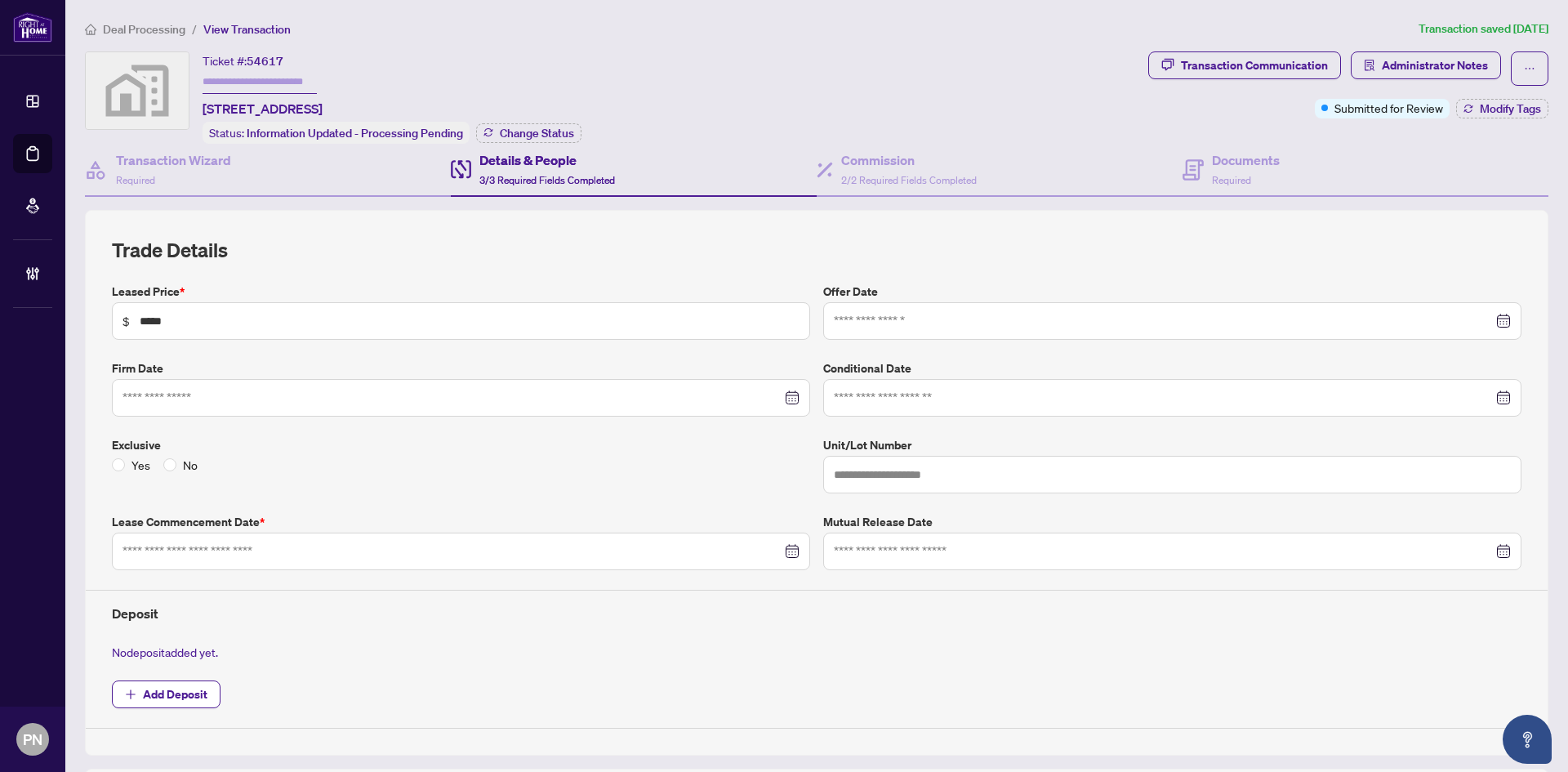
type input "**********"
click at [222, 163] on h4 "Transaction Wizard" at bounding box center [173, 160] width 116 height 20
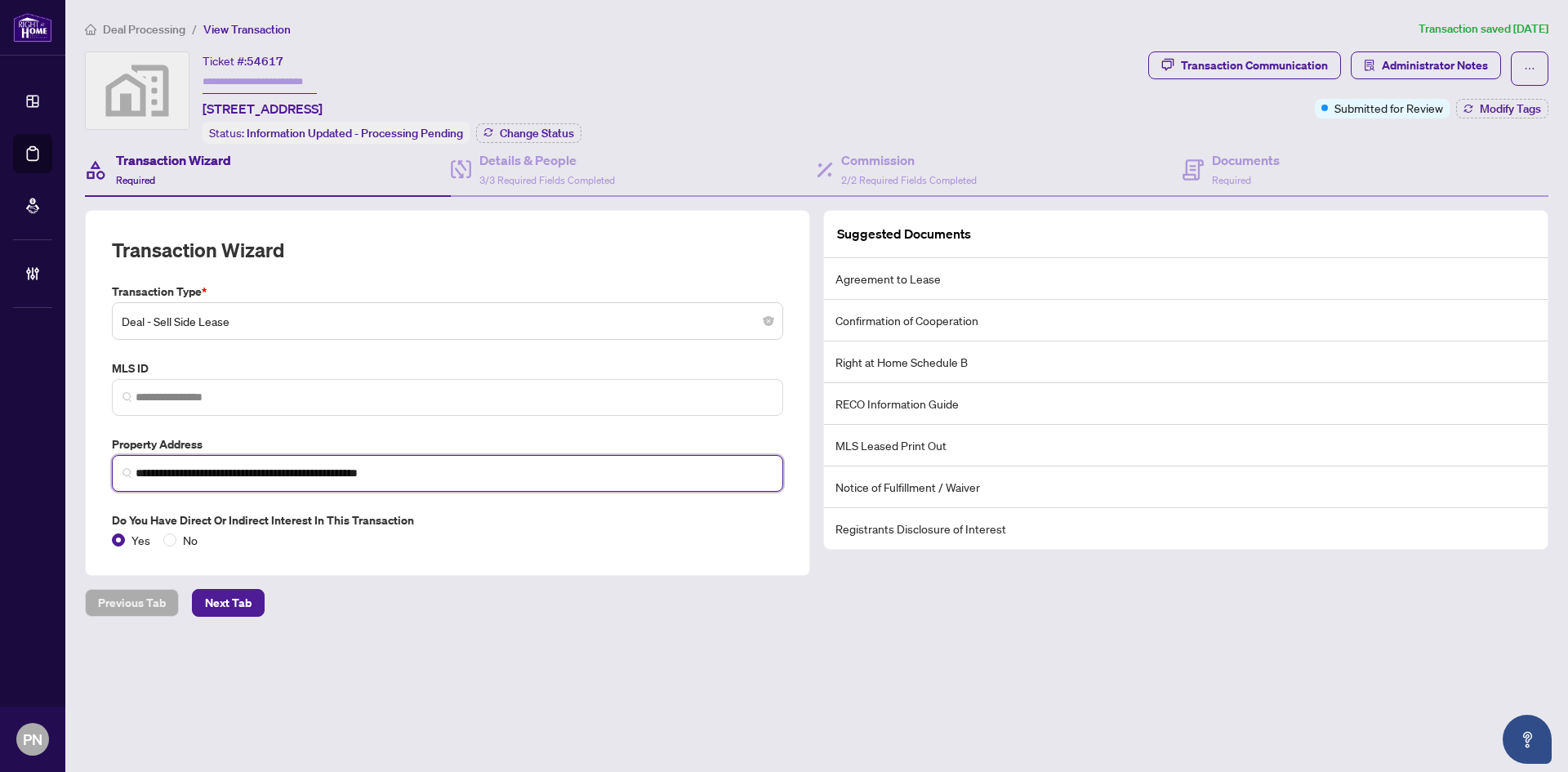
click at [293, 465] on input "**********" at bounding box center [454, 473] width 637 height 17
click at [310, 473] on input "**********" at bounding box center [454, 473] width 637 height 17
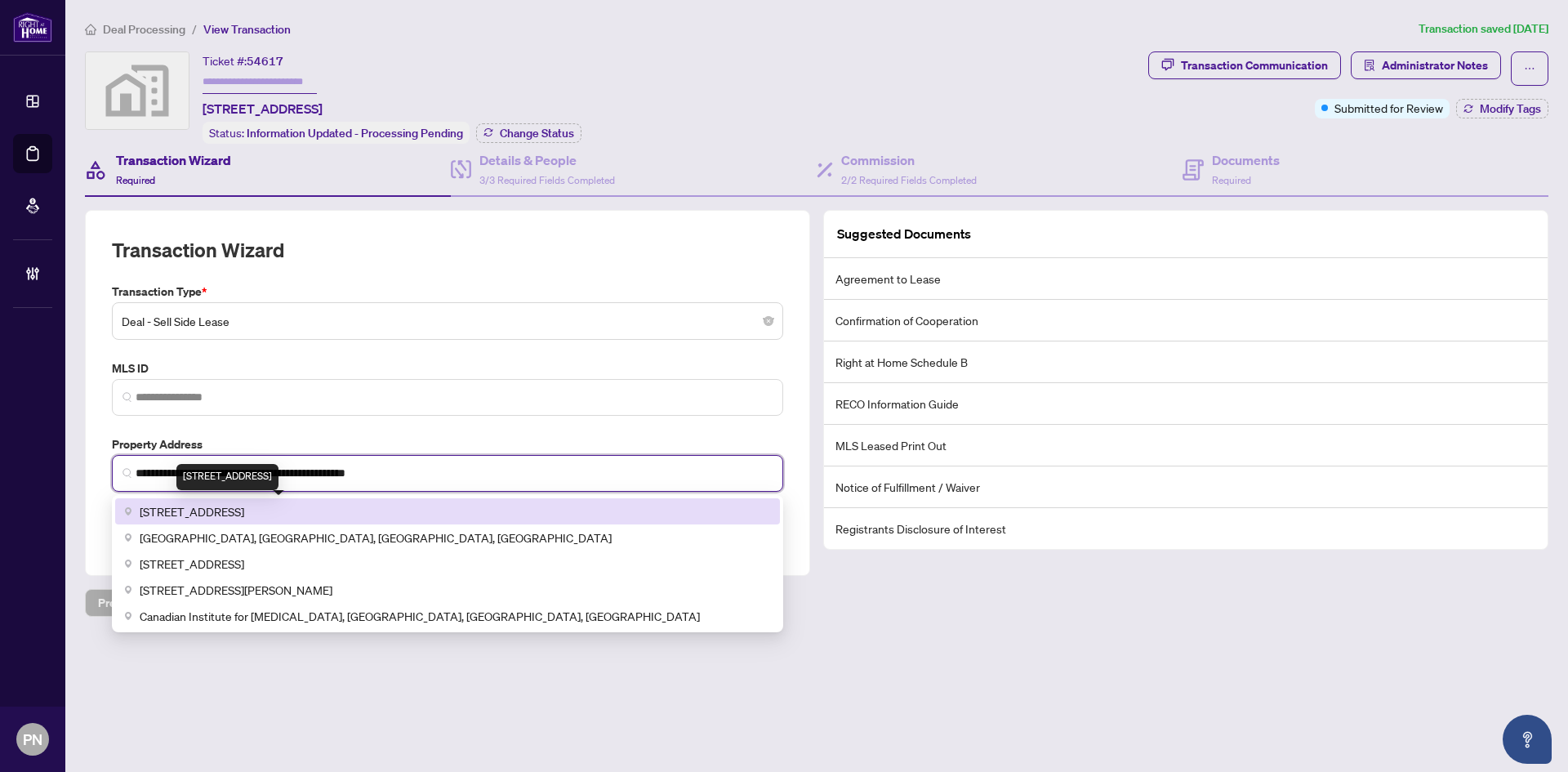
click at [244, 512] on span "525 Adelaide Street West #1234, Toronto, ON, Canada" at bounding box center [192, 511] width 104 height 18
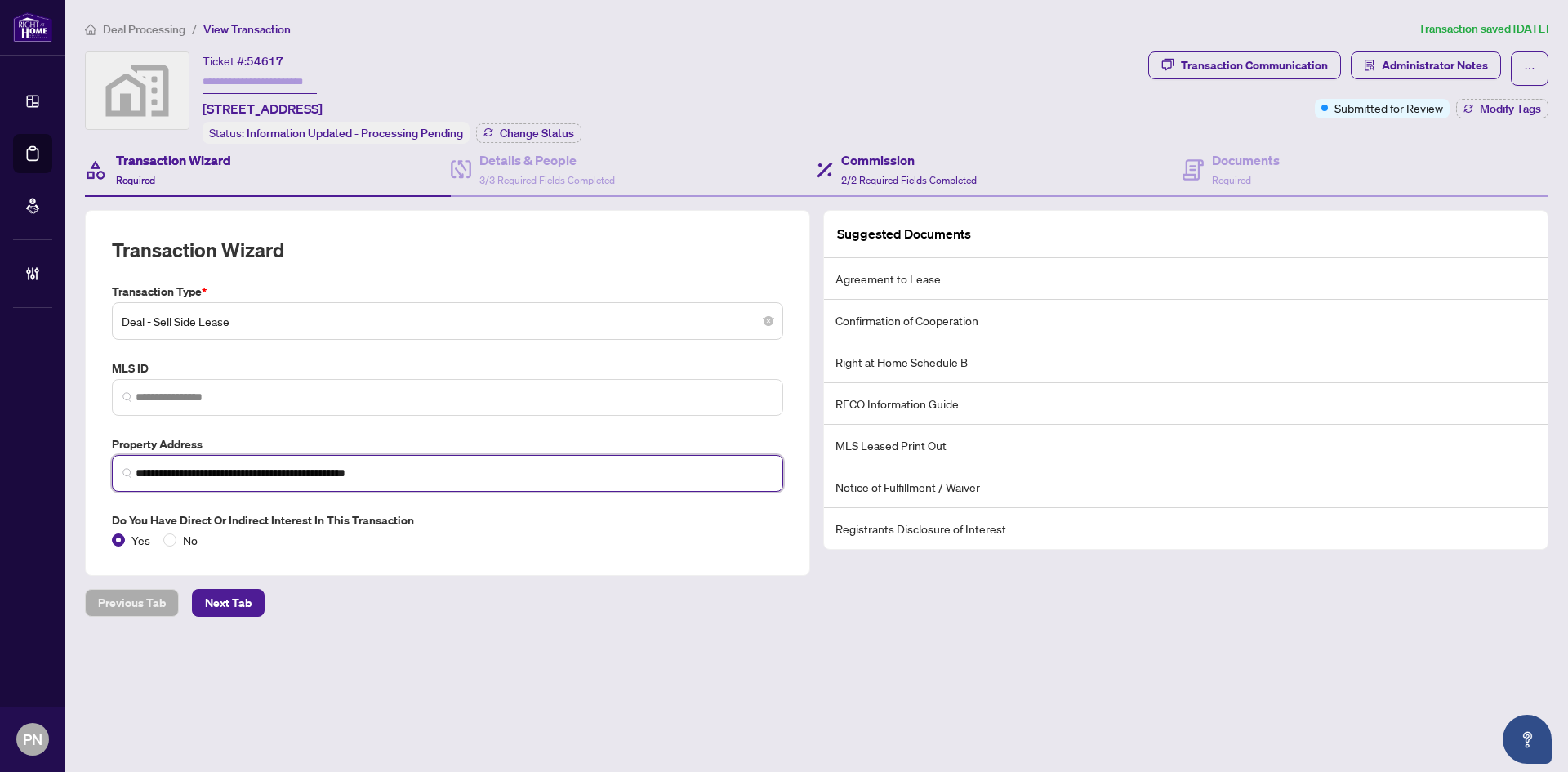
type input "**********"
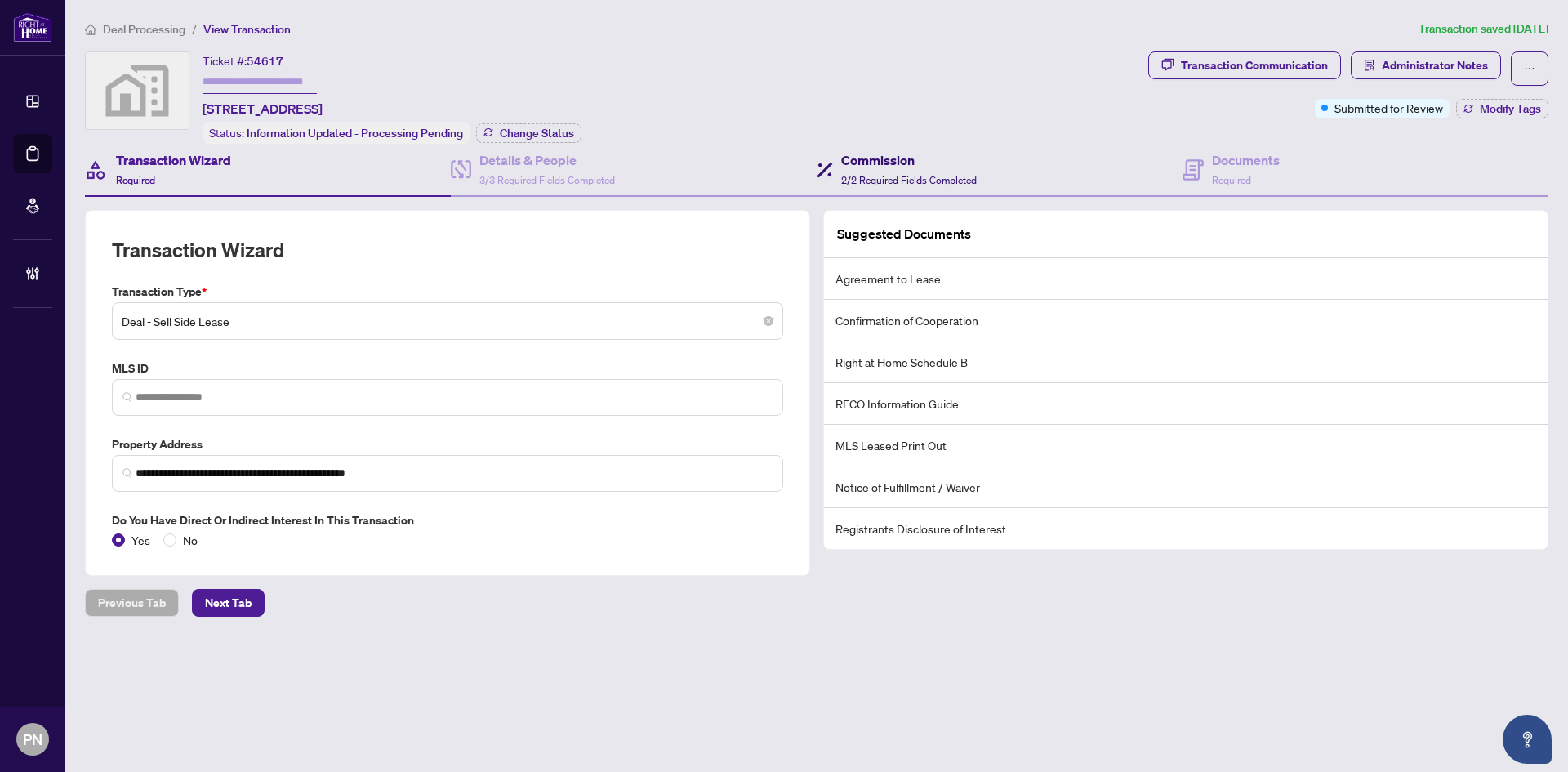
click at [889, 150] on h4 "Commission" at bounding box center [909, 160] width 135 height 20
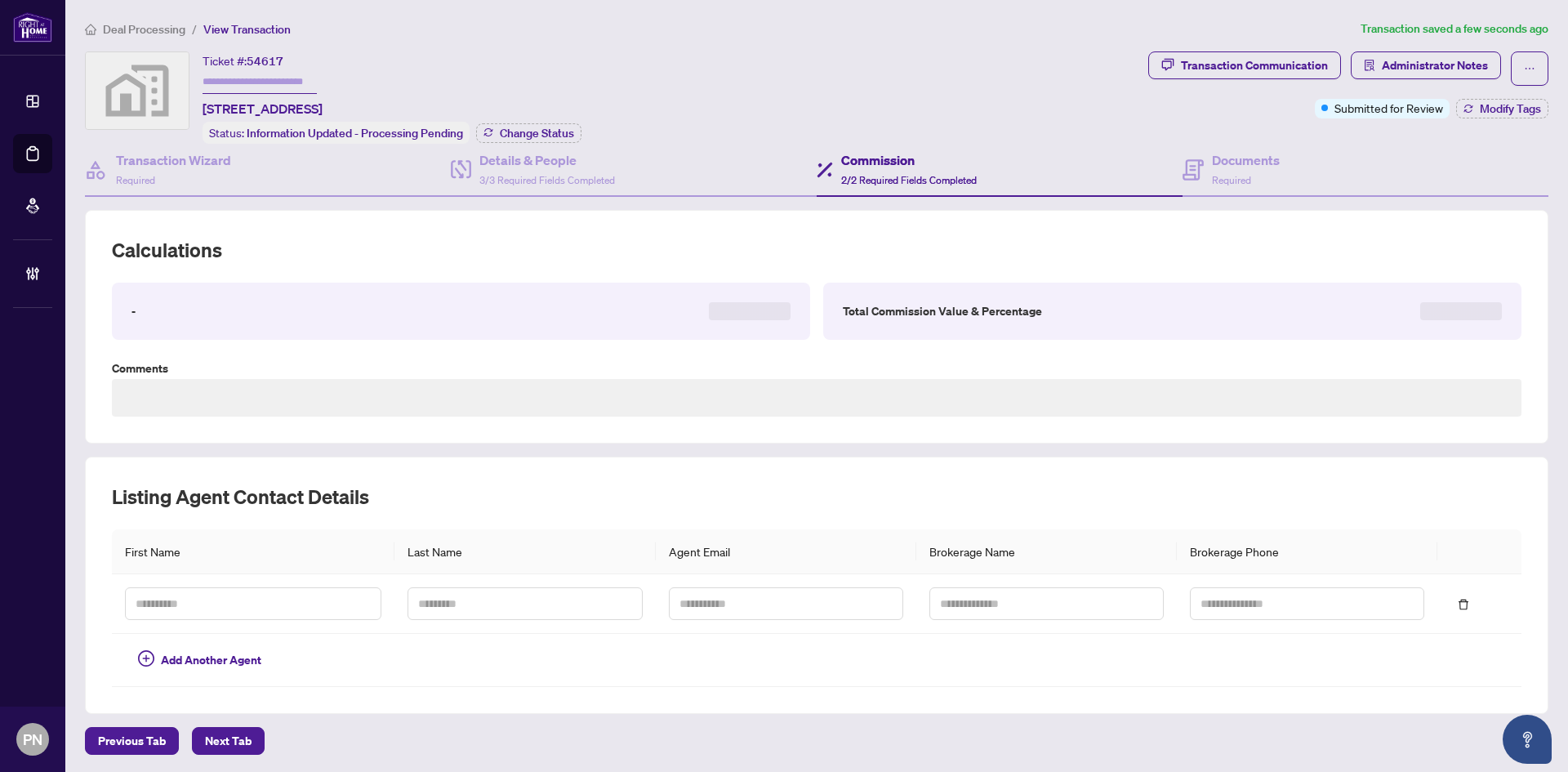
type textarea "**********"
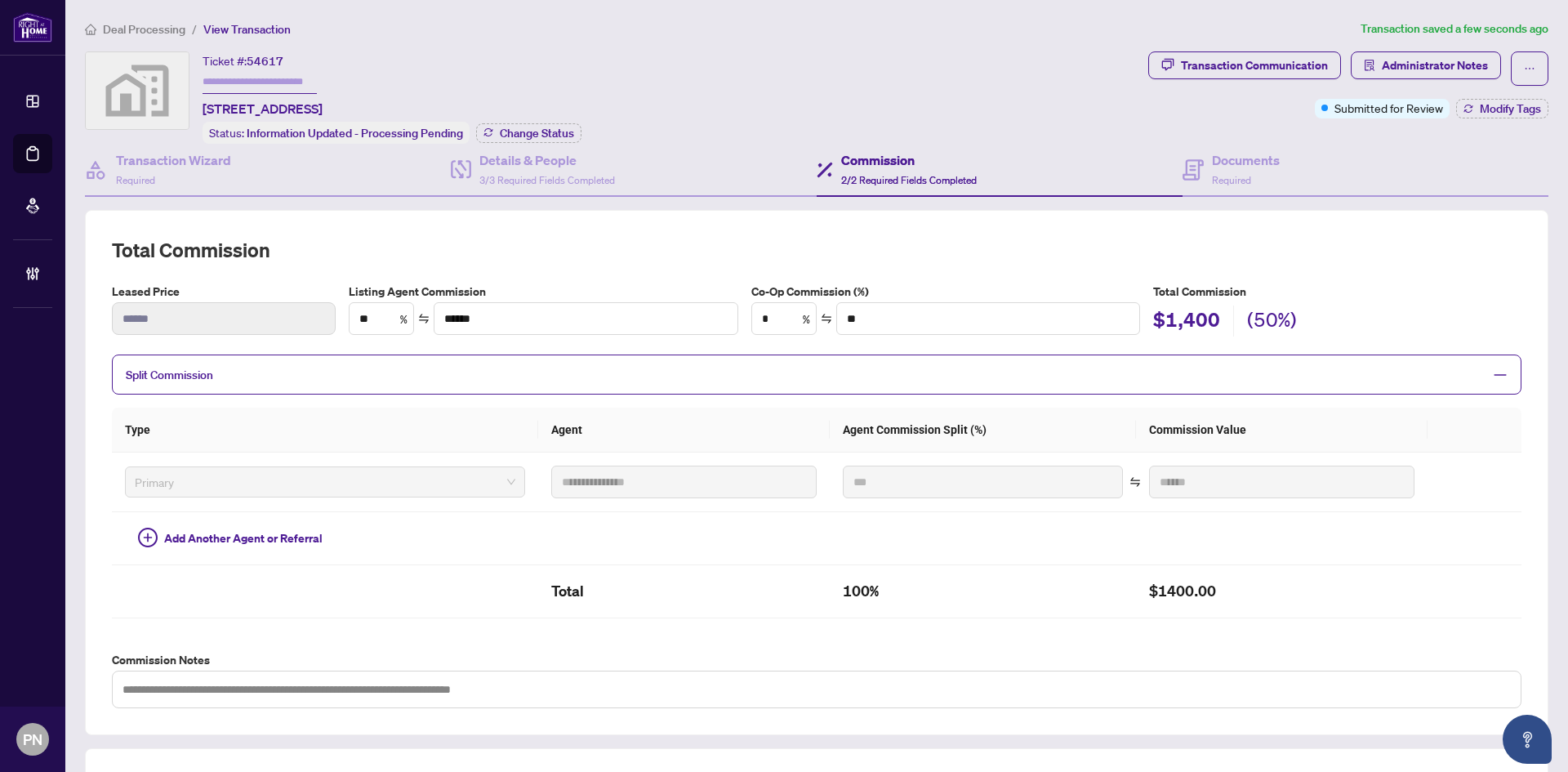
click at [160, 33] on span "Deal Processing" at bounding box center [145, 29] width 83 height 15
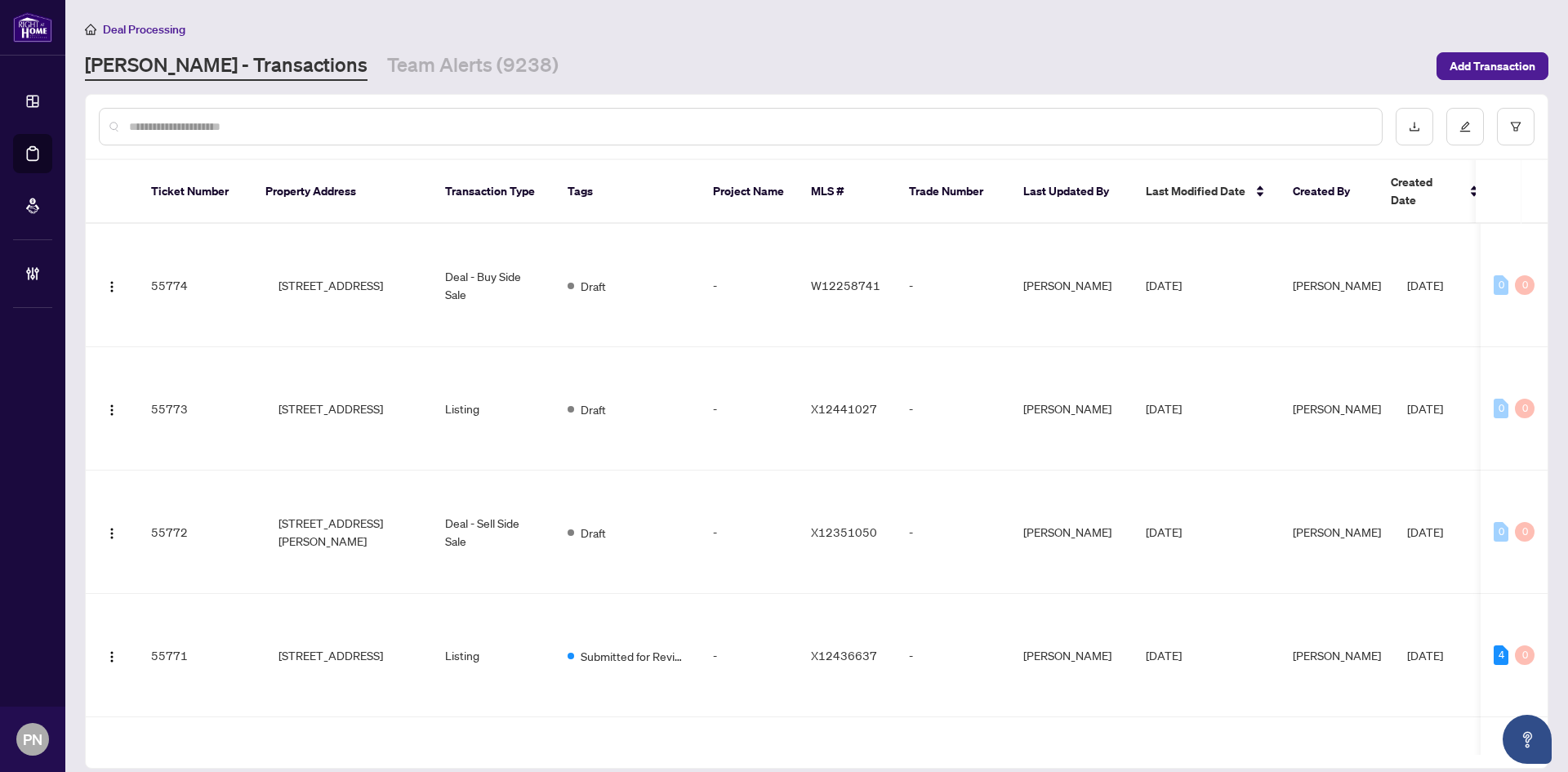
click at [290, 125] on input "text" at bounding box center [749, 126] width 1240 height 18
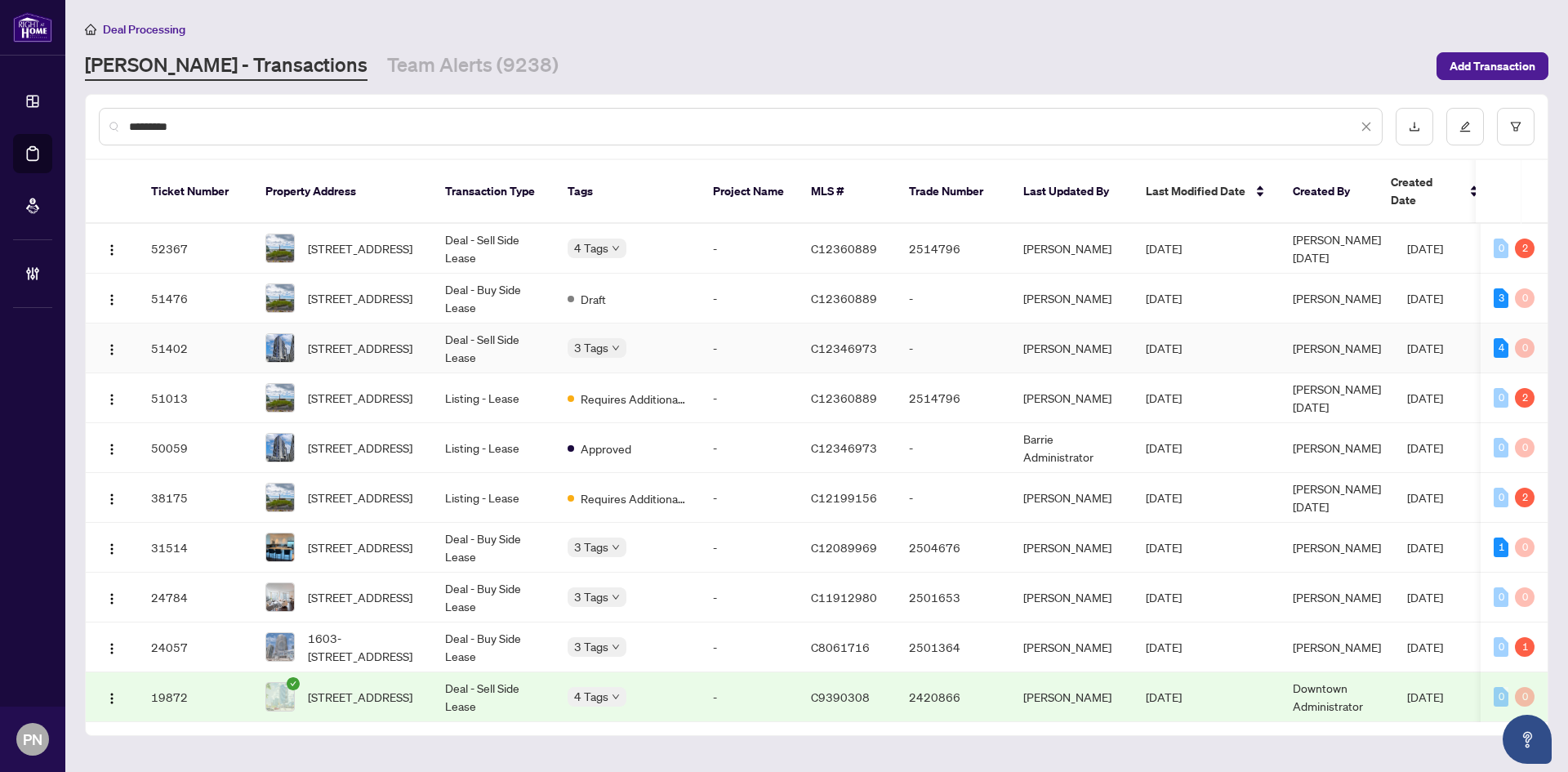
type input "*********"
click at [503, 330] on td "Deal - Sell Side Lease" at bounding box center [493, 347] width 122 height 50
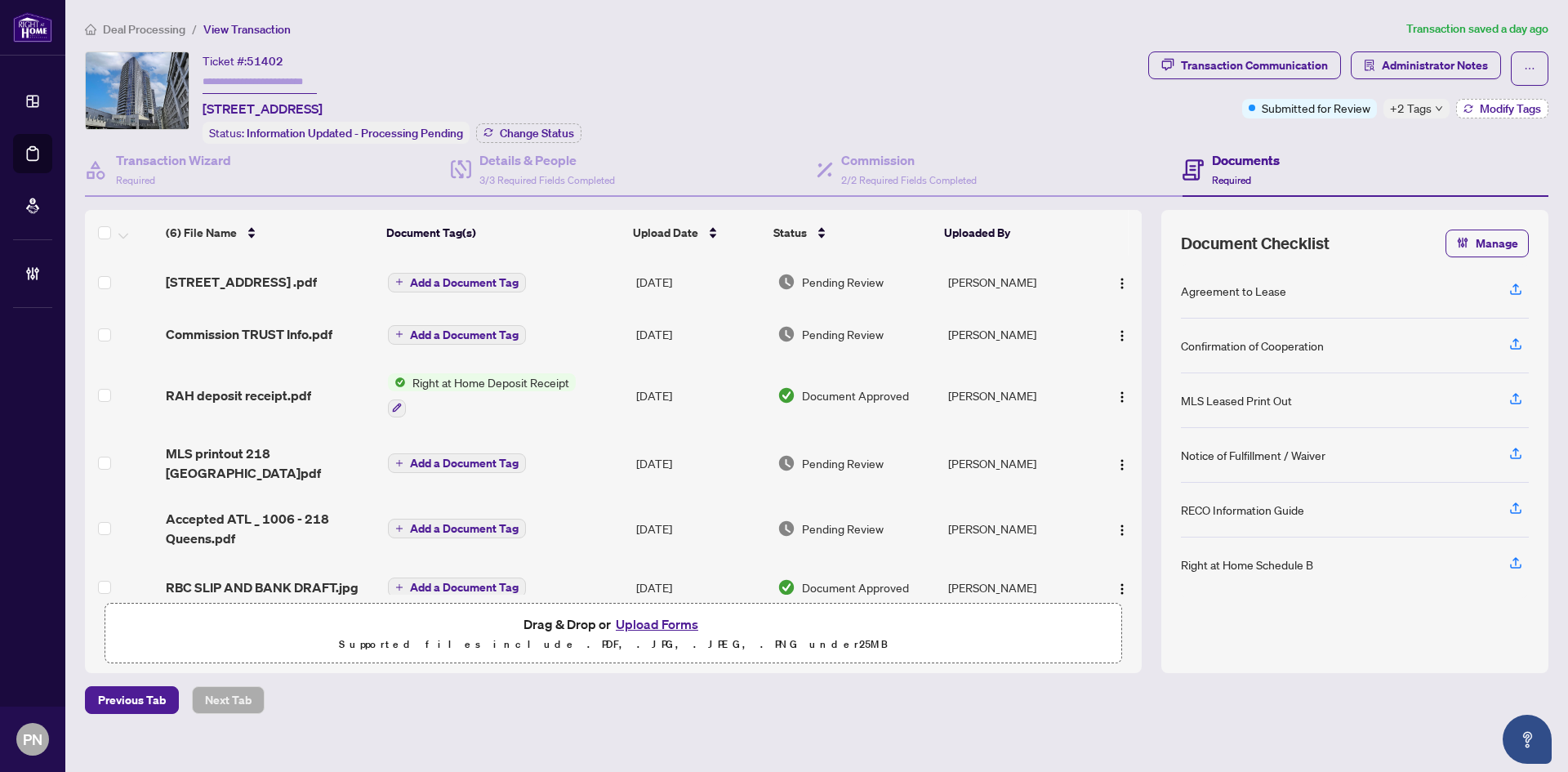
click at [1480, 103] on span "Modify Tags" at bounding box center [1510, 109] width 61 height 11
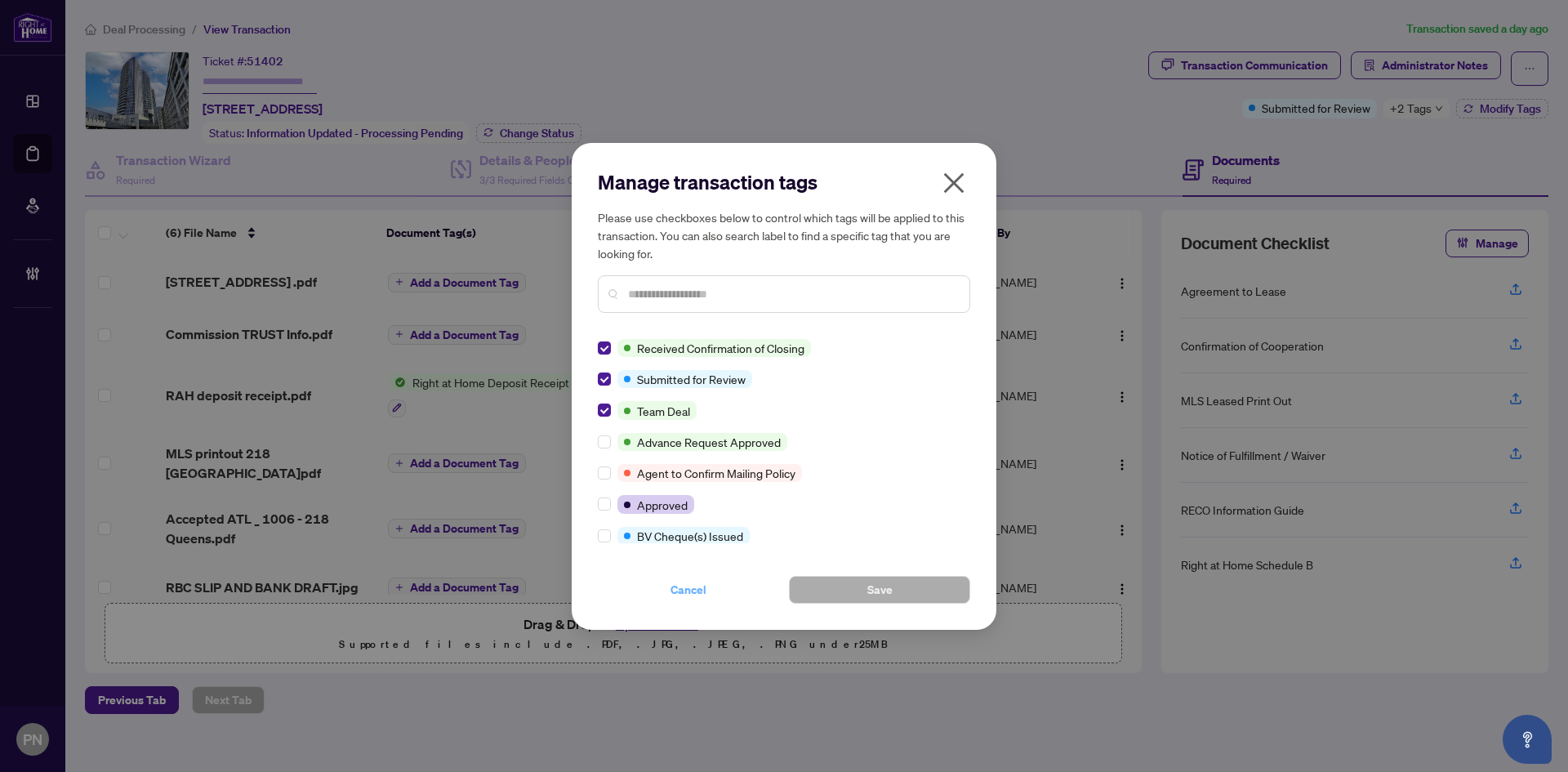
click at [675, 589] on span "Cancel" at bounding box center [689, 590] width 36 height 26
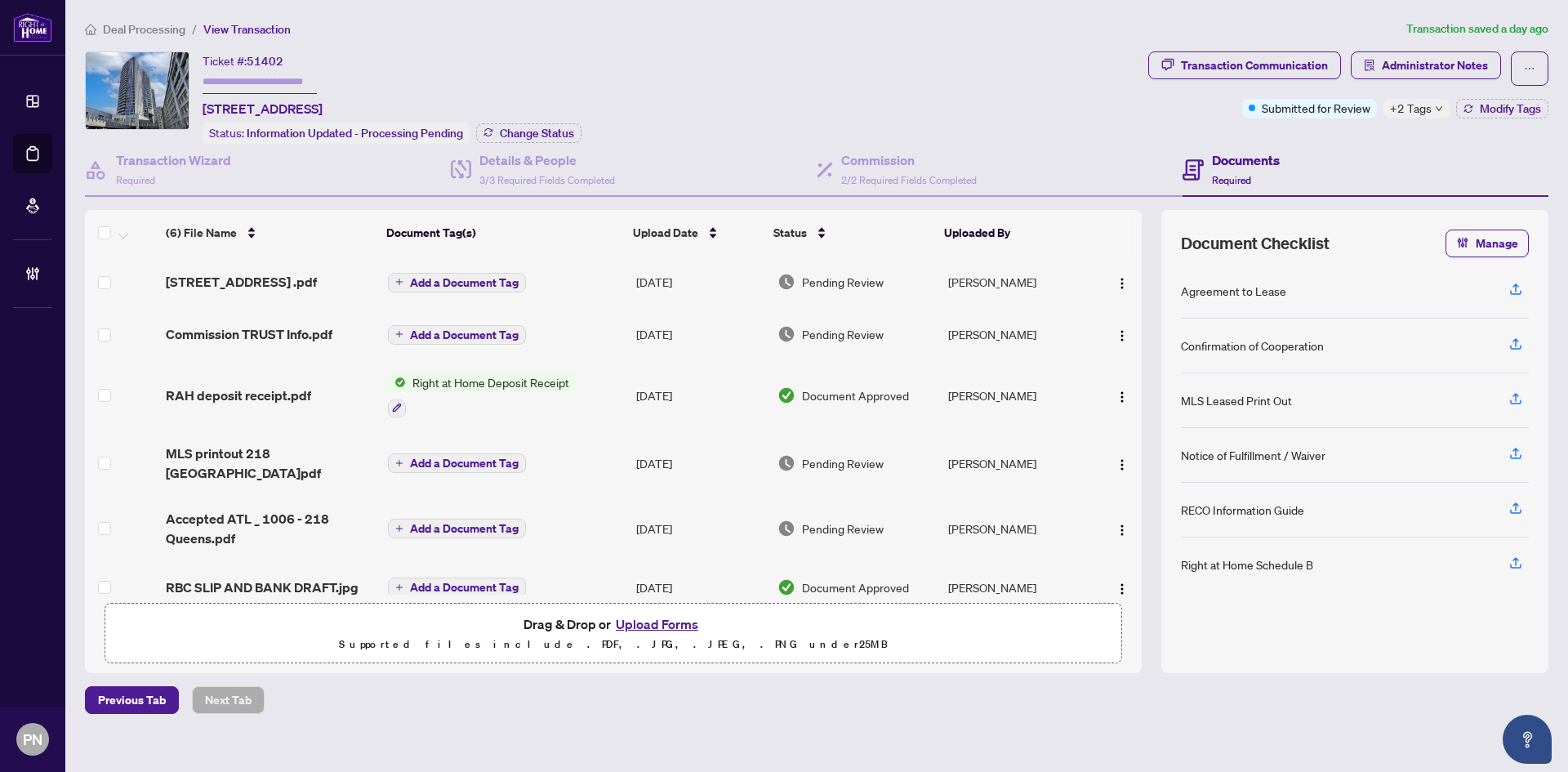
click at [146, 32] on span "Deal Processing" at bounding box center [145, 29] width 83 height 15
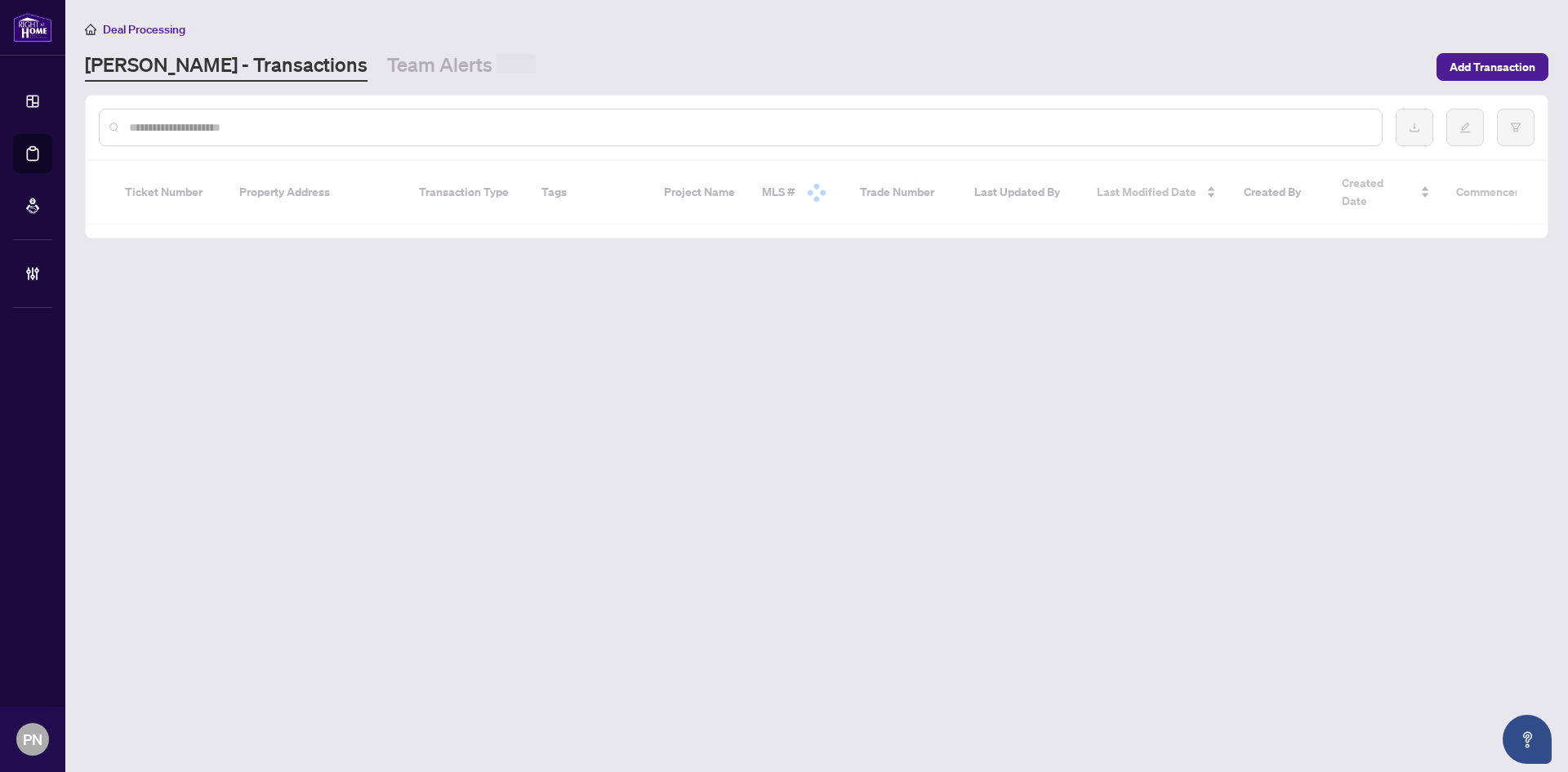
click at [331, 128] on input "text" at bounding box center [749, 127] width 1240 height 18
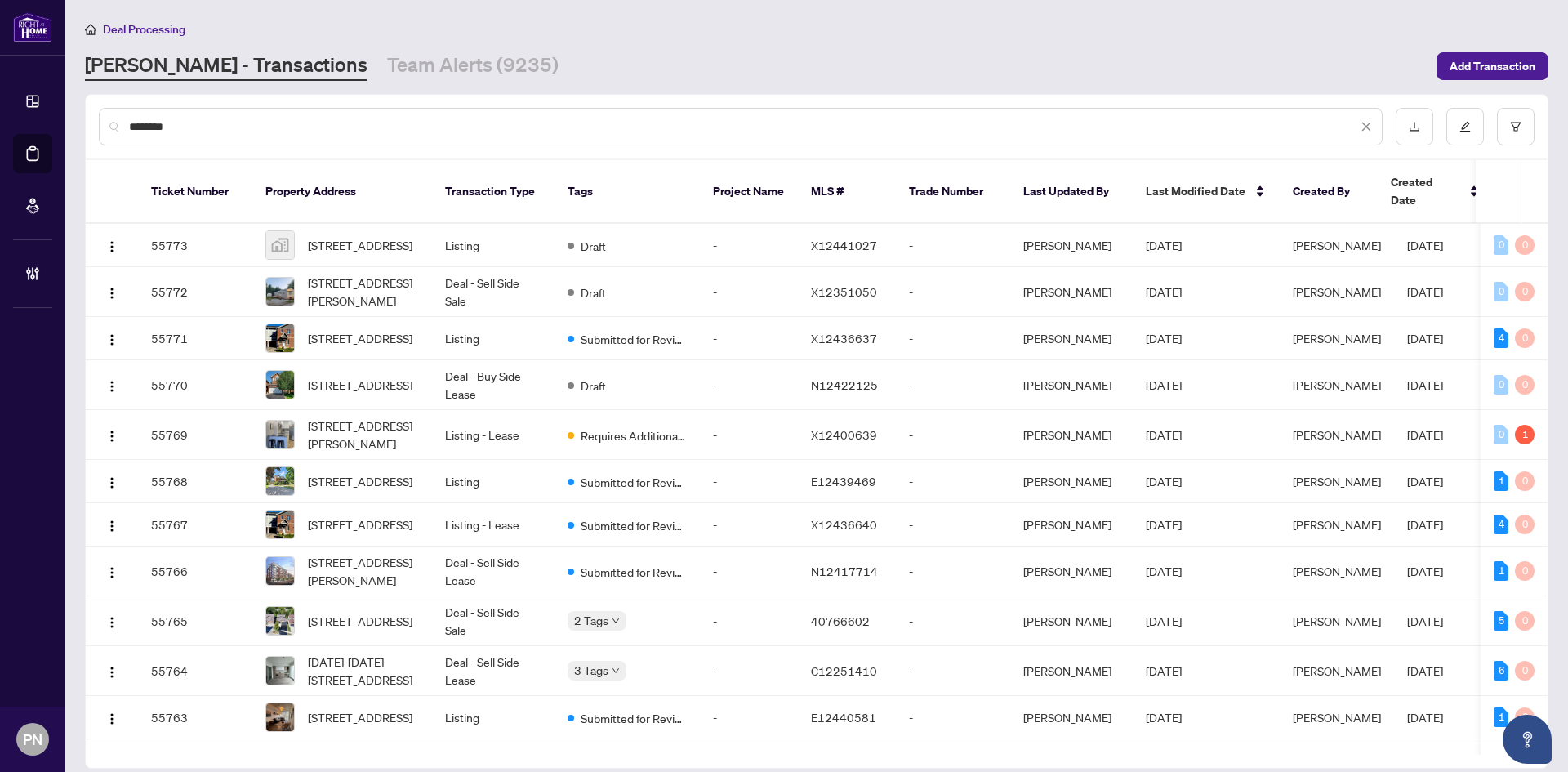
type input "*********"
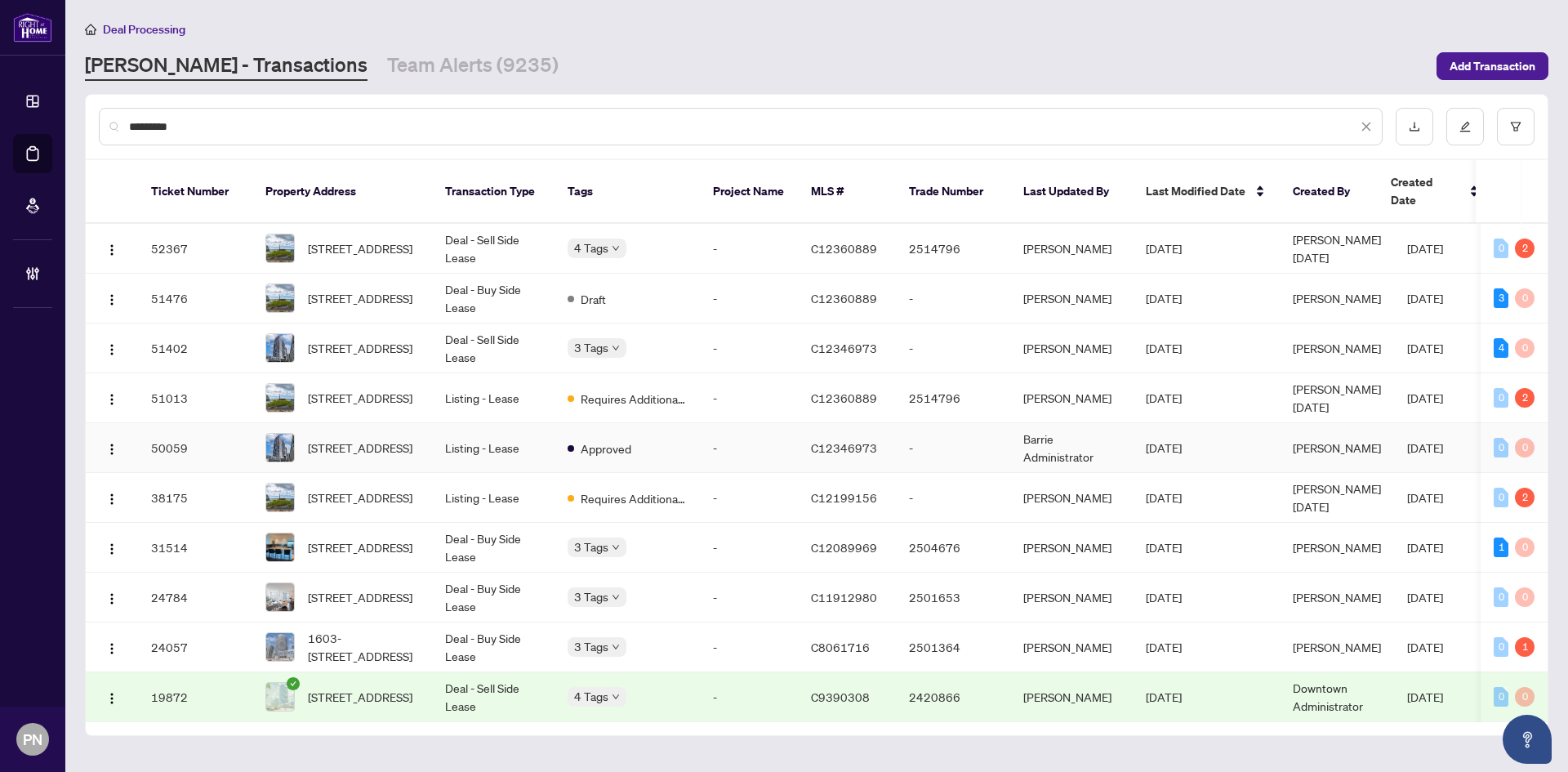
click at [412, 439] on span "1006-218 Queens Quay, Toronto, Ontario M5J 2Y6, Canada" at bounding box center [360, 447] width 104 height 18
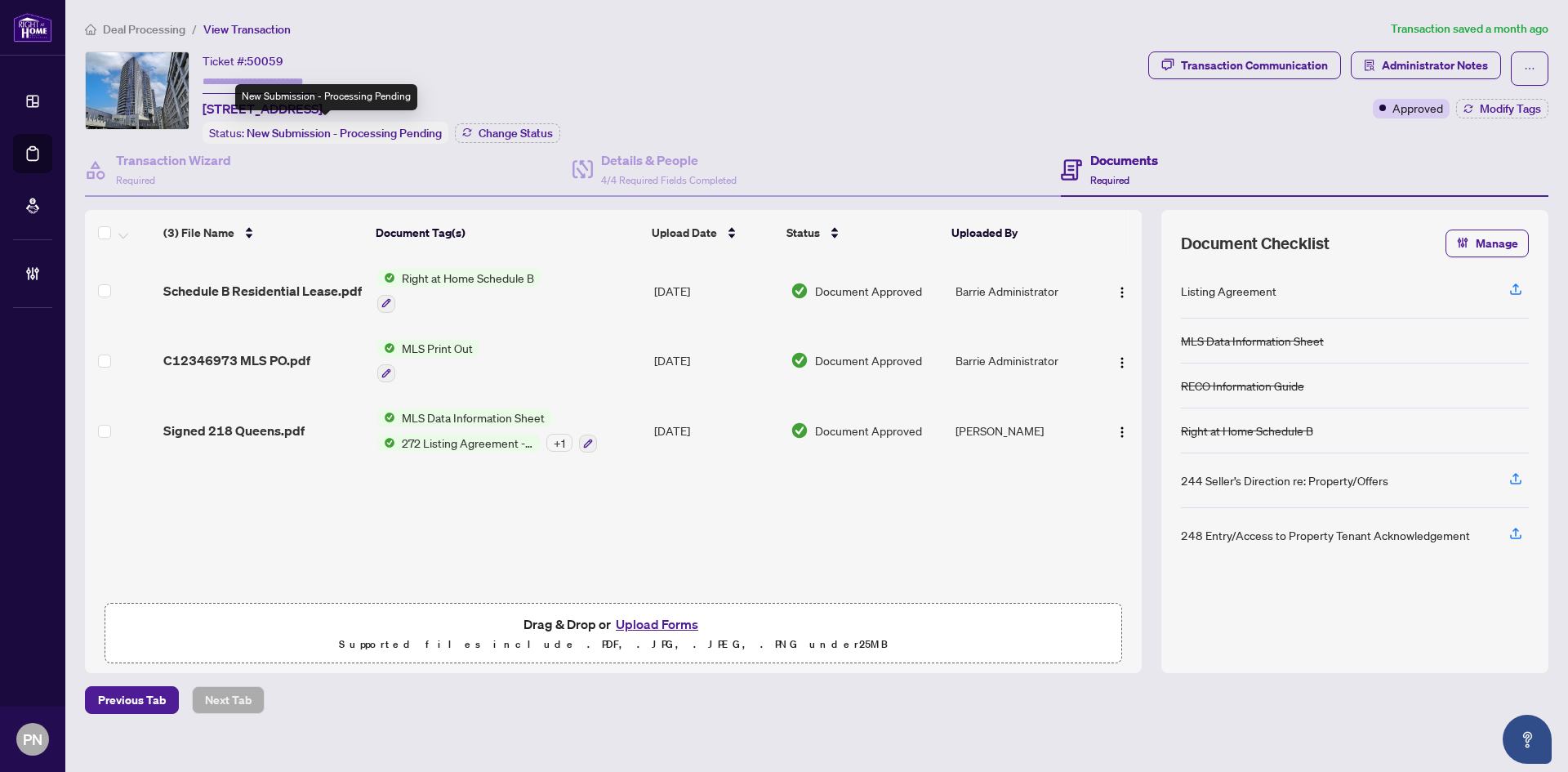
click at [284, 81] on input "text" at bounding box center [260, 82] width 115 height 23
type input "*******"
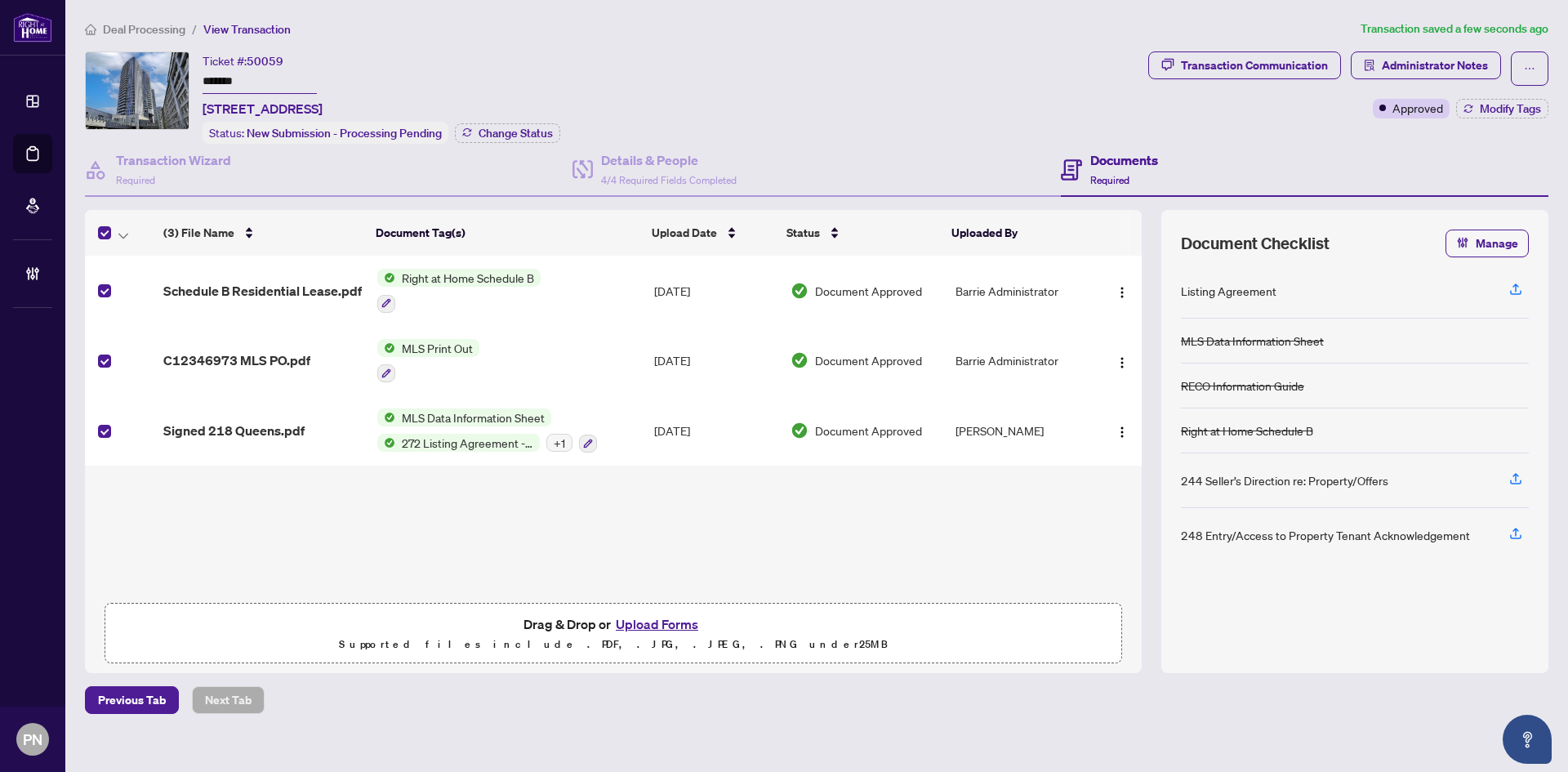
click at [132, 235] on div at bounding box center [124, 232] width 53 height 20
click at [130, 235] on button "button" at bounding box center [123, 232] width 18 height 20
click at [128, 254] on span "Open Selected in New Tab(s)" at bounding box center [200, 259] width 146 height 18
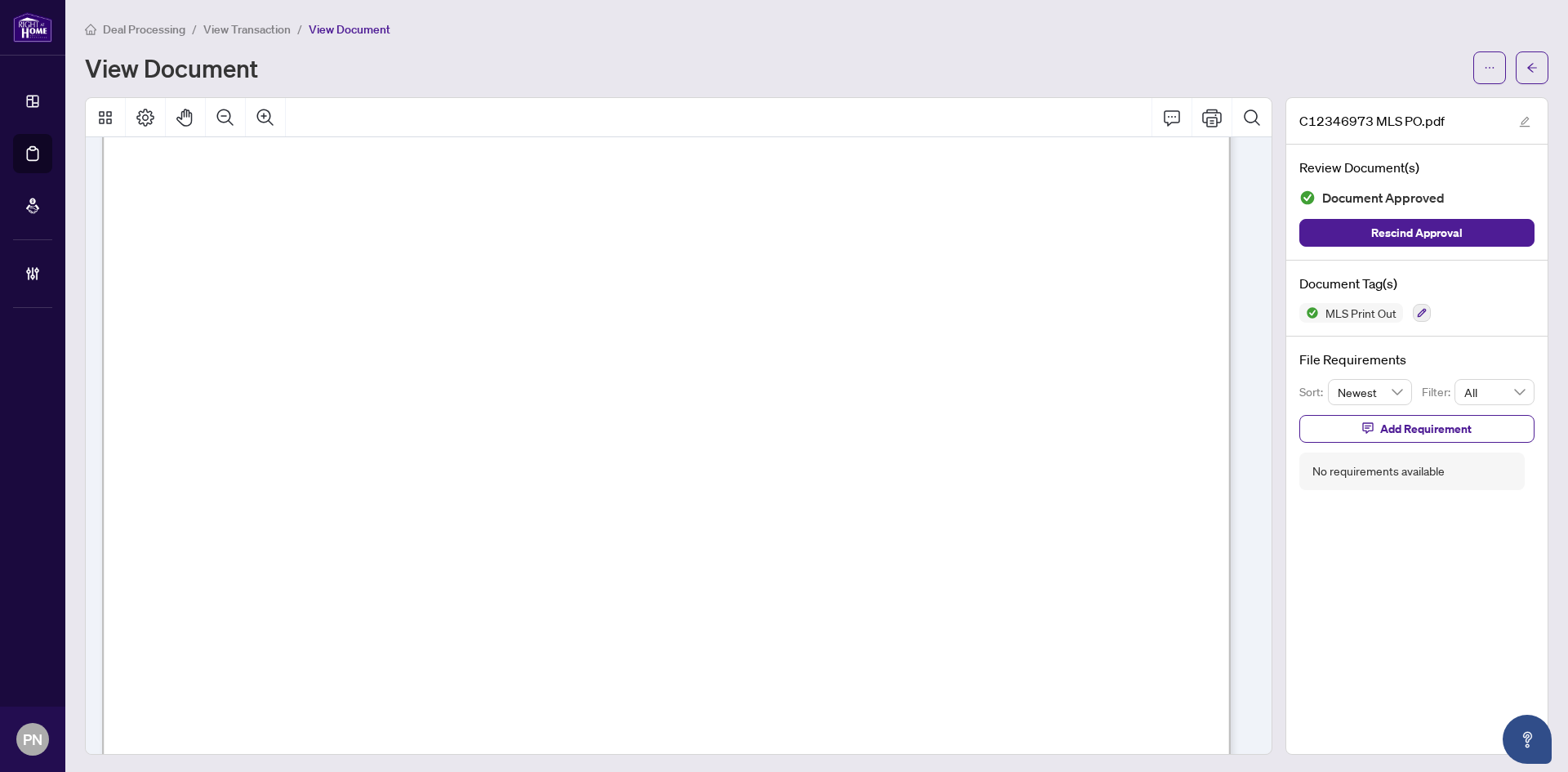
scroll to position [2286, 0]
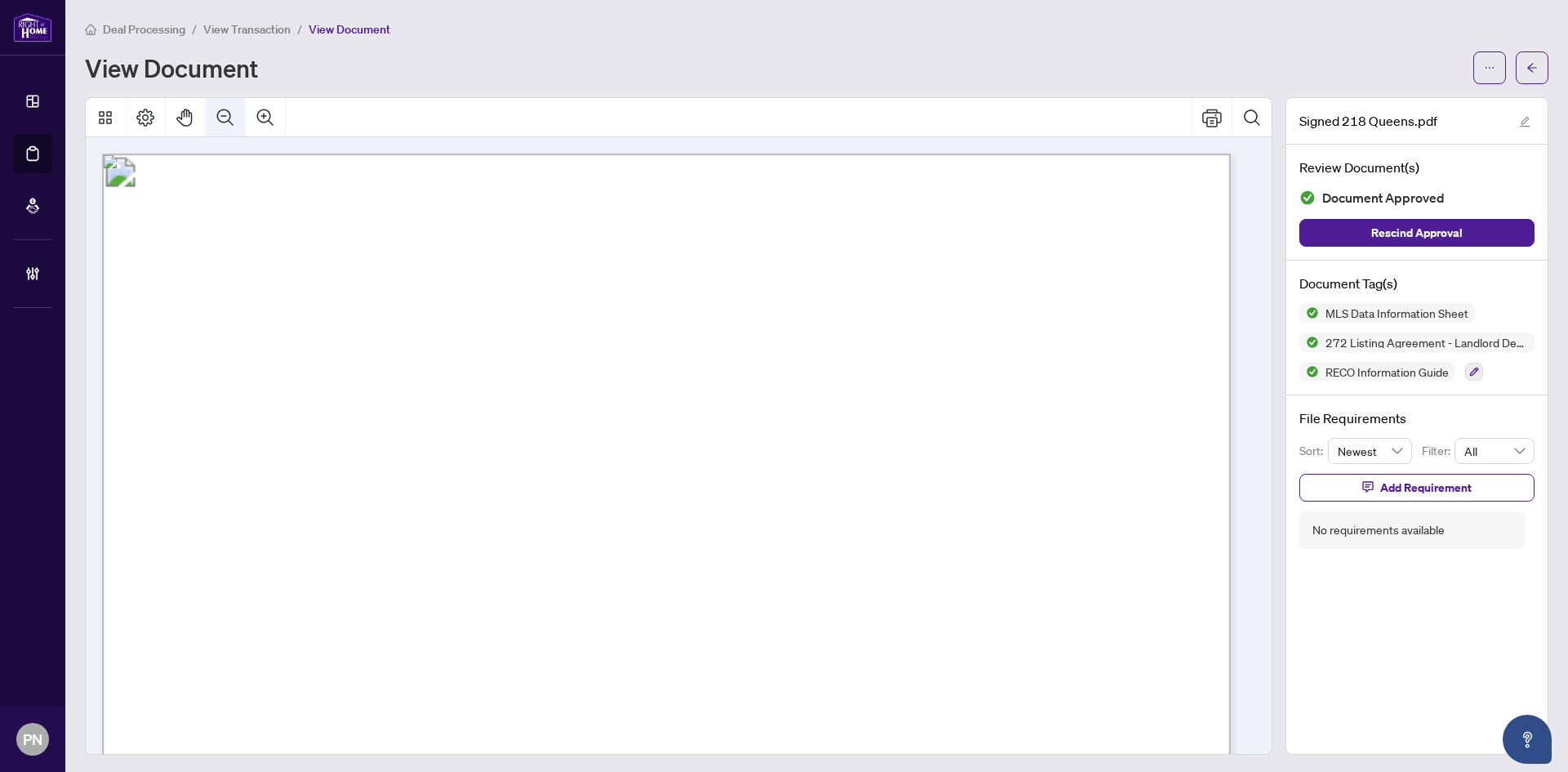
click at [232, 123] on icon "Zoom Out" at bounding box center [225, 116] width 16 height 16
click at [246, 120] on div at bounding box center [678, 117] width 1186 height 39
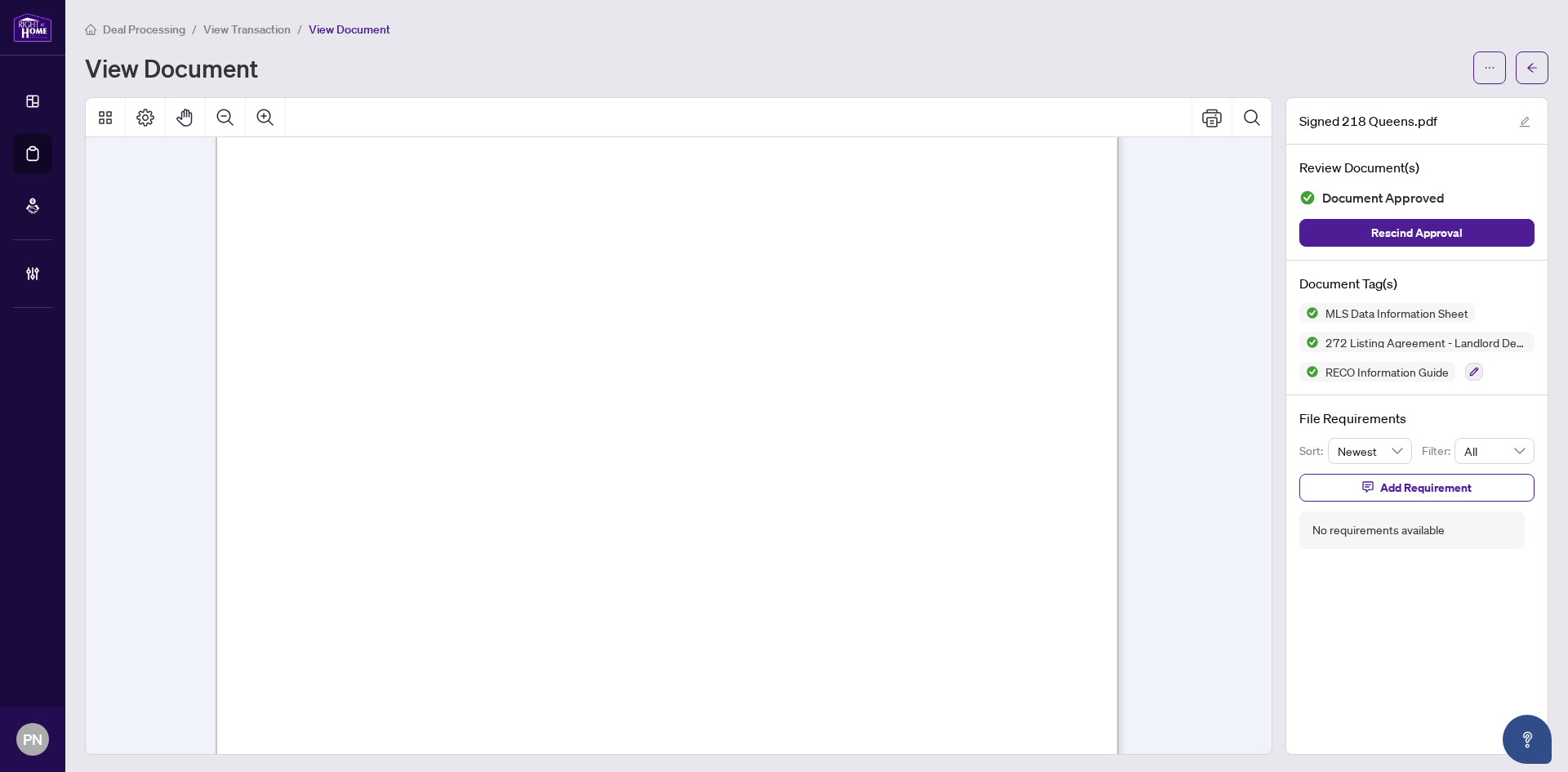
scroll to position [490, 0]
drag, startPoint x: 898, startPoint y: 401, endPoint x: 1043, endPoint y: 809, distance: 433.0
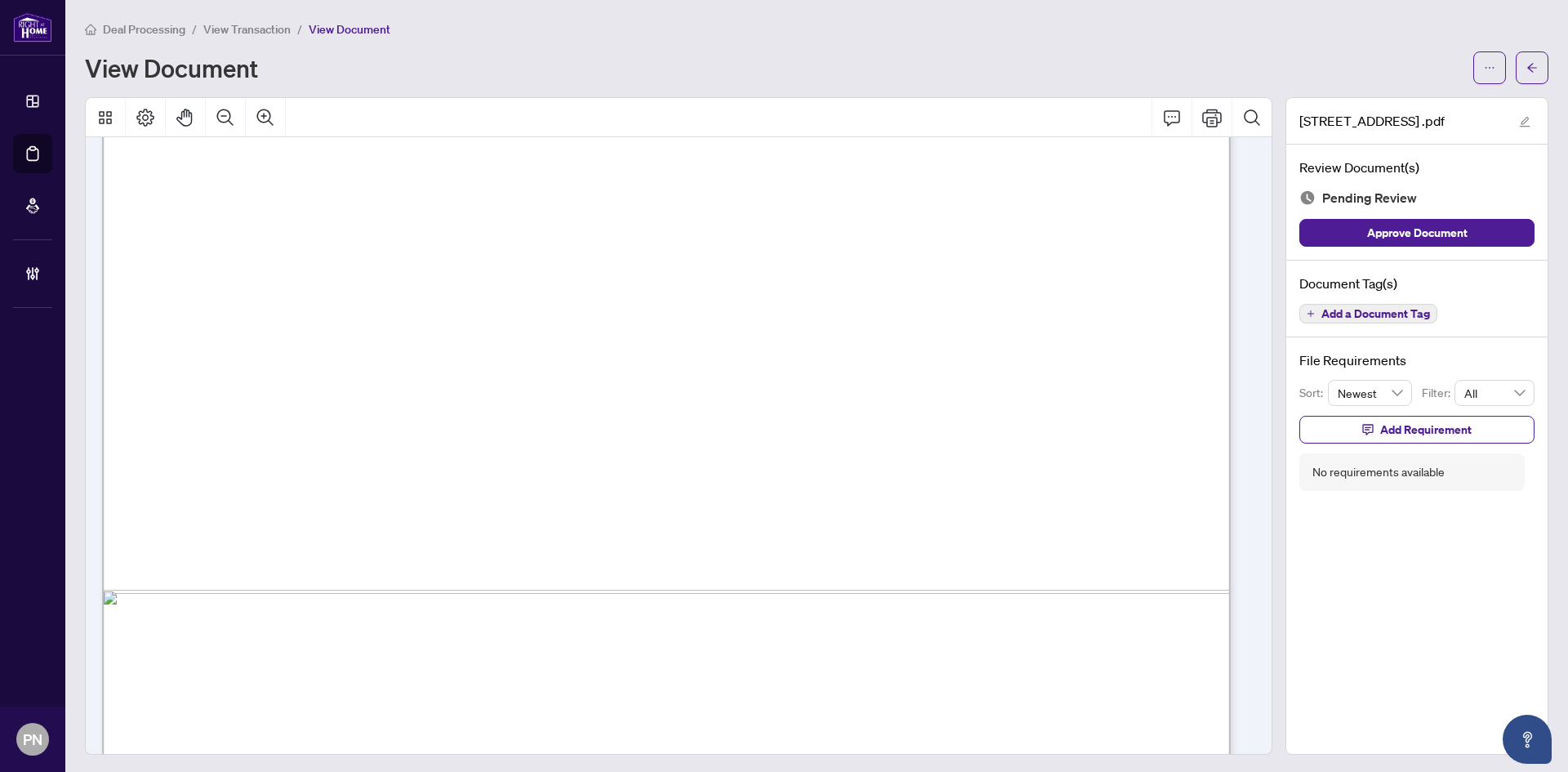
scroll to position [876, 0]
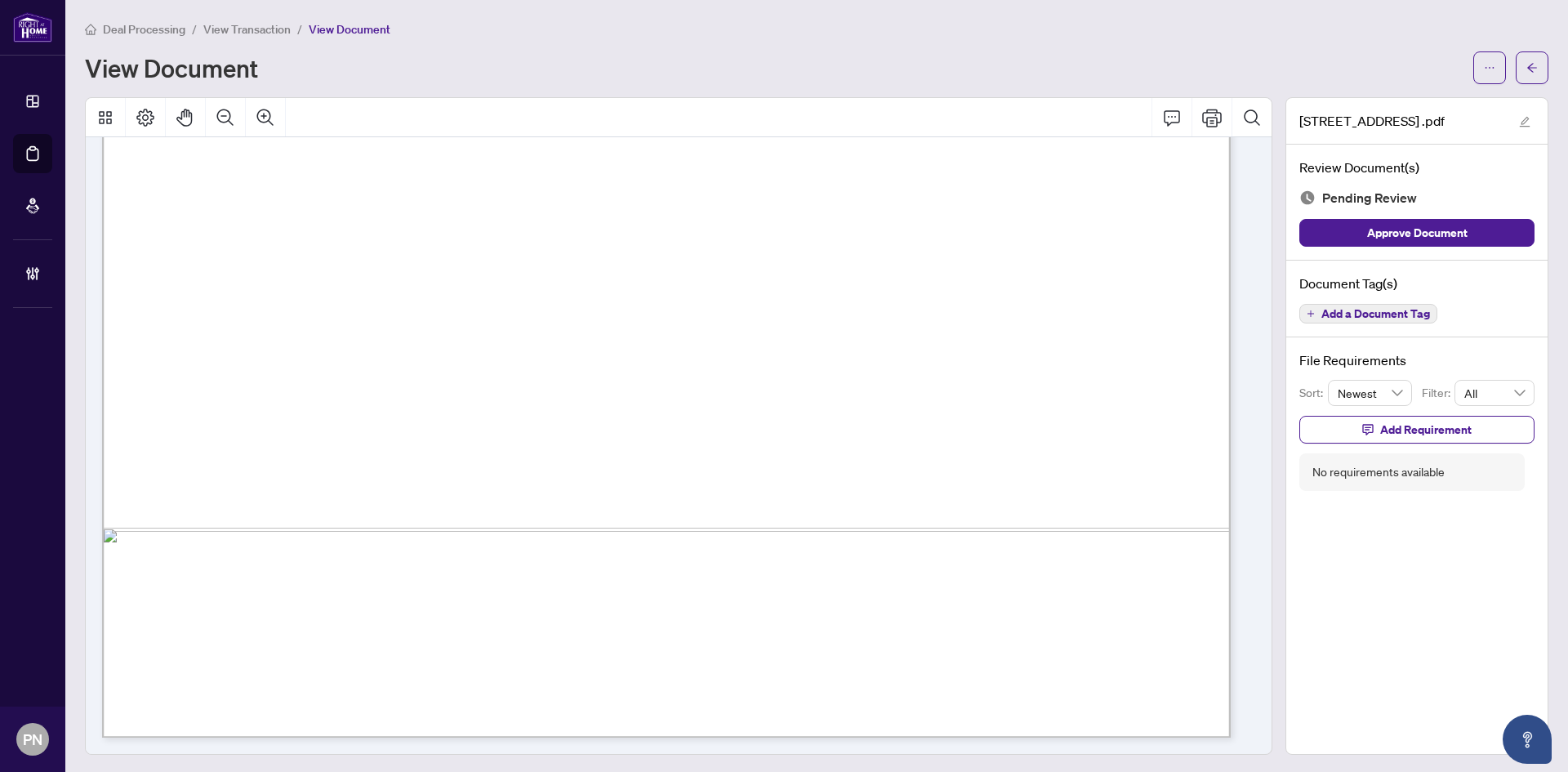
click at [1386, 303] on button "Add a Document Tag" at bounding box center [1368, 313] width 138 height 20
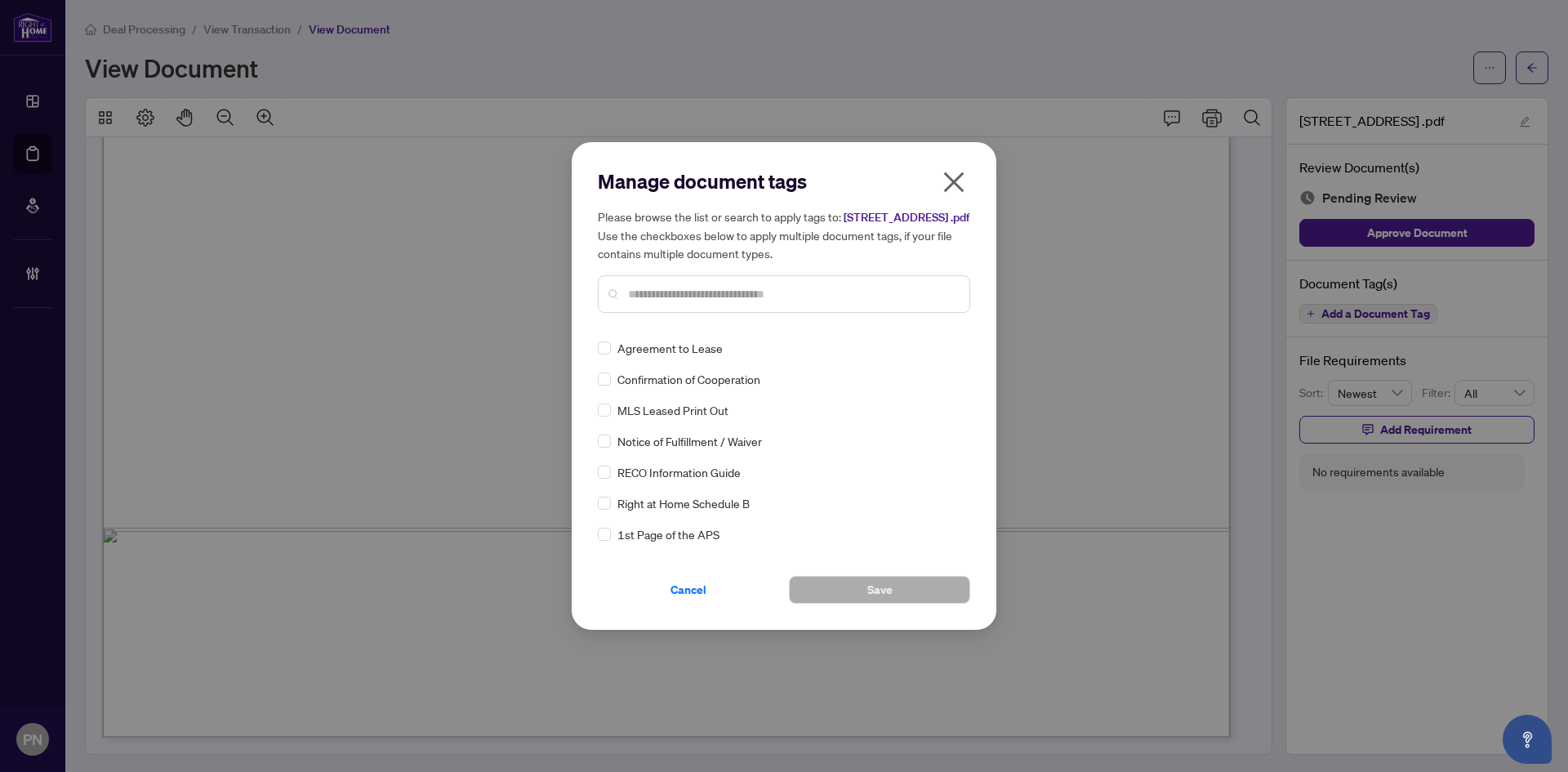
click at [789, 325] on div "Manage document tags Please browse the list or search to apply tags to: 218 Que…" at bounding box center [784, 247] width 372 height 158
click at [787, 302] on input "text" at bounding box center [793, 293] width 329 height 18
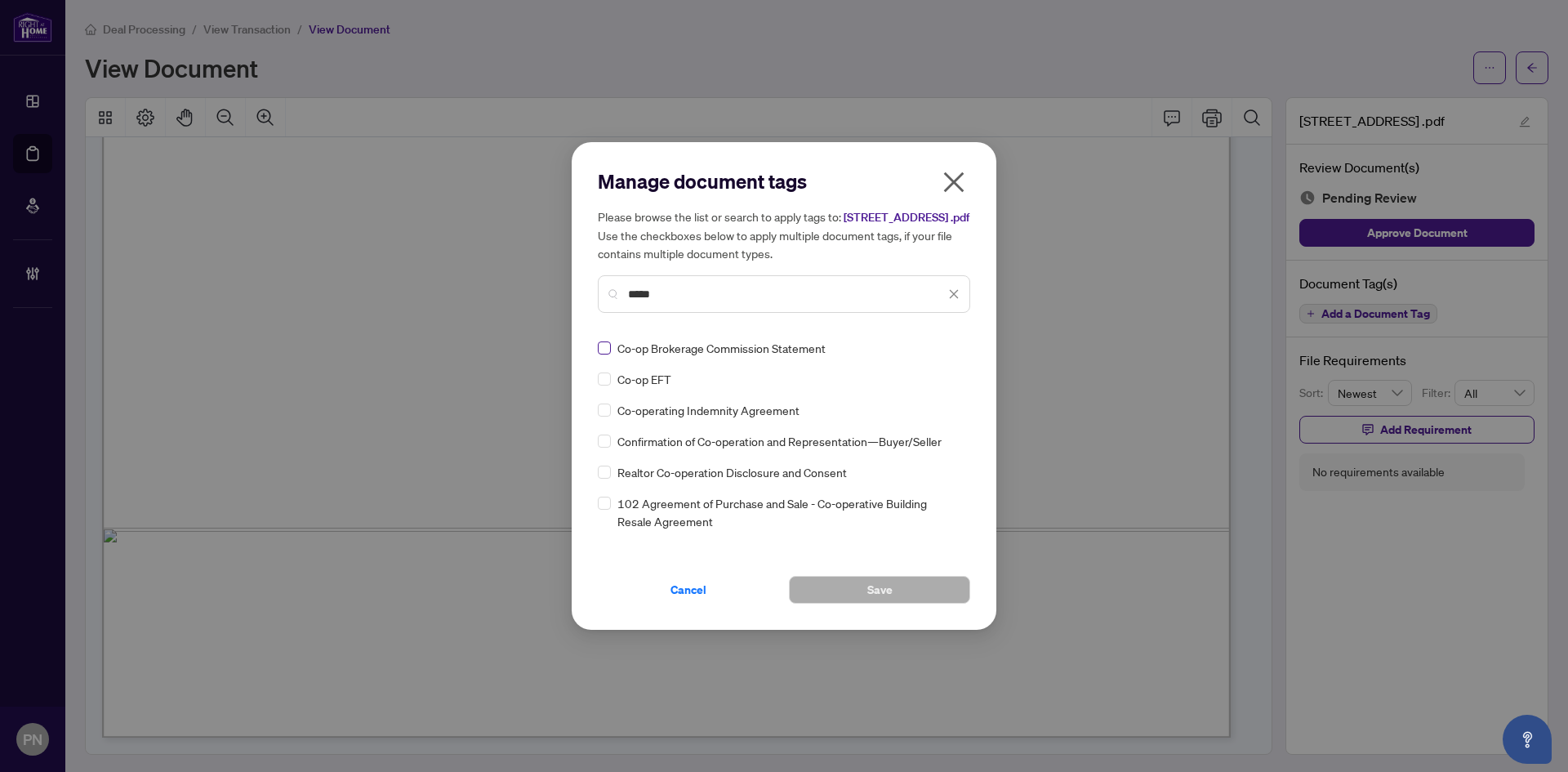
type input "*****"
click at [604, 357] on label at bounding box center [604, 347] width 13 height 18
click at [934, 347] on input "search" at bounding box center [937, 347] width 16 height 24
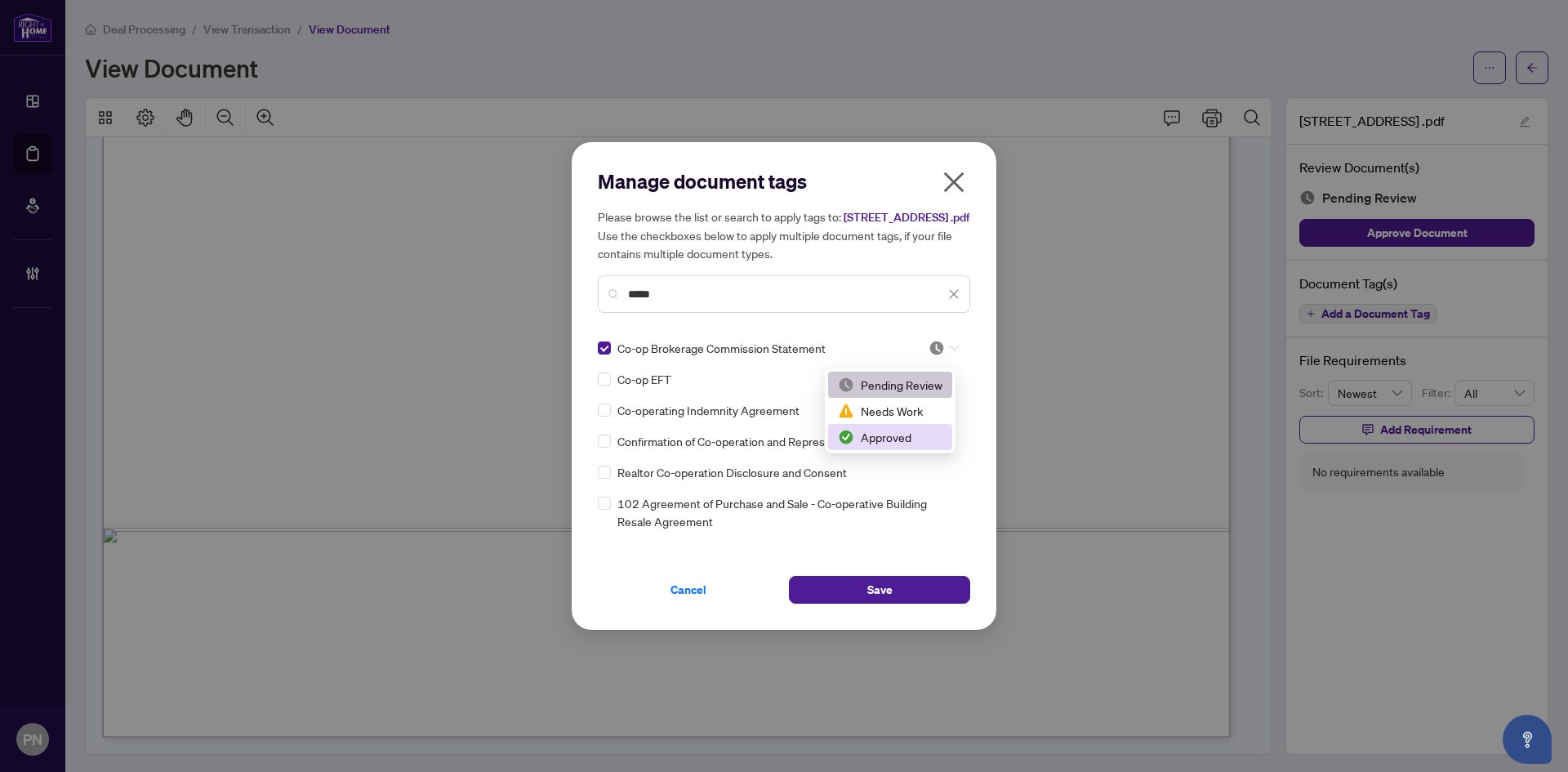
click at [896, 441] on div "Approved" at bounding box center [890, 437] width 104 height 18
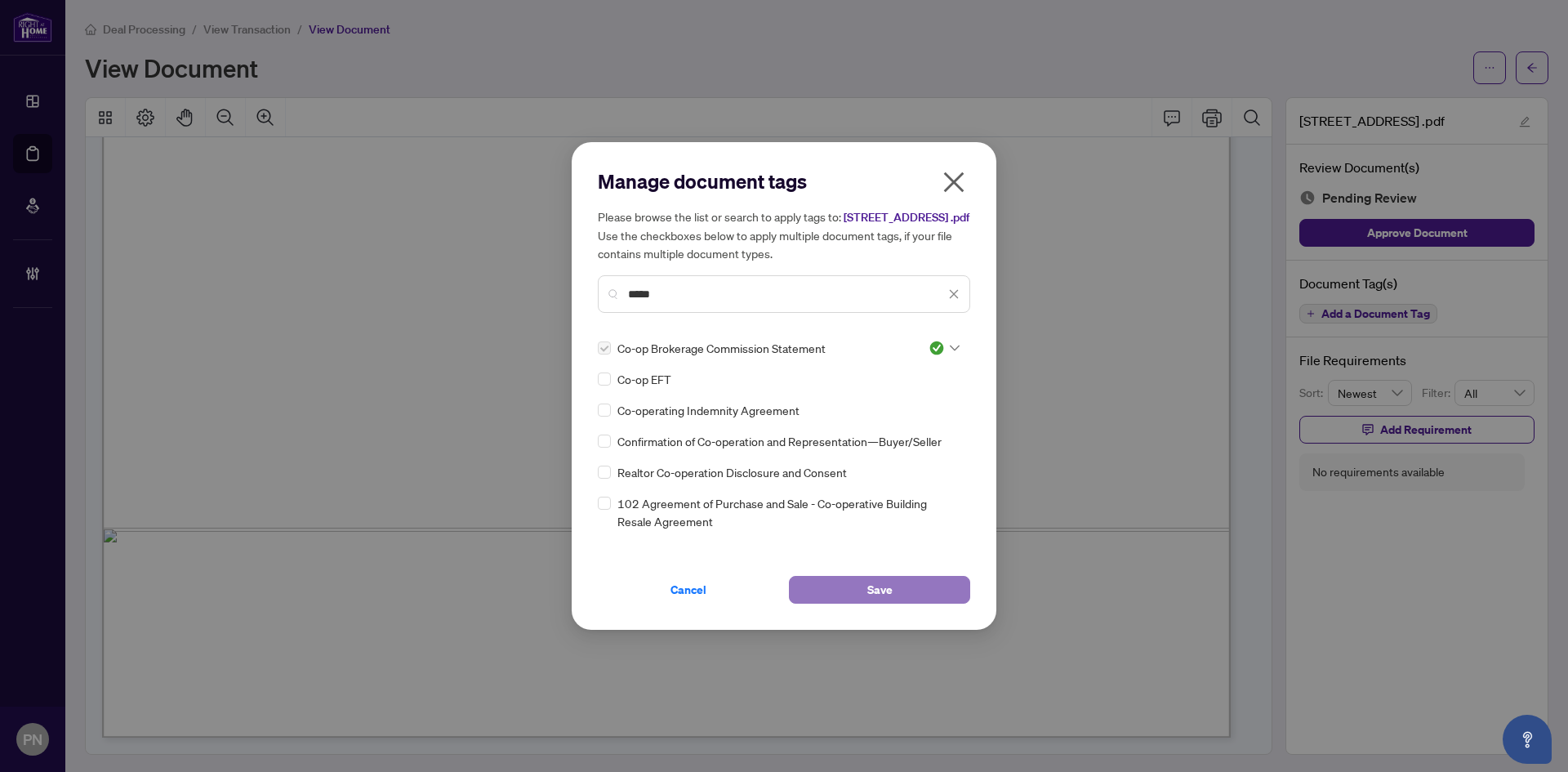
click at [888, 596] on span "Save" at bounding box center [879, 590] width 25 height 26
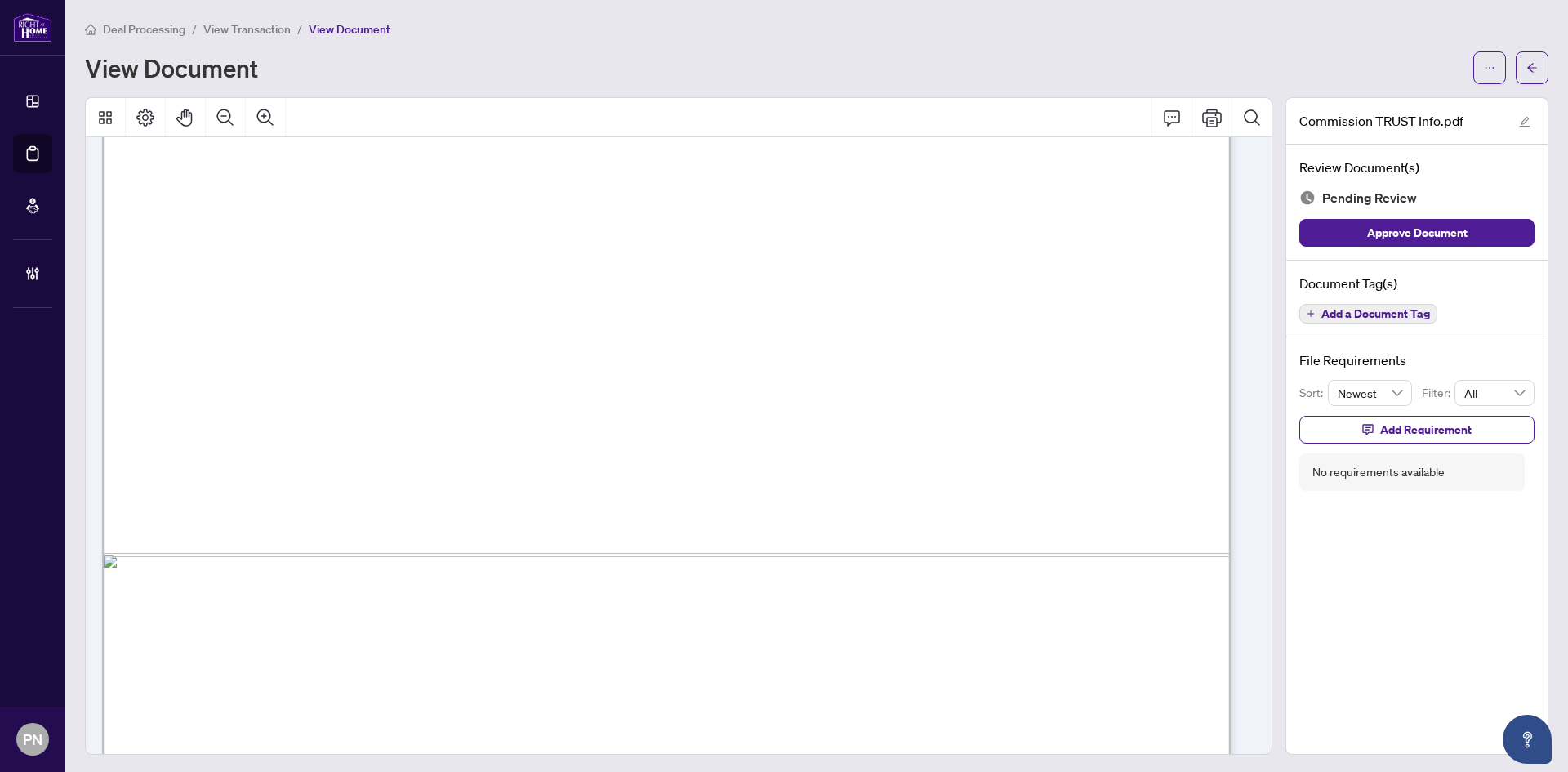
scroll to position [876, 0]
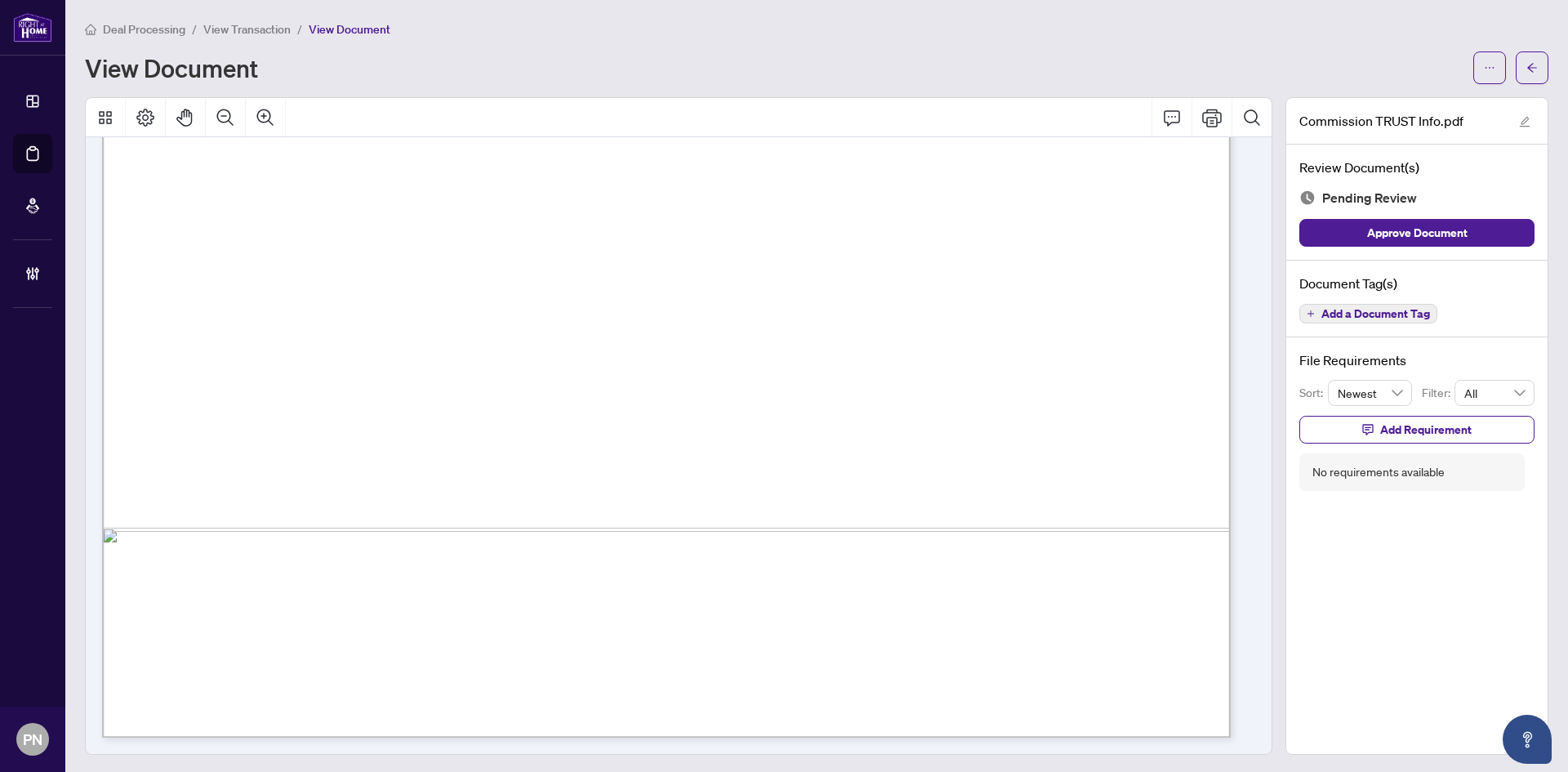
click at [1367, 320] on button "Add a Document Tag" at bounding box center [1368, 313] width 138 height 20
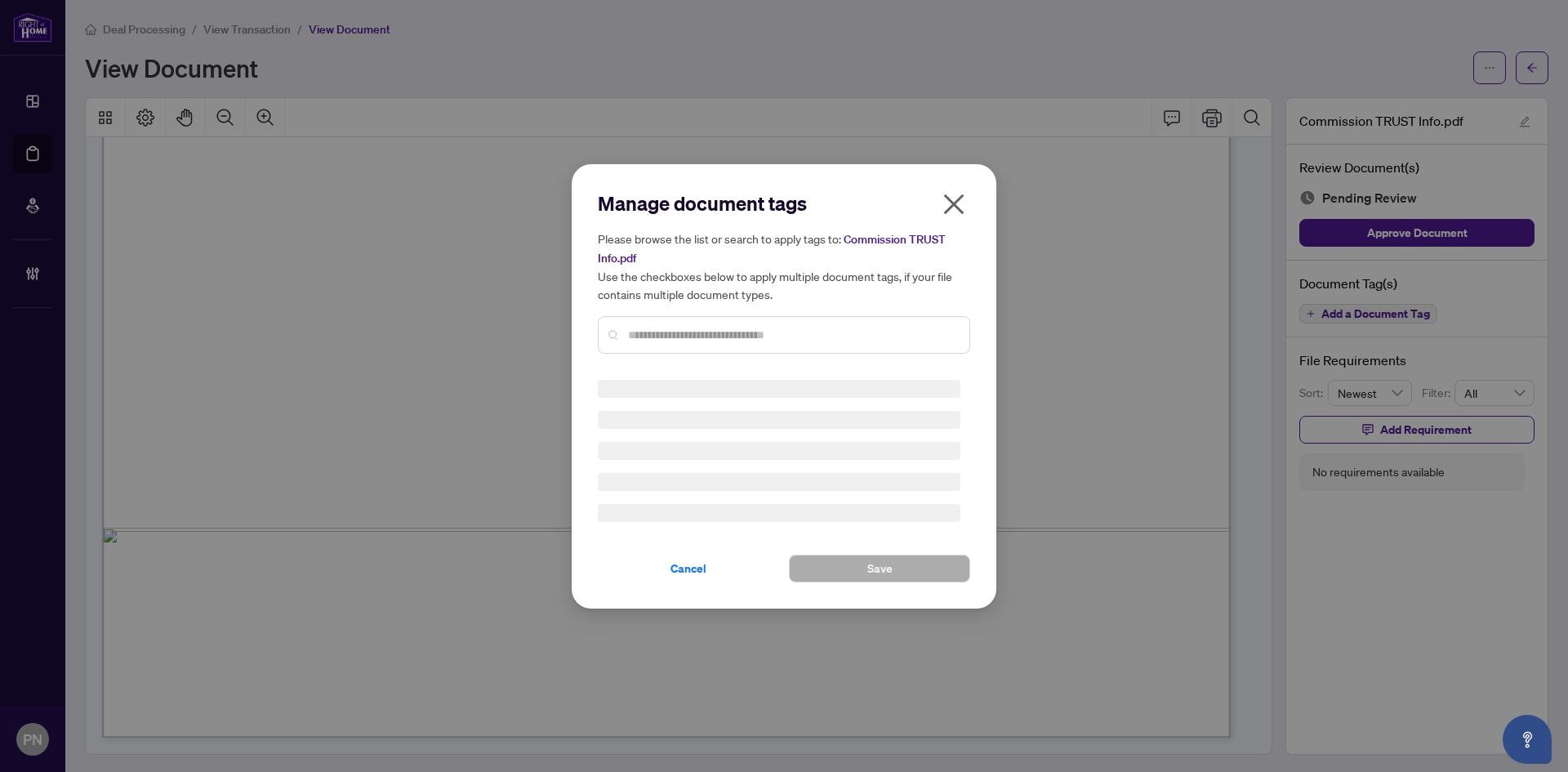
click at [773, 344] on div "Manage document tags Please browse the list or search to apply tags to: Commiss…" at bounding box center [784, 386] width 372 height 392
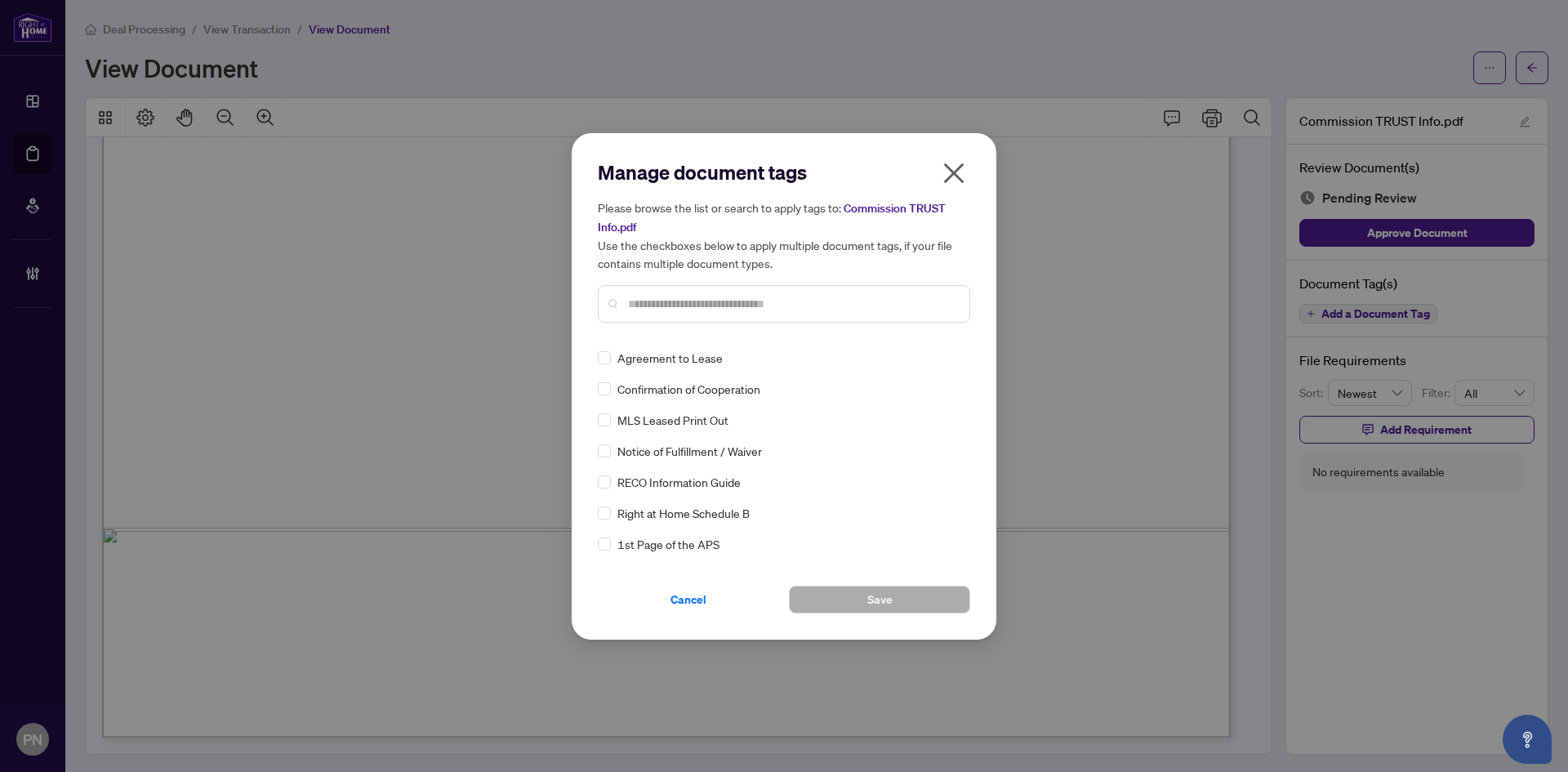
click at [799, 328] on div "Manage document tags Please browse the list or search to apply tags to: Commiss…" at bounding box center [784, 248] width 372 height 177
click at [818, 305] on input "text" at bounding box center [793, 303] width 329 height 18
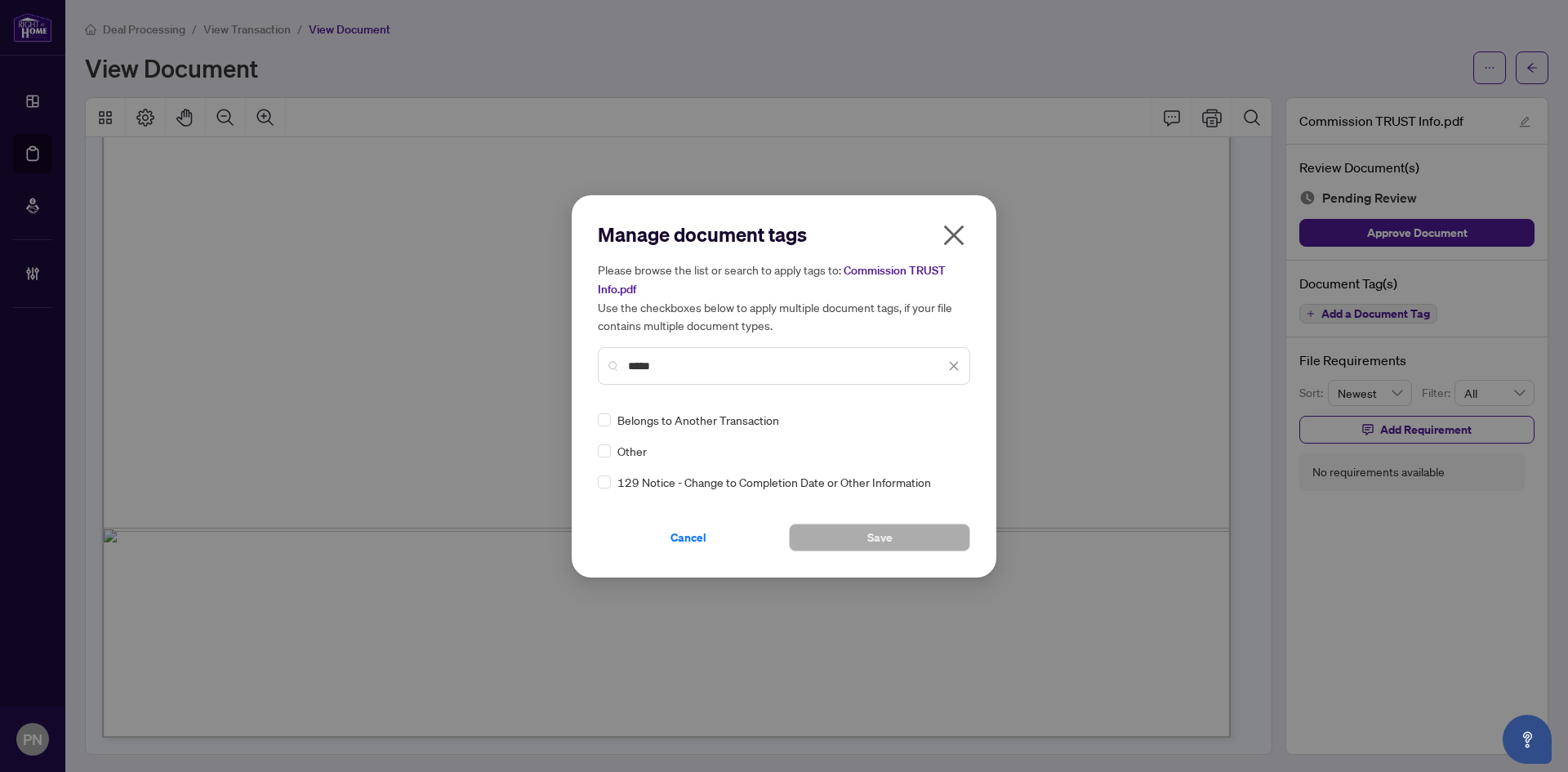
type input "*****"
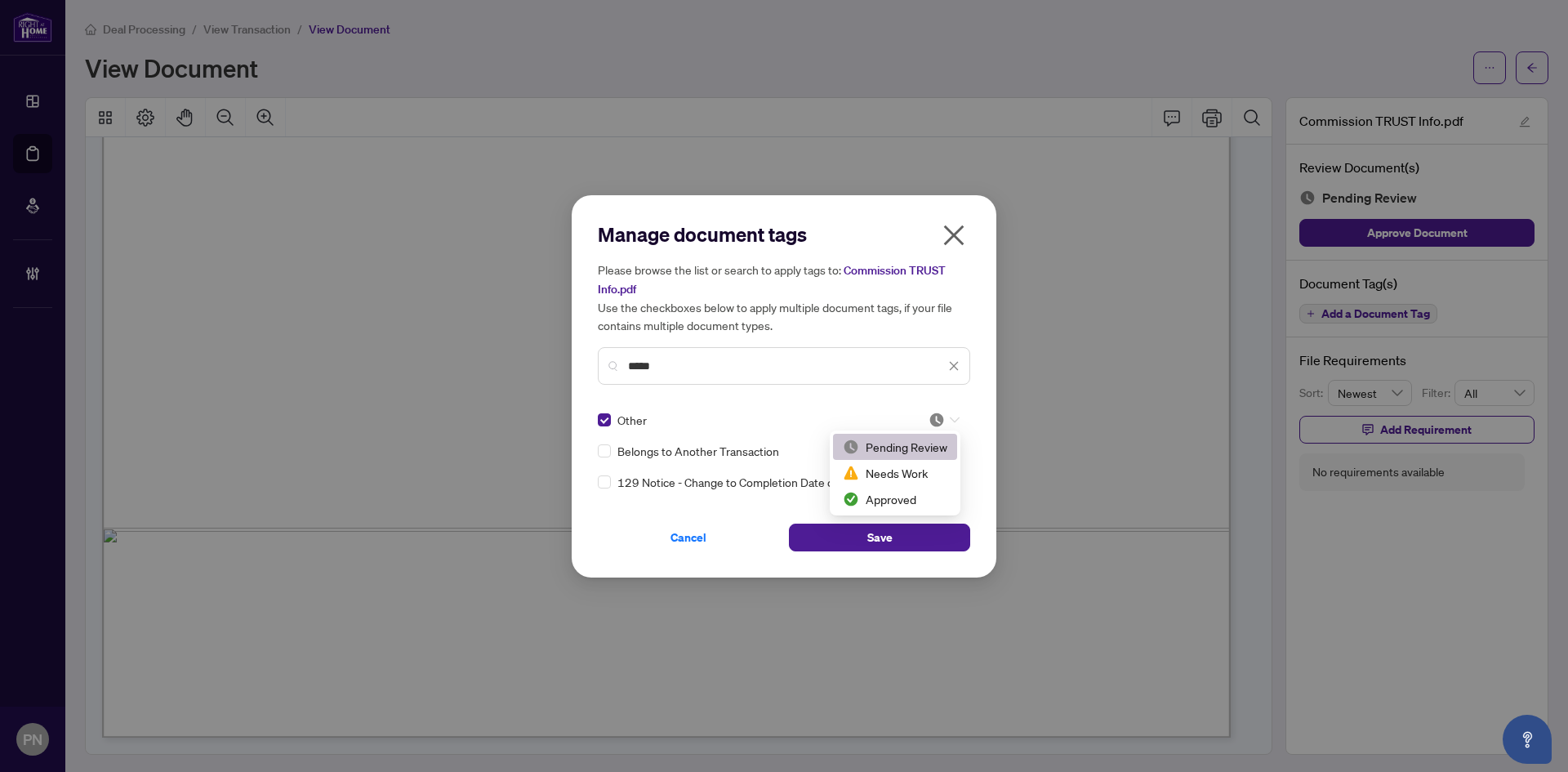
click at [941, 422] on img at bounding box center [937, 419] width 16 height 16
click at [909, 506] on div "Approved" at bounding box center [894, 499] width 104 height 18
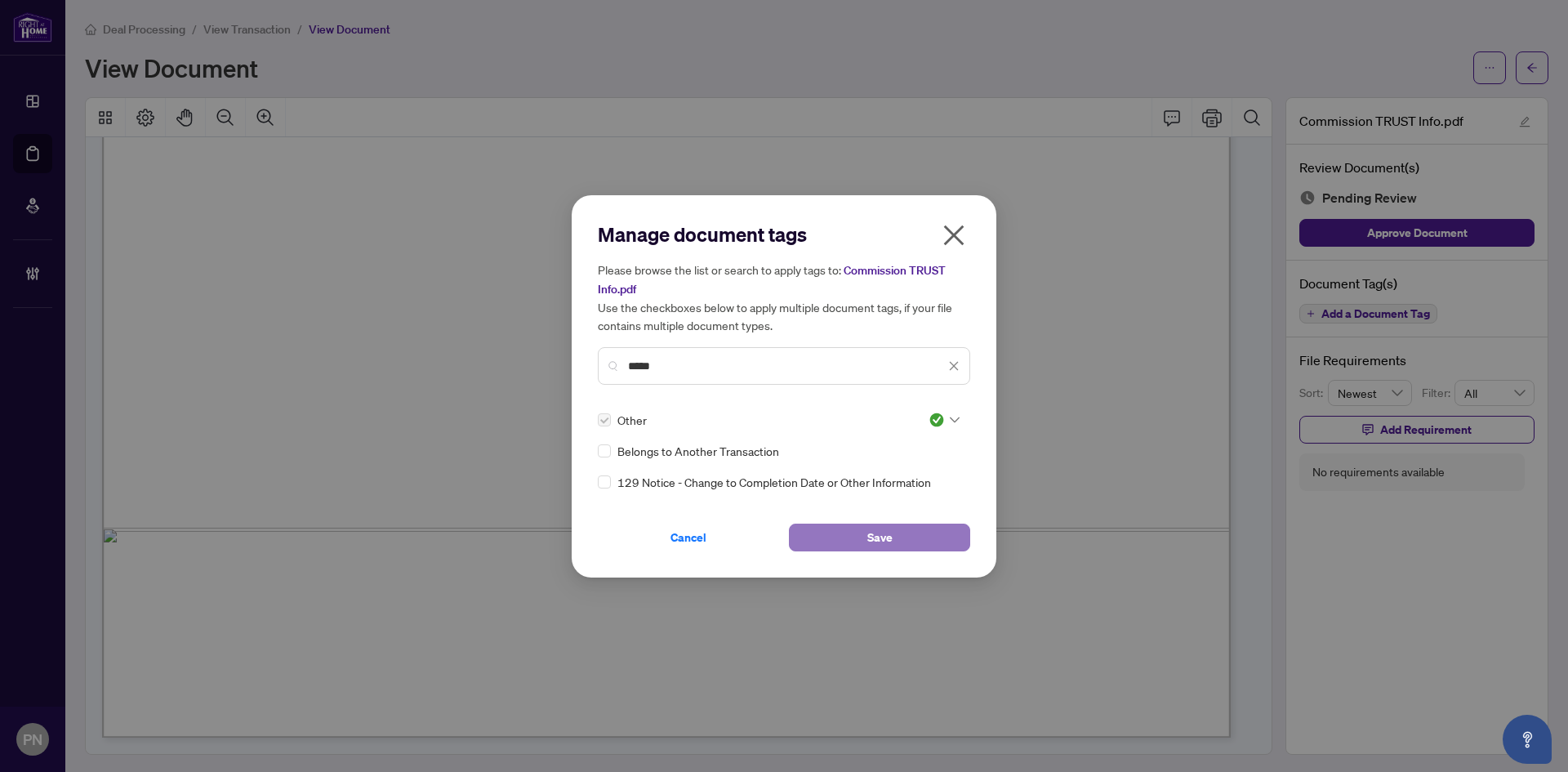
click at [873, 534] on span "Save" at bounding box center [879, 537] width 25 height 26
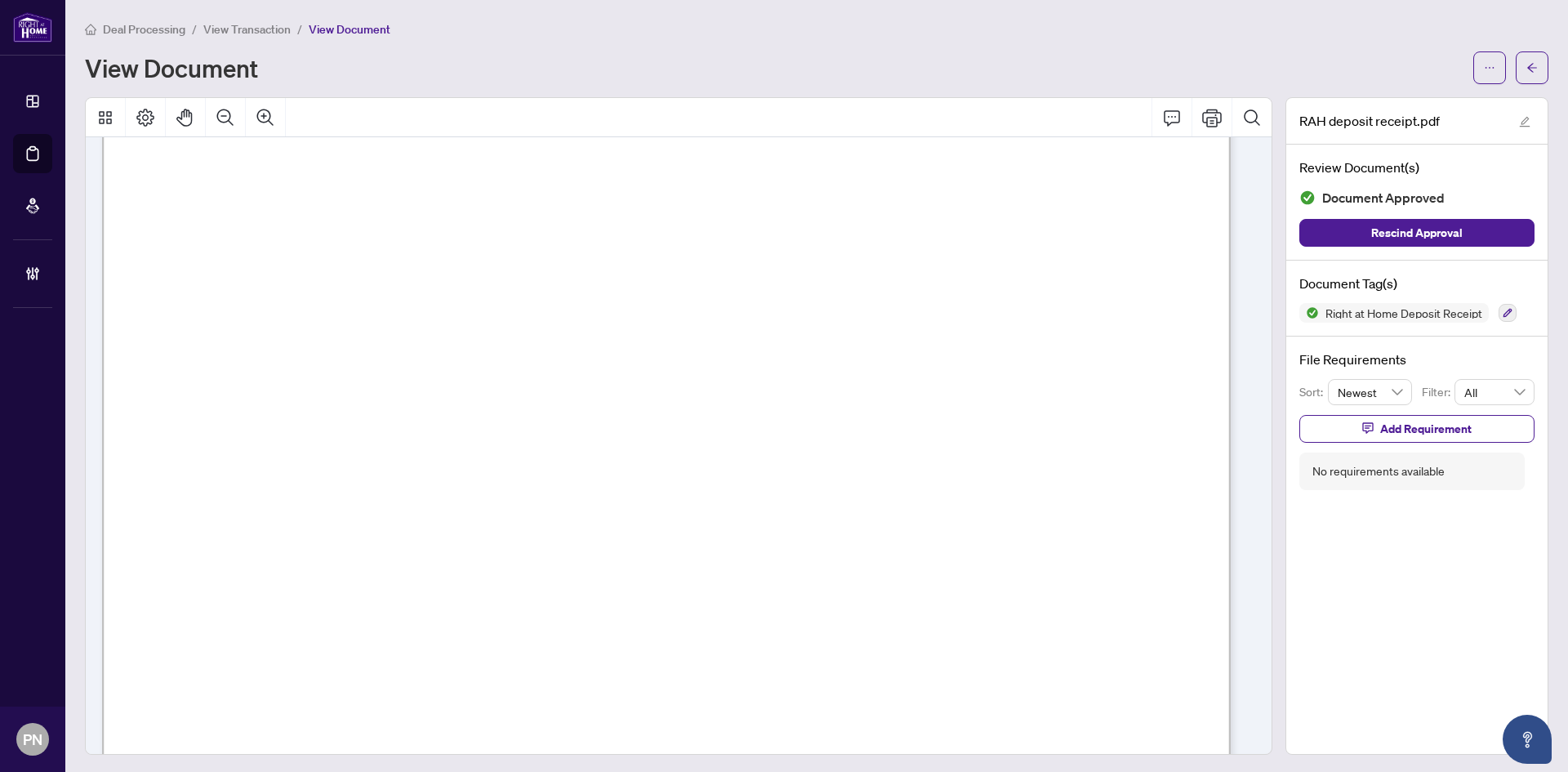
scroll to position [490, 0]
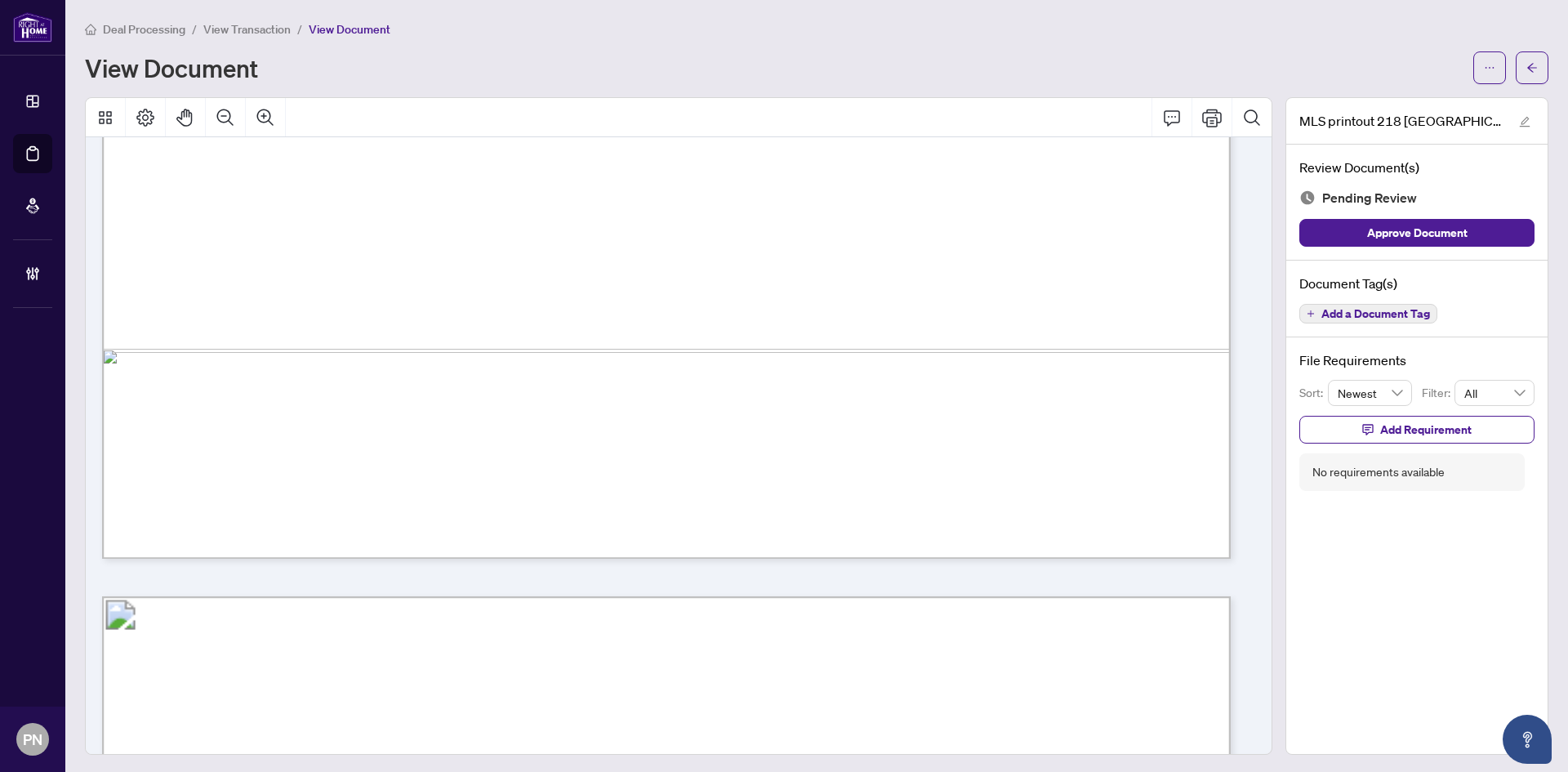
scroll to position [1143, 0]
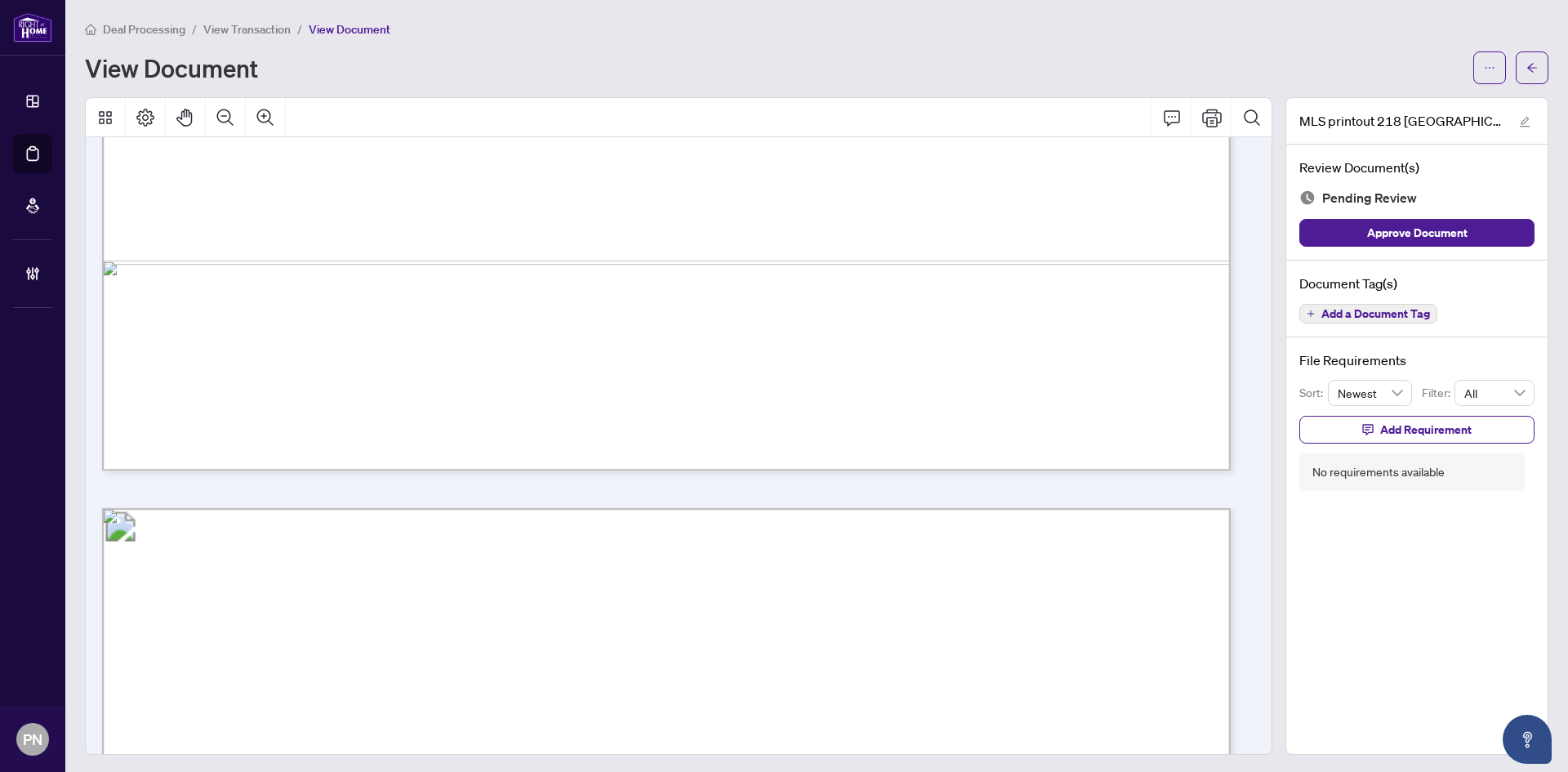
click at [1404, 314] on span "Add a Document Tag" at bounding box center [1376, 314] width 109 height 11
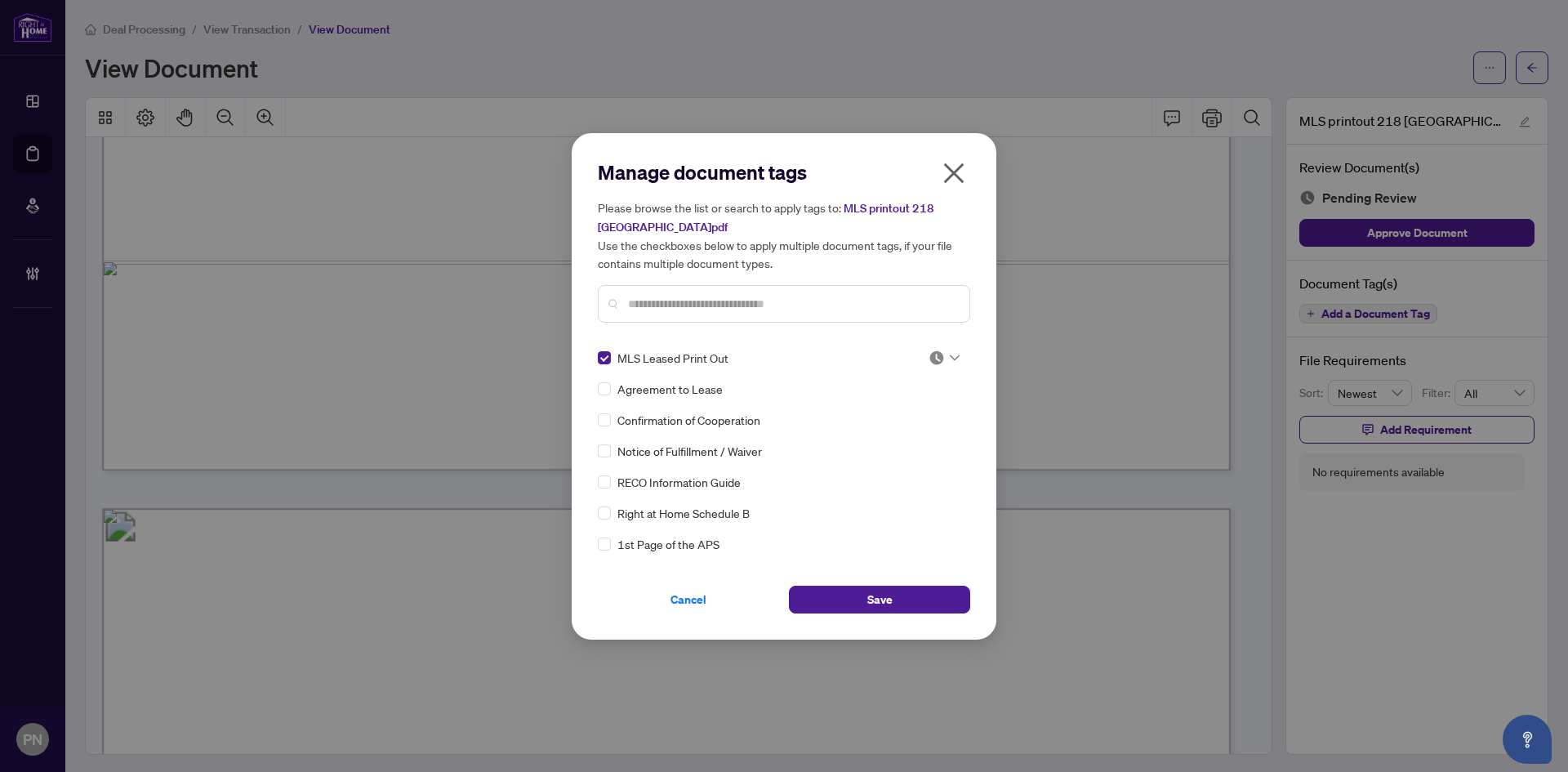
click at [937, 358] on img at bounding box center [937, 357] width 16 height 16
click at [908, 437] on div "Approved" at bounding box center [890, 437] width 104 height 18
click at [908, 597] on button "Save" at bounding box center [879, 599] width 181 height 28
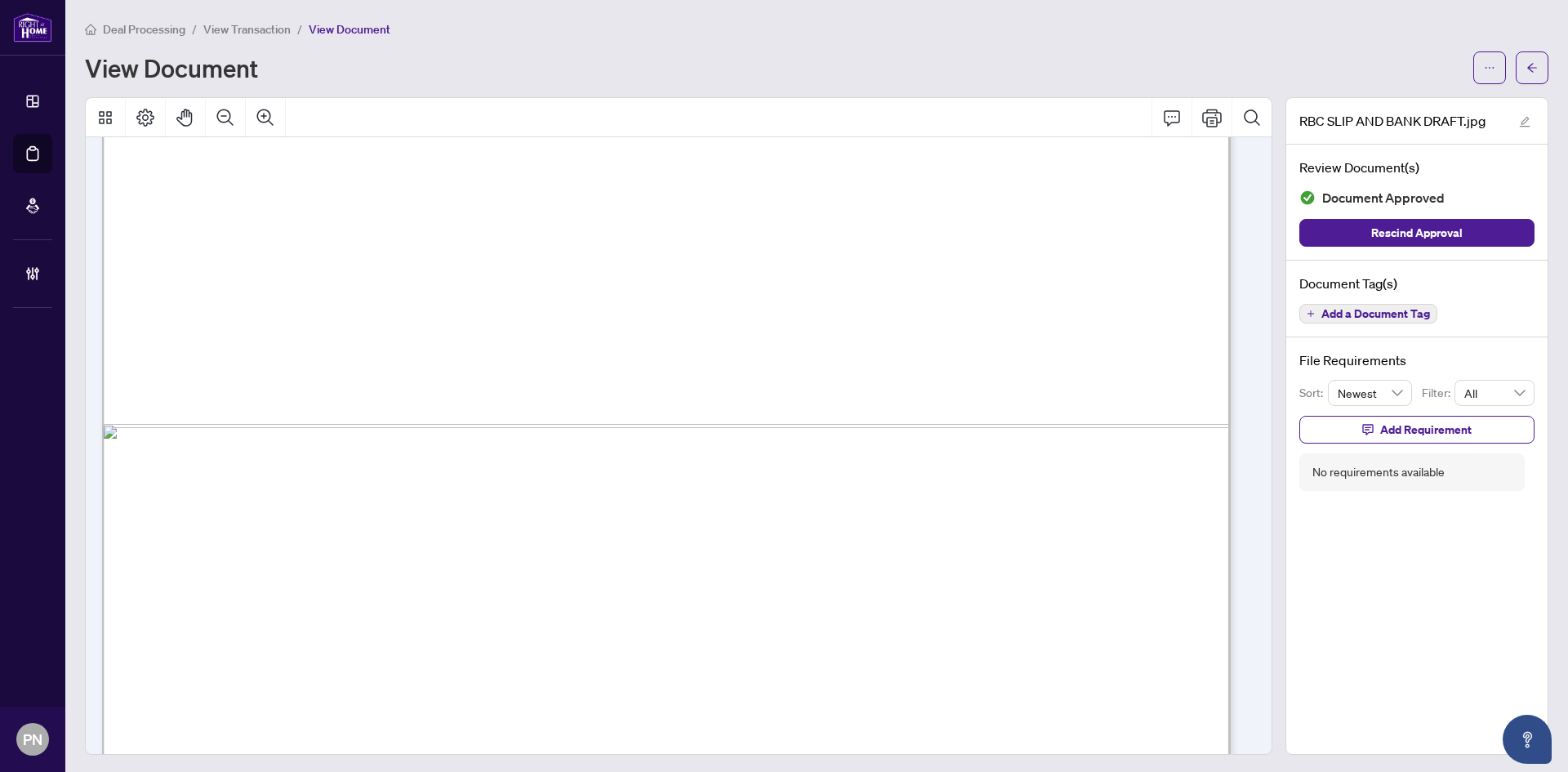
scroll to position [1012, 0]
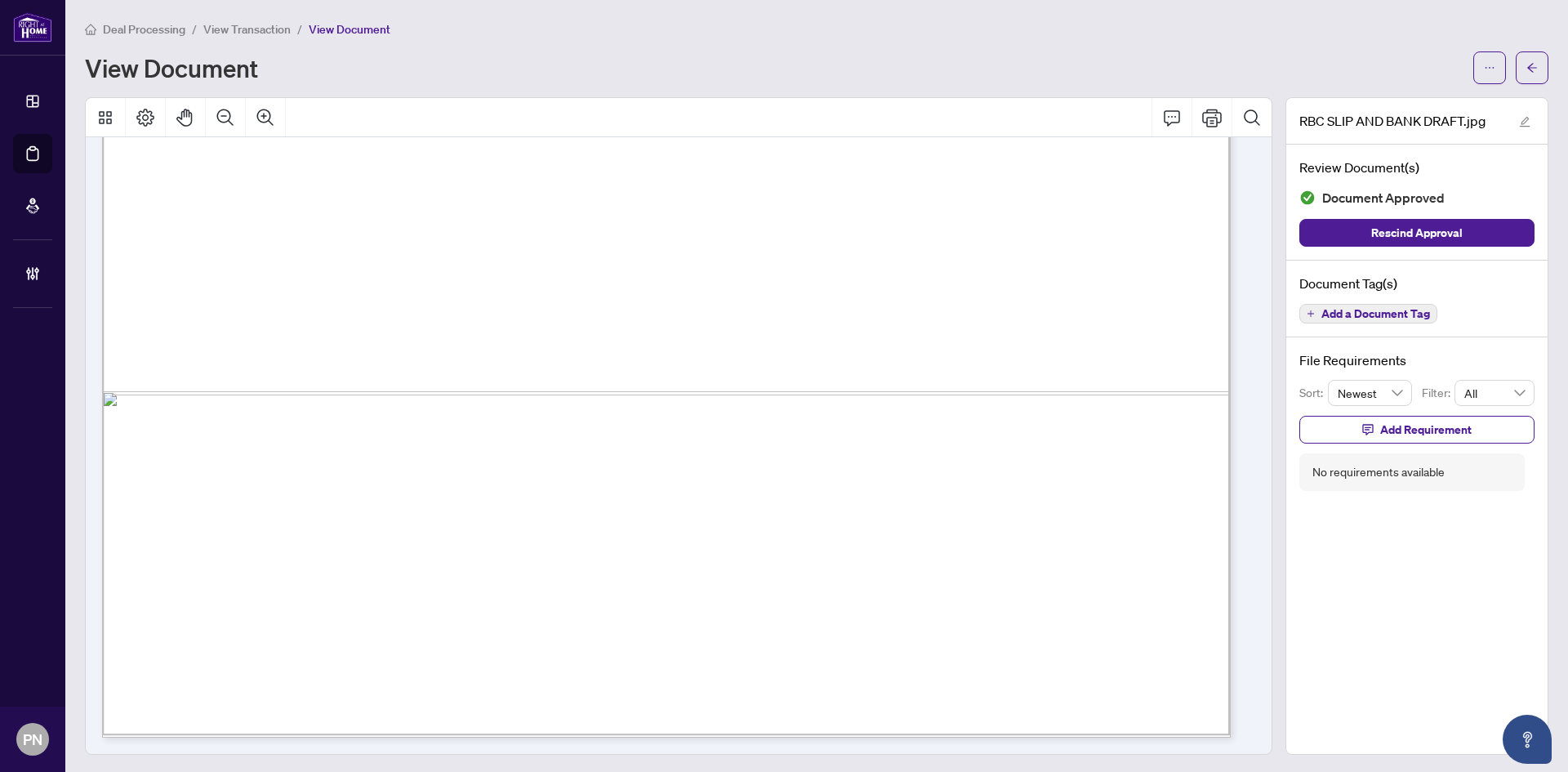
click at [1340, 328] on div "Document Tag(s) Add a Document Tag" at bounding box center [1417, 299] width 261 height 78
click at [1357, 311] on span "Add a Document Tag" at bounding box center [1376, 314] width 109 height 11
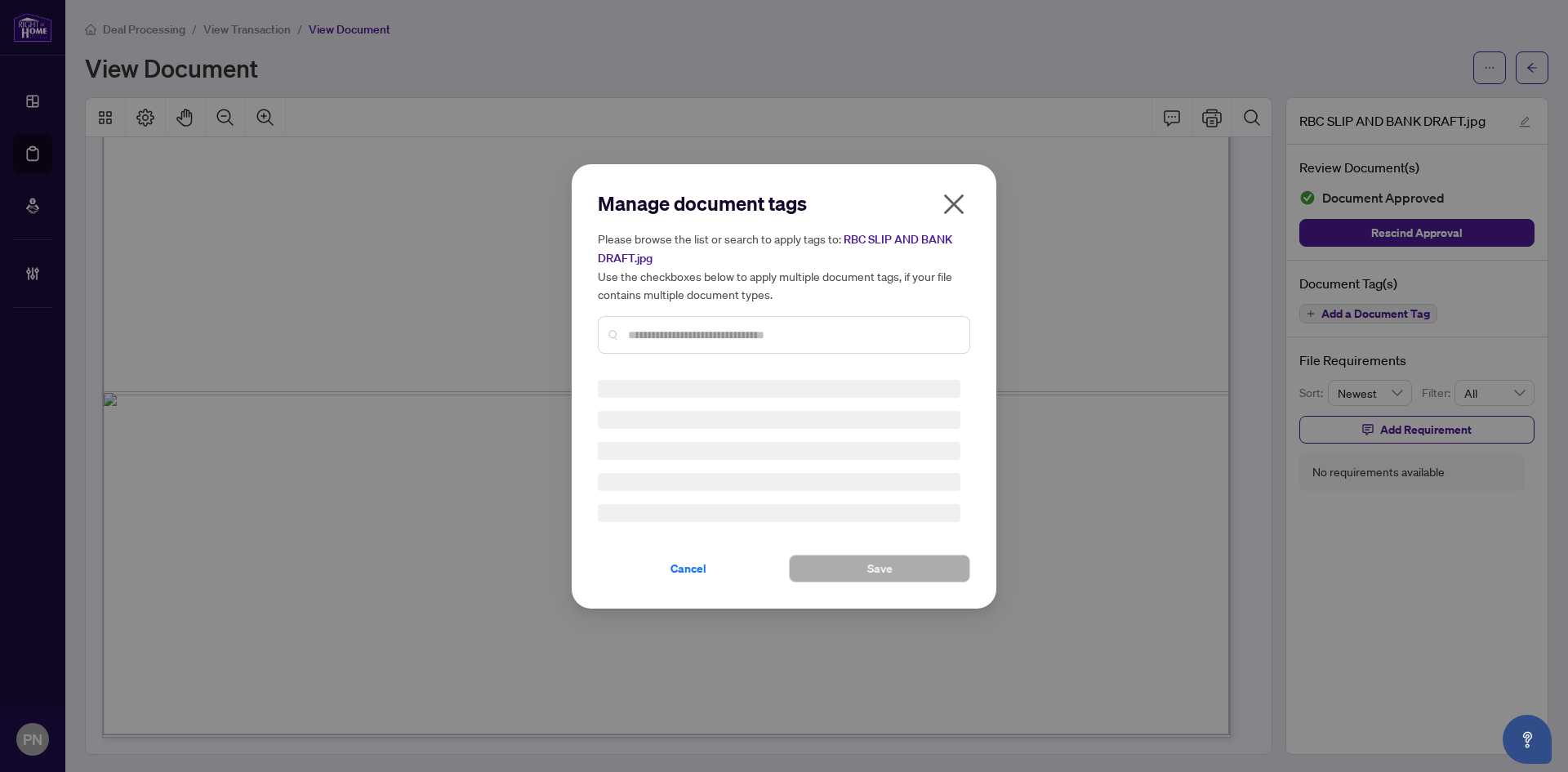
click at [883, 326] on div "Manage document tags Please browse the list or search to apply tags to: RBC SLI…" at bounding box center [784, 279] width 372 height 177
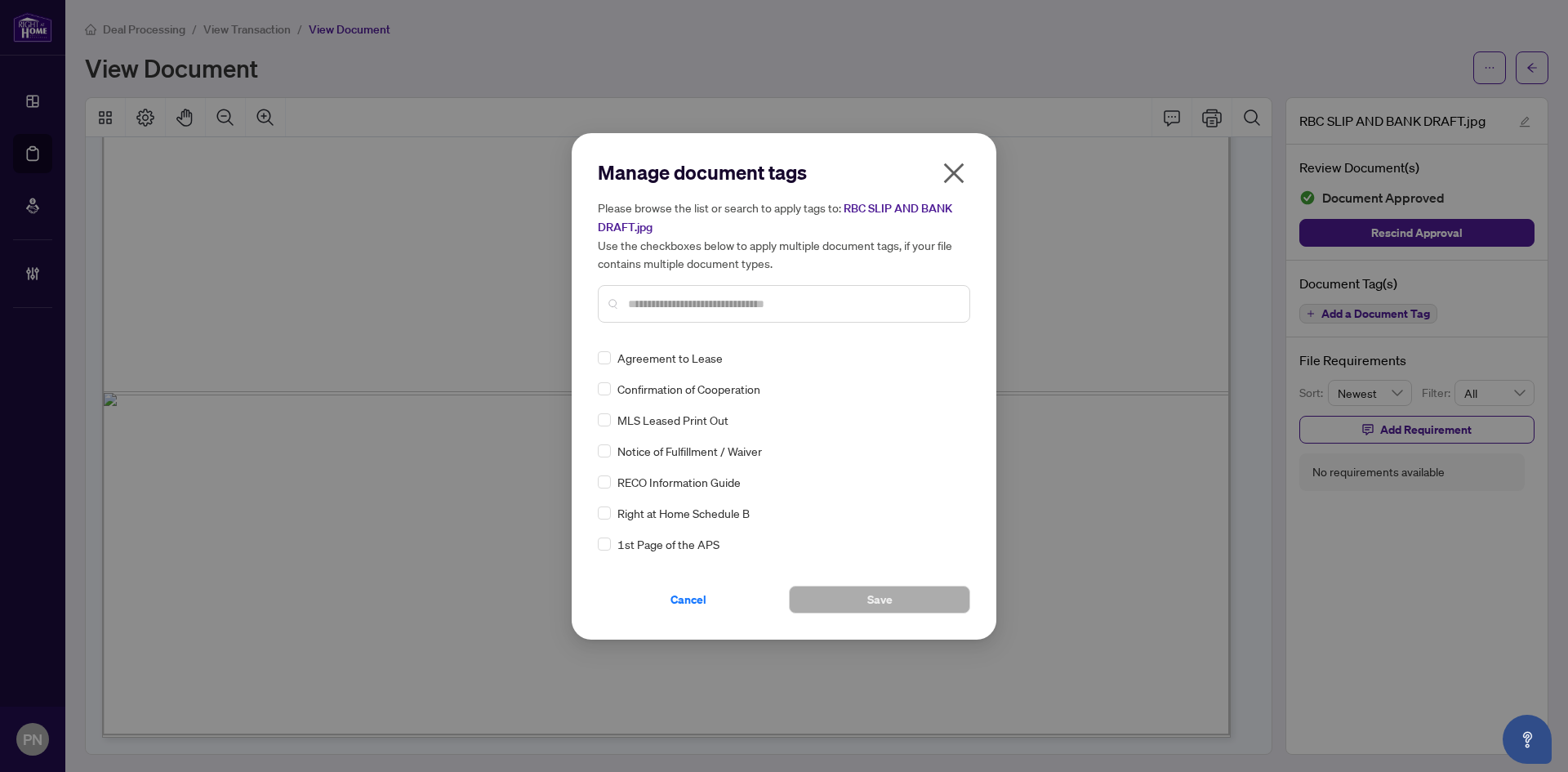
click at [897, 303] on input "text" at bounding box center [793, 303] width 329 height 18
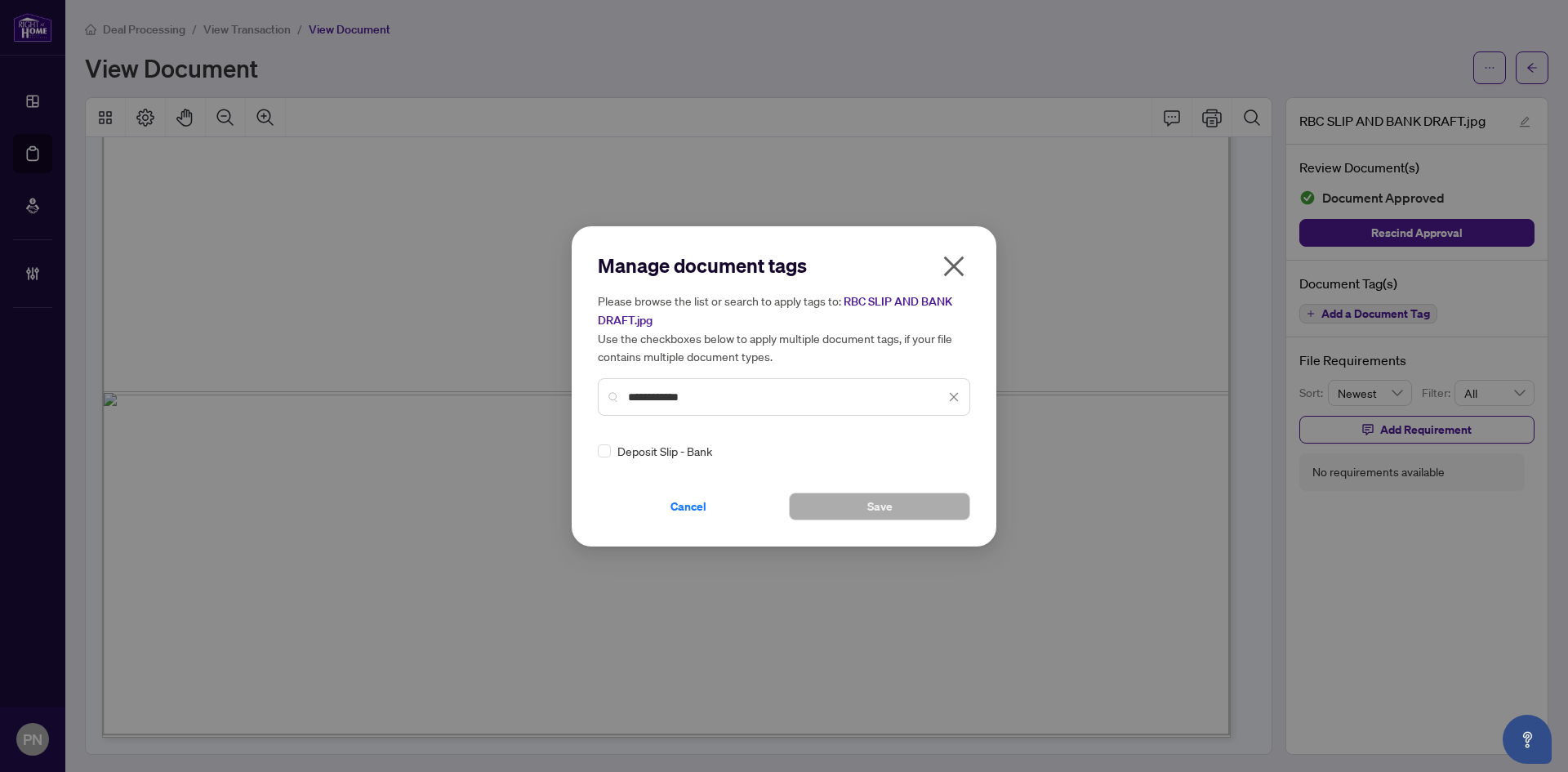
type input "**********"
click at [598, 444] on div "**********" at bounding box center [784, 386] width 425 height 320
click at [929, 448] on img at bounding box center [937, 450] width 16 height 16
click at [873, 532] on div "Approved" at bounding box center [890, 530] width 104 height 18
click at [908, 517] on button "Save" at bounding box center [879, 506] width 181 height 28
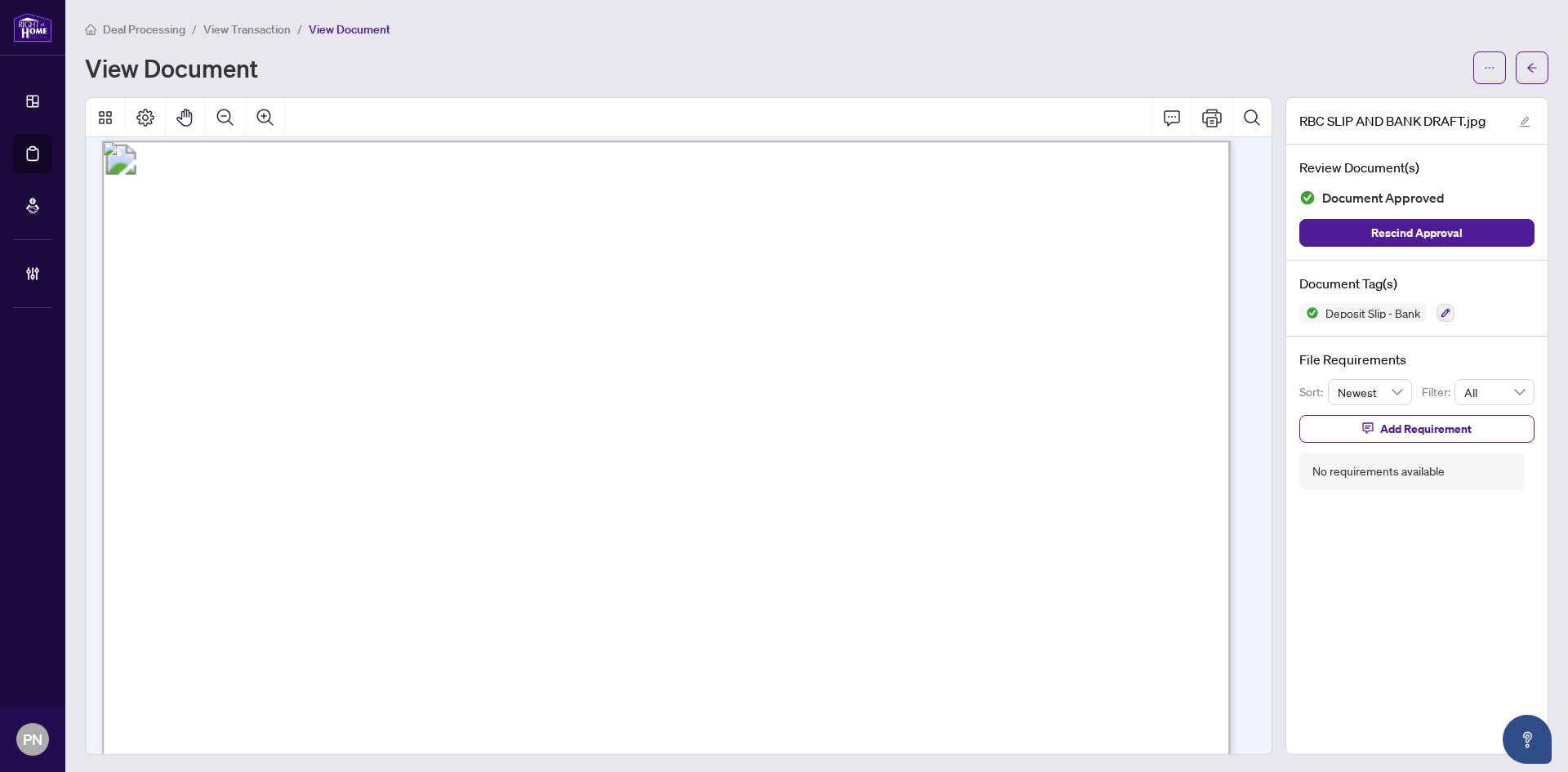
scroll to position [0, 0]
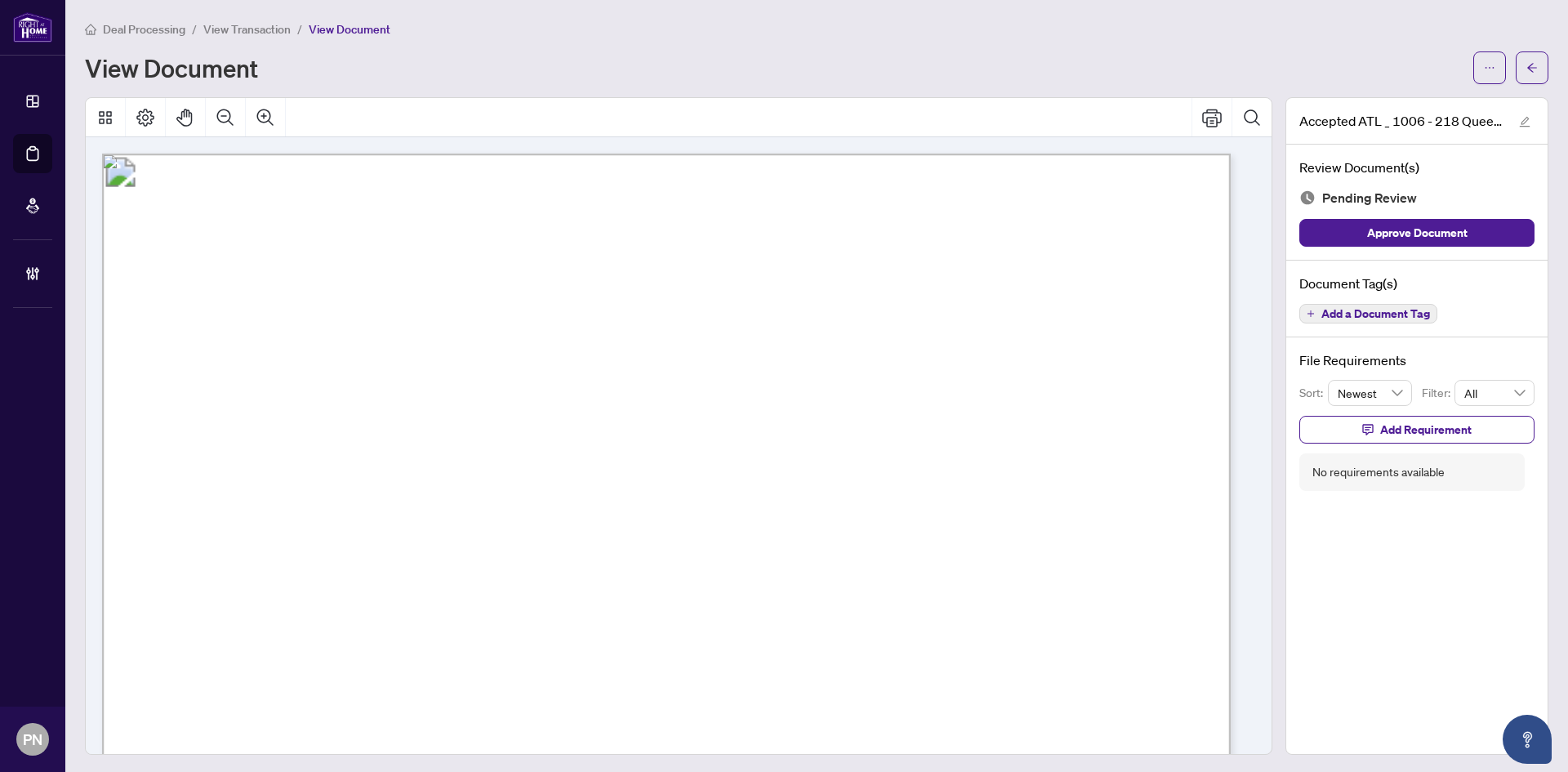
click at [218, 119] on icon "Zoom Out" at bounding box center [225, 117] width 20 height 20
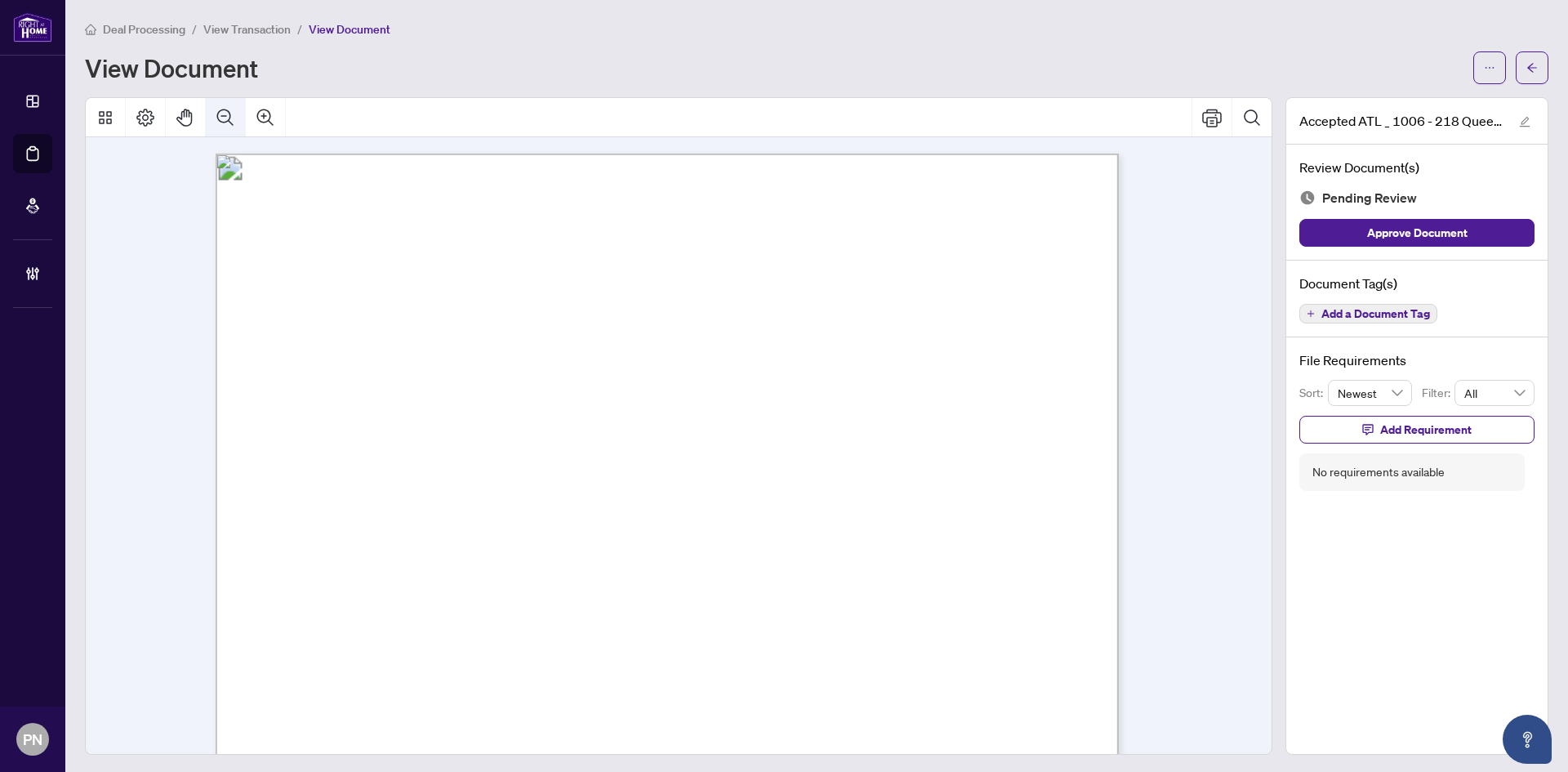
click at [220, 116] on icon "Zoom Out" at bounding box center [225, 117] width 20 height 20
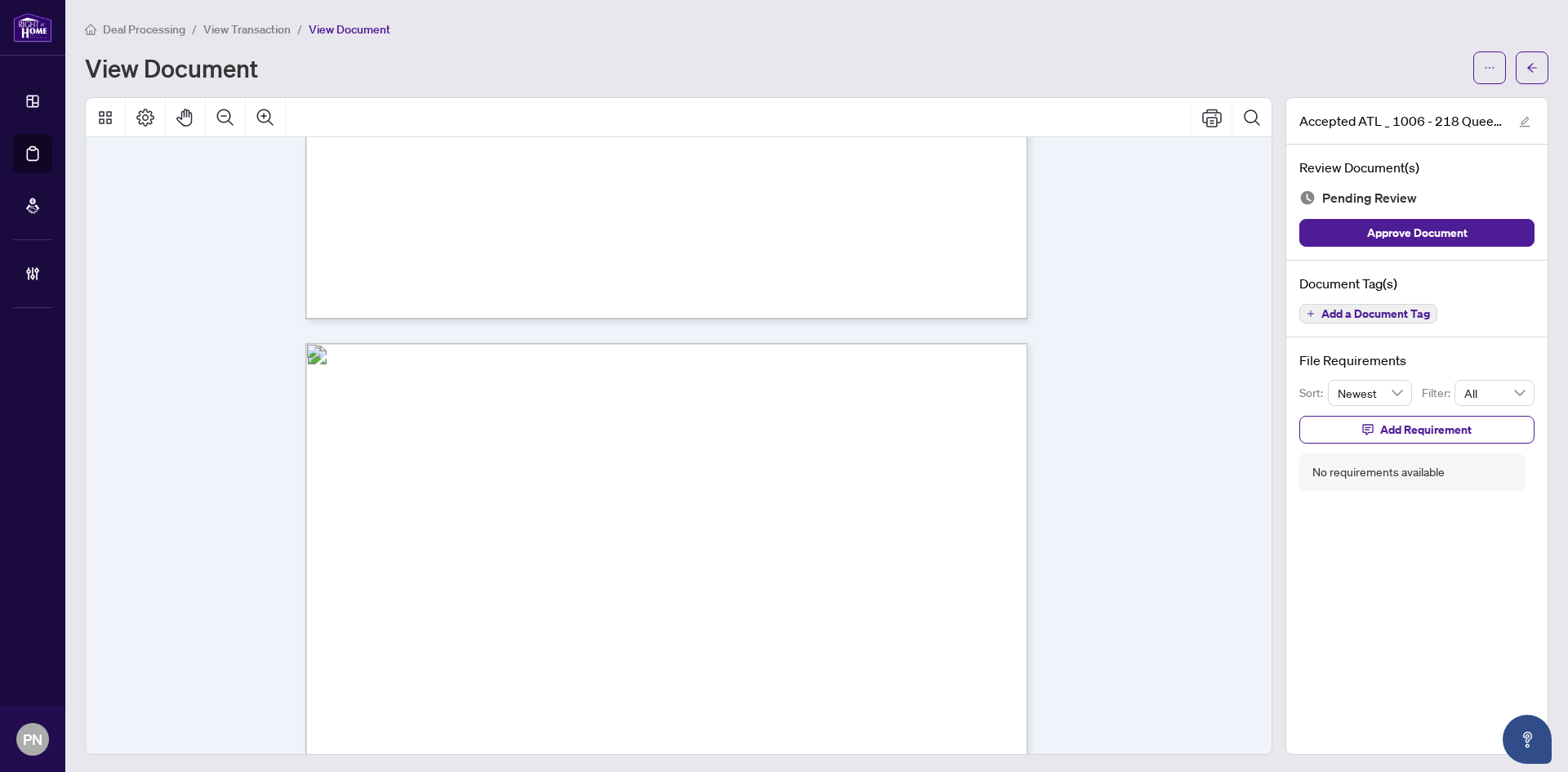
scroll to position [12738, 0]
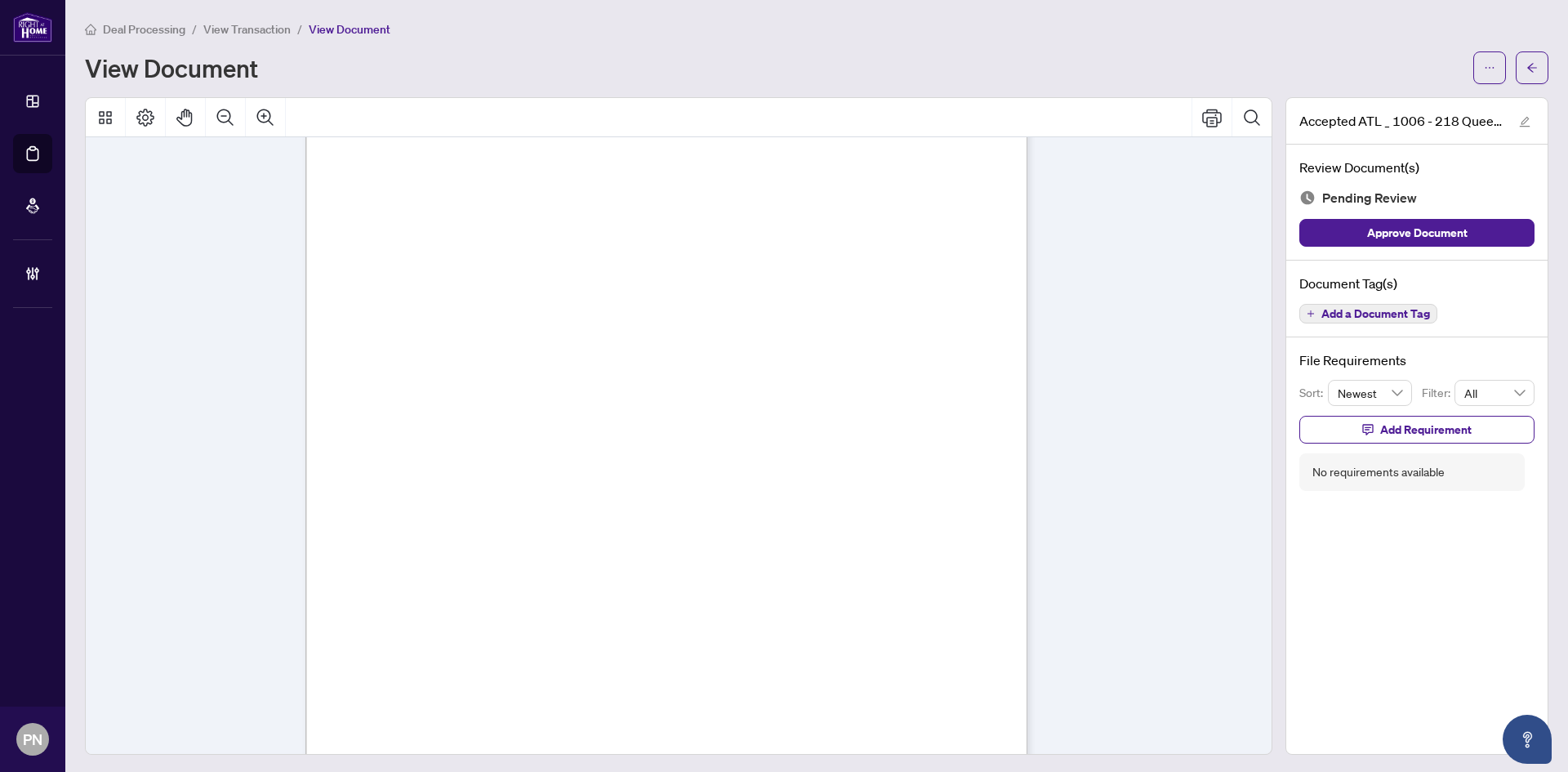
click at [1322, 310] on span "Add a Document Tag" at bounding box center [1376, 314] width 109 height 11
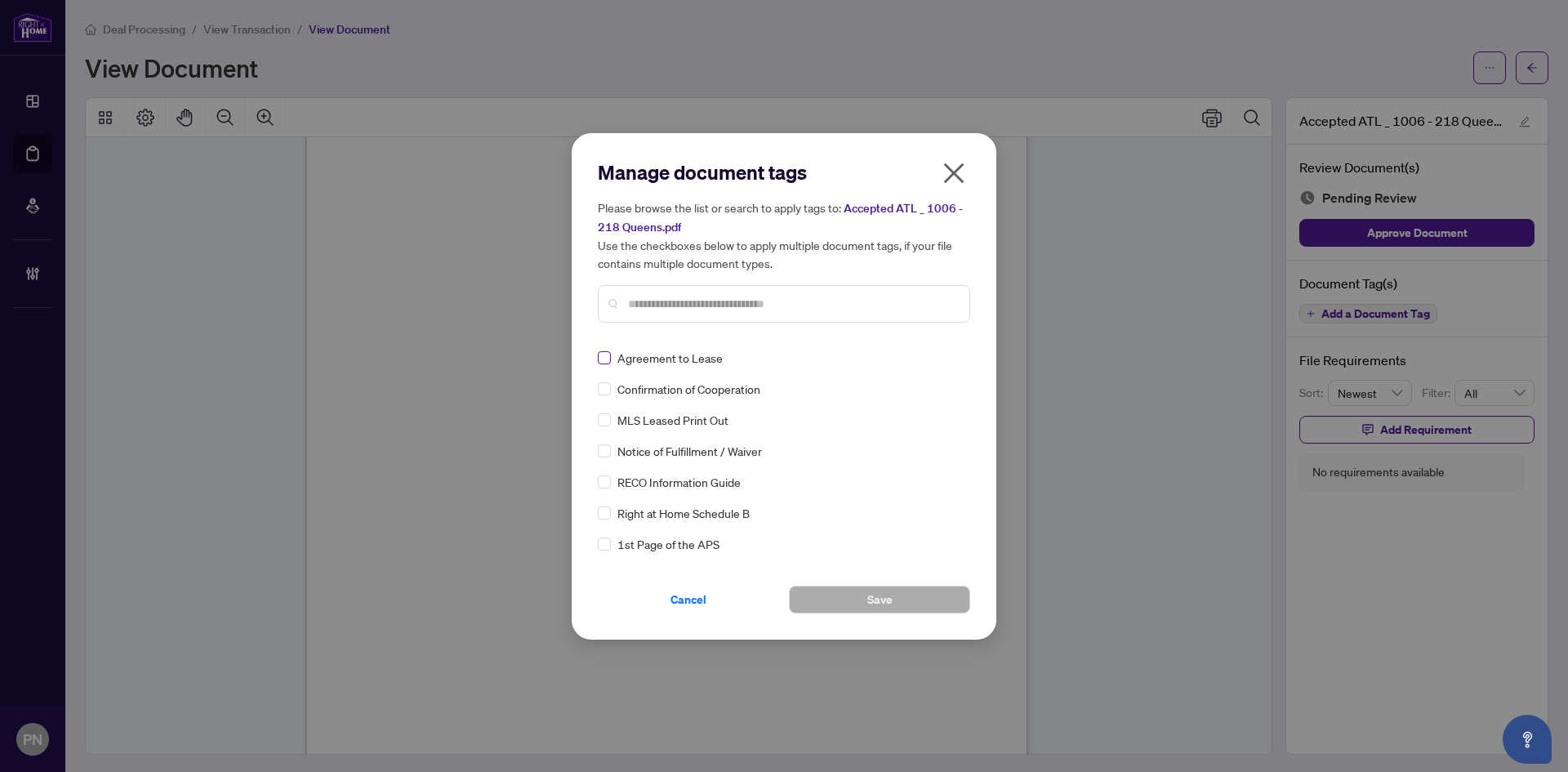
click at [606, 363] on label at bounding box center [604, 357] width 13 height 18
click at [935, 355] on img at bounding box center [937, 357] width 16 height 16
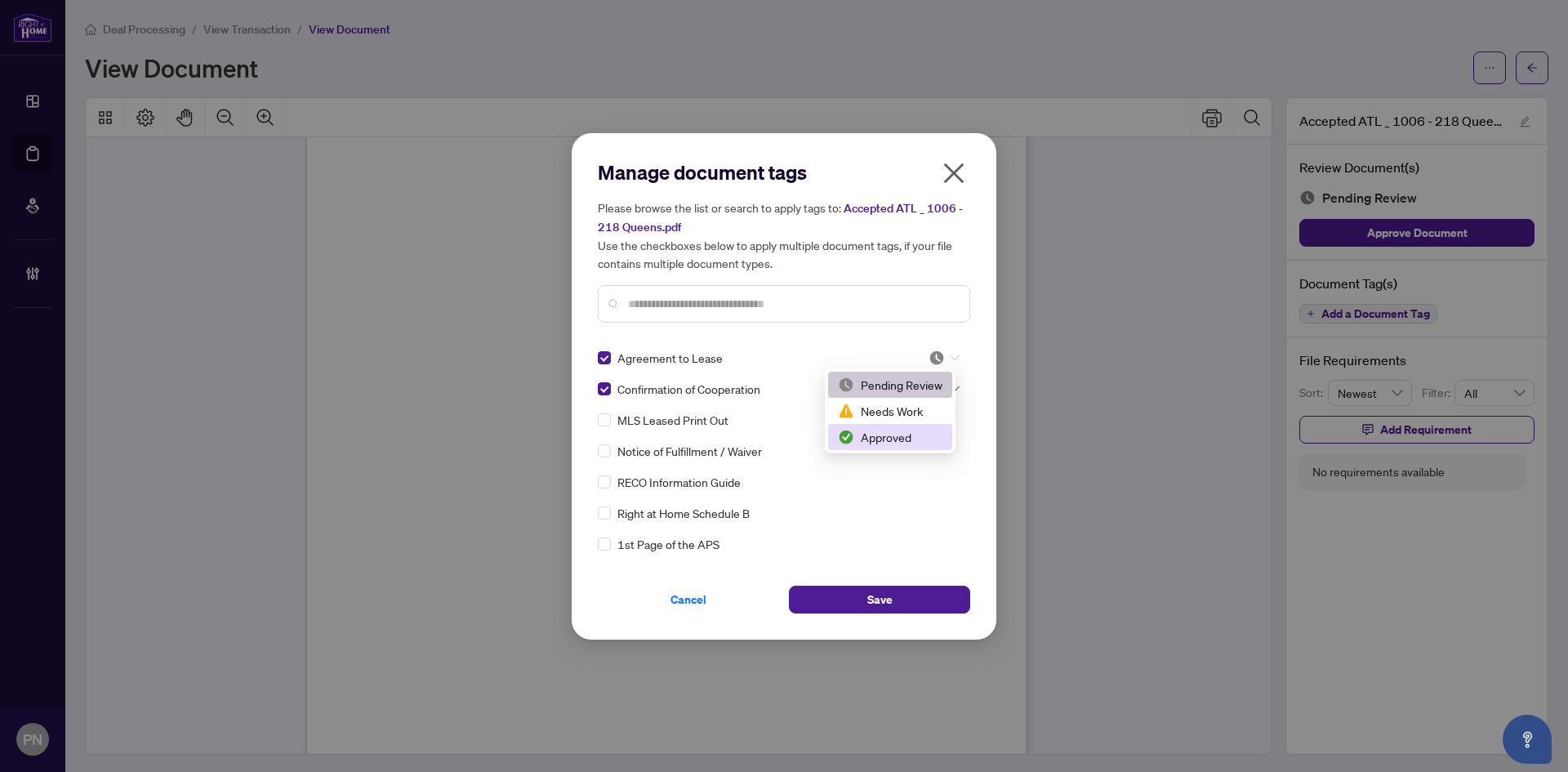
click at [904, 447] on div "Approved" at bounding box center [891, 437] width 124 height 26
click at [938, 383] on img at bounding box center [937, 388] width 16 height 16
click at [894, 466] on div "Approved" at bounding box center [890, 468] width 104 height 18
click at [786, 297] on input "text" at bounding box center [793, 303] width 329 height 18
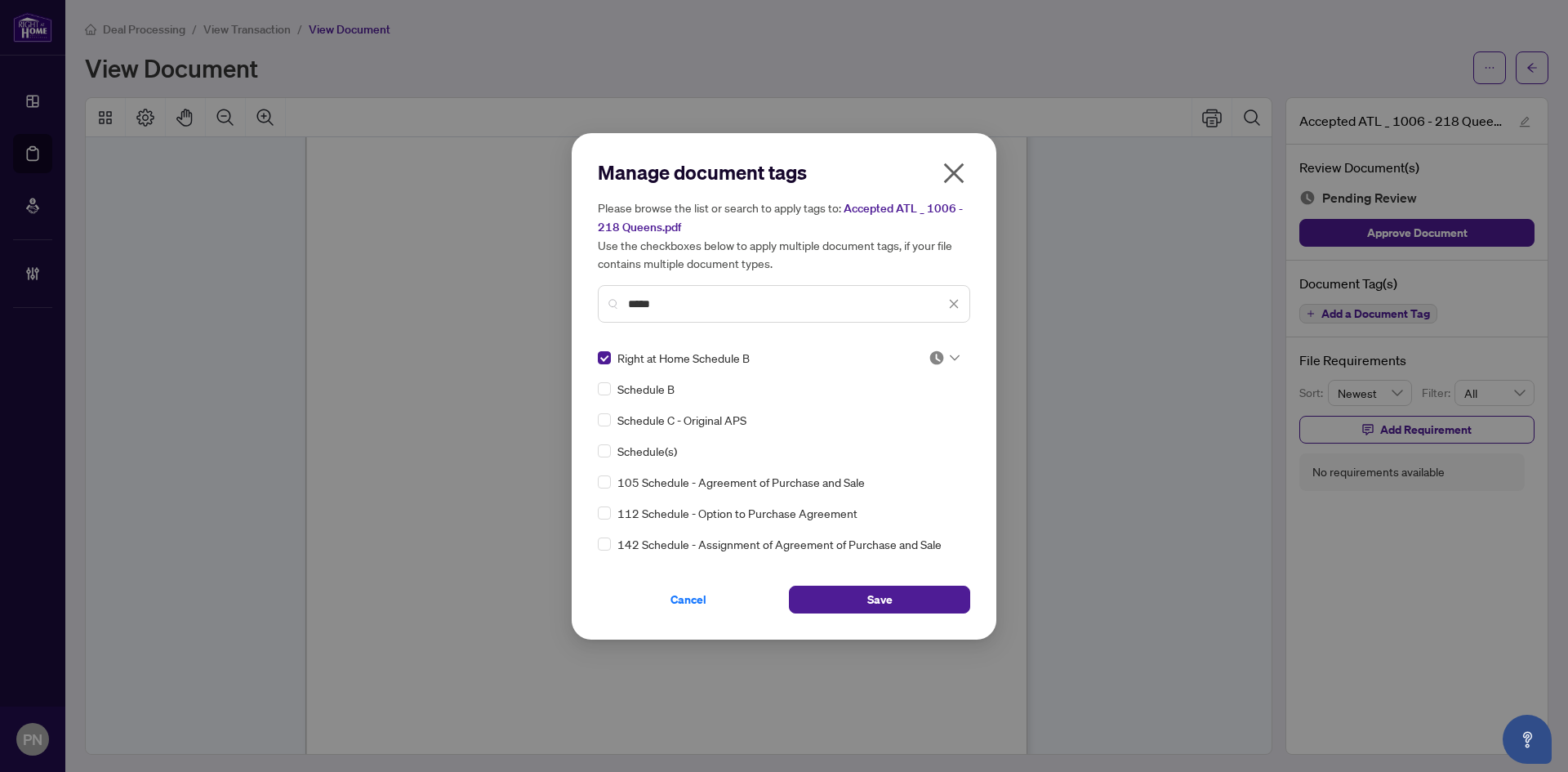
click at [941, 363] on div at bounding box center [944, 357] width 31 height 16
click at [918, 440] on div "Approved" at bounding box center [890, 437] width 104 height 18
drag, startPoint x: 701, startPoint y: 309, endPoint x: 504, endPoint y: 296, distance: 197.4
click at [504, 296] on div "Manage document tags Please browse the list or search to apply tags to: Accepte…" at bounding box center [784, 386] width 1568 height 772
type input "******"
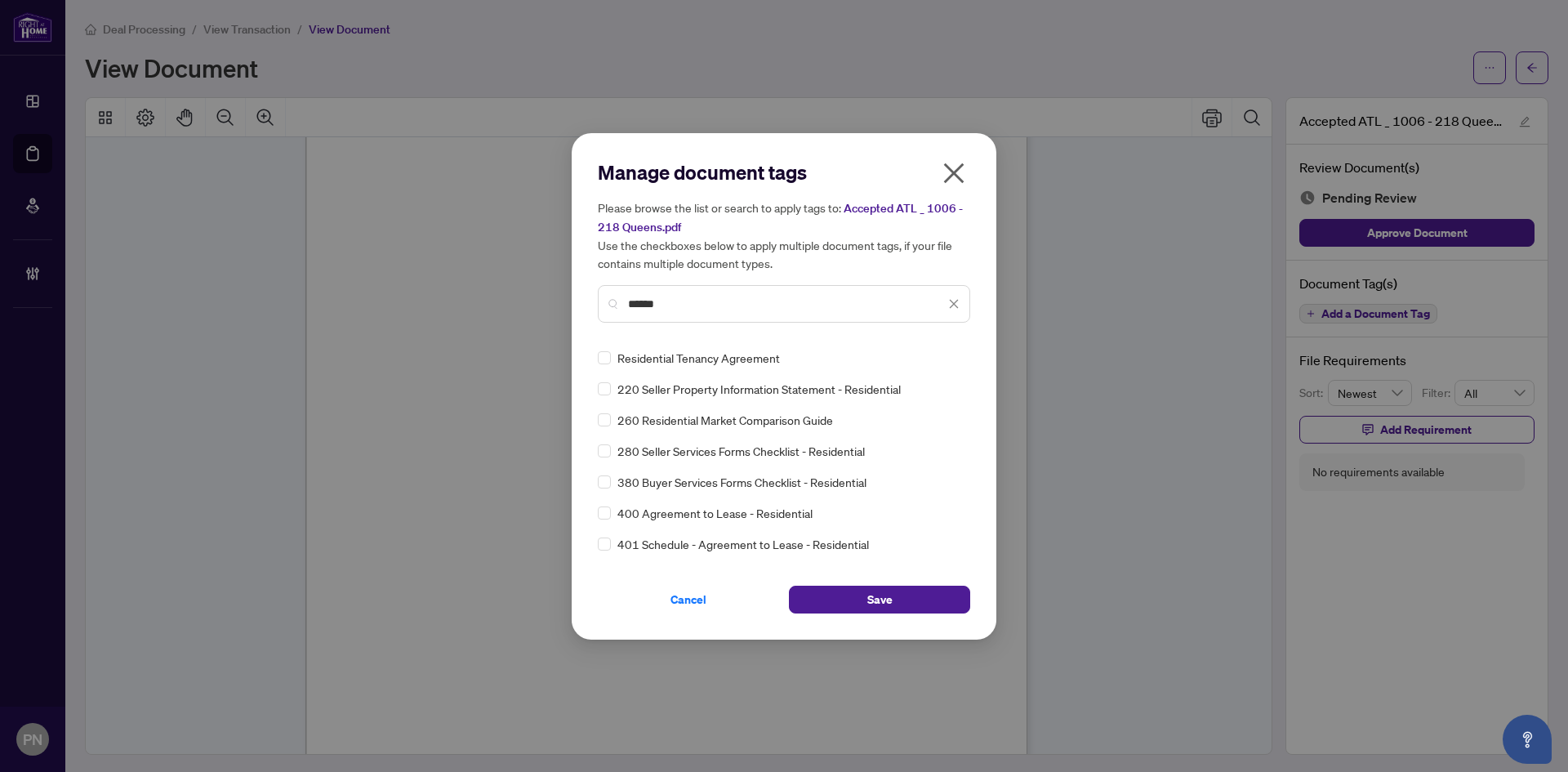
click at [606, 348] on label at bounding box center [604, 357] width 13 height 18
click at [930, 354] on img at bounding box center [937, 357] width 16 height 16
click at [891, 440] on div "Approved" at bounding box center [890, 437] width 104 height 18
click at [892, 596] on span "Save" at bounding box center [879, 599] width 25 height 26
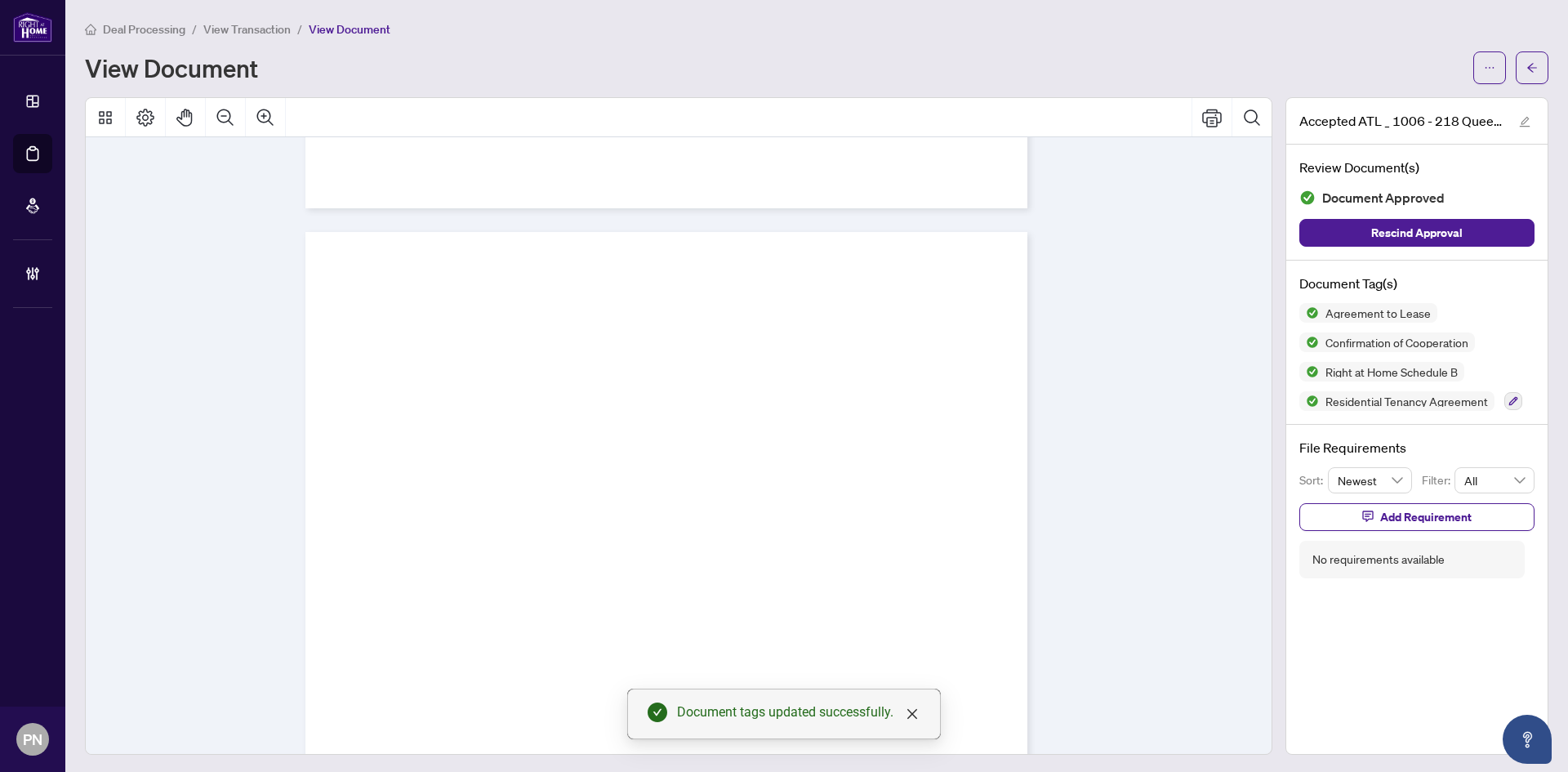
scroll to position [25265, 0]
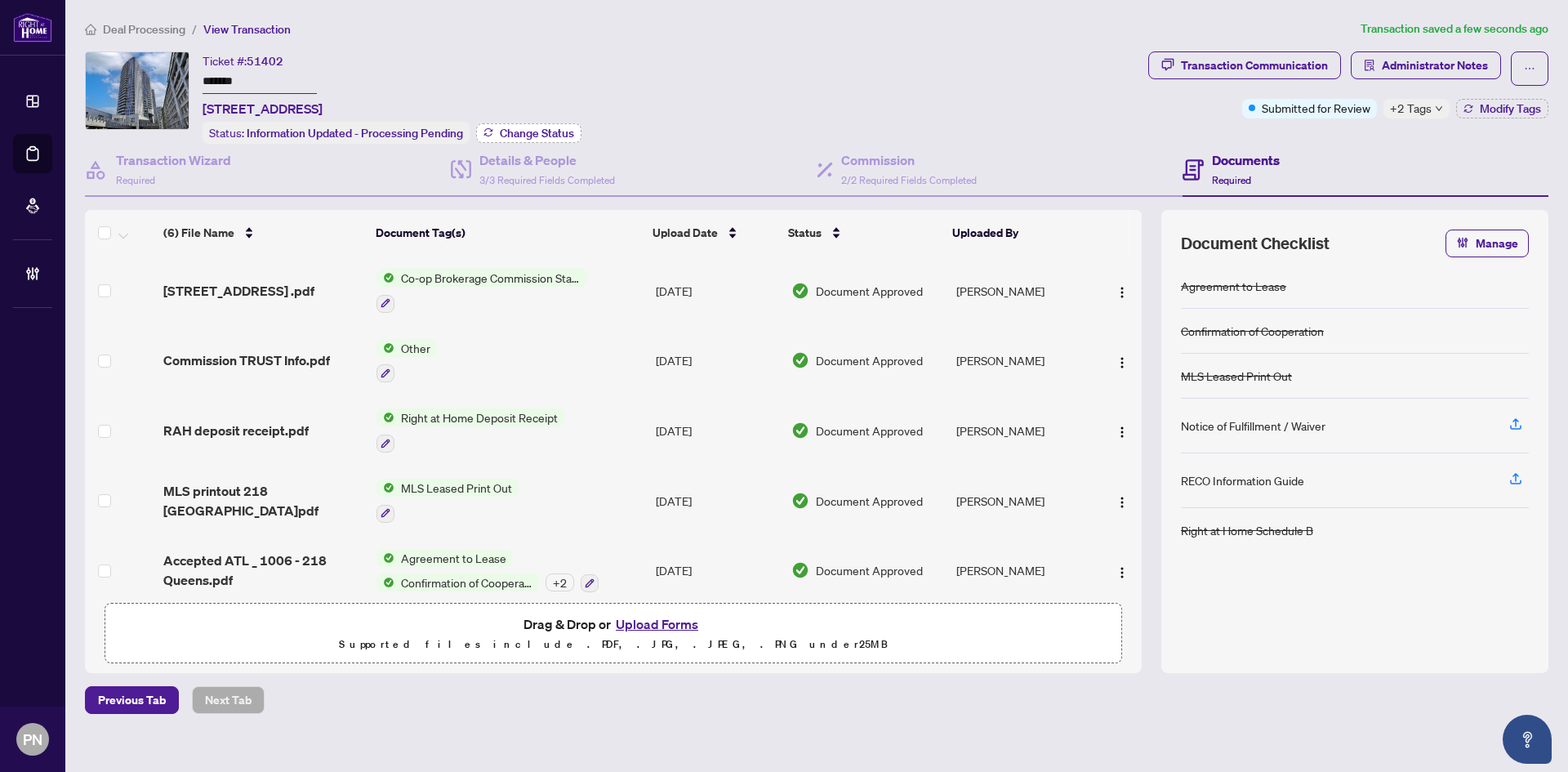
click at [518, 128] on span "Change Status" at bounding box center [536, 133] width 74 height 11
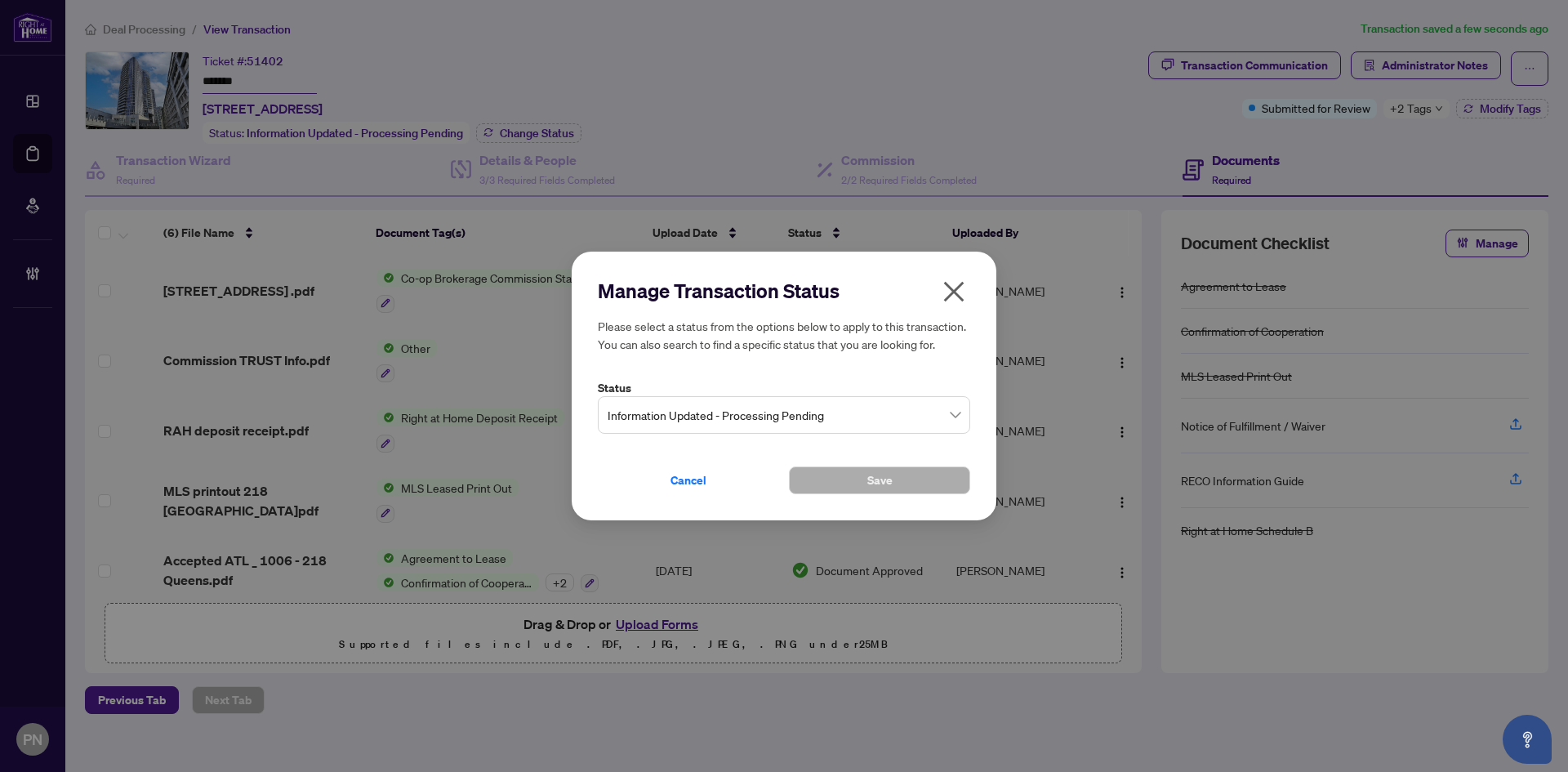
click at [685, 418] on span "Information Updated - Processing Pending" at bounding box center [784, 414] width 353 height 31
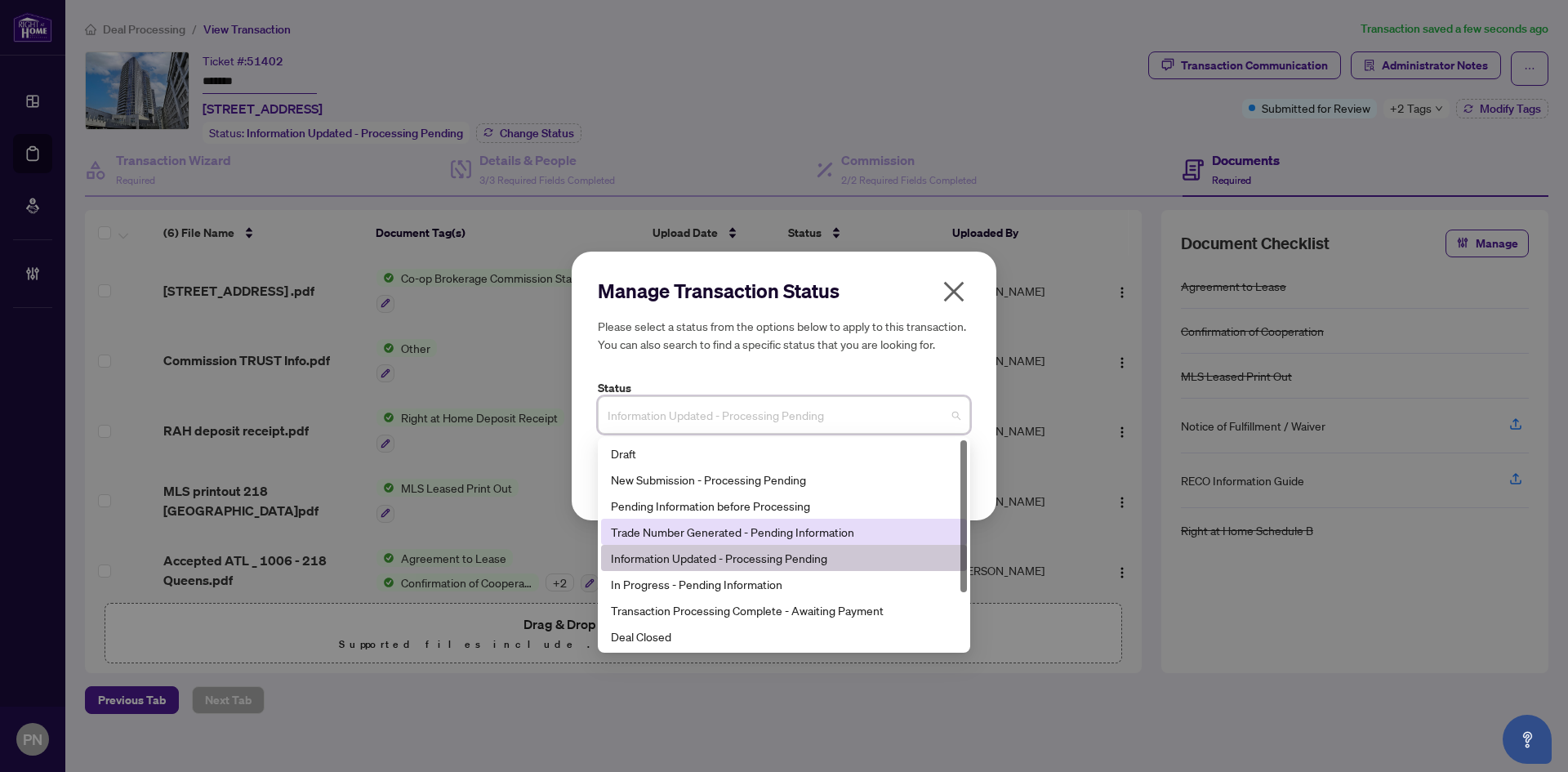
click at [684, 536] on div "Trade Number Generated - Pending Information" at bounding box center [784, 531] width 347 height 18
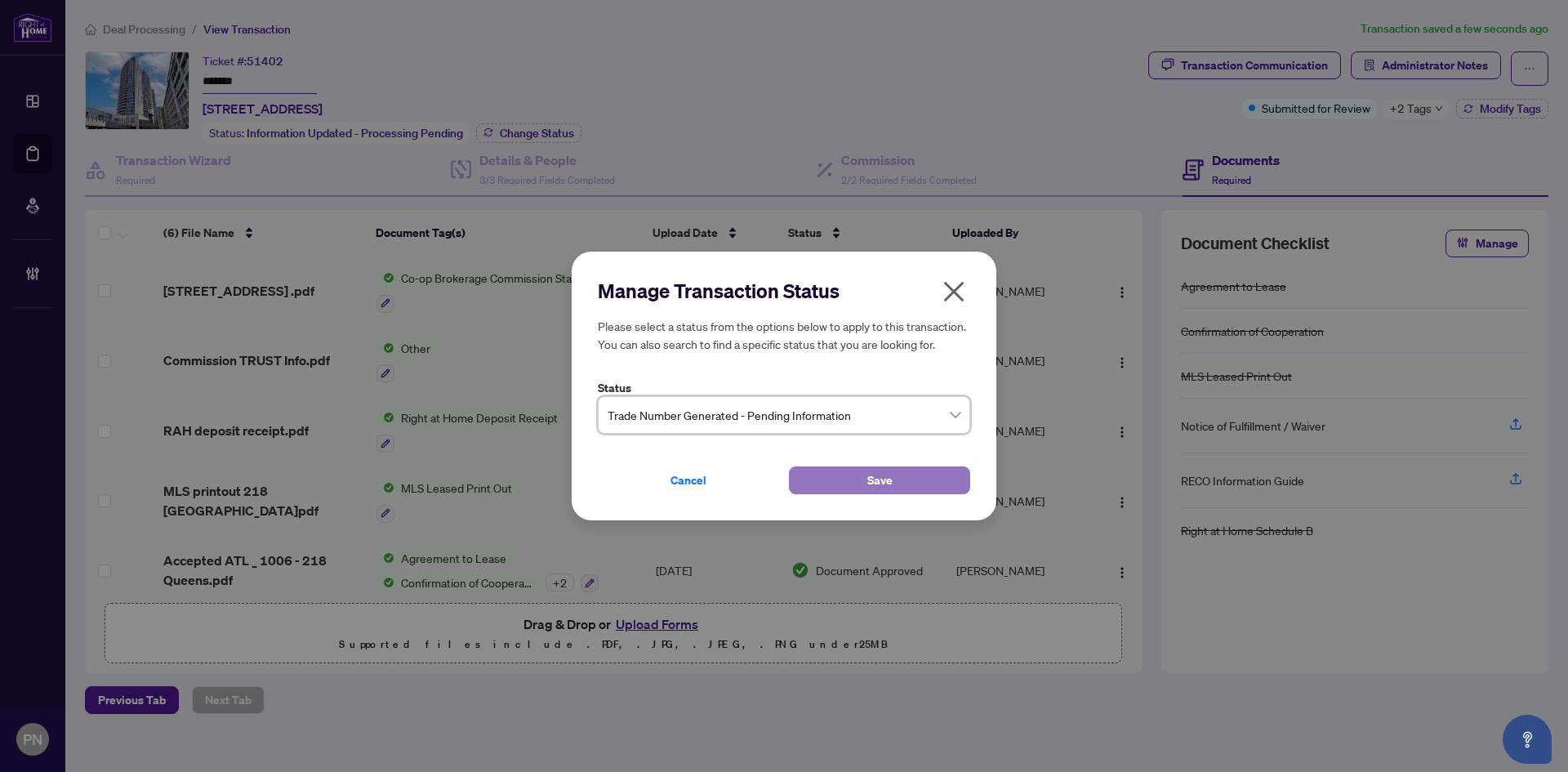
click at [856, 469] on button "Save" at bounding box center [879, 480] width 181 height 28
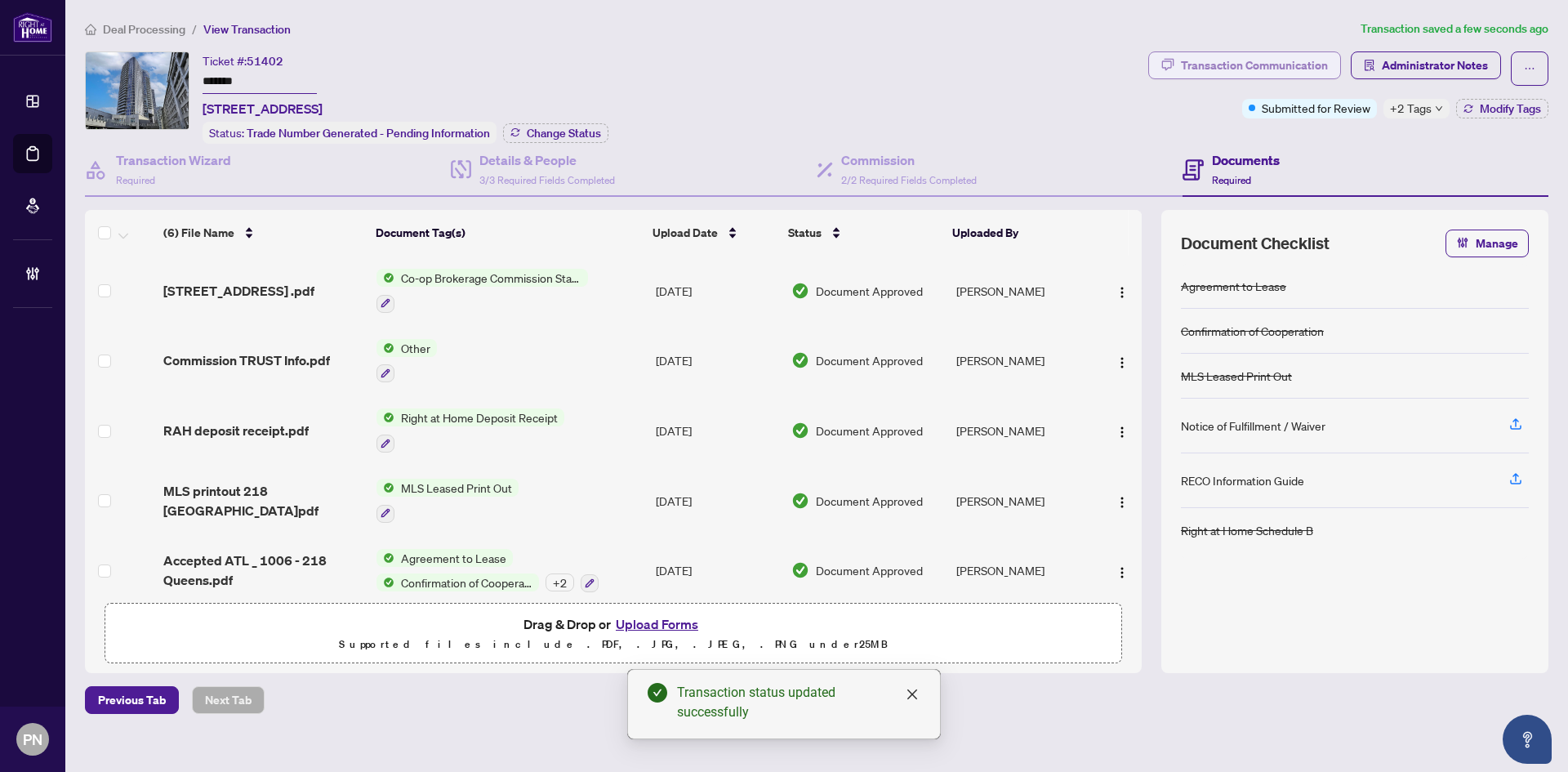
click at [1292, 64] on div "Transaction Communication" at bounding box center [1254, 66] width 147 height 26
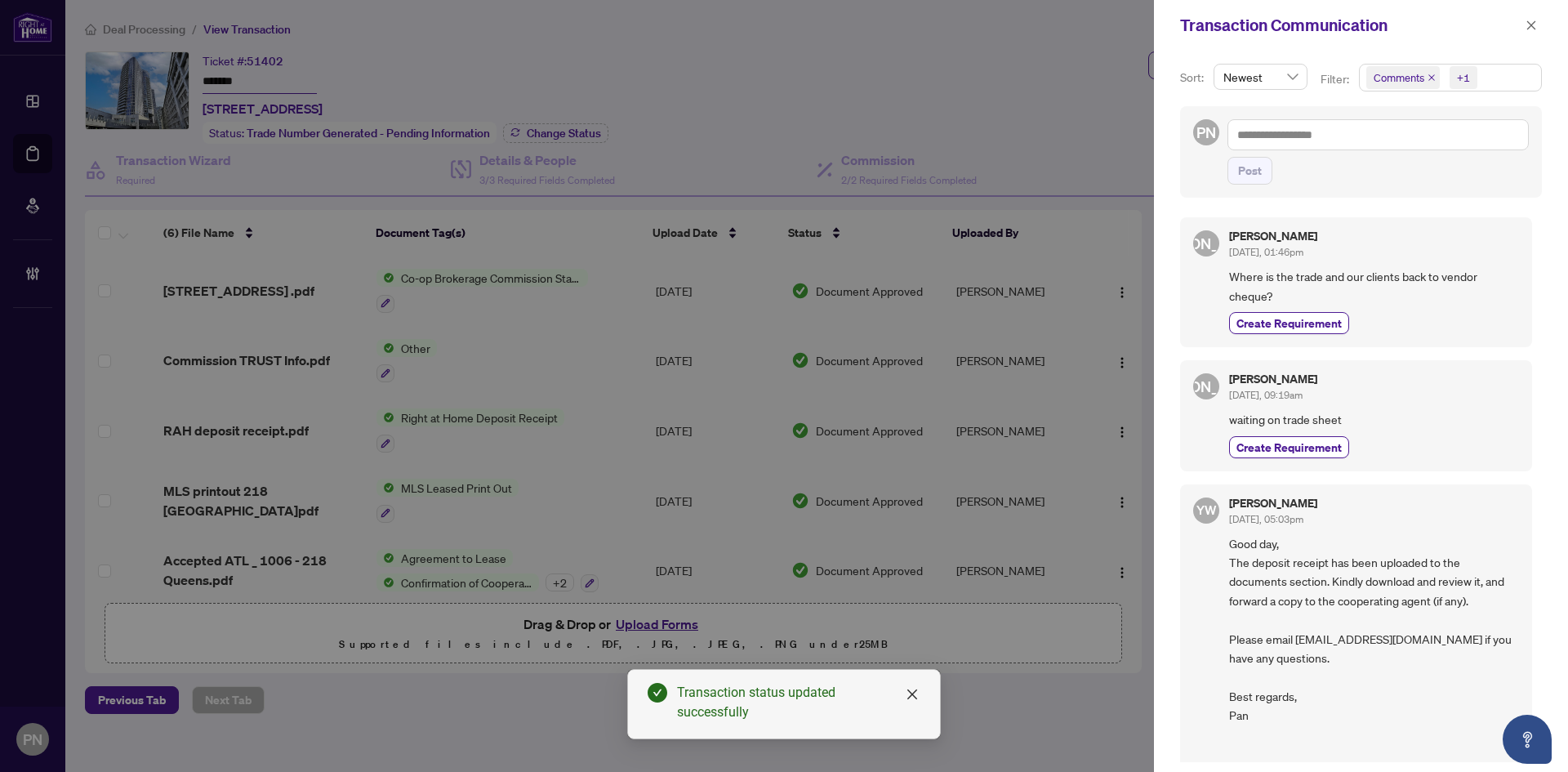
click at [1287, 151] on div "Post" at bounding box center [1378, 152] width 302 height 66
click at [1301, 142] on textarea at bounding box center [1378, 134] width 302 height 31
paste textarea "**********"
type textarea "**********"
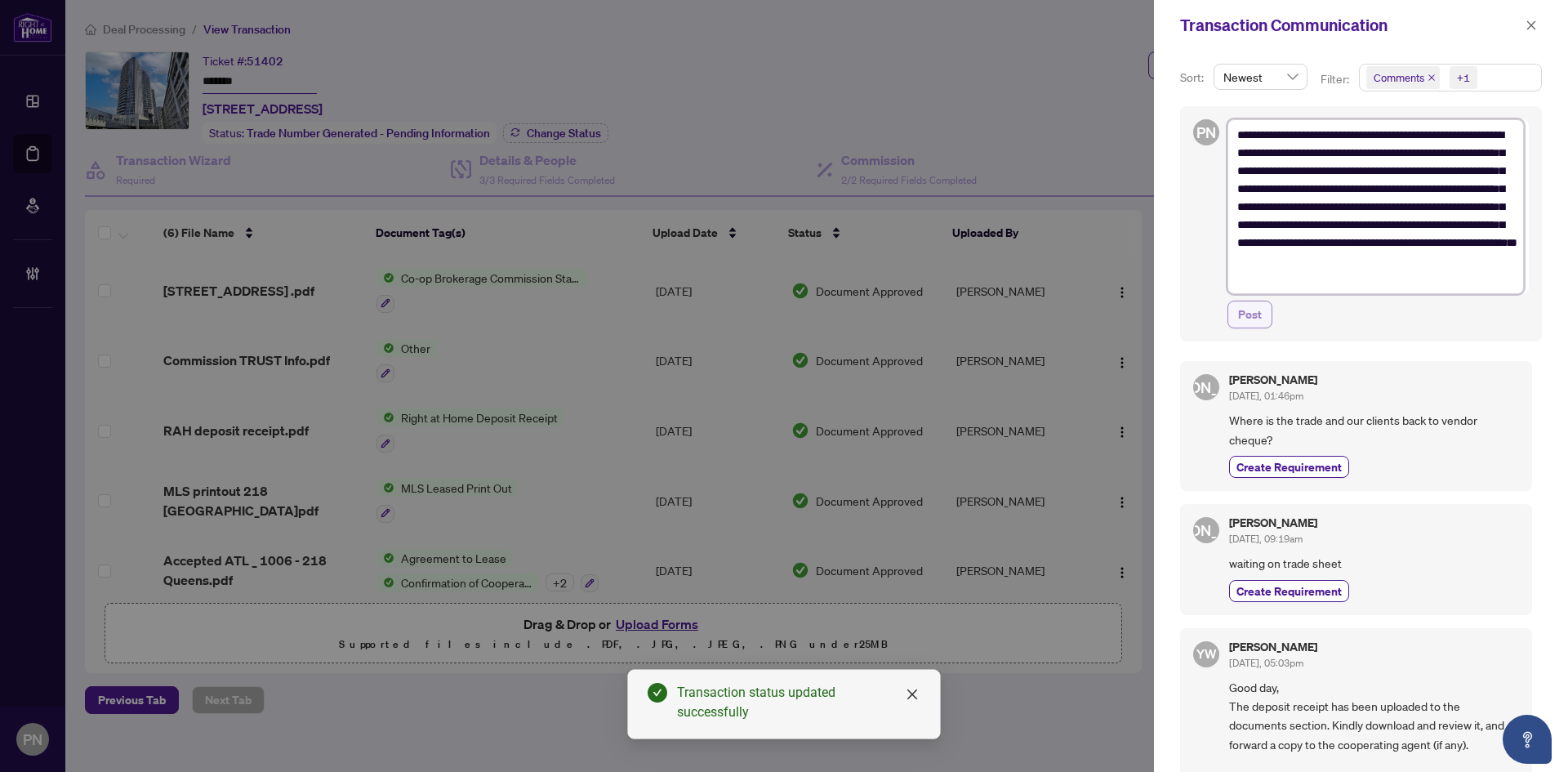
type textarea "**********"
click at [1265, 322] on button "Post" at bounding box center [1250, 315] width 45 height 28
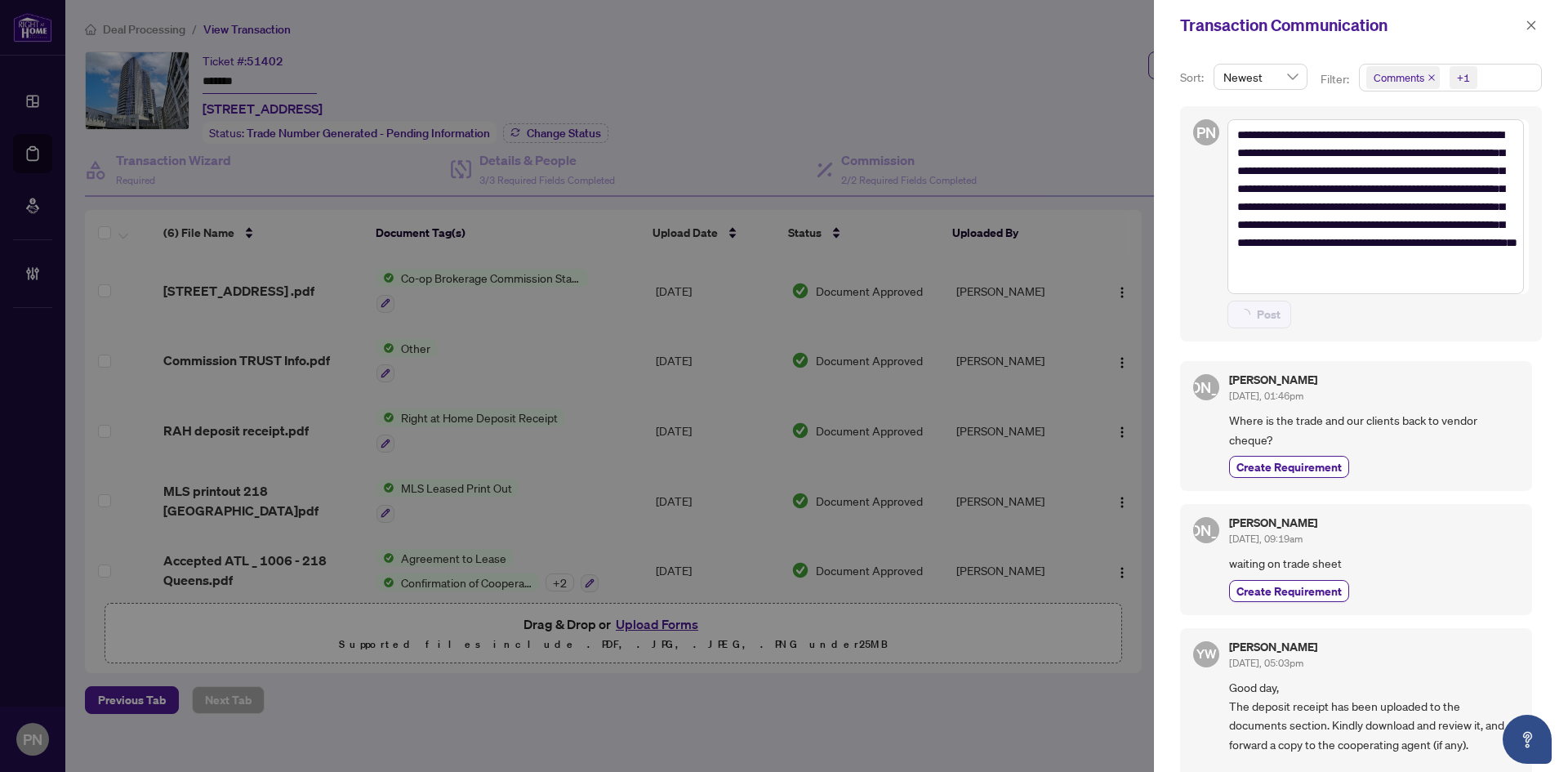
type textarea "**********"
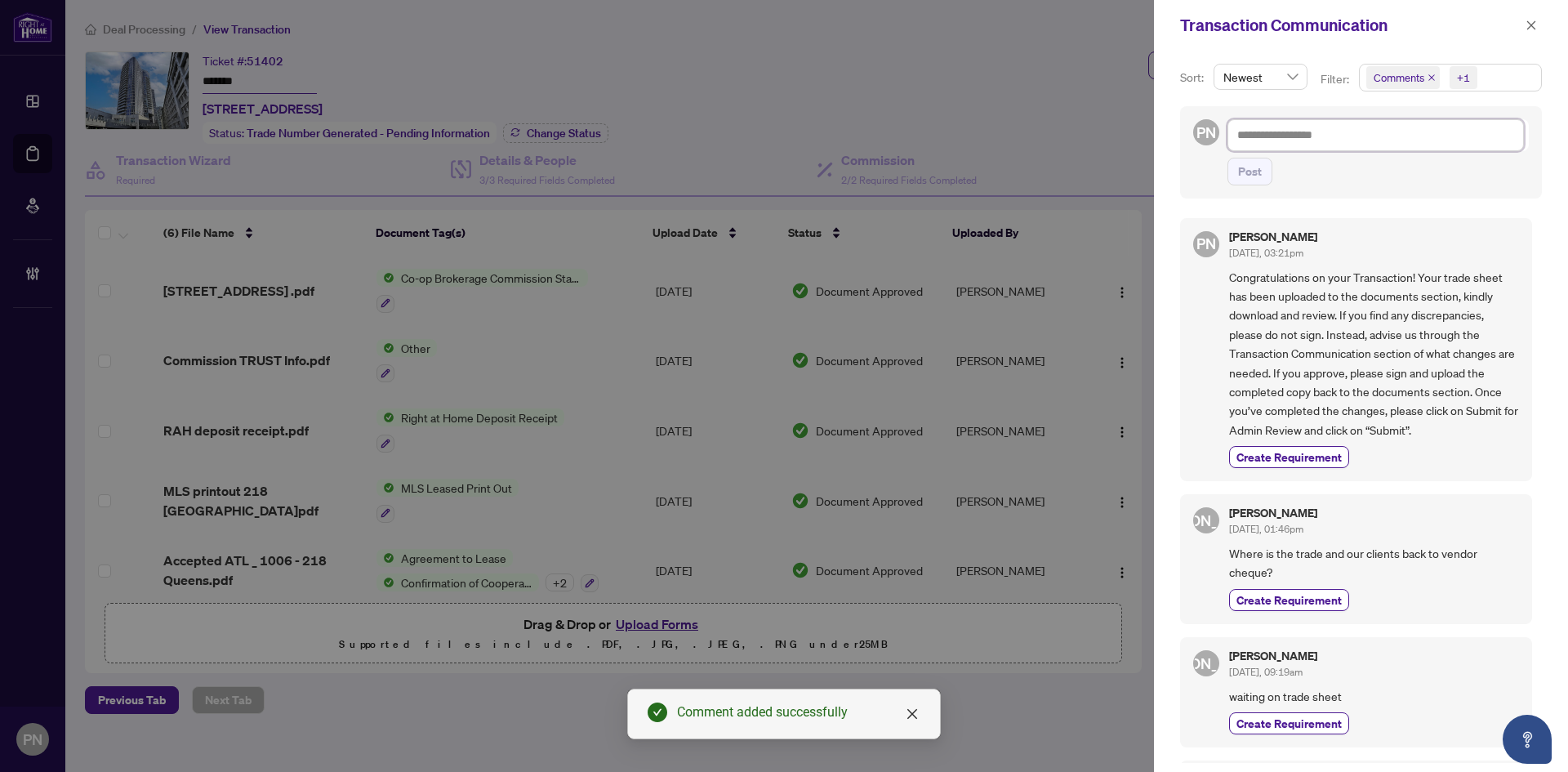
click at [1311, 147] on textarea at bounding box center [1376, 134] width 297 height 31
type textarea "*"
type textarea "**"
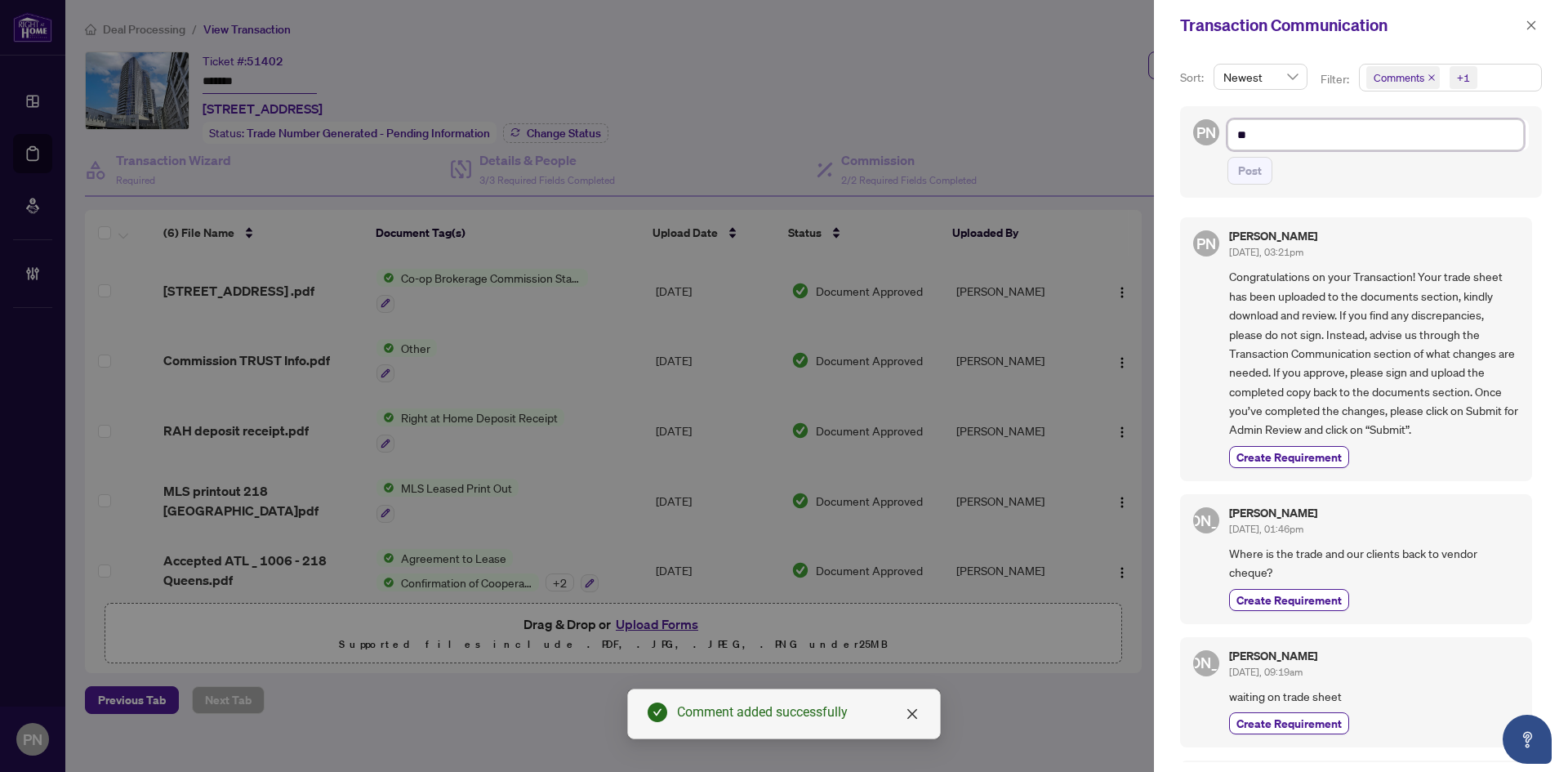
type textarea "***"
type textarea "****"
type textarea "*****"
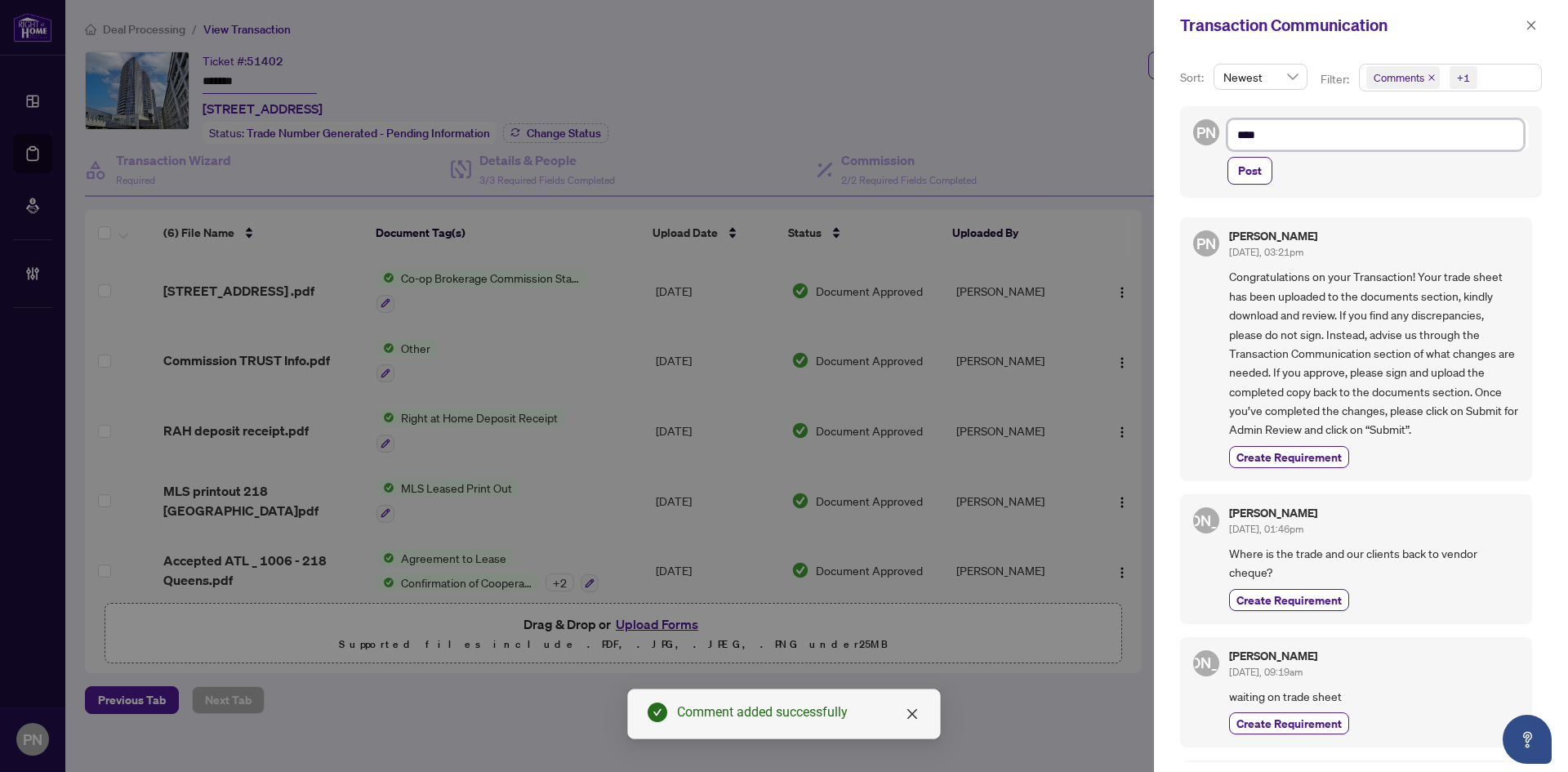
type textarea "*****"
type textarea "******"
type textarea "*******"
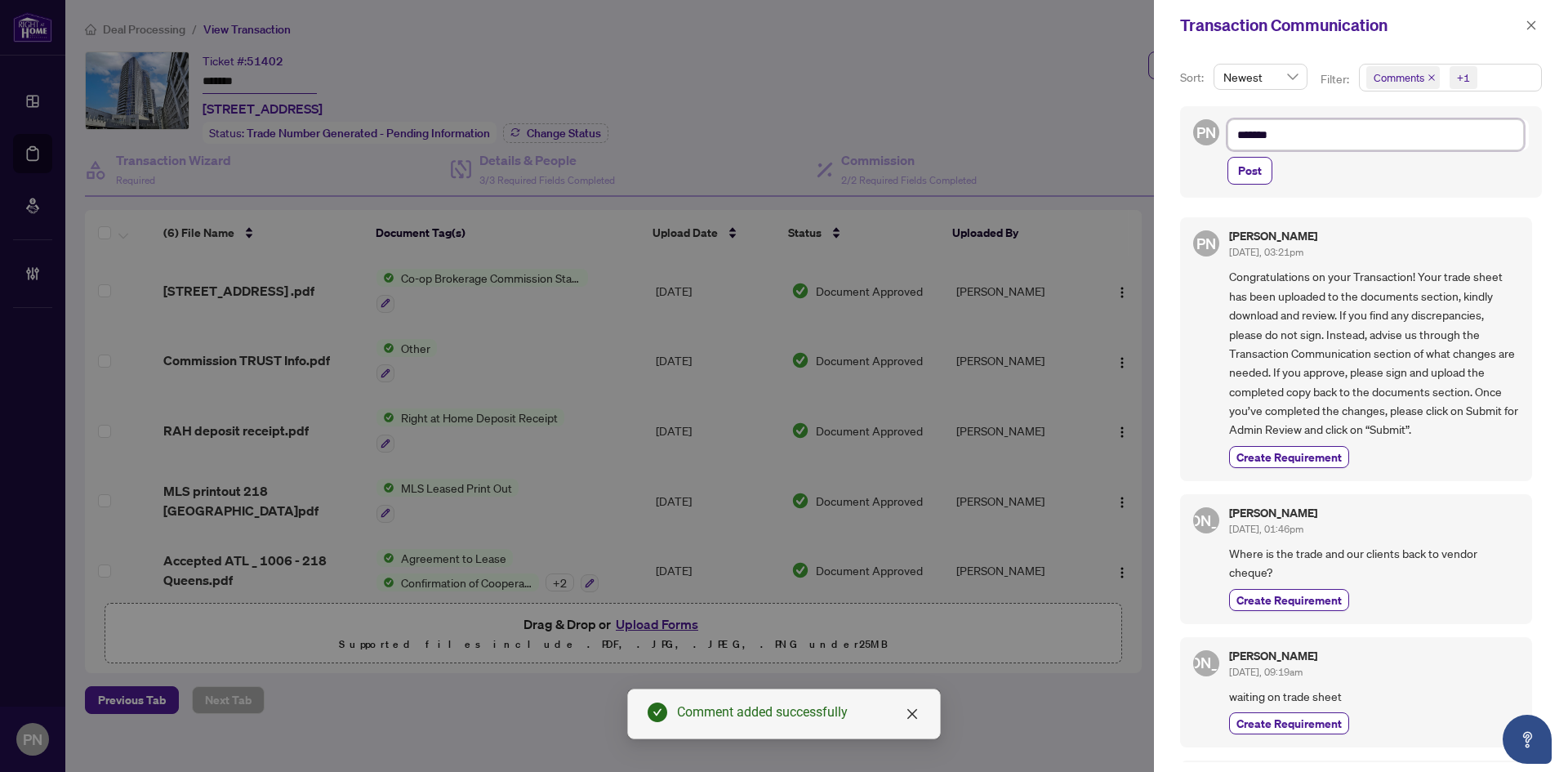
type textarea "********"
type textarea "*********"
type textarea "**********"
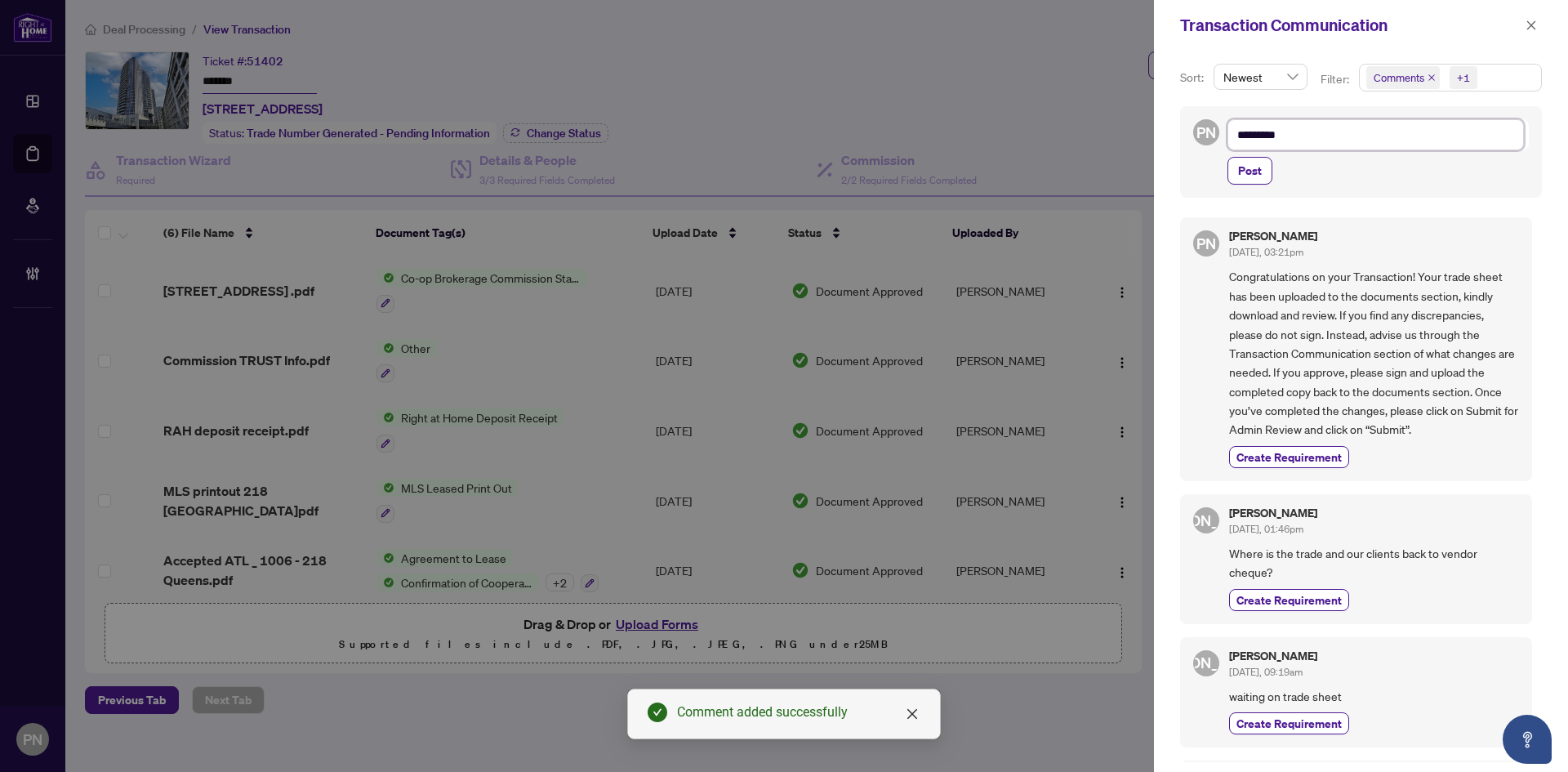
type textarea "**********"
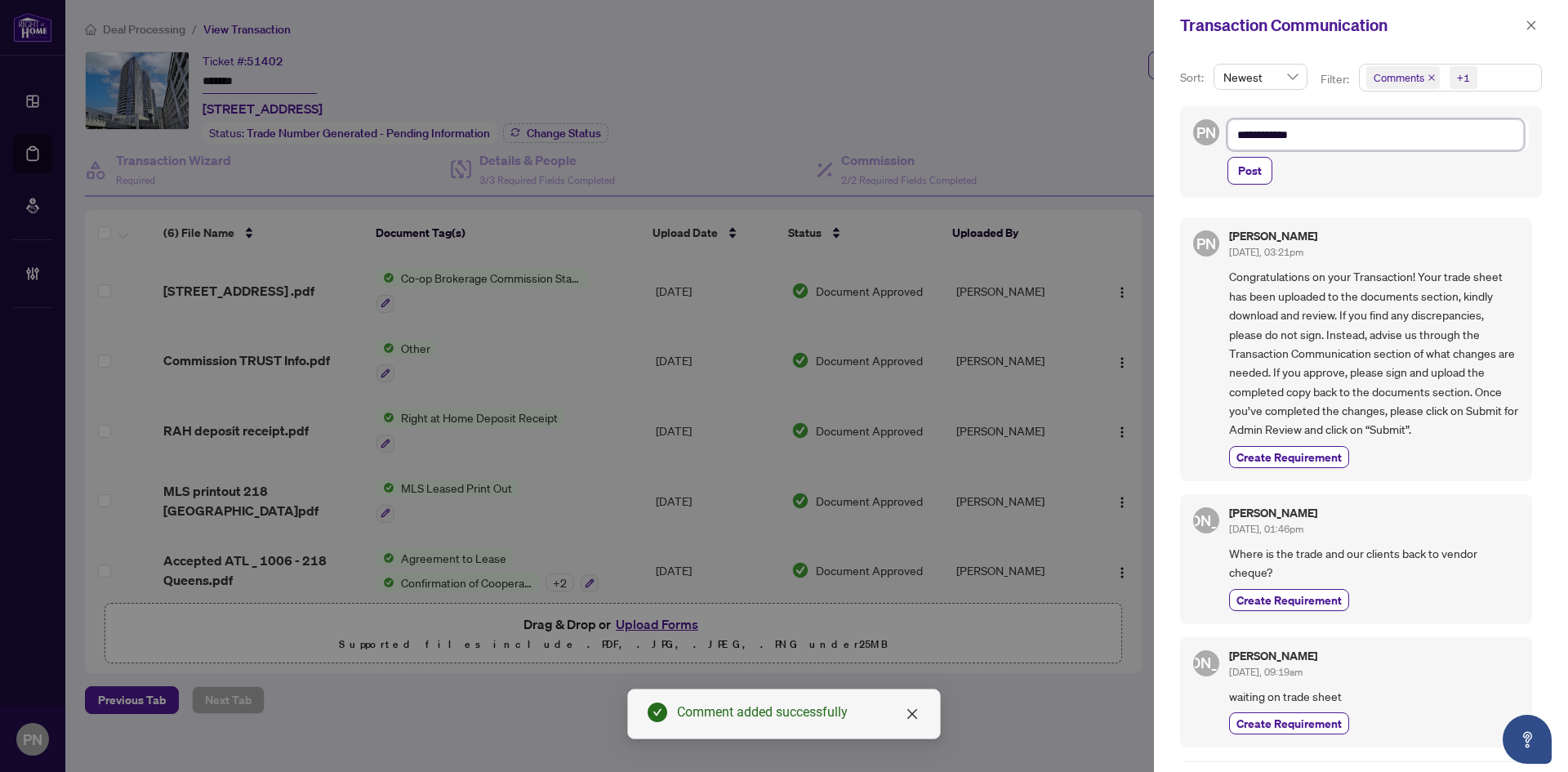
type textarea "**********"
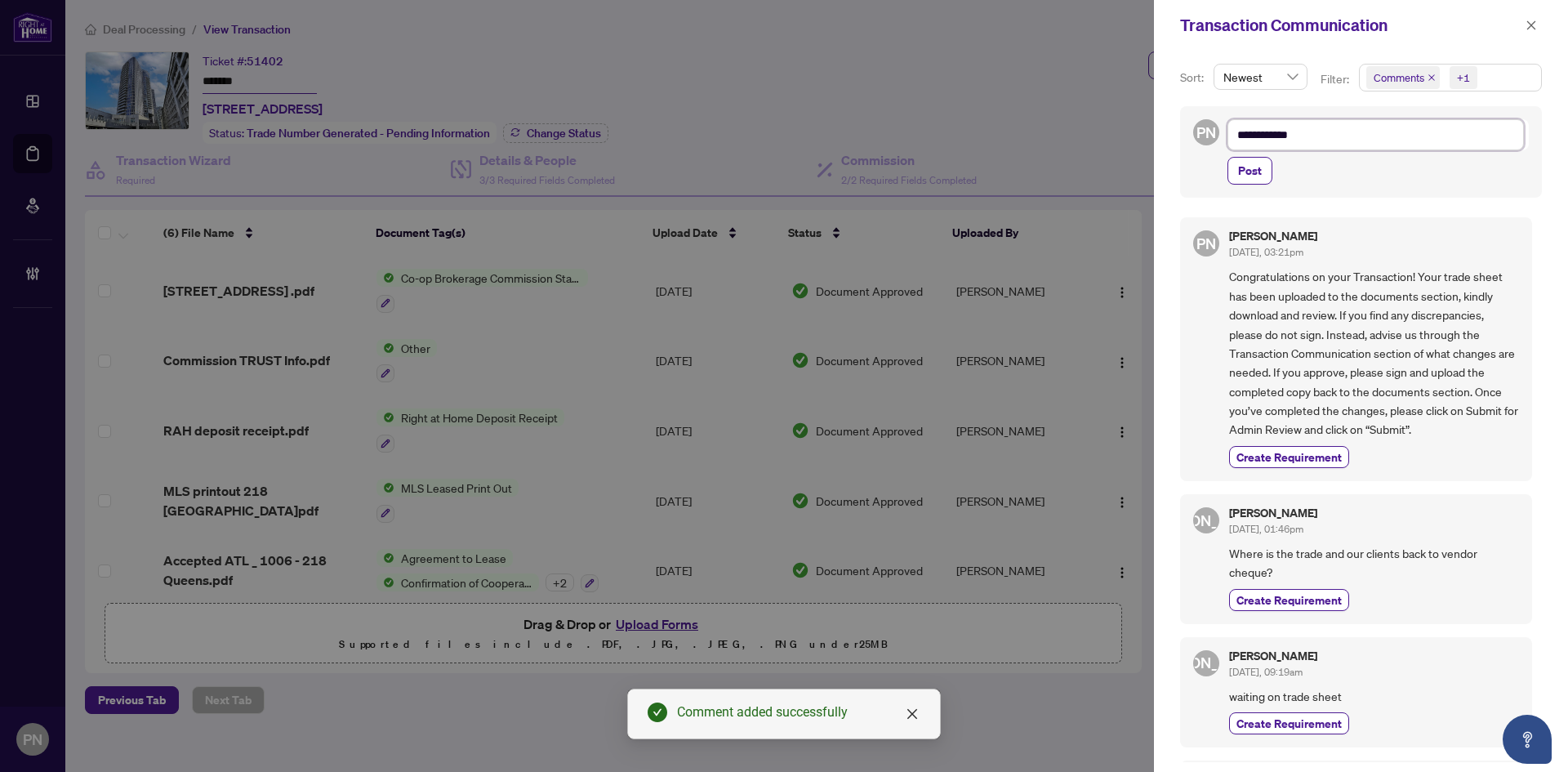
type textarea "**********"
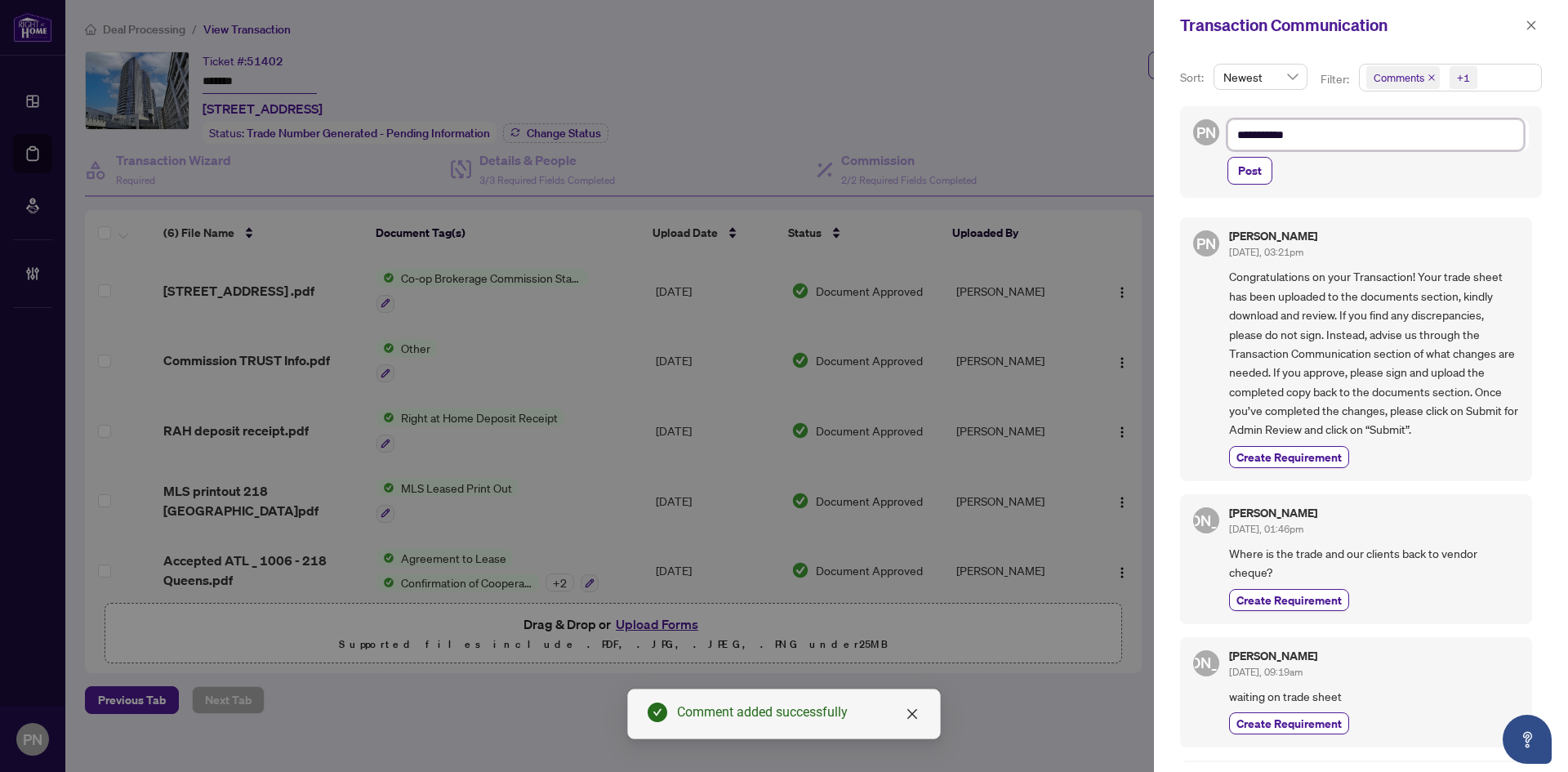
type textarea "**********"
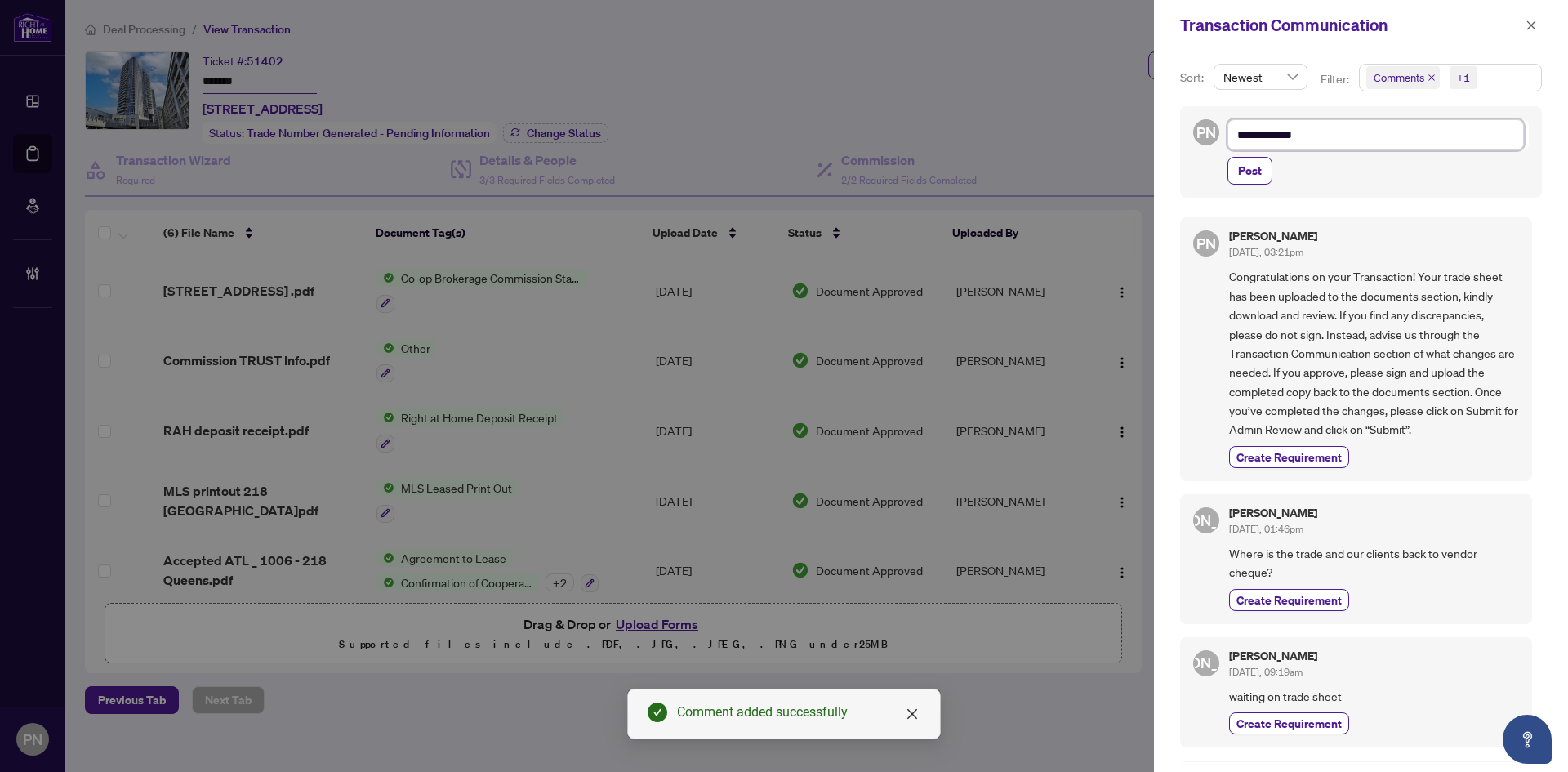
type textarea "**********"
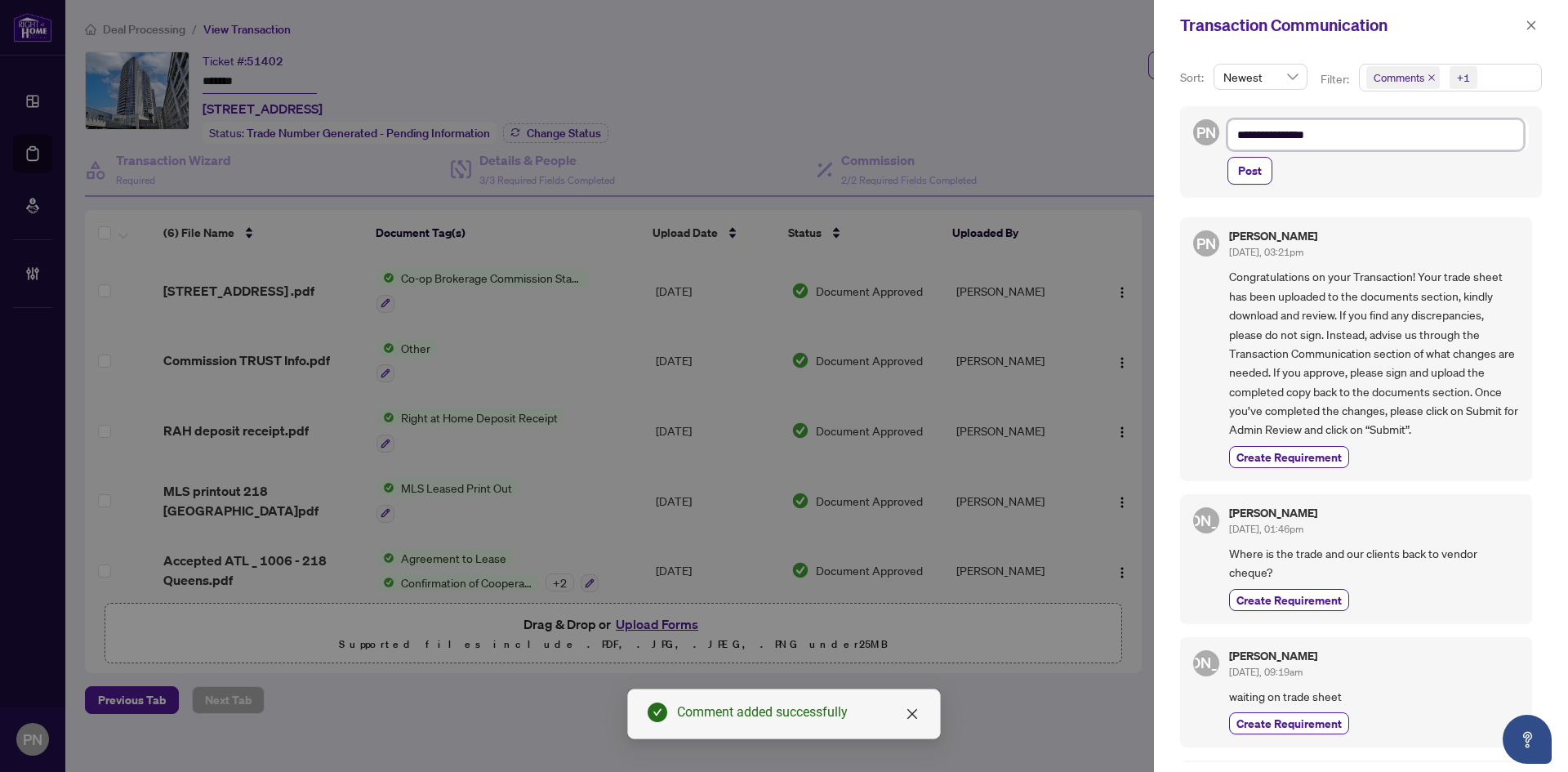
type textarea "**********"
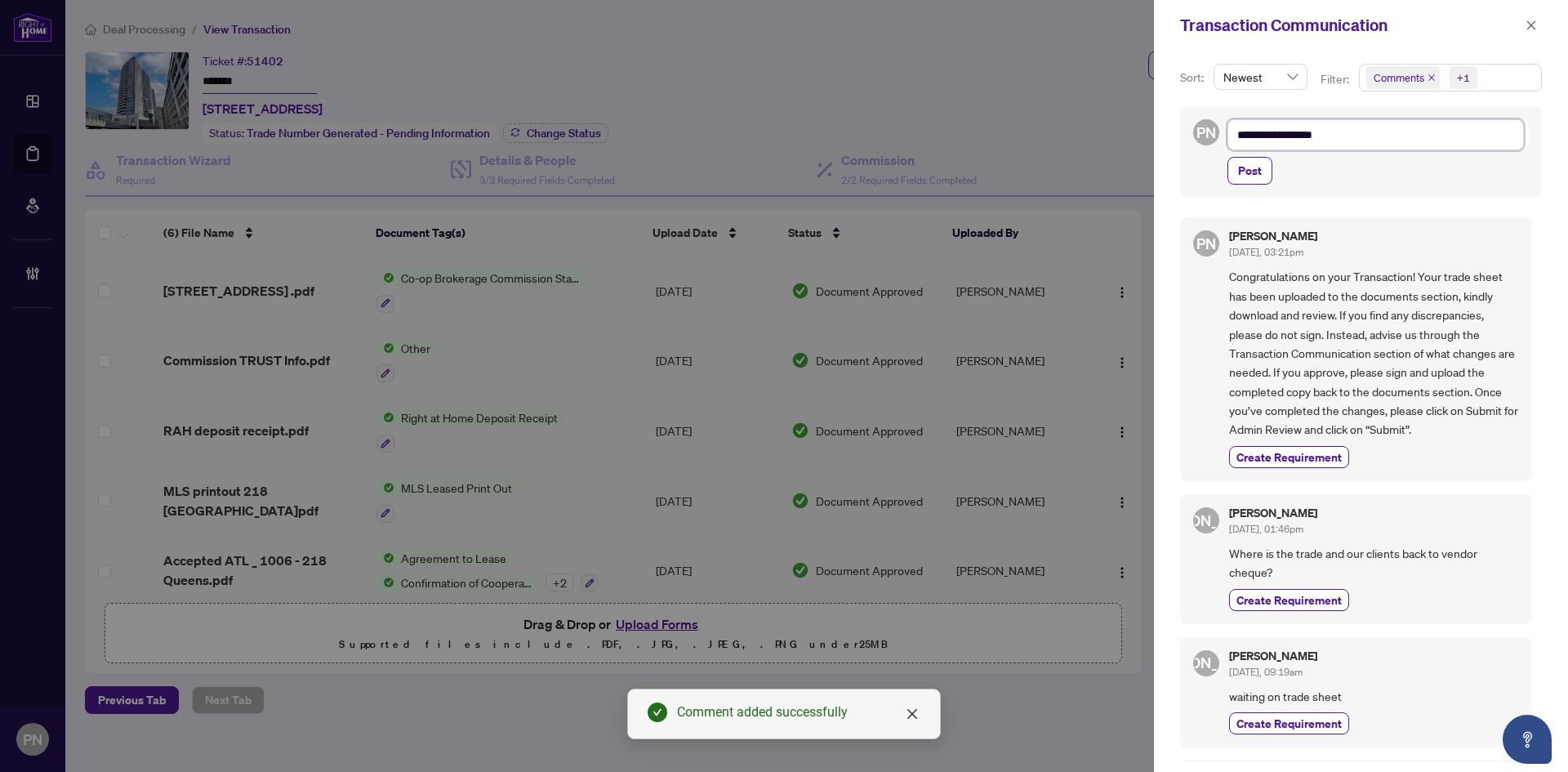
type textarea "**********"
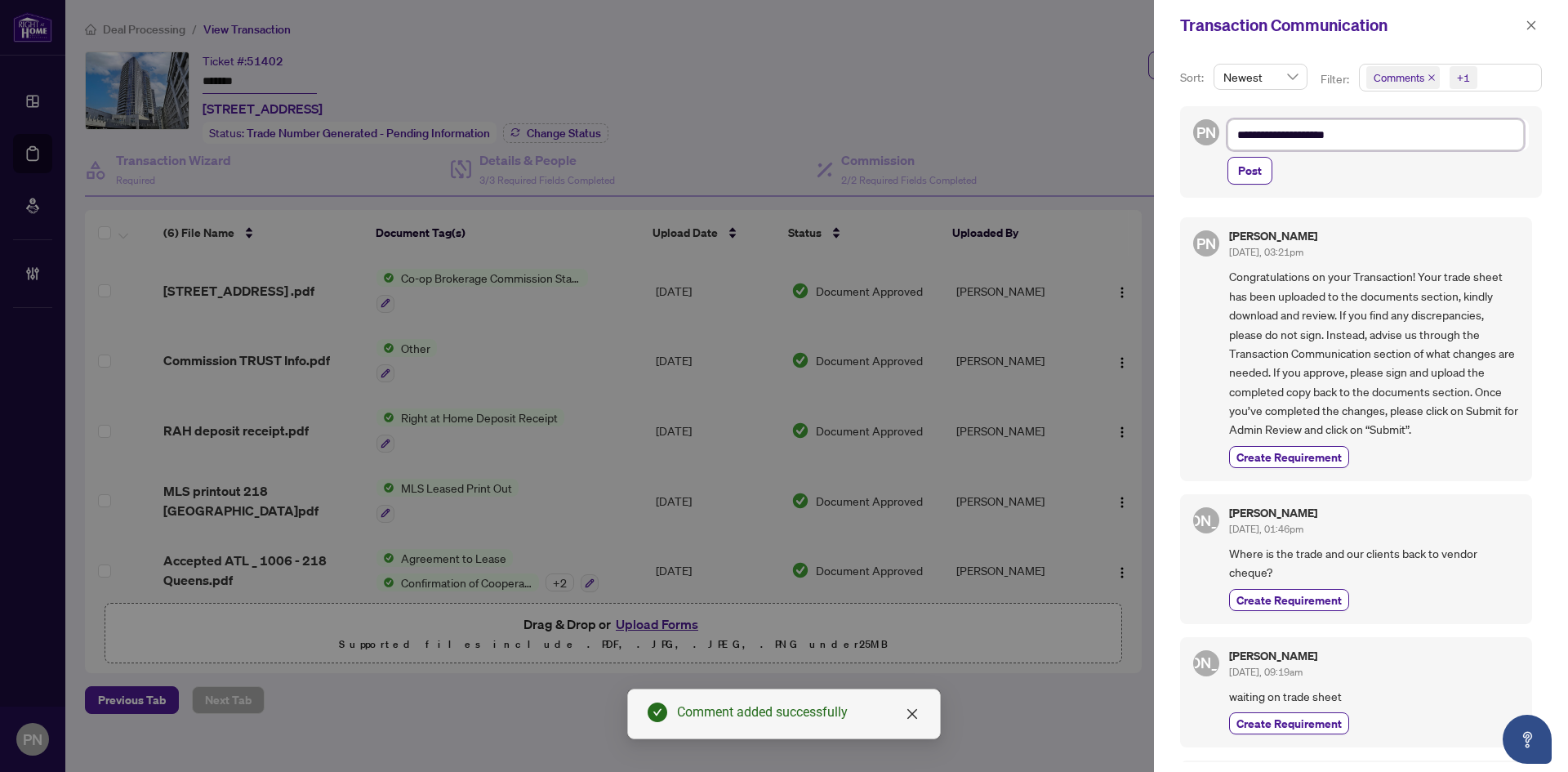
type textarea "**********"
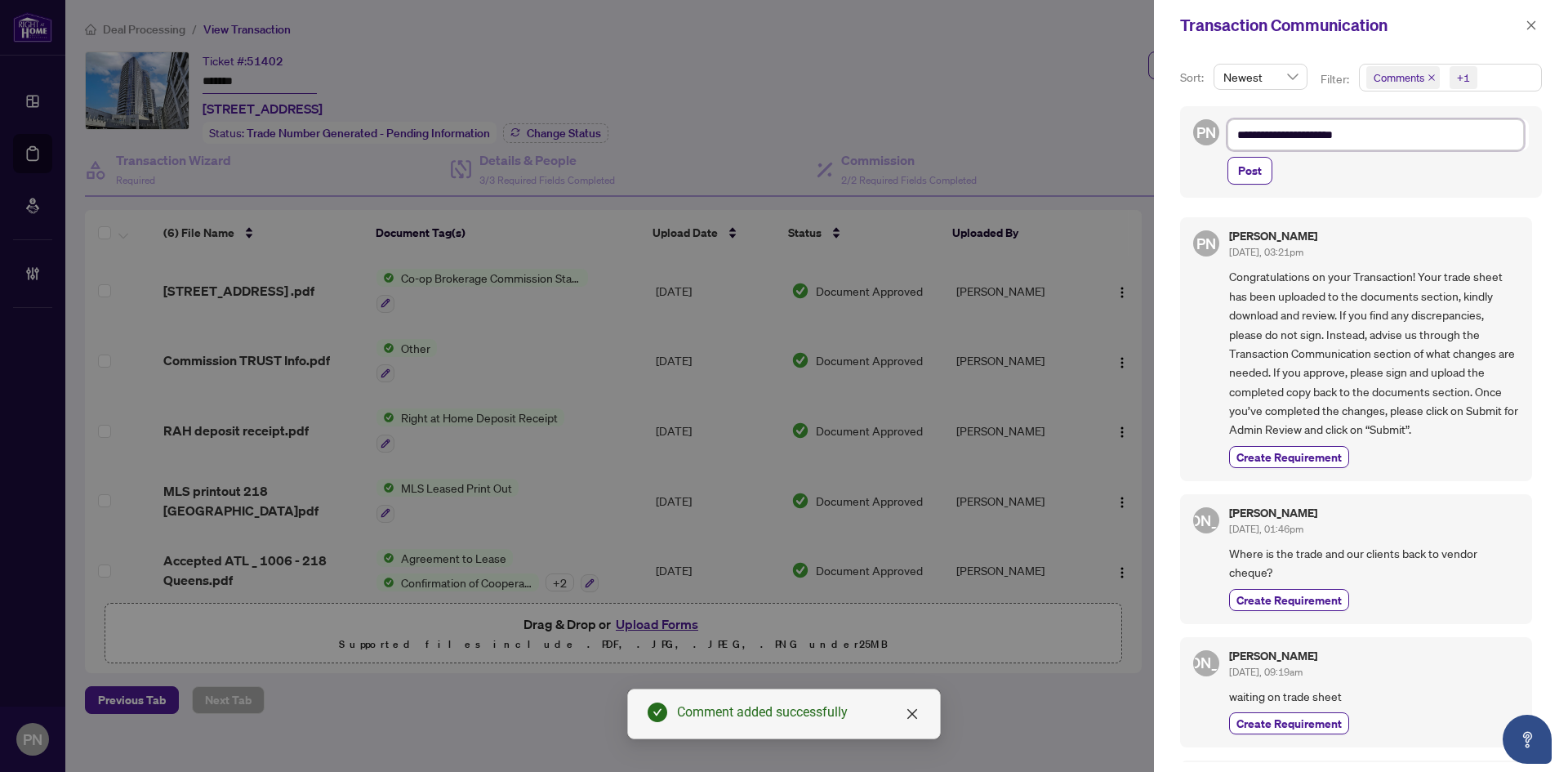
type textarea "**********"
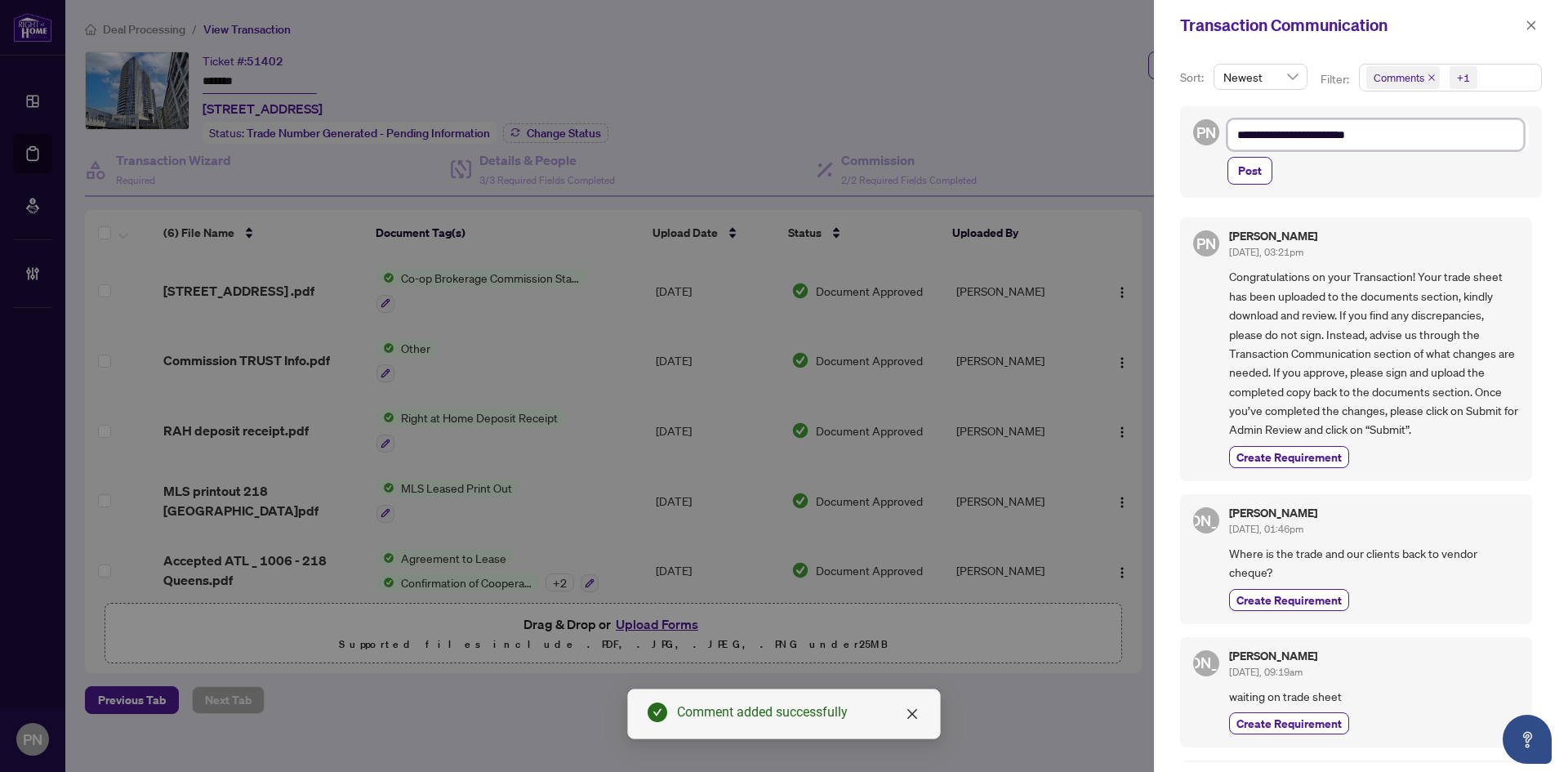
type textarea "**********"
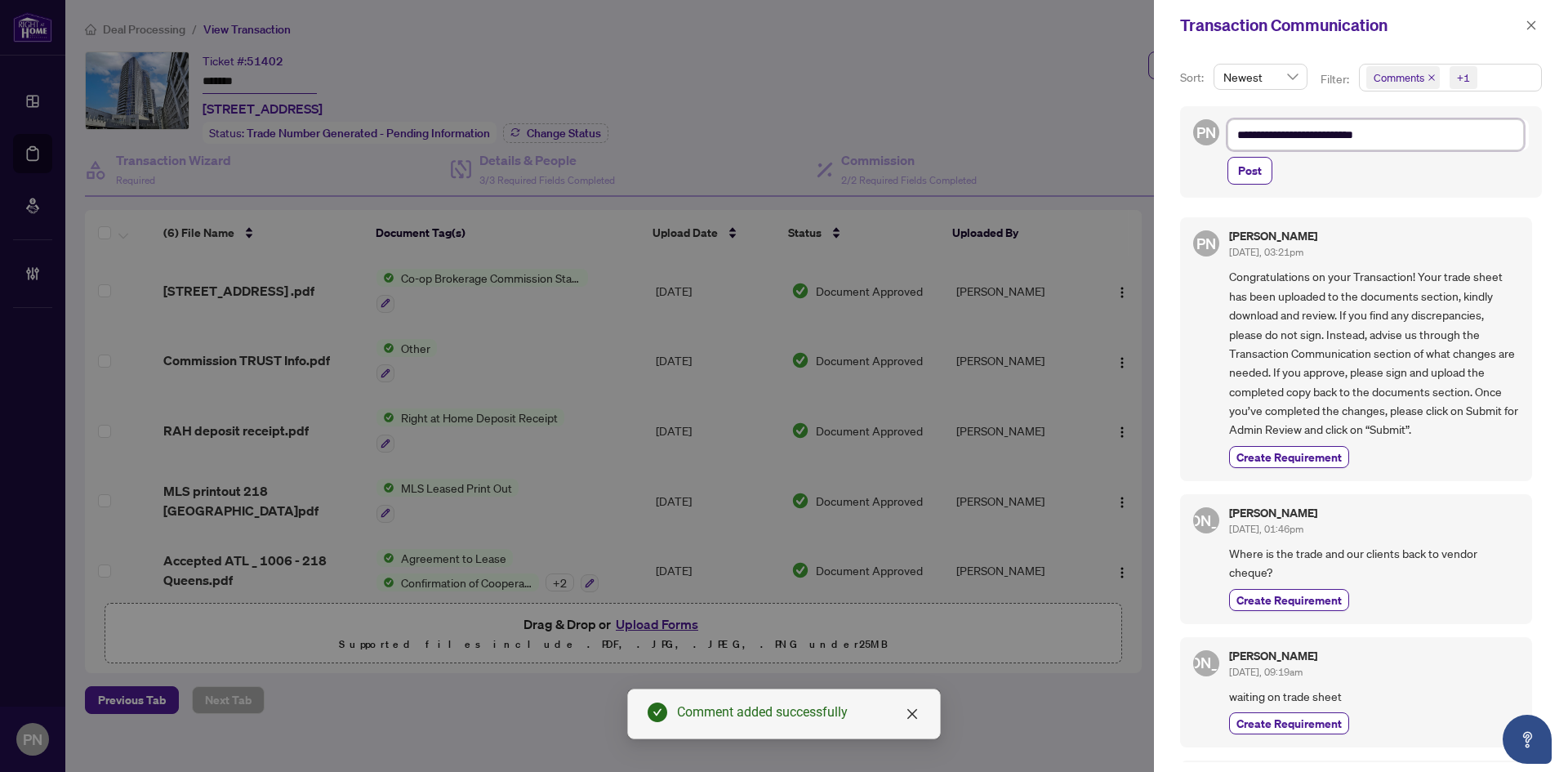
type textarea "**********"
click at [1258, 179] on span "Post" at bounding box center [1250, 171] width 23 height 26
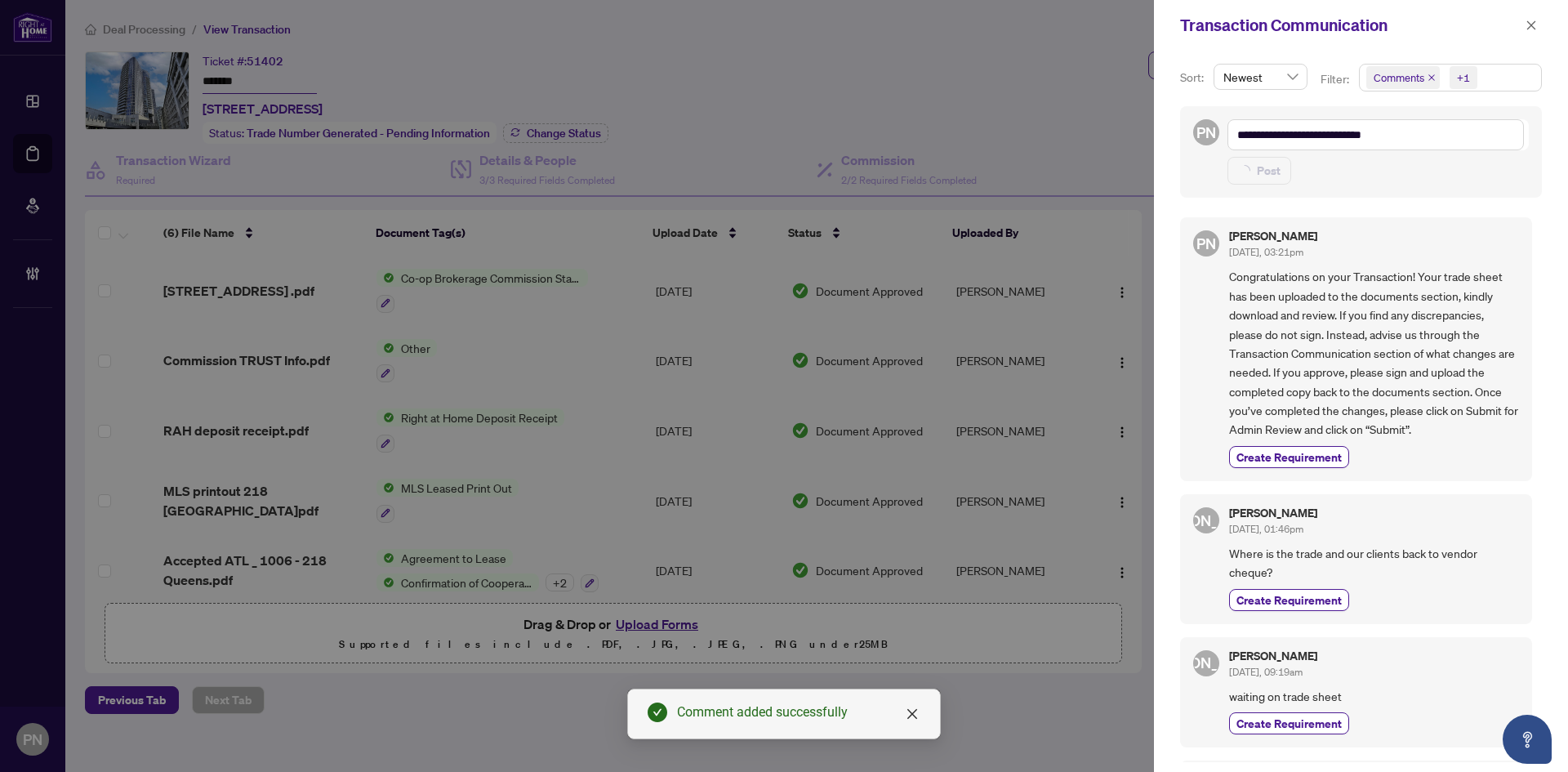
type textarea "**********"
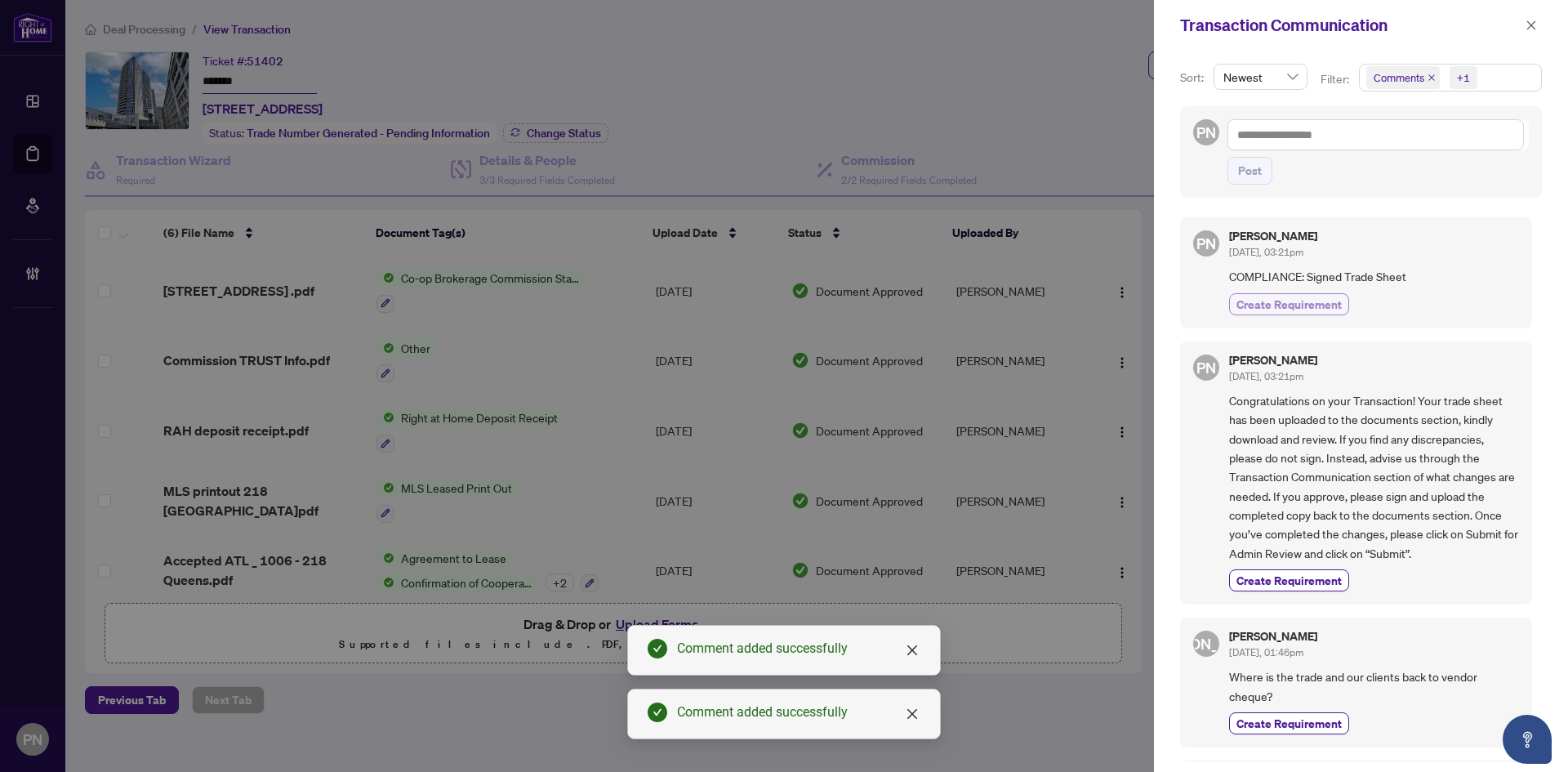
click at [1307, 315] on button "Create Requirement" at bounding box center [1289, 303] width 120 height 22
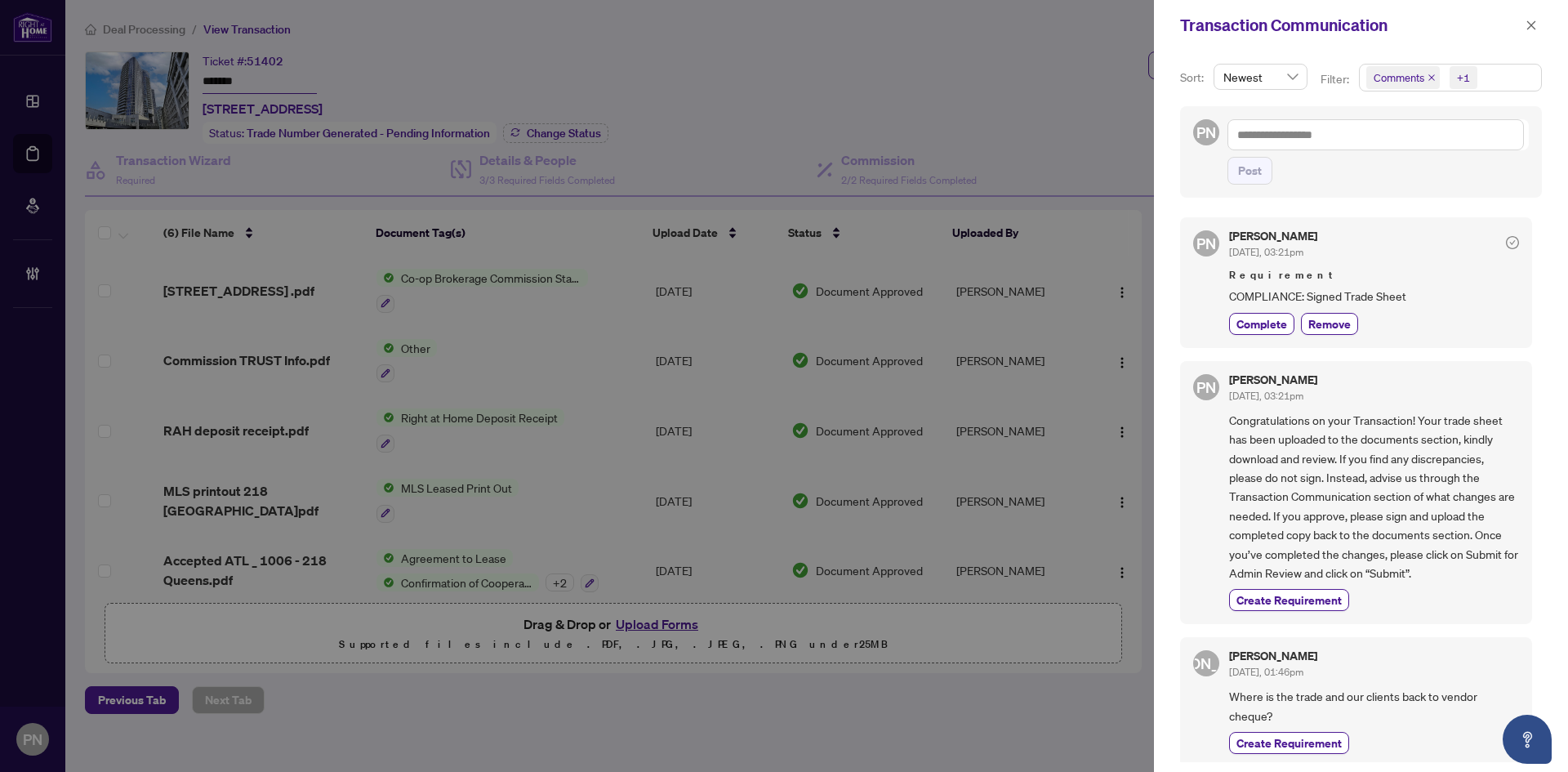
drag, startPoint x: 1536, startPoint y: 21, endPoint x: 1563, endPoint y: 32, distance: 29.2
click at [1536, 21] on icon "close" at bounding box center [1531, 25] width 11 height 11
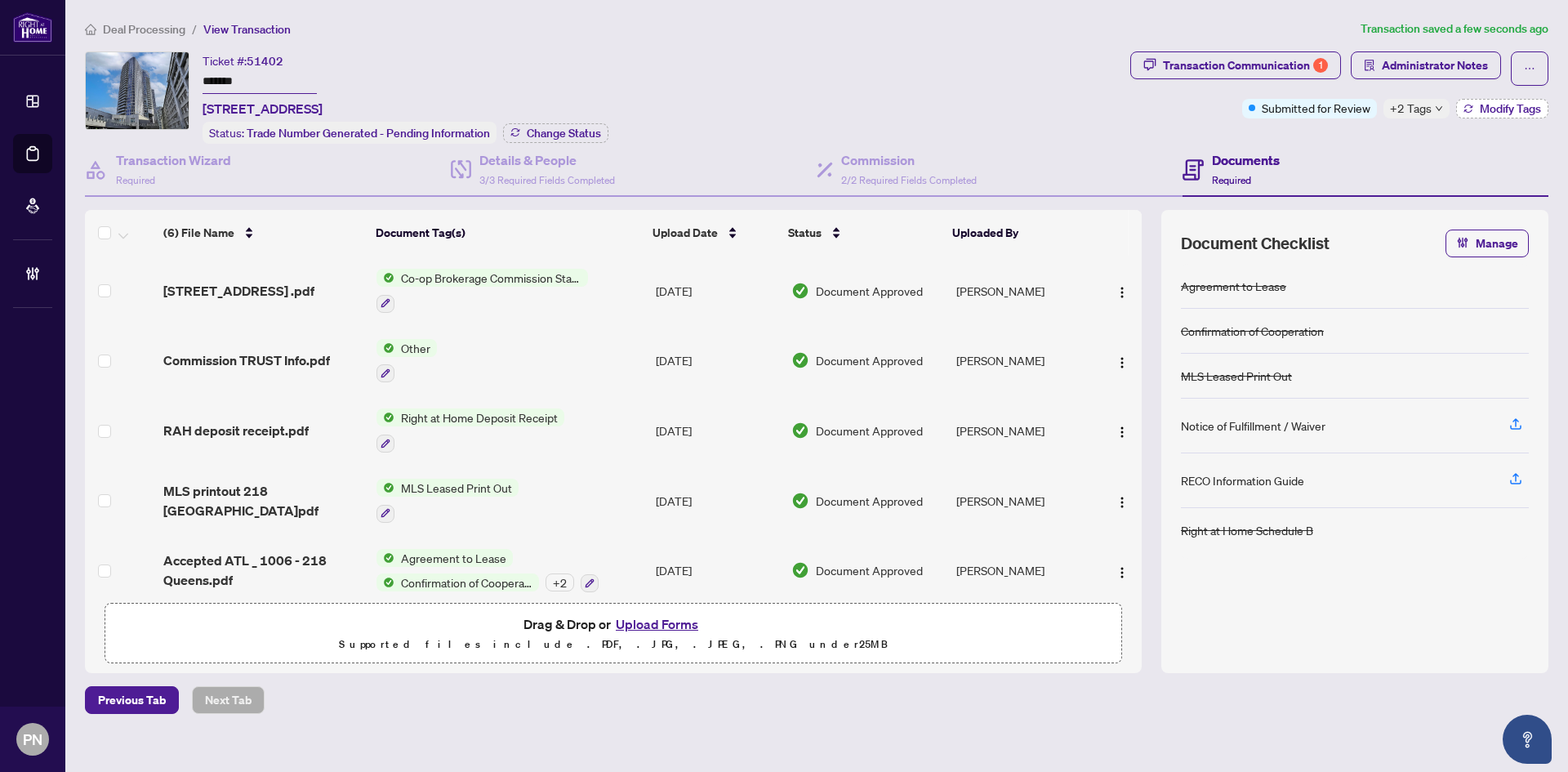
click at [1503, 113] on span "Modify Tags" at bounding box center [1510, 109] width 61 height 11
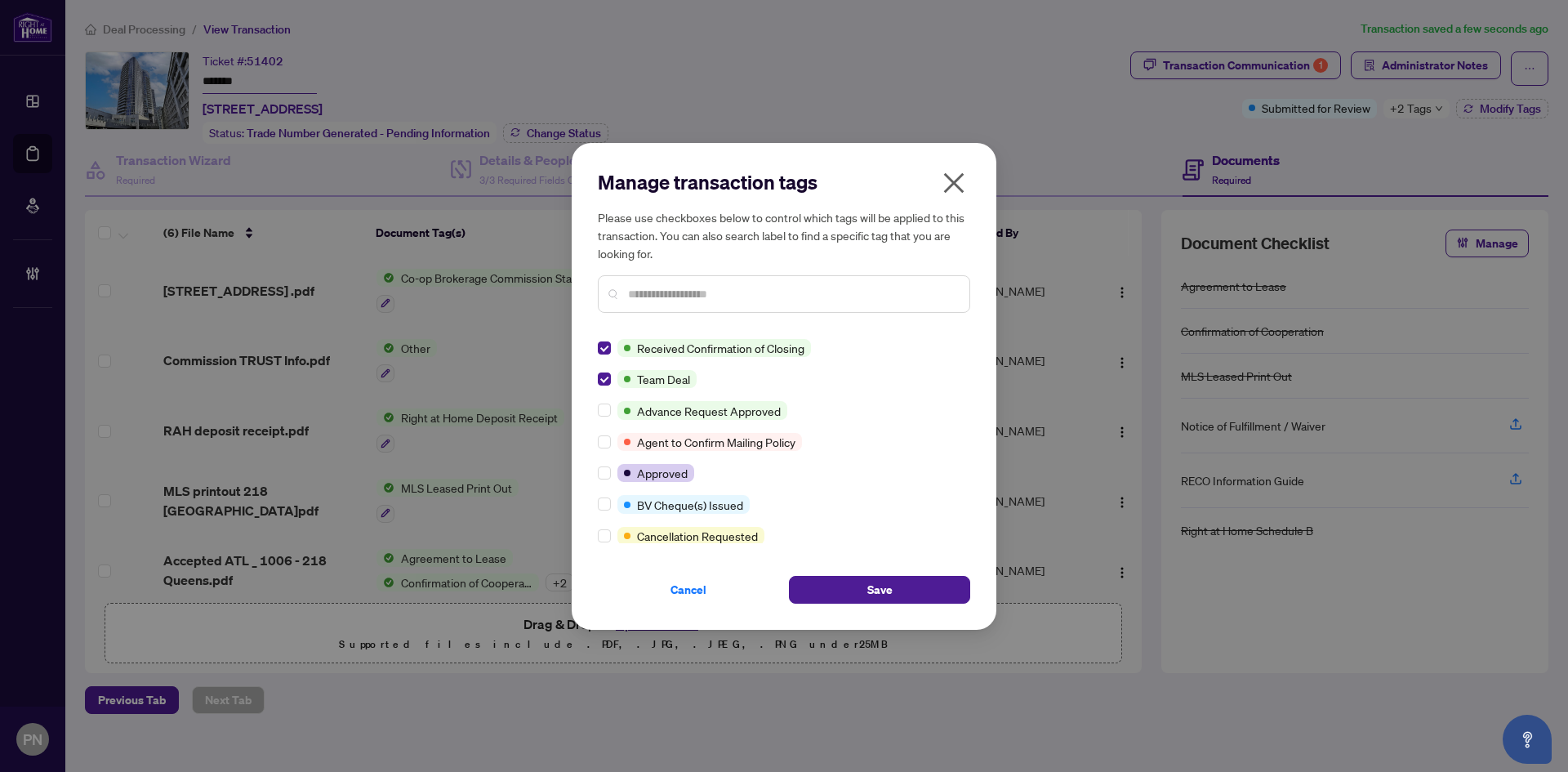
click at [751, 286] on div "Manage transaction tags Please use checkboxes below to control which tags will …" at bounding box center [784, 386] width 372 height 435
click at [751, 286] on input "text" at bounding box center [793, 293] width 329 height 18
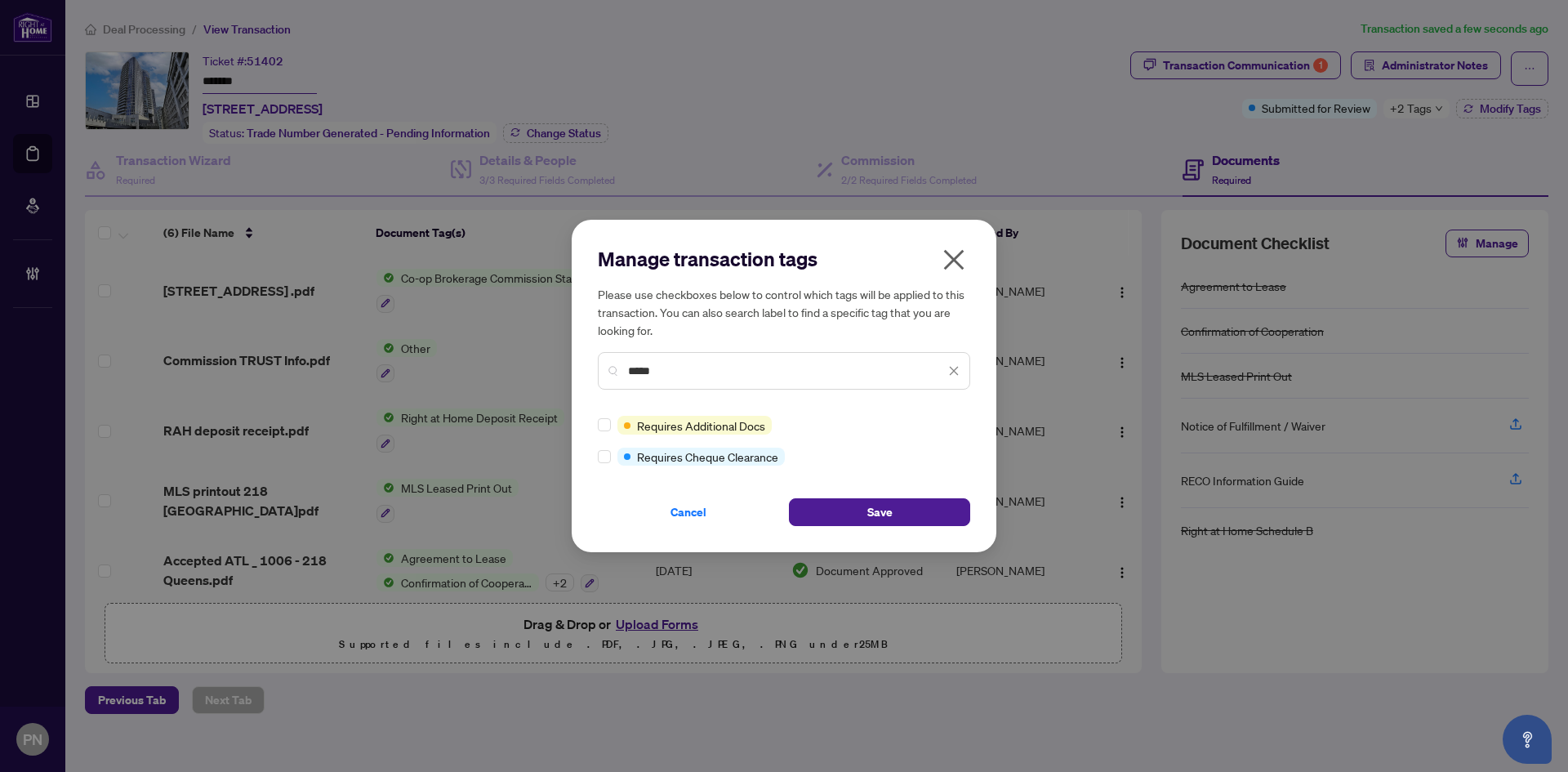
type input "*****"
click at [846, 511] on button "Save" at bounding box center [879, 512] width 181 height 28
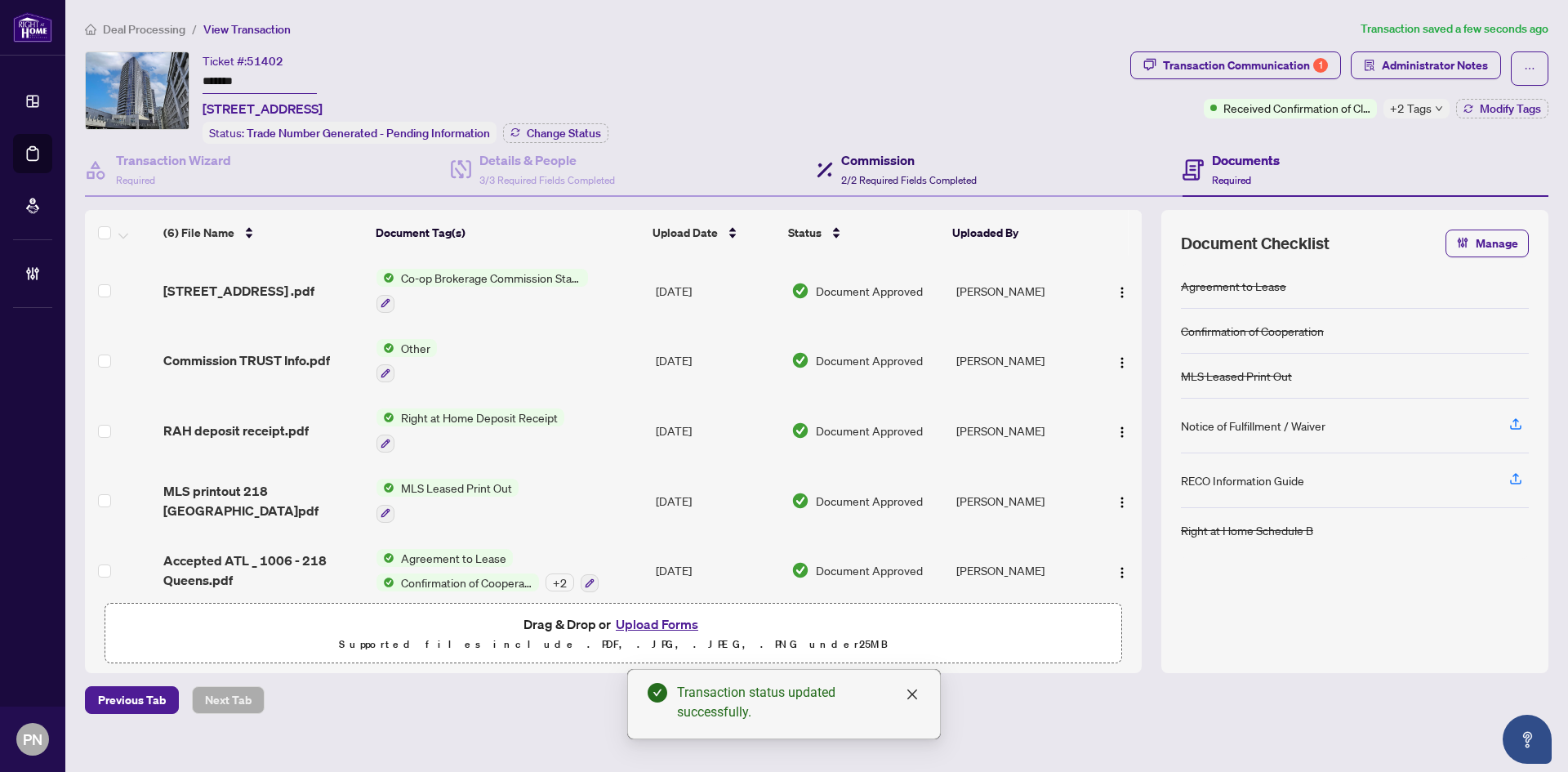
click at [890, 166] on h4 "Commission" at bounding box center [909, 160] width 135 height 20
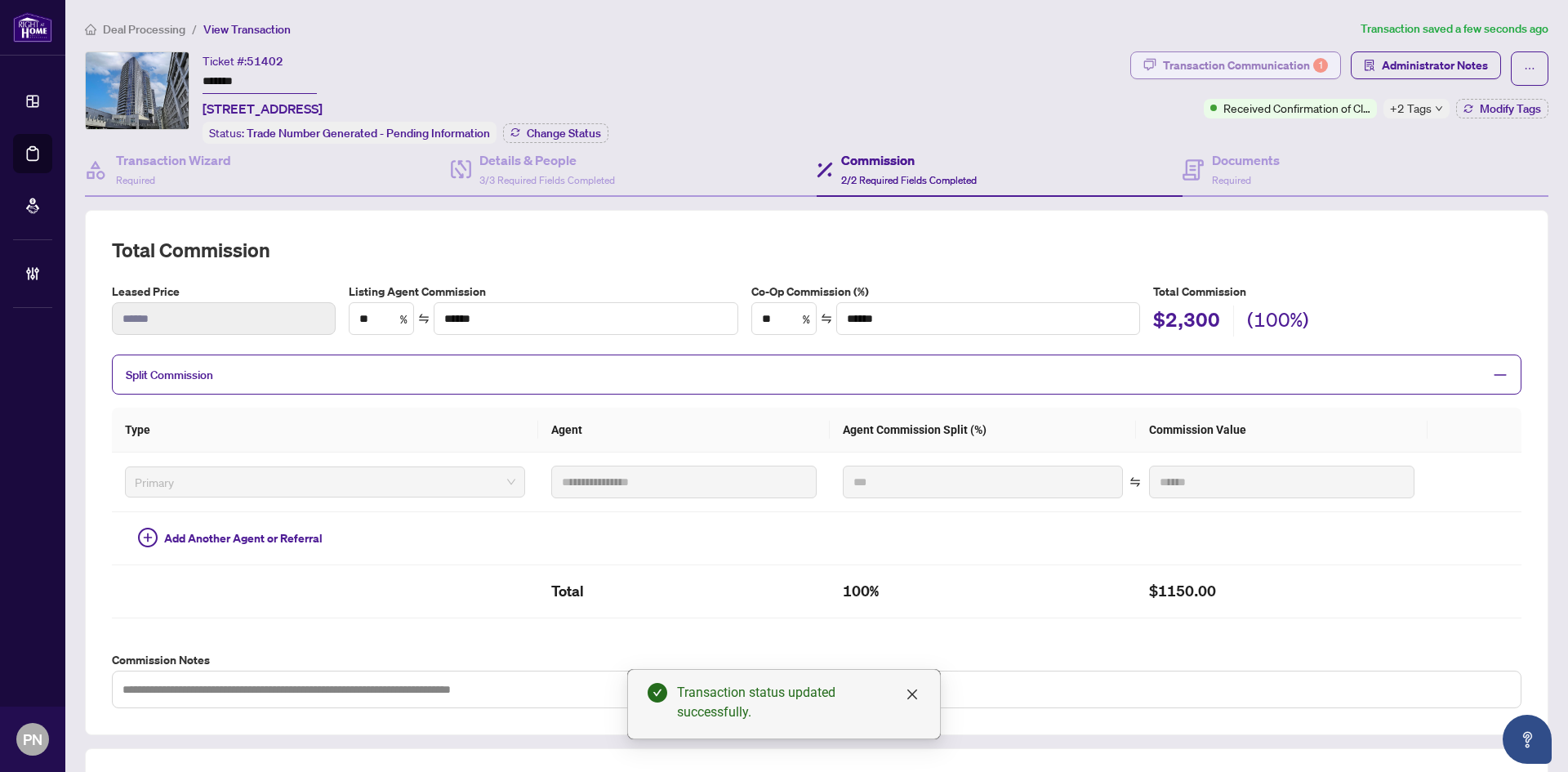
click at [1259, 56] on div "Transaction Communication 1" at bounding box center [1246, 66] width 165 height 26
type textarea "**********"
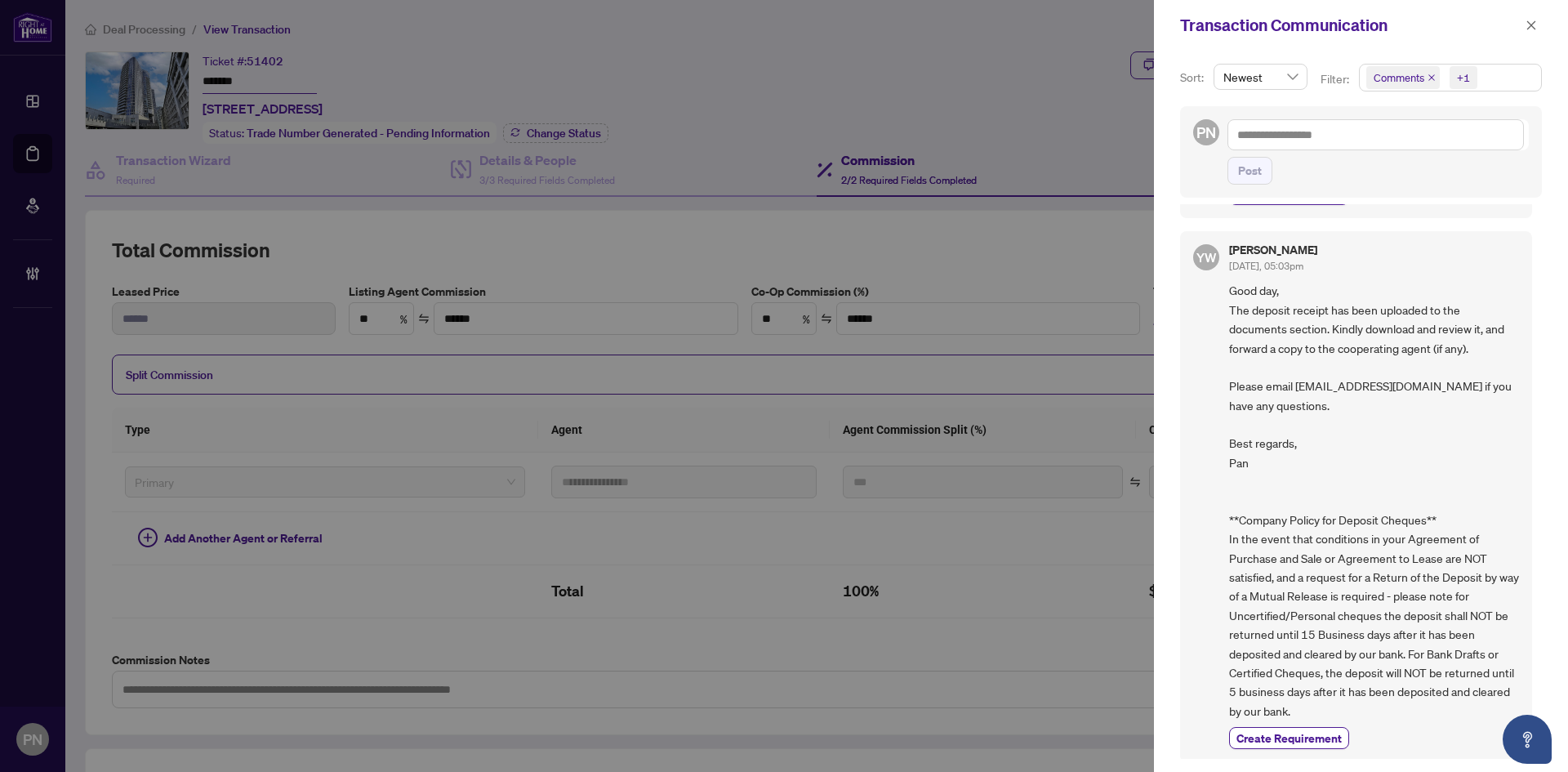
scroll to position [672, 0]
click at [1542, 27] on div "Transaction Communication" at bounding box center [1360, 25] width 414 height 51
click at [1530, 22] on icon "close" at bounding box center [1531, 25] width 11 height 11
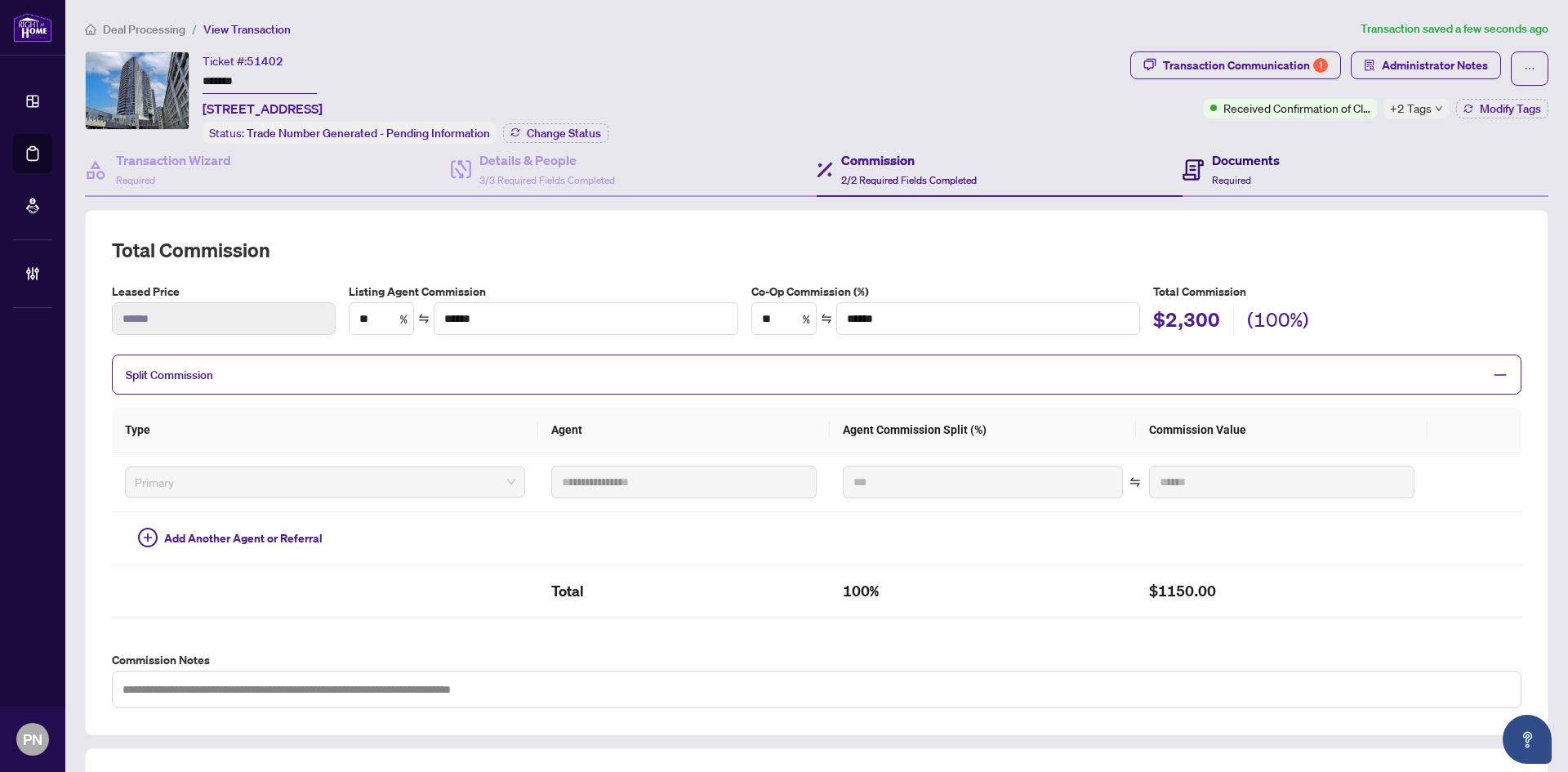
drag, startPoint x: 1244, startPoint y: 173, endPoint x: 1564, endPoint y: 151, distance: 320.8
click at [1243, 173] on div "Documents Required" at bounding box center [1246, 169] width 68 height 39
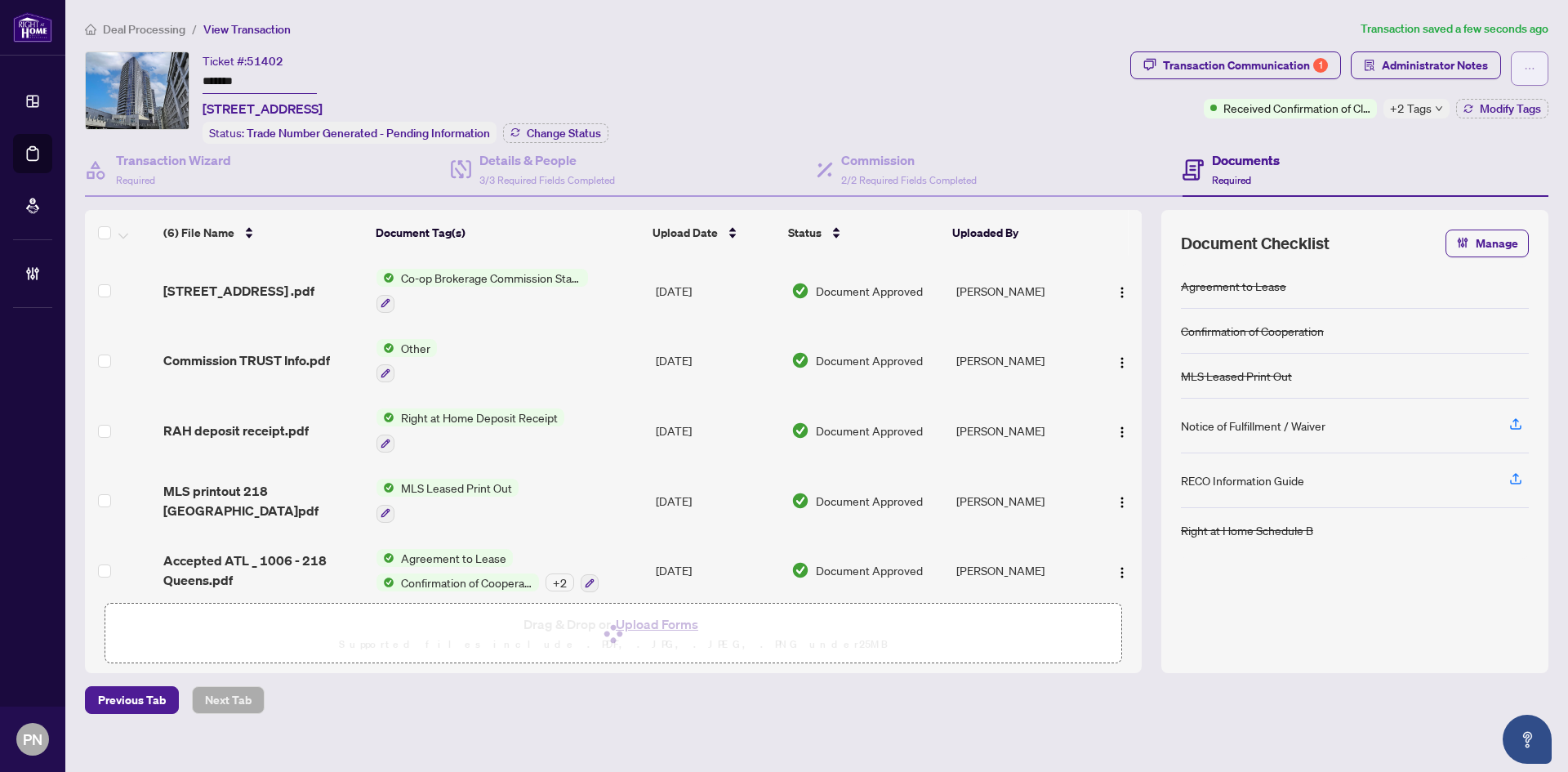
click at [1527, 57] on span "button" at bounding box center [1529, 69] width 11 height 26
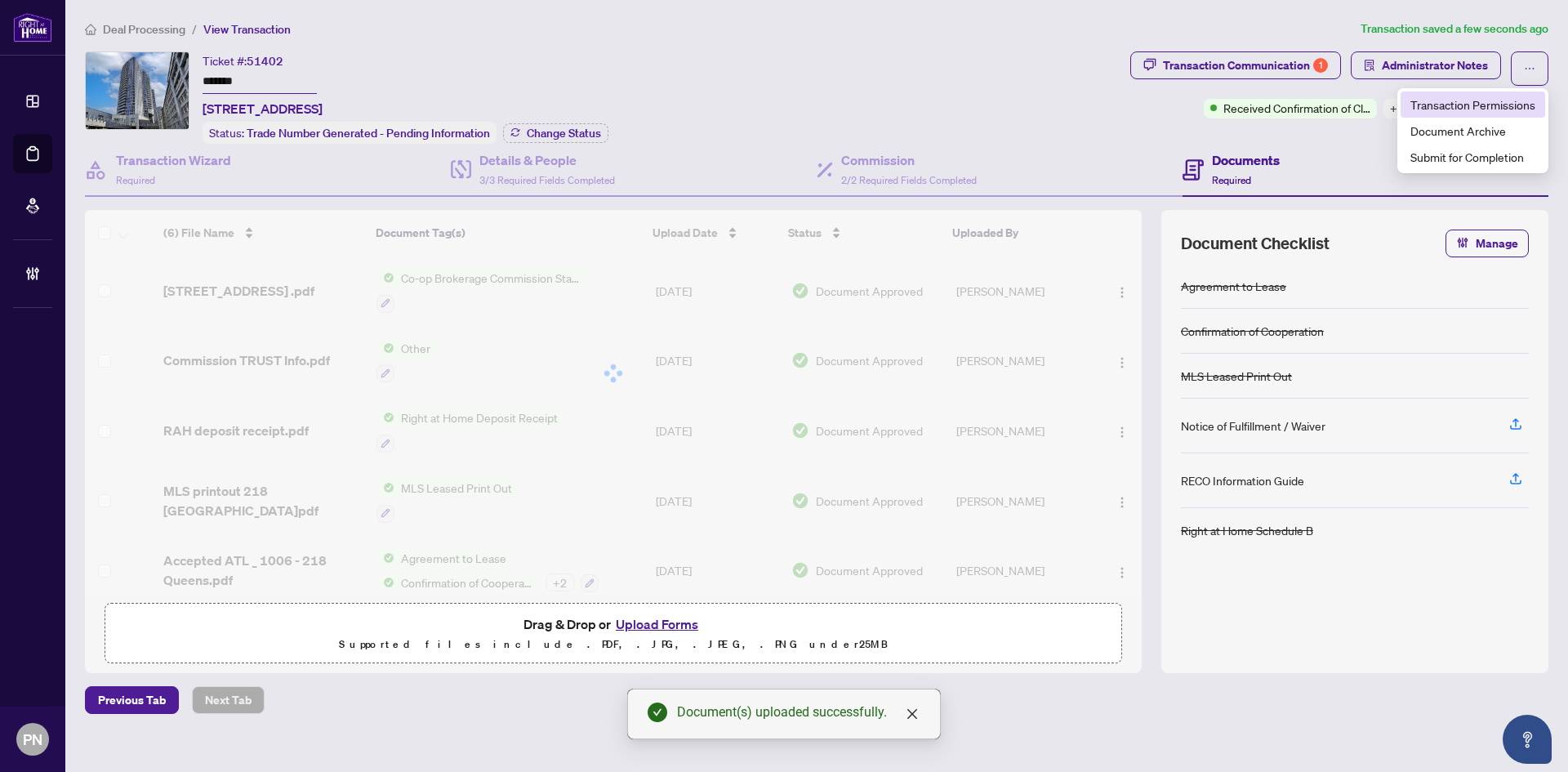
click at [1514, 94] on li "Transaction Permissions" at bounding box center [1473, 104] width 145 height 26
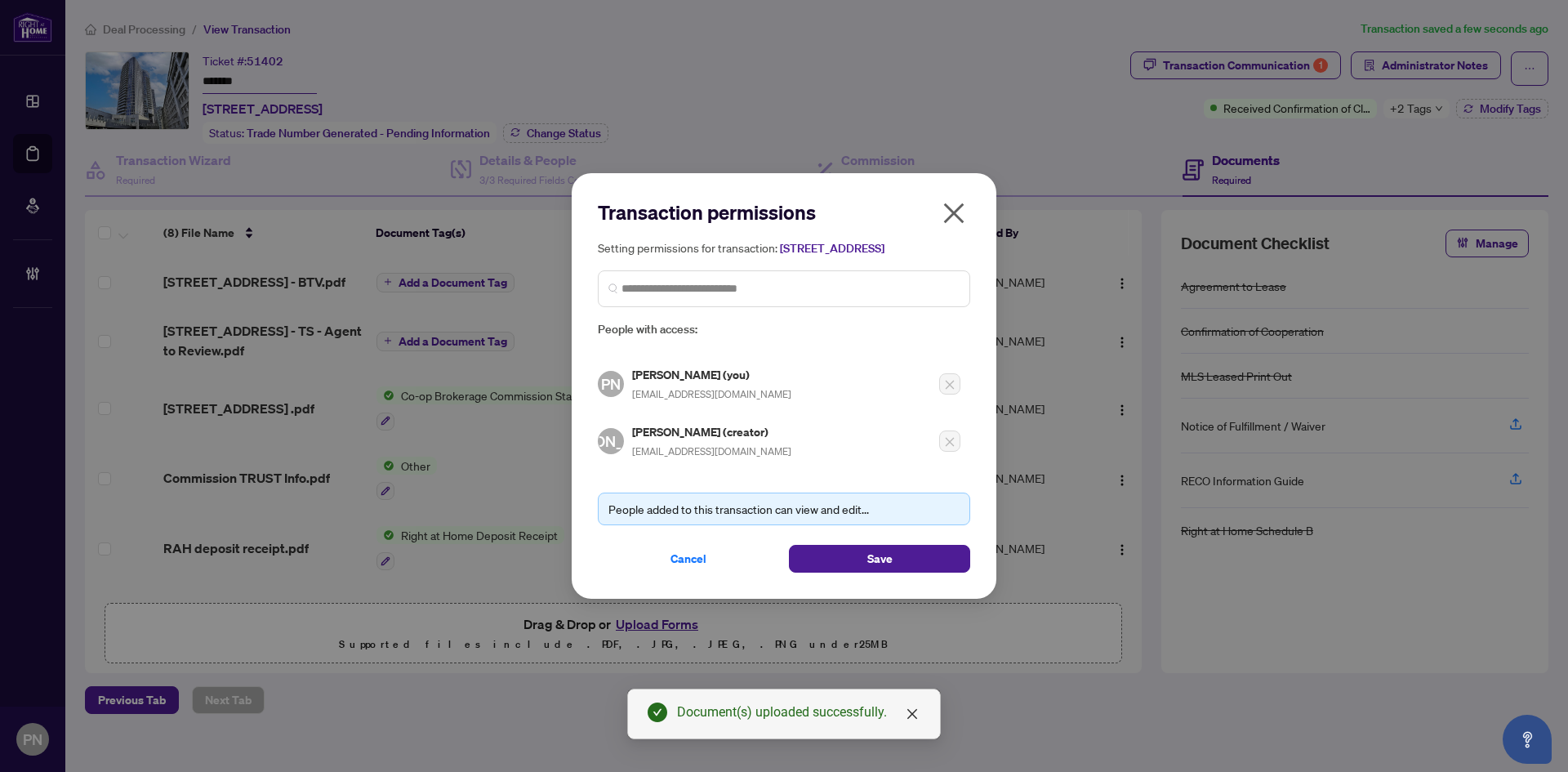
click at [650, 457] on span "agentjarrod@gmail.com" at bounding box center [712, 451] width 160 height 12
copy div "agentjarrod@gmail.com"
click at [684, 572] on span "Cancel" at bounding box center [689, 559] width 36 height 26
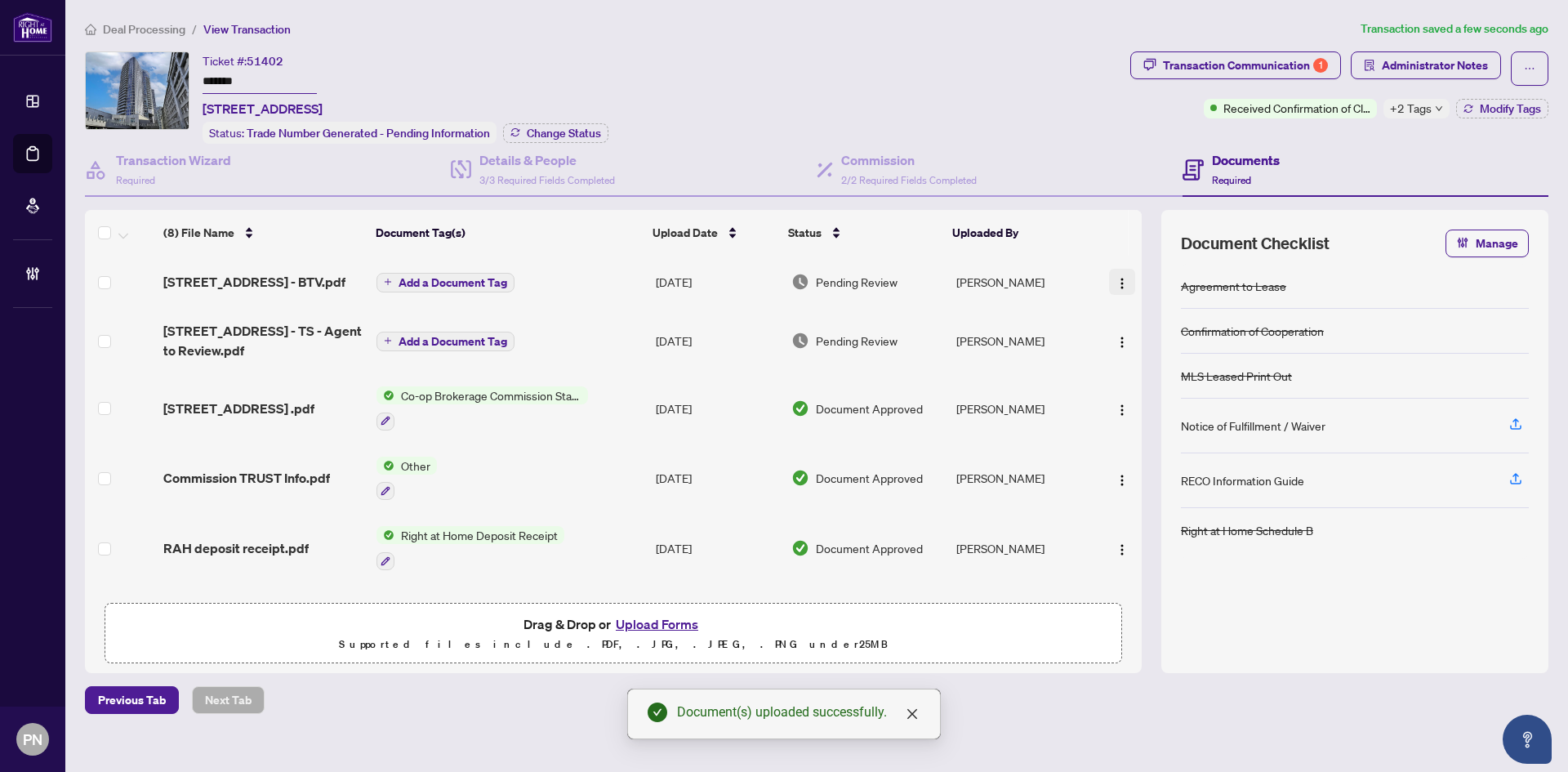
click at [1129, 280] on button "button" at bounding box center [1123, 282] width 26 height 26
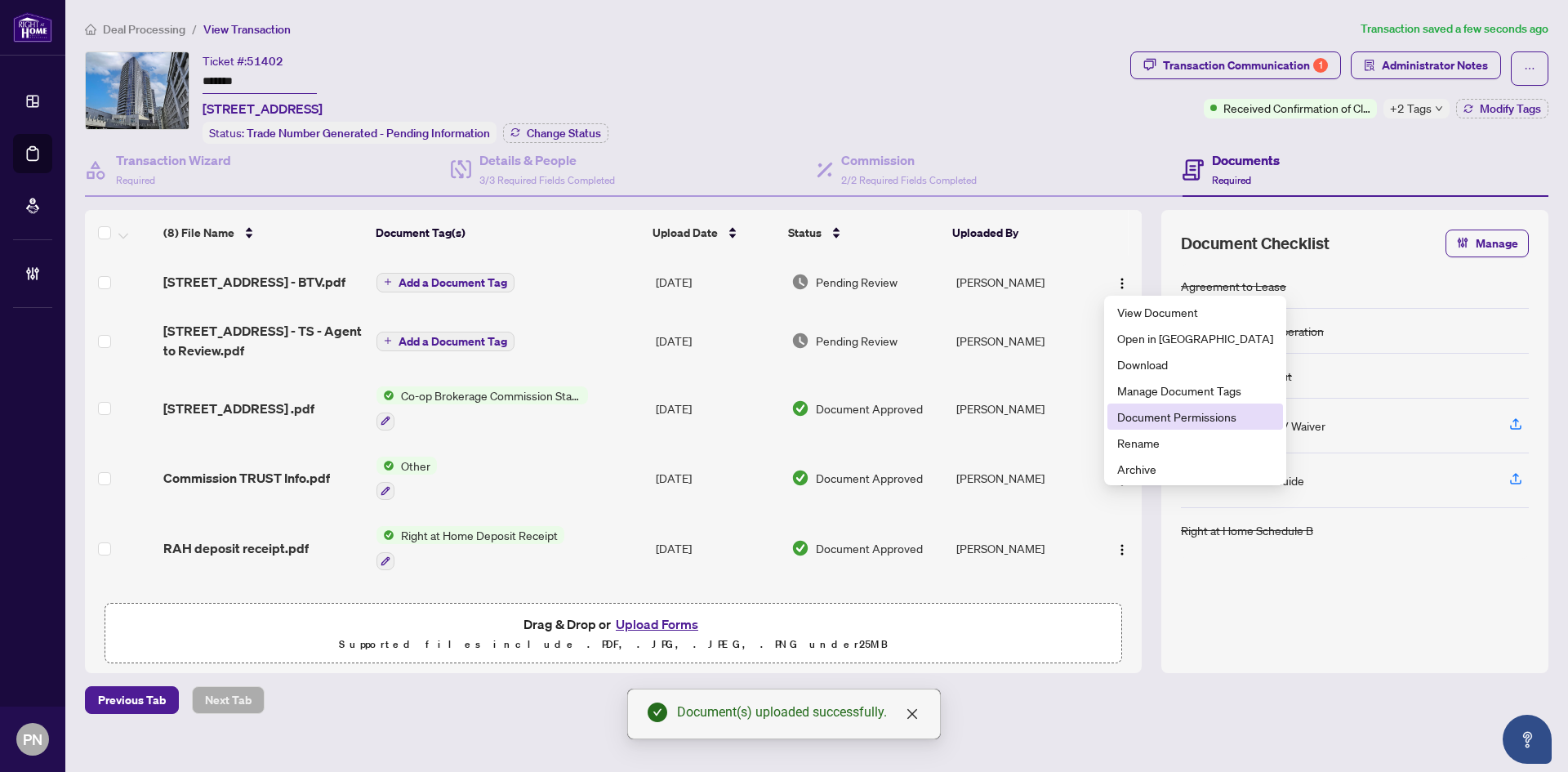
click at [1141, 419] on span "Document Permissions" at bounding box center [1195, 416] width 156 height 18
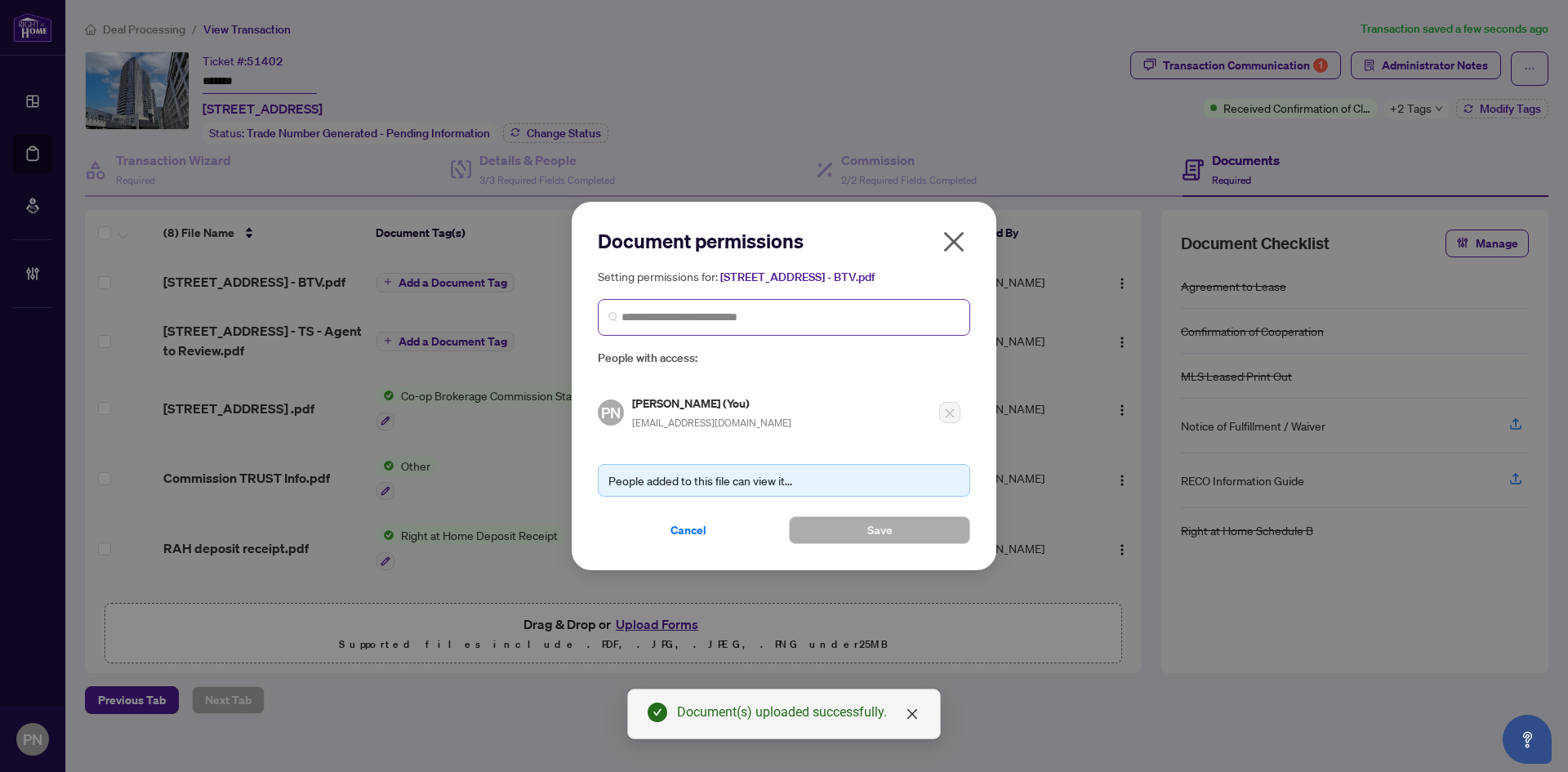
click at [738, 311] on span at bounding box center [784, 317] width 372 height 37
paste input "**********"
type input "**********"
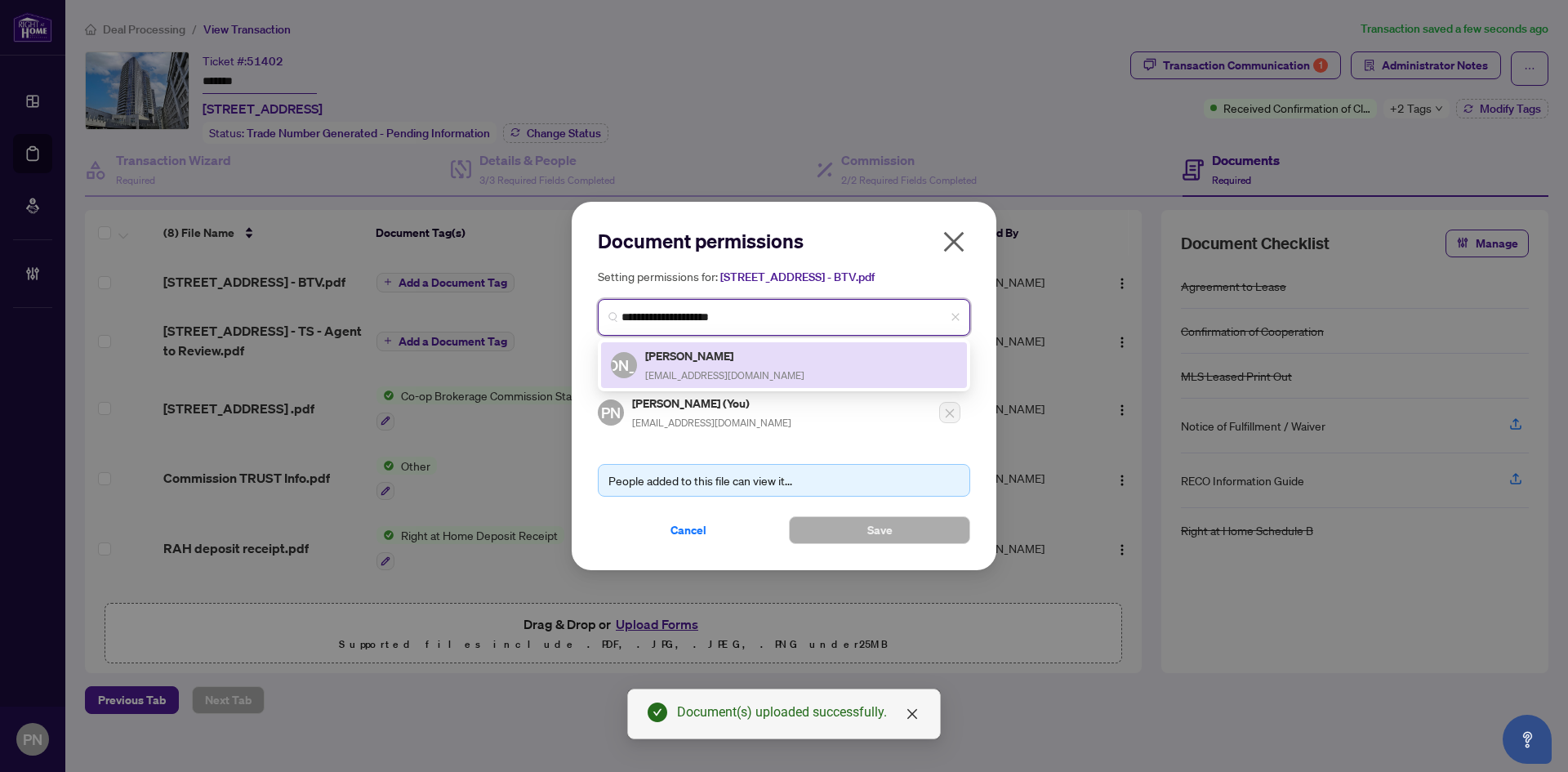
click at [691, 369] on span "agentjarrod@gmail.com" at bounding box center [725, 375] width 160 height 12
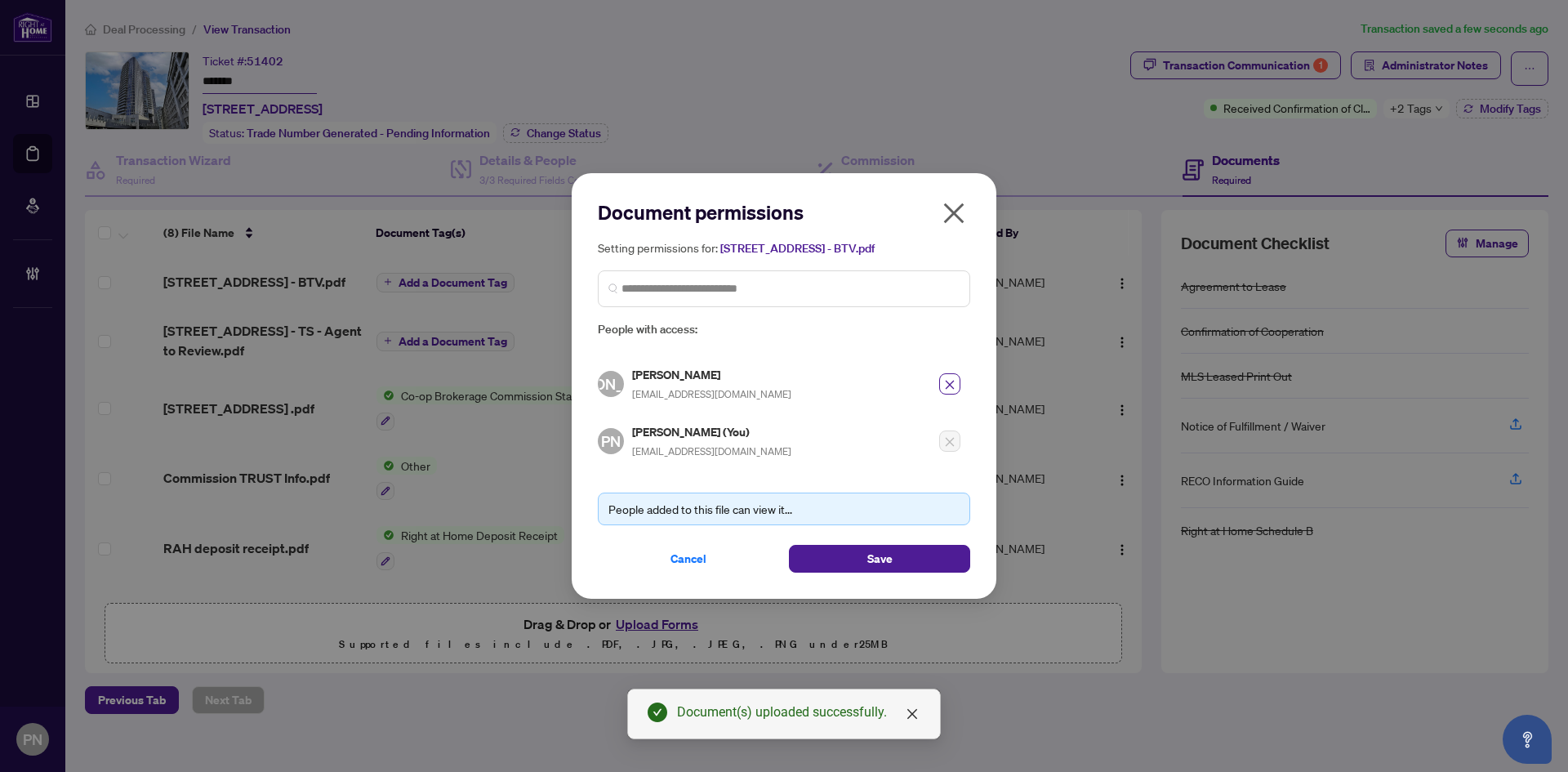
click at [877, 579] on div "Document permissions Setting permissions for: 218 Queens Quay 1006 - BTV.pdf 61…" at bounding box center [784, 385] width 425 height 425
click at [884, 555] on span "Save" at bounding box center [879, 559] width 25 height 26
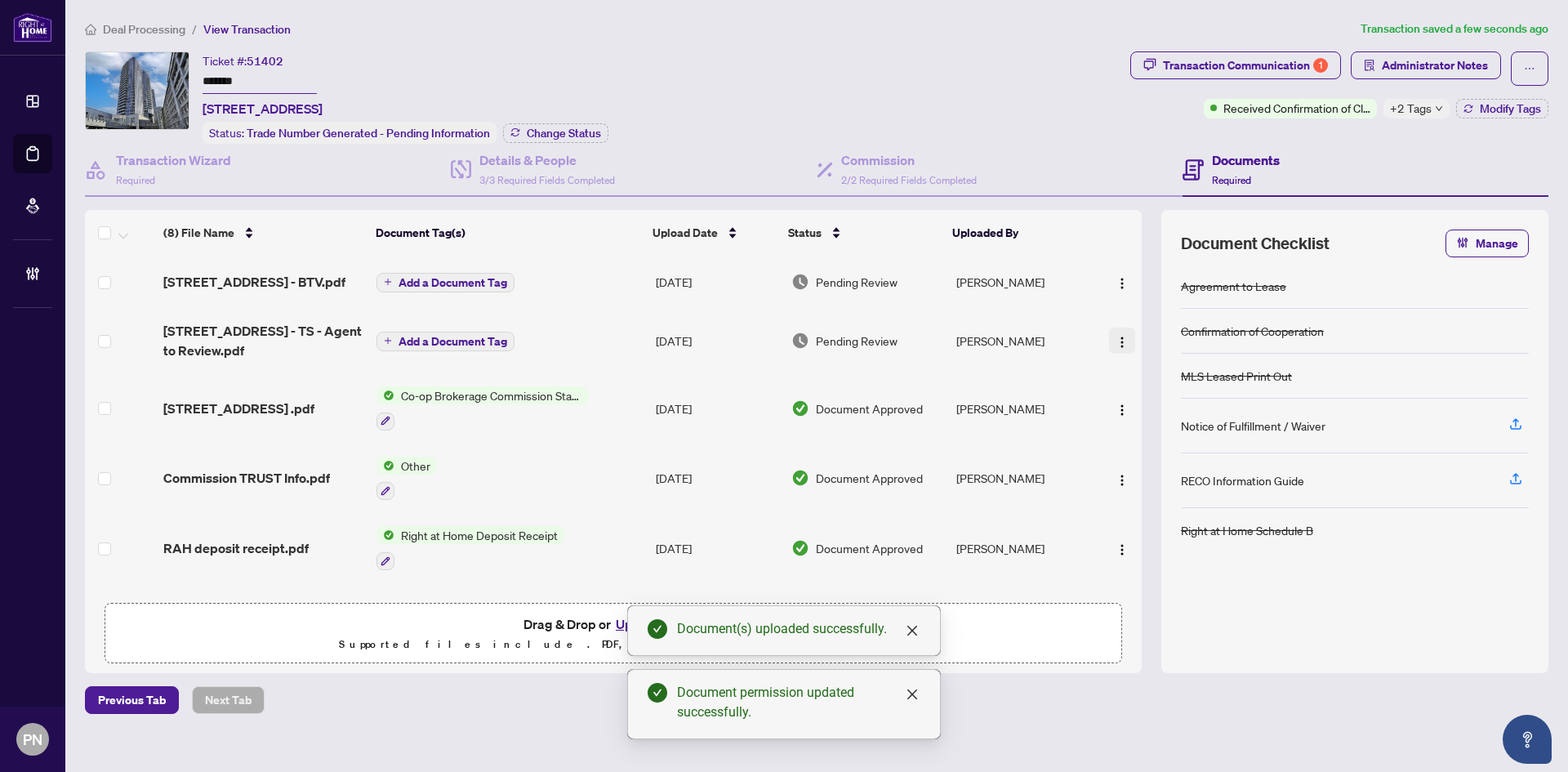
click at [1116, 339] on img "button" at bounding box center [1123, 342] width 13 height 13
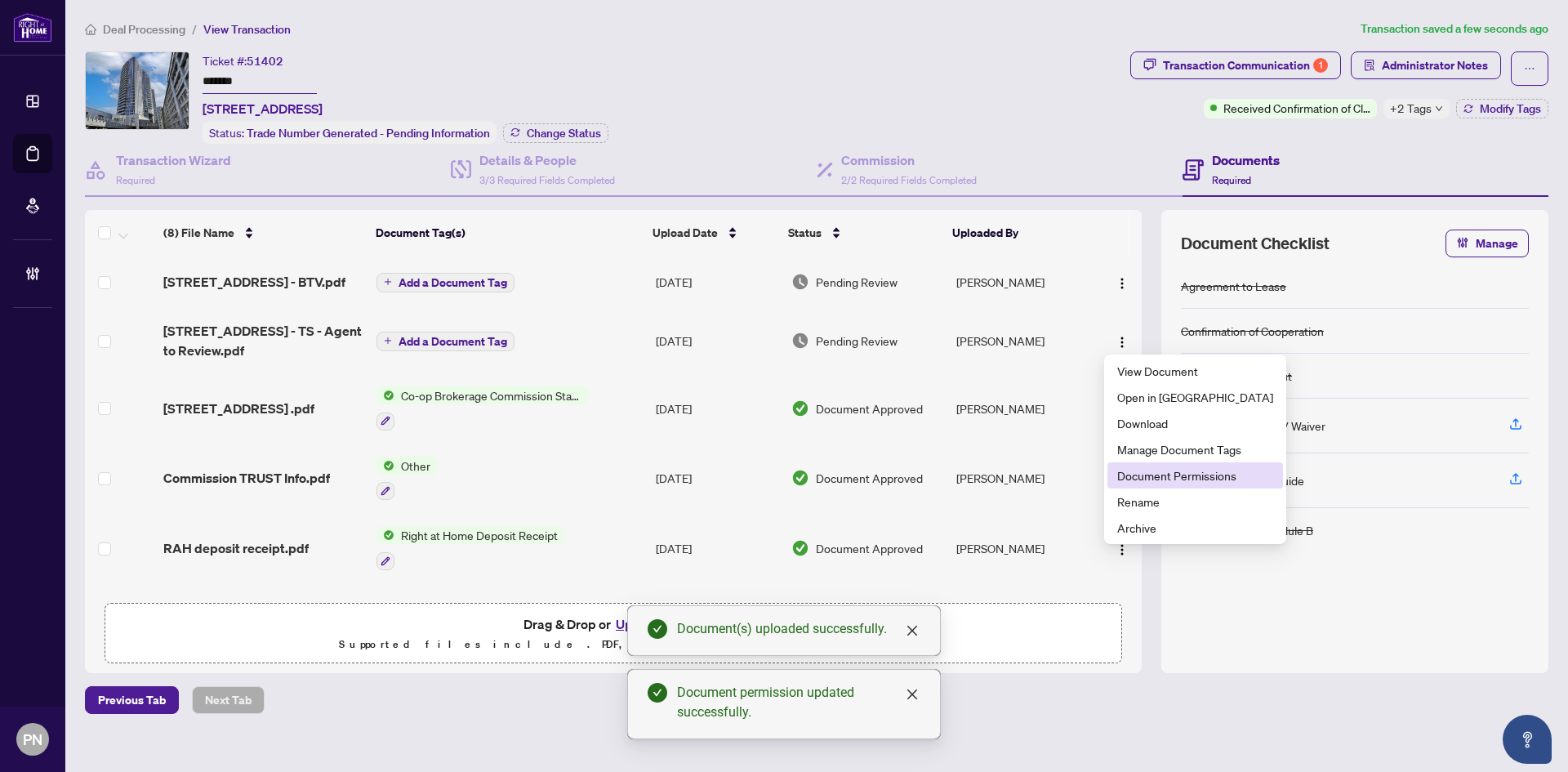
click at [1191, 473] on span "Document Permissions" at bounding box center [1195, 474] width 156 height 18
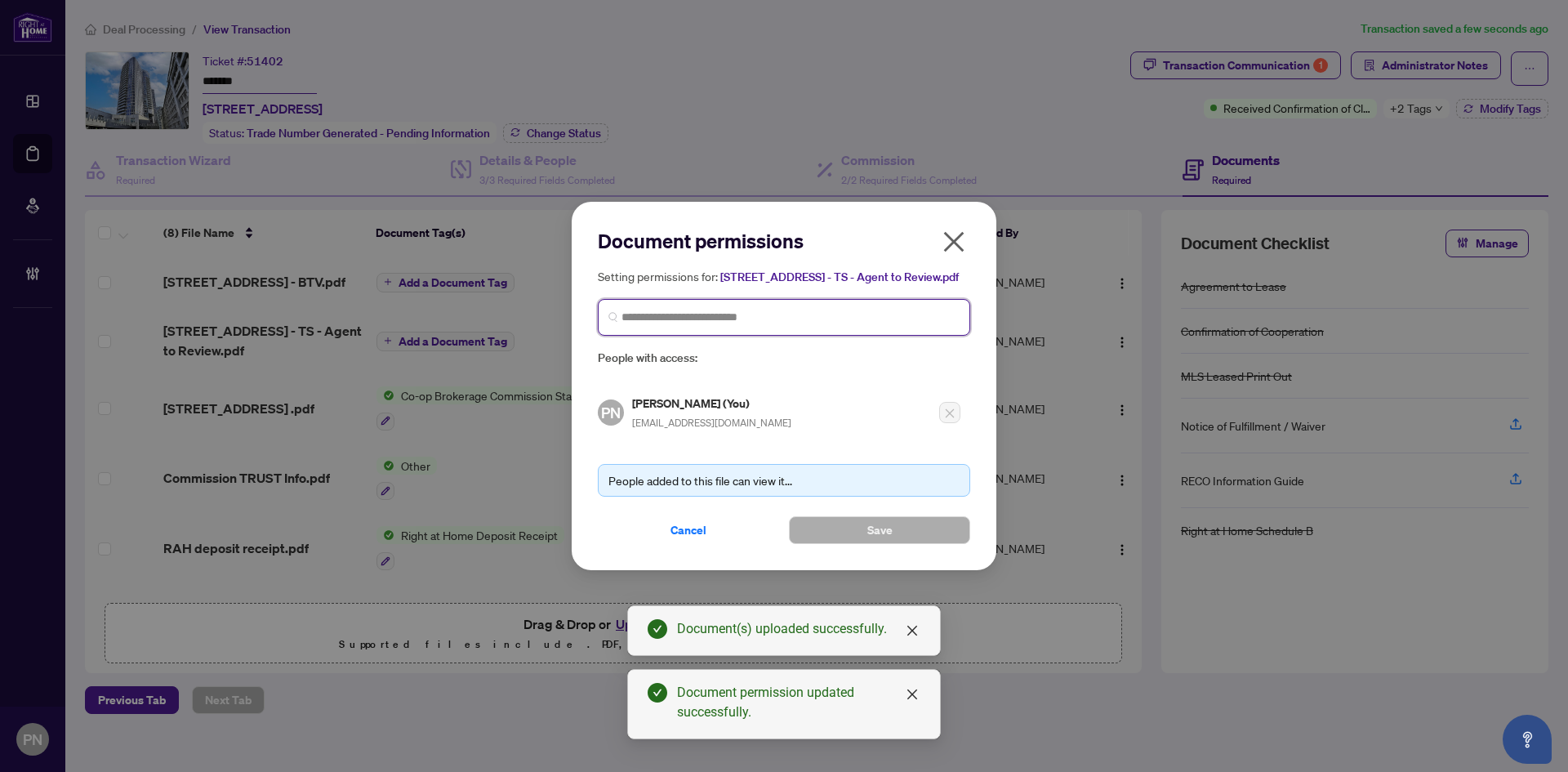
click at [782, 326] on input "search" at bounding box center [791, 317] width 338 height 17
paste input "**********"
type input "**********"
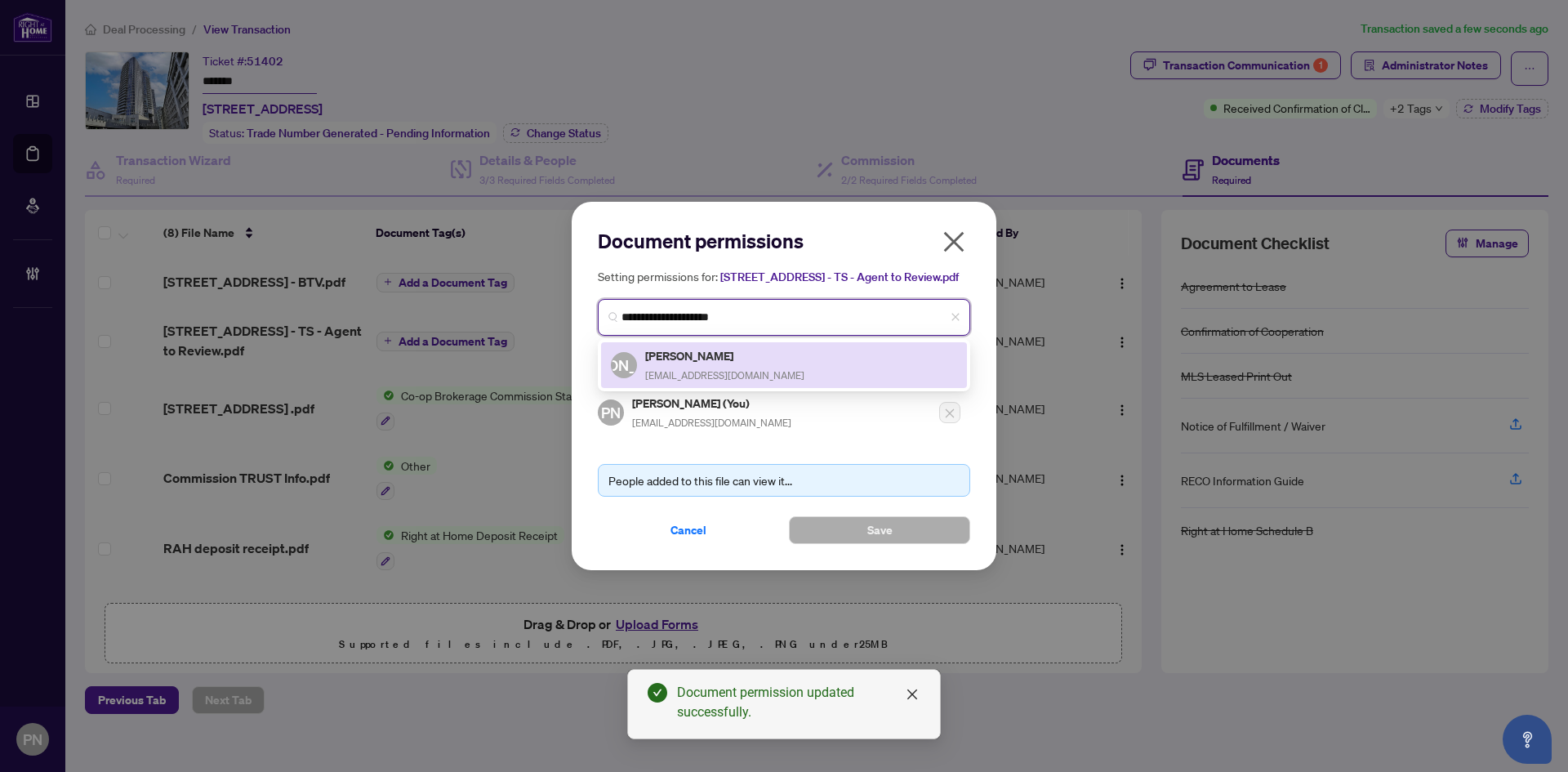
click at [758, 375] on div "JA Jarrod Armstrong agentjarrod@gmail.com" at bounding box center [784, 365] width 347 height 38
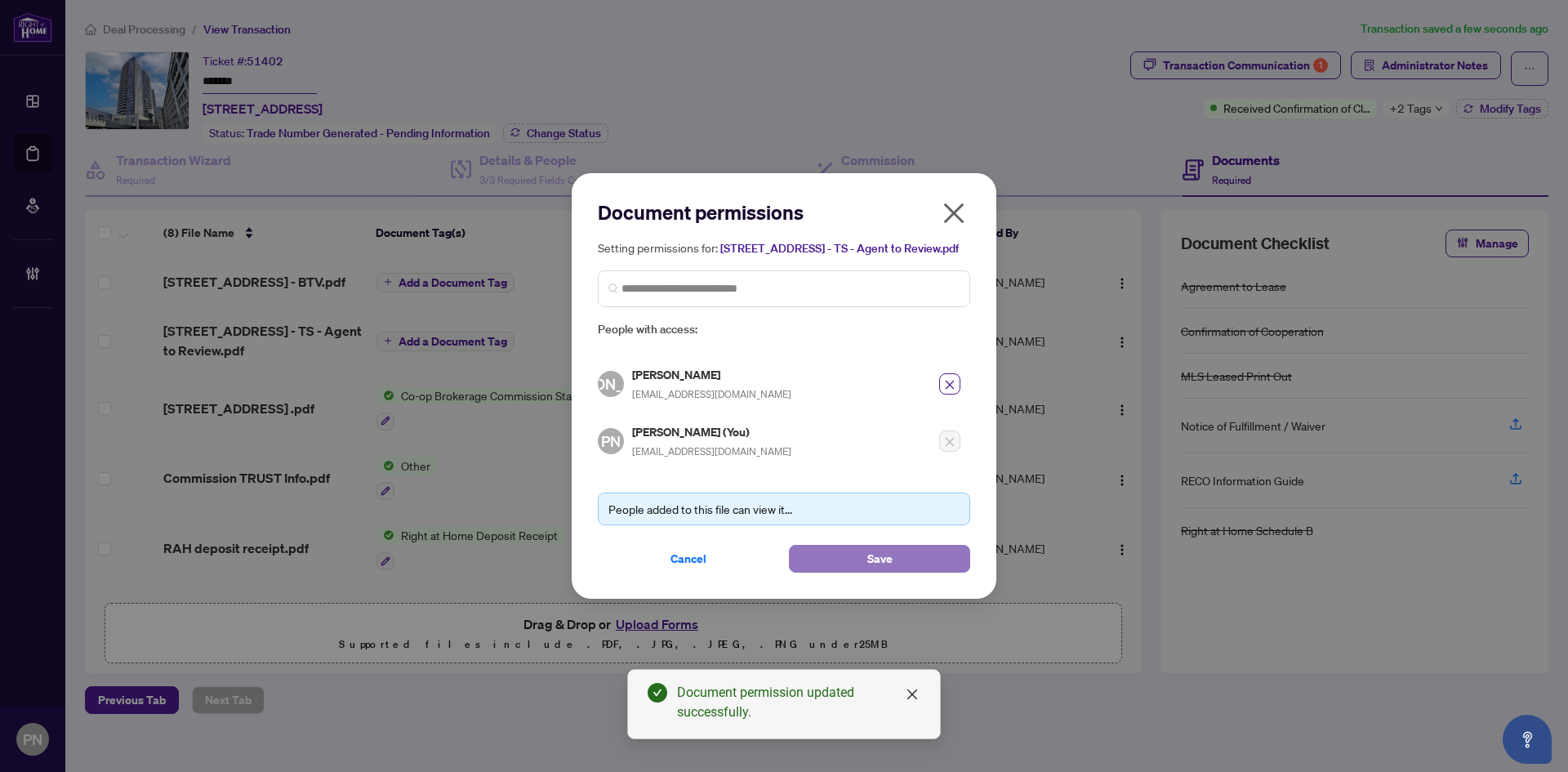
click at [842, 572] on button "Save" at bounding box center [879, 559] width 181 height 28
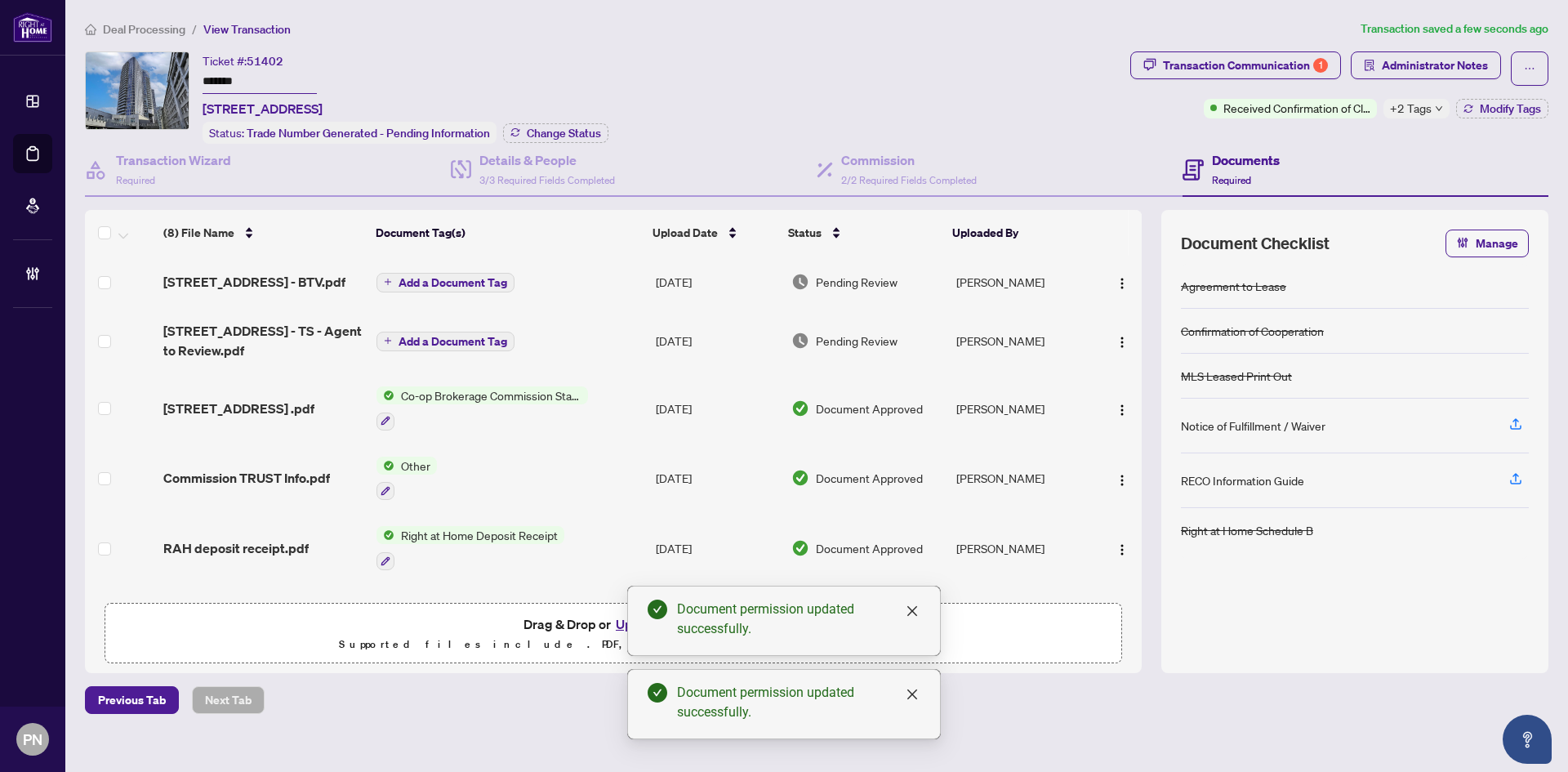
click at [467, 277] on span "Add a Document Tag" at bounding box center [453, 283] width 109 height 11
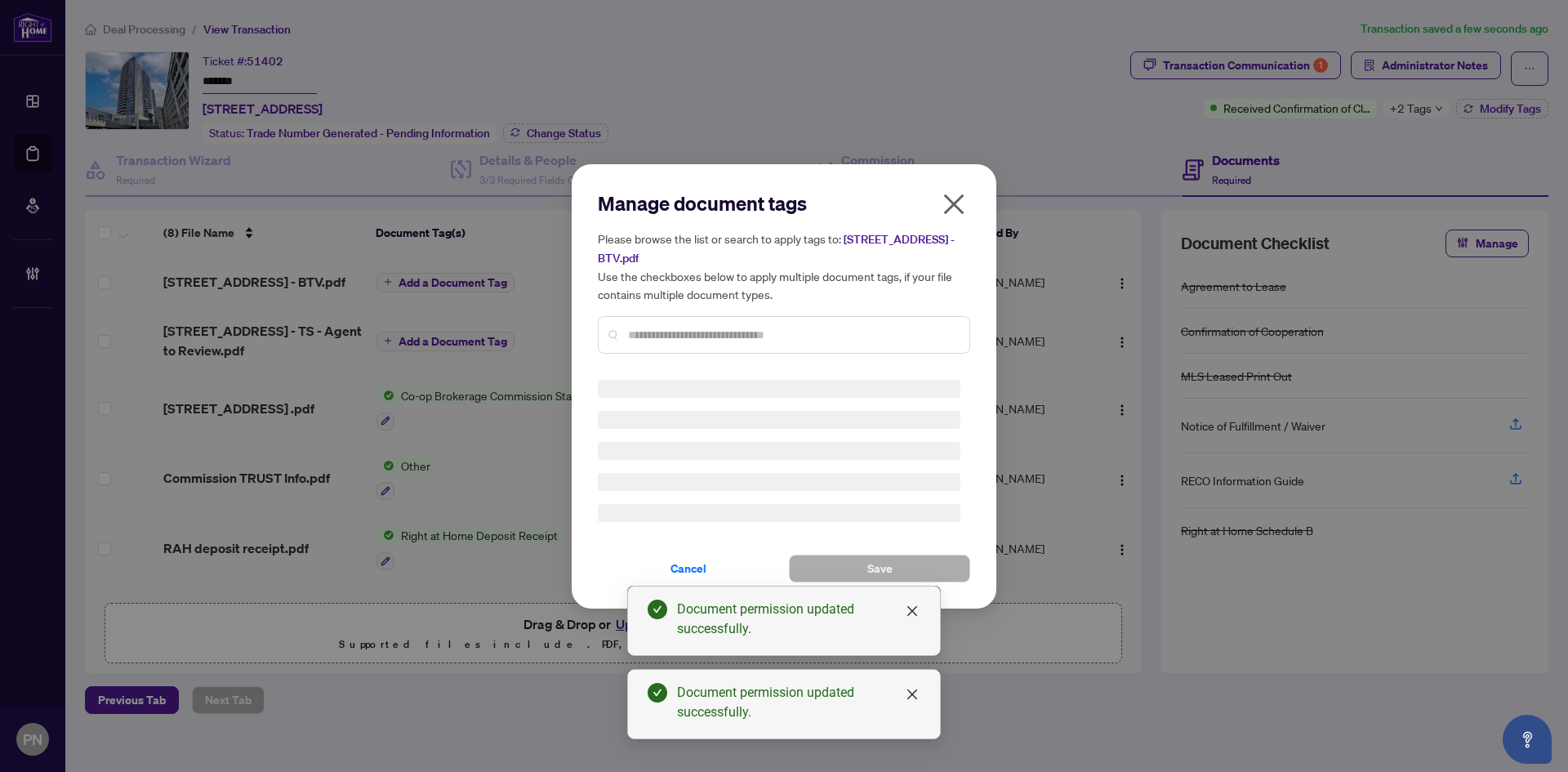
click at [899, 332] on div "Manage document tags Please browse the list or search to apply tags to: 218 Que…" at bounding box center [784, 279] width 372 height 177
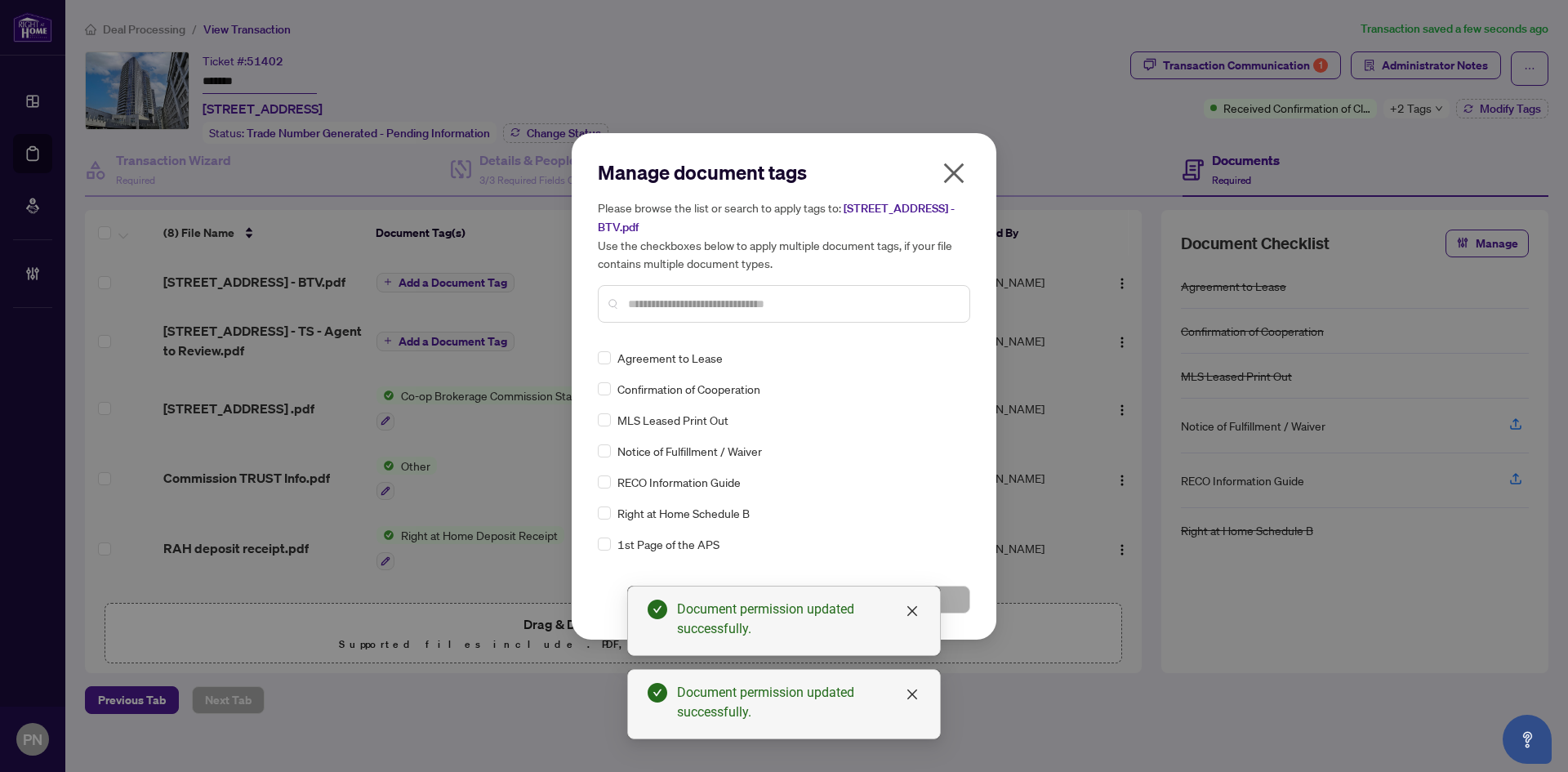
click at [817, 313] on div at bounding box center [784, 303] width 372 height 38
click at [829, 303] on input "text" at bounding box center [793, 303] width 329 height 18
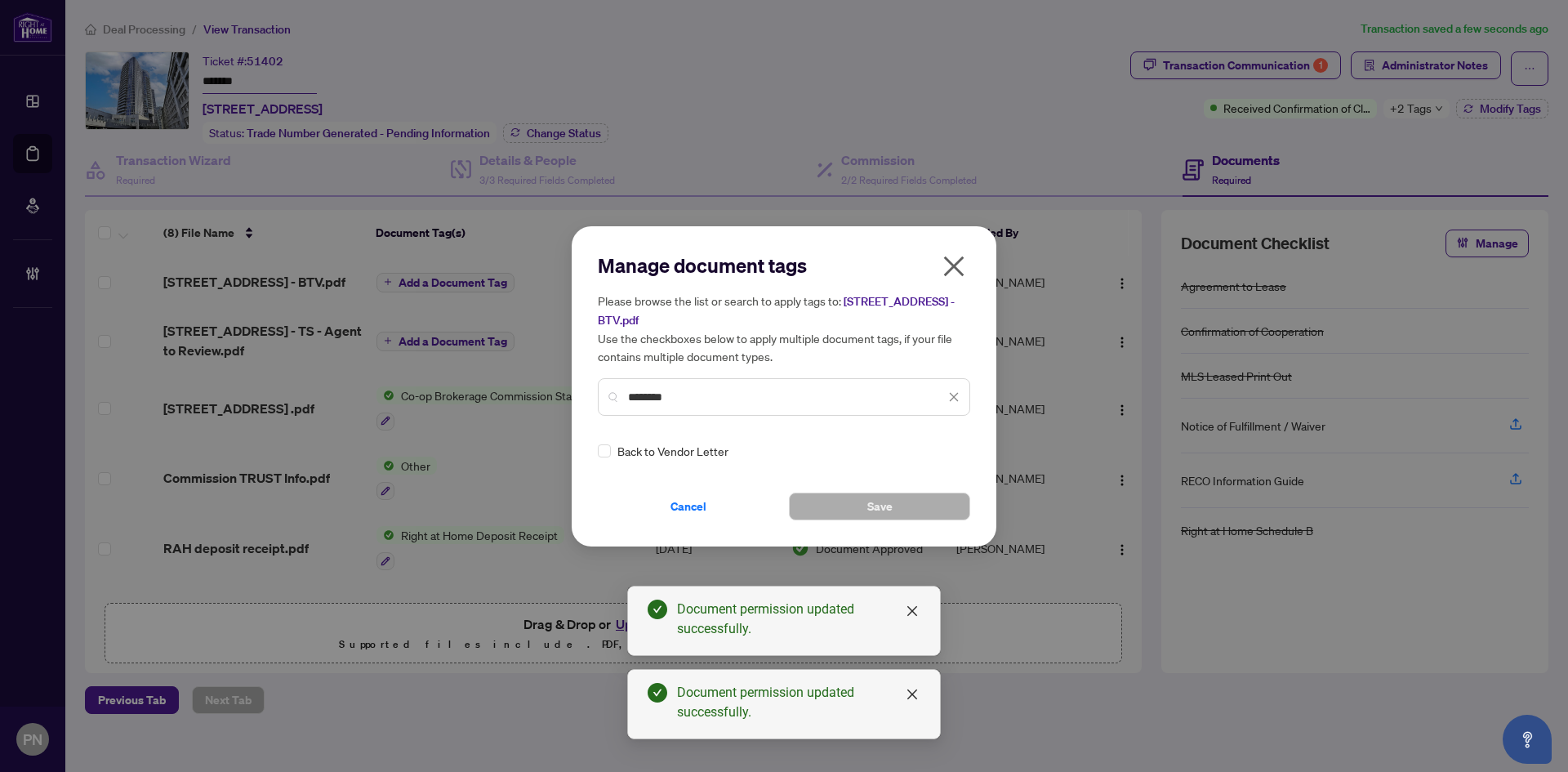
type input "*******"
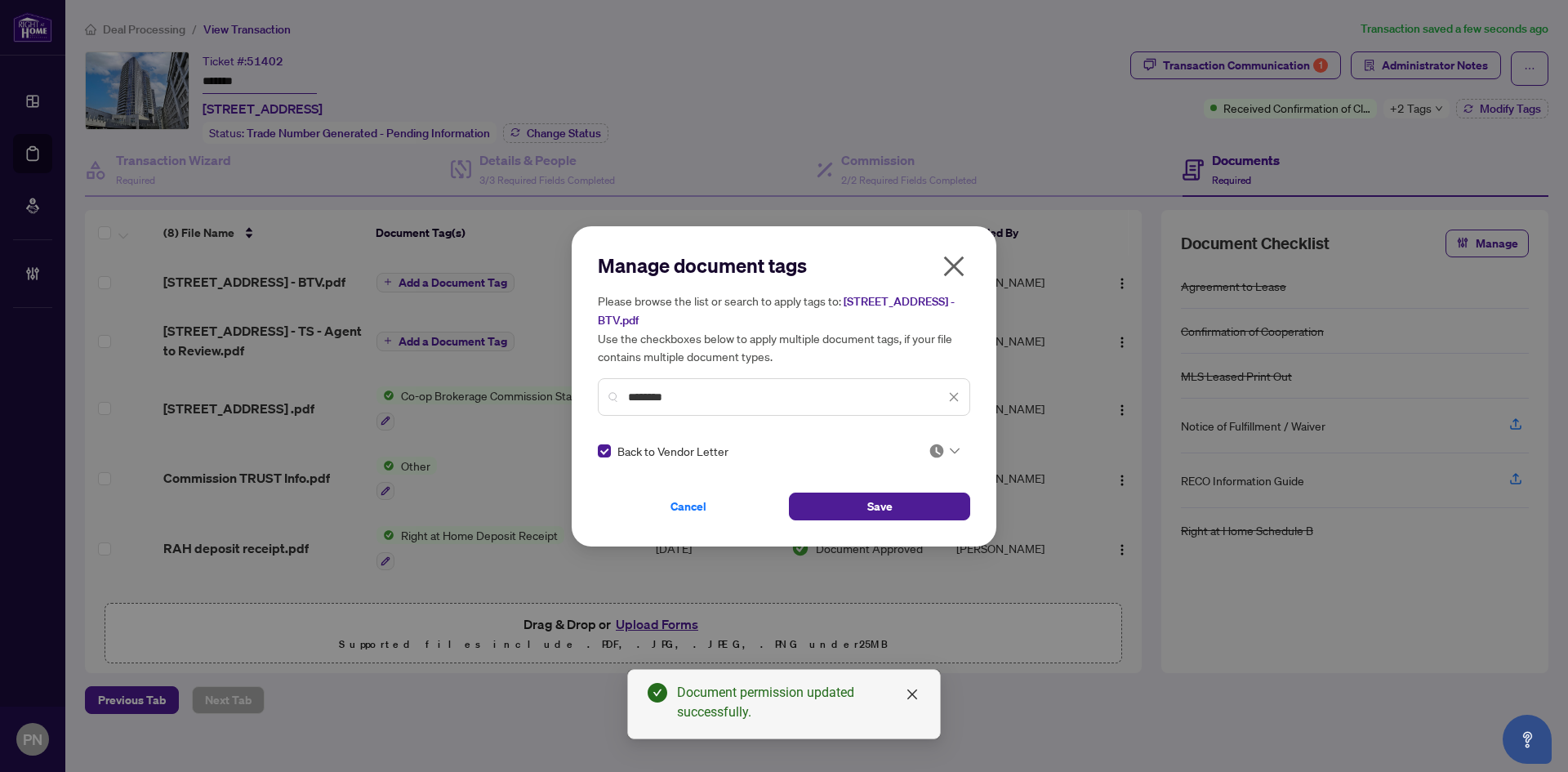
click at [950, 451] on icon at bounding box center [955, 450] width 9 height 7
click at [894, 536] on div "Approved" at bounding box center [890, 530] width 104 height 18
click at [958, 501] on button "Save" at bounding box center [879, 506] width 181 height 28
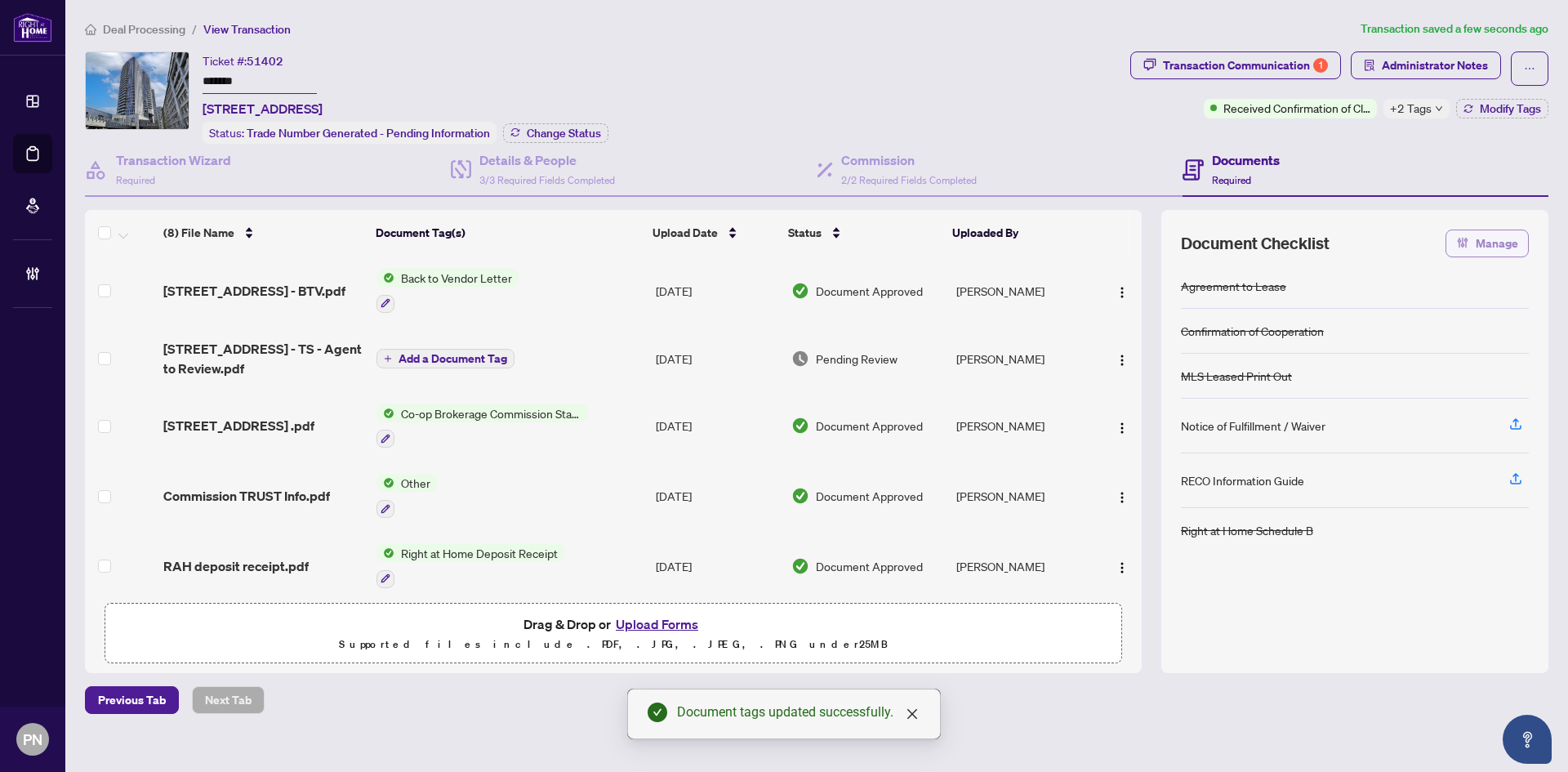
click at [1478, 238] on span "Manage" at bounding box center [1497, 243] width 42 height 26
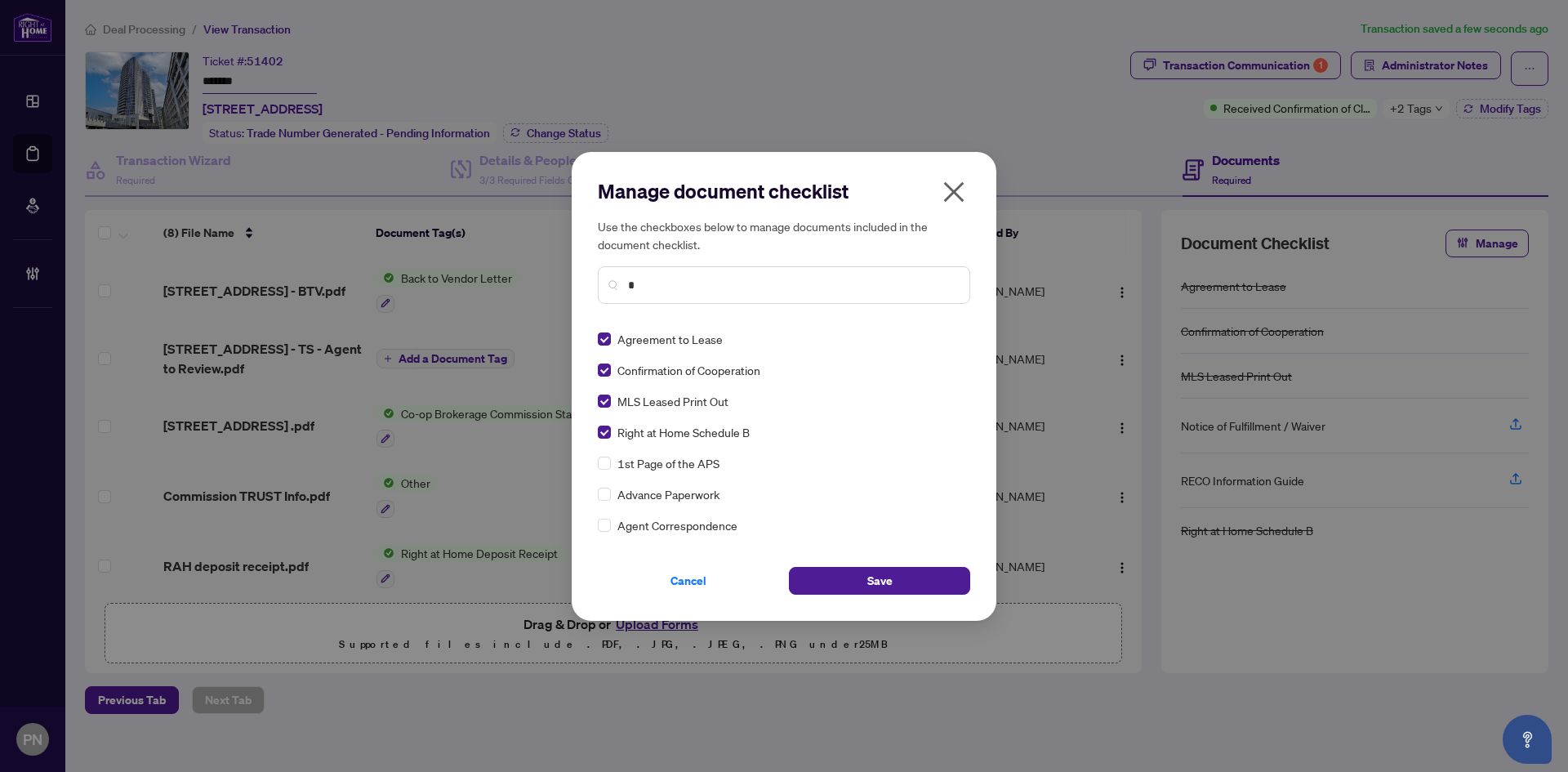
click at [732, 279] on input "*" at bounding box center [793, 285] width 329 height 18
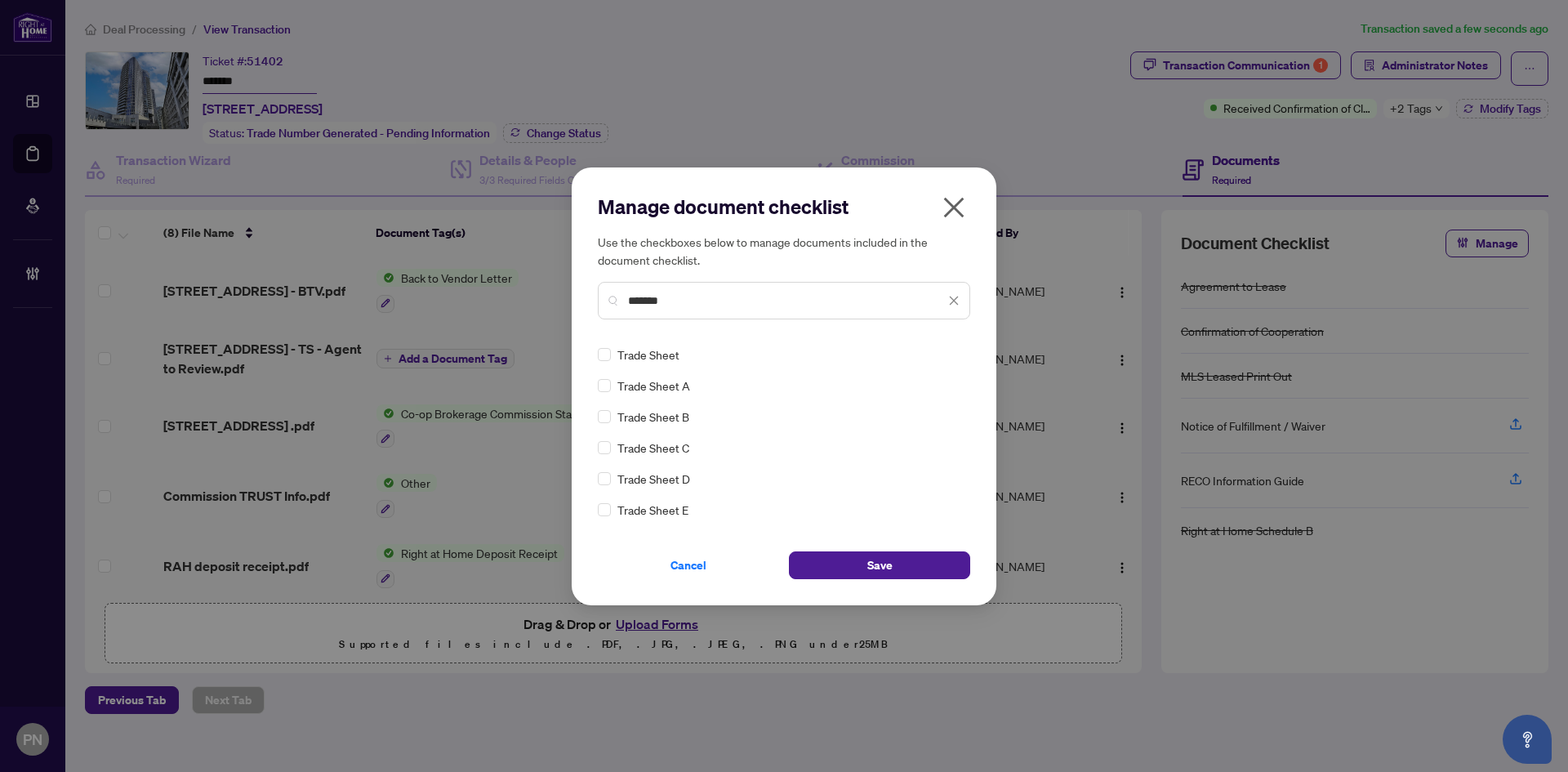
type input "*******"
click at [851, 564] on button "Save" at bounding box center [879, 565] width 181 height 28
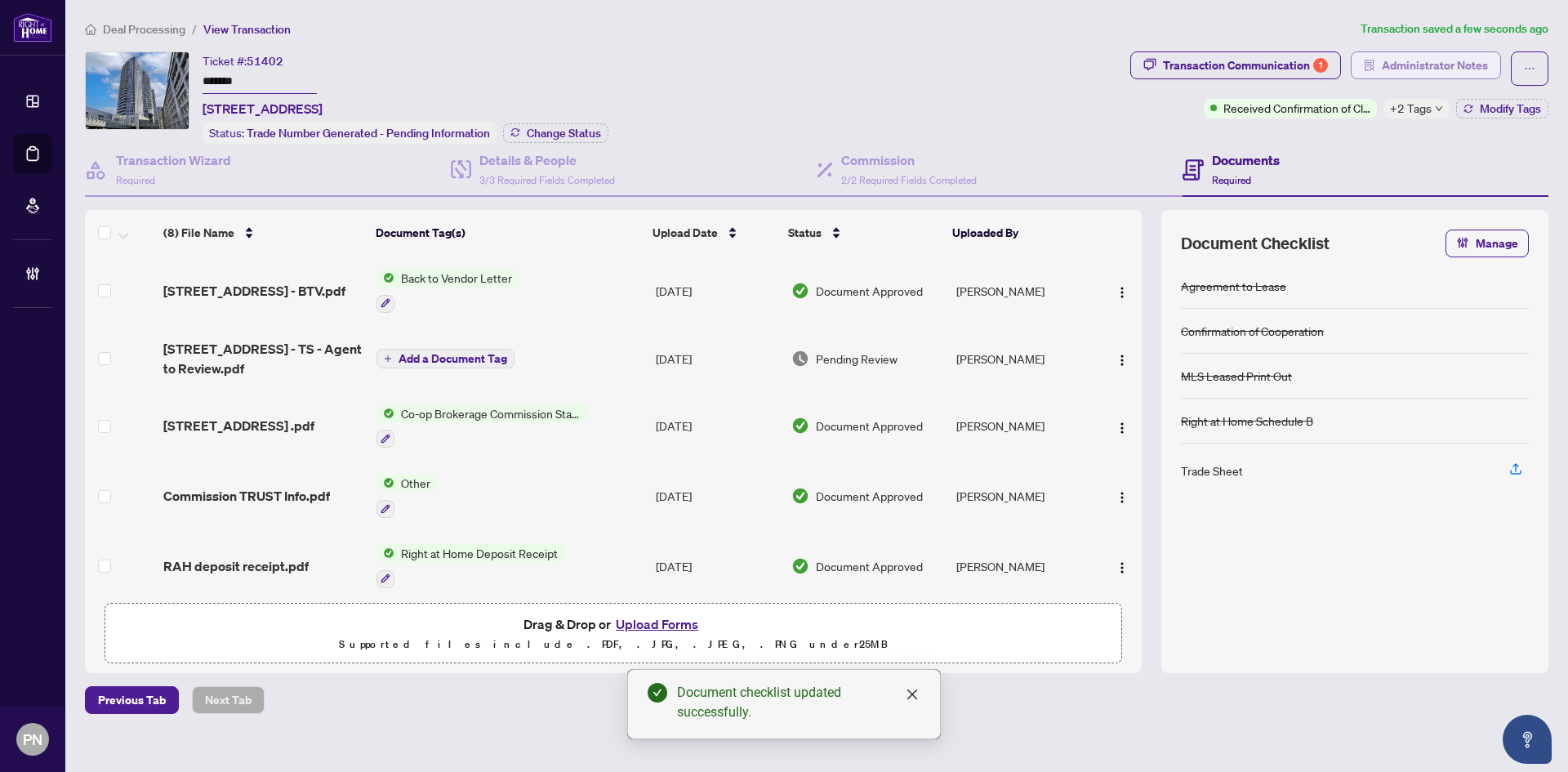
click at [1387, 54] on span "Administrator Notes" at bounding box center [1435, 66] width 106 height 26
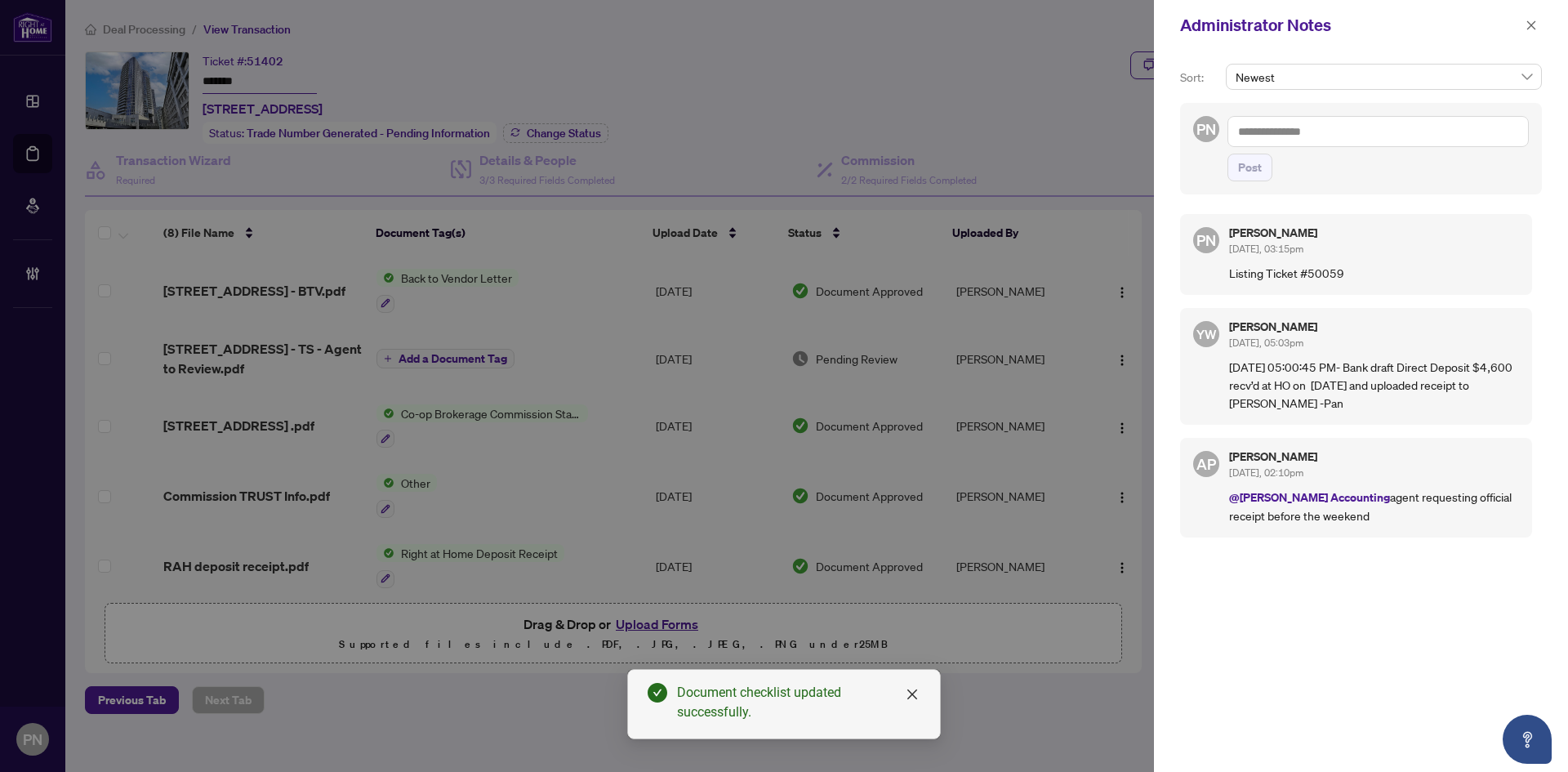
click at [1399, 144] on textarea at bounding box center [1378, 131] width 302 height 31
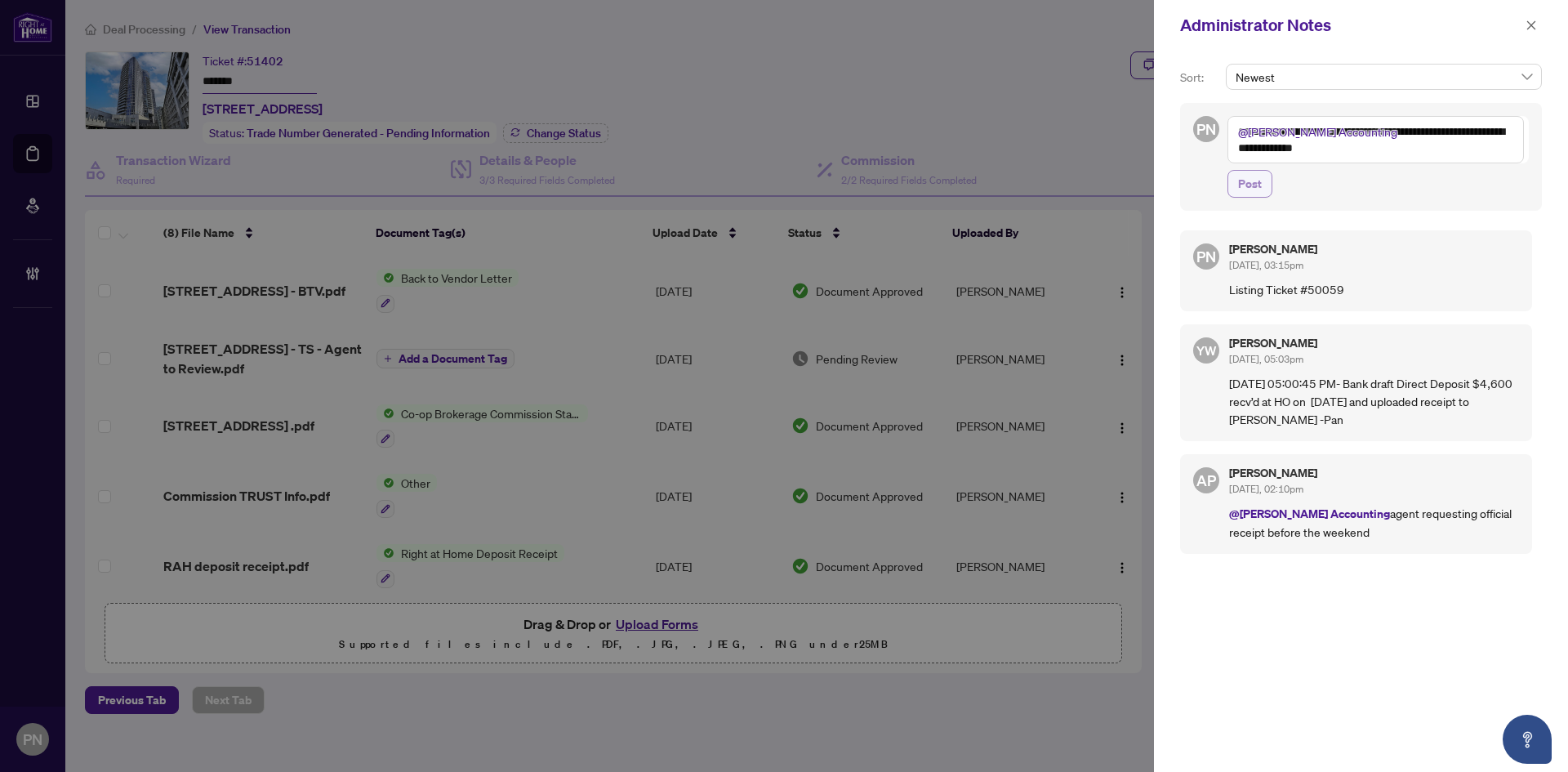
type textarea "**********"
drag, startPoint x: 1245, startPoint y: 182, endPoint x: 1298, endPoint y: 160, distance: 57.4
click at [1244, 182] on span "Post" at bounding box center [1250, 184] width 23 height 26
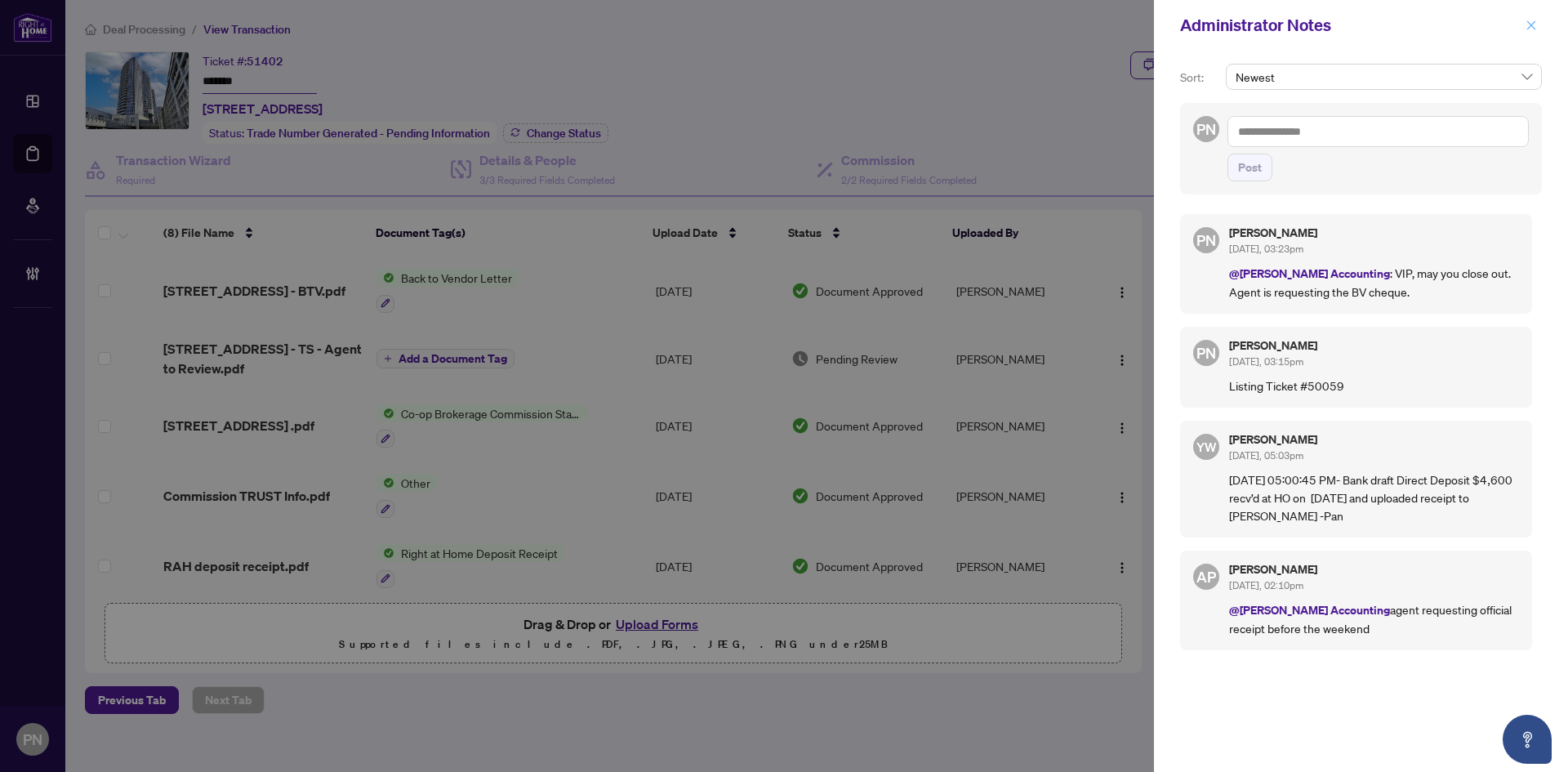
click at [1530, 21] on icon "close" at bounding box center [1531, 25] width 11 height 11
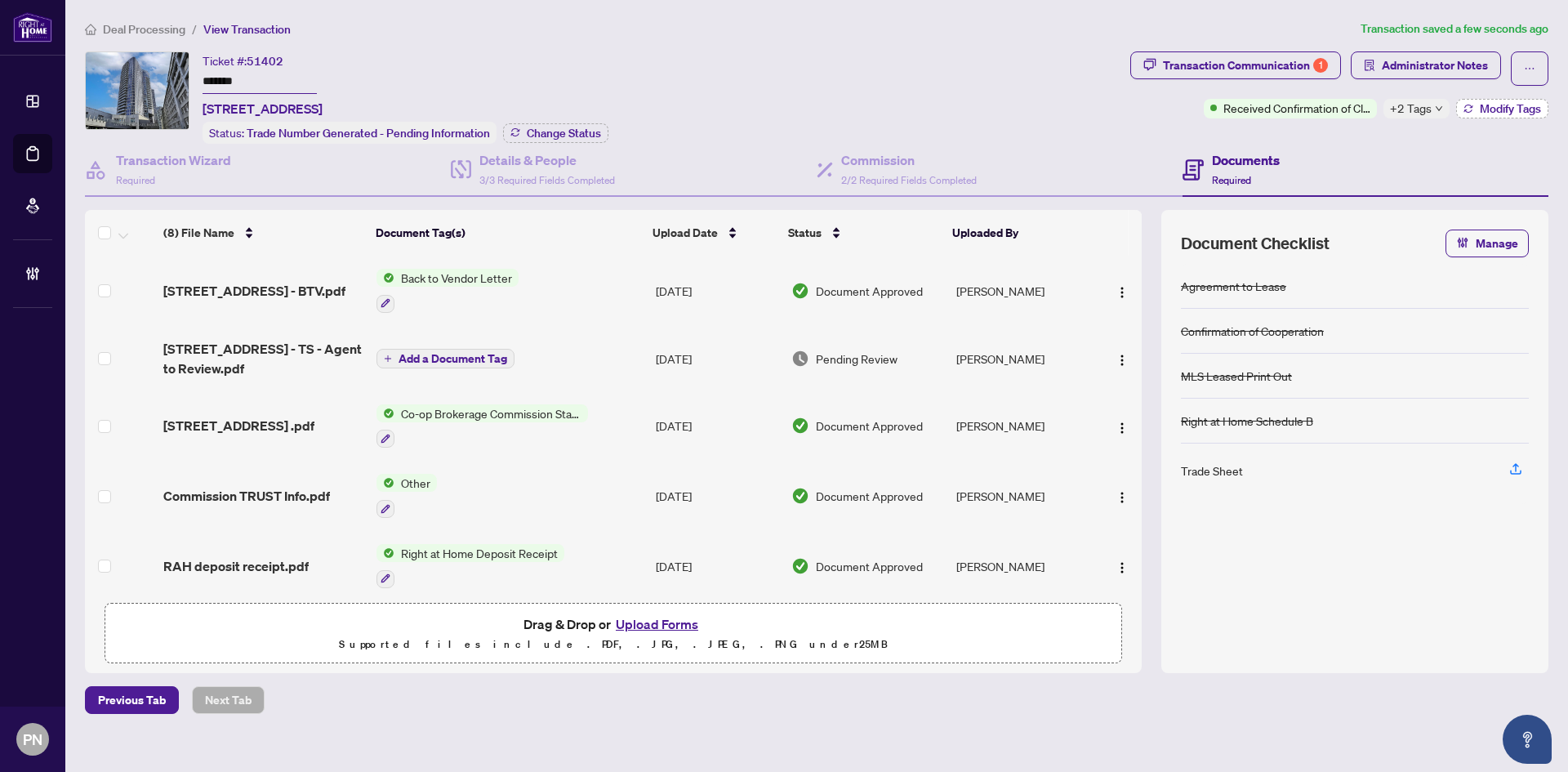
click at [1470, 108] on icon "button" at bounding box center [1468, 108] width 9 height 9
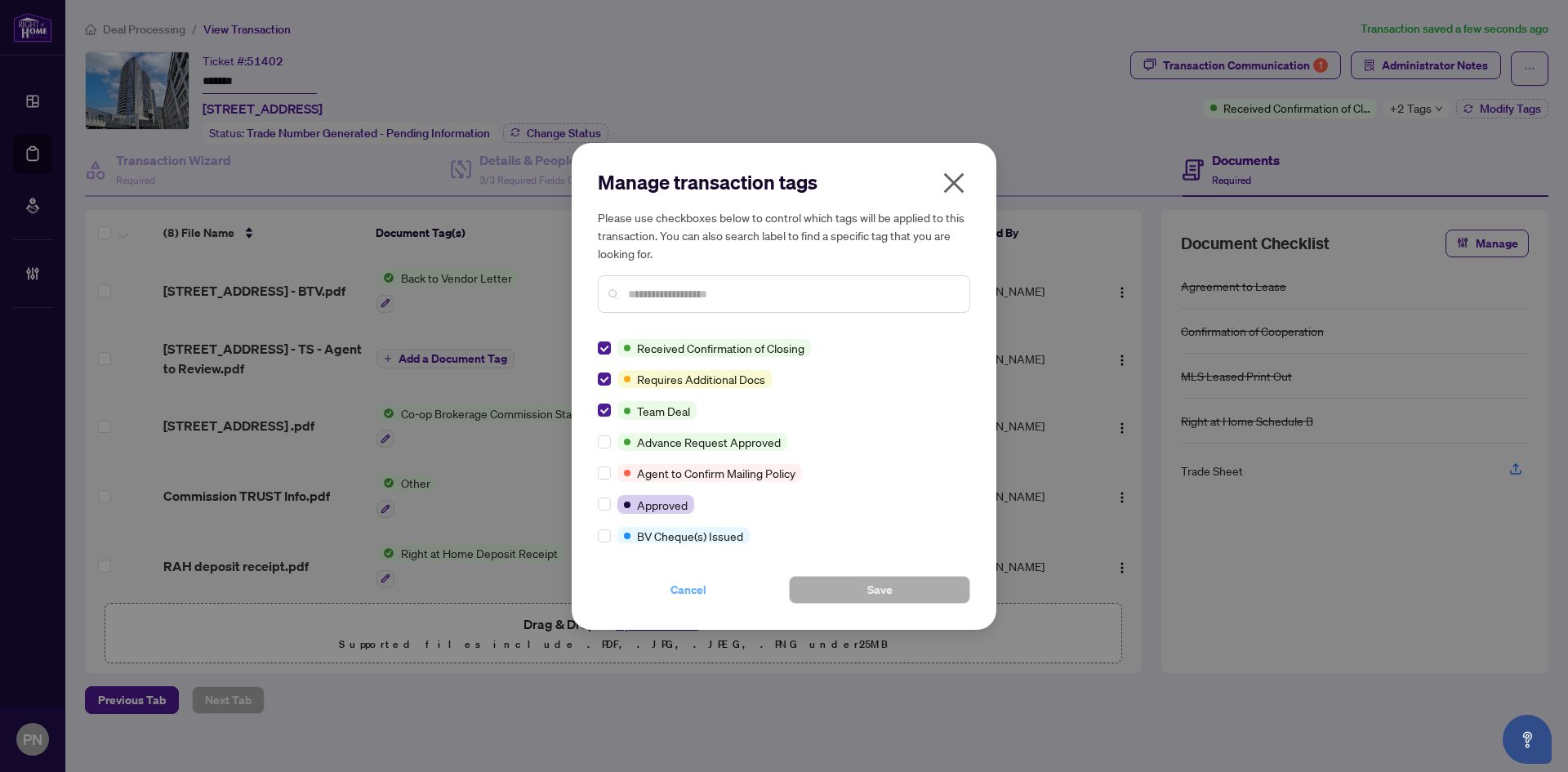
click at [675, 593] on span "Cancel" at bounding box center [689, 590] width 36 height 26
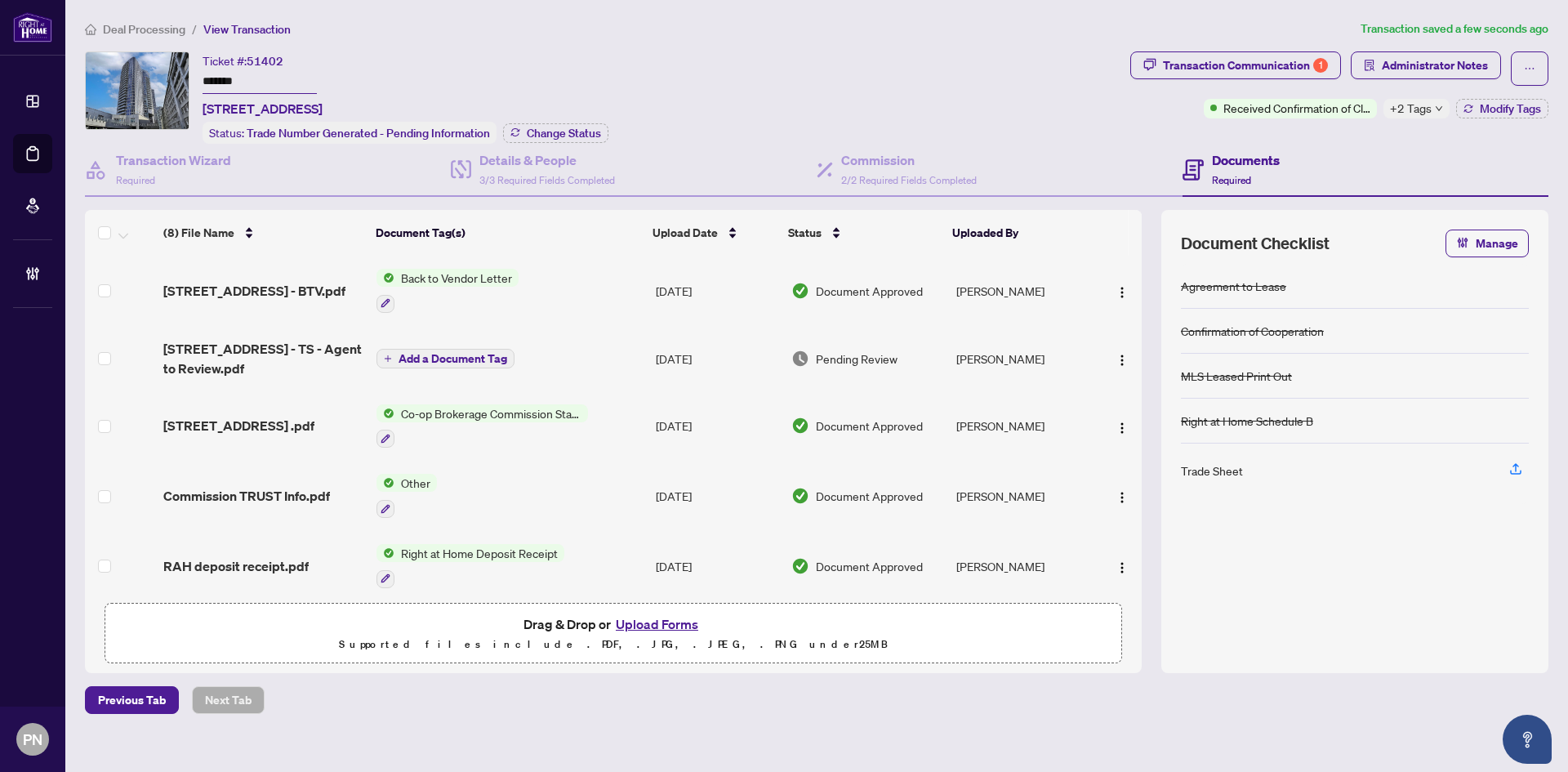
click at [157, 30] on span "Deal Processing" at bounding box center [145, 29] width 83 height 15
